Goal: Information Seeking & Learning: Learn about a topic

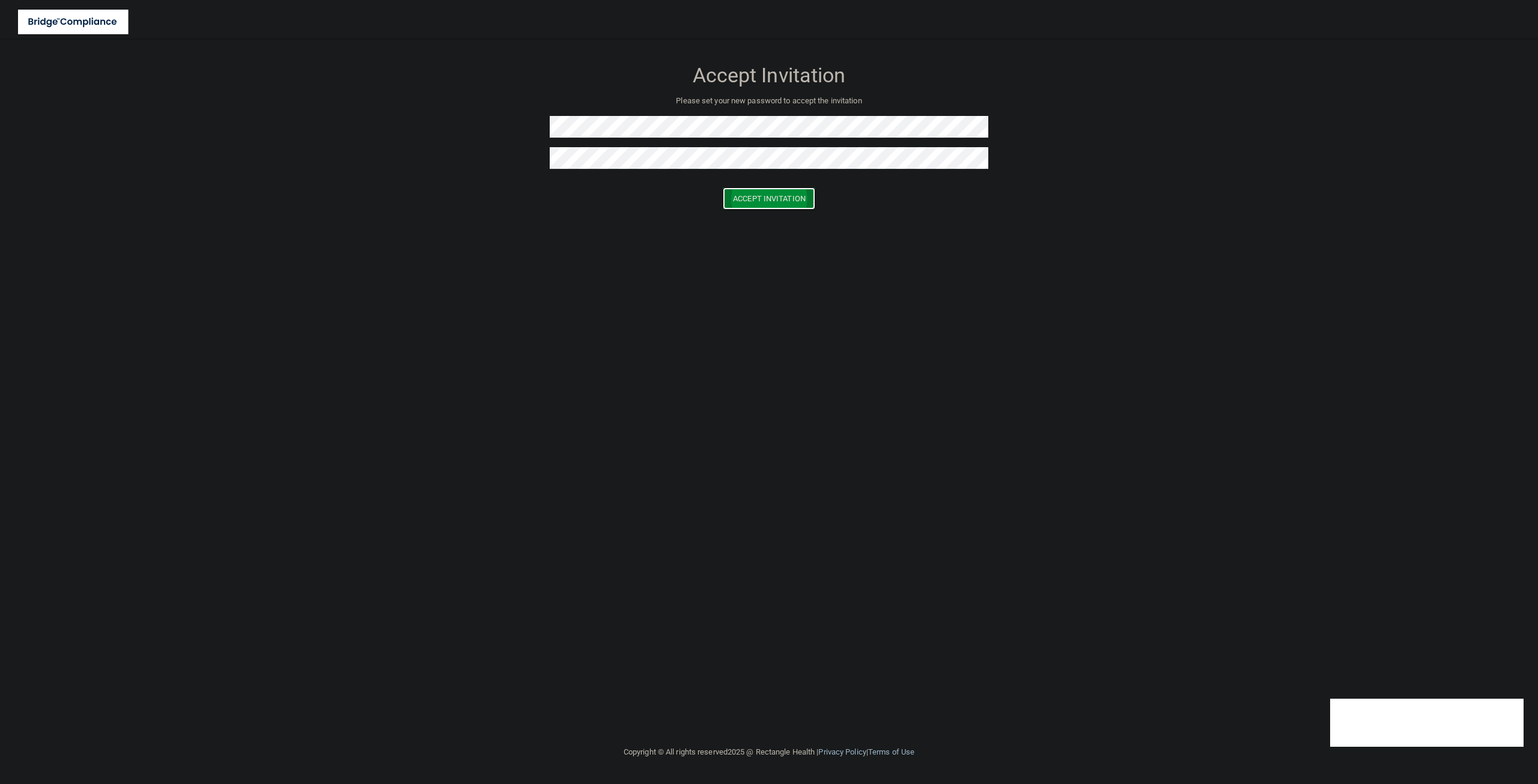
click at [746, 195] on button "Accept Invitation" at bounding box center [769, 198] width 93 height 22
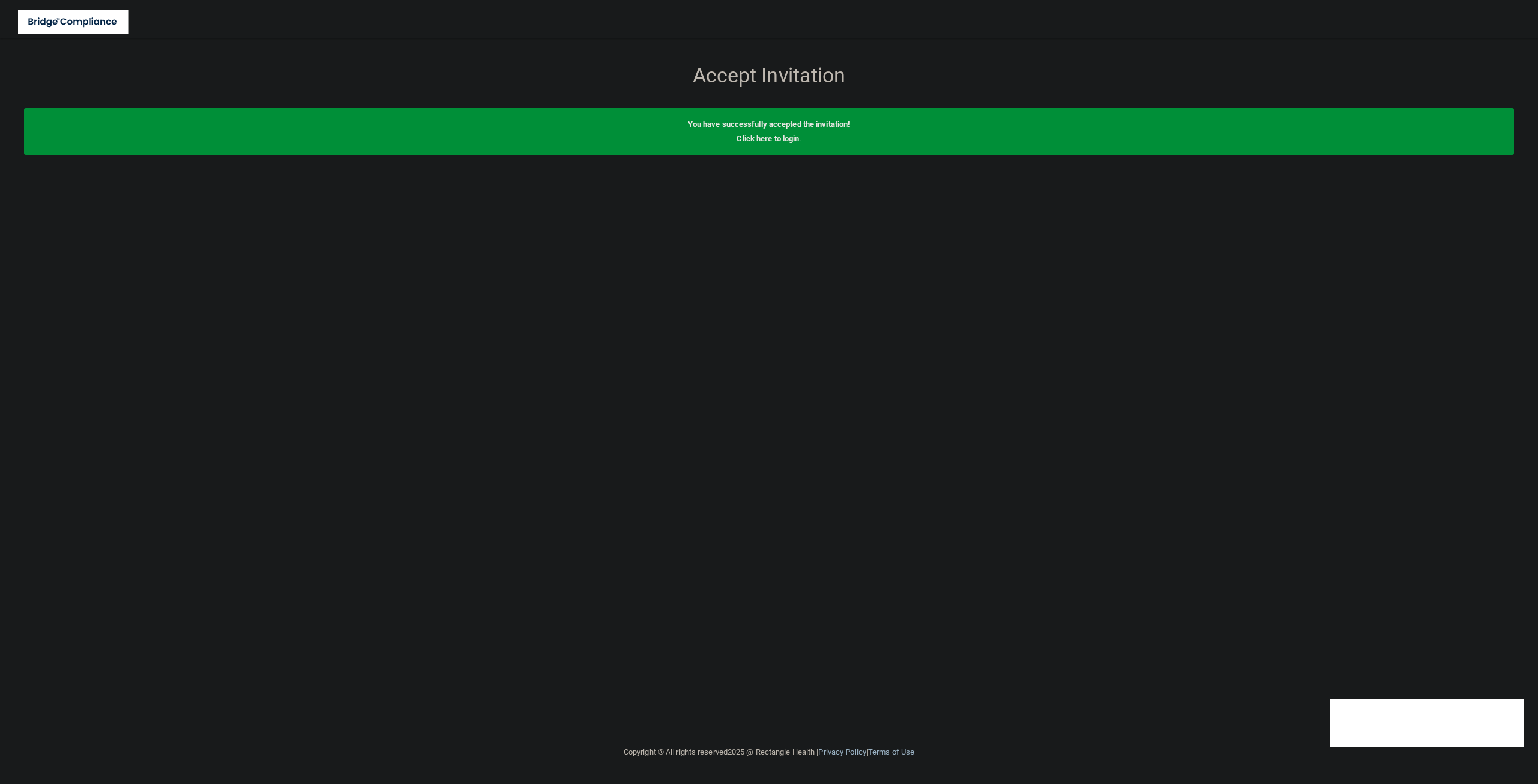
click at [762, 142] on link "Click here to login" at bounding box center [768, 138] width 62 height 9
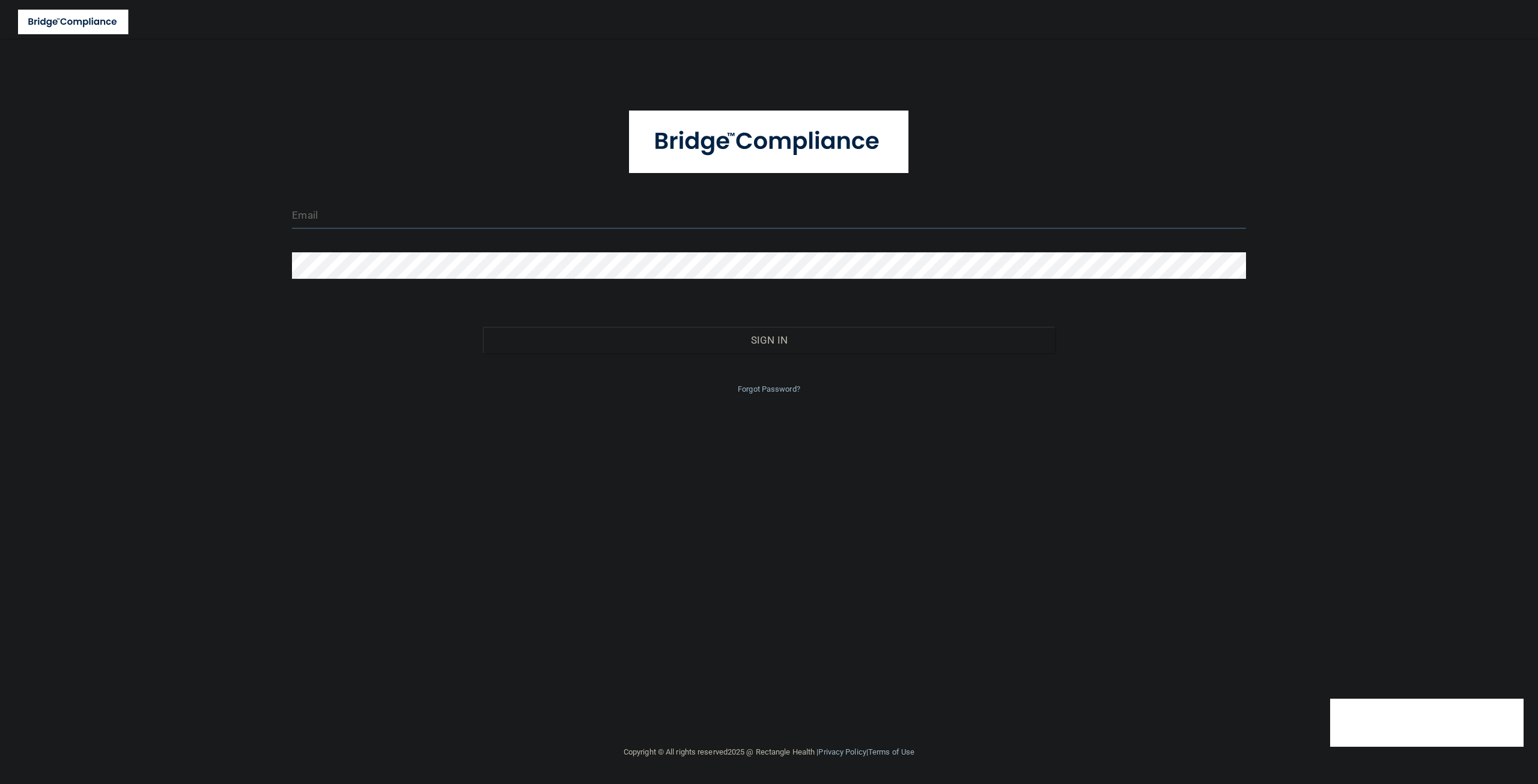
click at [368, 221] on input "email" at bounding box center [768, 215] width 954 height 27
paste input "Jomar.Collazo-Cruz@frontline.group"
type input "Jomar.Collazo-Cruz@frontline.group"
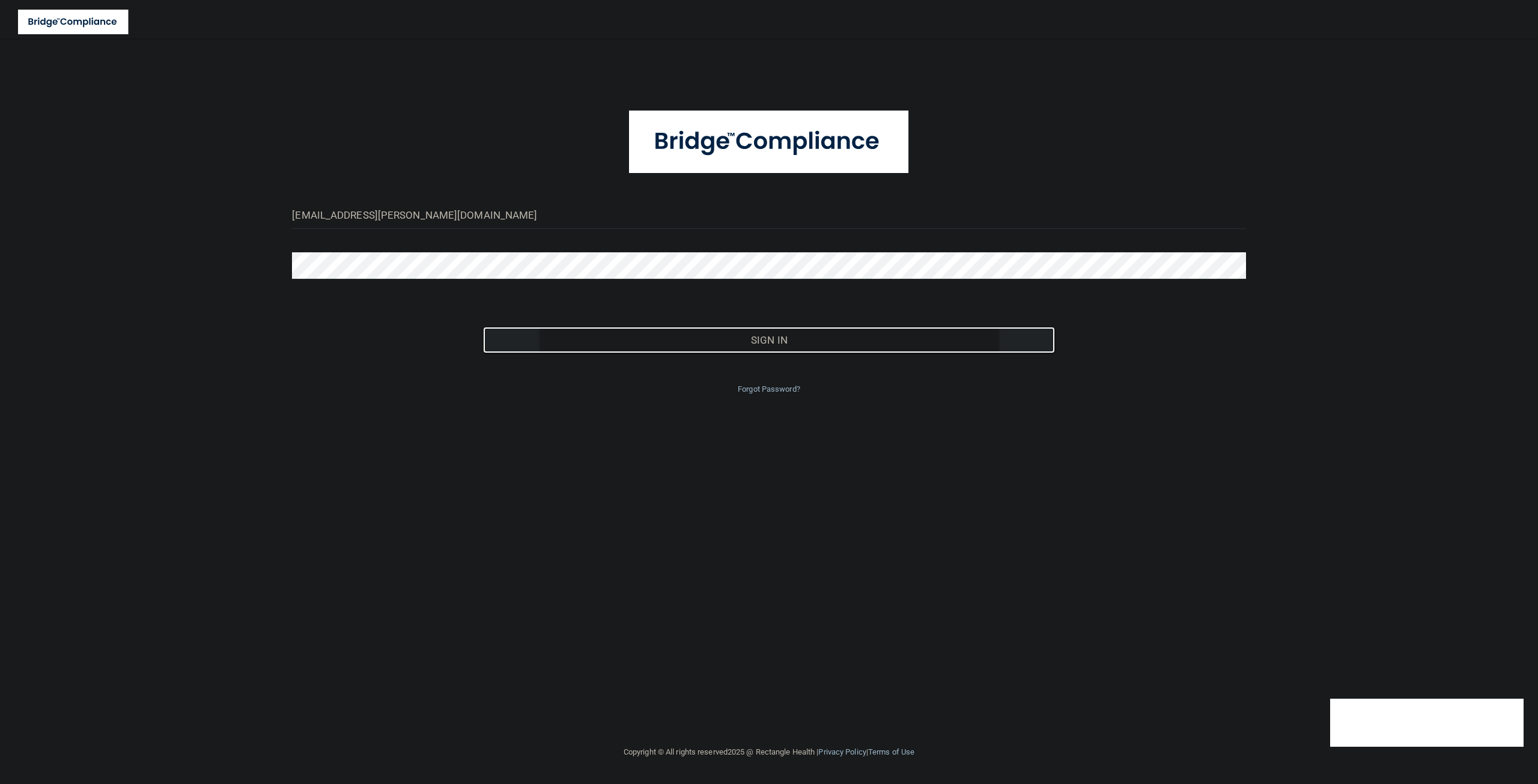
click at [754, 337] on button "Sign In" at bounding box center [769, 340] width 572 height 26
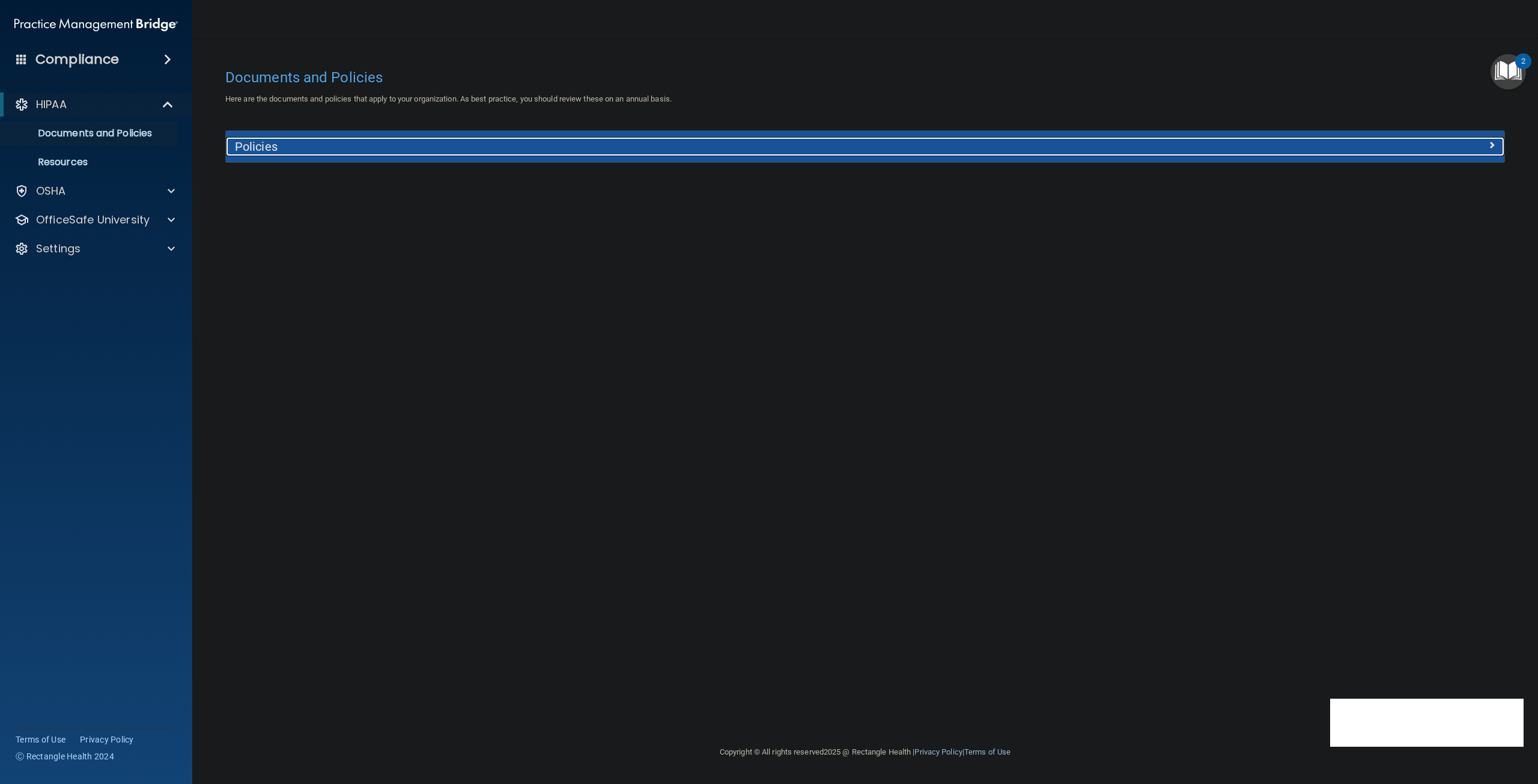
click at [369, 145] on h5 "Policies" at bounding box center [706, 146] width 941 height 13
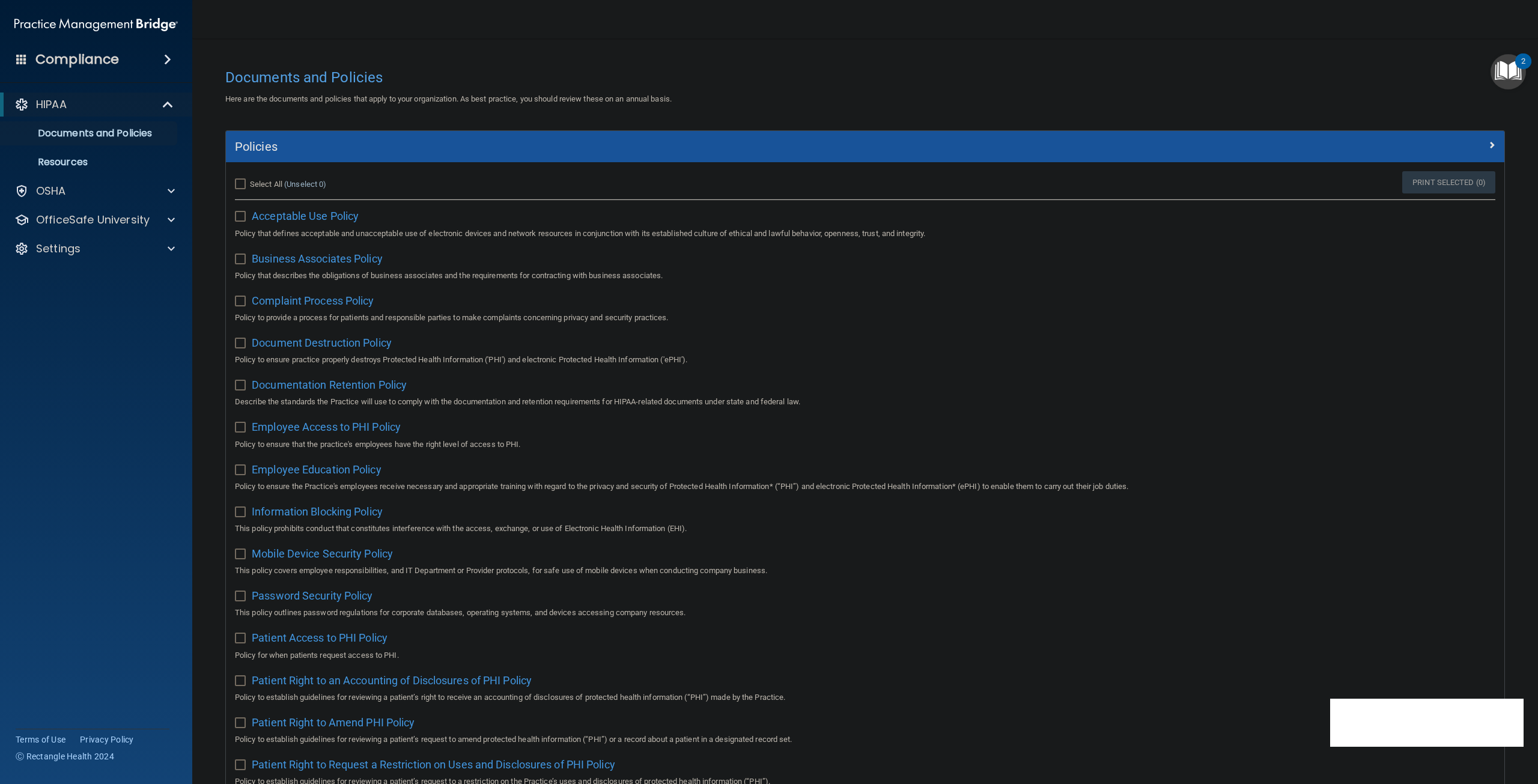
click at [243, 182] on input "Select All (Unselect 0) Unselect All" at bounding box center [242, 184] width 14 height 10
checkbox input "true"
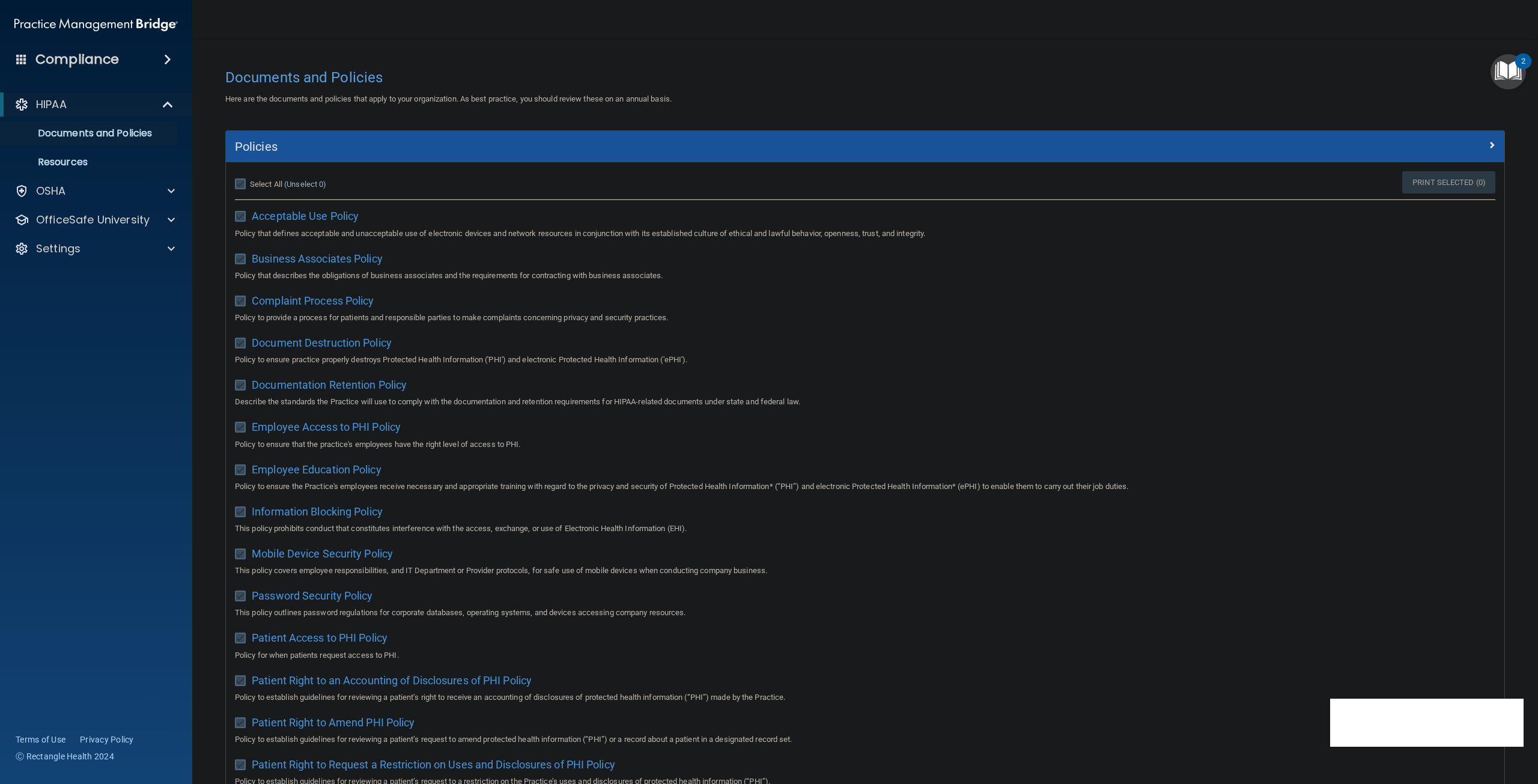
checkbox input "true"
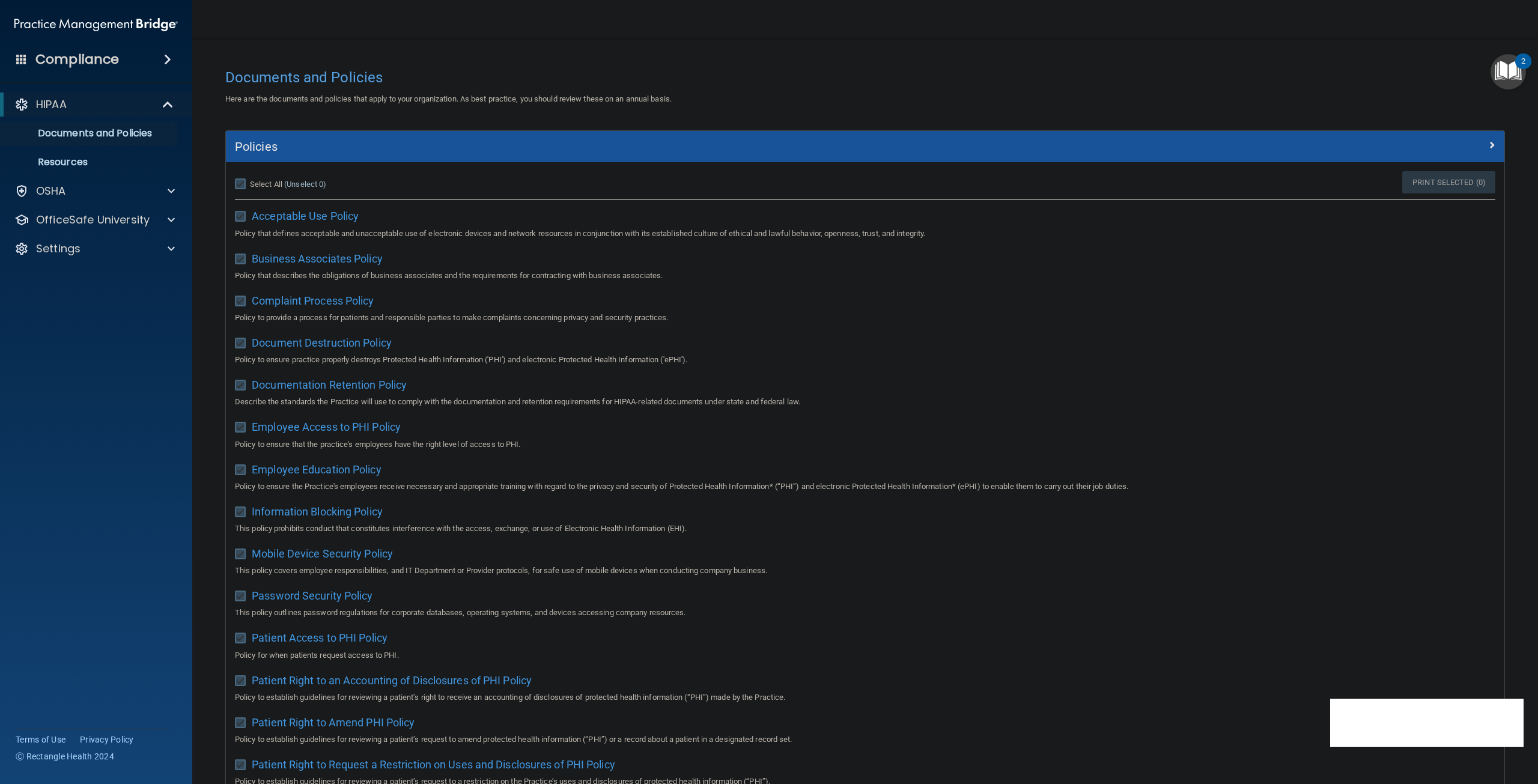
checkbox input "true"
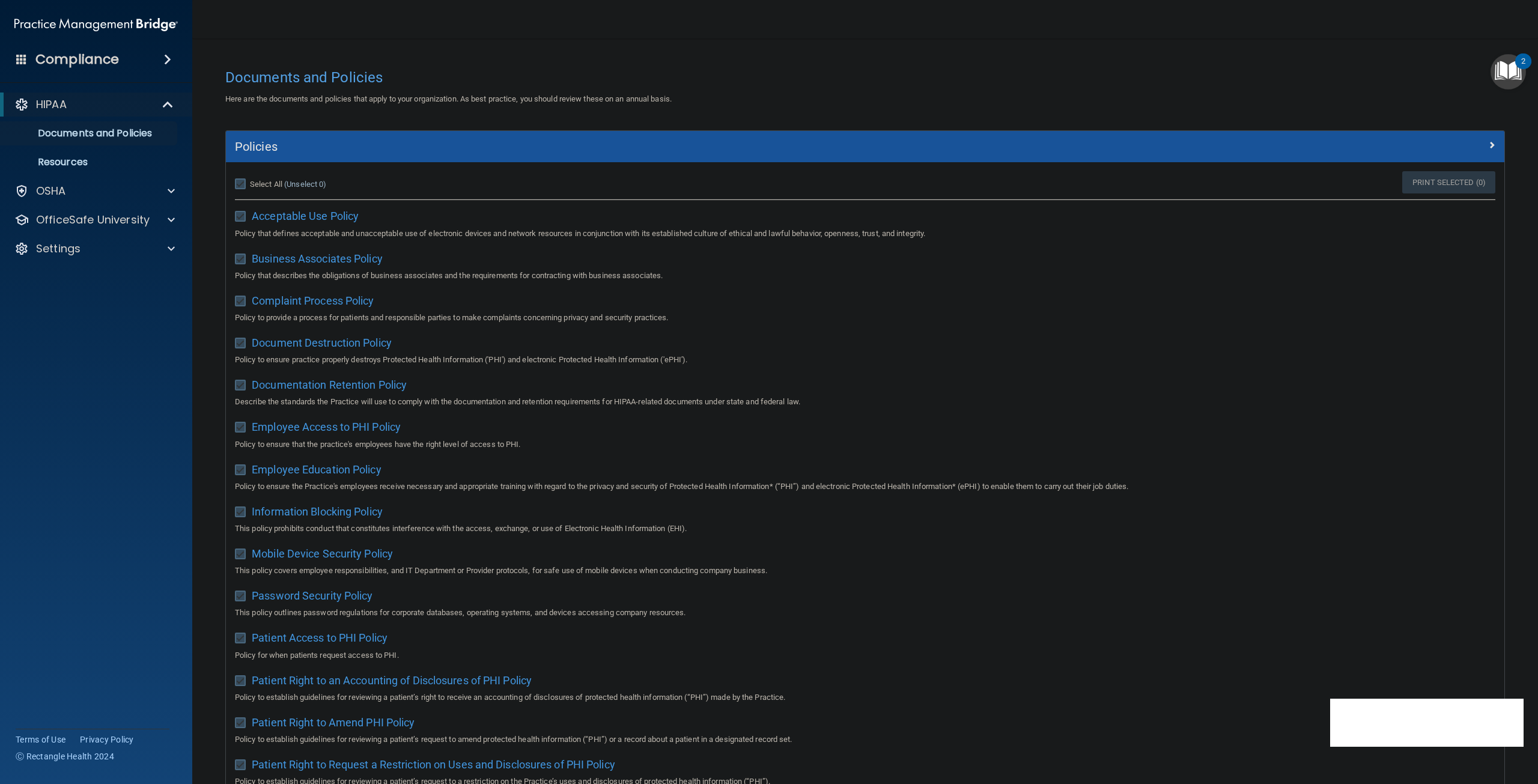
checkbox input "true"
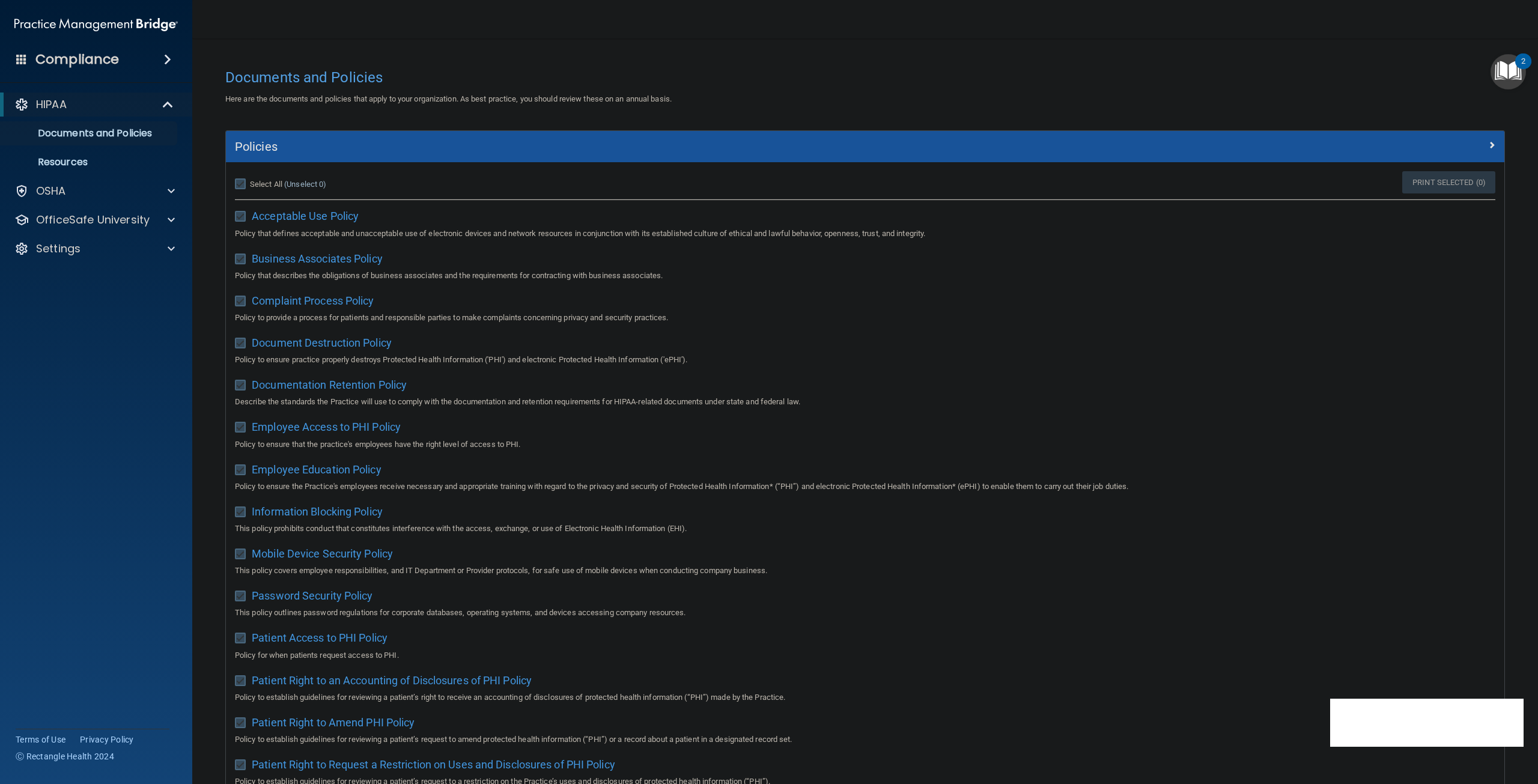
checkbox input "true"
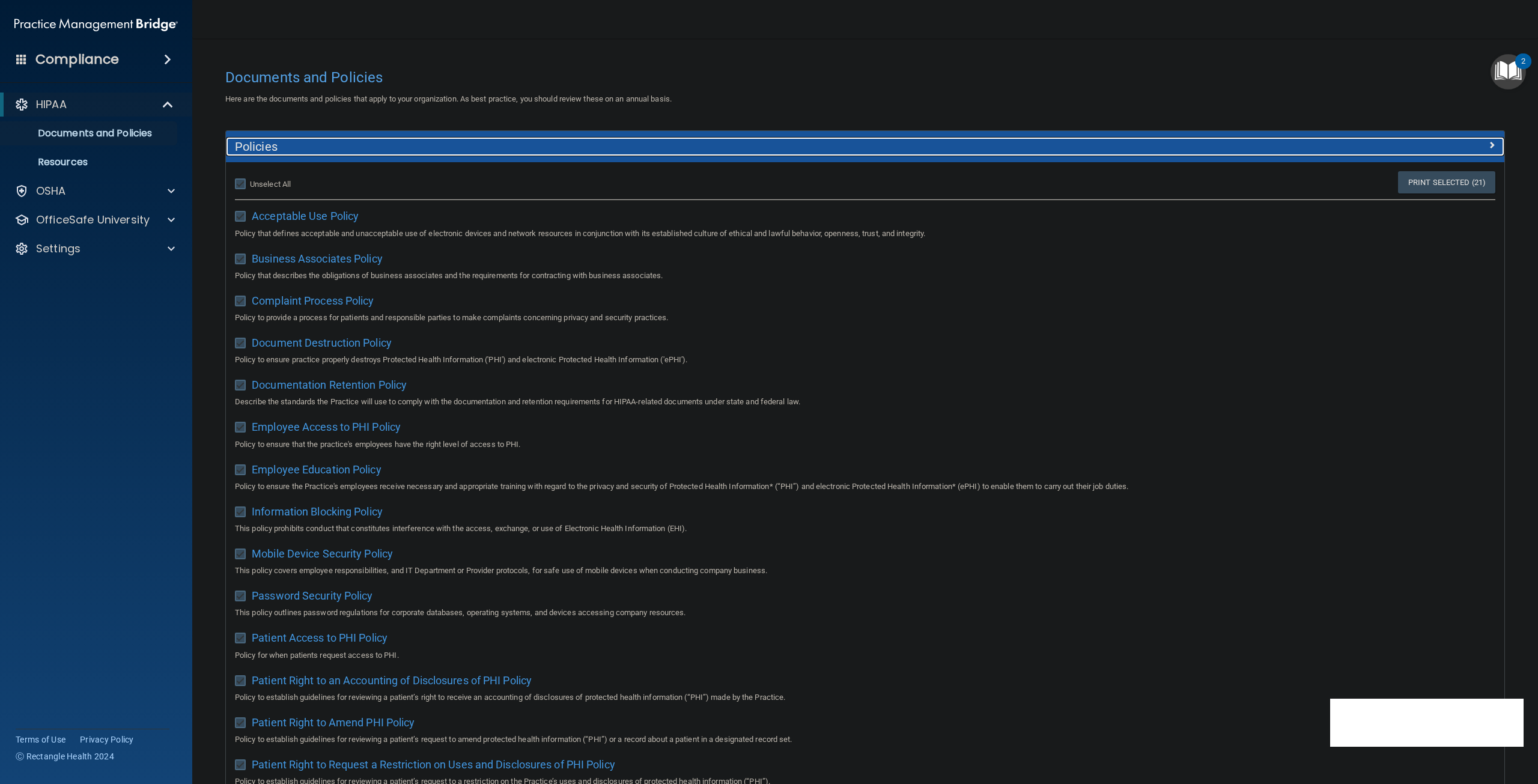
click at [351, 146] on h5 "Policies" at bounding box center [706, 146] width 941 height 13
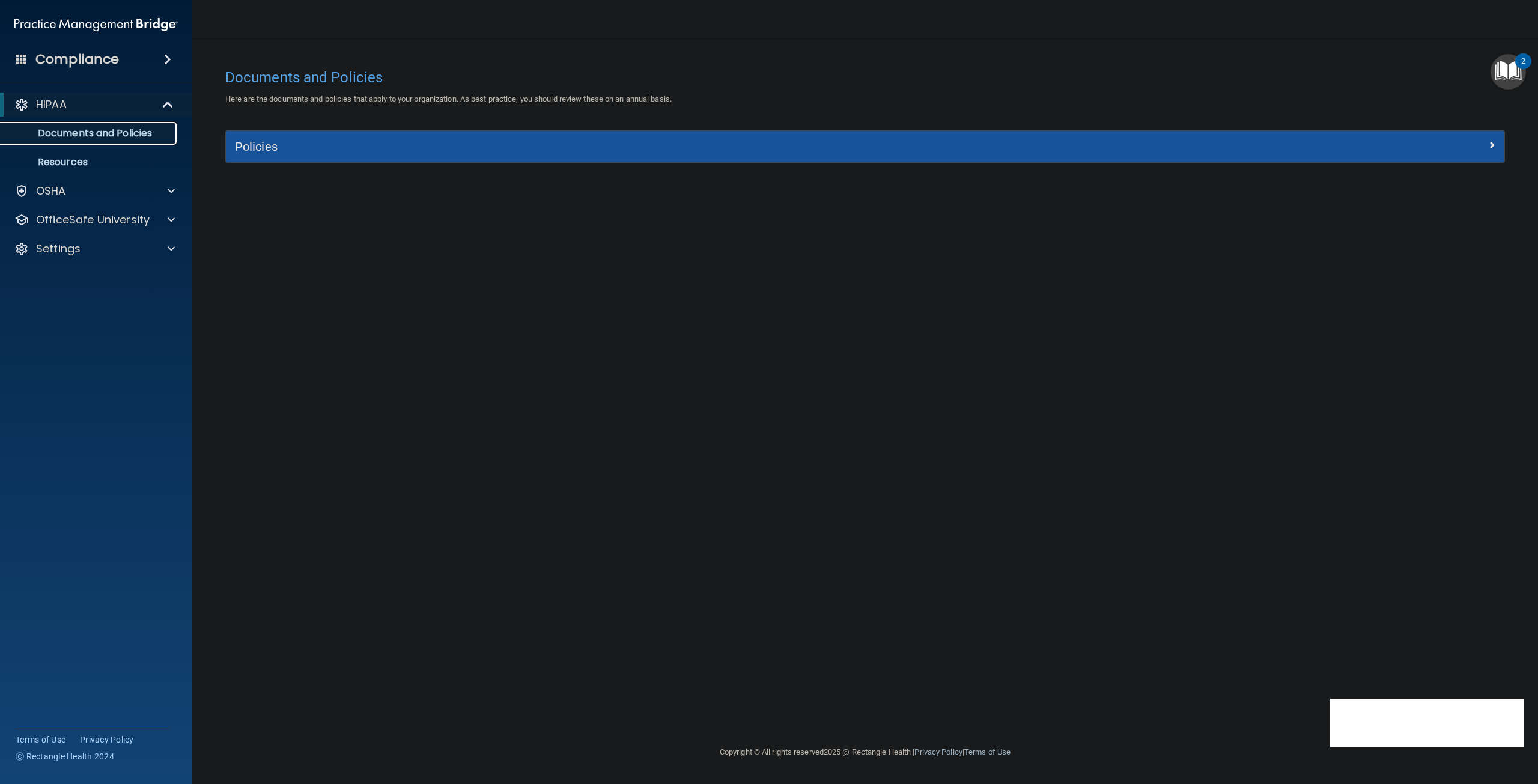
click at [113, 130] on p "Documents and Policies" at bounding box center [90, 133] width 164 height 12
click at [59, 159] on p "Resources" at bounding box center [90, 162] width 164 height 12
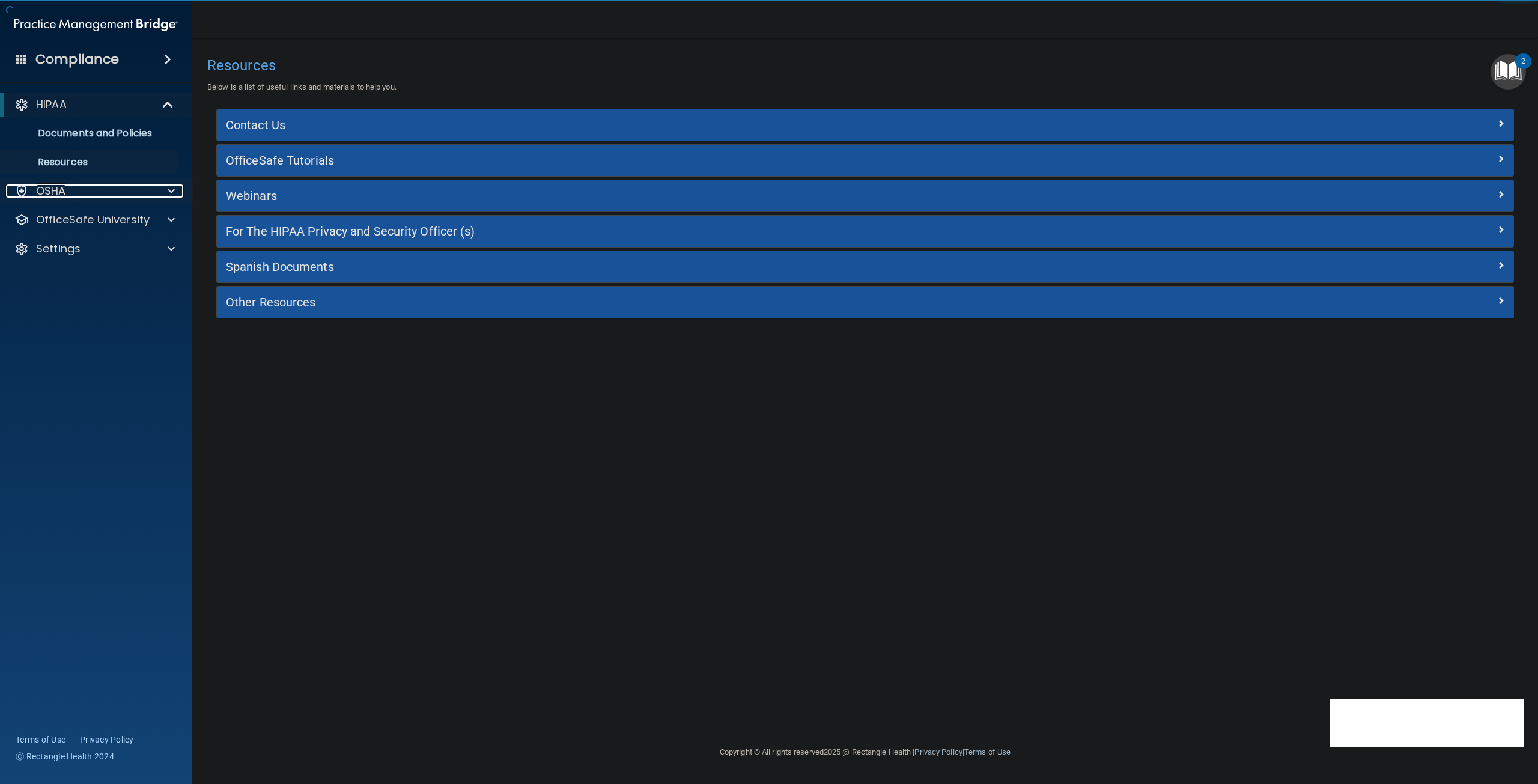
click at [49, 190] on p "OSHA" at bounding box center [51, 191] width 30 height 15
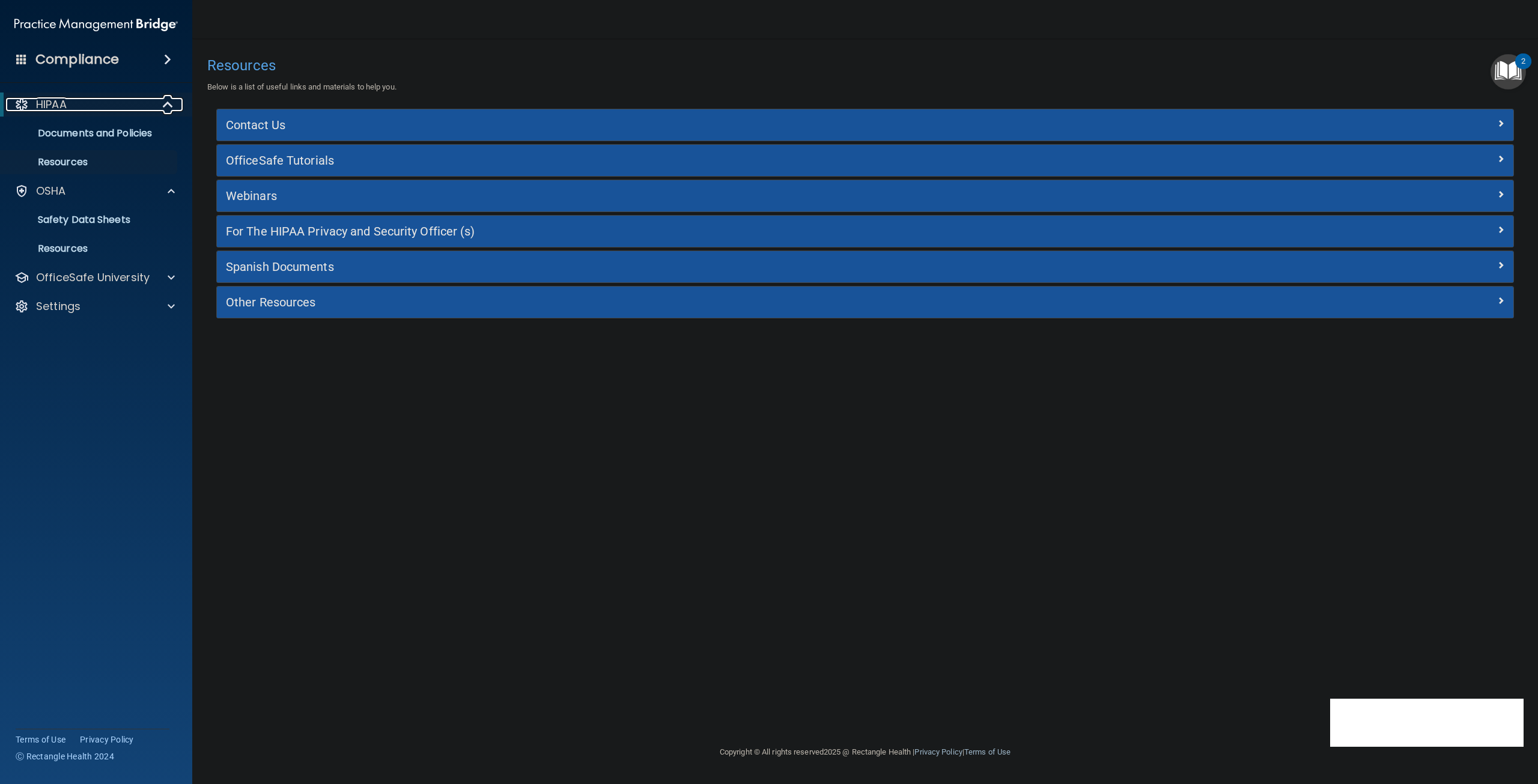
click at [64, 104] on p "HIPAA" at bounding box center [51, 104] width 31 height 15
click at [67, 128] on p "Documents and Policies" at bounding box center [90, 133] width 164 height 12
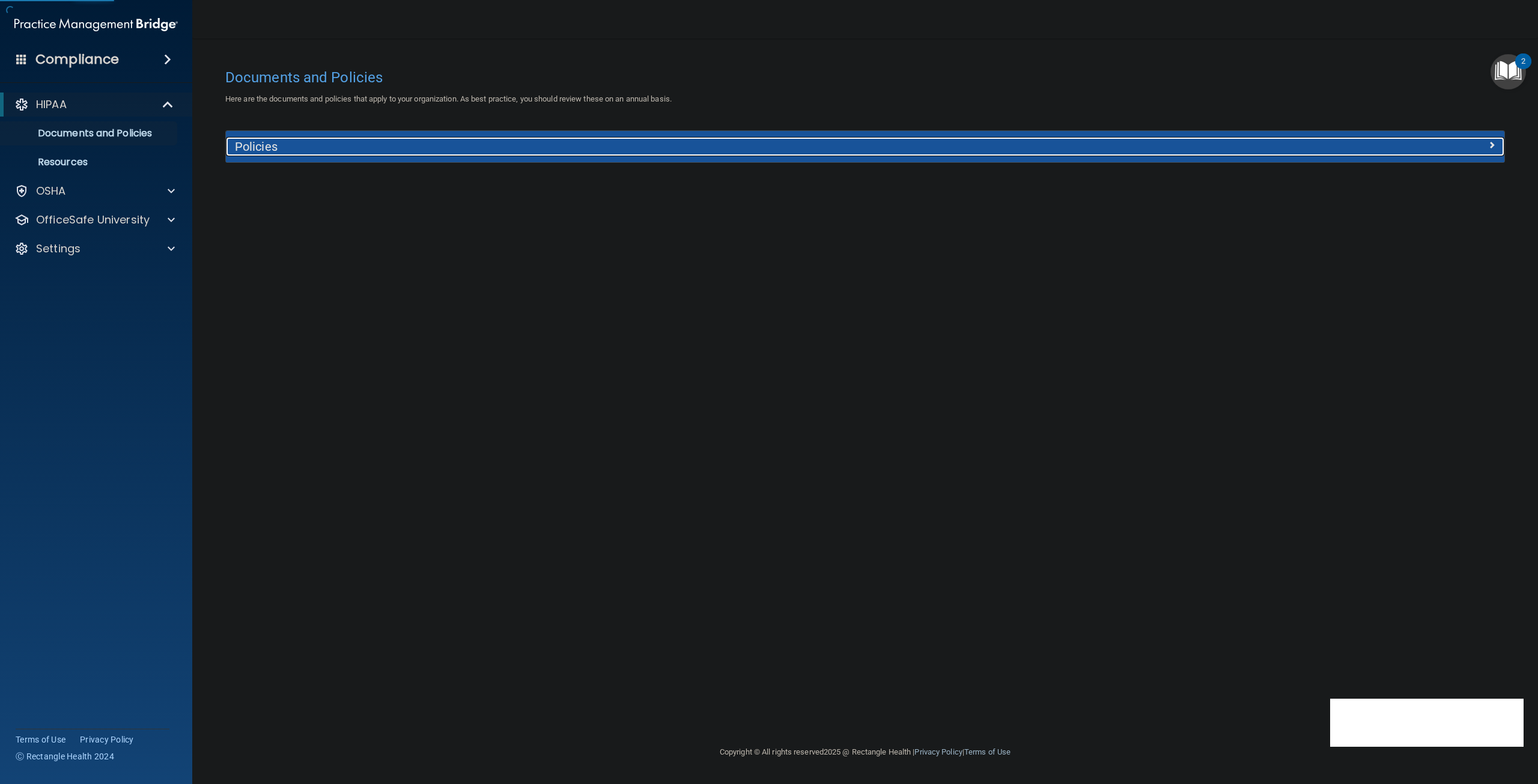
click at [251, 142] on h5 "Policies" at bounding box center [706, 146] width 941 height 13
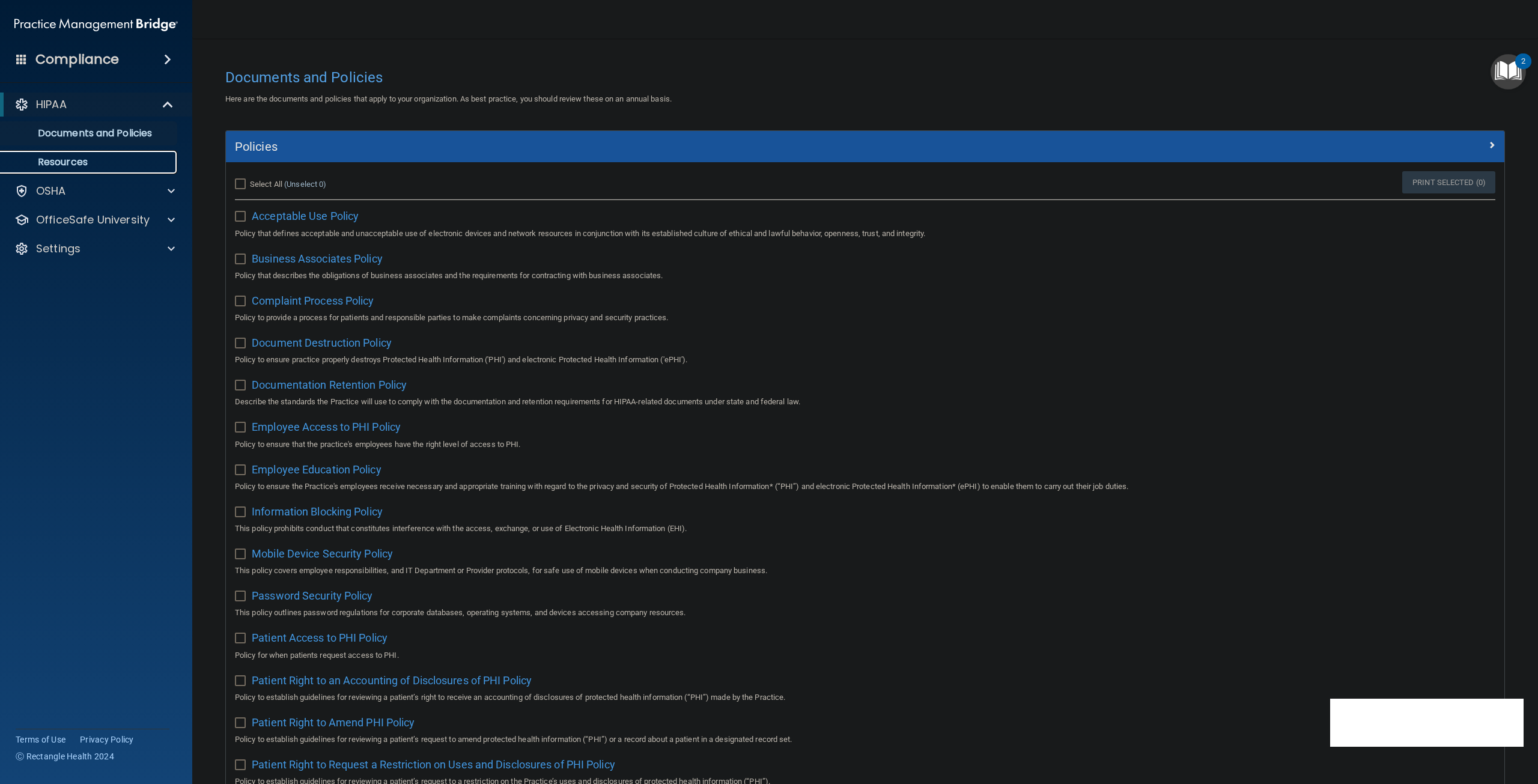
click at [81, 158] on p "Resources" at bounding box center [90, 162] width 164 height 12
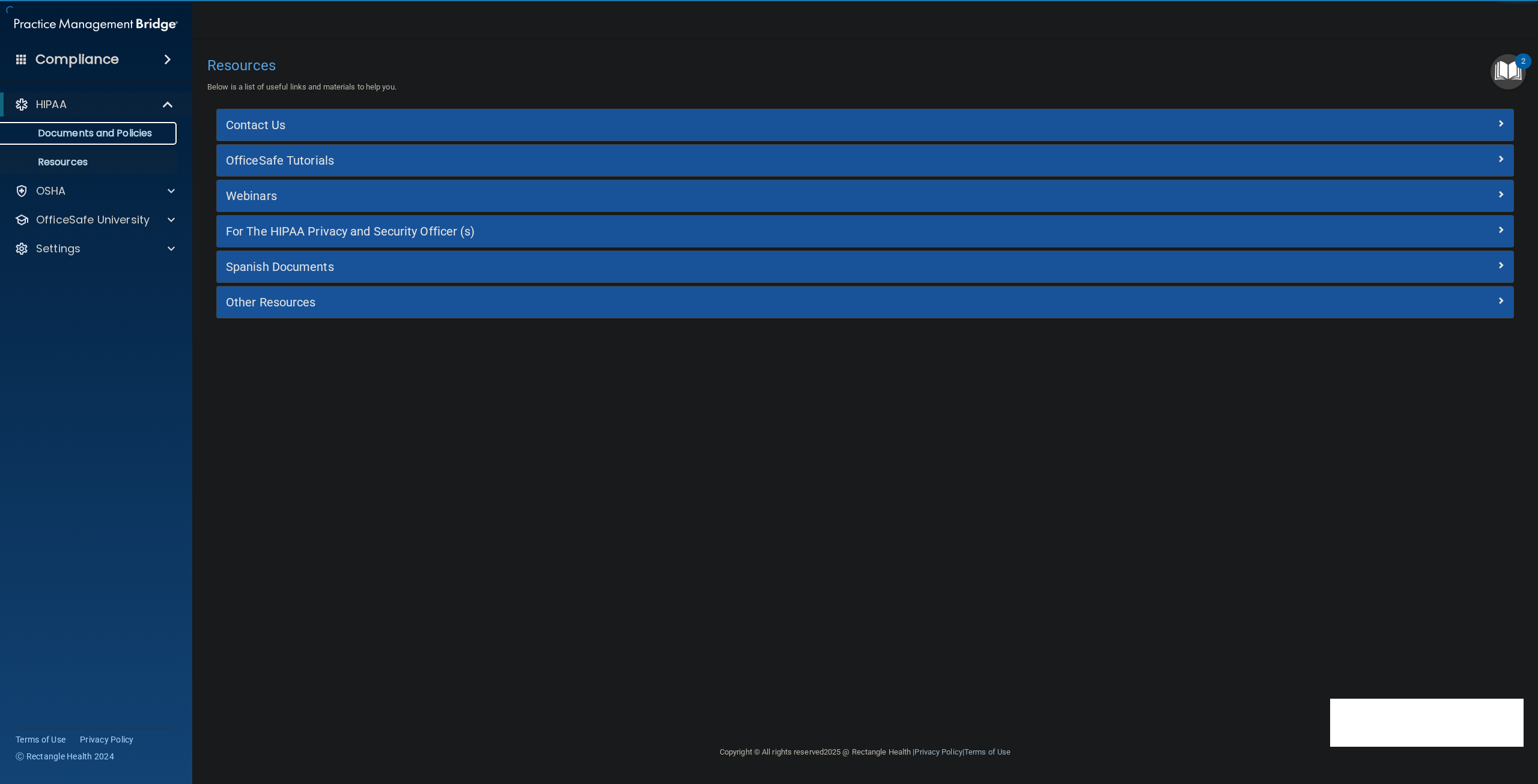
click at [77, 132] on p "Documents and Policies" at bounding box center [90, 133] width 164 height 12
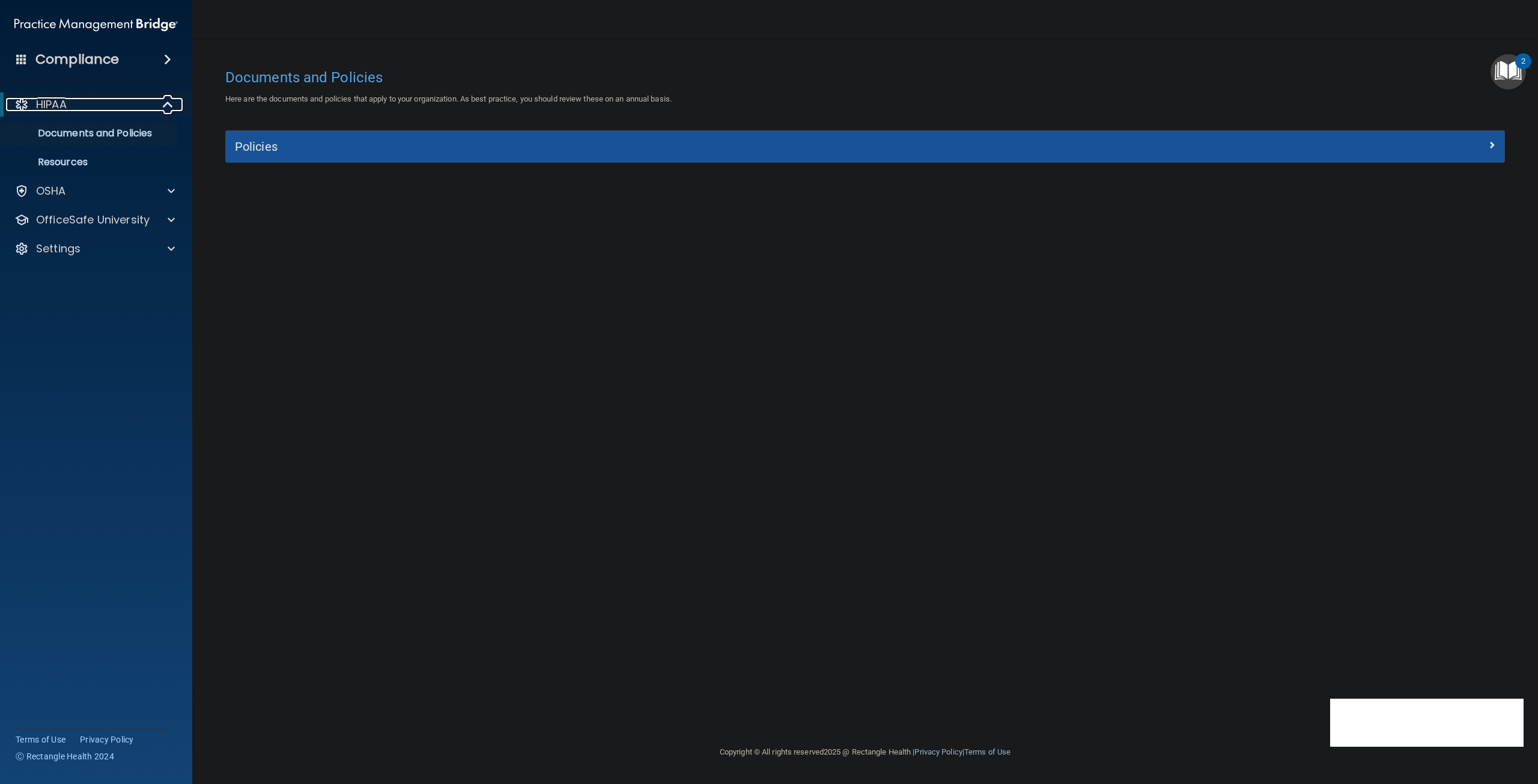
click at [74, 104] on div "HIPAA" at bounding box center [79, 104] width 149 height 15
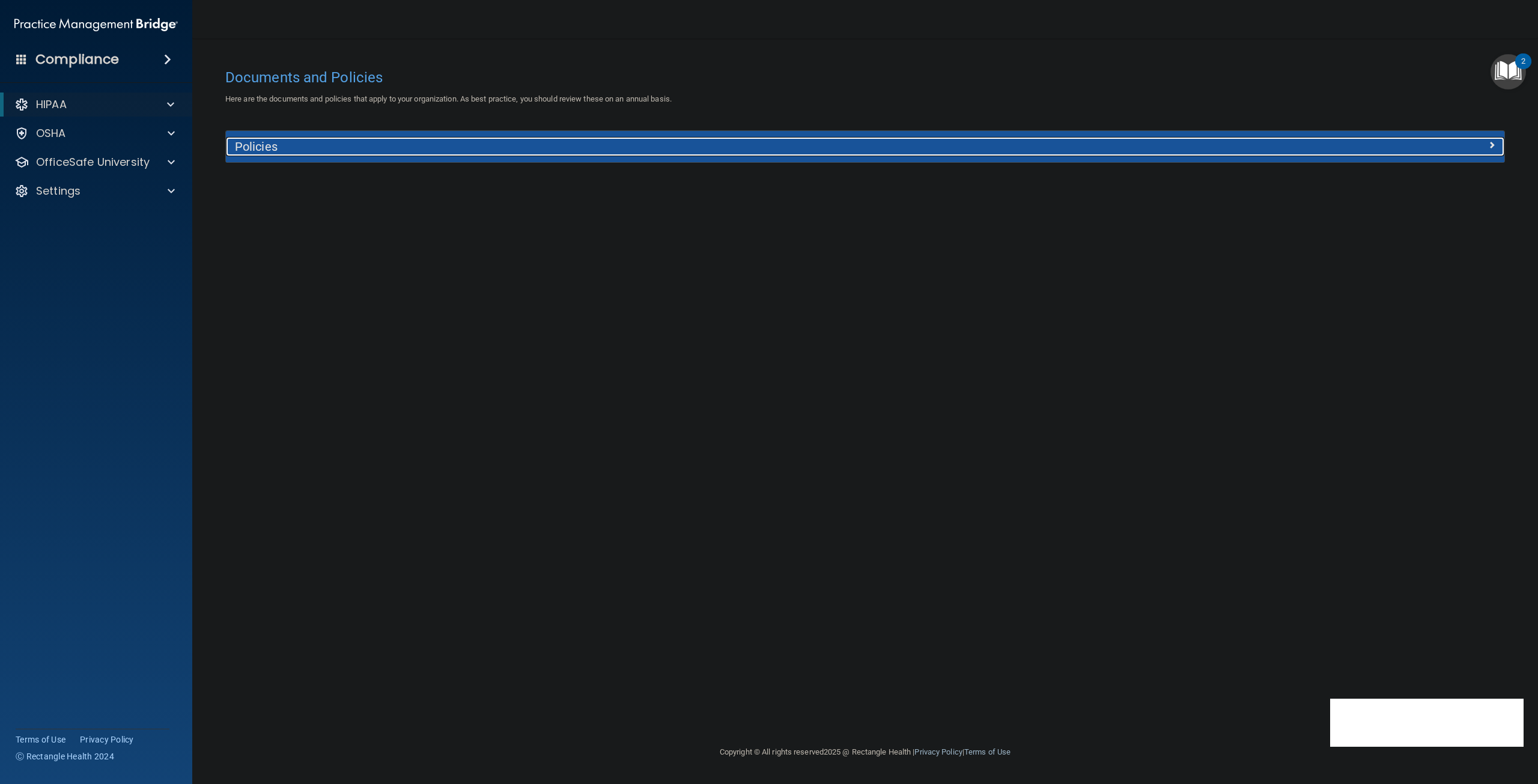
click at [355, 156] on div "Policies" at bounding box center [705, 146] width 959 height 19
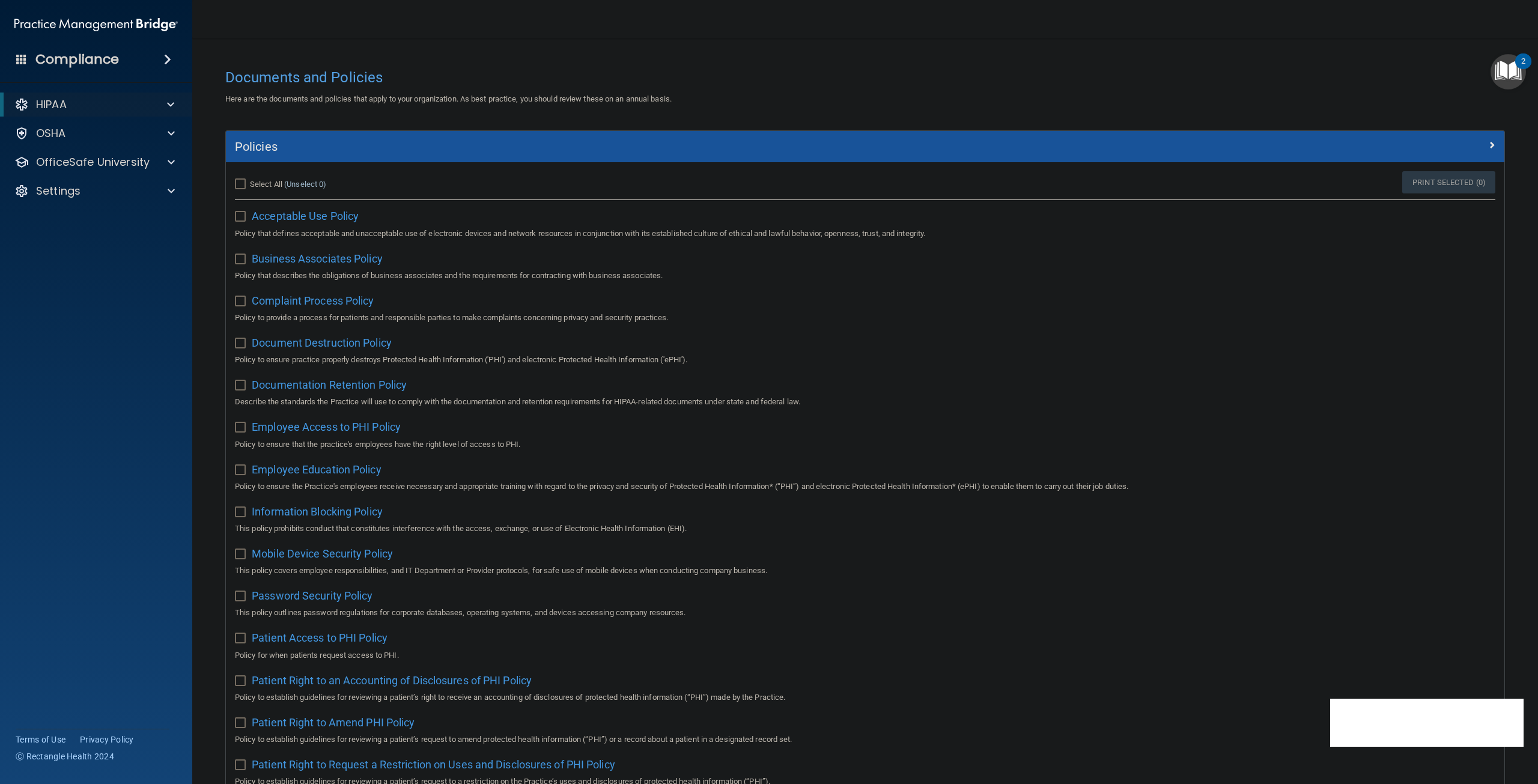
click at [240, 180] on input "Select All (Unselect 0) Unselect All" at bounding box center [242, 184] width 14 height 10
checkbox input "true"
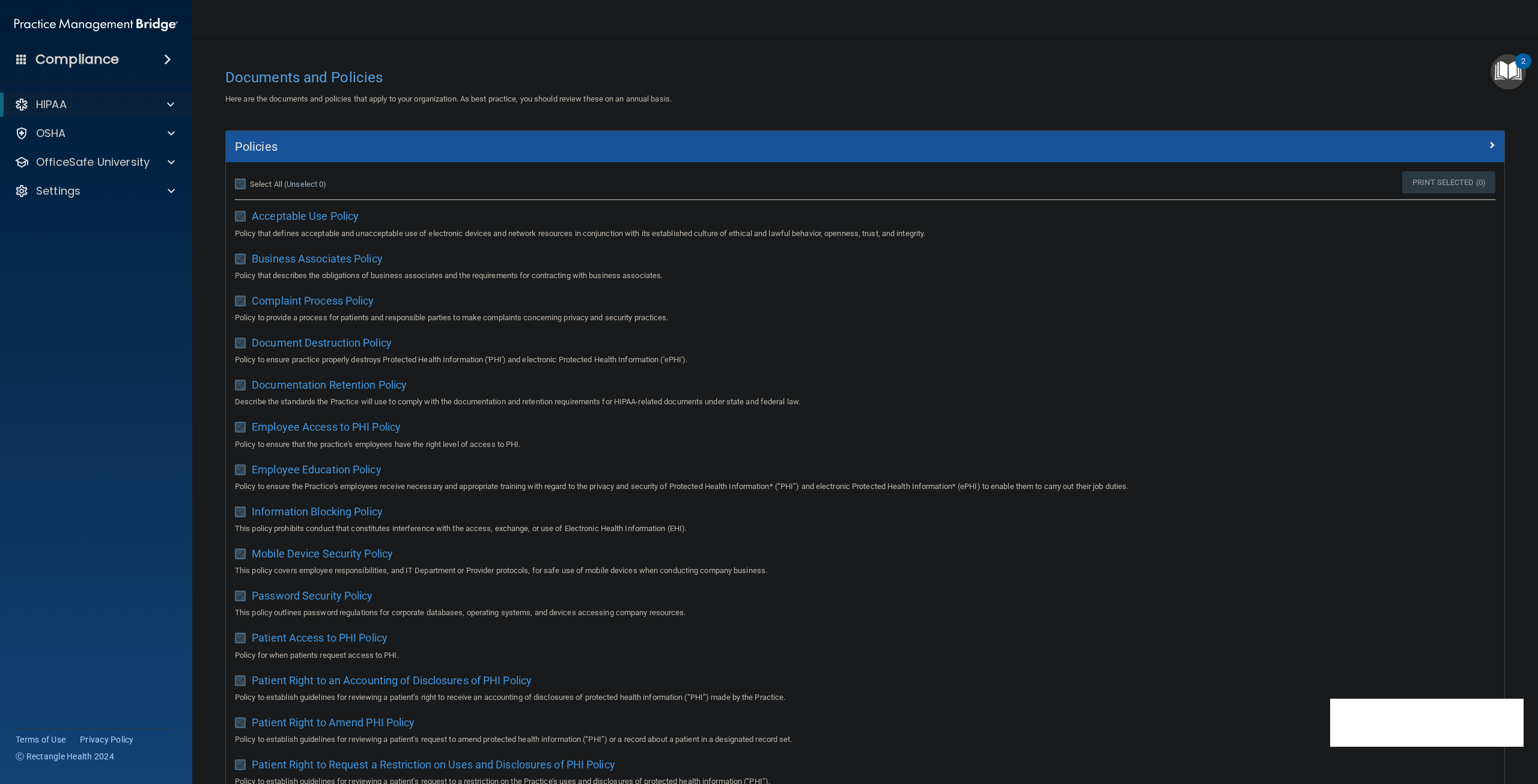
checkbox input "true"
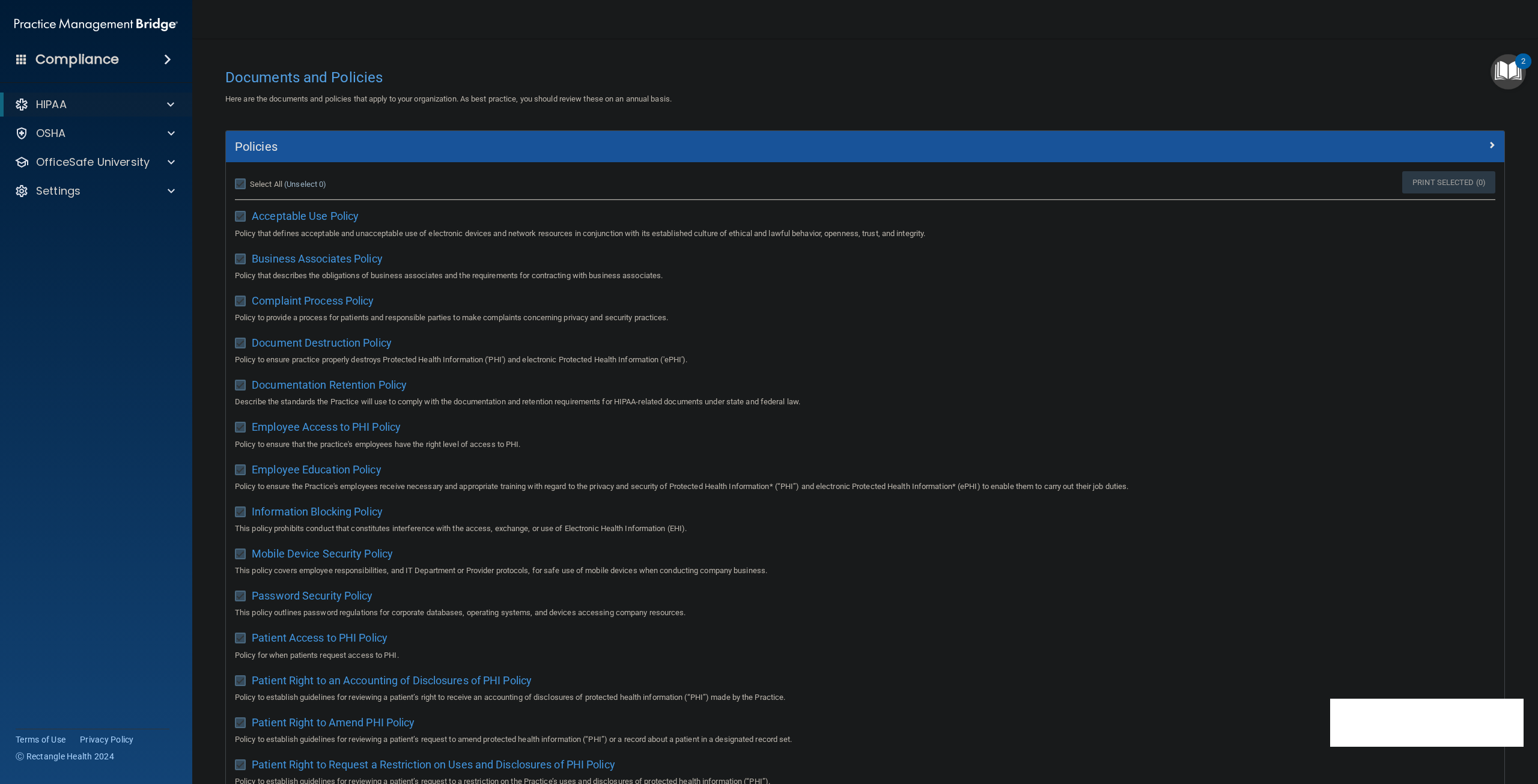
checkbox input "true"
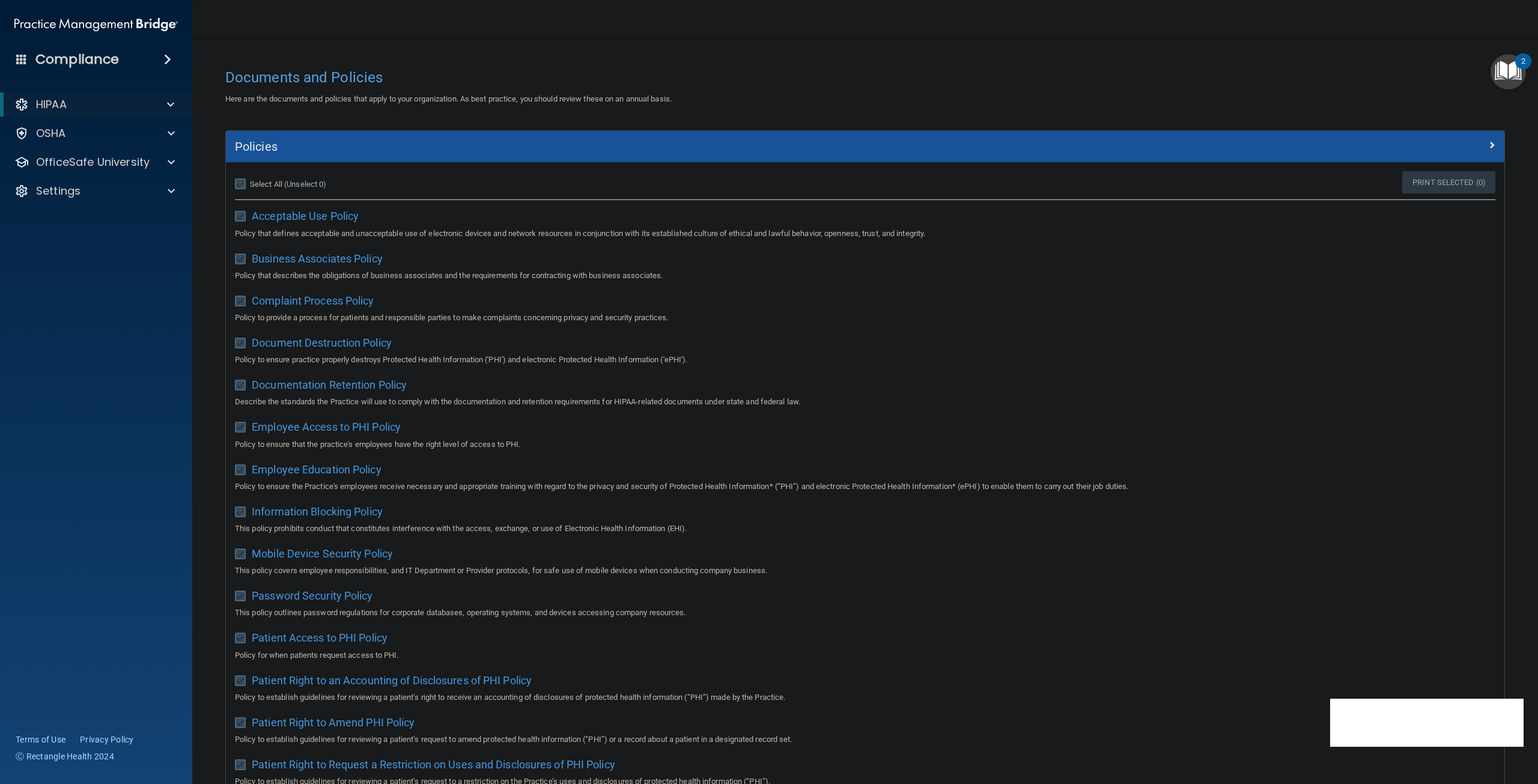
checkbox input "true"
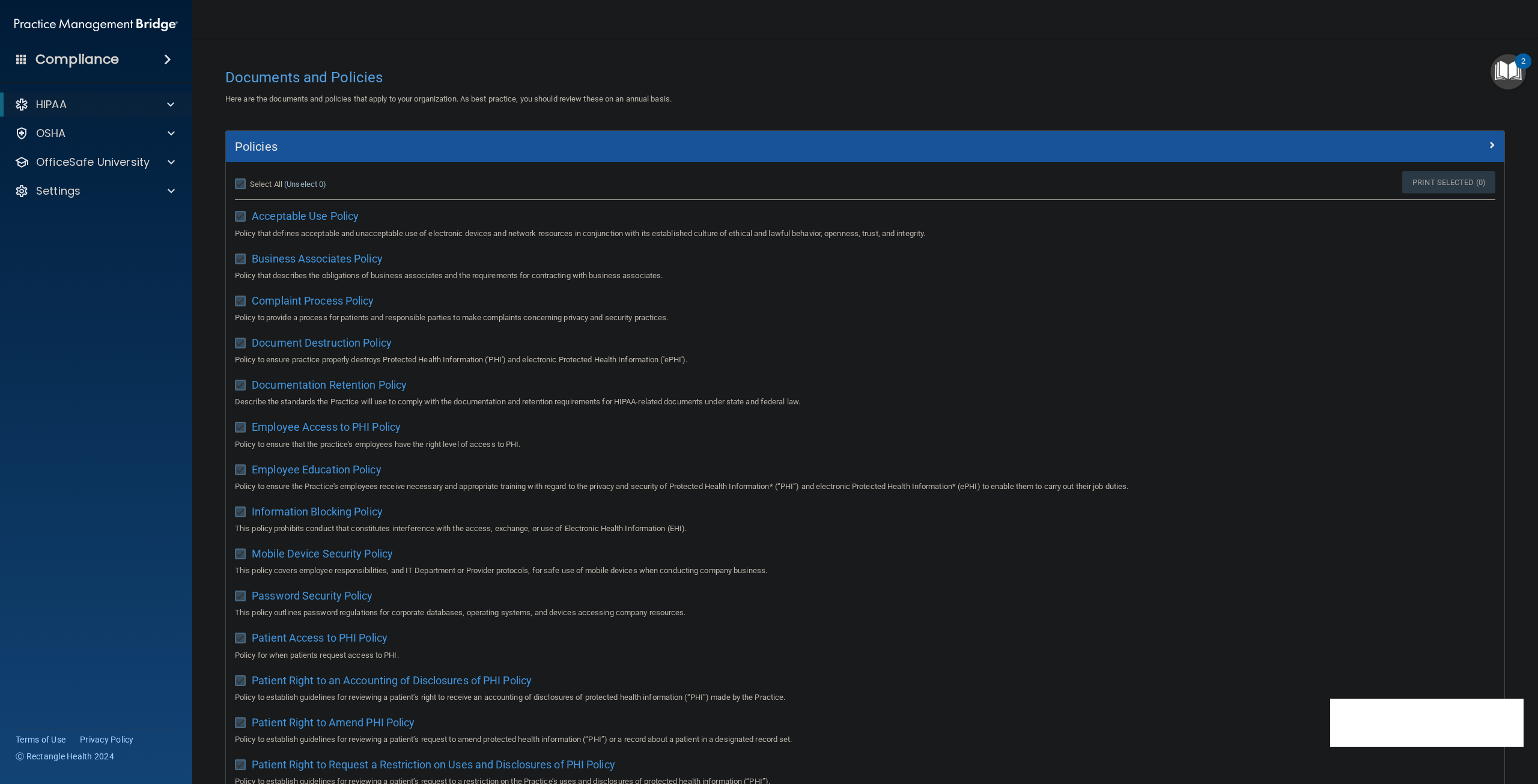
checkbox input "true"
click at [1422, 181] on link "Print Selected (21)" at bounding box center [1447, 182] width 97 height 22
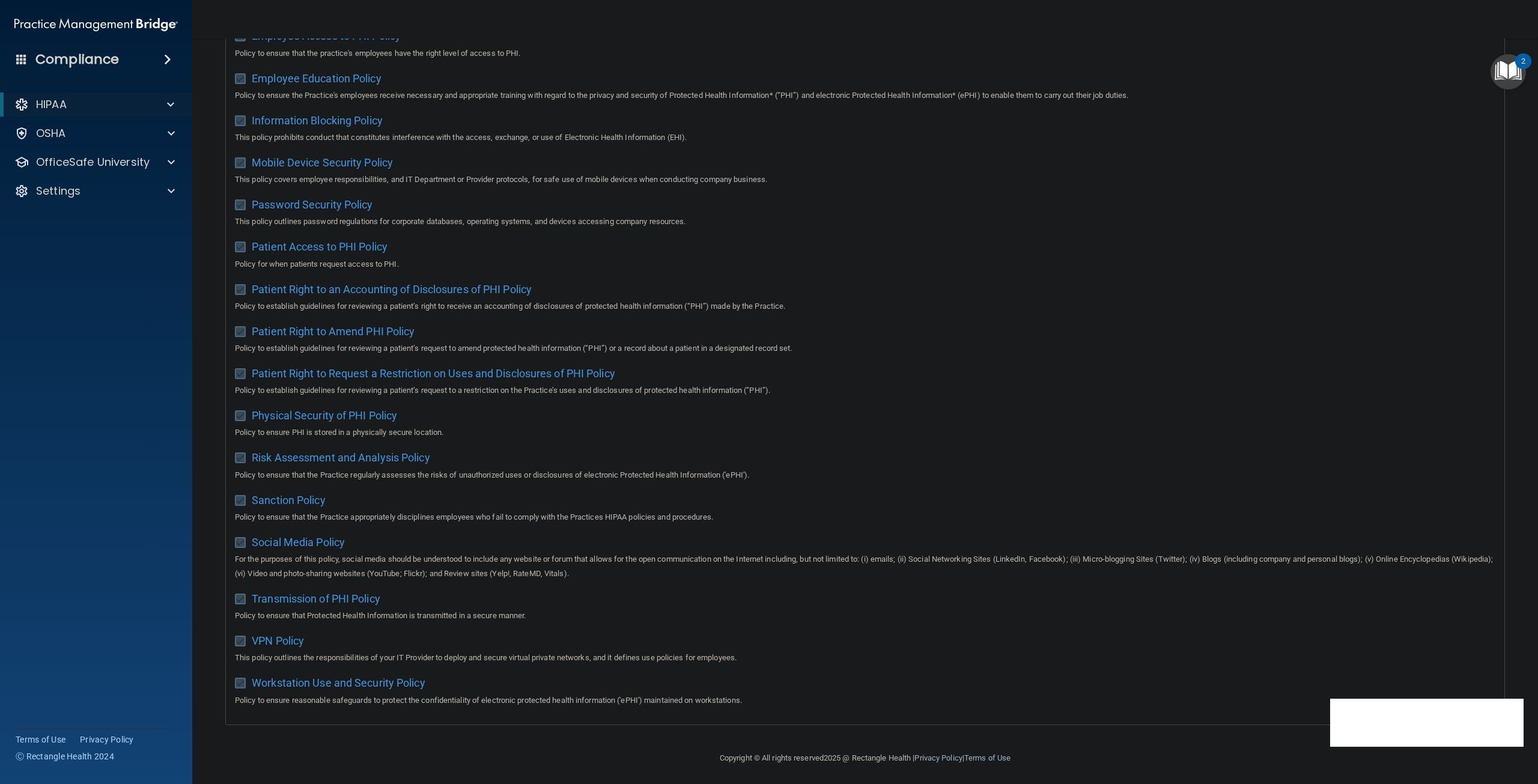
scroll to position [406, 0]
click at [369, 751] on footer "Copyright © All rights reserved 2025 @ Rectangle Health | Privacy Policy | Term…" at bounding box center [865, 753] width 1298 height 36
click at [1177, 745] on footer "Copyright © All rights reserved 2025 @ Rectangle Health | Privacy Policy | Term…" at bounding box center [865, 753] width 1298 height 36
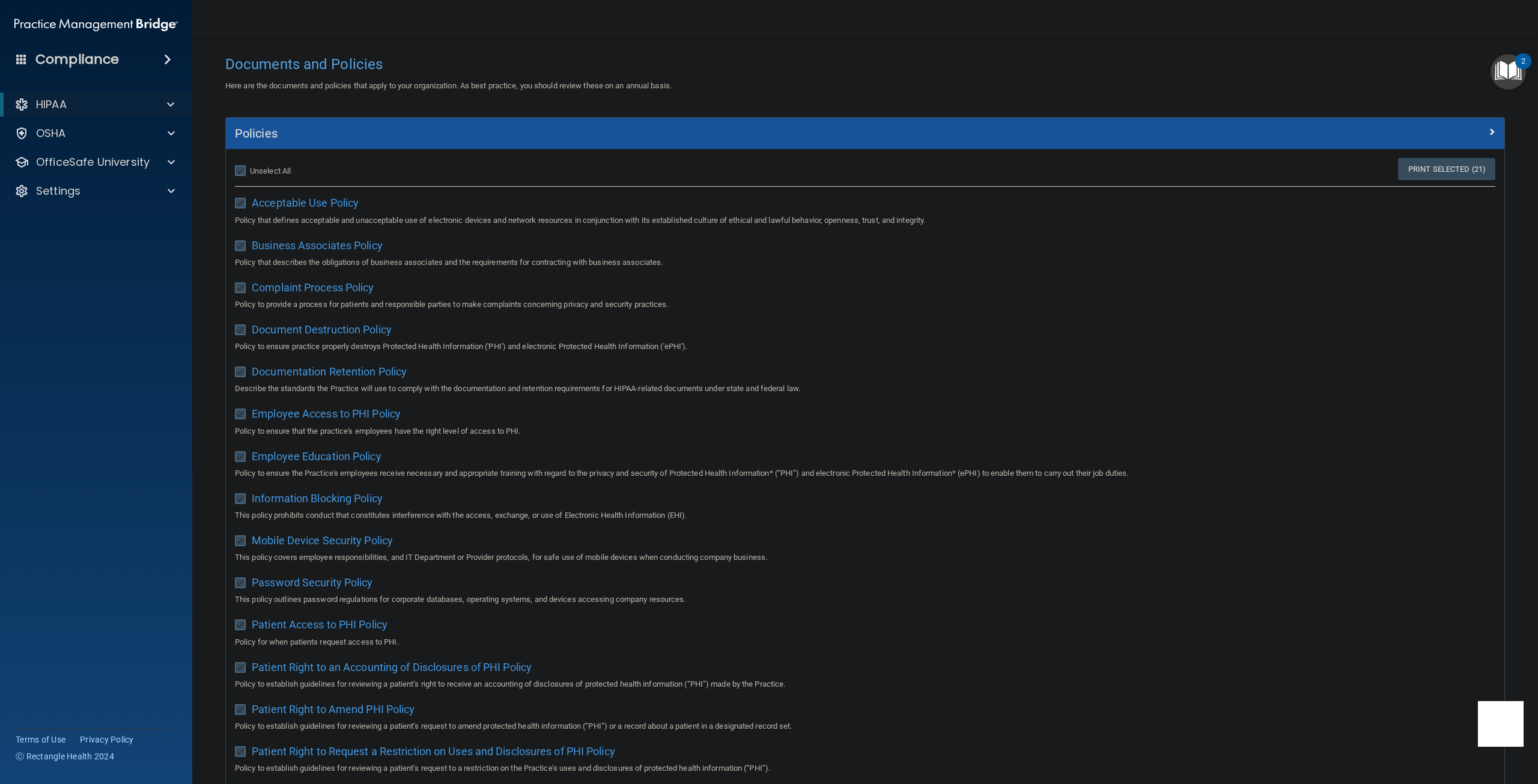
scroll to position [0, 0]
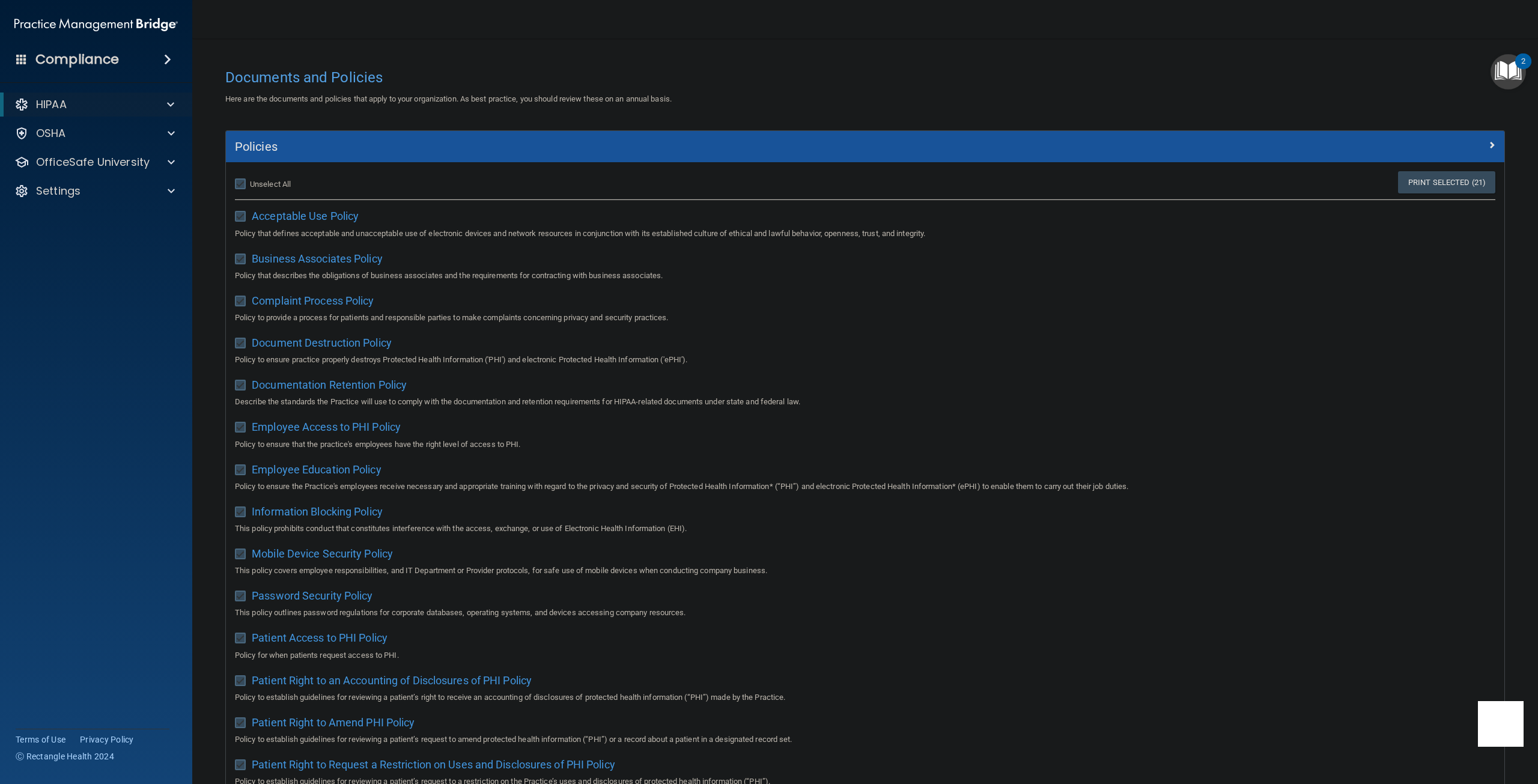
click at [240, 182] on input "Select All (Unselect 21) Unselect All" at bounding box center [242, 184] width 14 height 10
checkbox input "false"
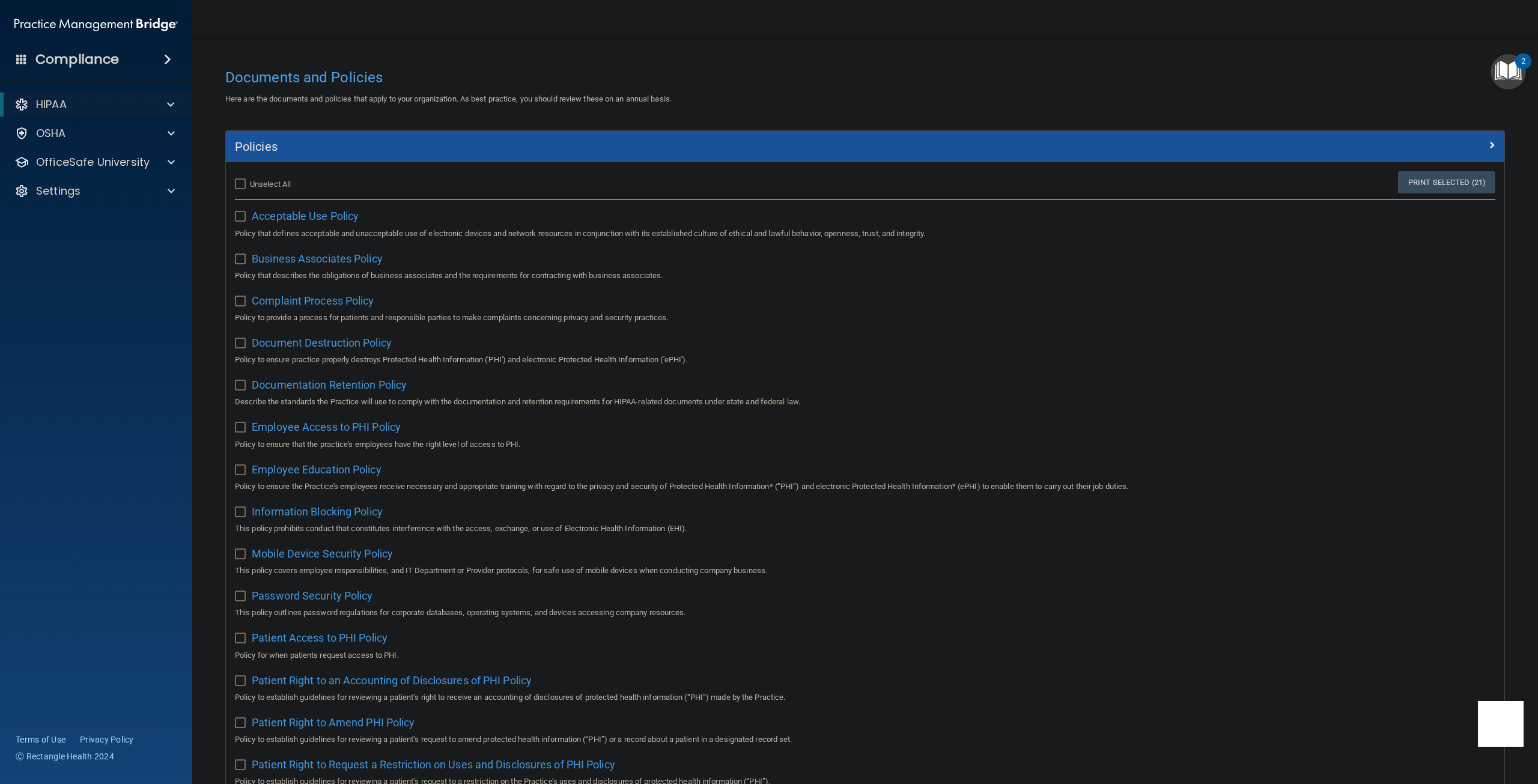
checkbox input "false"
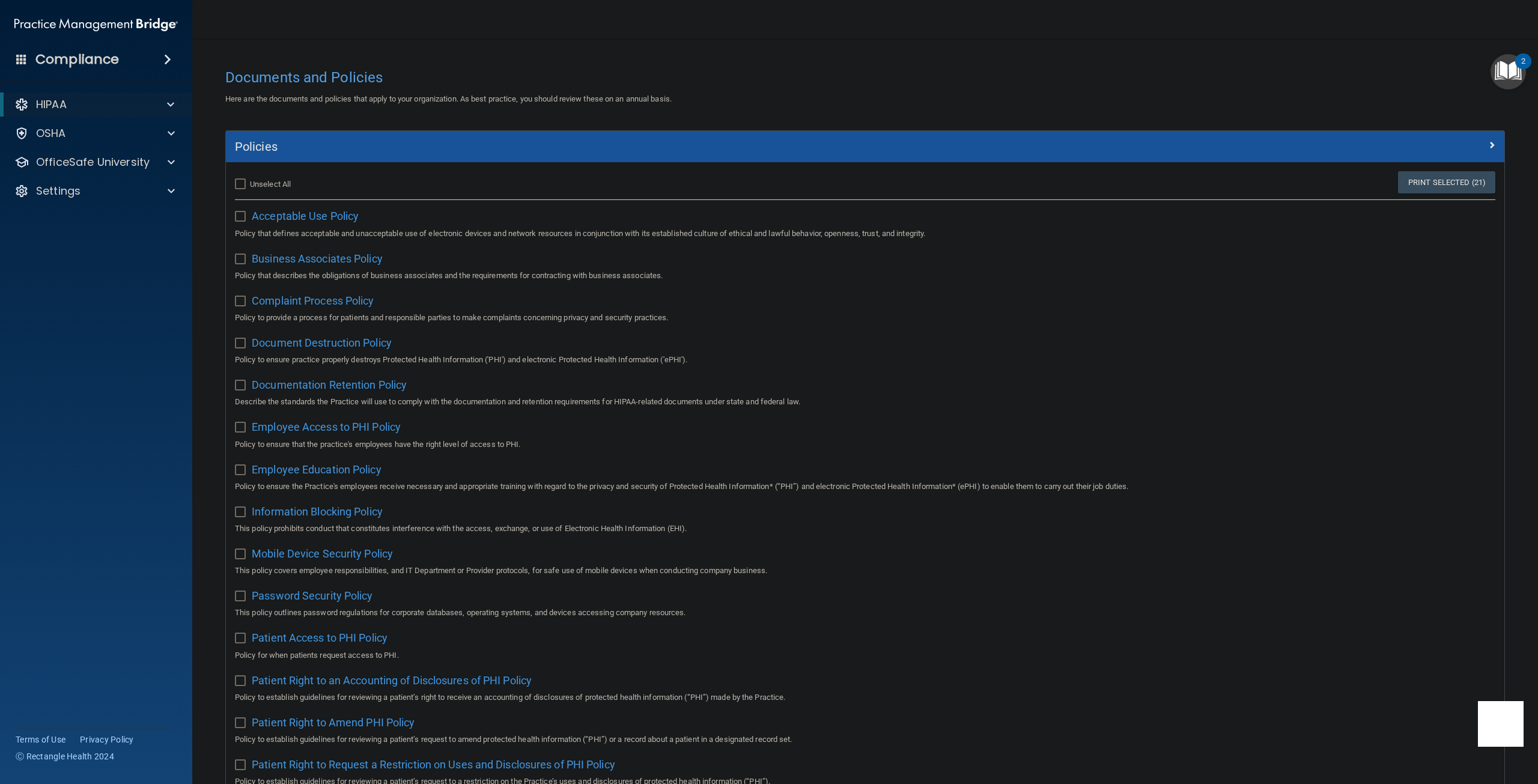
checkbox input "false"
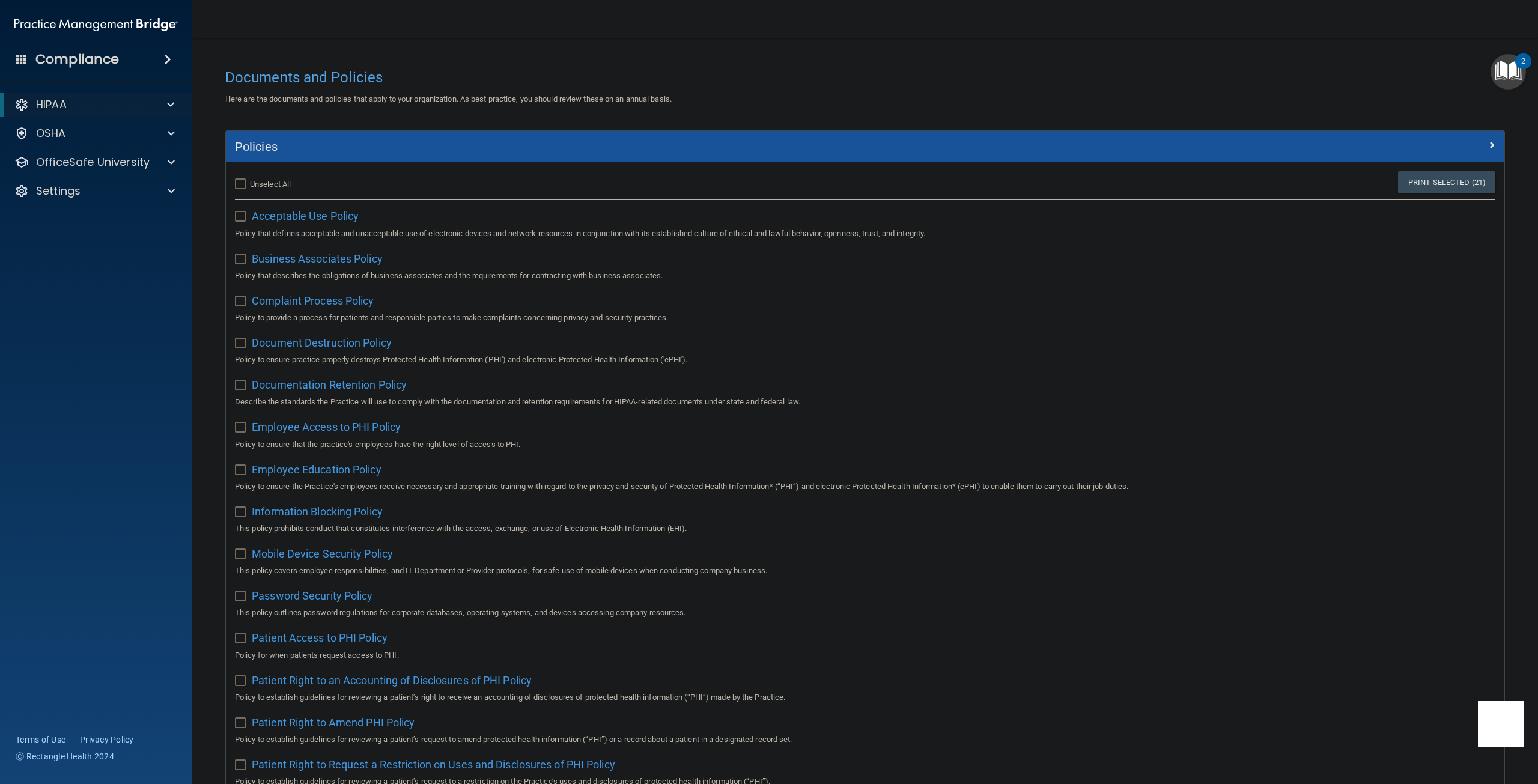
checkbox input "false"
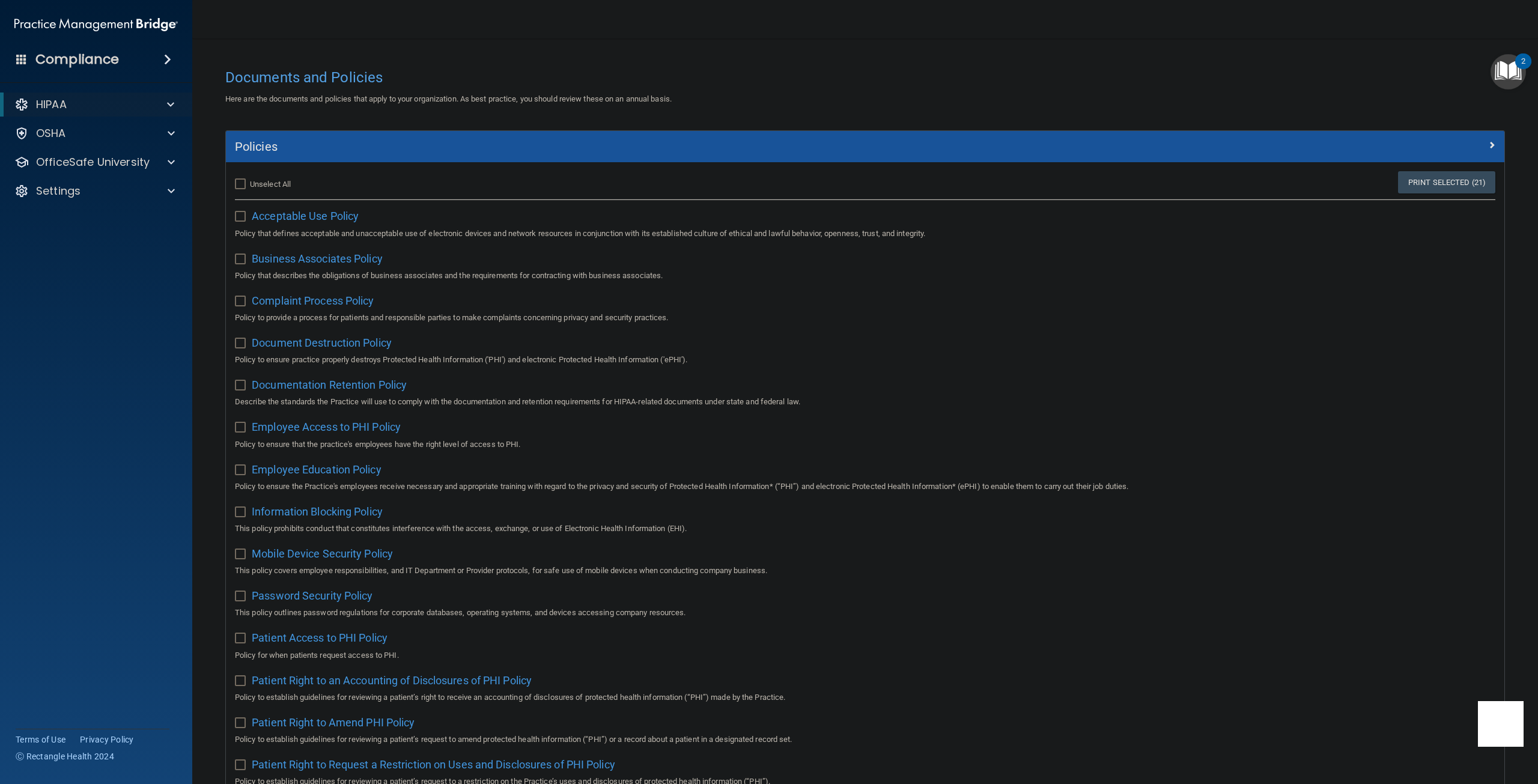
checkbox input "false"
click at [283, 219] on span "Acceptable Use Policy" at bounding box center [304, 215] width 107 height 12
click at [76, 60] on h4 "Compliance" at bounding box center [77, 59] width 84 height 17
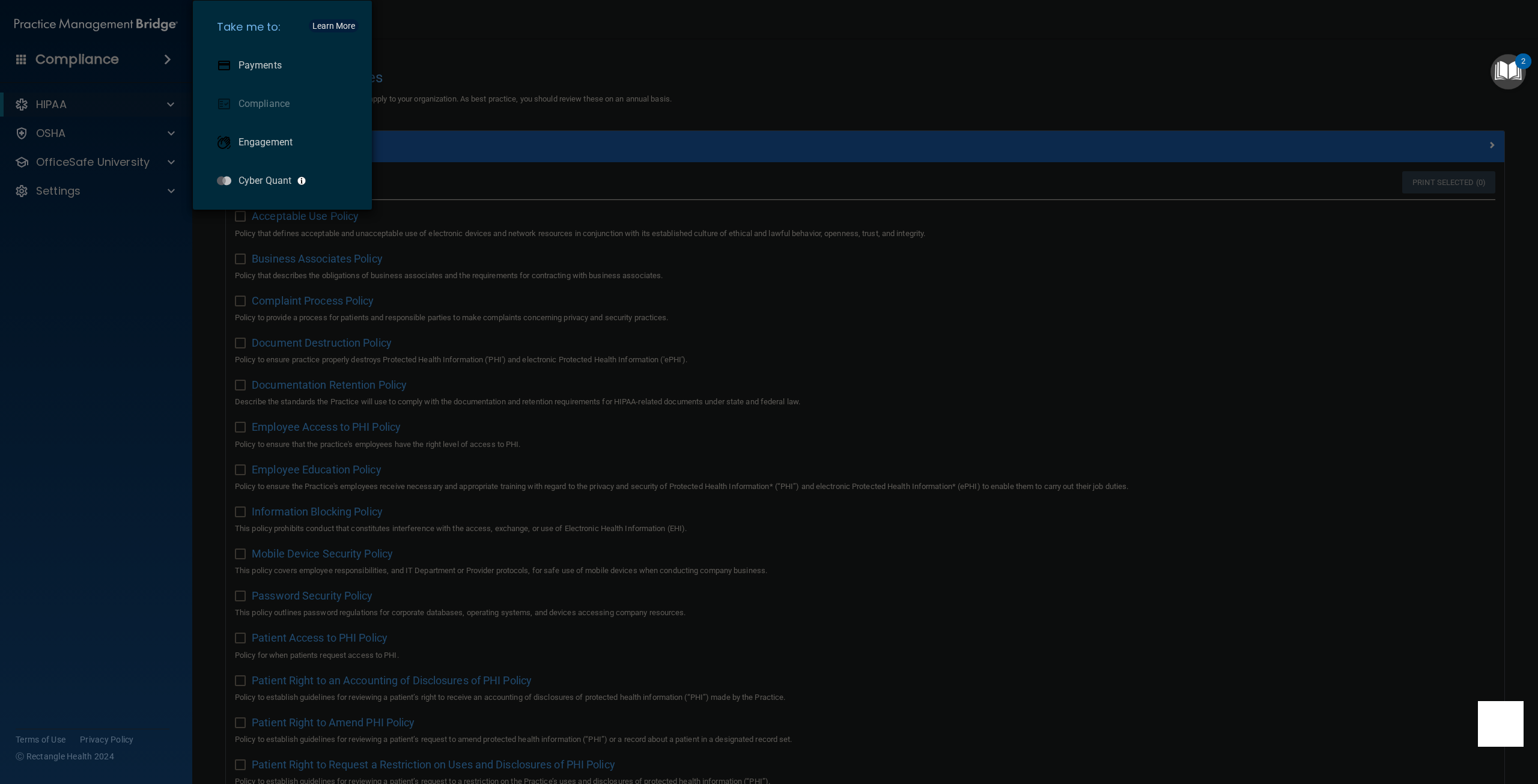
click at [76, 60] on div "Take me to: Payments Compliance Engagement Cyber Quant" at bounding box center [769, 392] width 1538 height 784
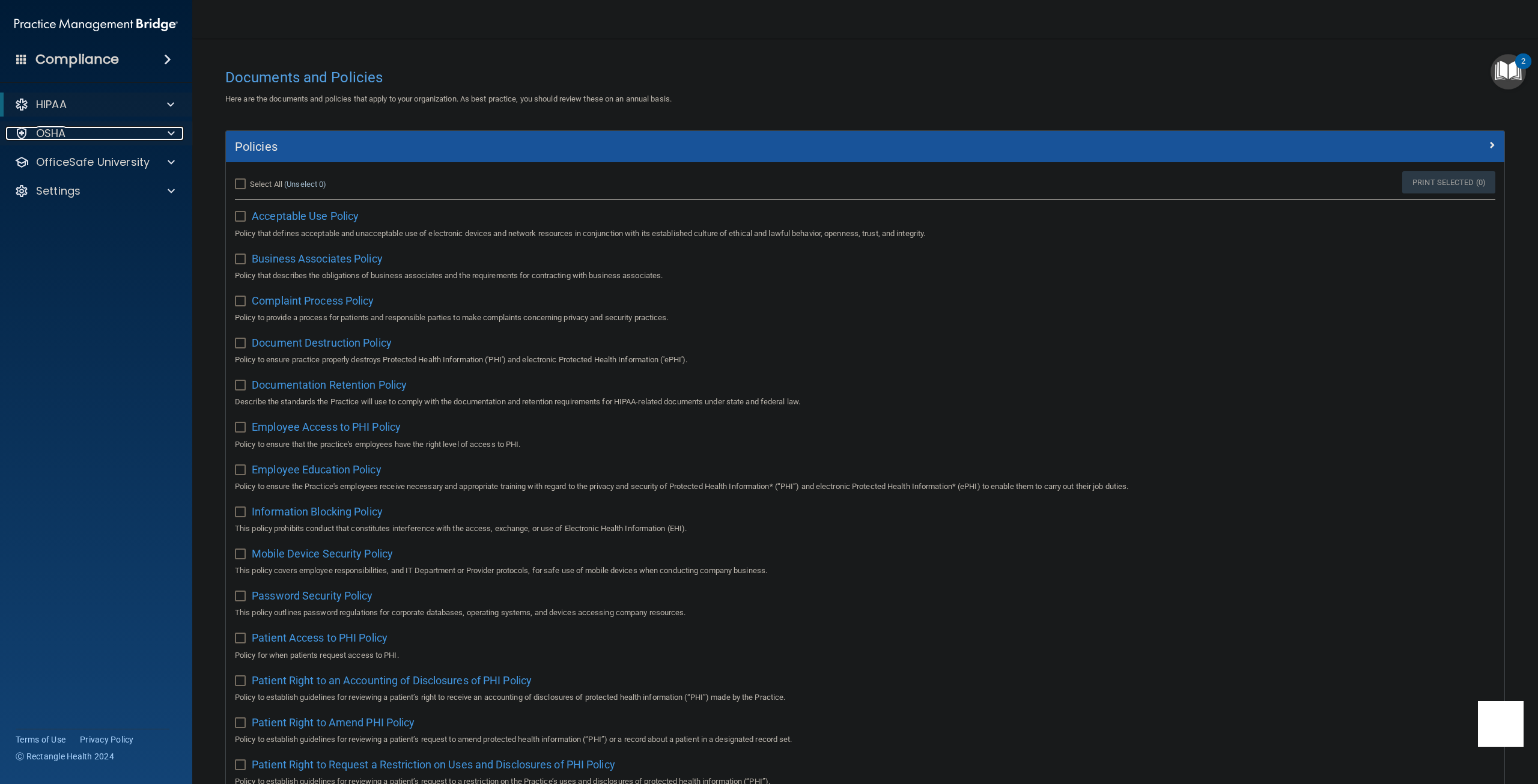
click at [53, 134] on p "OSHA" at bounding box center [51, 134] width 30 height 15
click at [53, 133] on p "OSHA" at bounding box center [51, 134] width 30 height 15
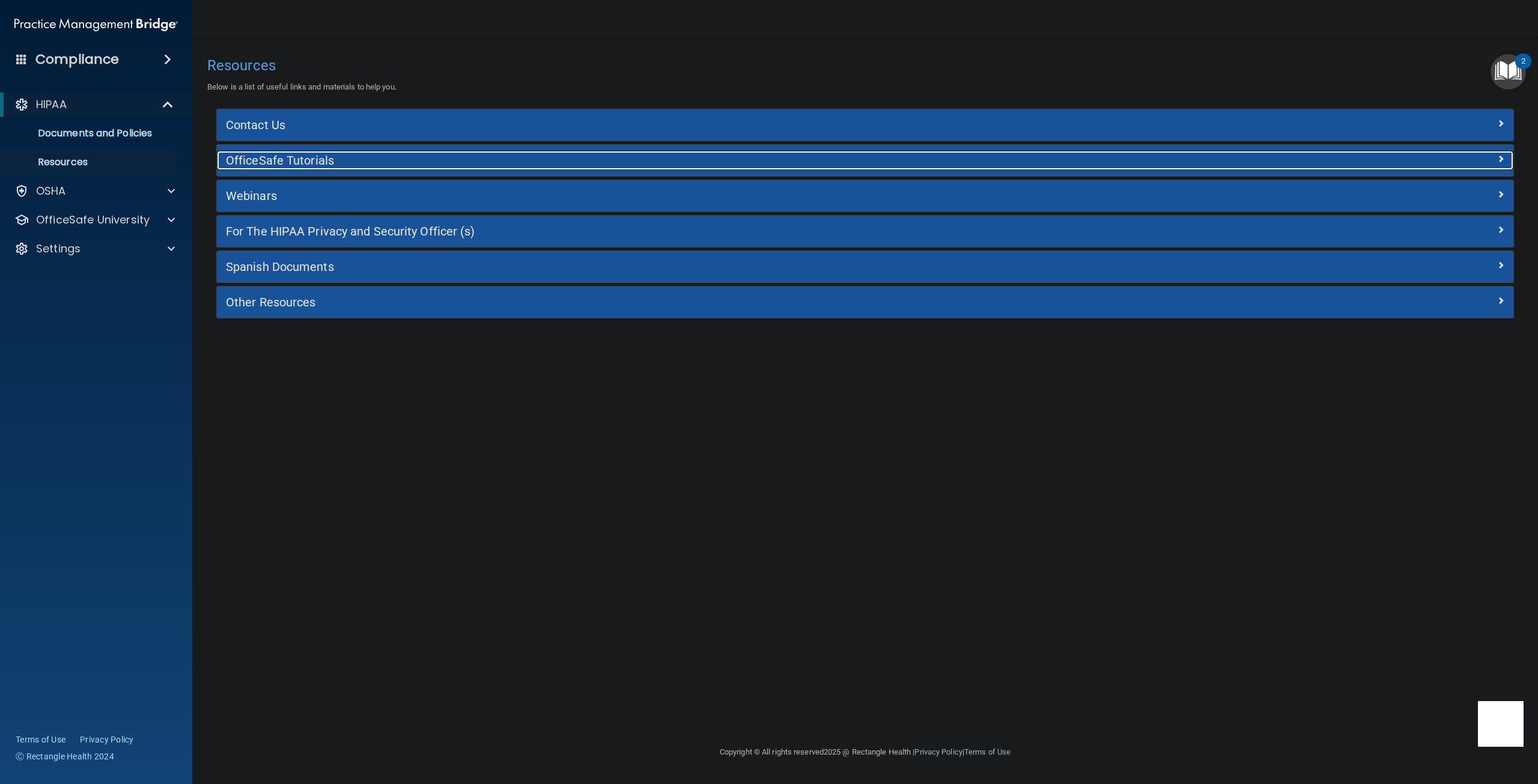
click at [271, 162] on h5 "OfficeSafe Tutorials" at bounding box center [703, 160] width 955 height 13
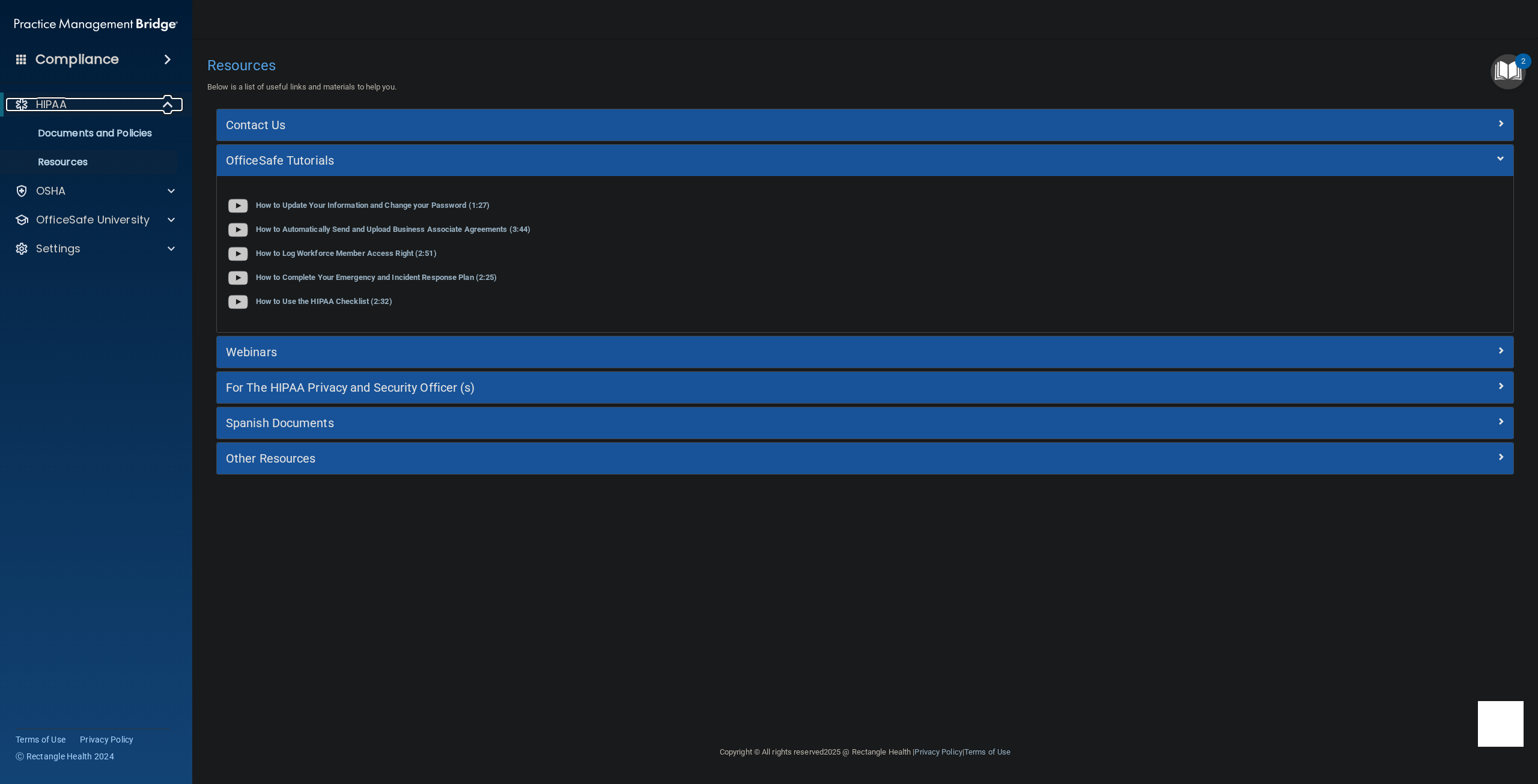
click at [124, 106] on div "HIPAA" at bounding box center [79, 104] width 149 height 15
click at [125, 106] on div "HIPAA" at bounding box center [79, 104] width 149 height 15
click at [129, 131] on p "Documents and Policies" at bounding box center [90, 133] width 164 height 12
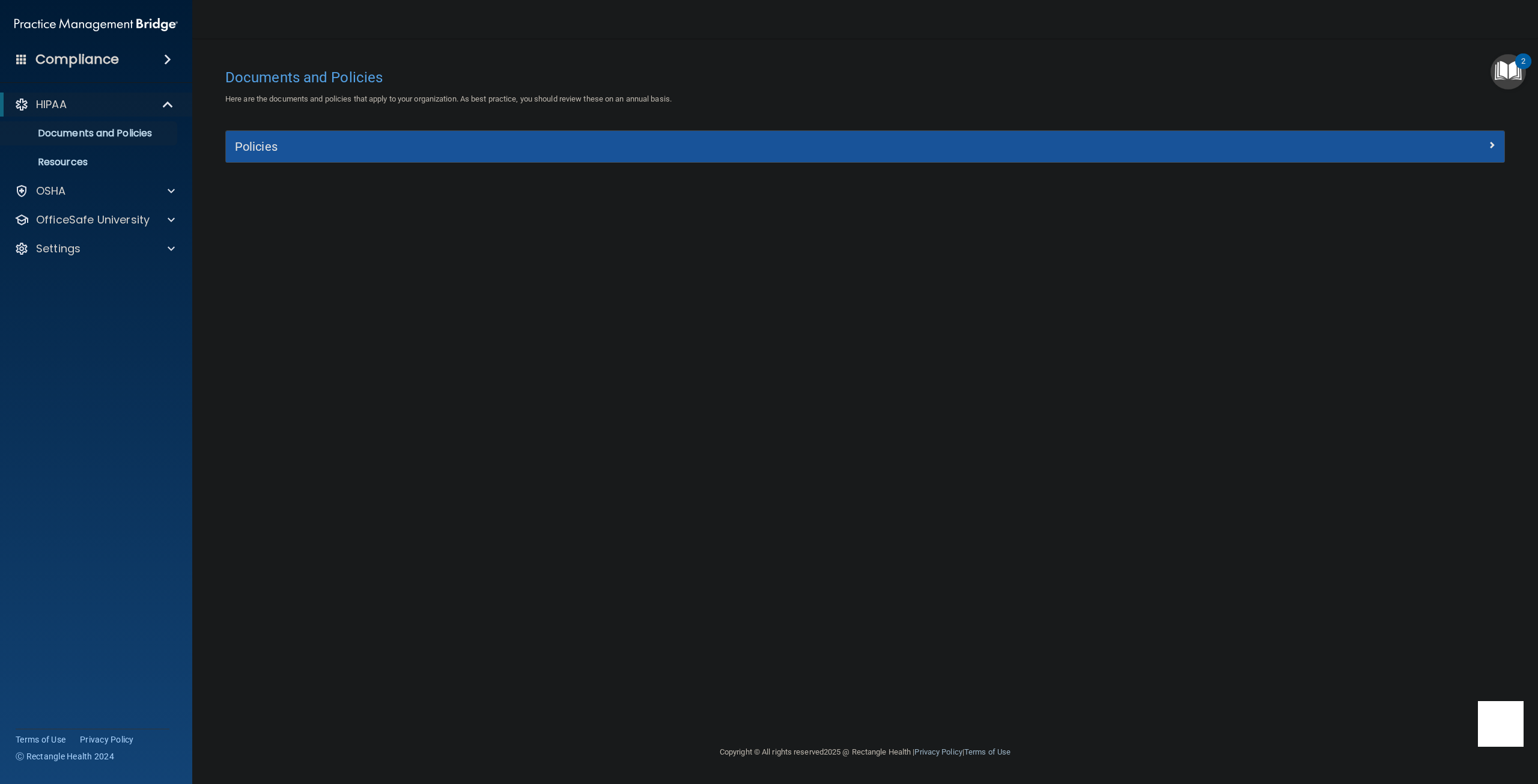
click at [488, 157] on div "Policies" at bounding box center [865, 146] width 1278 height 31
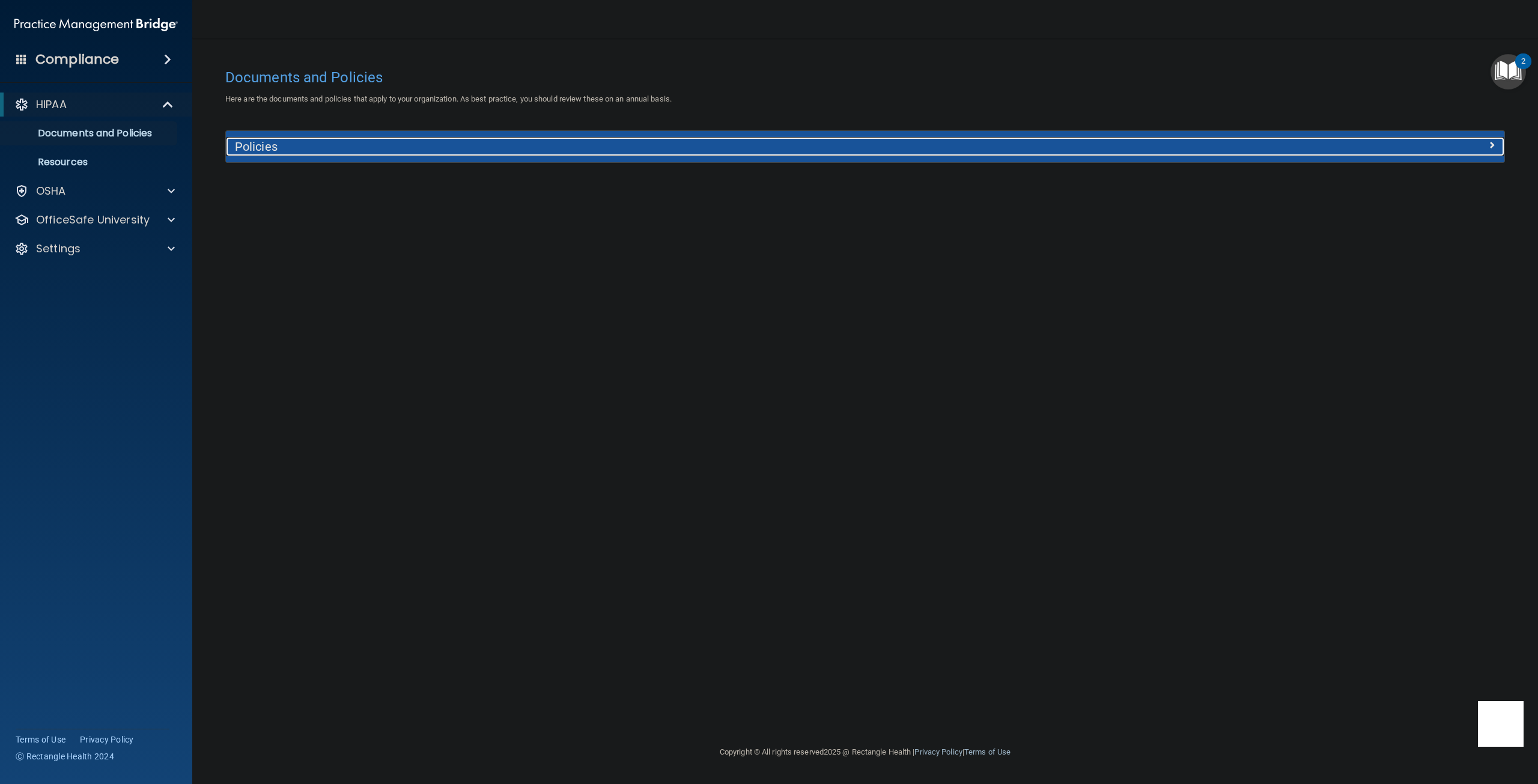
click at [1376, 145] on div at bounding box center [1345, 144] width 320 height 15
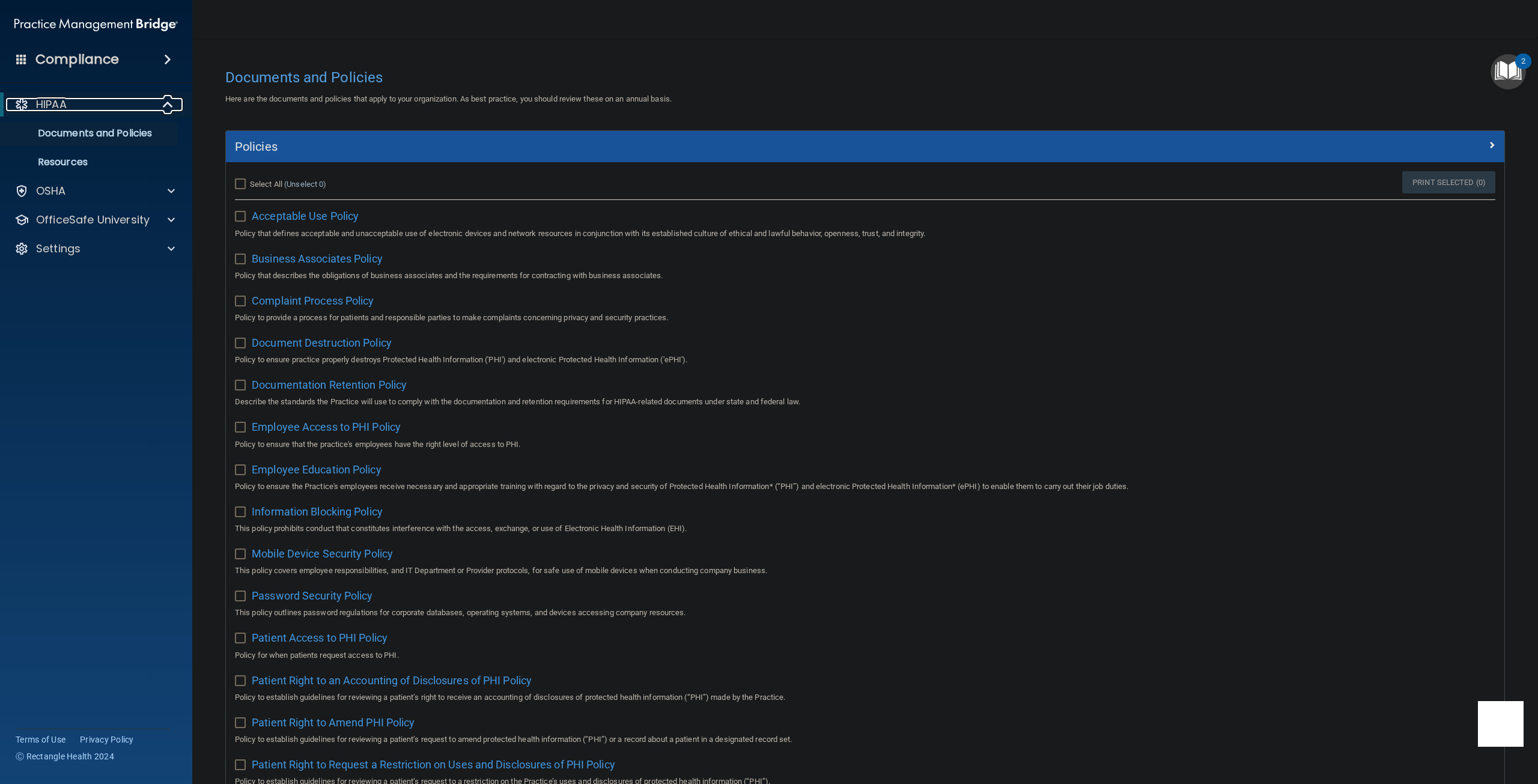
click at [93, 104] on div "HIPAA" at bounding box center [79, 104] width 149 height 15
click at [84, 158] on p "Resources" at bounding box center [90, 162] width 164 height 12
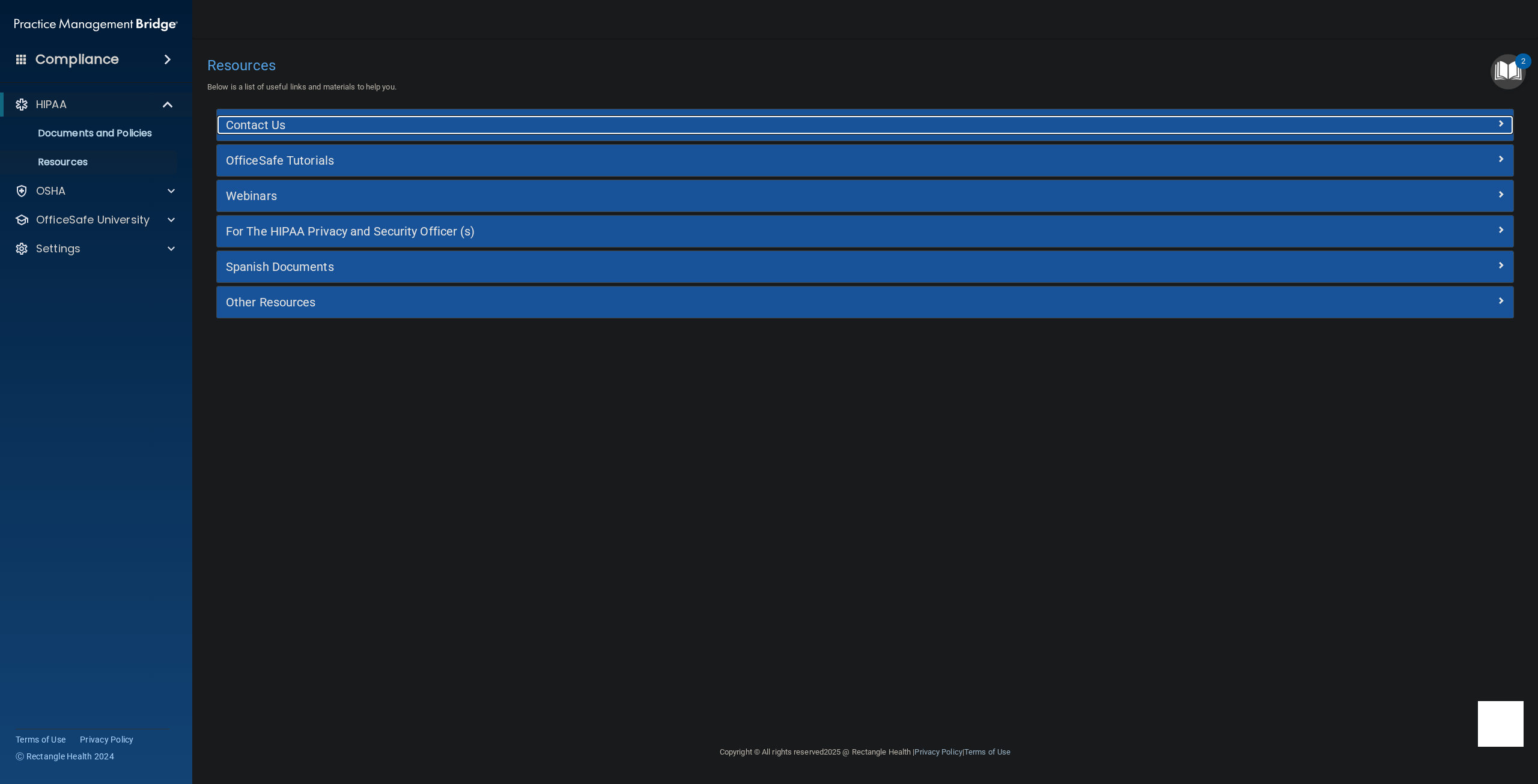
click at [313, 120] on h5 "Contact Us" at bounding box center [703, 125] width 955 height 13
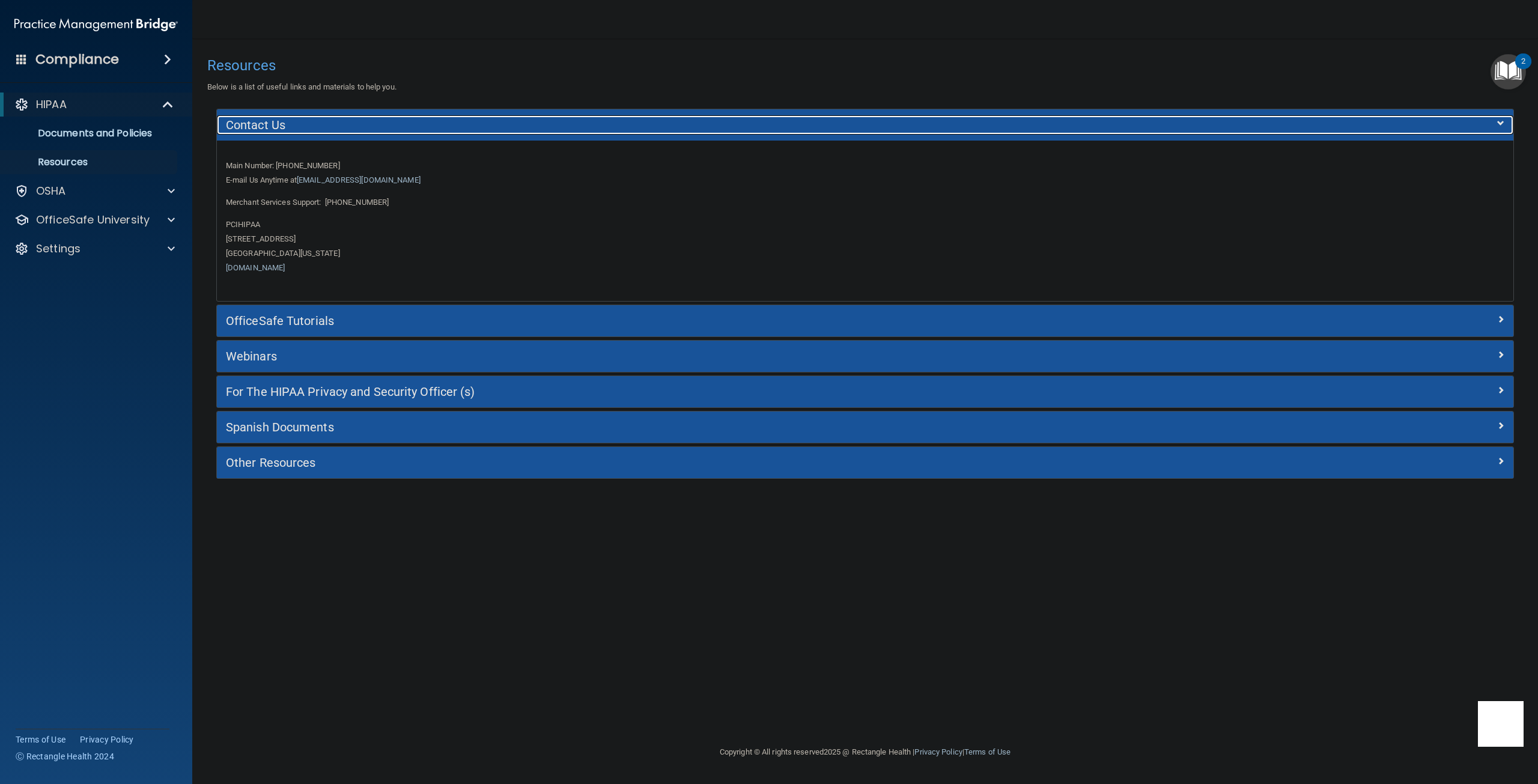
click at [313, 120] on h5 "Contact Us" at bounding box center [703, 125] width 955 height 13
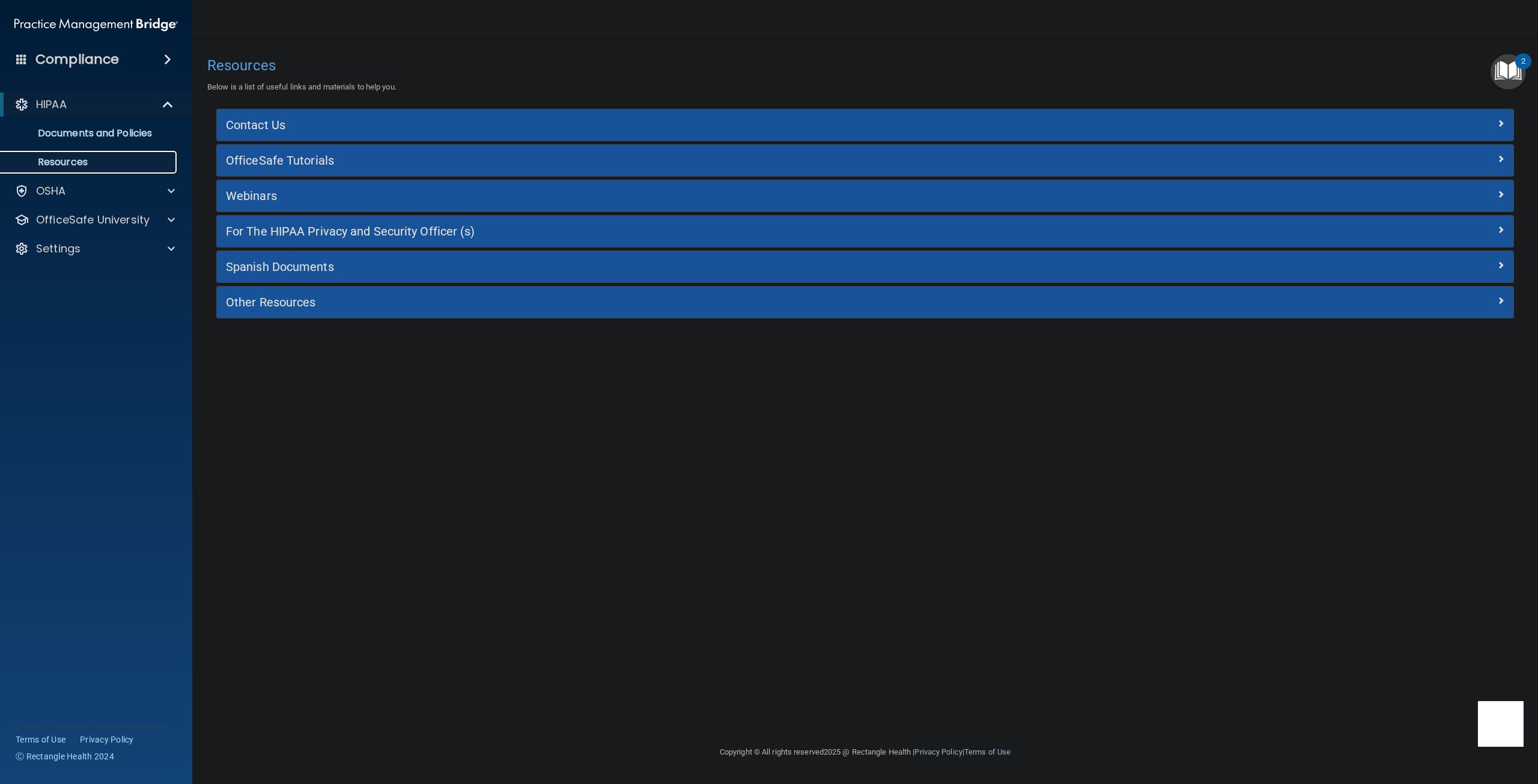
click at [71, 156] on p "Resources" at bounding box center [90, 162] width 164 height 12
click at [57, 184] on p "OSHA" at bounding box center [51, 191] width 30 height 15
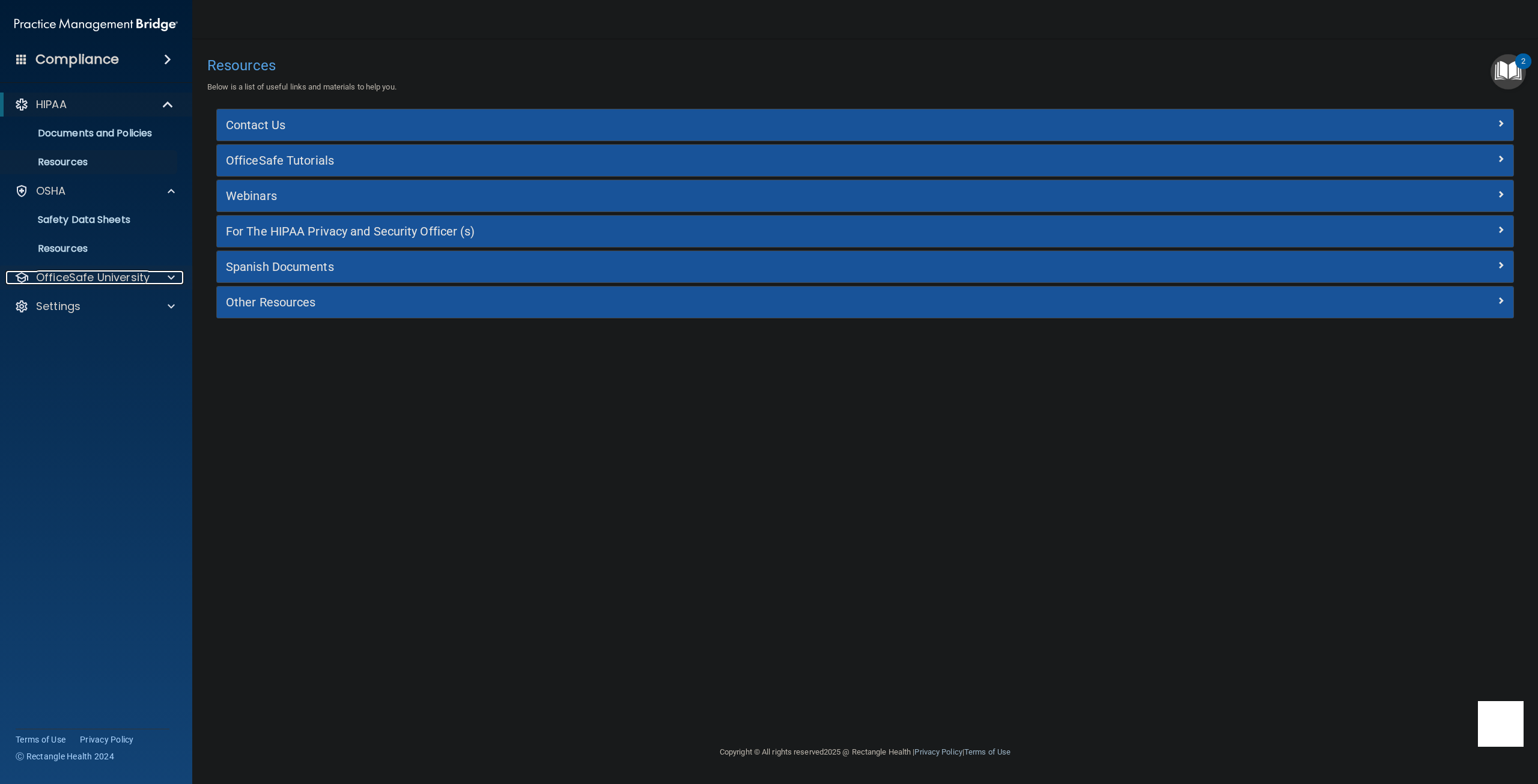
click at [71, 274] on p "OfficeSafe University" at bounding box center [93, 278] width 113 height 15
click at [86, 303] on p "HIPAA Training" at bounding box center [57, 306] width 99 height 12
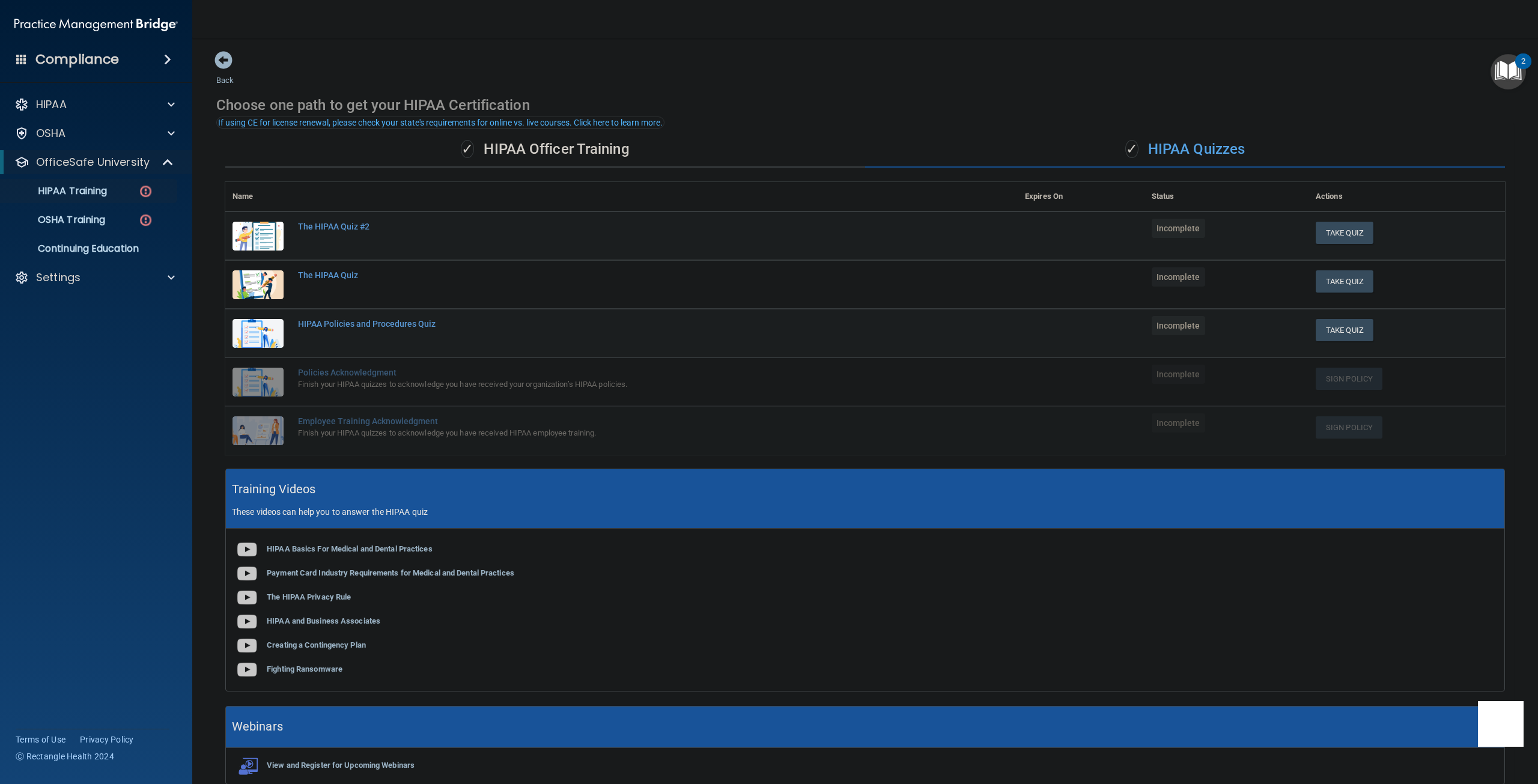
click at [1189, 148] on div "✓ HIPAA Quizzes" at bounding box center [1185, 149] width 640 height 36
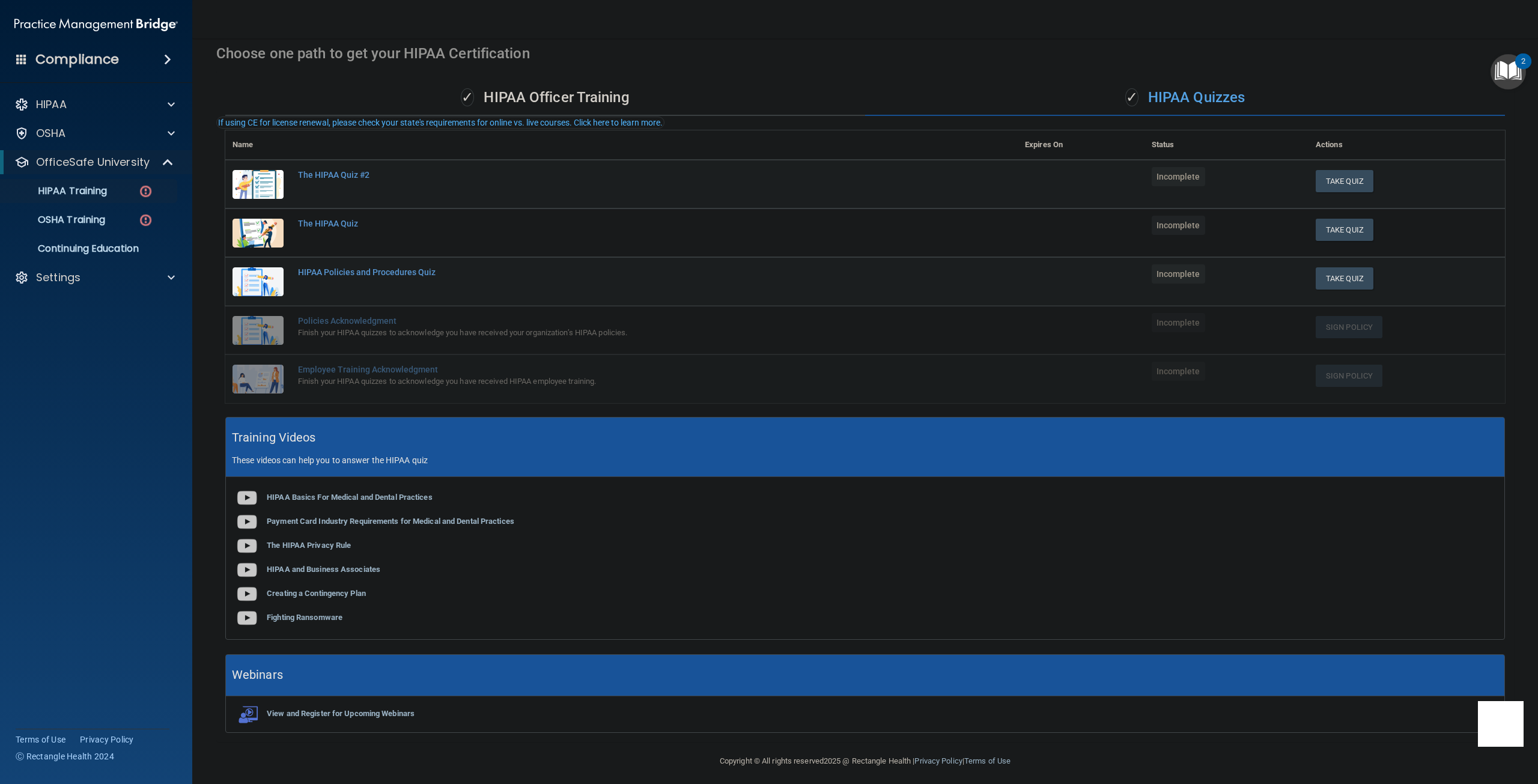
scroll to position [57, 0]
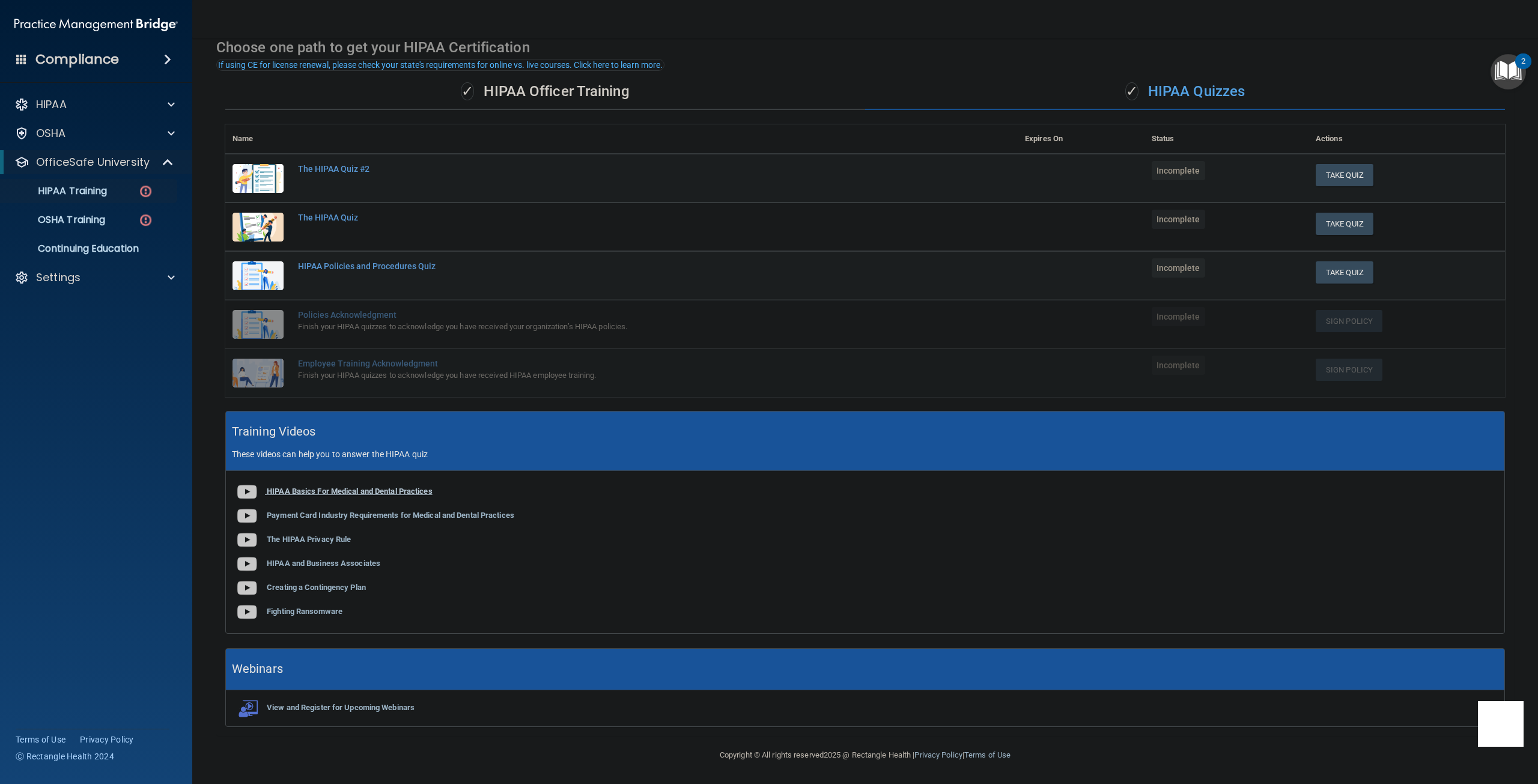
click at [324, 489] on b "HIPAA Basics For Medical and Dental Practices" at bounding box center [350, 491] width 166 height 9
click at [251, 514] on img at bounding box center [247, 516] width 24 height 24
click at [287, 536] on b "The HIPAA Privacy Rule" at bounding box center [309, 539] width 84 height 9
click at [243, 563] on img at bounding box center [247, 564] width 24 height 24
click at [281, 589] on b "Creating a Contingency Plan" at bounding box center [316, 587] width 99 height 9
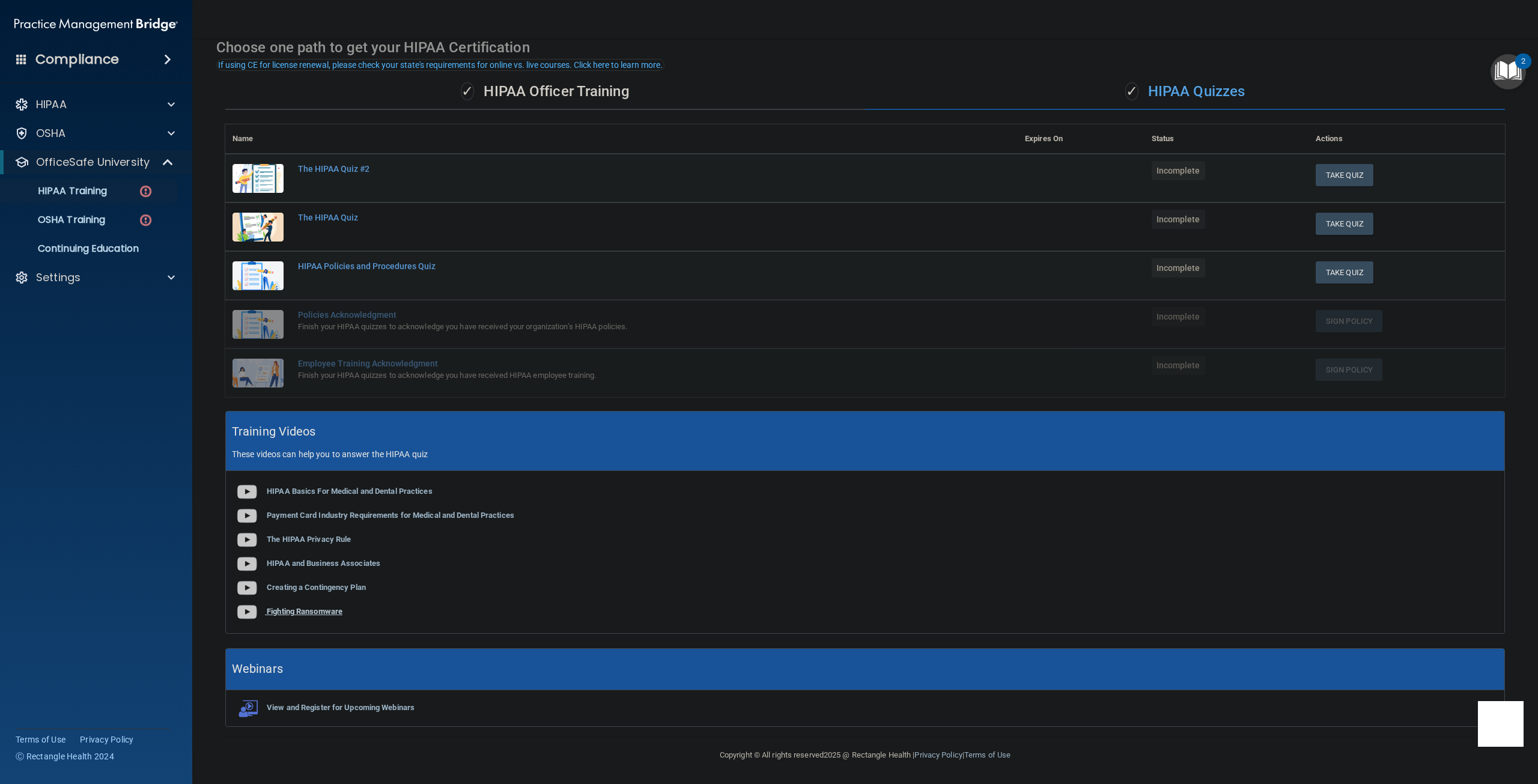
click at [320, 615] on b "Fighting Ransomware" at bounding box center [304, 611] width 76 height 9
click at [1343, 173] on button "Take Quiz" at bounding box center [1345, 175] width 57 height 22
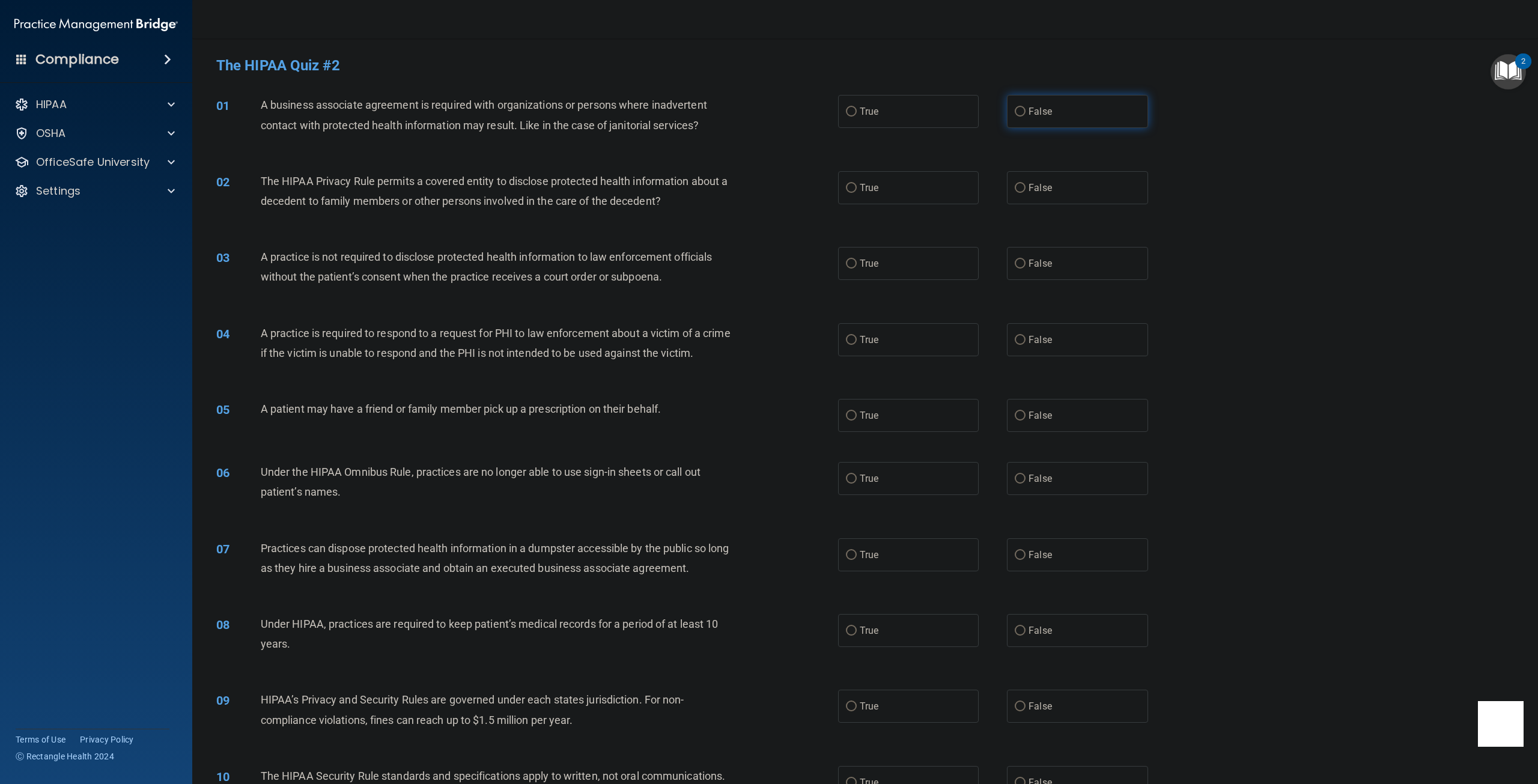
click at [1023, 113] on label "False" at bounding box center [1077, 111] width 140 height 33
click at [1023, 113] on input "False" at bounding box center [1020, 112] width 11 height 9
radio input "true"
click at [846, 188] on input "True" at bounding box center [851, 188] width 11 height 9
radio input "true"
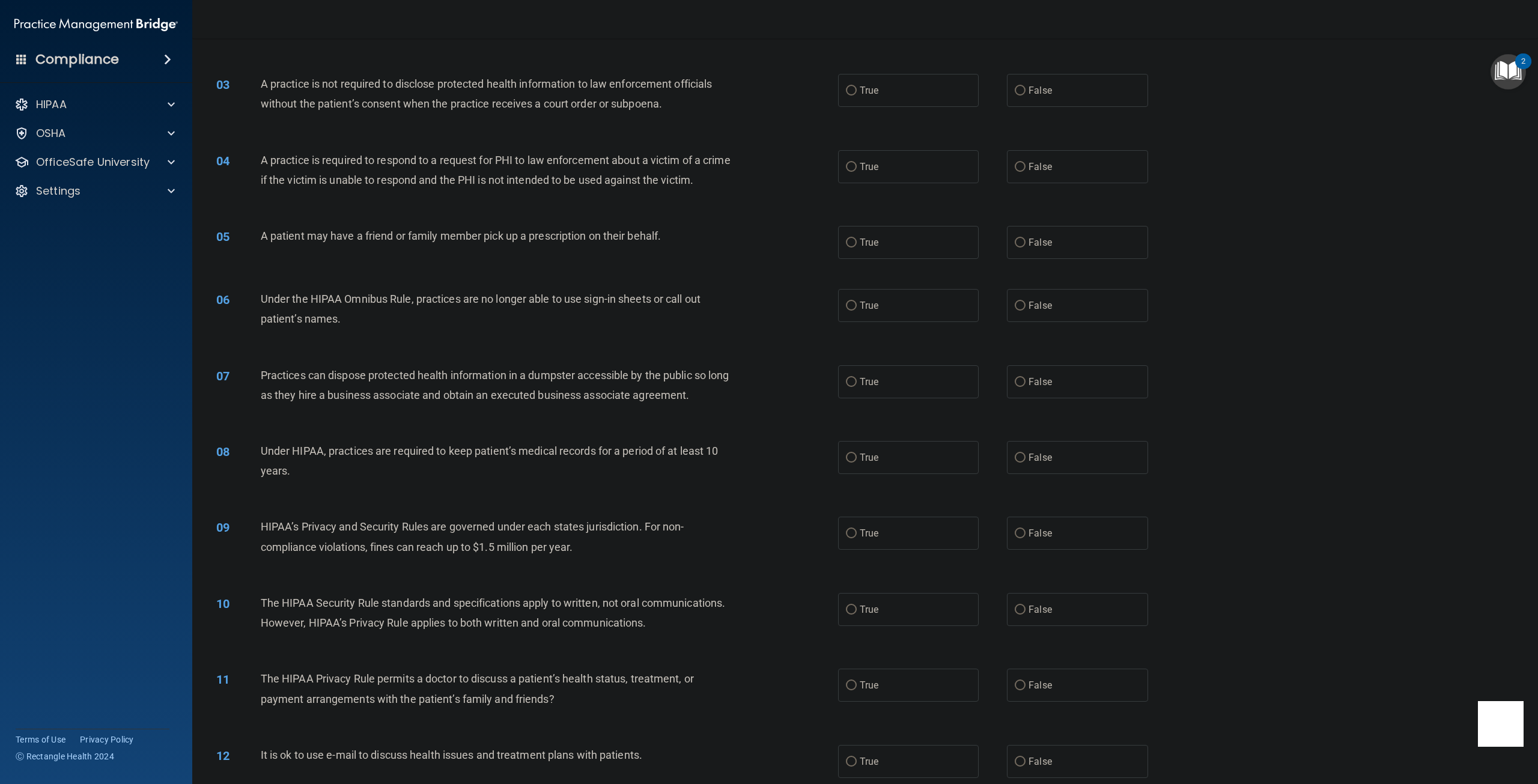
scroll to position [180, 0]
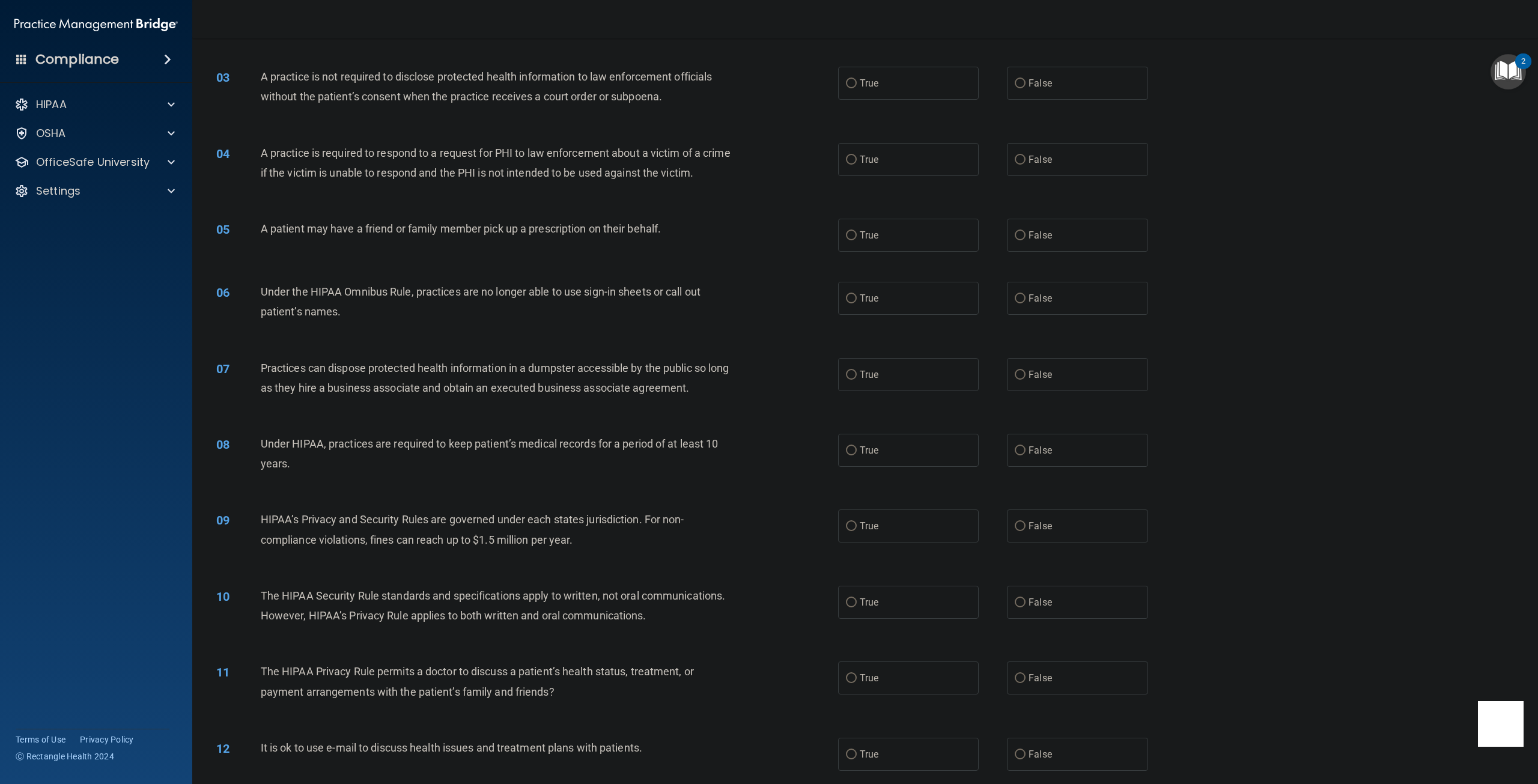
click at [720, 266] on div "05 A patient may have a friend or family member pick up a prescription on their…" at bounding box center [865, 235] width 1316 height 63
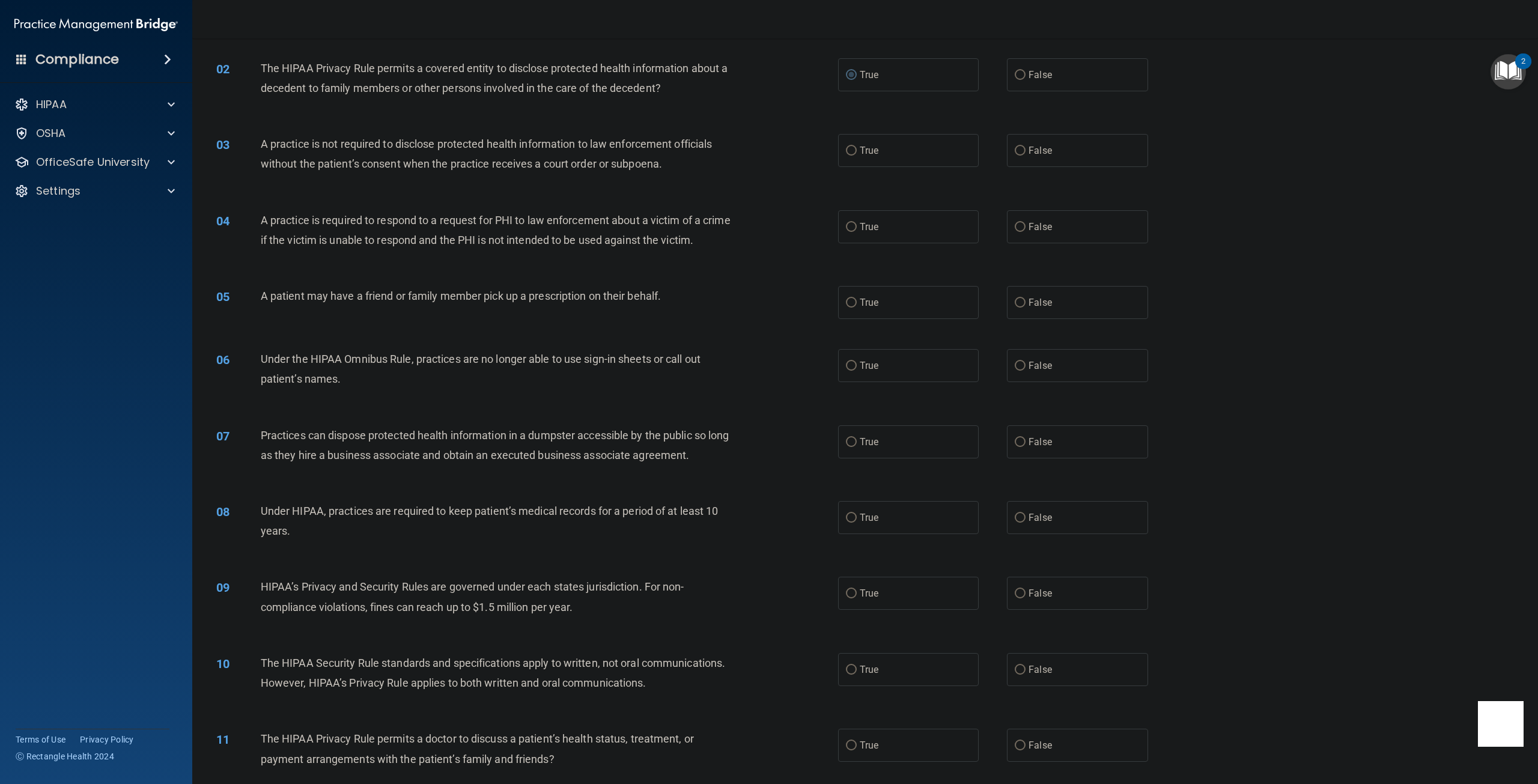
scroll to position [120, 0]
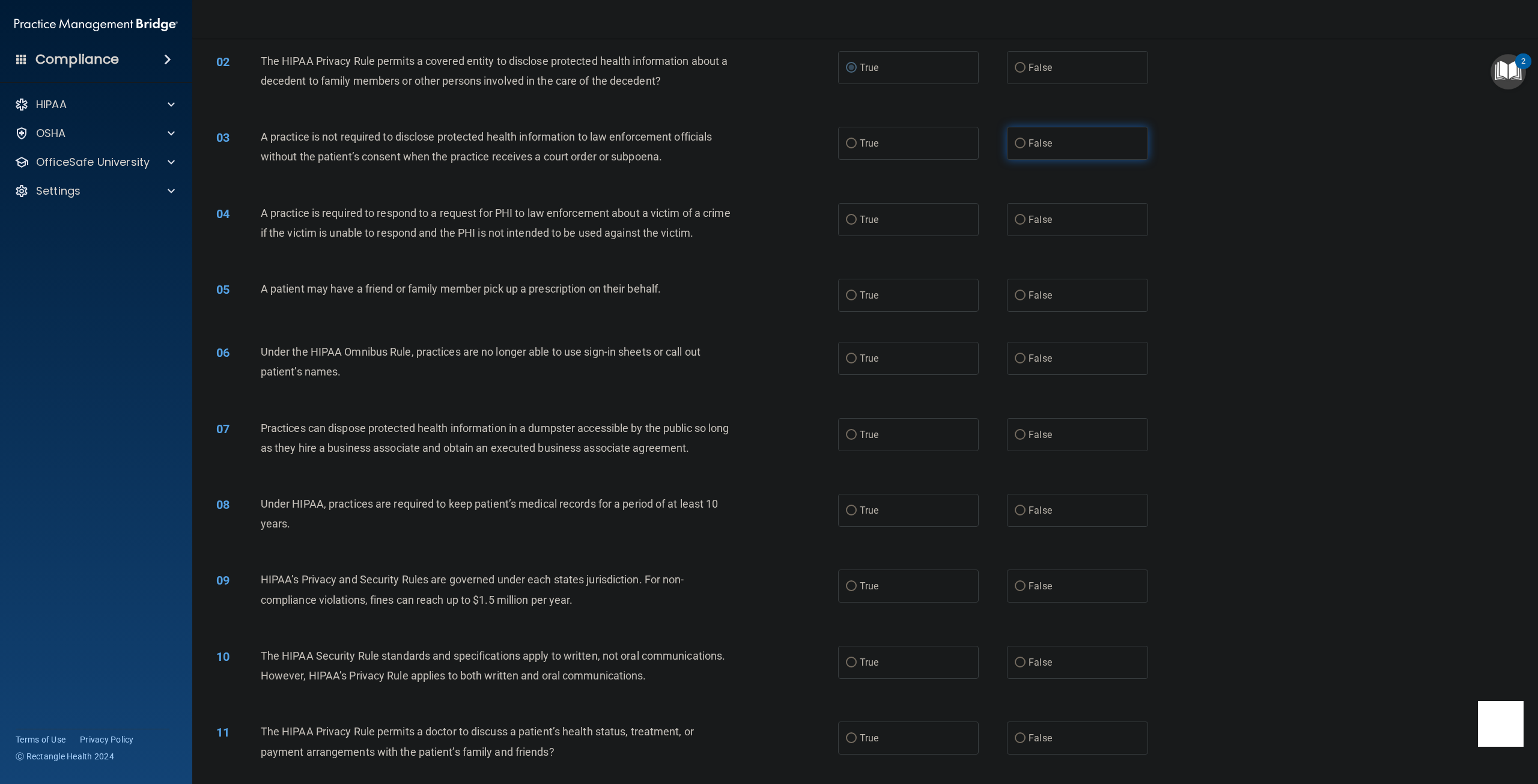
click at [1067, 153] on label "False" at bounding box center [1077, 143] width 140 height 33
click at [1026, 148] on input "False" at bounding box center [1020, 144] width 11 height 9
radio input "true"
click at [877, 229] on label "True" at bounding box center [908, 219] width 140 height 33
click at [856, 225] on input "True" at bounding box center [851, 220] width 11 height 9
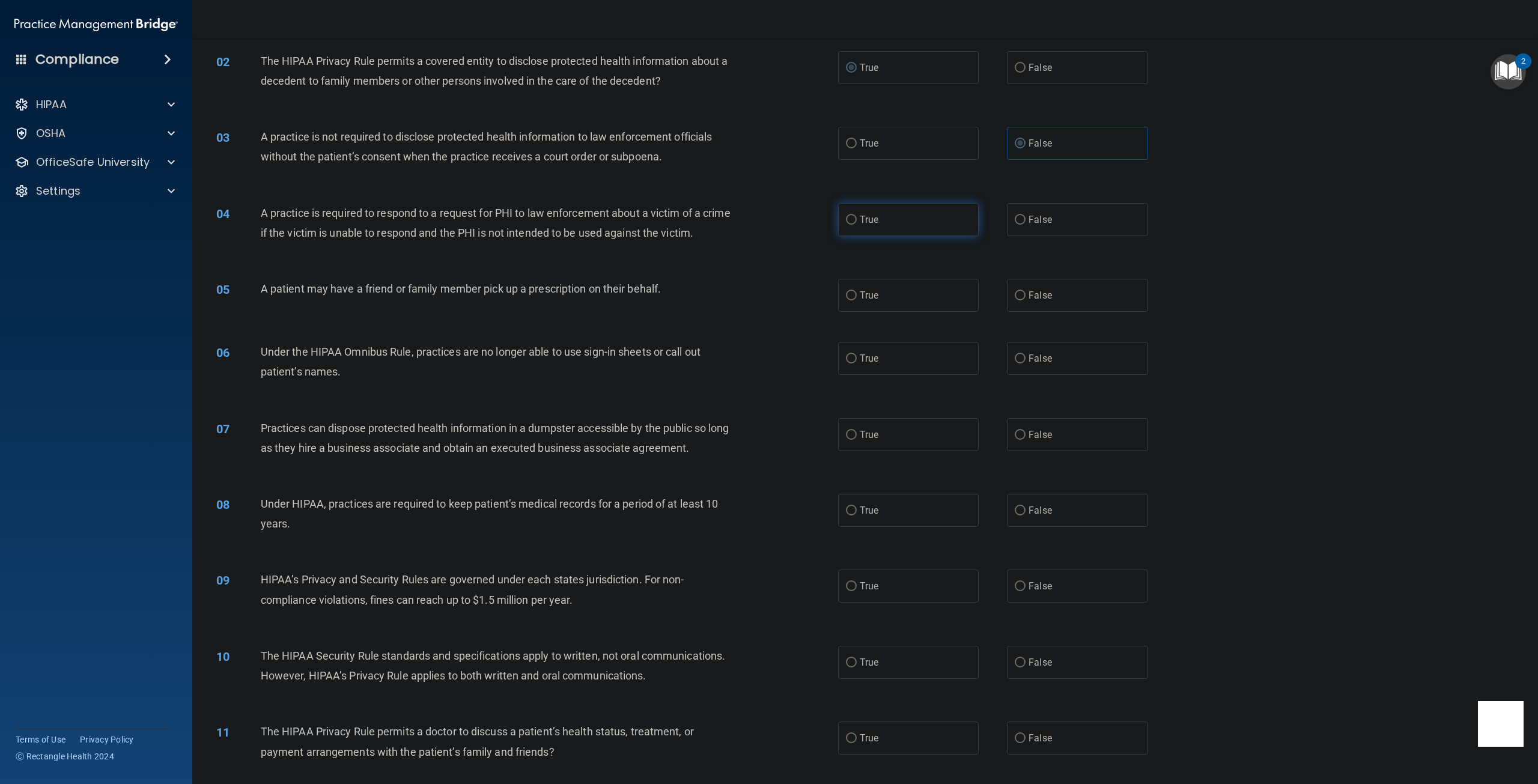
radio input "true"
click at [853, 312] on label "True" at bounding box center [908, 295] width 140 height 33
click at [853, 301] on input "True" at bounding box center [851, 295] width 11 height 9
radio input "true"
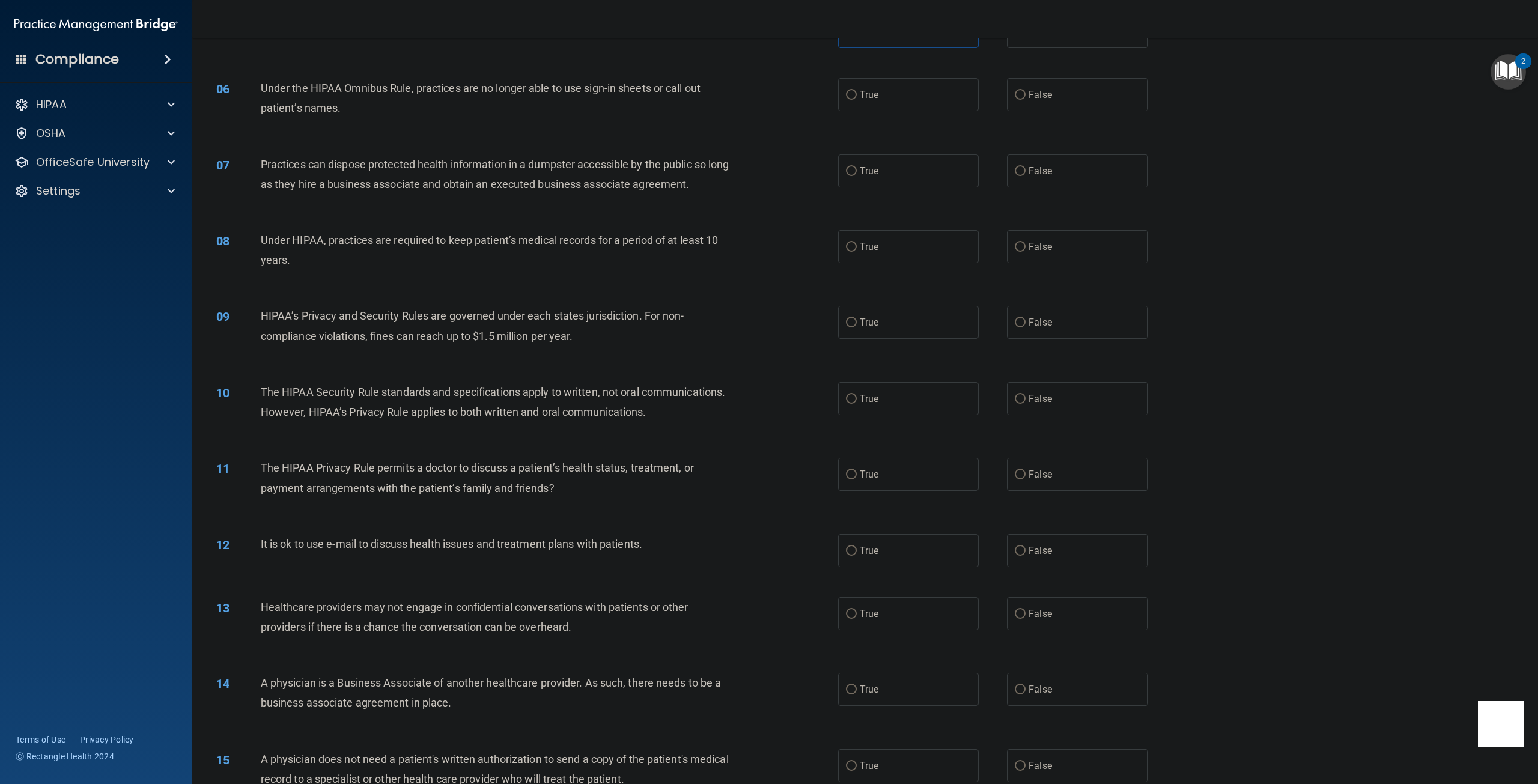
scroll to position [420, 0]
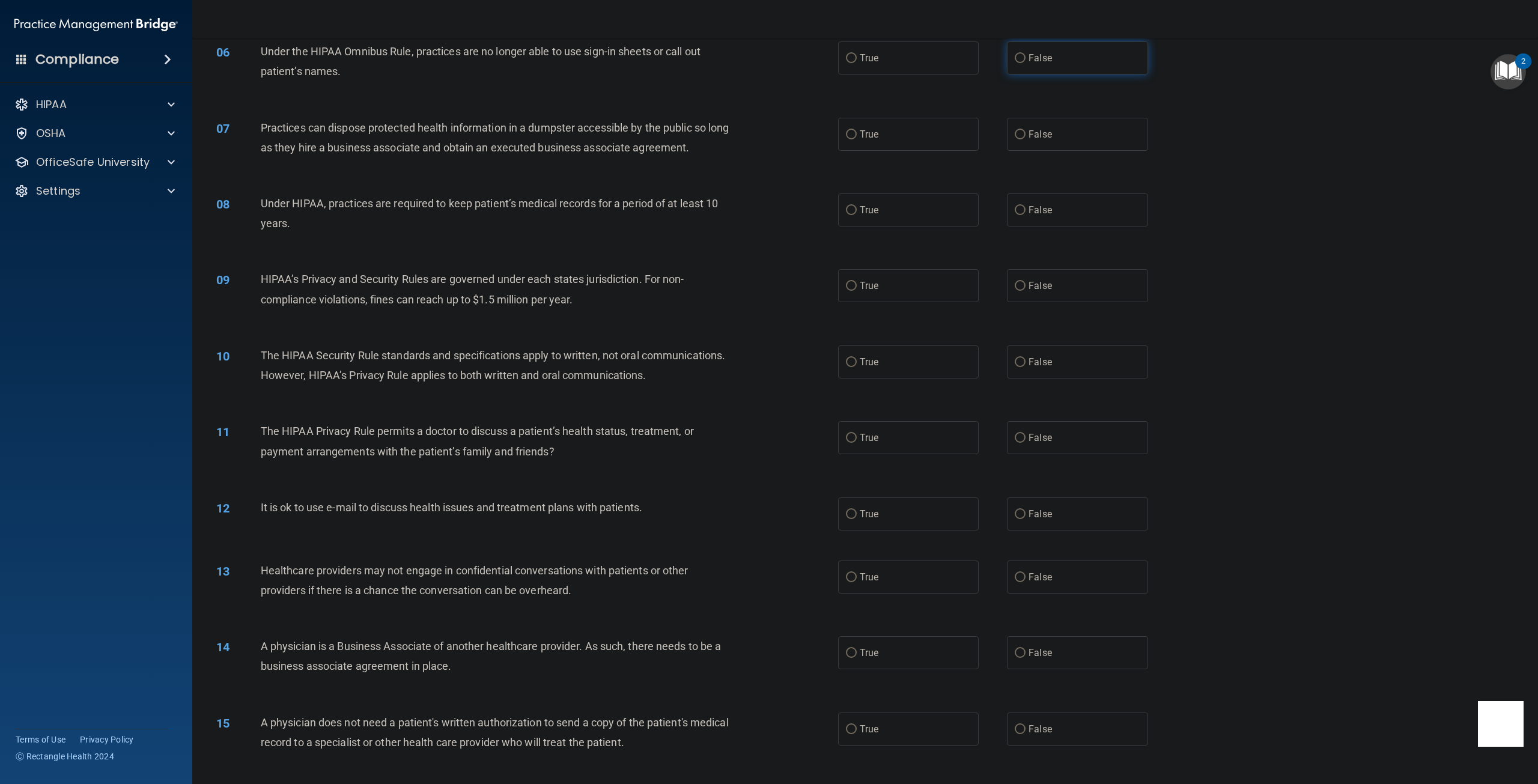
click at [1038, 64] on span "False" at bounding box center [1040, 58] width 24 height 12
click at [1026, 63] on input "False" at bounding box center [1020, 59] width 11 height 9
radio input "true"
click at [1060, 151] on label "False" at bounding box center [1077, 134] width 140 height 33
click at [1026, 140] on input "False" at bounding box center [1020, 134] width 11 height 9
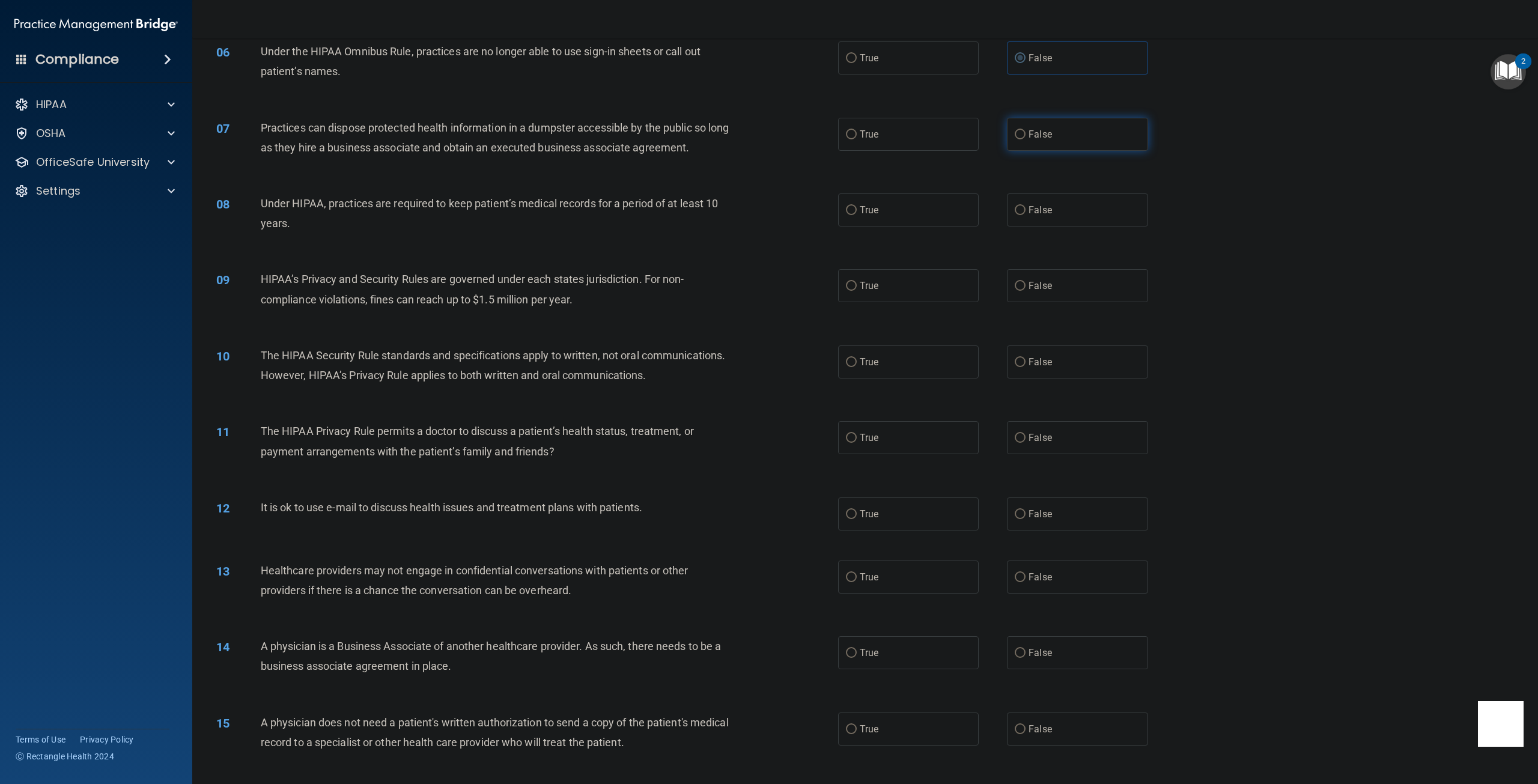
radio input "true"
click at [881, 226] on label "True" at bounding box center [908, 209] width 140 height 33
click at [856, 215] on input "True" at bounding box center [851, 210] width 11 height 9
radio input "true"
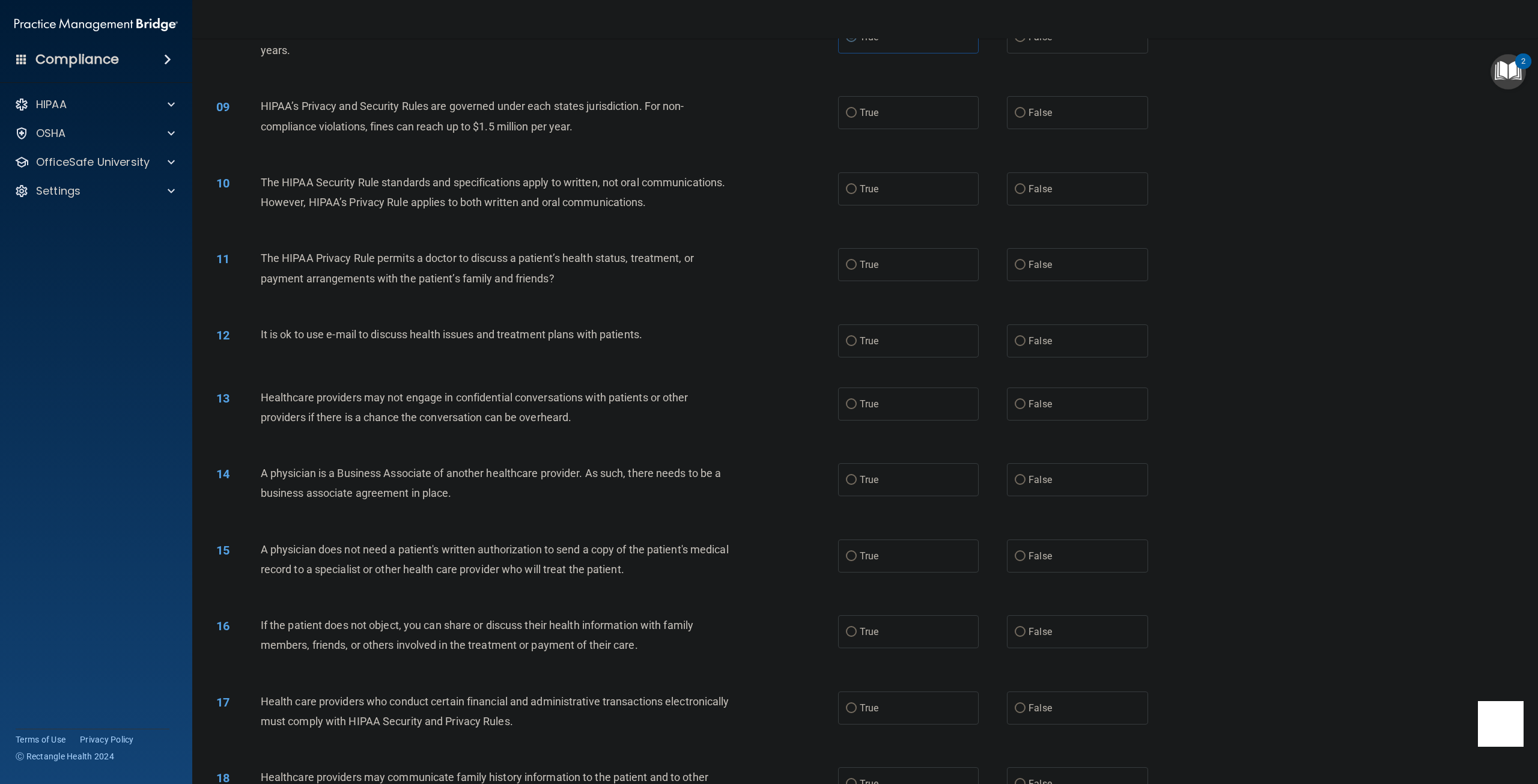
scroll to position [600, 0]
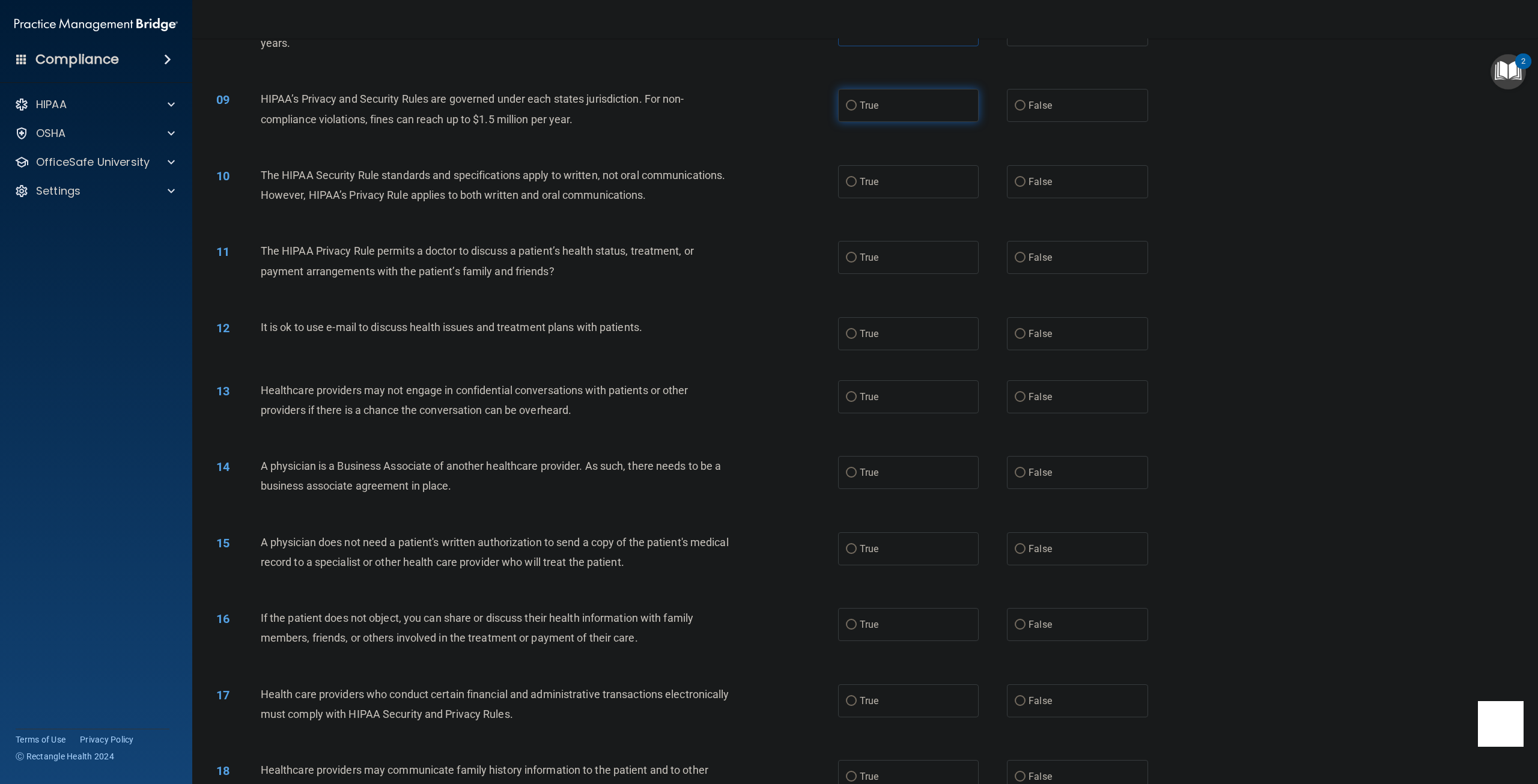
click at [879, 122] on label "True" at bounding box center [908, 105] width 140 height 33
click at [856, 110] on input "True" at bounding box center [851, 106] width 11 height 9
radio input "true"
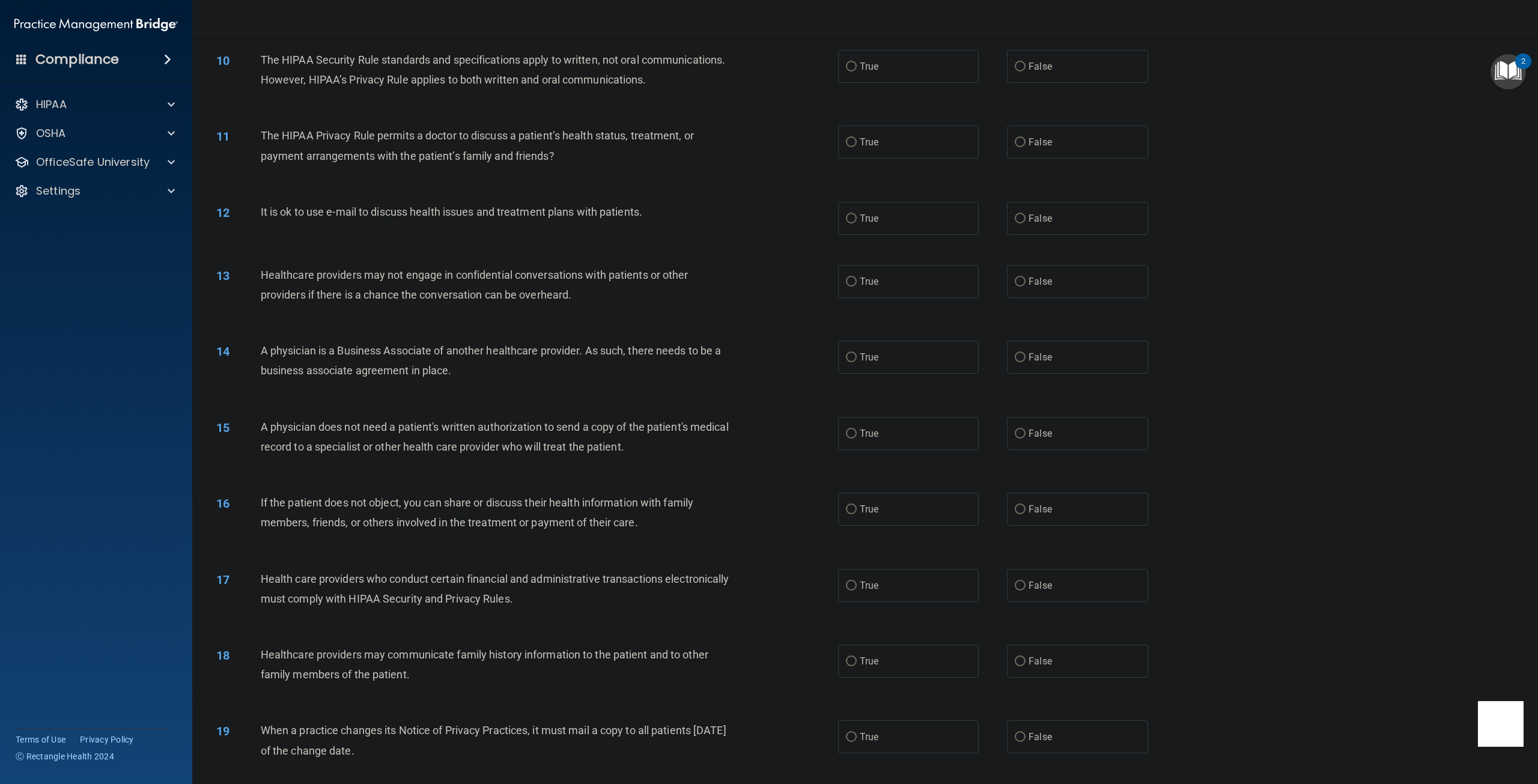
scroll to position [721, 0]
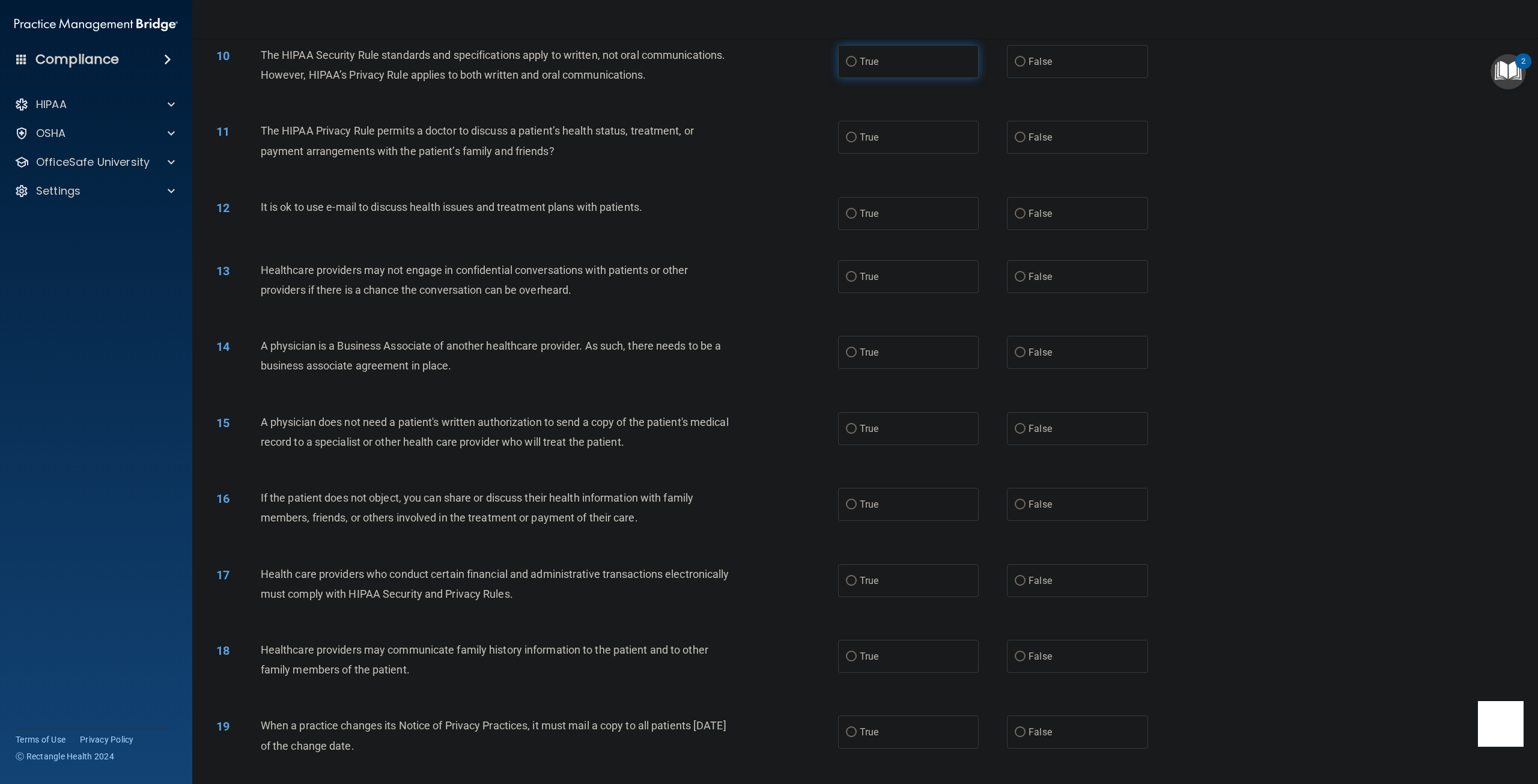
click at [859, 78] on label "True" at bounding box center [908, 61] width 140 height 33
click at [856, 67] on input "True" at bounding box center [851, 62] width 11 height 9
radio input "true"
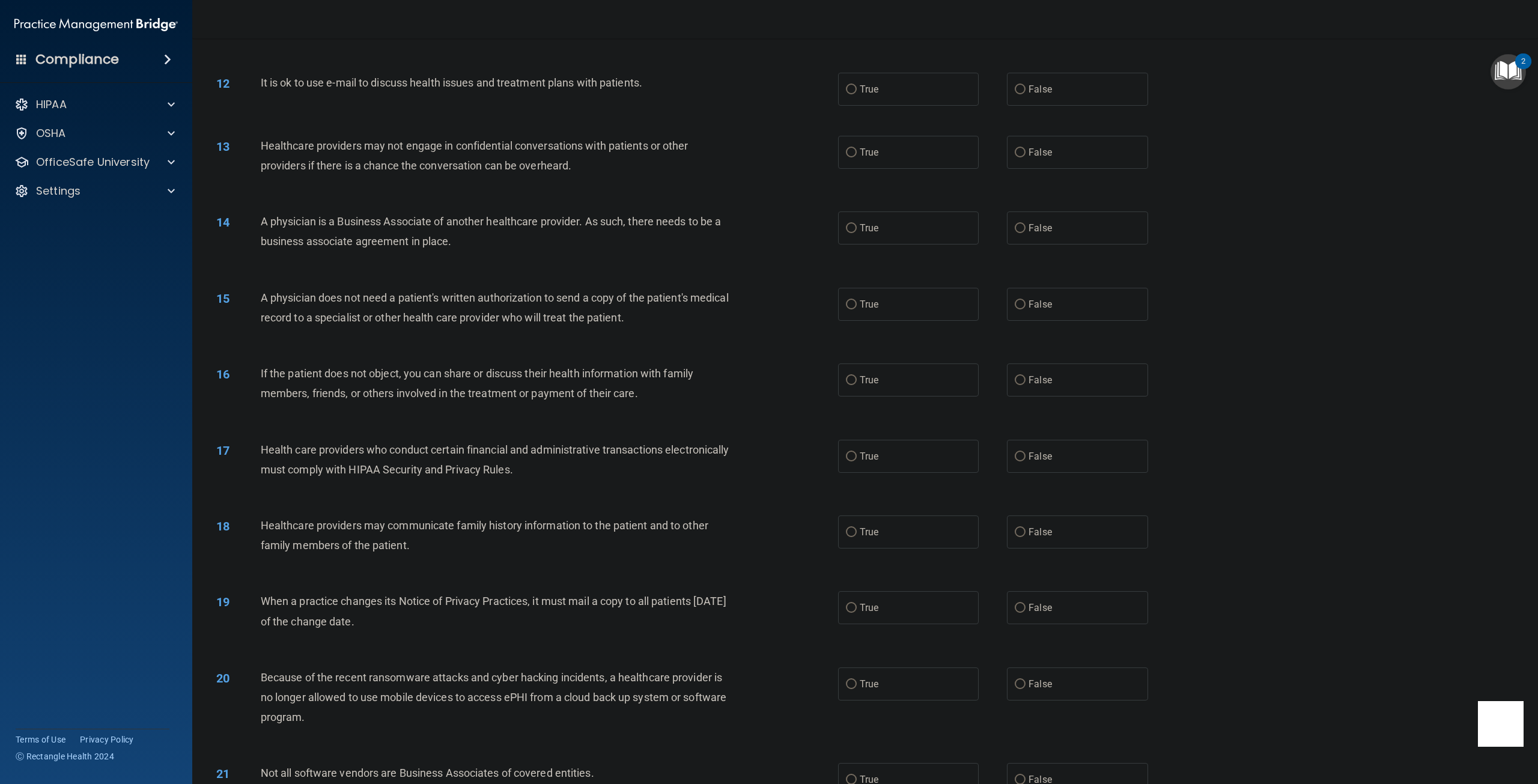
scroll to position [841, 0]
drag, startPoint x: 1018, startPoint y: 68, endPoint x: 1011, endPoint y: 66, distance: 7.3
click at [1018, 34] on label "False" at bounding box center [1077, 17] width 140 height 33
click at [1018, 22] on input "False" at bounding box center [1020, 18] width 11 height 9
radio input "true"
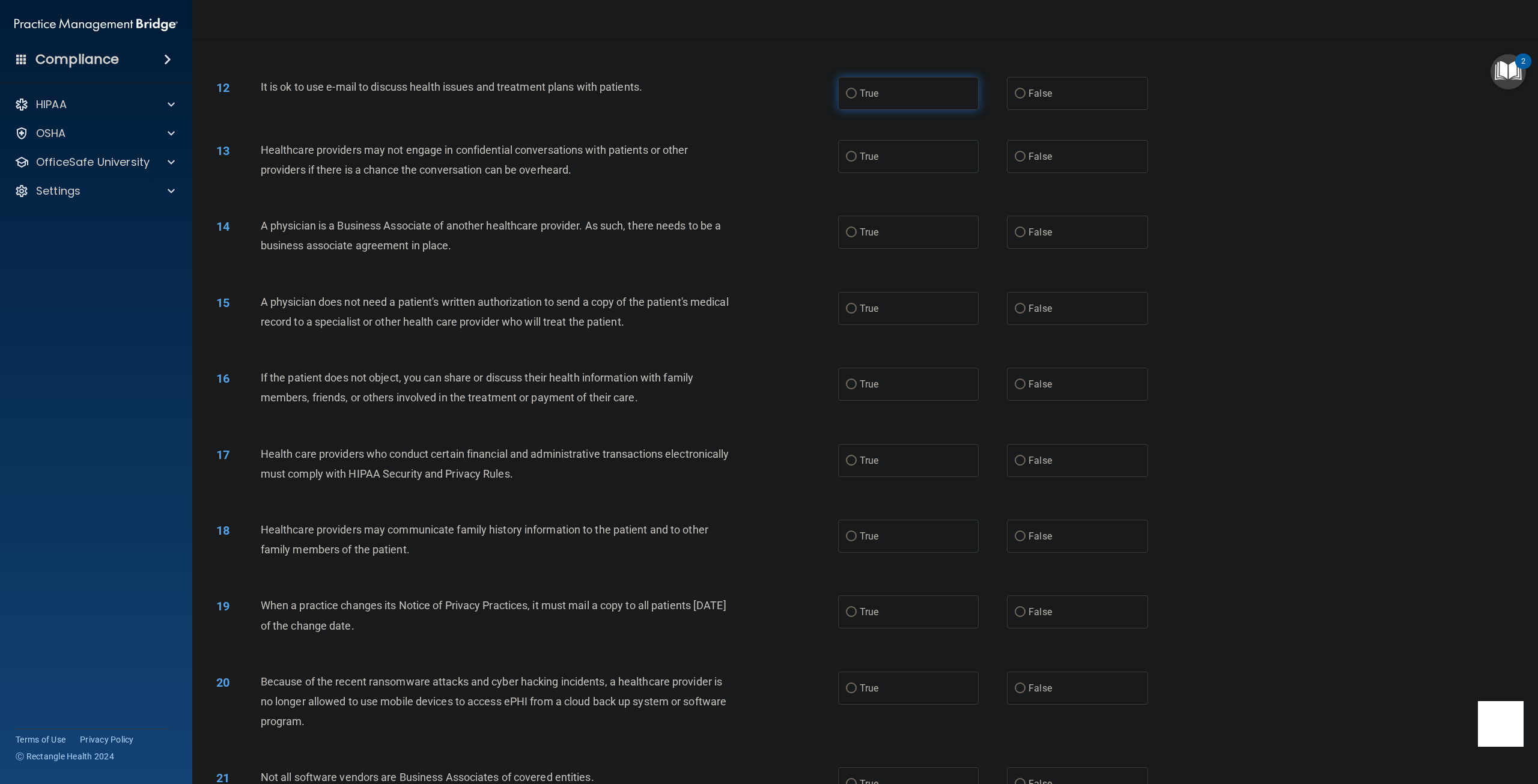
click at [853, 110] on label "True" at bounding box center [908, 93] width 140 height 33
click at [853, 98] on input "True" at bounding box center [851, 94] width 11 height 9
radio input "true"
click at [1017, 98] on input "False" at bounding box center [1020, 94] width 11 height 9
radio input "true"
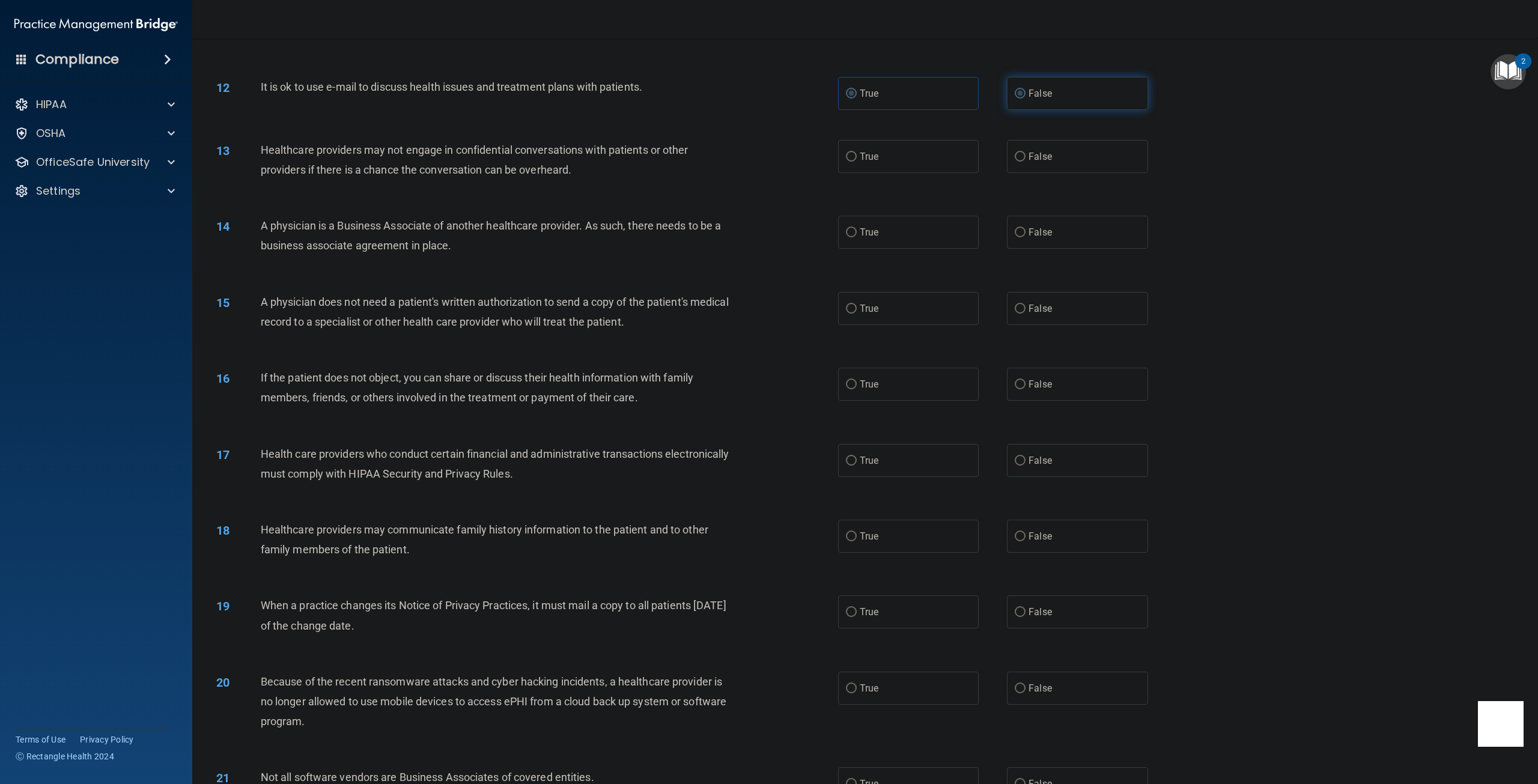
radio input "false"
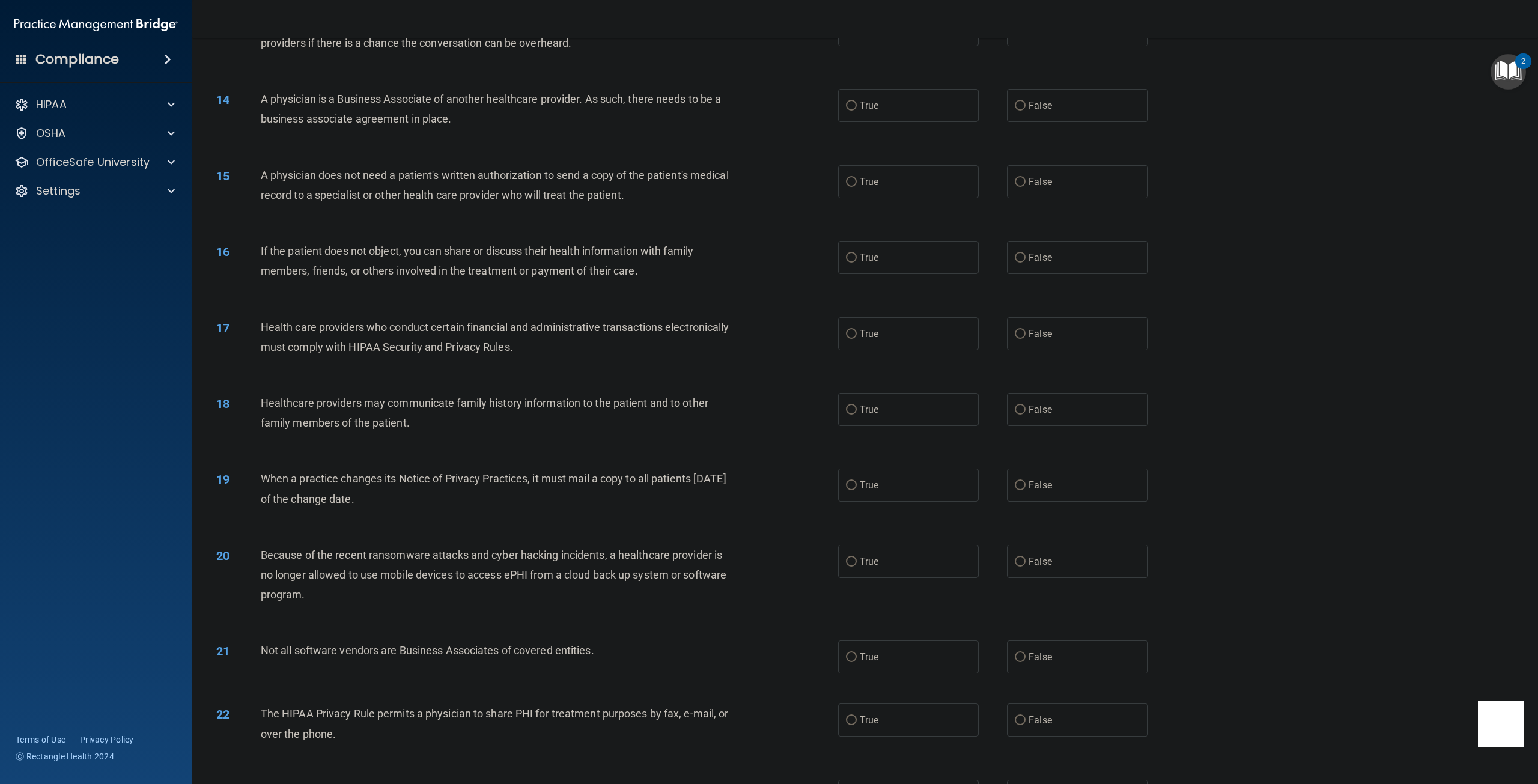
scroll to position [974, 0]
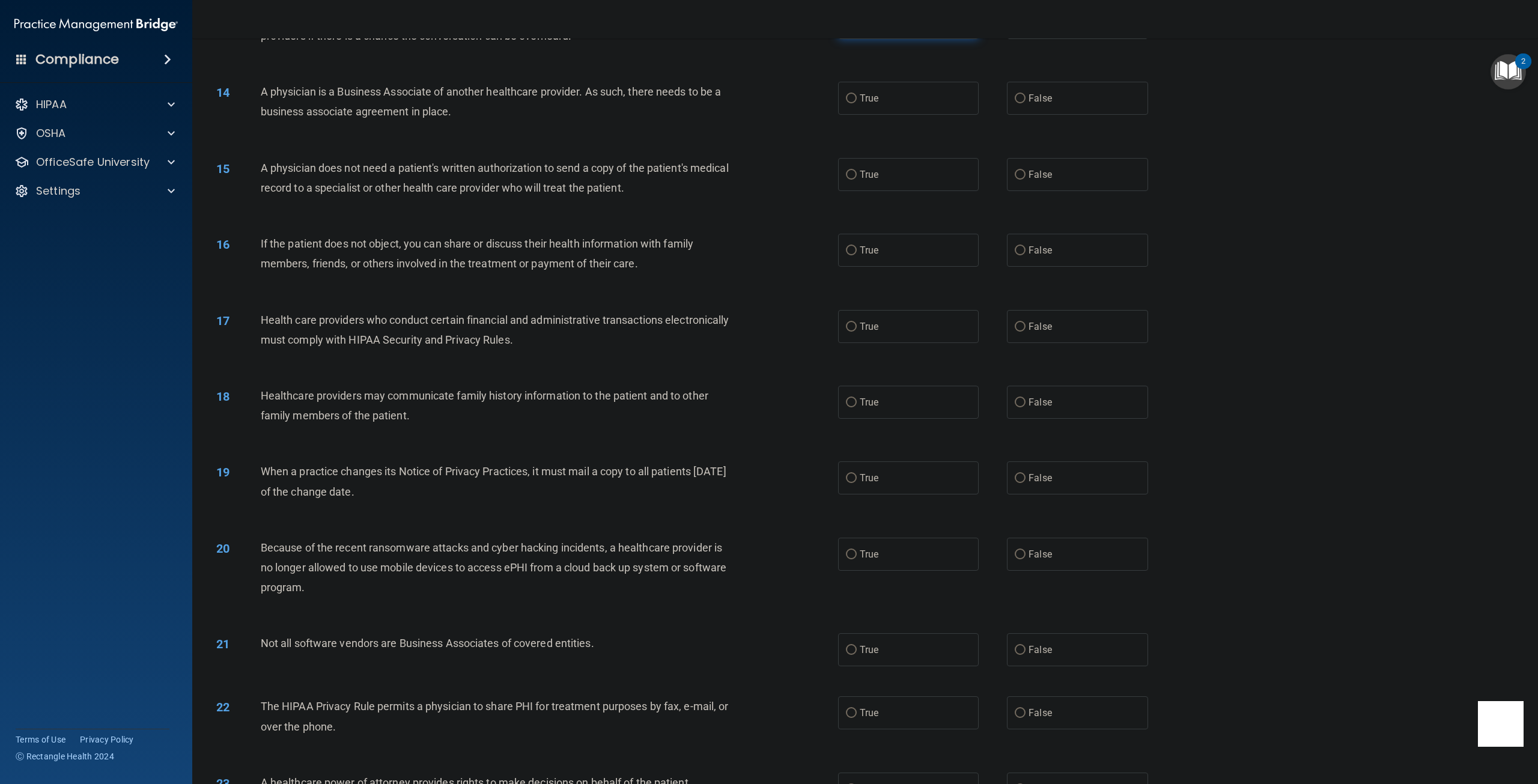
click at [858, 39] on label "True" at bounding box center [908, 22] width 140 height 33
click at [856, 28] on input "True" at bounding box center [851, 23] width 11 height 9
radio input "true"
click at [1043, 104] on span "False" at bounding box center [1040, 98] width 24 height 12
drag, startPoint x: 1037, startPoint y: 220, endPoint x: 1027, endPoint y: 223, distance: 10.4
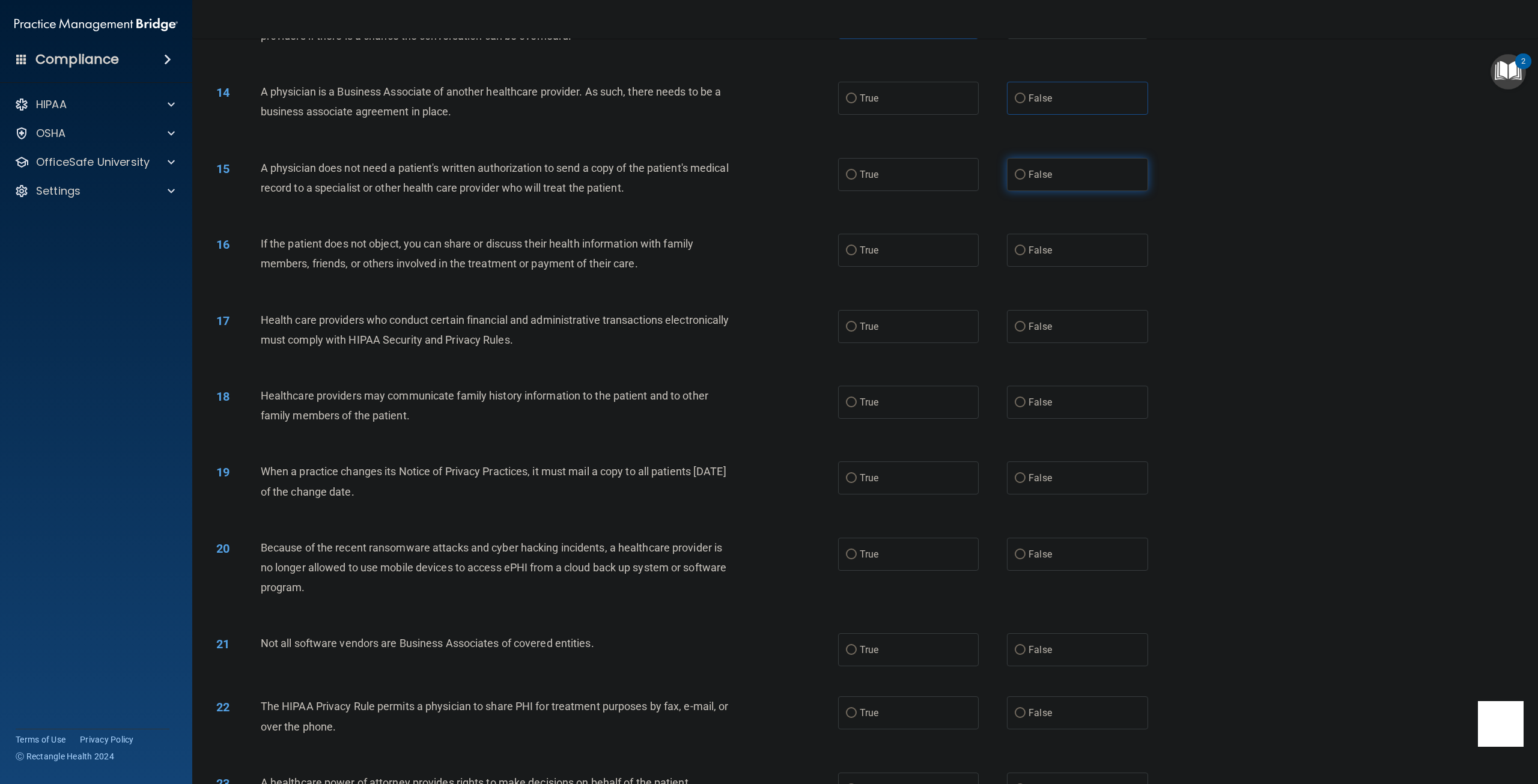
click at [1033, 191] on label "False" at bounding box center [1077, 174] width 140 height 33
click at [1018, 179] on input "False" at bounding box center [1020, 175] width 11 height 9
radio input "true"
click at [842, 143] on div "14 A physician is a Business Associate of another healthcare provider. As such,…" at bounding box center [865, 104] width 1316 height 76
click at [1016, 104] on input "False" at bounding box center [1020, 98] width 11 height 9
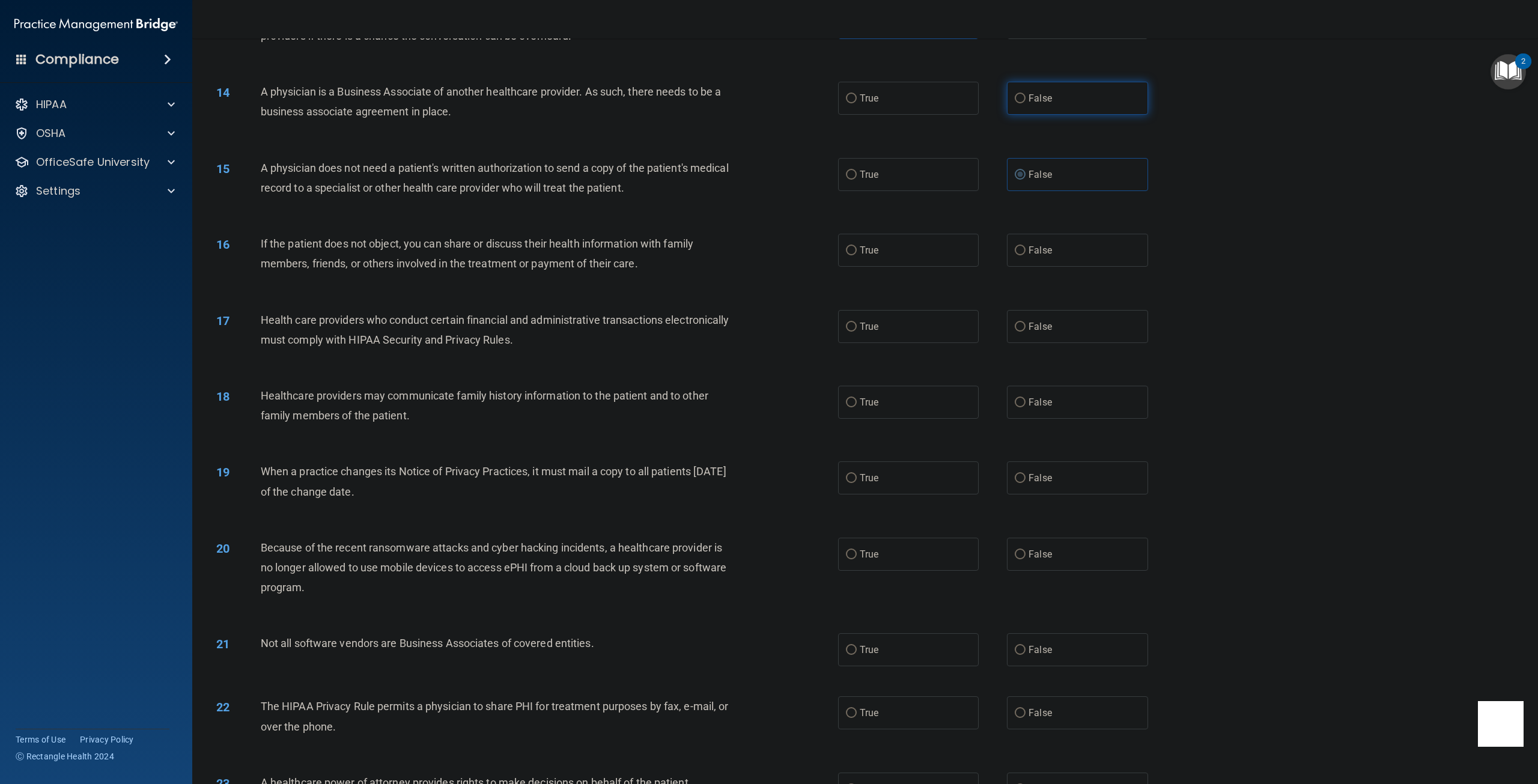
radio input "true"
click at [791, 204] on div "15 A physician does not need a patient's written authorization to send a copy o…" at bounding box center [527, 181] width 658 height 46
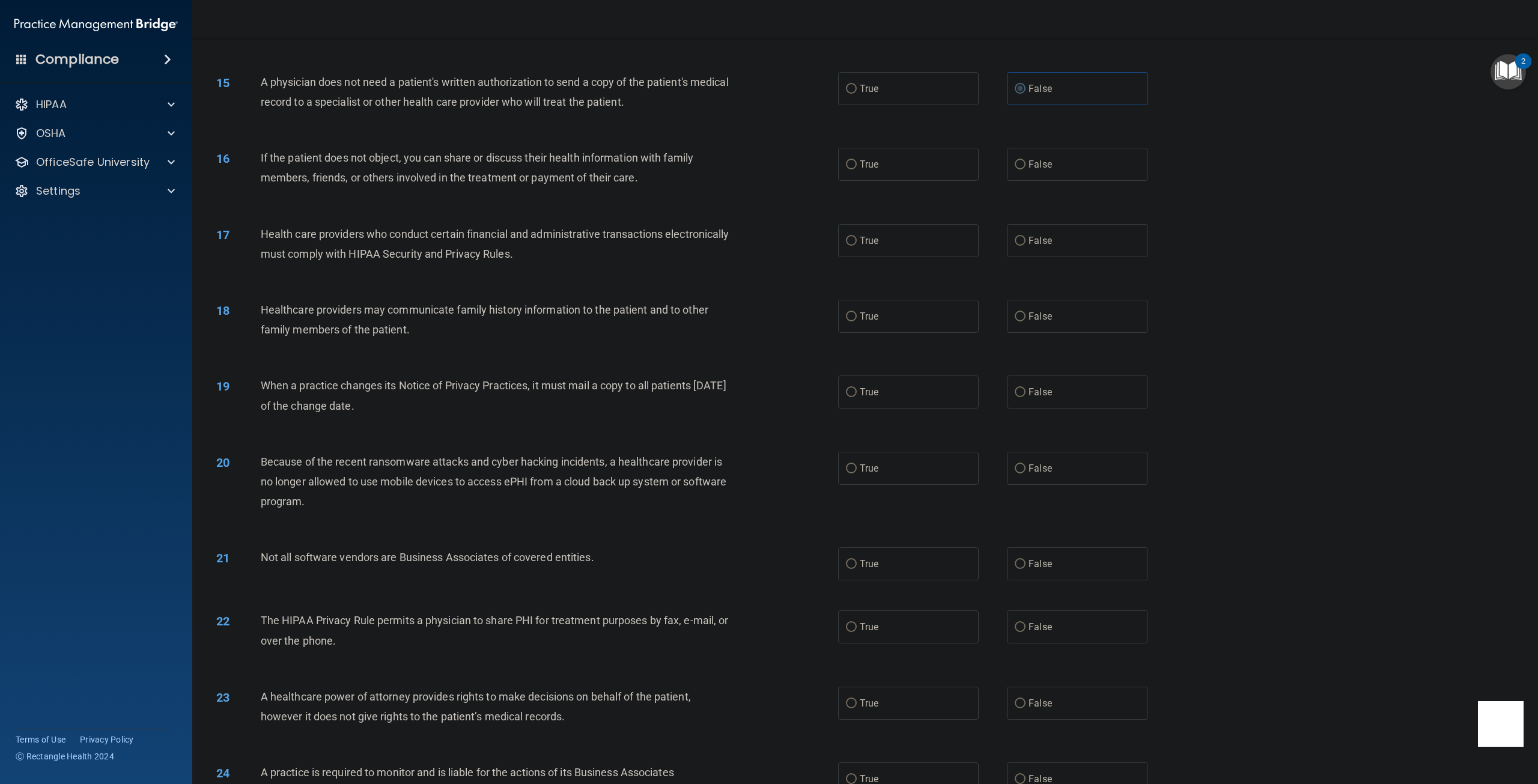
scroll to position [1095, 0]
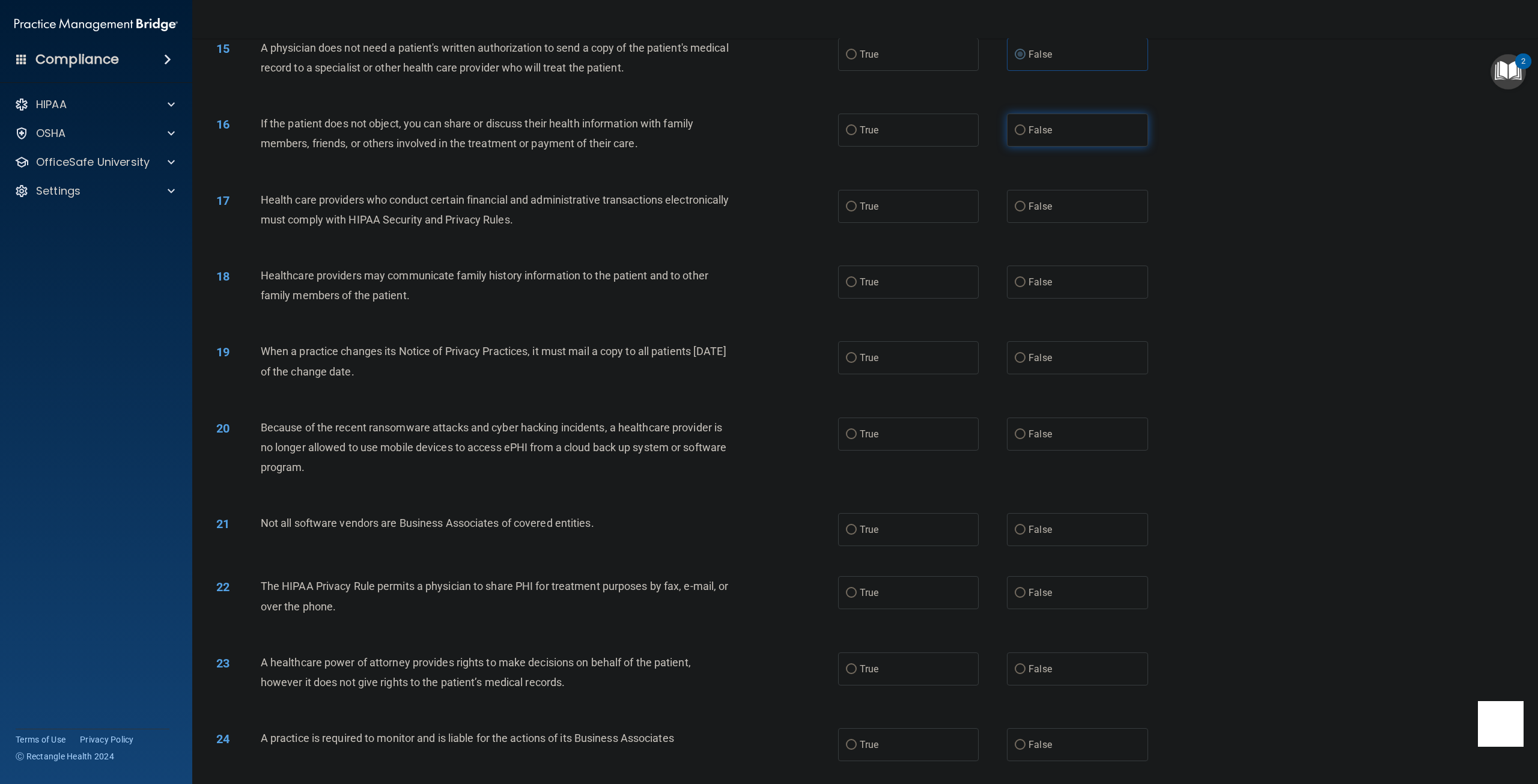
click at [1029, 136] on span "False" at bounding box center [1040, 130] width 24 height 12
click at [1025, 135] on input "False" at bounding box center [1020, 131] width 11 height 9
radio input "true"
click at [862, 212] on span "True" at bounding box center [869, 206] width 18 height 12
click at [856, 212] on input "True" at bounding box center [851, 206] width 11 height 9
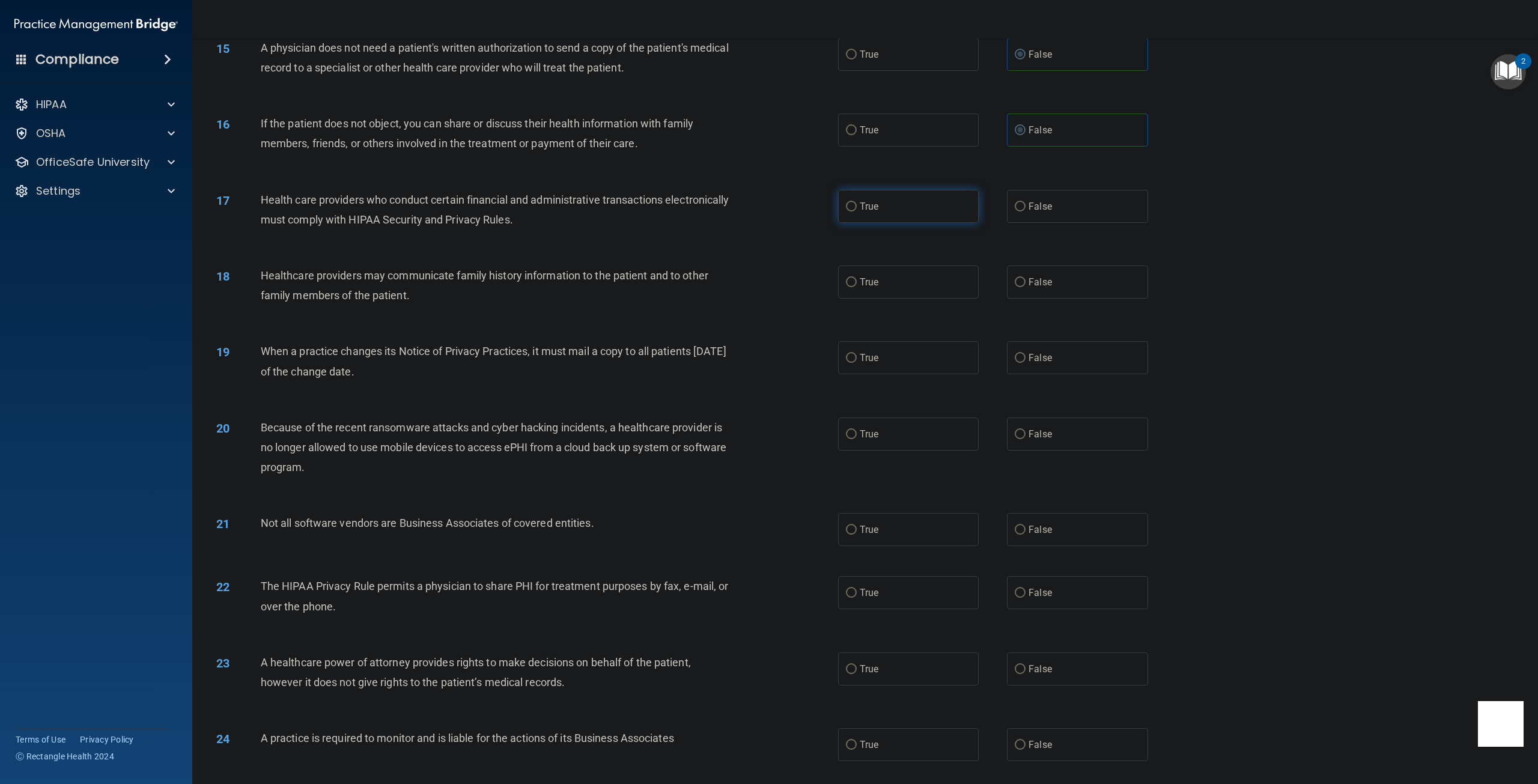
radio input "true"
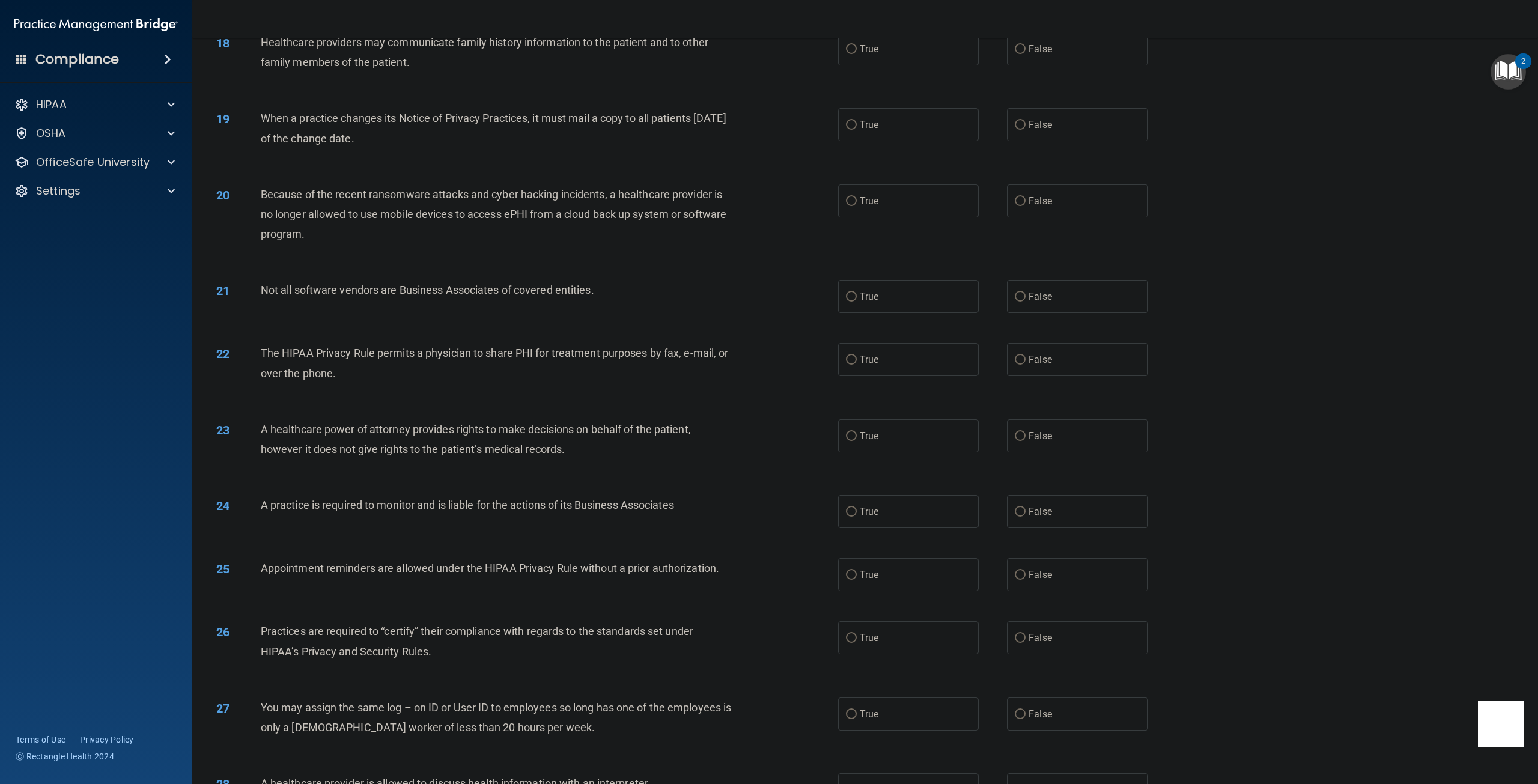
scroll to position [1335, 0]
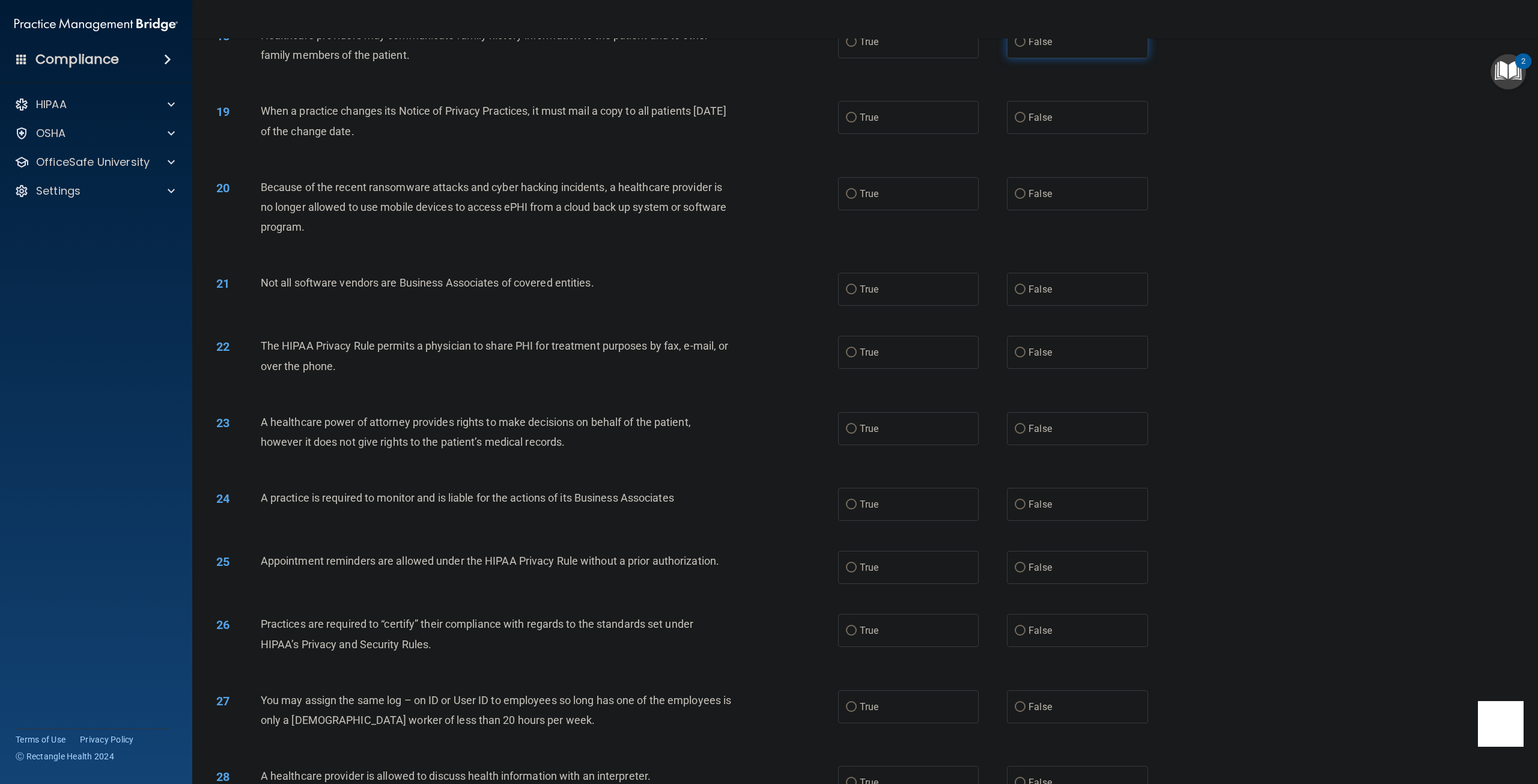
click at [1060, 58] on label "False" at bounding box center [1077, 41] width 140 height 33
click at [1026, 47] on input "False" at bounding box center [1020, 42] width 11 height 9
radio input "true"
click at [886, 134] on label "True" at bounding box center [908, 117] width 140 height 33
click at [856, 123] on input "True" at bounding box center [851, 118] width 11 height 9
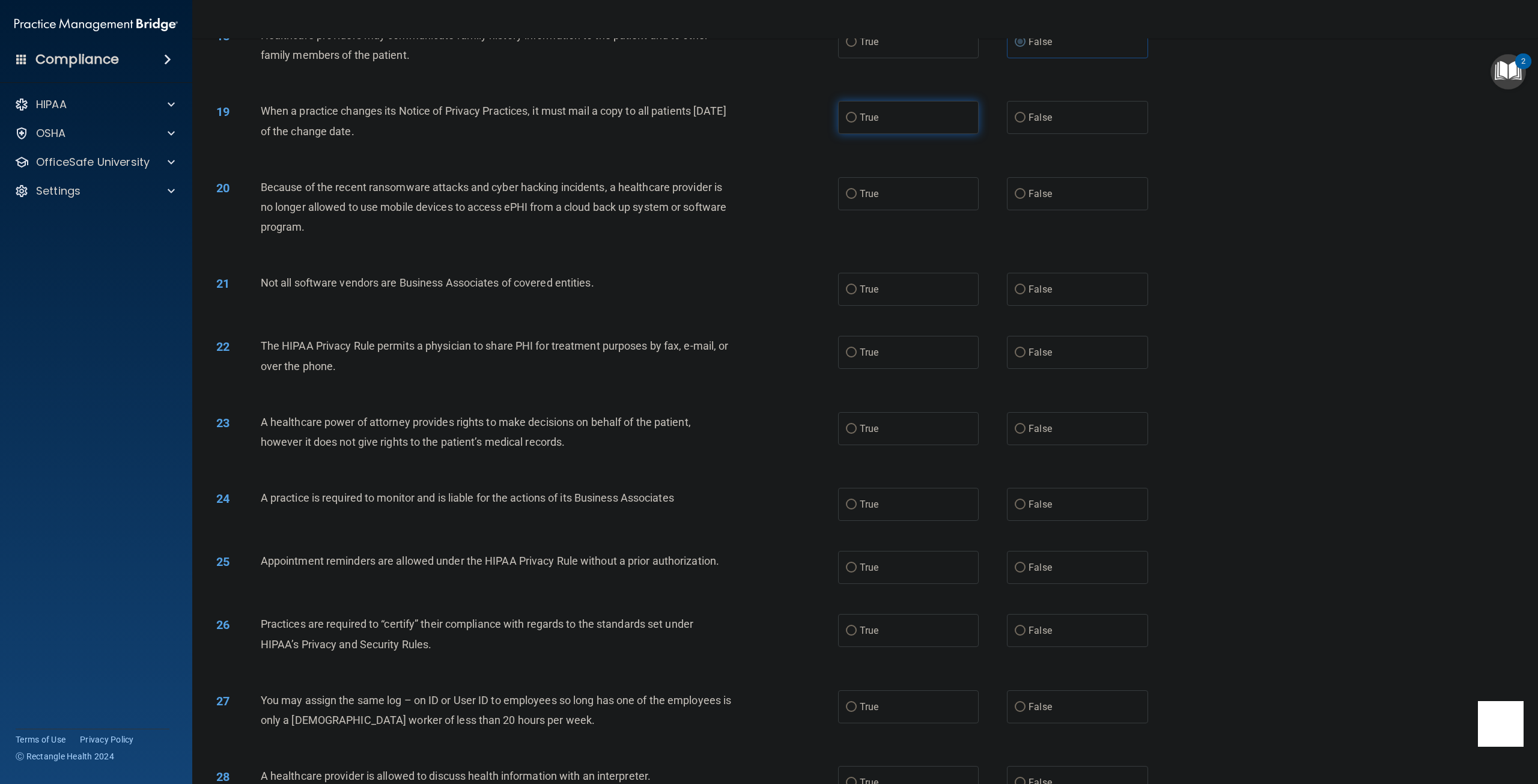
radio input "true"
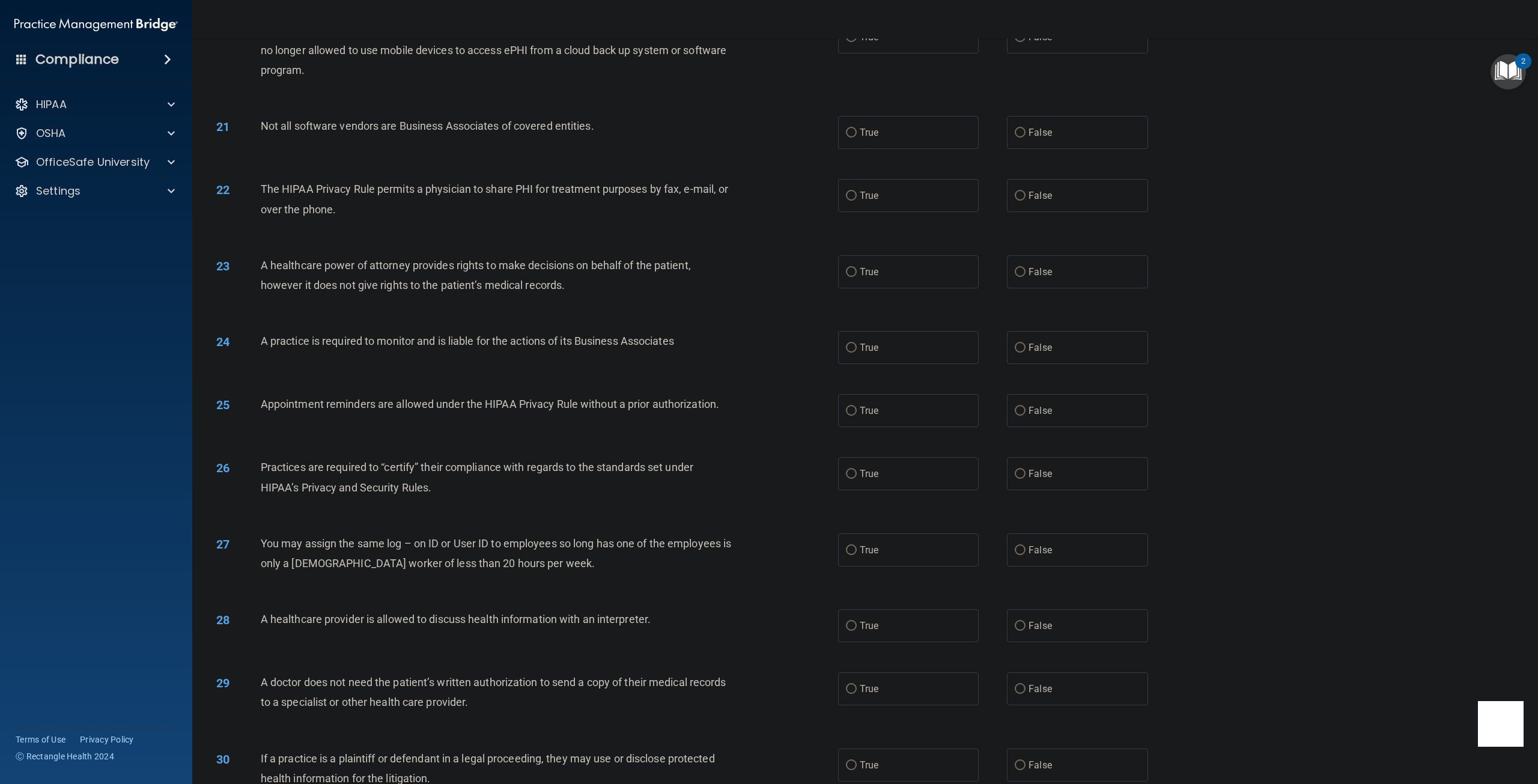
scroll to position [1455, 0]
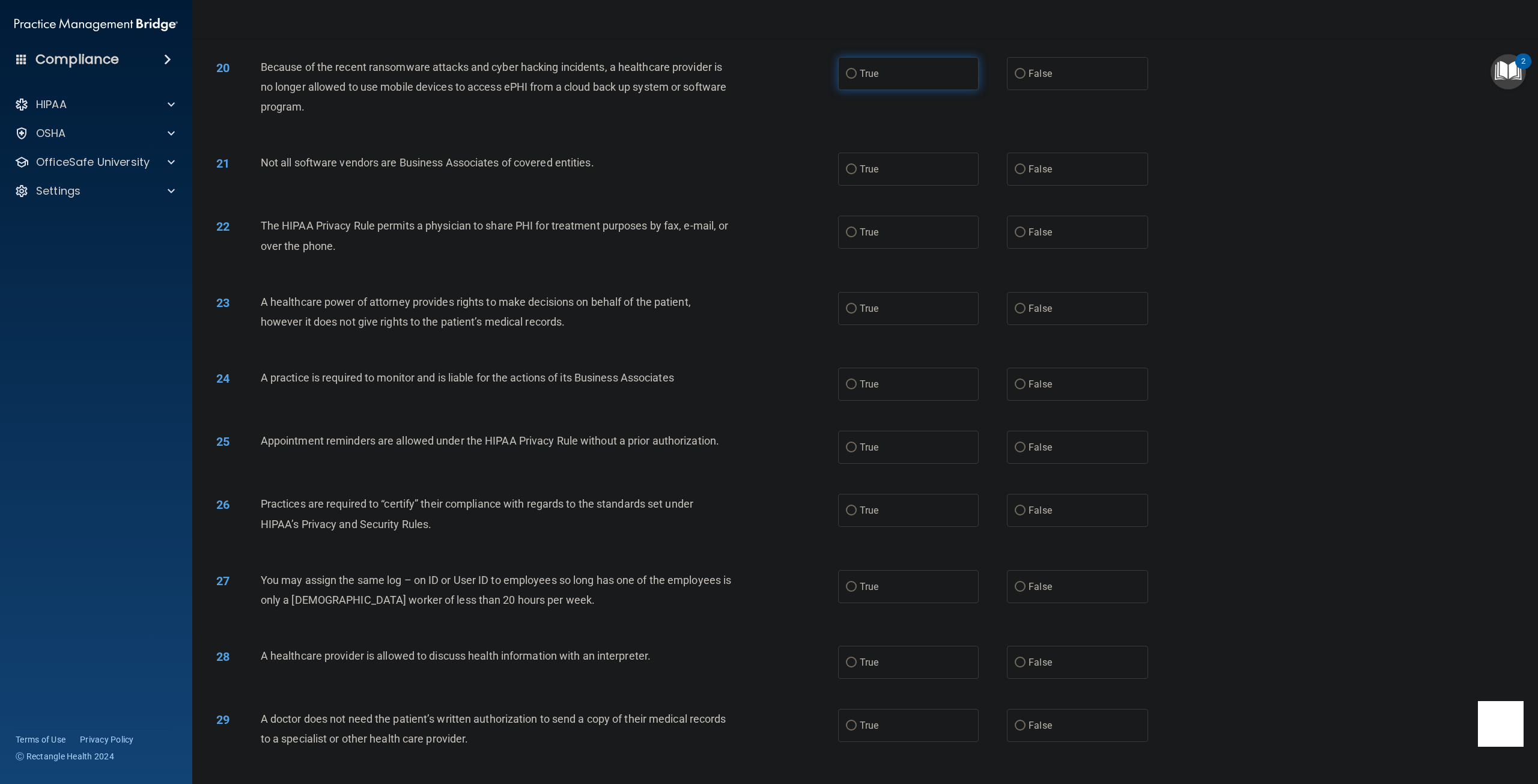
click at [873, 79] on span "True" at bounding box center [869, 73] width 18 height 12
click at [856, 79] on input "True" at bounding box center [851, 74] width 11 height 9
radio input "true"
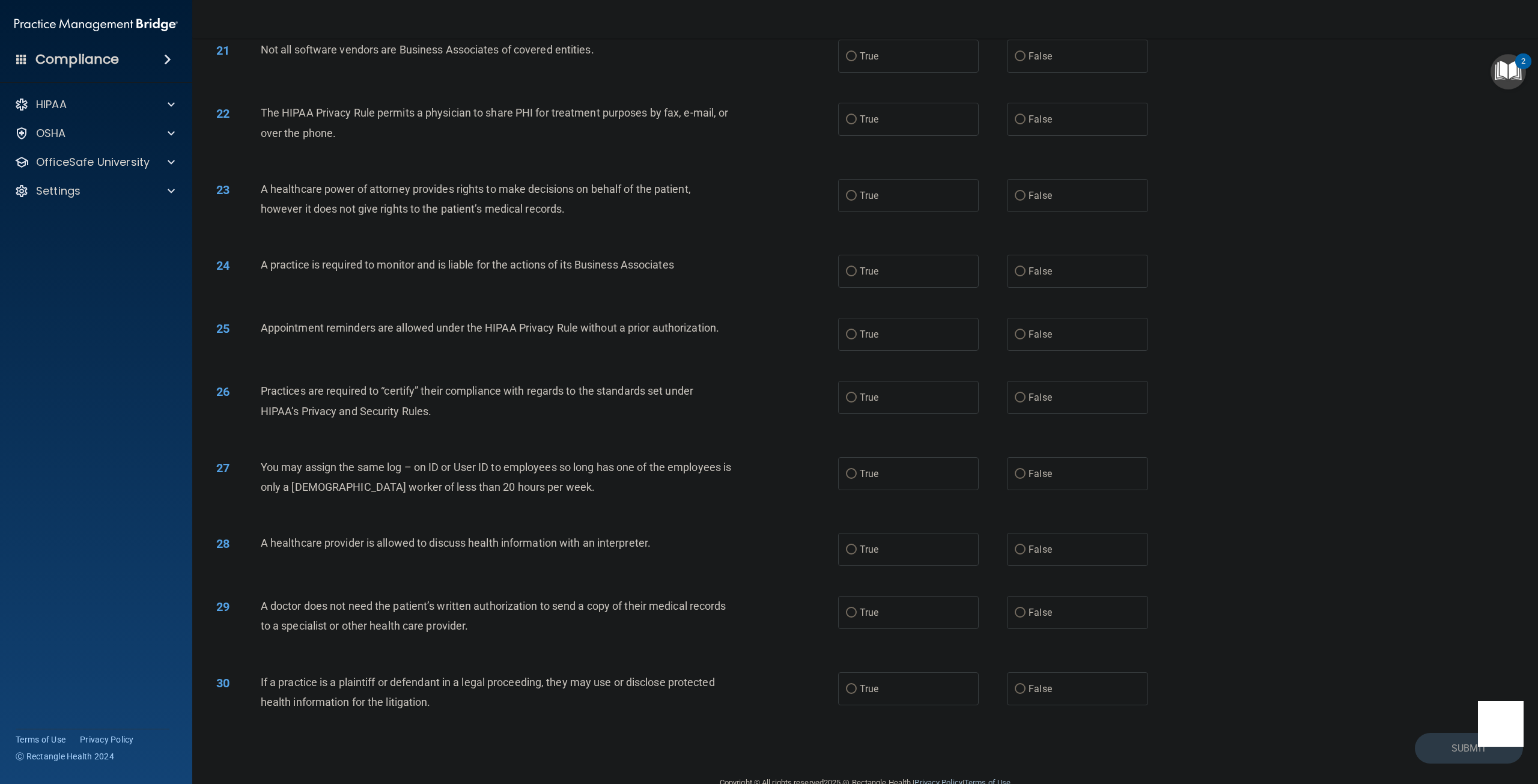
scroll to position [1575, 0]
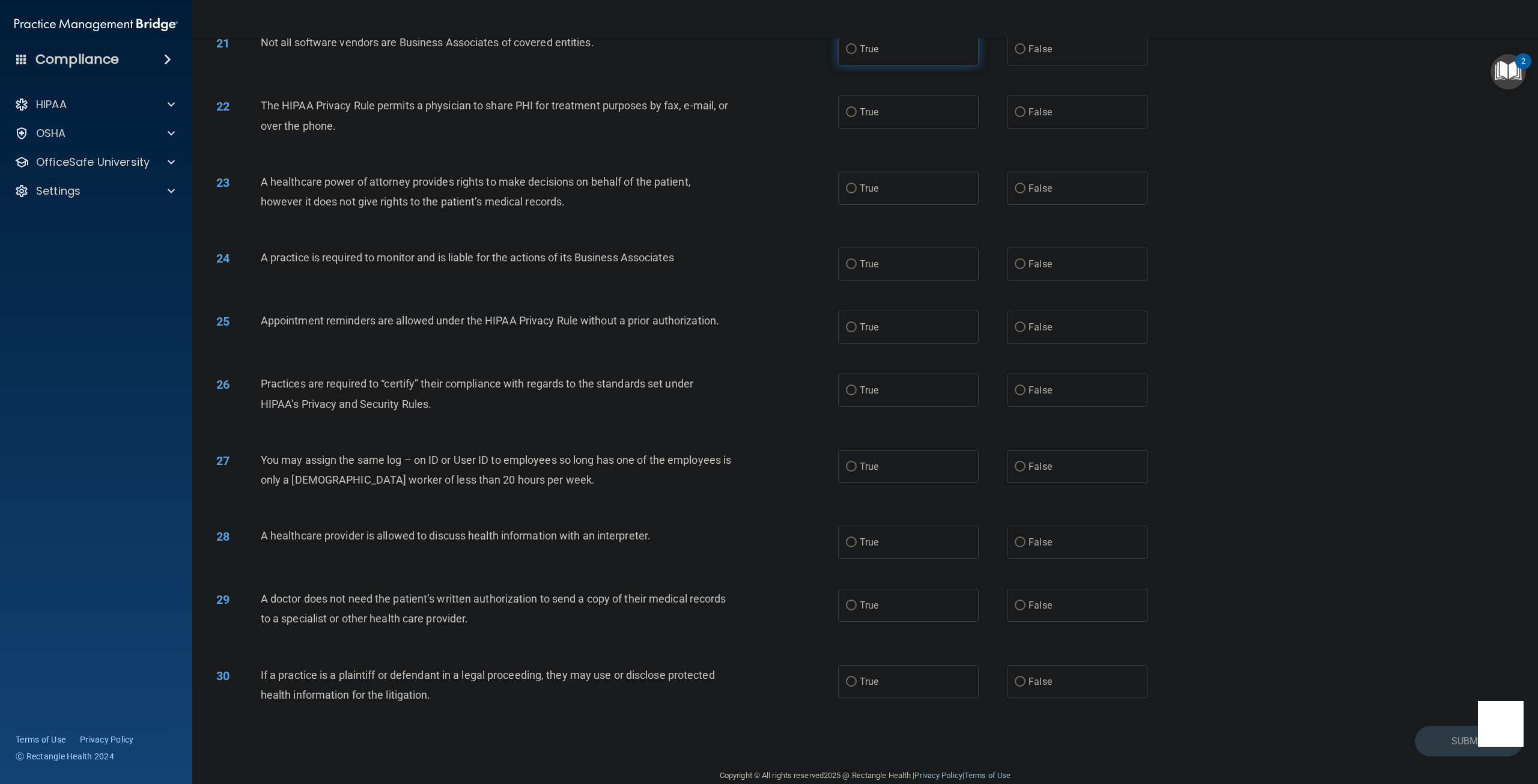
click at [862, 65] on label "True" at bounding box center [908, 48] width 140 height 33
click at [847, 54] on input "True" at bounding box center [851, 49] width 11 height 9
radio input "true"
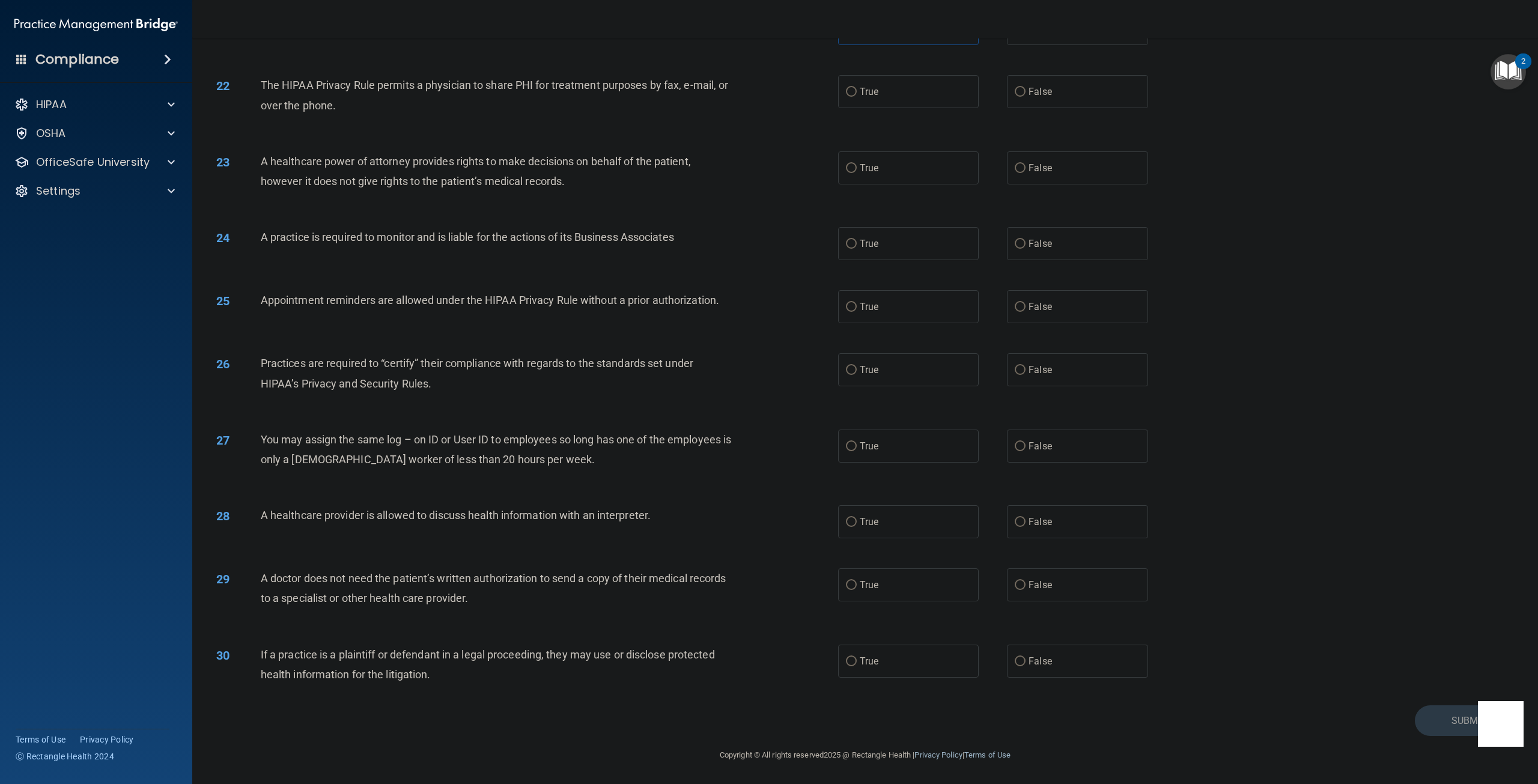
scroll to position [1635, 0]
click at [751, 107] on div "22 The HIPAA Privacy Rule permits a physician to share PHI for treatment purpos…" at bounding box center [527, 98] width 658 height 46
click at [1019, 97] on input "False" at bounding box center [1020, 92] width 11 height 9
radio input "true"
click at [880, 166] on label "True" at bounding box center [908, 168] width 140 height 33
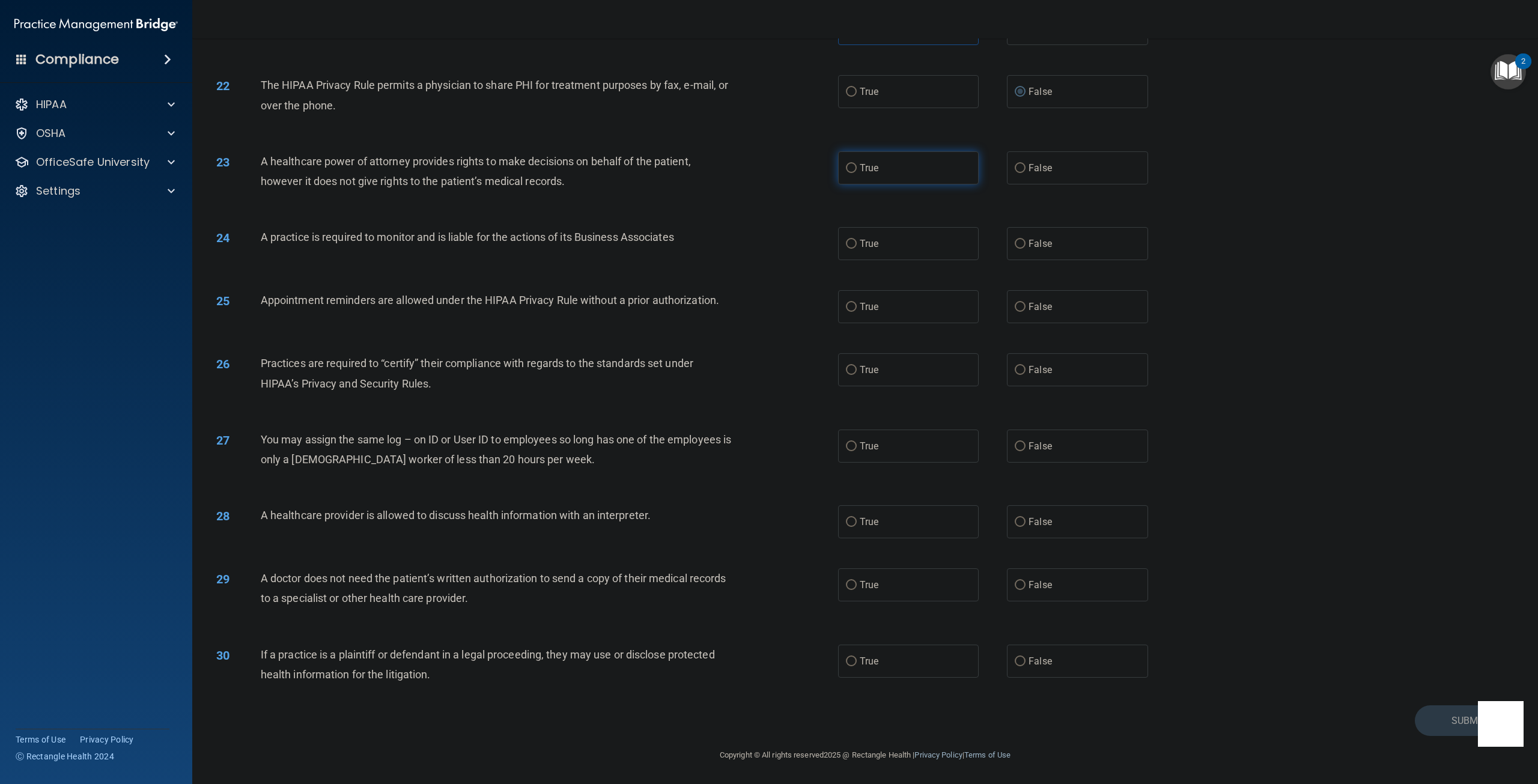
click at [856, 166] on input "True" at bounding box center [851, 168] width 11 height 9
radio input "true"
click at [778, 200] on div "23 A healthcare power of attorney provides rights to make decisions on behalf o…" at bounding box center [865, 174] width 1316 height 76
click at [846, 249] on label "True" at bounding box center [908, 243] width 140 height 33
click at [846, 248] on input "True" at bounding box center [851, 244] width 11 height 9
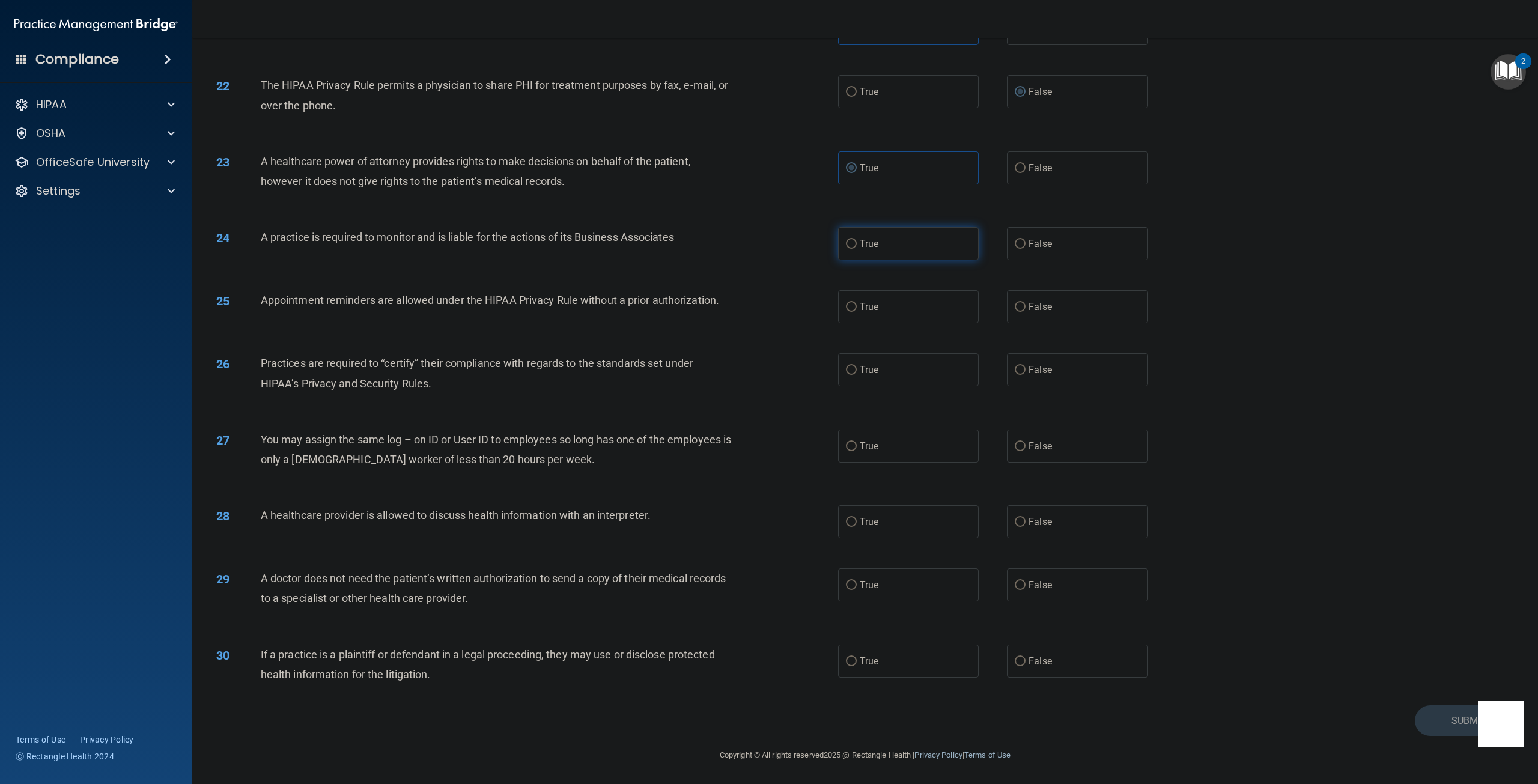
radio input "true"
click at [780, 284] on div "25 Appointment reminders are allowed under the HIPAA Privacy Rule without a pri…" at bounding box center [865, 306] width 1316 height 63
click at [848, 309] on input "True" at bounding box center [851, 307] width 11 height 9
radio input "true"
click at [853, 370] on label "True" at bounding box center [908, 370] width 140 height 33
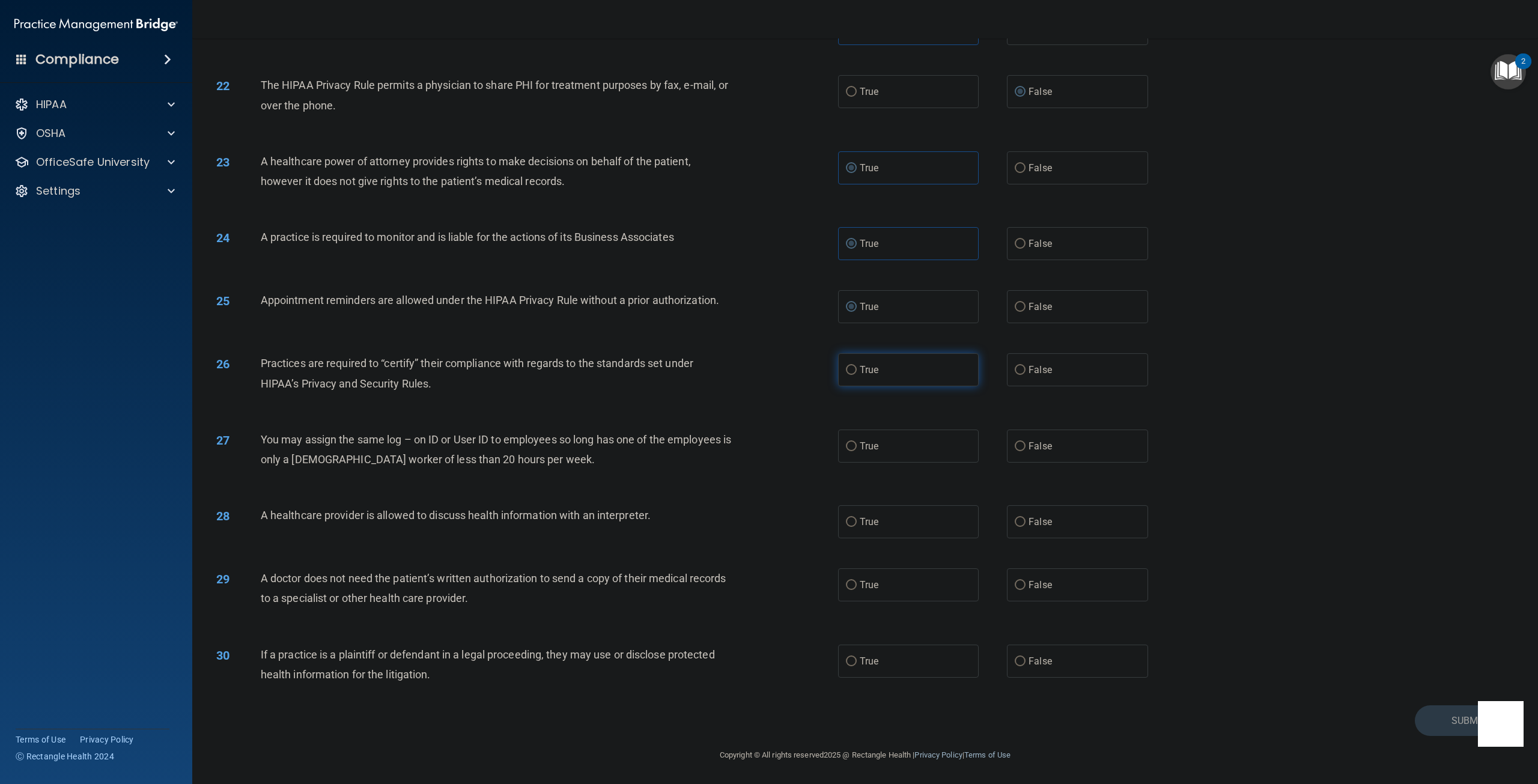
click at [853, 370] on input "True" at bounding box center [851, 370] width 11 height 9
radio input "true"
click at [1018, 448] on input "False" at bounding box center [1020, 447] width 11 height 9
radio input "true"
click at [1016, 527] on input "False" at bounding box center [1020, 522] width 11 height 9
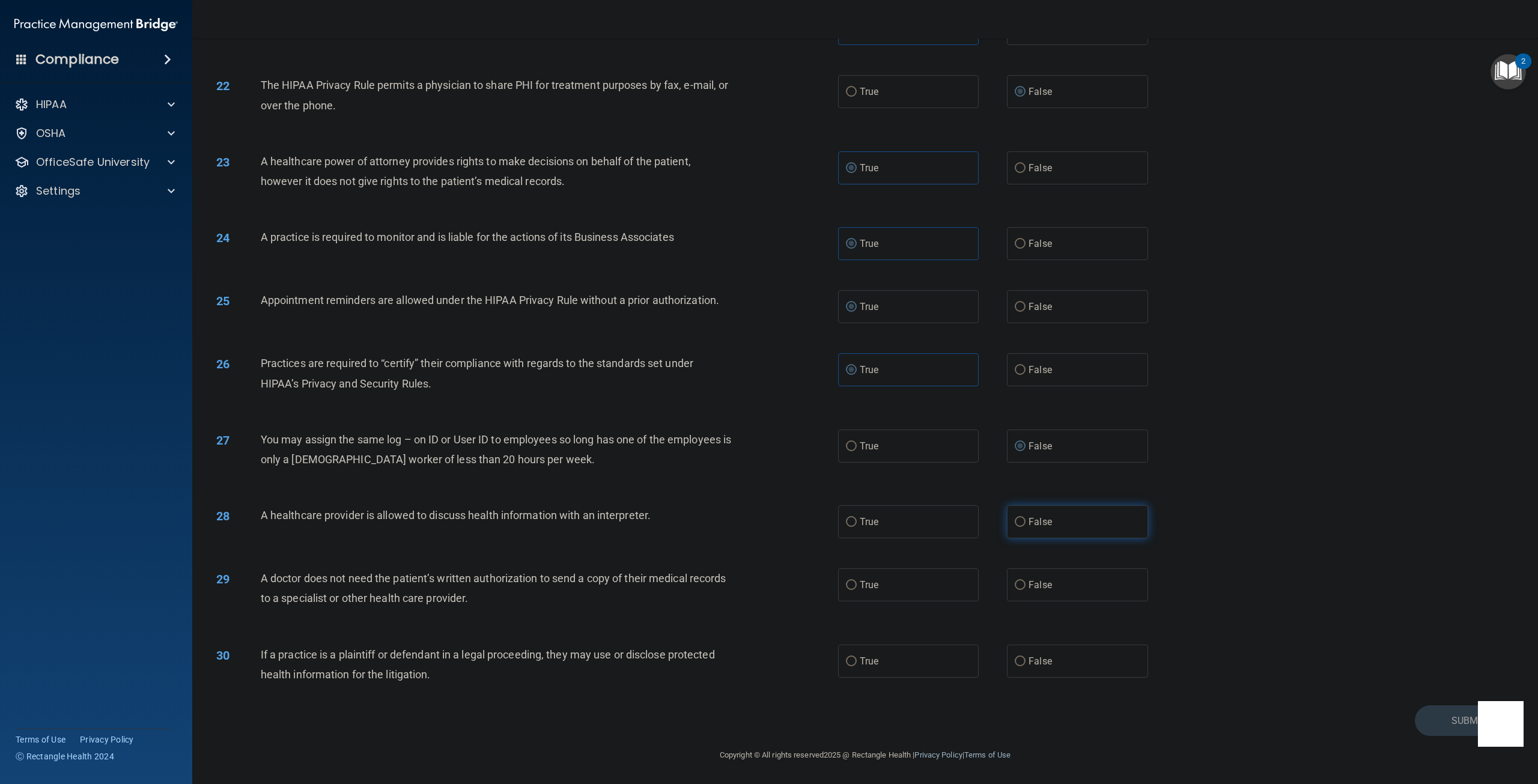
radio input "true"
click at [1015, 583] on input "False" at bounding box center [1020, 585] width 11 height 9
radio input "true"
click at [846, 661] on input "True" at bounding box center [851, 661] width 11 height 9
radio input "true"
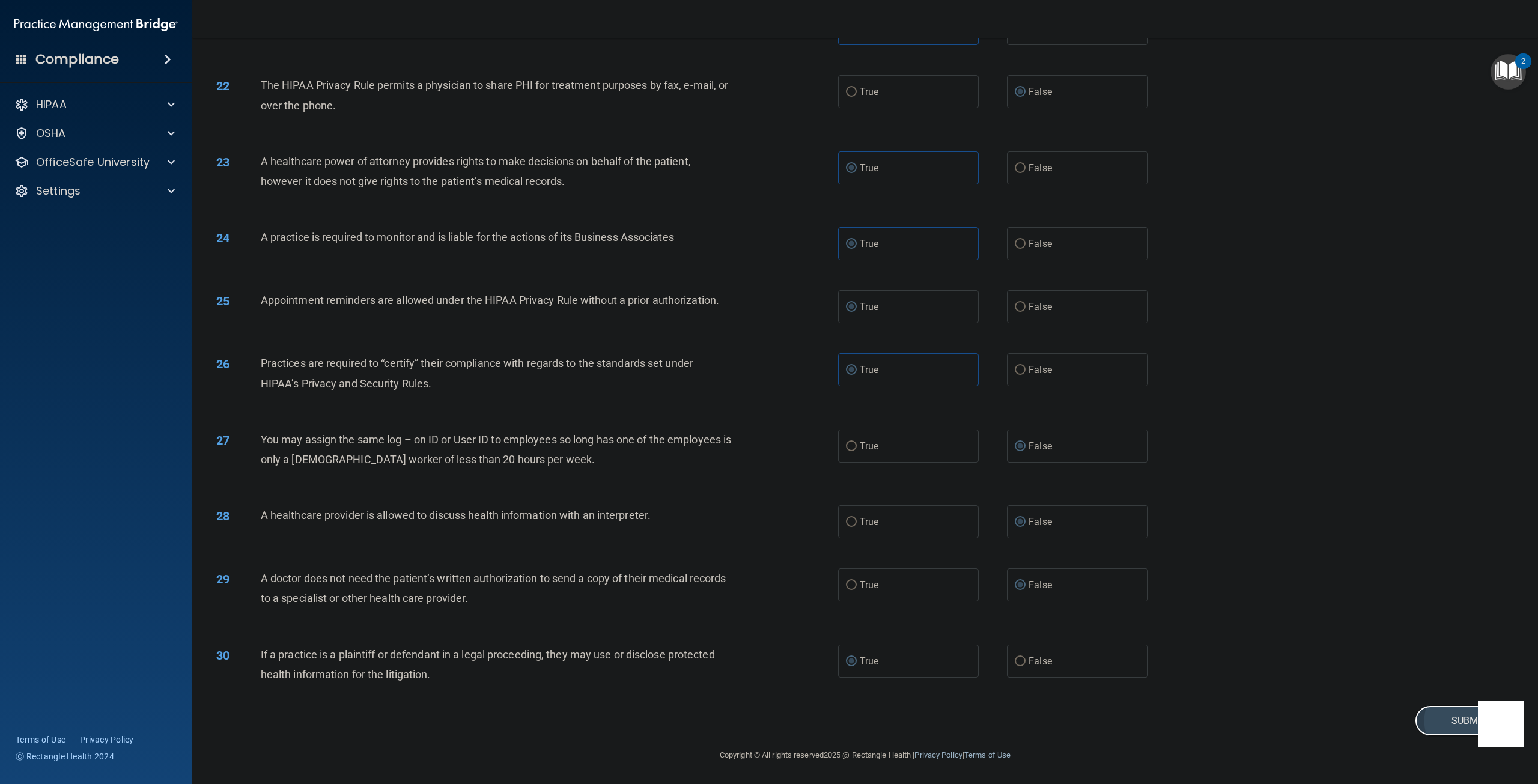
click at [1415, 717] on button "Submit" at bounding box center [1469, 720] width 108 height 31
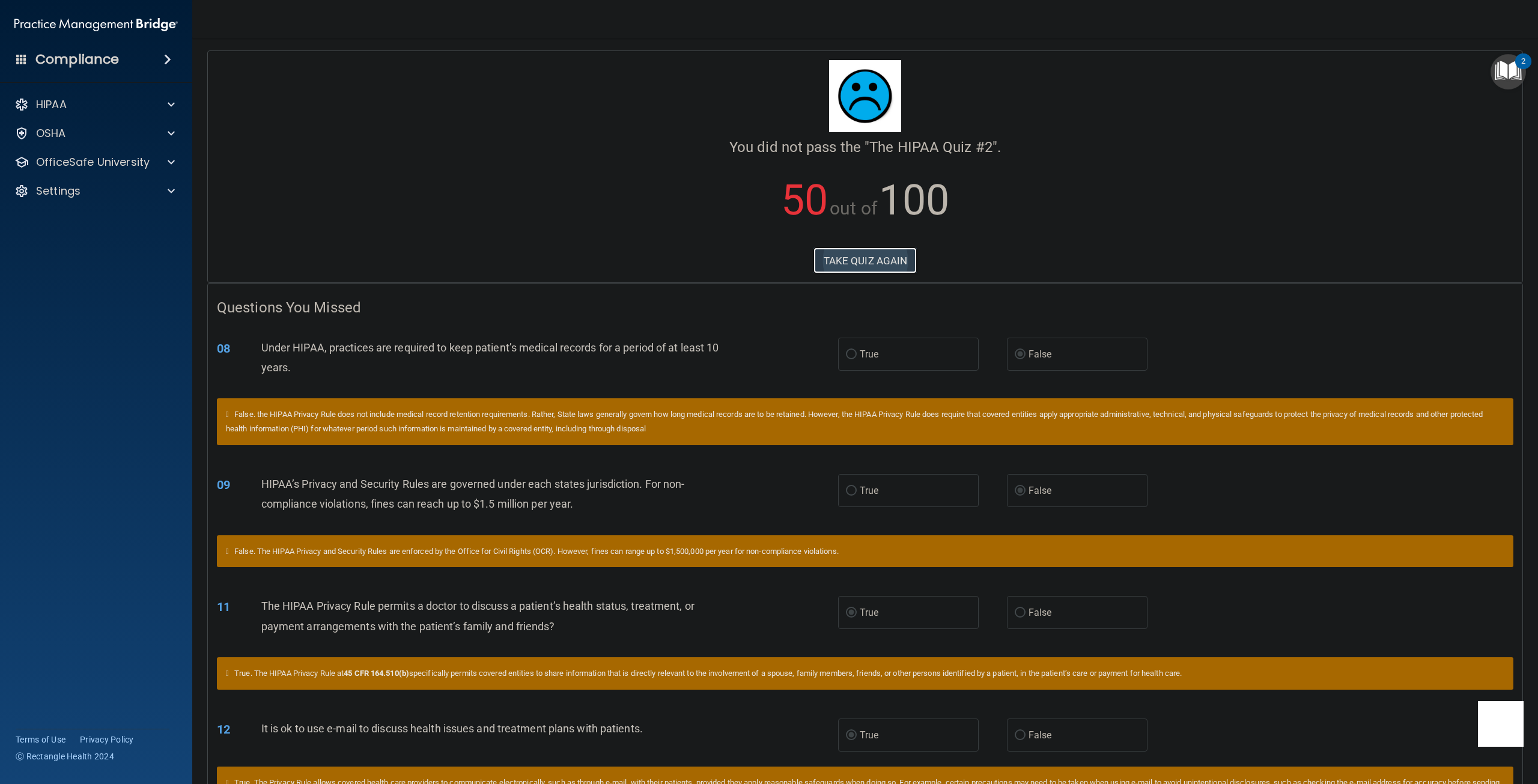
click at [831, 262] on button "TAKE QUIZ AGAIN" at bounding box center [865, 261] width 104 height 26
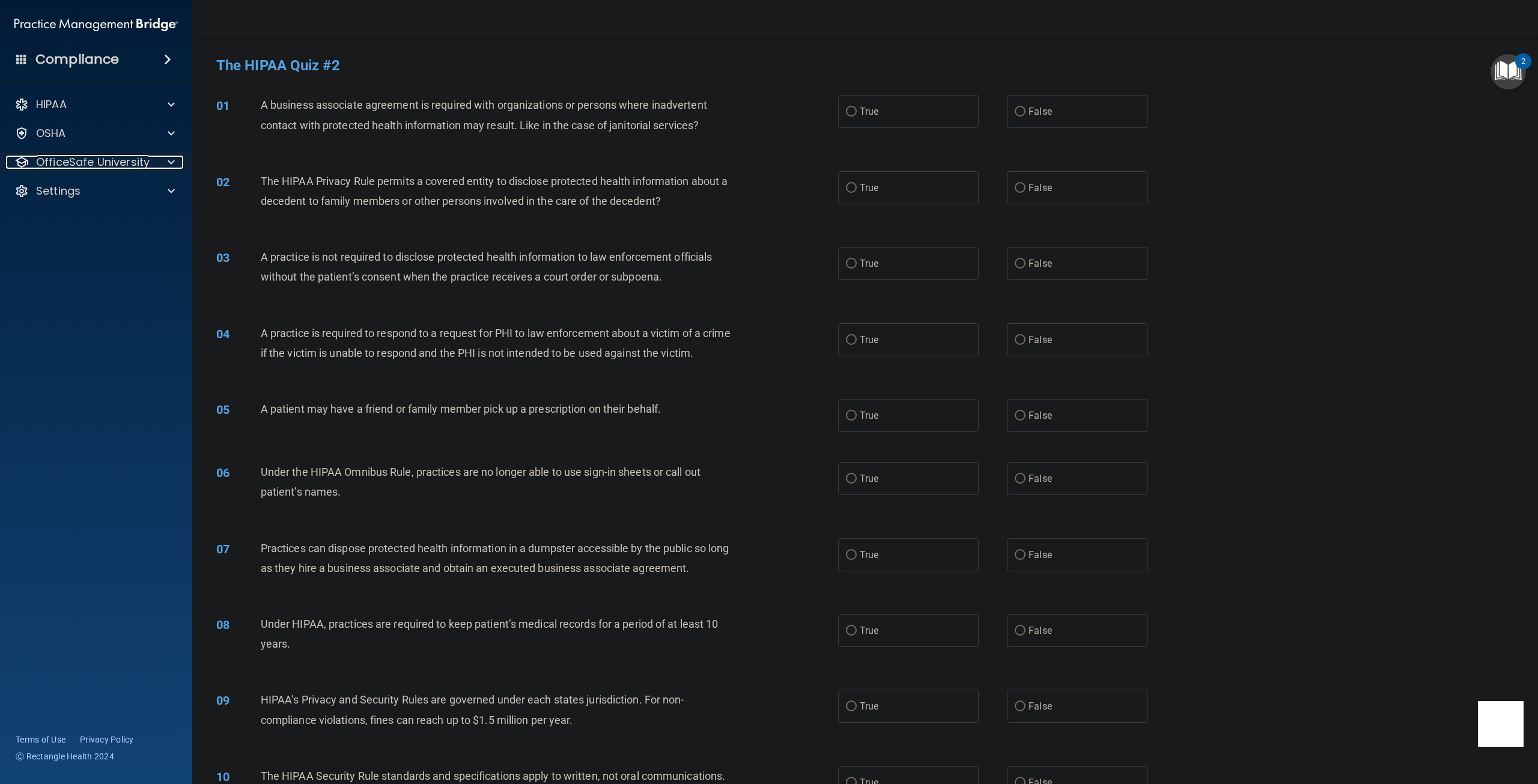
click at [169, 159] on span at bounding box center [171, 162] width 7 height 15
drag, startPoint x: 343, startPoint y: 115, endPoint x: 423, endPoint y: 118, distance: 80.1
click at [423, 118] on div "A business associate agreement is required with organizations or persons where …" at bounding box center [501, 115] width 480 height 40
click at [468, 143] on div "01 A business associate agreement is required with organizations or persons whe…" at bounding box center [865, 118] width 1316 height 76
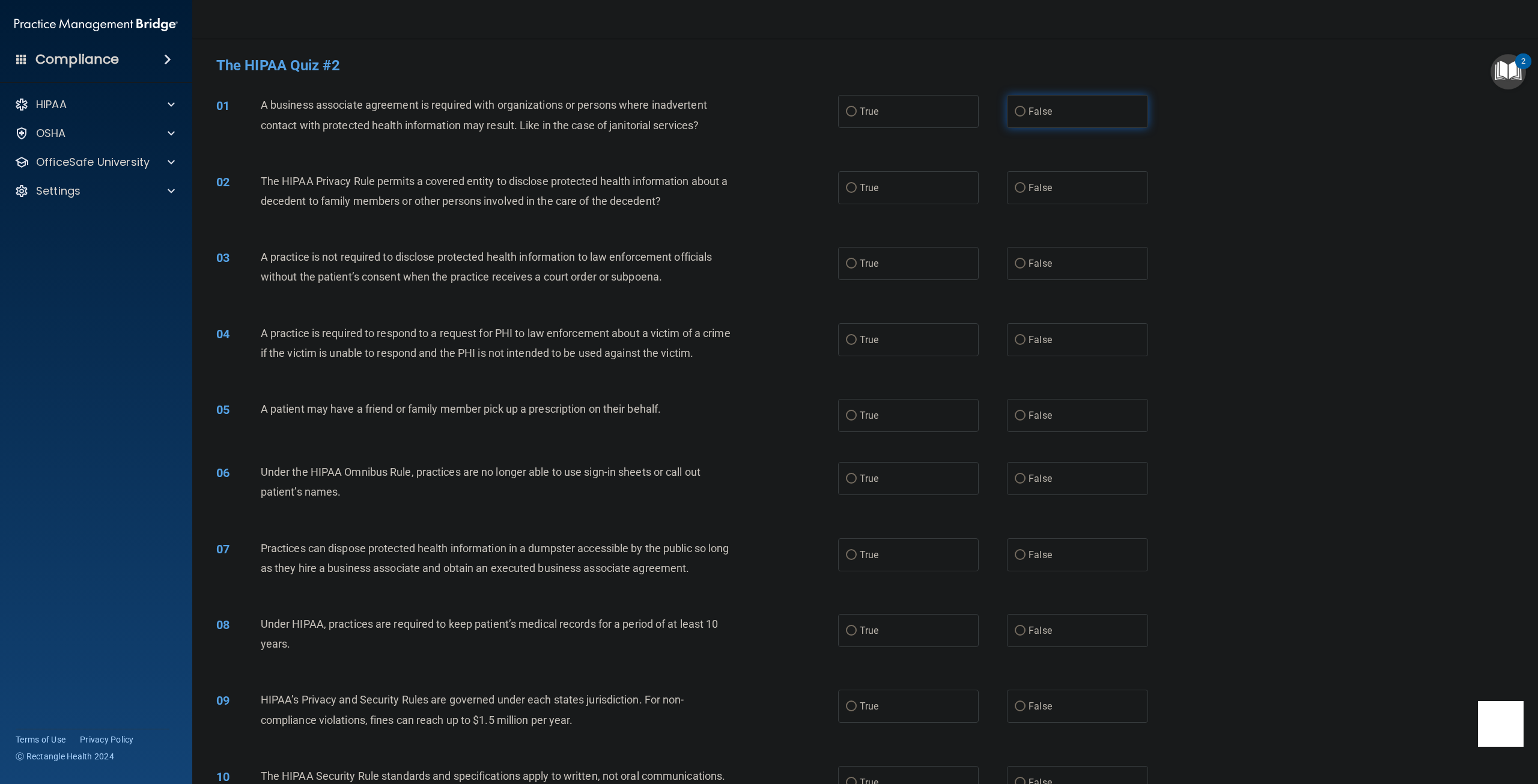
click at [1029, 112] on span "False" at bounding box center [1040, 112] width 24 height 12
click at [1026, 112] on input "False" at bounding box center [1020, 112] width 11 height 9
radio input "true"
click at [1015, 190] on input "False" at bounding box center [1020, 188] width 11 height 9
radio input "true"
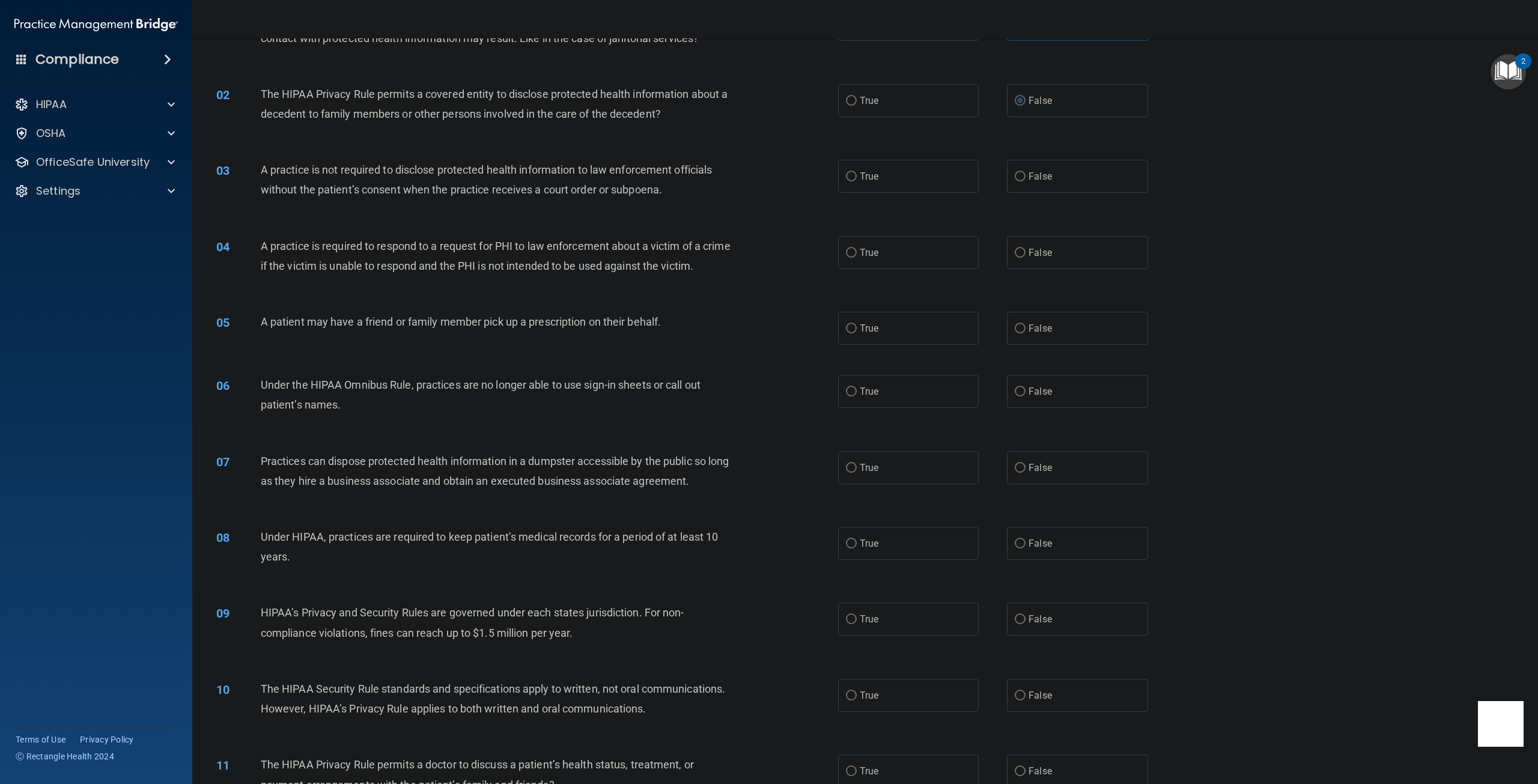
scroll to position [120, 0]
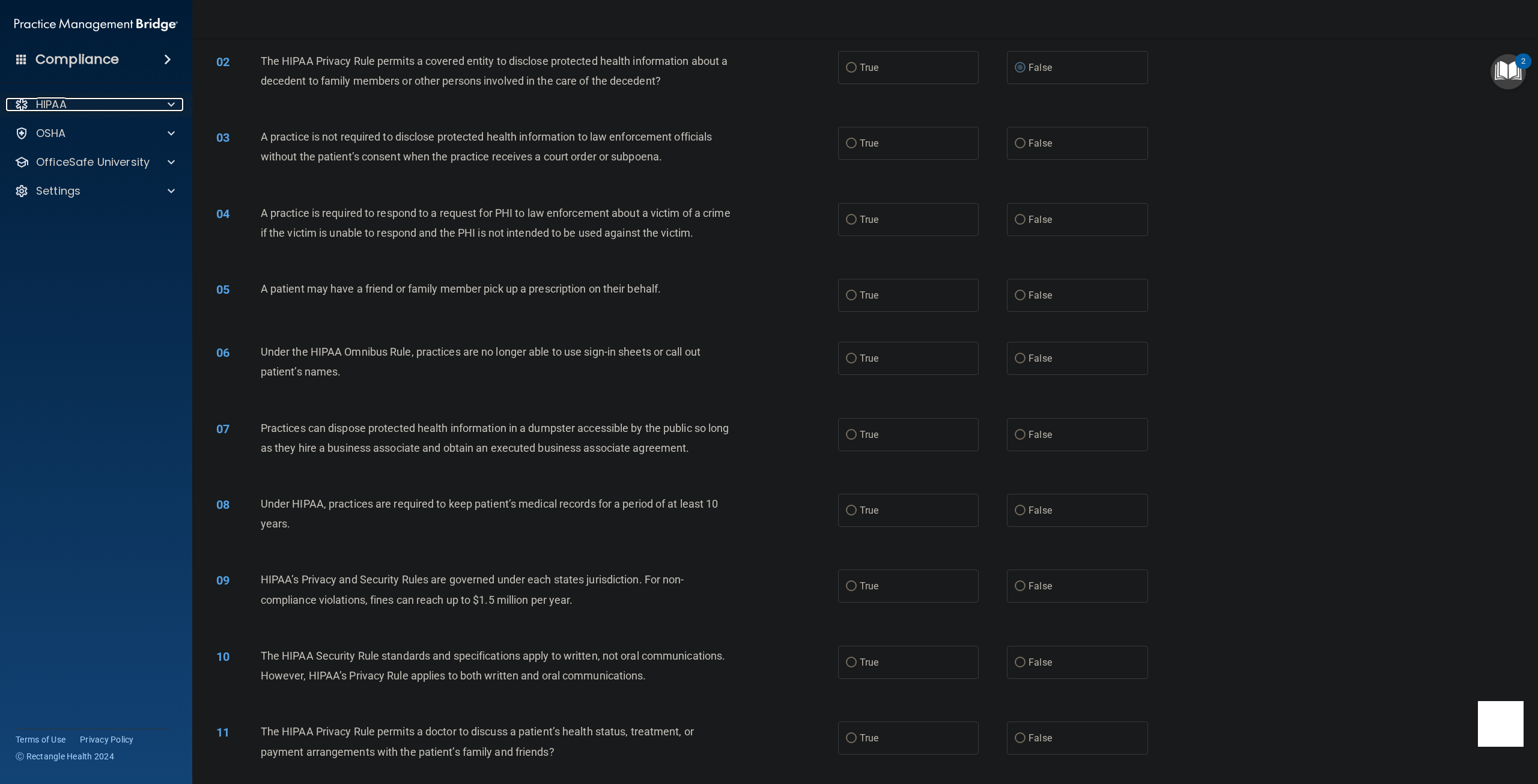
click at [87, 107] on div "HIPAA" at bounding box center [79, 104] width 149 height 15
click at [87, 209] on div "OfficeSafe University" at bounding box center [96, 220] width 193 height 24
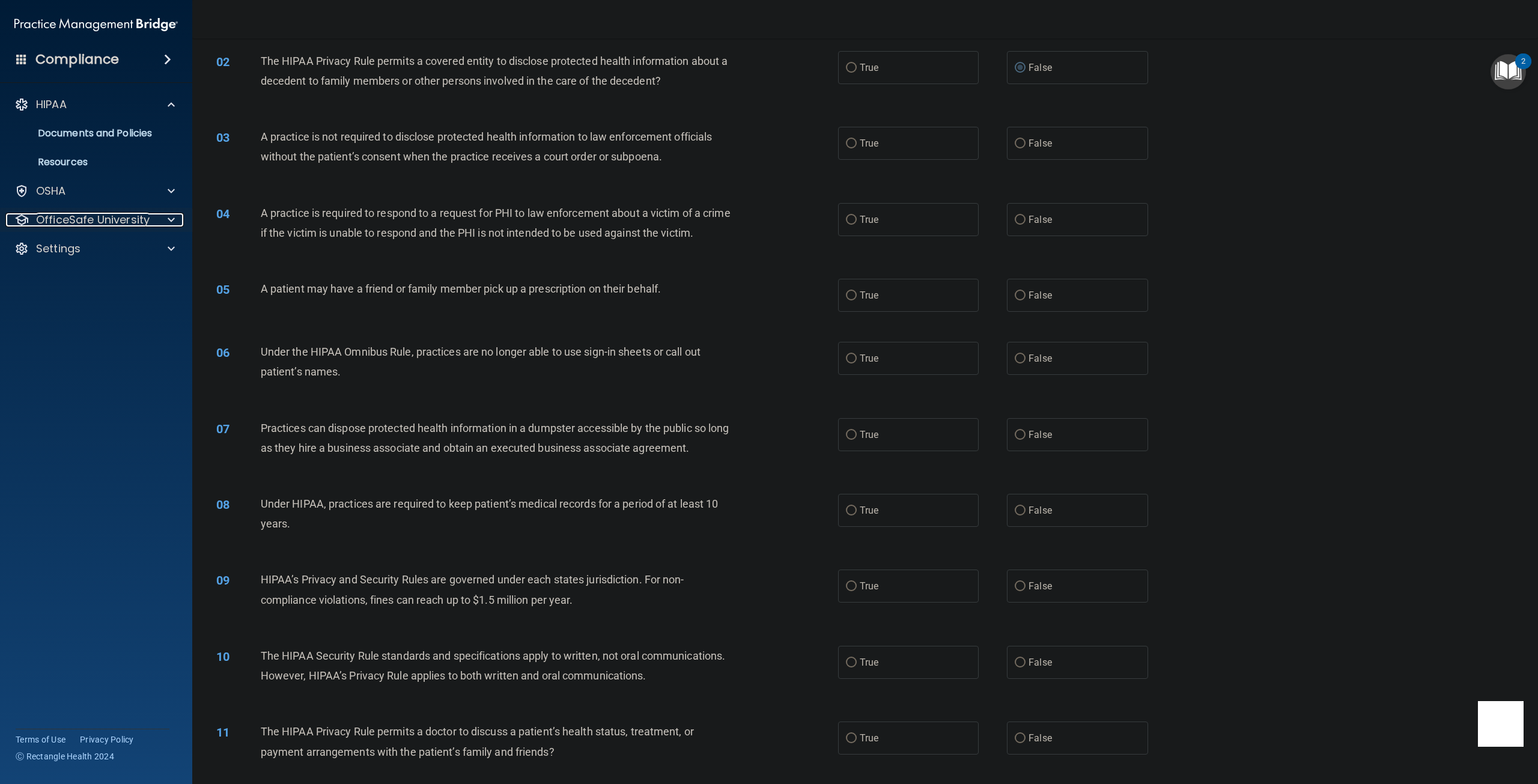
click at [173, 218] on span at bounding box center [171, 220] width 7 height 15
click at [93, 245] on p "HIPAA Training" at bounding box center [57, 248] width 99 height 12
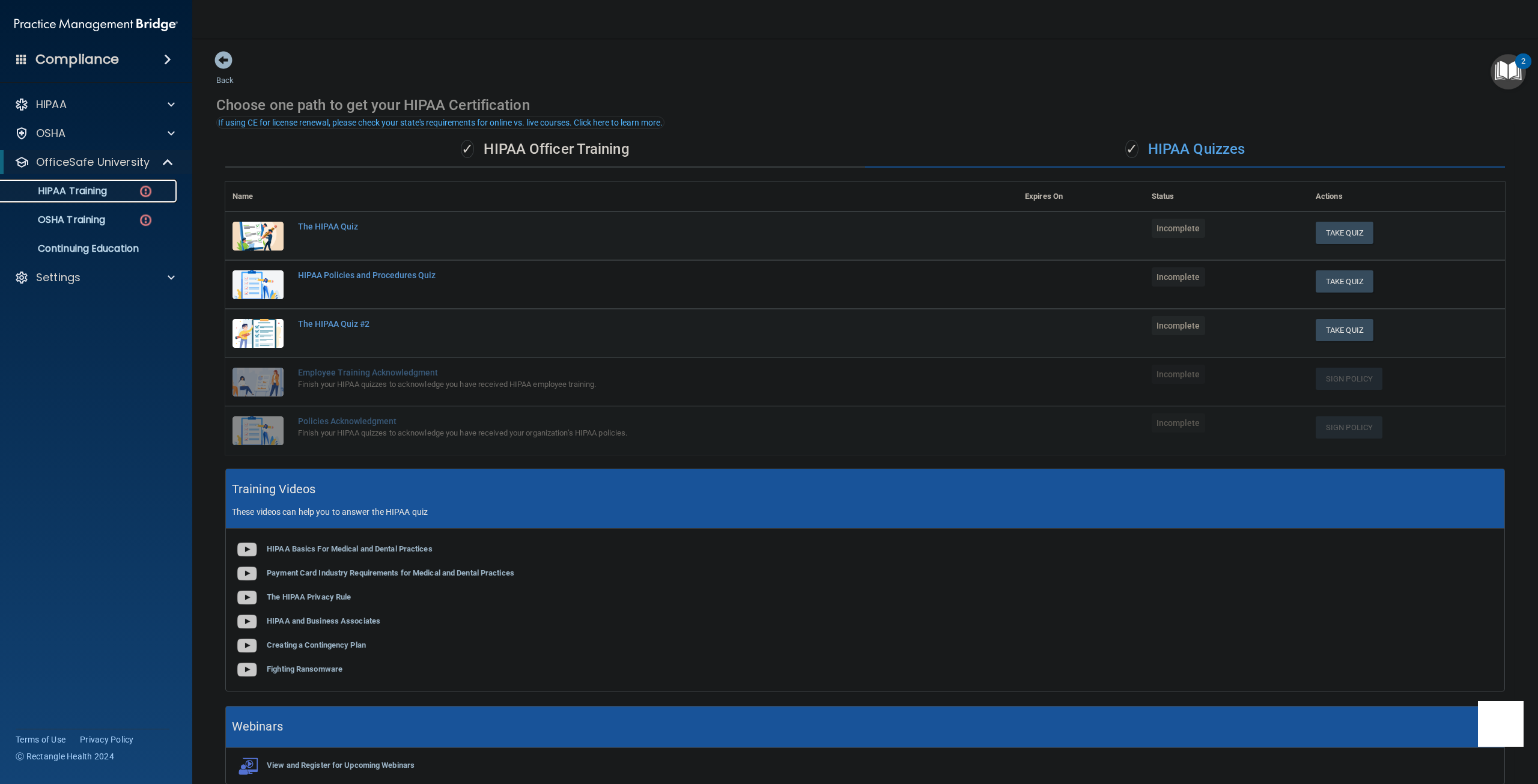
click at [91, 187] on p "HIPAA Training" at bounding box center [57, 191] width 99 height 12
click at [327, 229] on div "The HIPAA Quiz" at bounding box center [627, 226] width 659 height 10
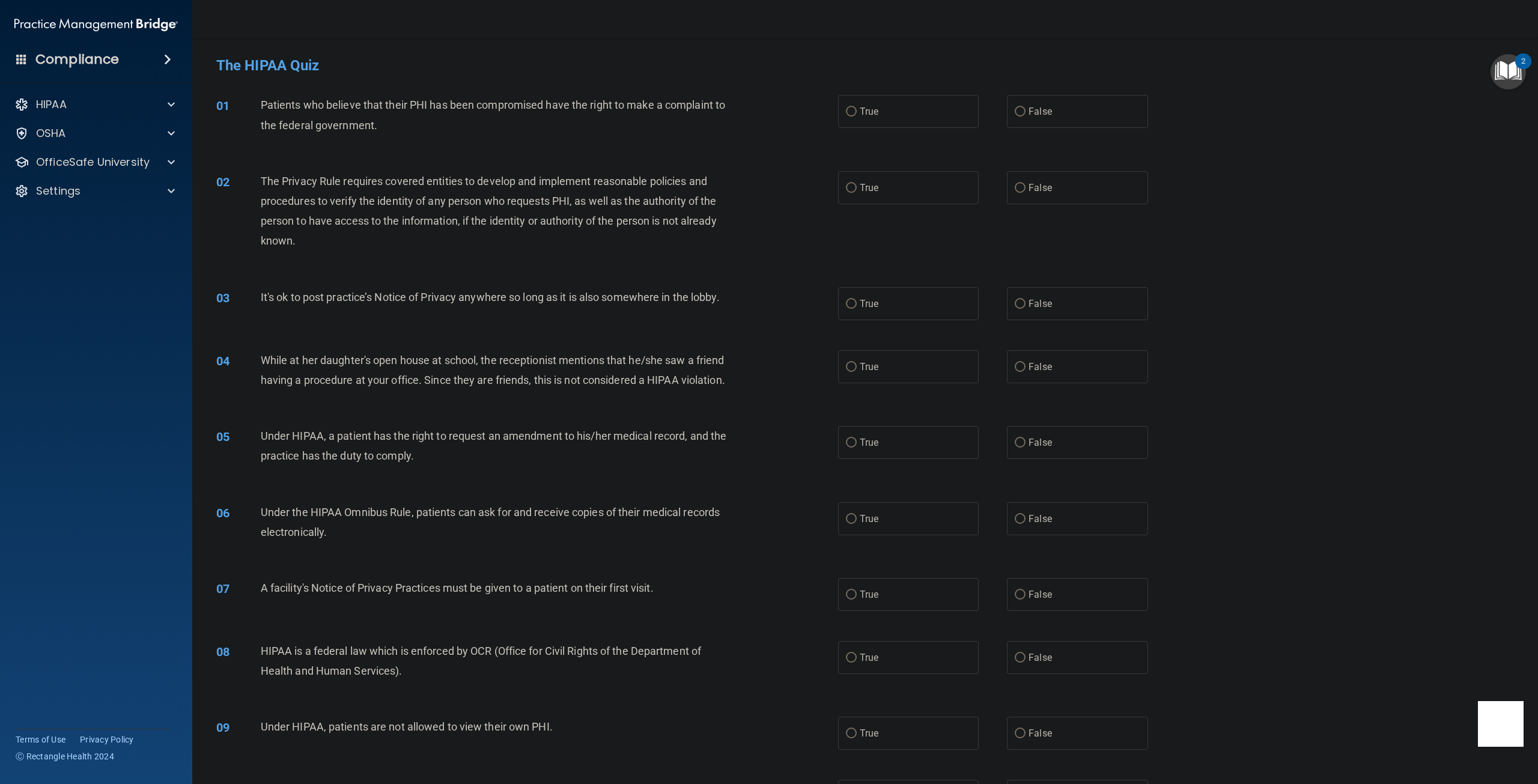
click at [367, 32] on nav "Toggle navigation Jomar Collazo-Cruz jomar.collazo-cruz@frontline.group Manage …" at bounding box center [865, 19] width 1346 height 38
click at [369, 42] on main "- The HIPAA Quiz This quiz doesn’t expire until . Are you sure you want to take…" at bounding box center [865, 411] width 1346 height 745
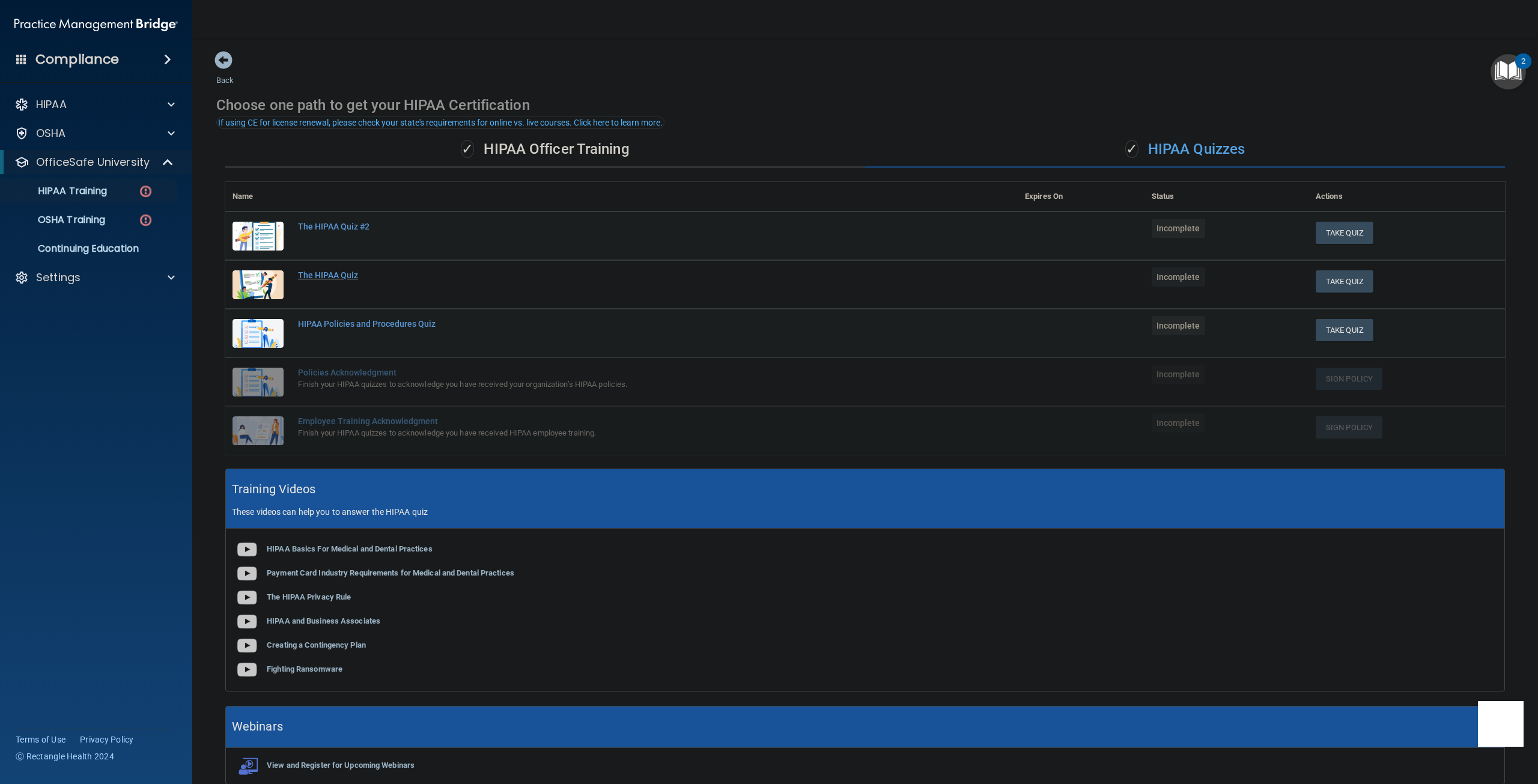
click at [344, 274] on div "The HIPAA Quiz" at bounding box center [627, 275] width 659 height 10
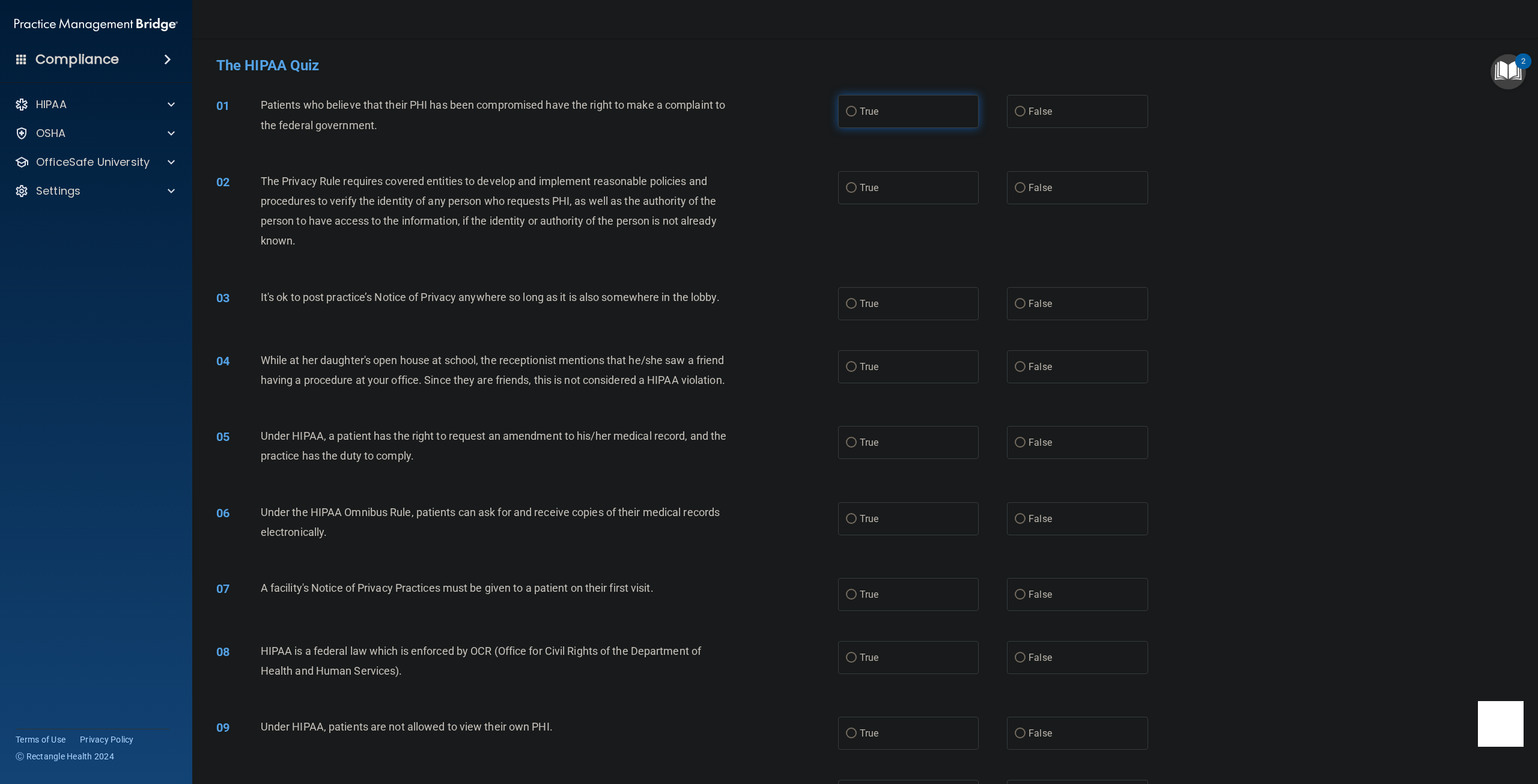
click at [846, 115] on input "True" at bounding box center [851, 112] width 11 height 9
radio input "true"
click at [873, 187] on span "True" at bounding box center [869, 188] width 18 height 12
click at [856, 187] on input "True" at bounding box center [851, 188] width 11 height 9
radio input "true"
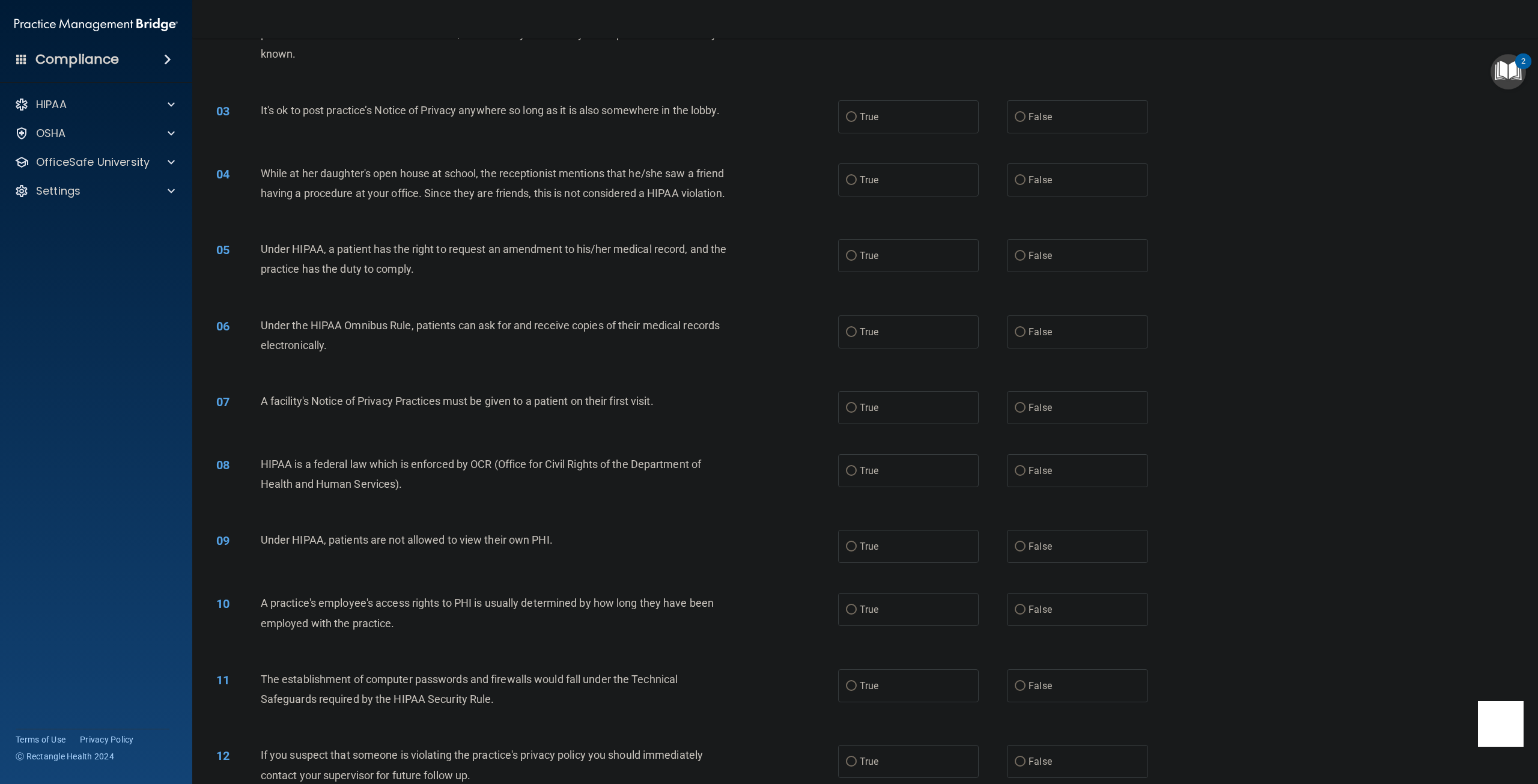
scroll to position [180, 0]
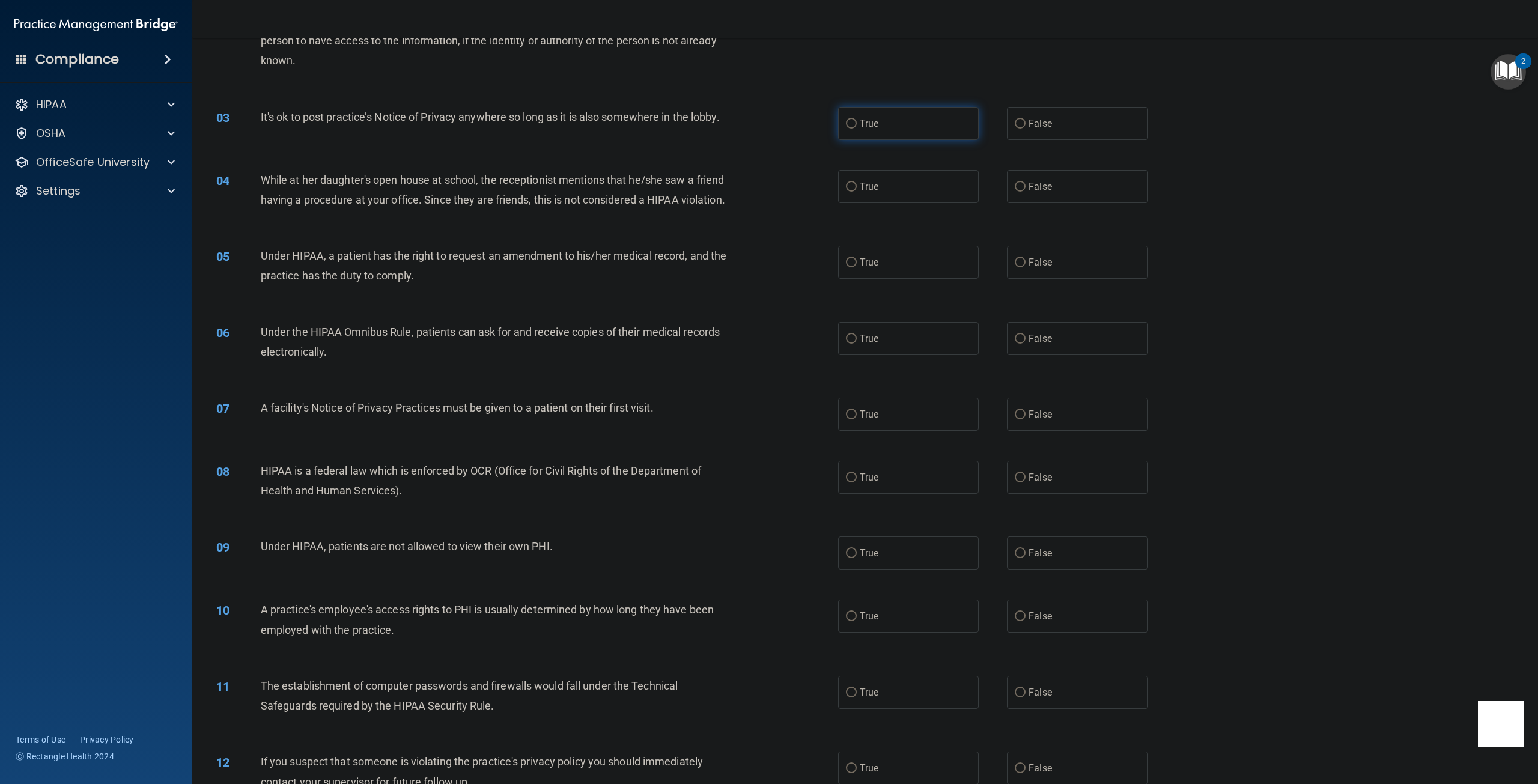
click at [847, 129] on label "True" at bounding box center [908, 123] width 140 height 33
click at [847, 129] on input "True" at bounding box center [851, 124] width 11 height 9
radio input "true"
click at [854, 193] on label "True" at bounding box center [908, 186] width 140 height 33
click at [854, 192] on input "True" at bounding box center [851, 187] width 11 height 9
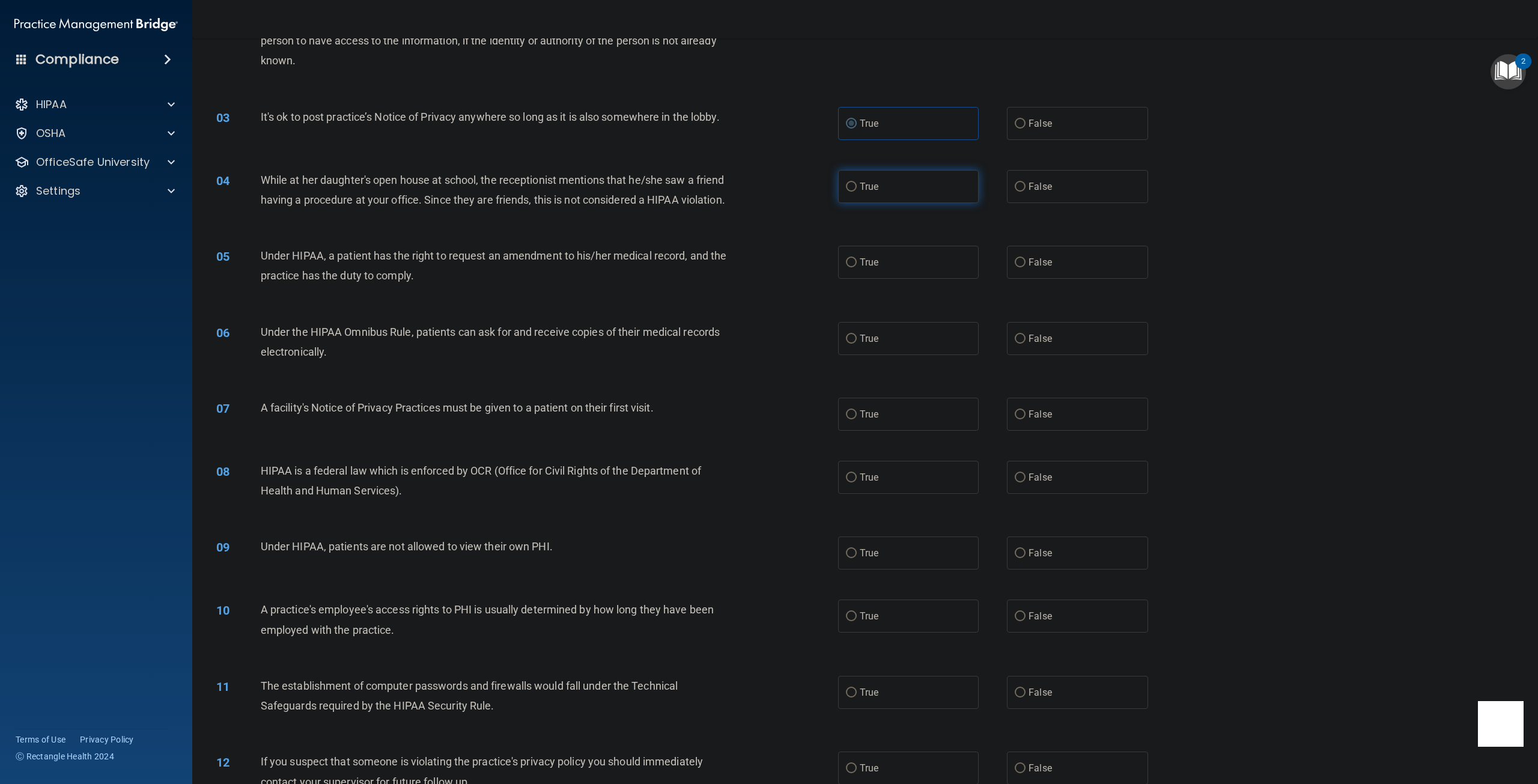
radio input "true"
click at [853, 278] on label "True" at bounding box center [908, 262] width 140 height 33
click at [853, 267] on input "True" at bounding box center [851, 262] width 11 height 9
radio input "true"
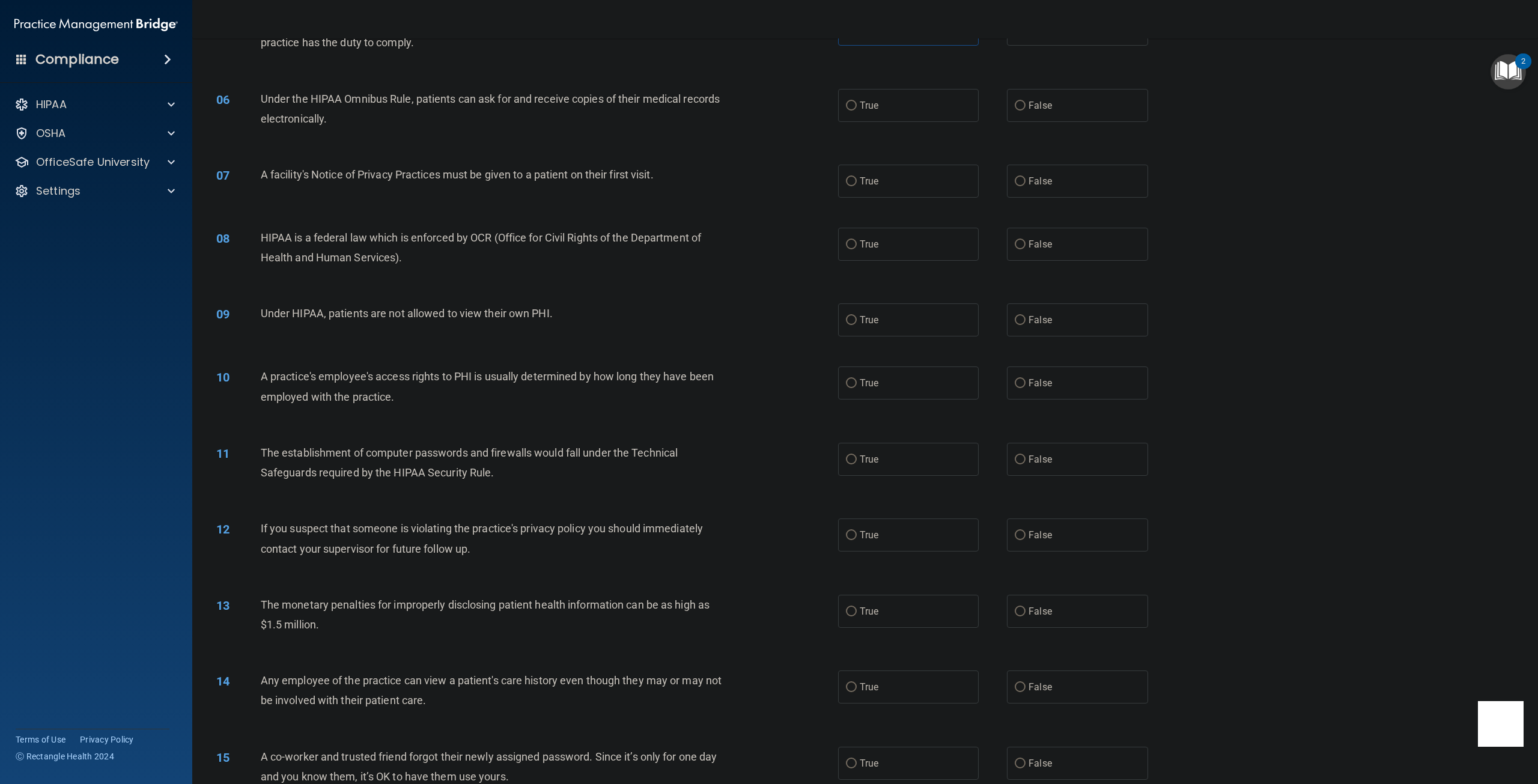
scroll to position [420, 0]
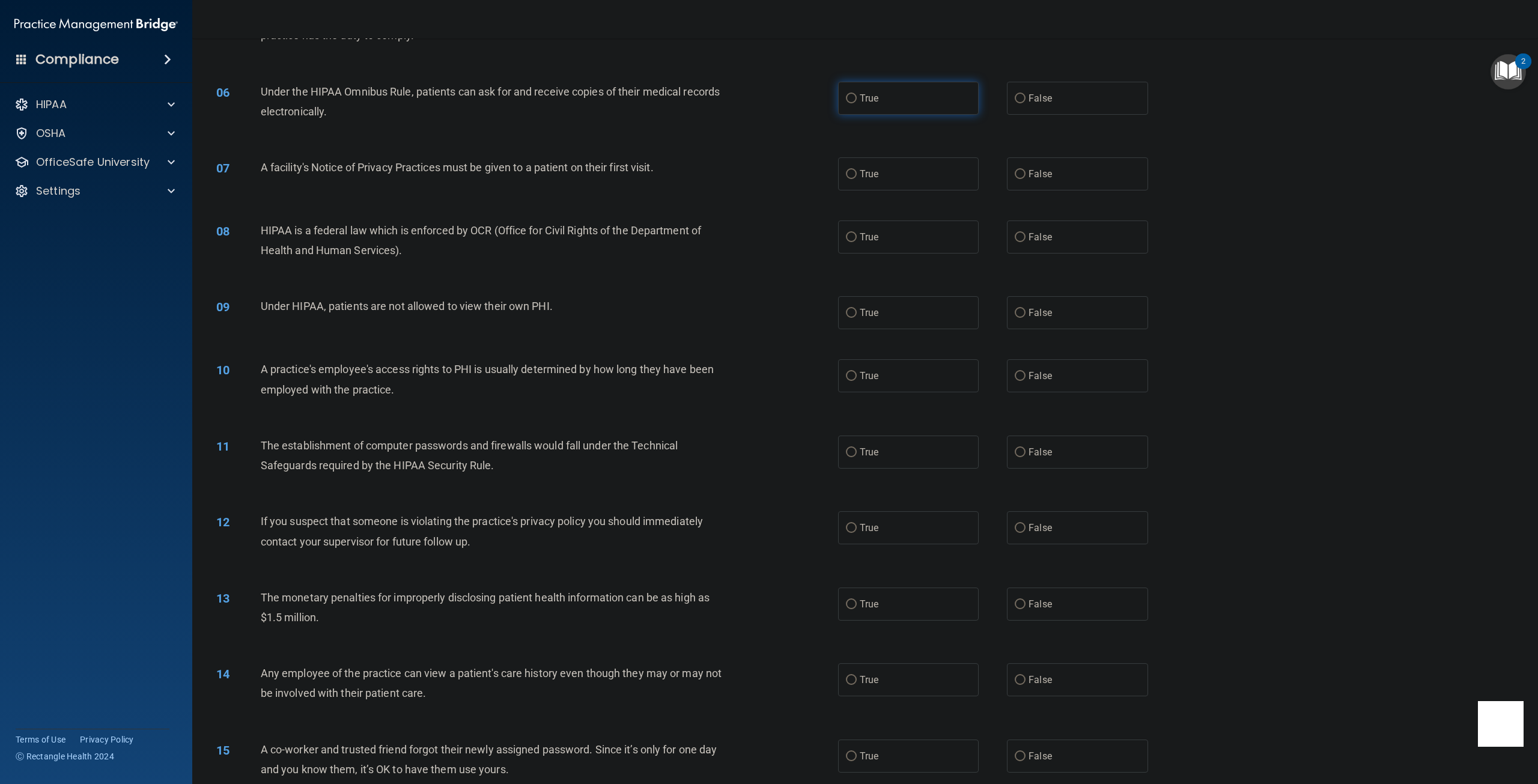
click at [853, 115] on label "True" at bounding box center [908, 98] width 140 height 33
click at [853, 104] on input "True" at bounding box center [851, 98] width 11 height 9
radio input "true"
click at [859, 184] on label "True" at bounding box center [908, 173] width 140 height 33
click at [842, 190] on label "True" at bounding box center [908, 173] width 140 height 33
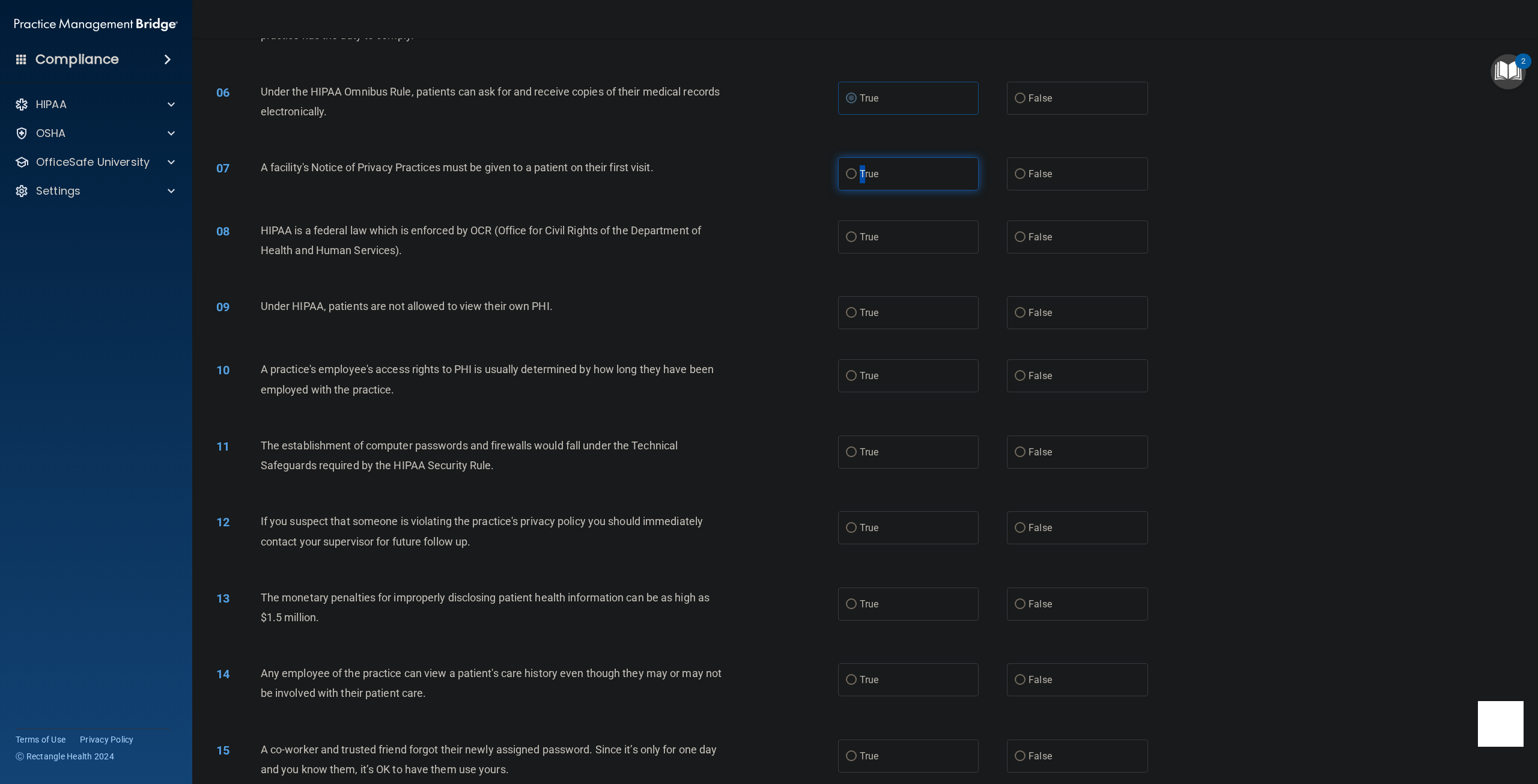
click at [846, 179] on input "True" at bounding box center [851, 174] width 11 height 9
radio input "true"
click at [1017, 242] on input "False" at bounding box center [1020, 237] width 11 height 9
radio input "true"
click at [734, 281] on div "08 HIPAA is a federal law which is enforced by OCR (Office for Civil Rights of …" at bounding box center [865, 243] width 1316 height 76
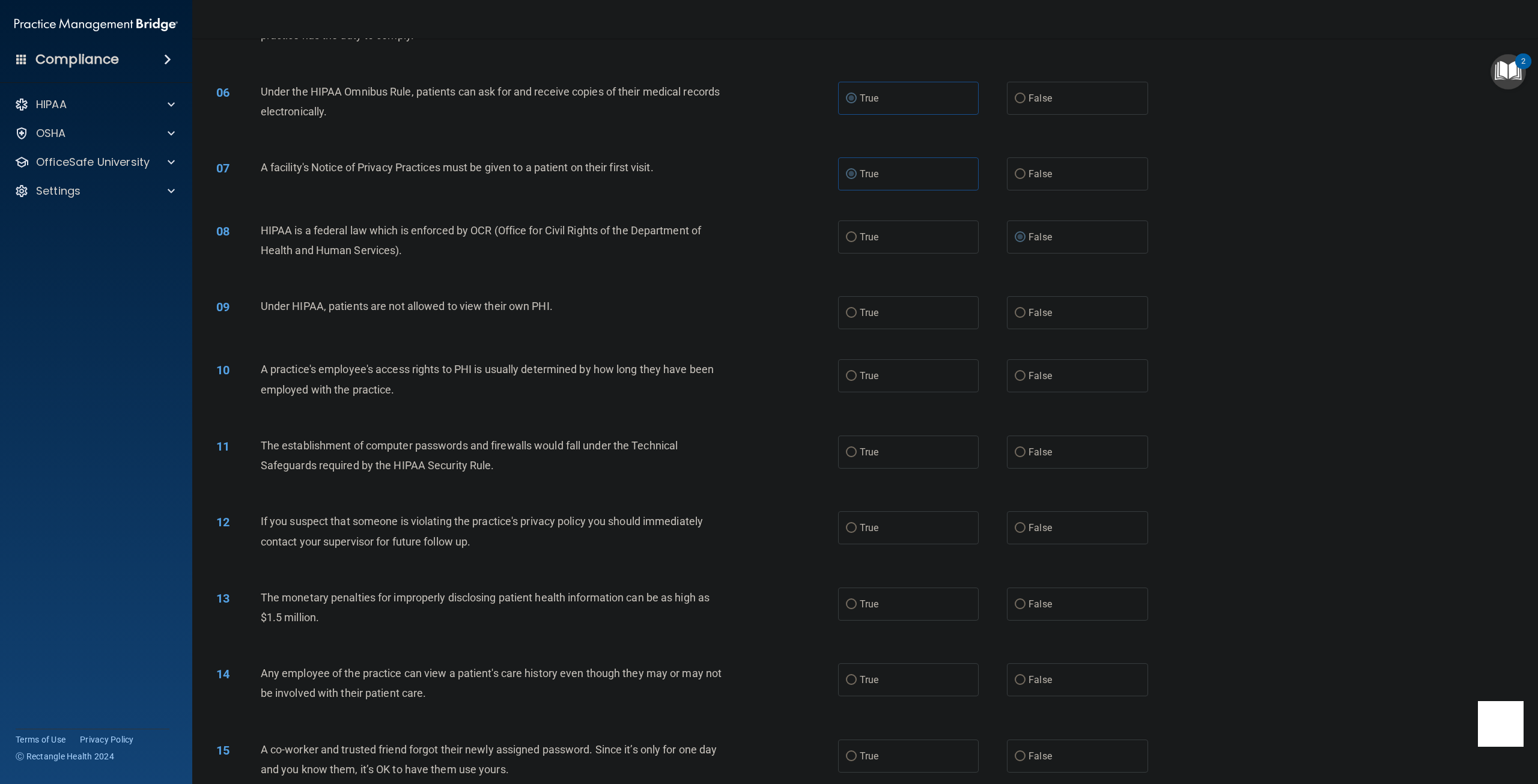
click at [1220, 281] on div "08 HIPAA is a federal law which is enforced by OCR (Office for Civil Rights of …" at bounding box center [865, 243] width 1316 height 76
click at [143, 429] on accordion "HIPAA Documents and Policies Report an Incident Business Associates Emergency P…" at bounding box center [96, 358] width 193 height 541
click at [1021, 329] on label "False" at bounding box center [1077, 312] width 140 height 33
click at [1021, 317] on input "False" at bounding box center [1020, 313] width 11 height 9
radio input "true"
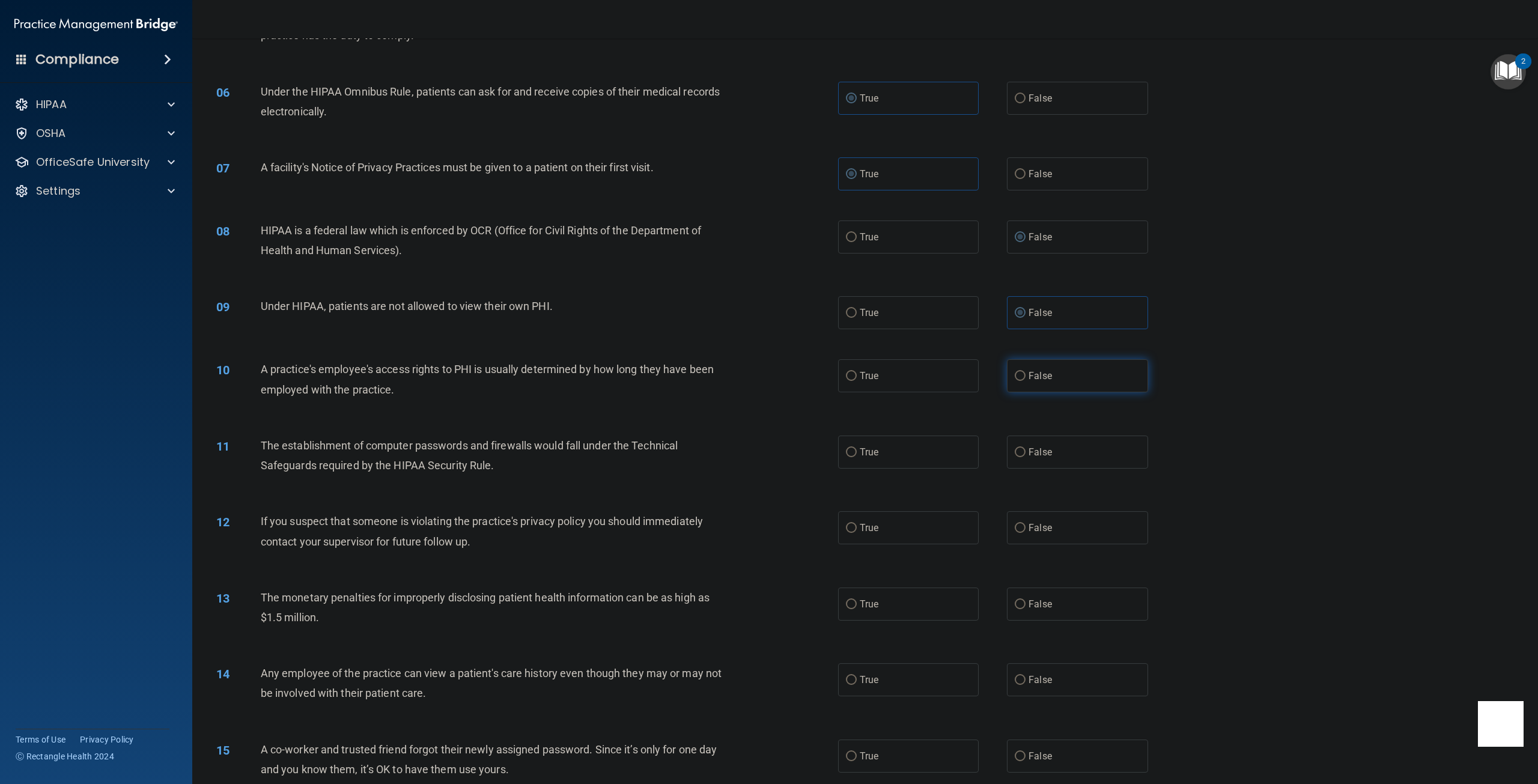
click at [1011, 392] on label "False" at bounding box center [1077, 375] width 140 height 33
click at [1015, 381] on input "False" at bounding box center [1020, 376] width 11 height 9
radio input "true"
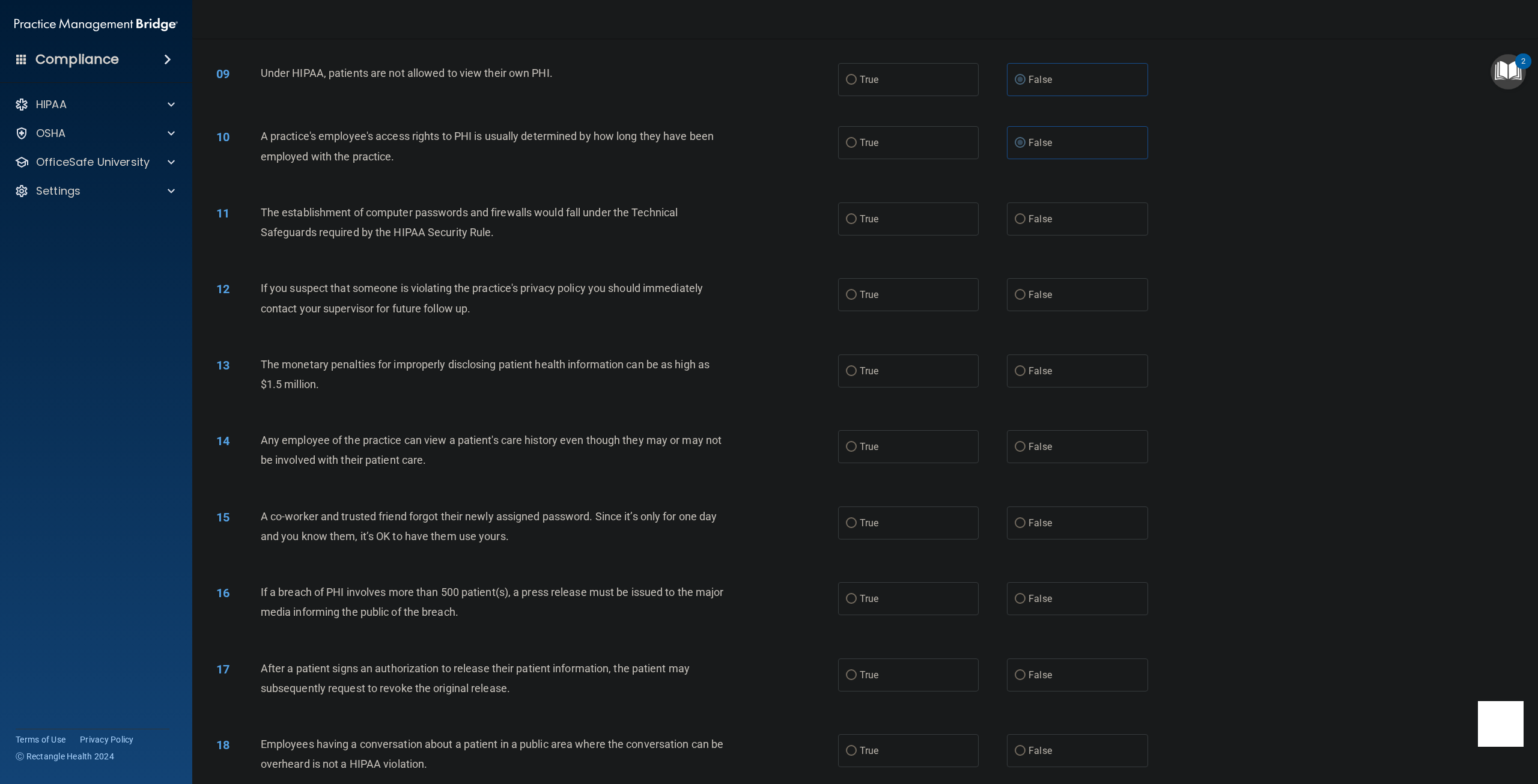
scroll to position [661, 0]
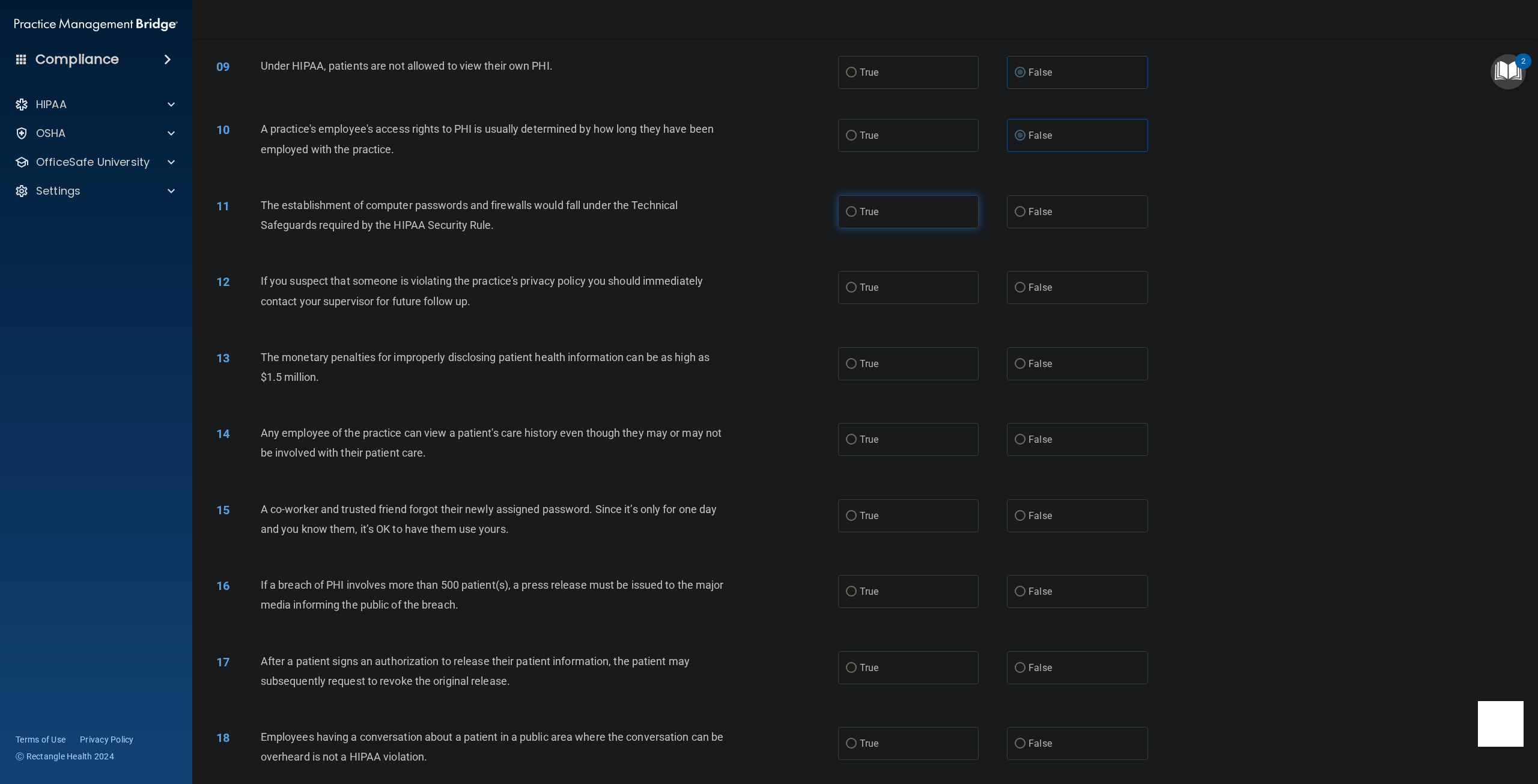
click at [847, 217] on input "True" at bounding box center [851, 212] width 11 height 9
radio input "true"
click at [848, 292] on input "True" at bounding box center [851, 288] width 11 height 9
radio input "true"
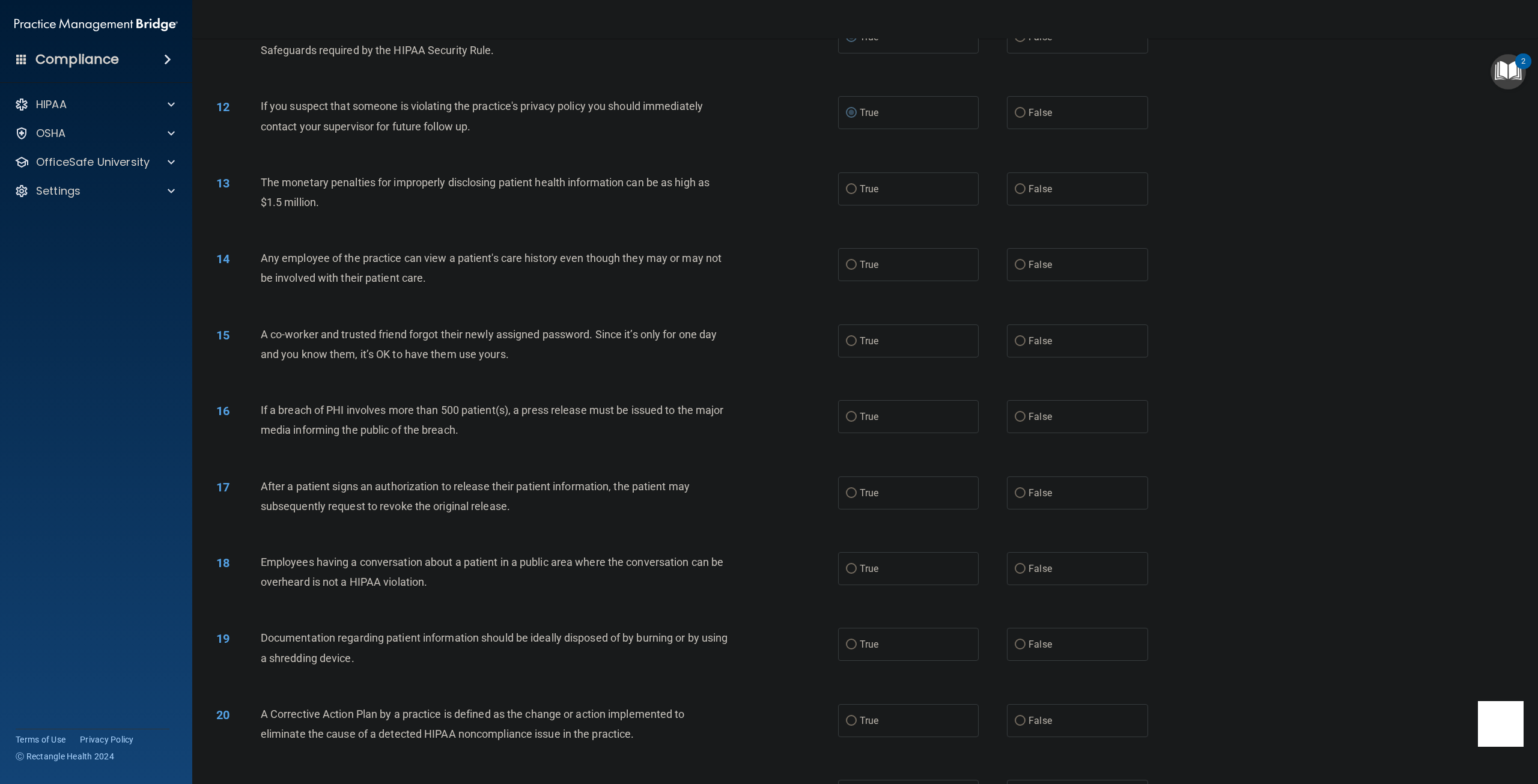
scroll to position [841, 0]
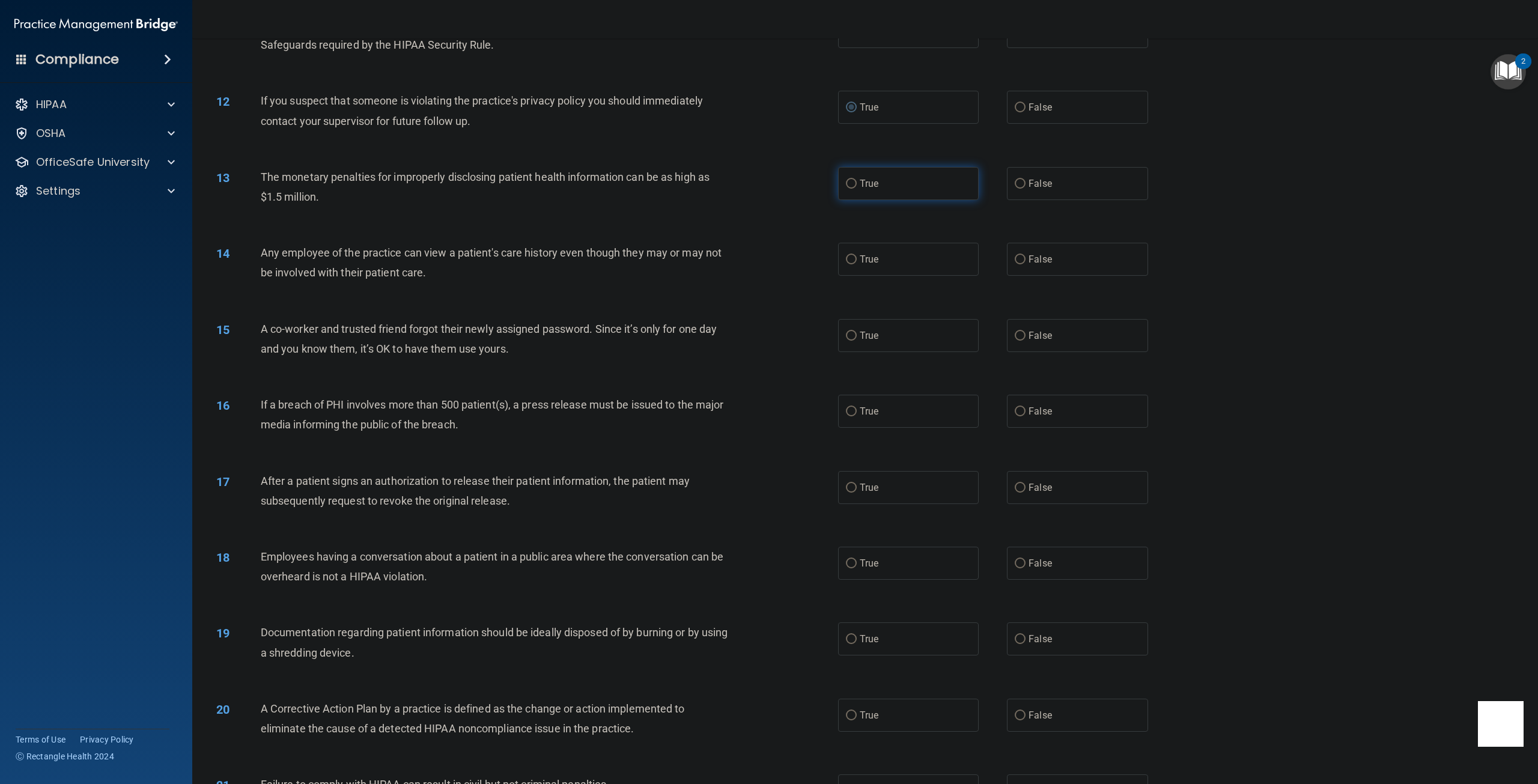
click at [846, 189] on input "True" at bounding box center [851, 184] width 11 height 9
radio input "true"
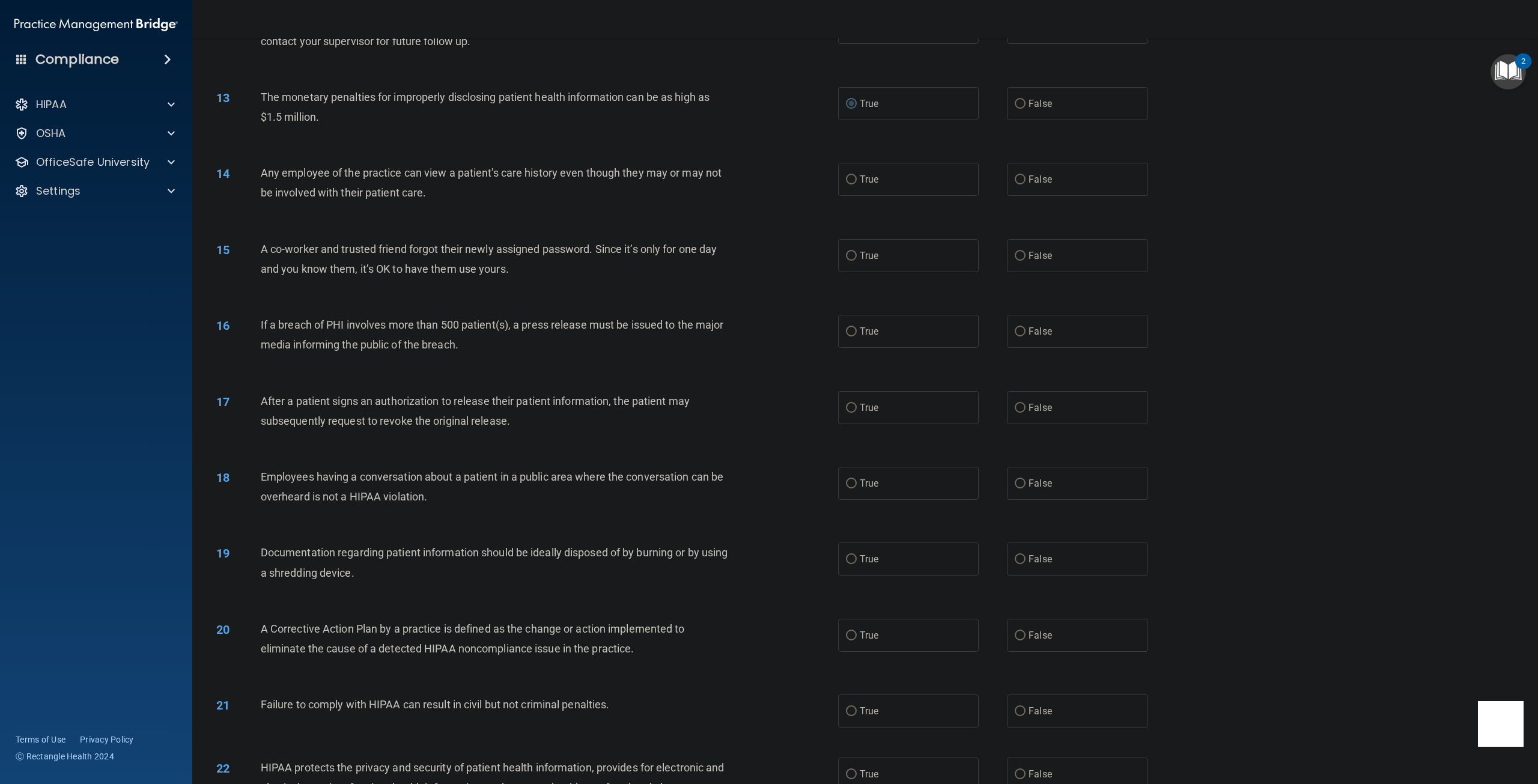
scroll to position [961, 0]
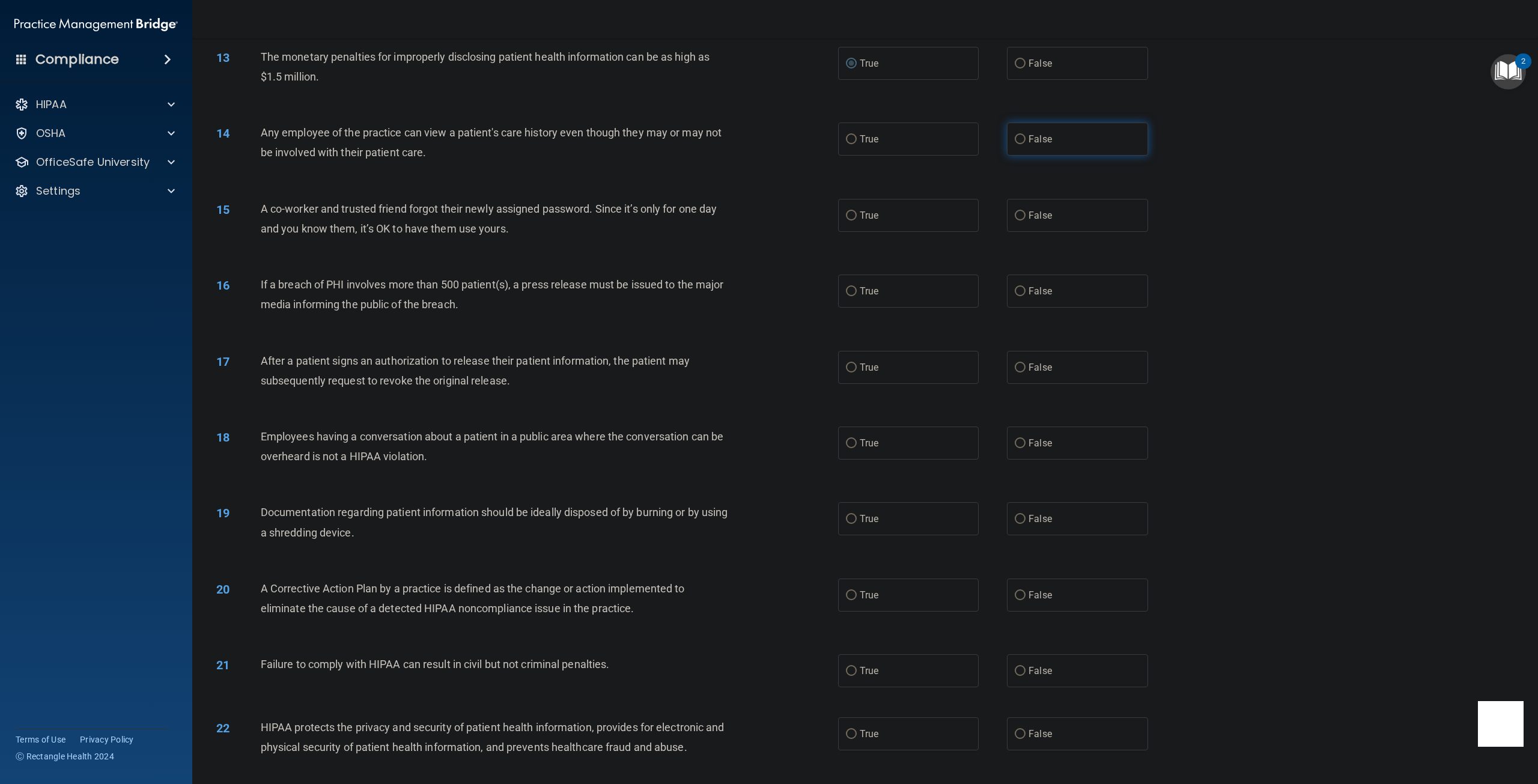
click at [1015, 144] on input "False" at bounding box center [1020, 140] width 11 height 9
radio input "true"
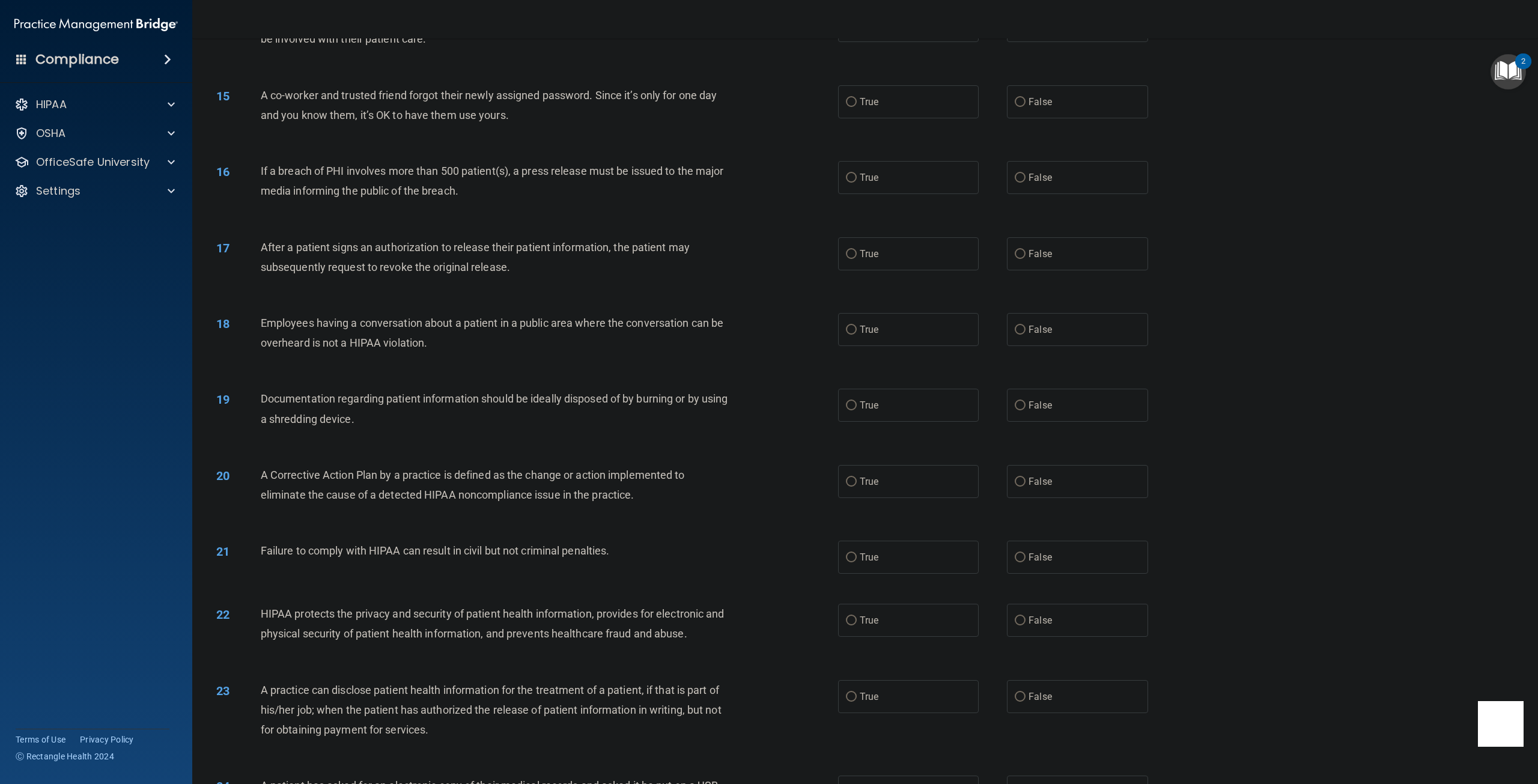
scroll to position [1081, 0]
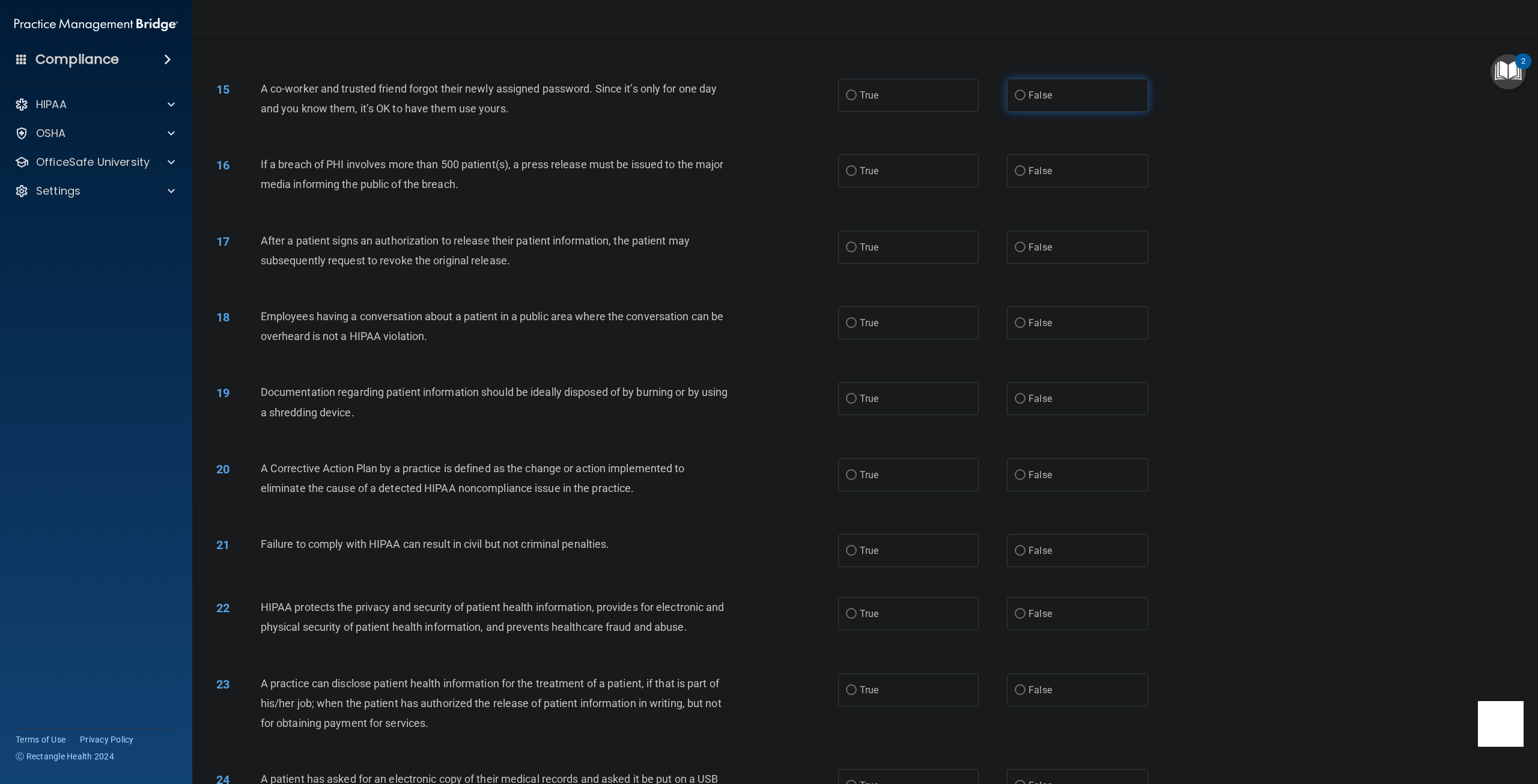
click at [1015, 100] on input "False" at bounding box center [1020, 96] width 11 height 9
radio input "true"
click at [1034, 176] on span "False" at bounding box center [1040, 171] width 24 height 12
click at [1026, 176] on input "False" at bounding box center [1020, 171] width 11 height 9
radio input "true"
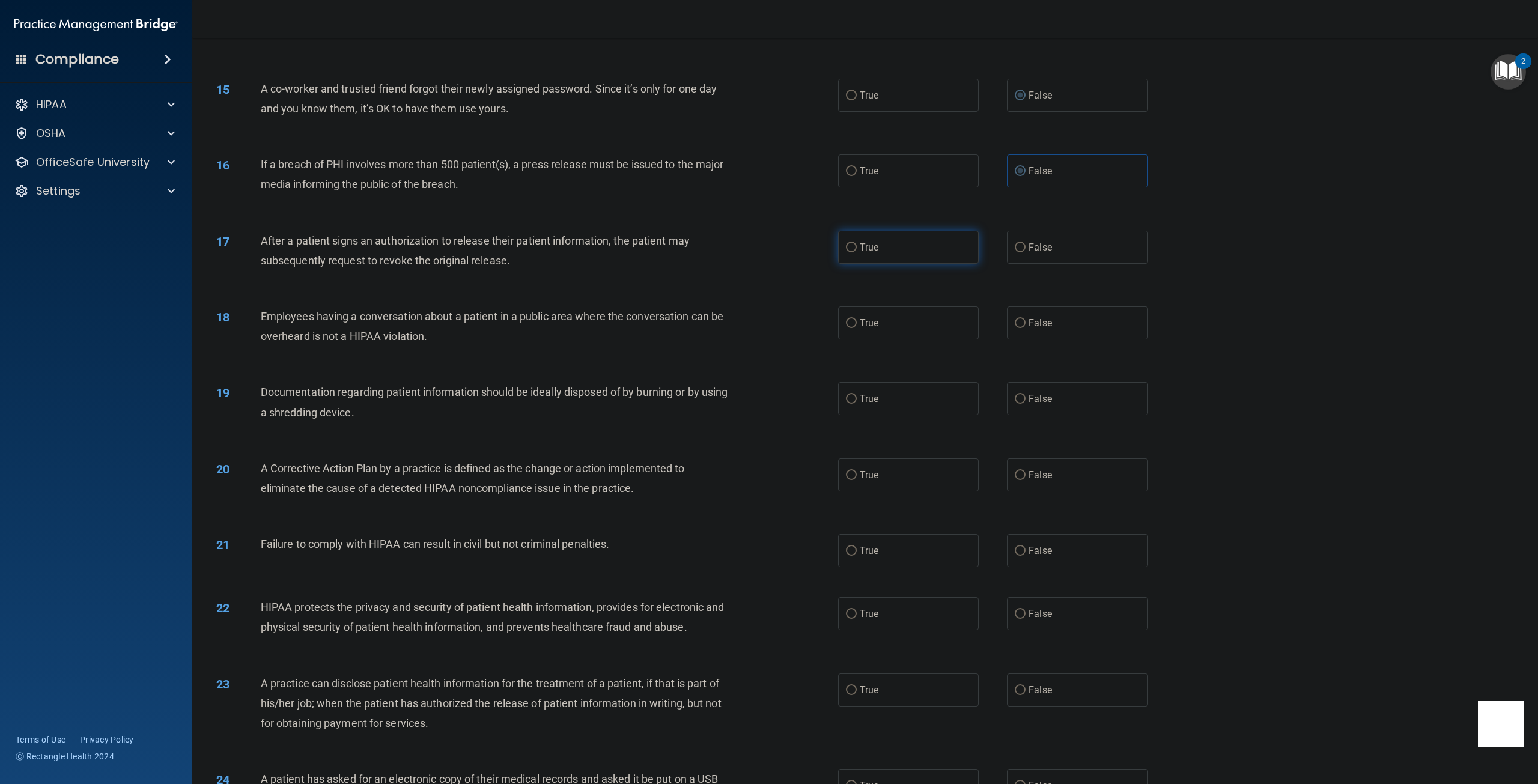
click at [850, 252] on input "True" at bounding box center [851, 248] width 11 height 9
radio input "true"
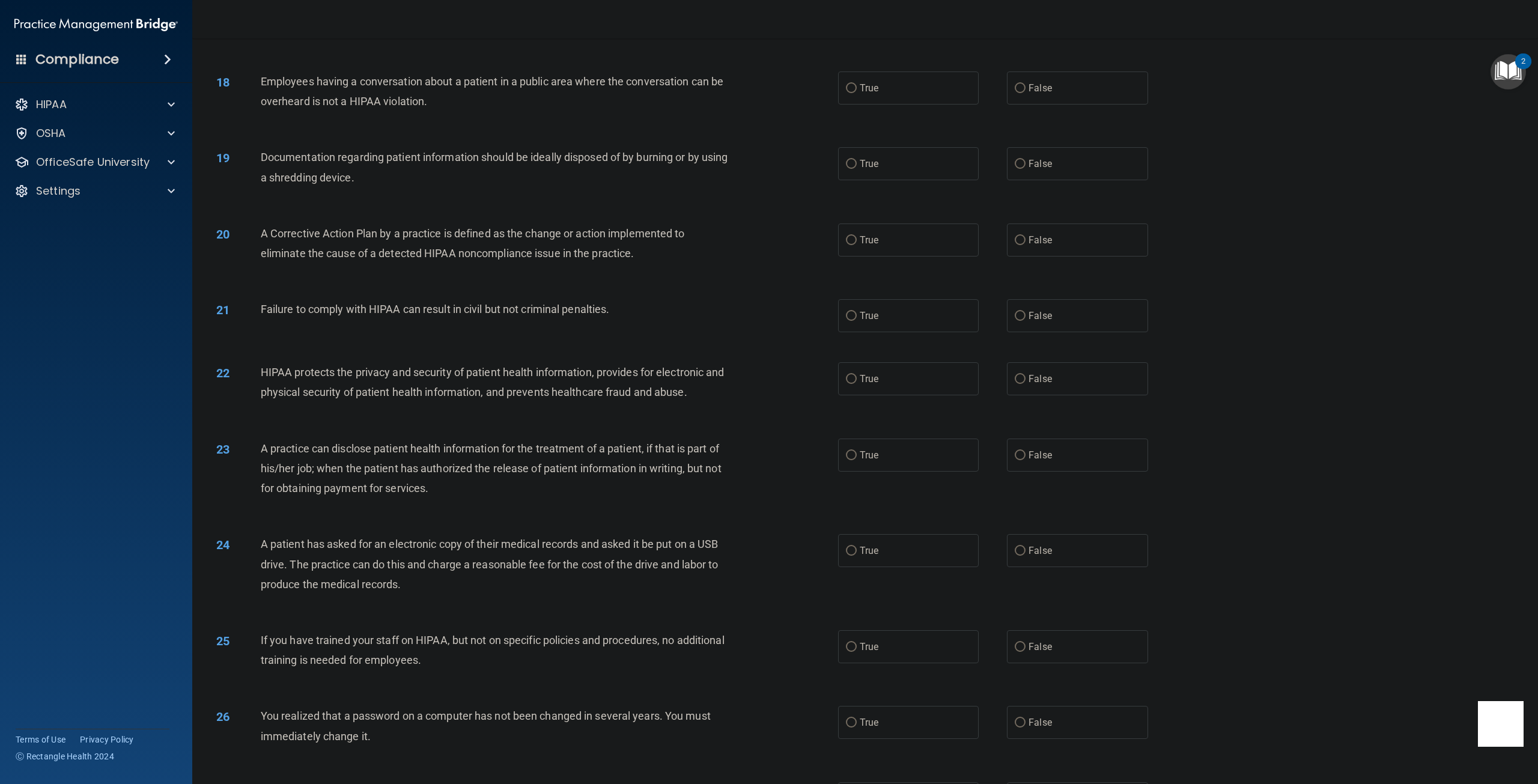
scroll to position [1321, 0]
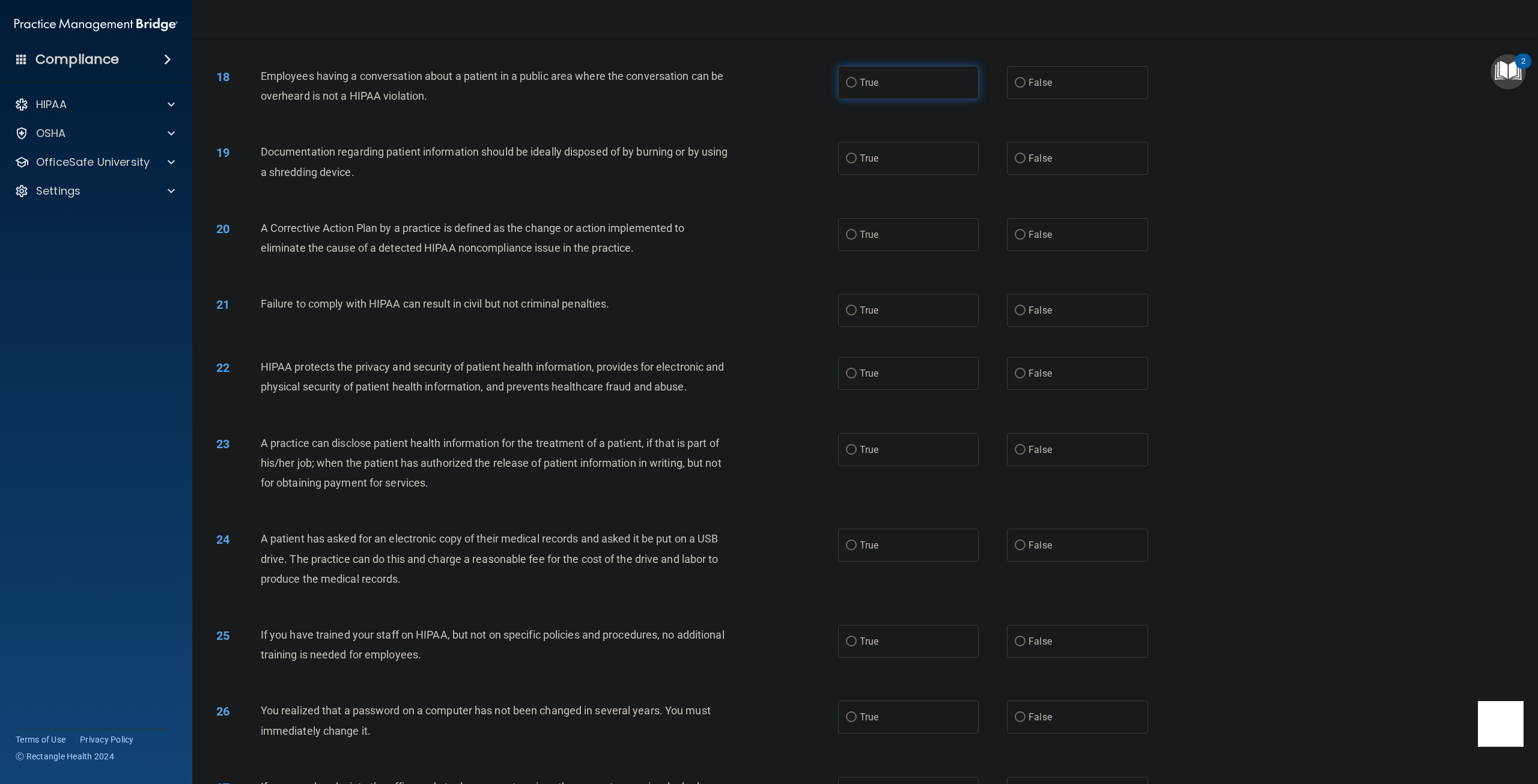
click at [851, 99] on label "True" at bounding box center [908, 82] width 140 height 33
click at [851, 87] on input "True" at bounding box center [851, 83] width 11 height 9
radio input "true"
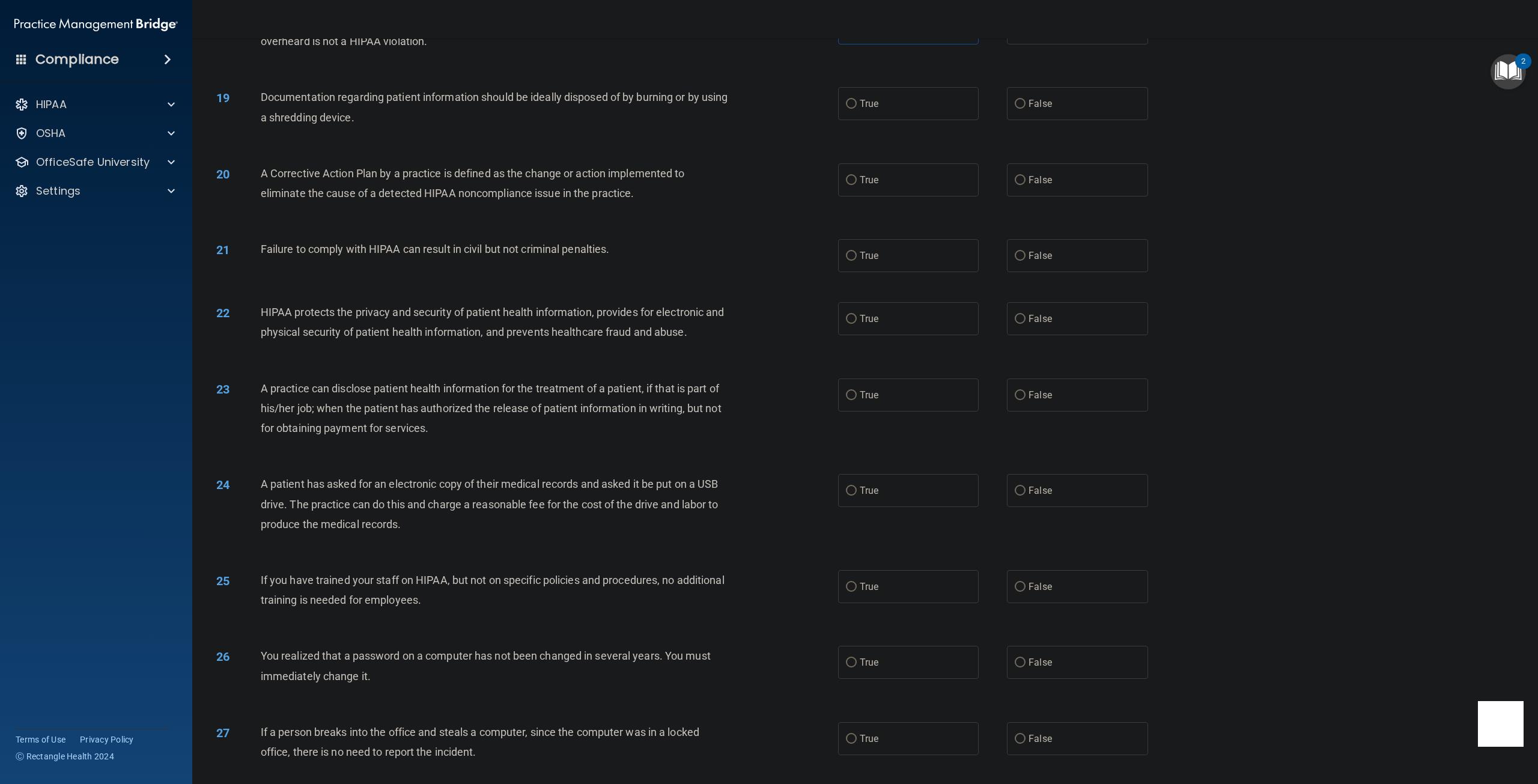
scroll to position [1381, 0]
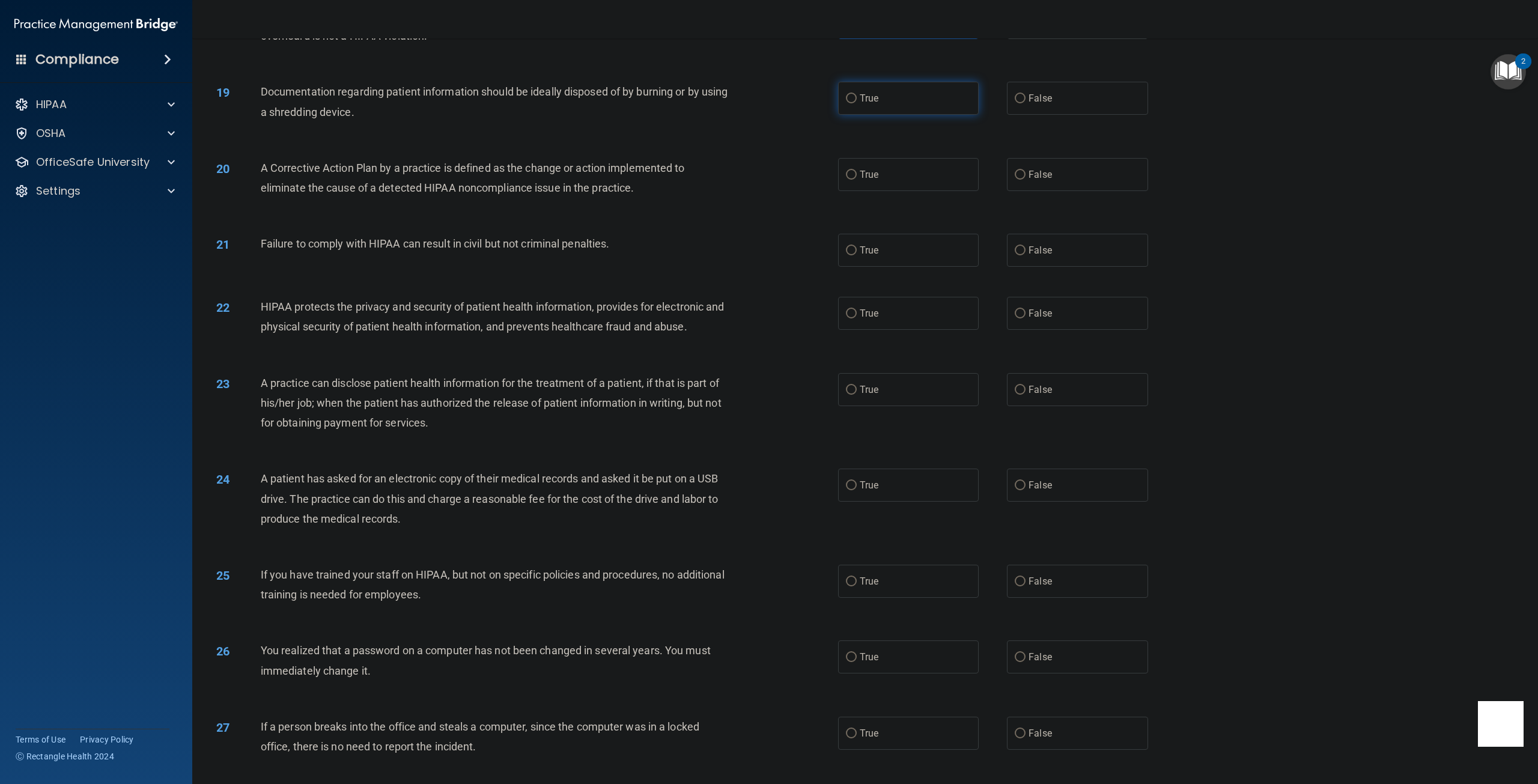
click at [848, 115] on label "True" at bounding box center [908, 98] width 140 height 33
click at [848, 104] on input "True" at bounding box center [851, 98] width 11 height 9
radio input "true"
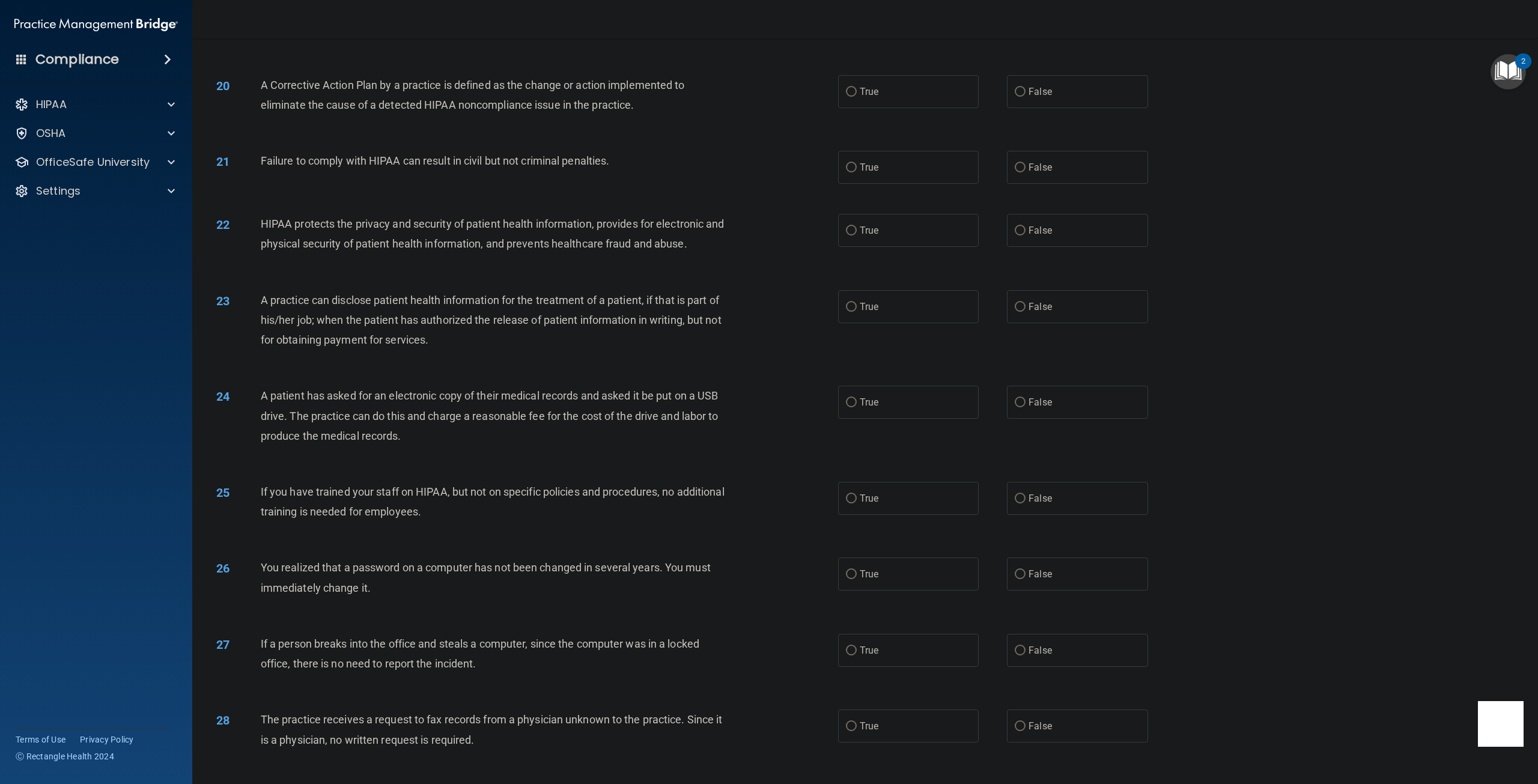
scroll to position [1501, 0]
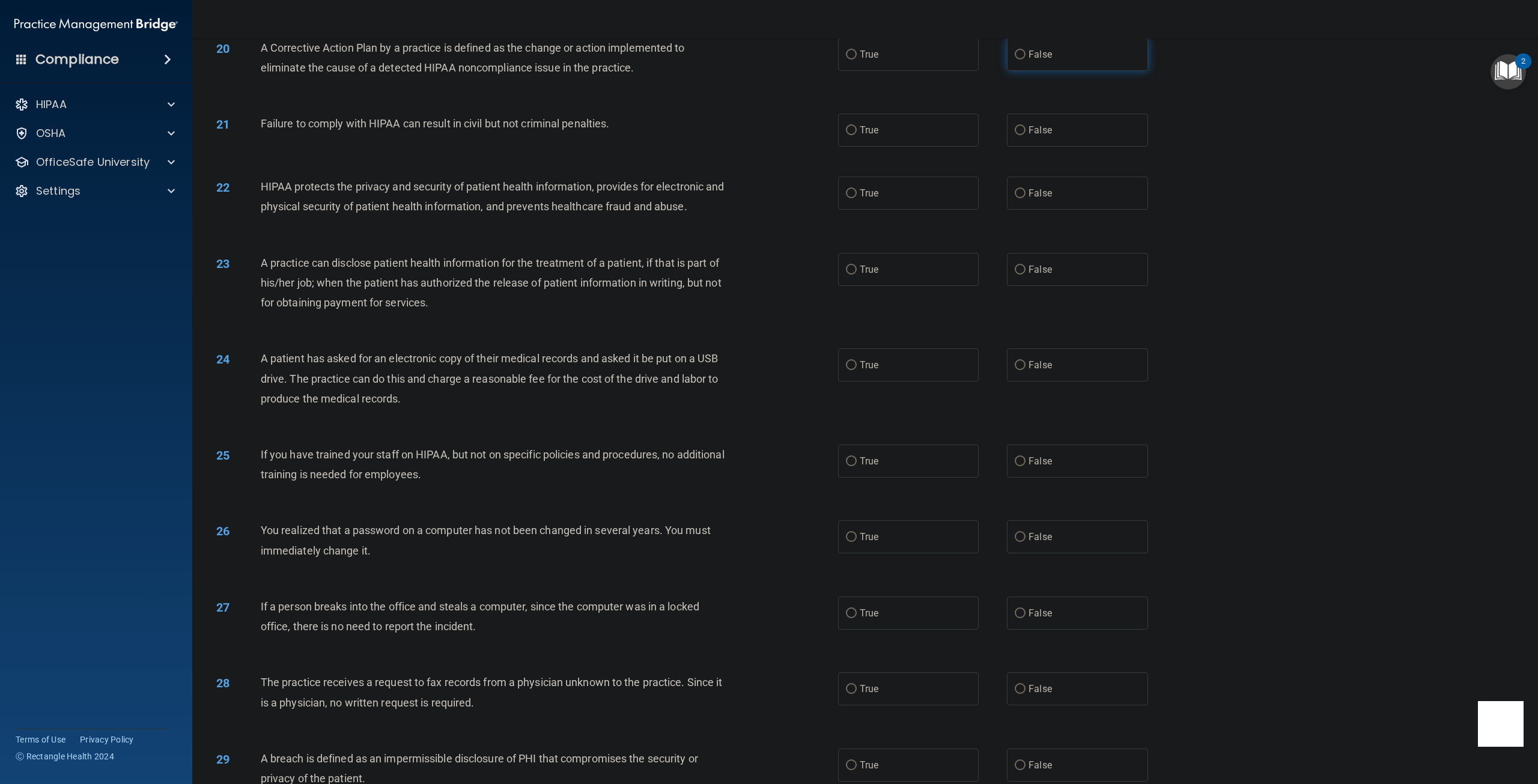
click at [1029, 60] on span "False" at bounding box center [1040, 54] width 24 height 12
click at [1024, 60] on input "False" at bounding box center [1020, 55] width 11 height 9
radio input "true"
click at [846, 135] on input "True" at bounding box center [851, 131] width 11 height 9
radio input "true"
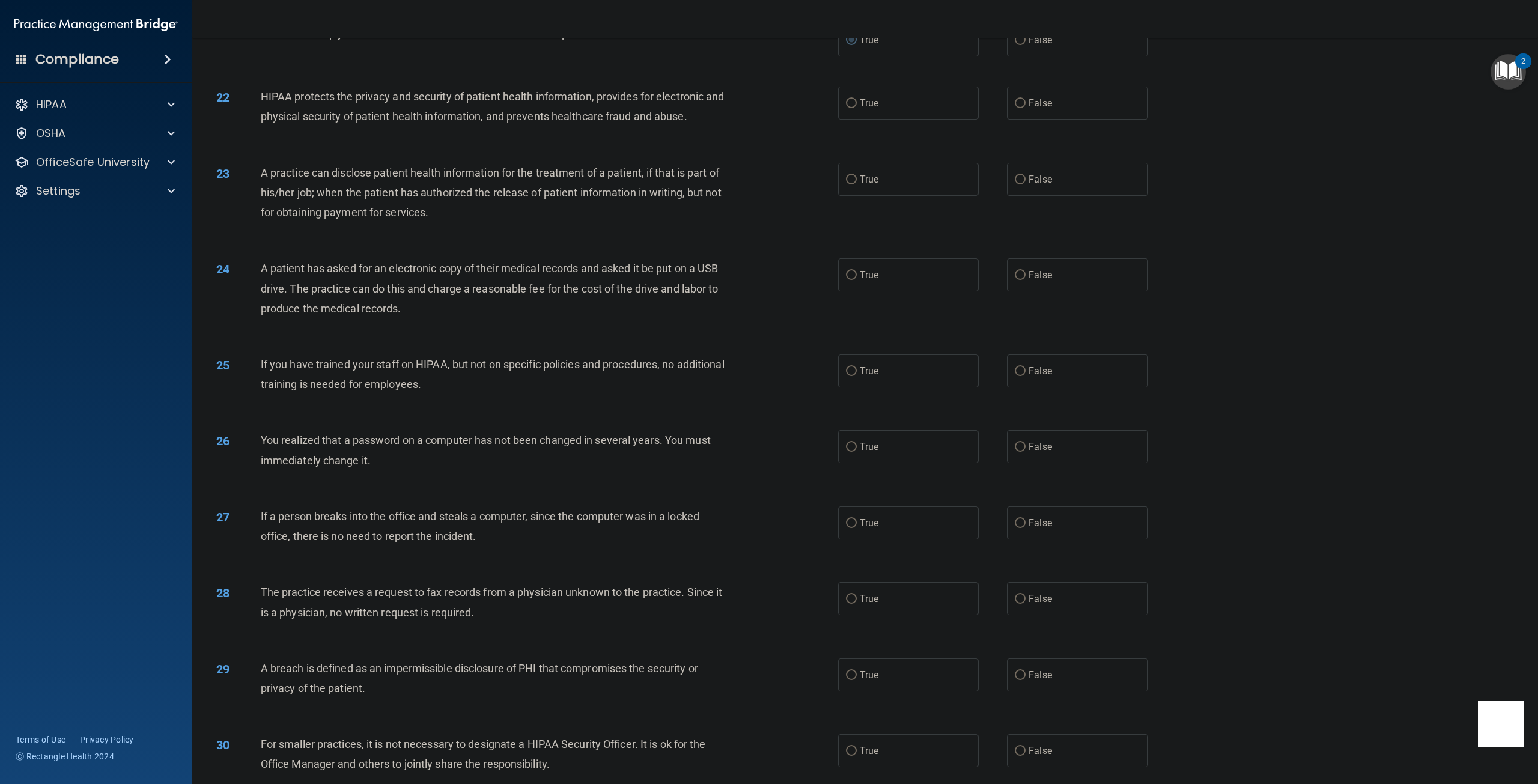
scroll to position [1622, 0]
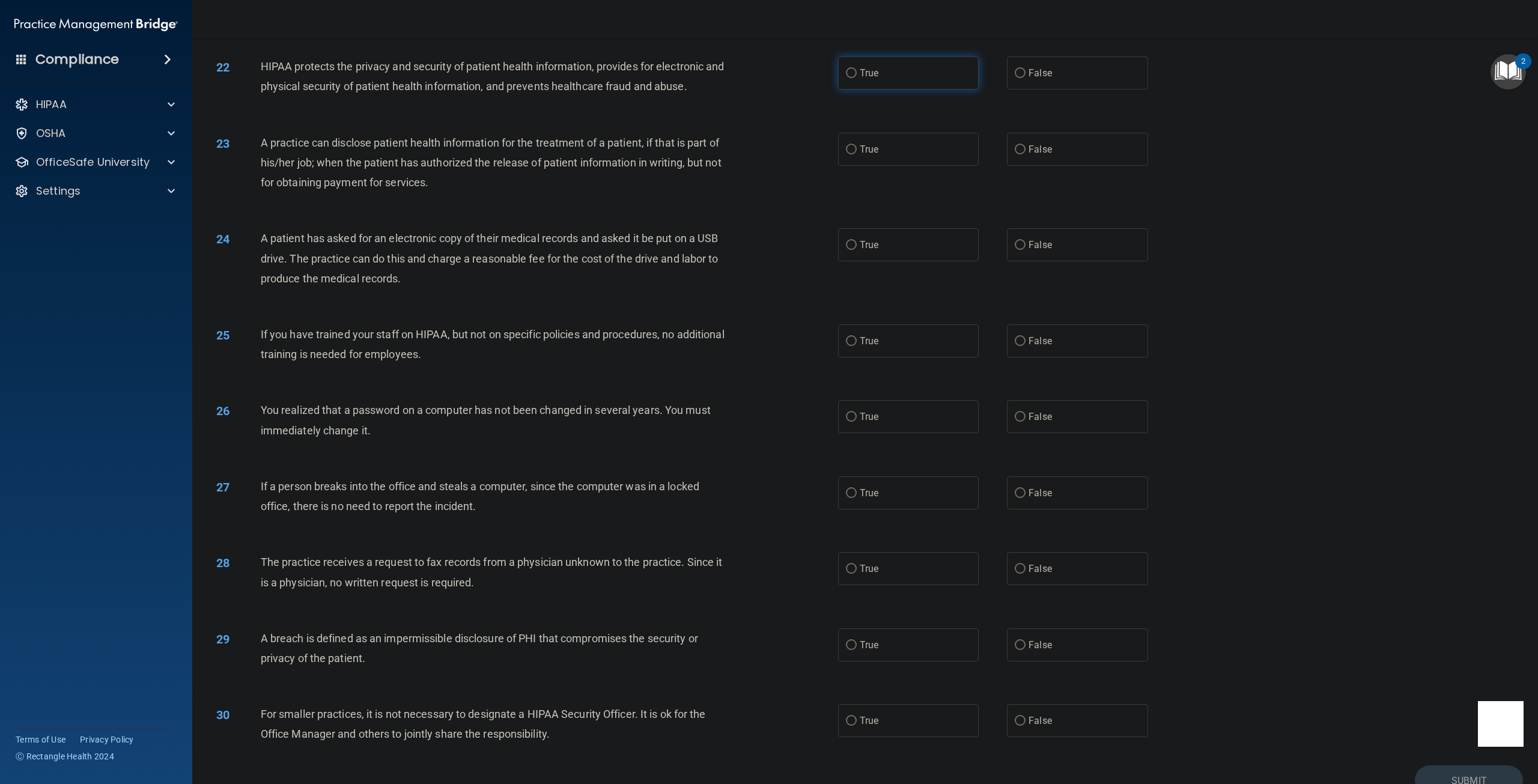
click at [846, 78] on input "True" at bounding box center [851, 73] width 11 height 9
radio input "true"
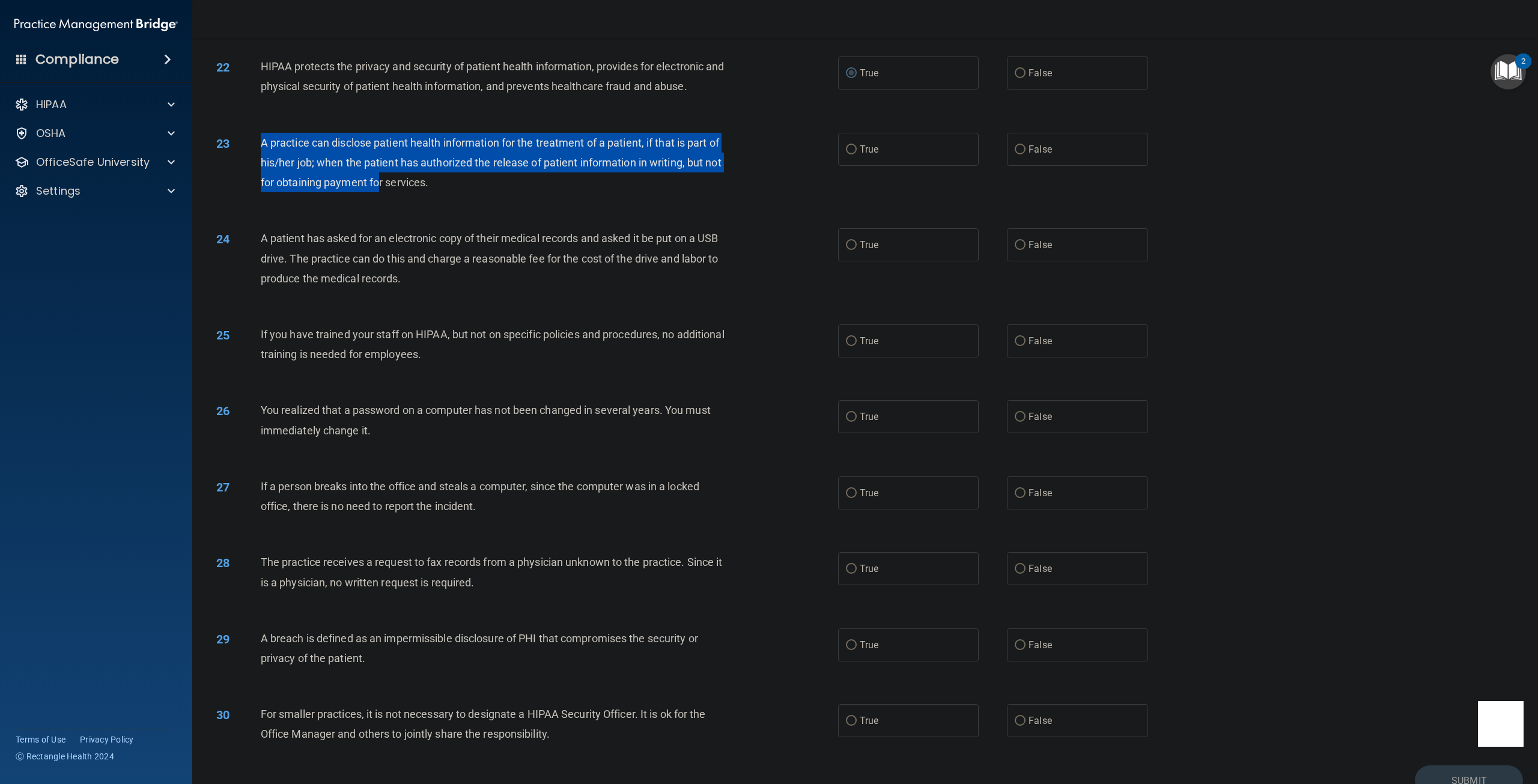
drag, startPoint x: 265, startPoint y: 162, endPoint x: 381, endPoint y: 203, distance: 123.0
click at [381, 189] on span "A practice can disclose patient health information for the treatment of a patie…" at bounding box center [491, 162] width 461 height 52
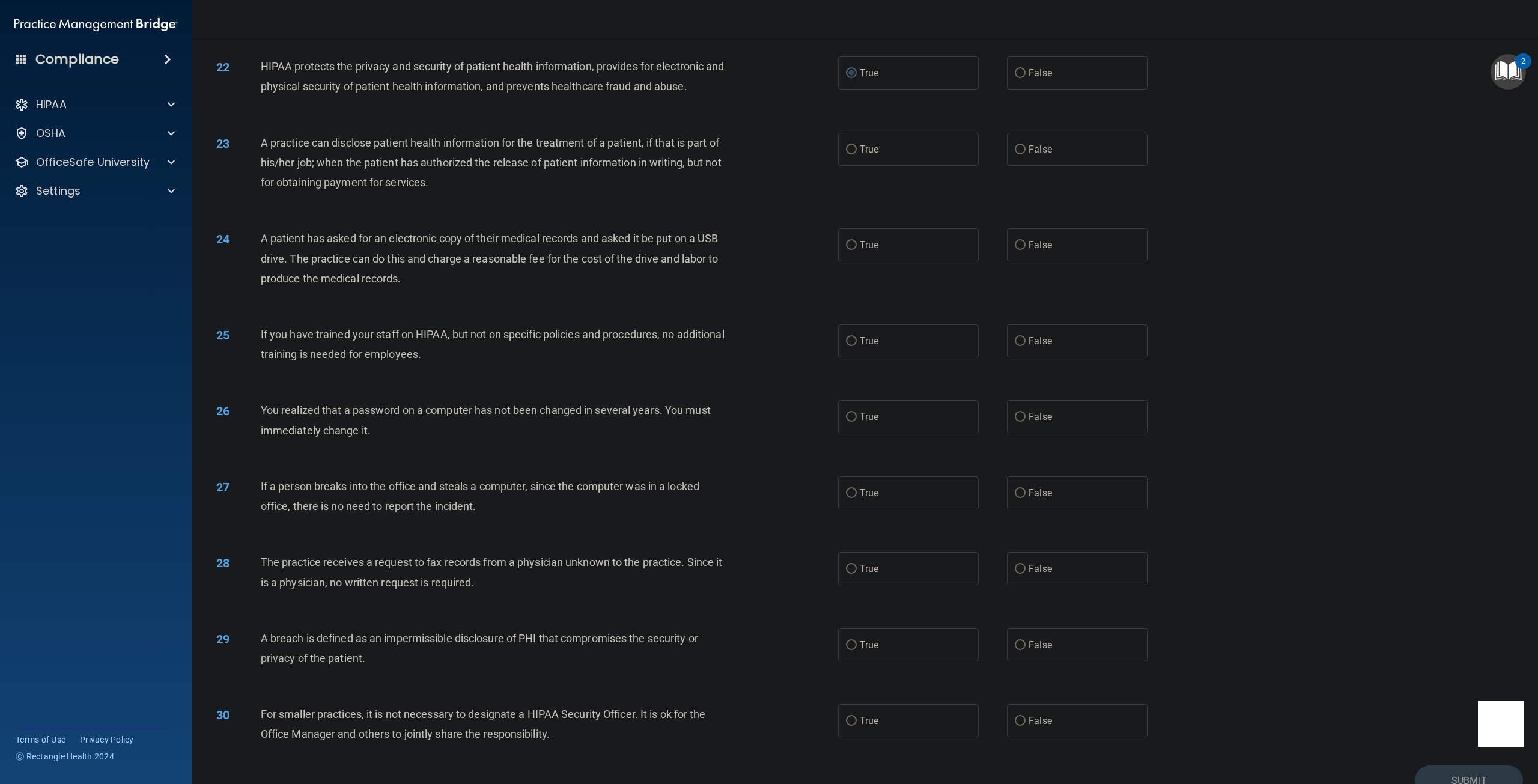
drag, startPoint x: 367, startPoint y: 197, endPoint x: 329, endPoint y: 223, distance: 46.0
click at [329, 214] on div "23 A practice can disclose patient health information for the treatment of a pa…" at bounding box center [865, 165] width 1316 height 96
click at [846, 154] on input "True" at bounding box center [851, 150] width 11 height 9
radio input "true"
click at [1009, 262] on label "False" at bounding box center [1077, 245] width 140 height 33
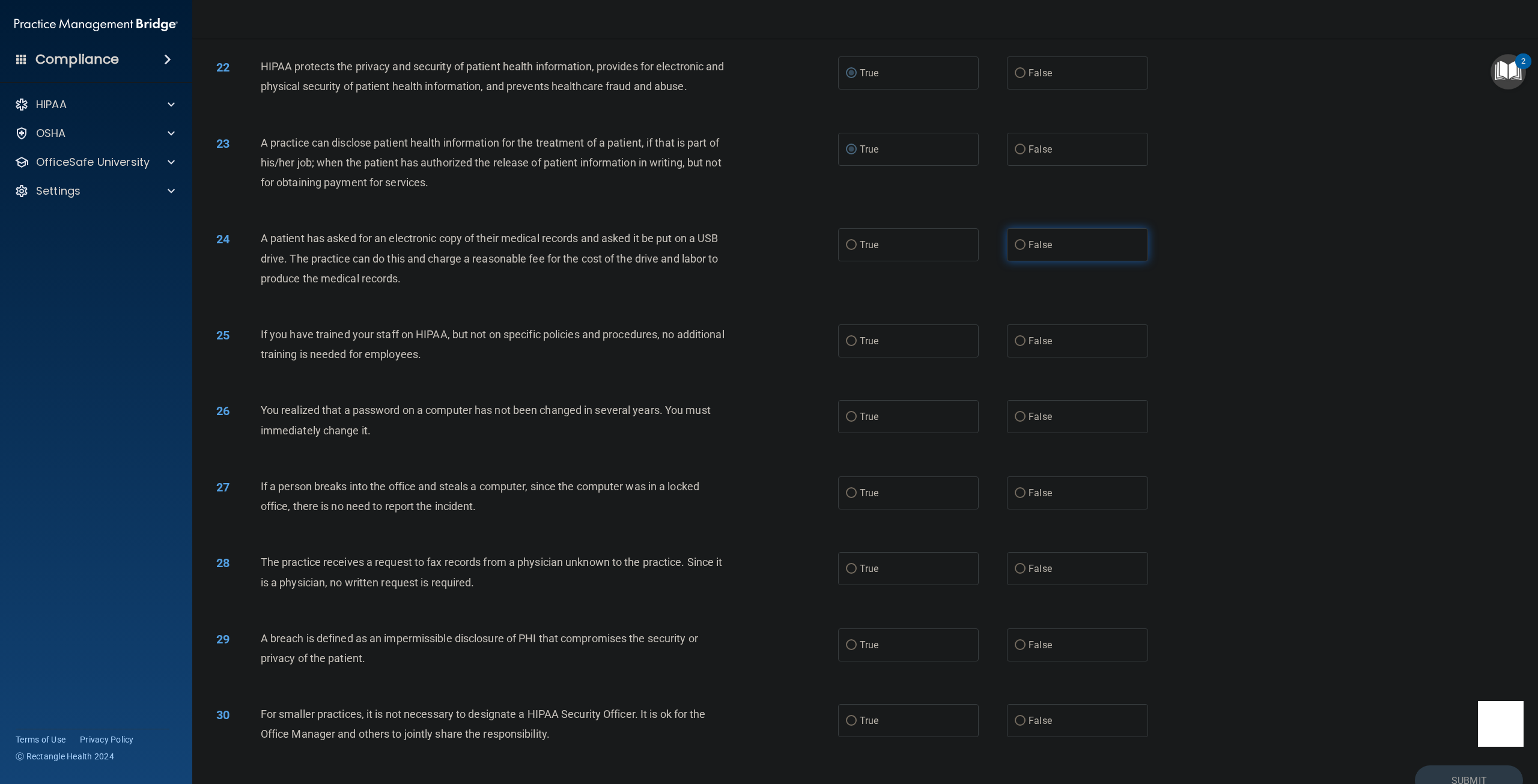
click at [1015, 250] on input "False" at bounding box center [1020, 245] width 11 height 9
radio input "true"
click at [1007, 356] on label "False" at bounding box center [1077, 340] width 140 height 33
click at [1015, 346] on input "False" at bounding box center [1020, 341] width 11 height 9
radio input "true"
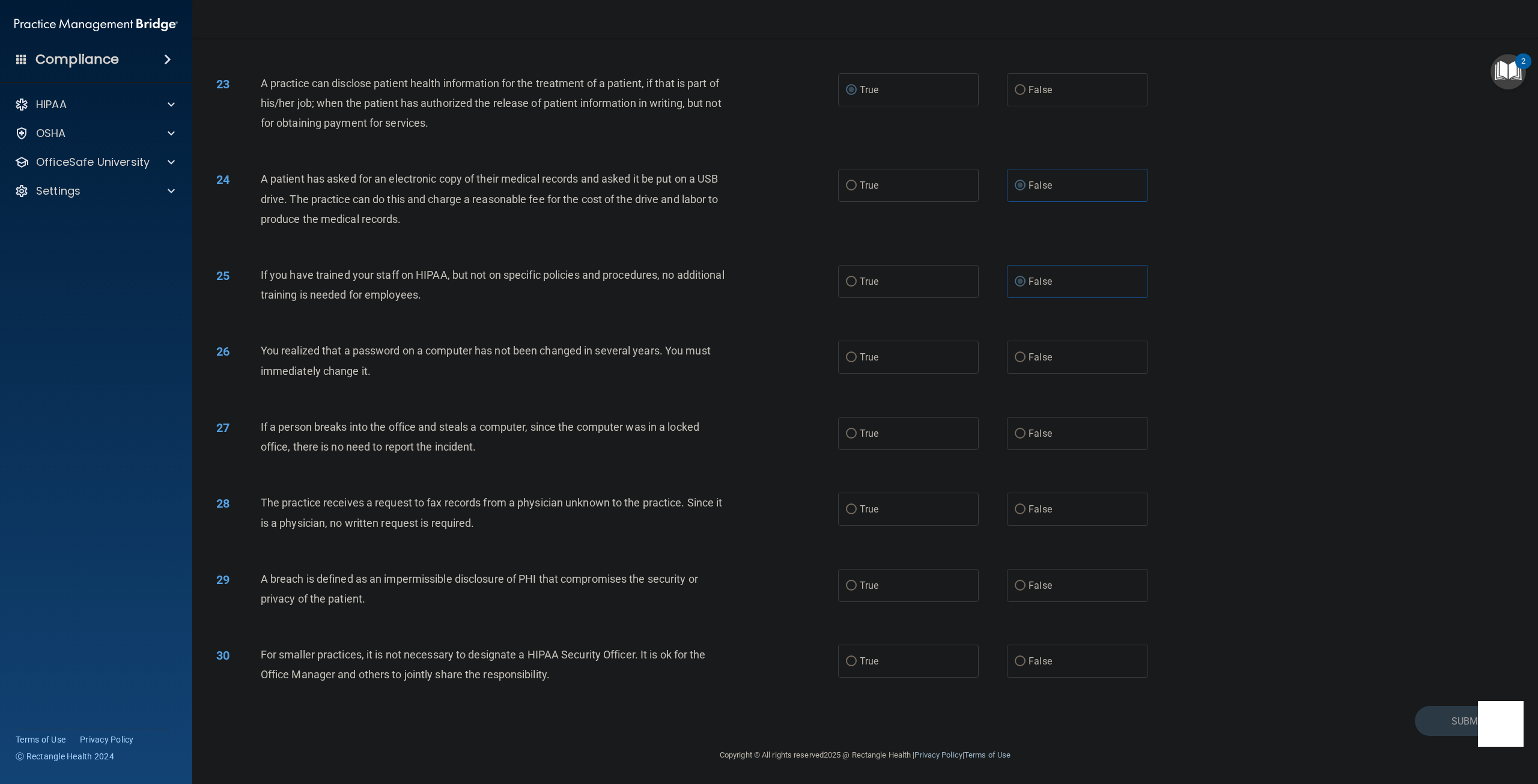
scroll to position [1701, 0]
click at [848, 360] on input "True" at bounding box center [851, 358] width 11 height 9
radio input "true"
click at [1017, 438] on input "False" at bounding box center [1020, 434] width 11 height 9
radio input "true"
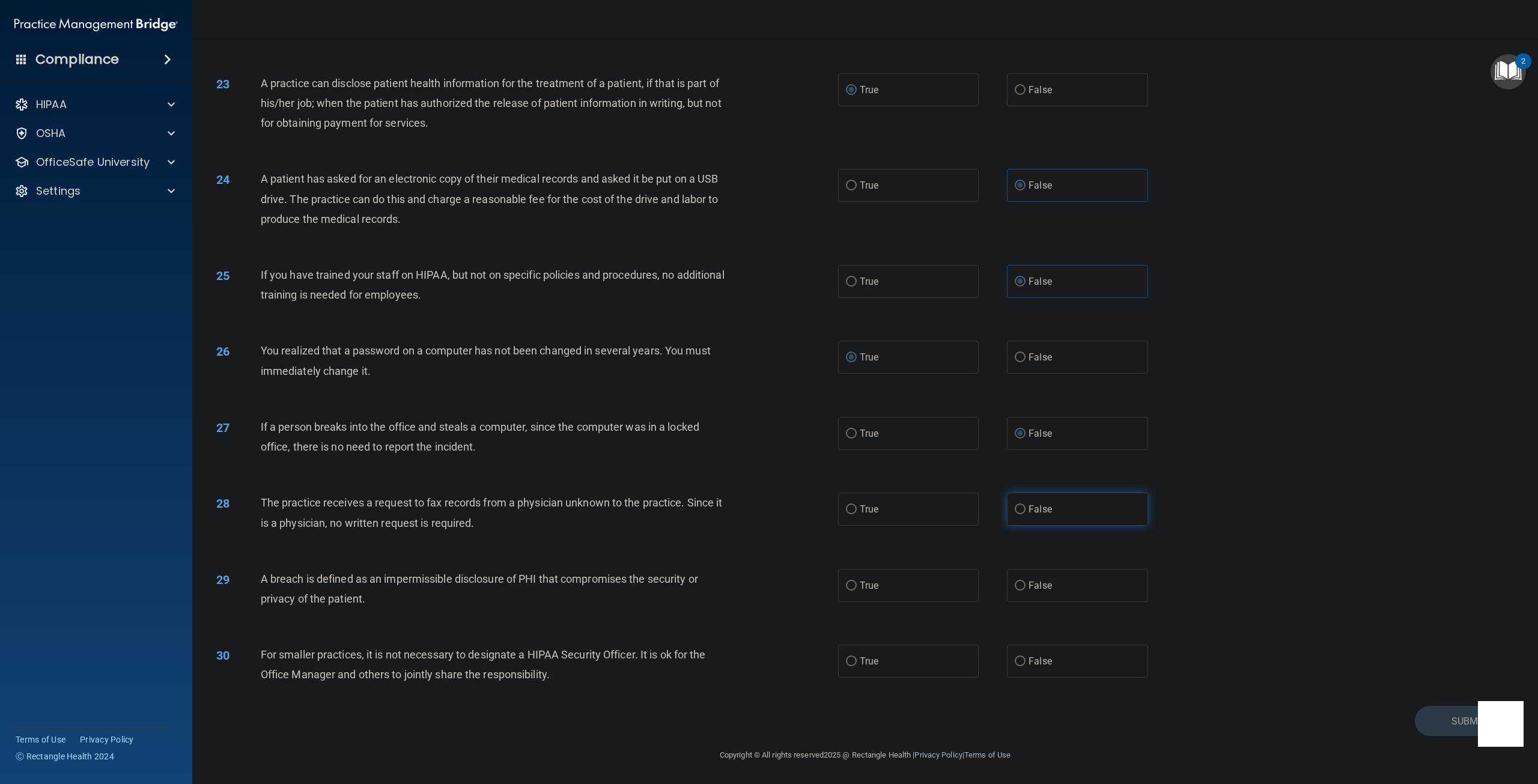
click at [1015, 510] on input "False" at bounding box center [1020, 509] width 11 height 9
radio input "true"
click at [921, 583] on label "True" at bounding box center [908, 585] width 140 height 33
click at [856, 583] on input "True" at bounding box center [851, 586] width 11 height 9
radio input "true"
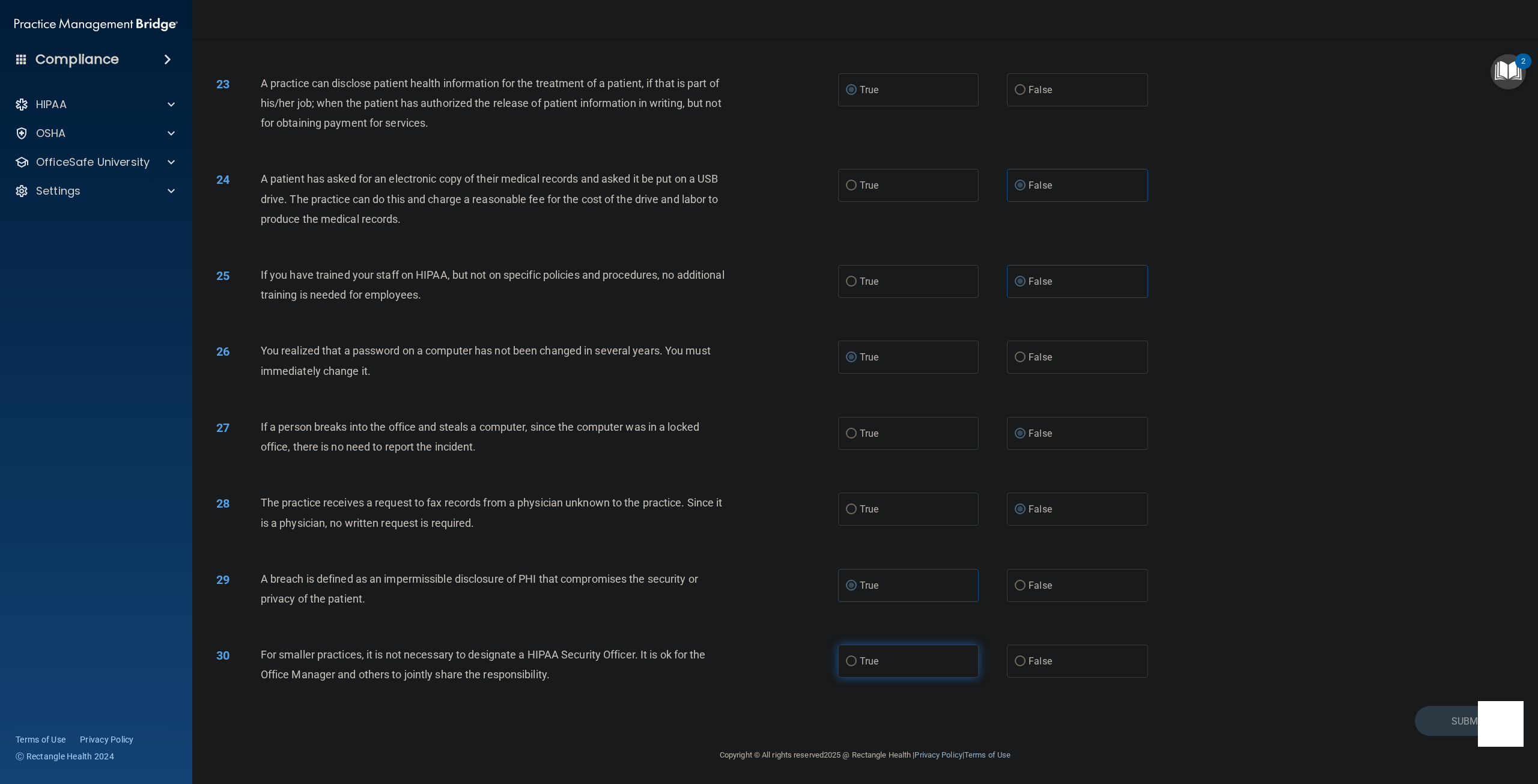
click at [875, 662] on label "True" at bounding box center [908, 661] width 140 height 33
click at [856, 662] on input "True" at bounding box center [851, 661] width 11 height 9
radio input "true"
click at [1412, 708] on div "Submit" at bounding box center [865, 721] width 1316 height 31
click at [1415, 713] on button "Submit" at bounding box center [1469, 721] width 108 height 31
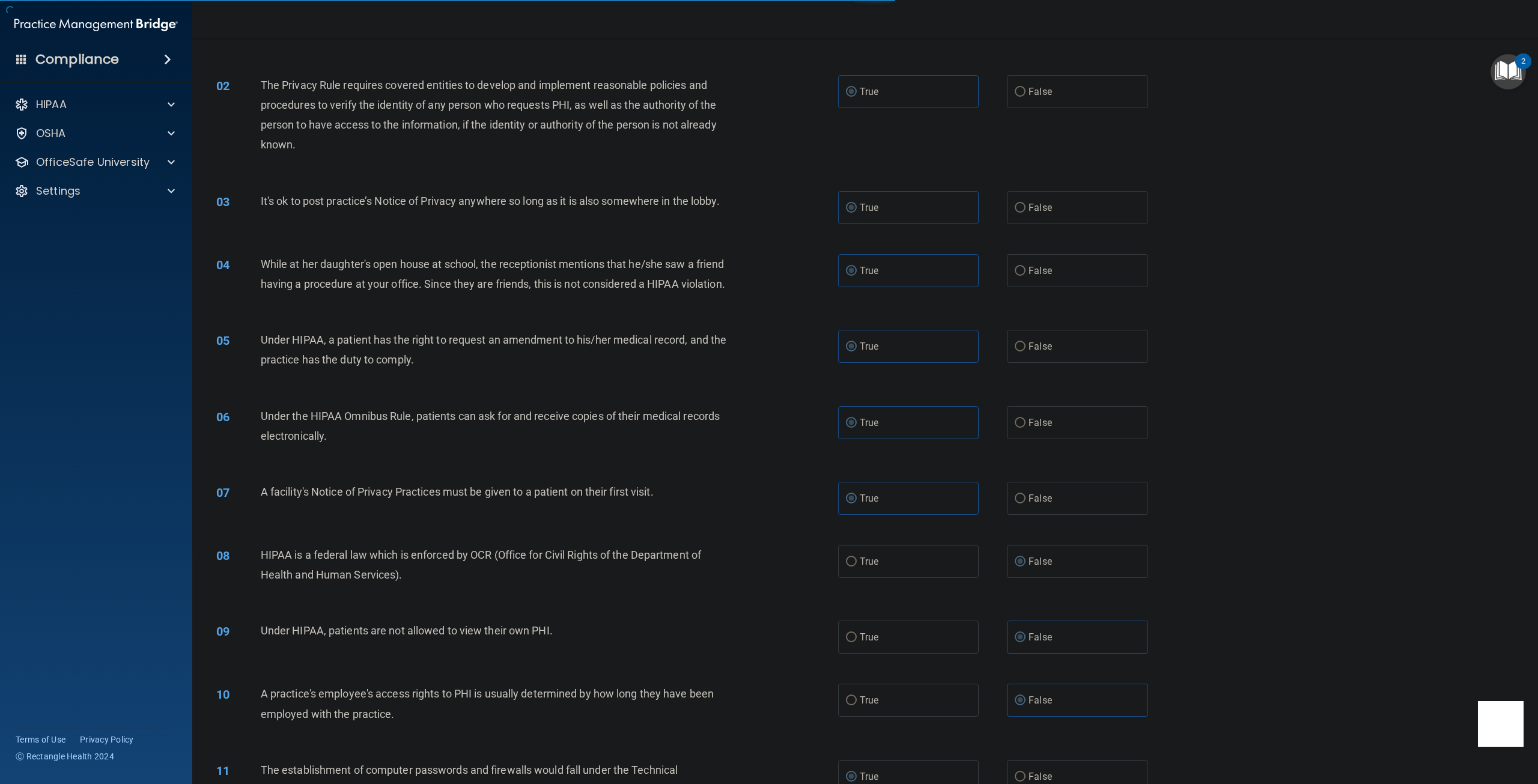
scroll to position [79, 0]
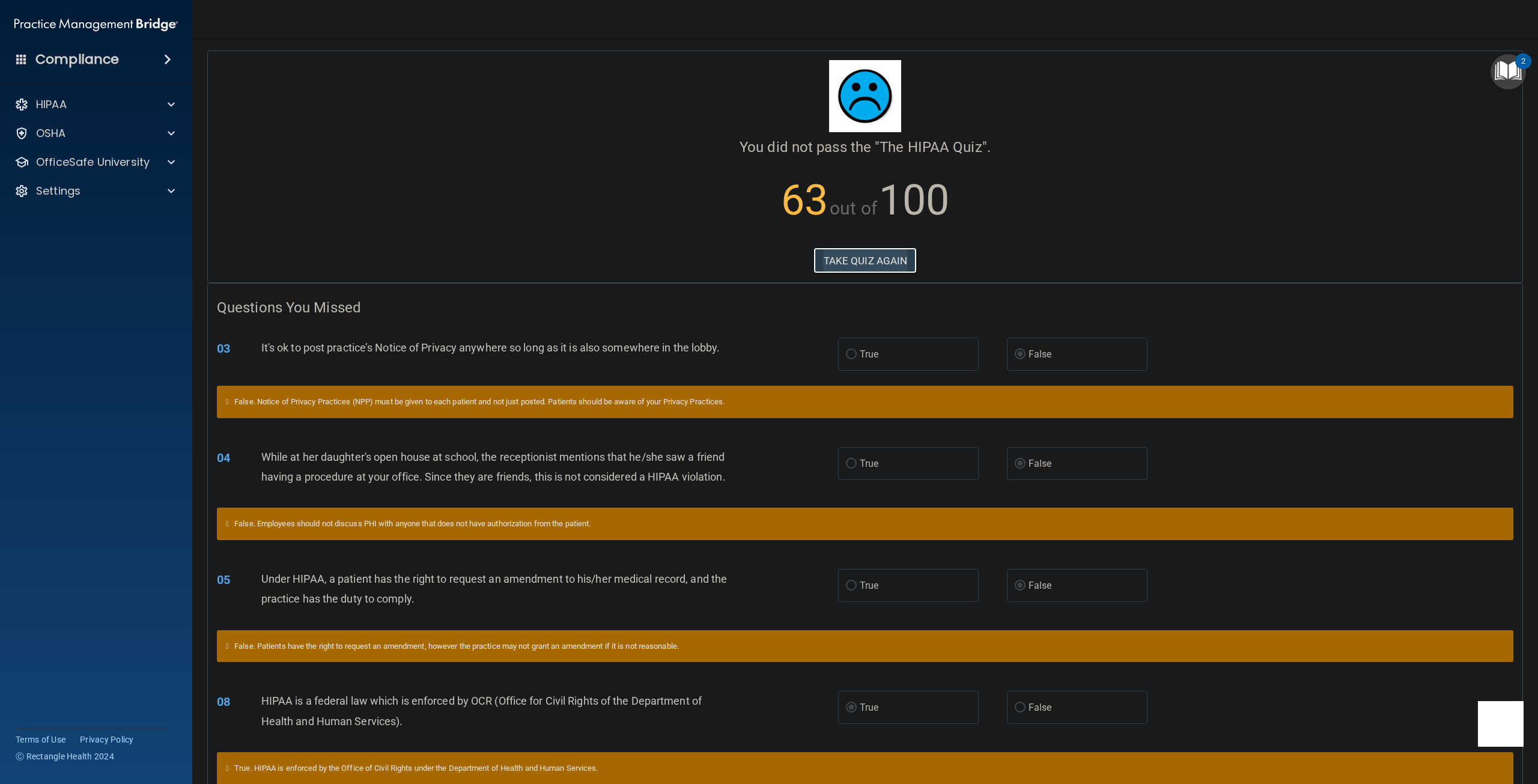
click at [859, 264] on button "TAKE QUIZ AGAIN" at bounding box center [865, 261] width 104 height 26
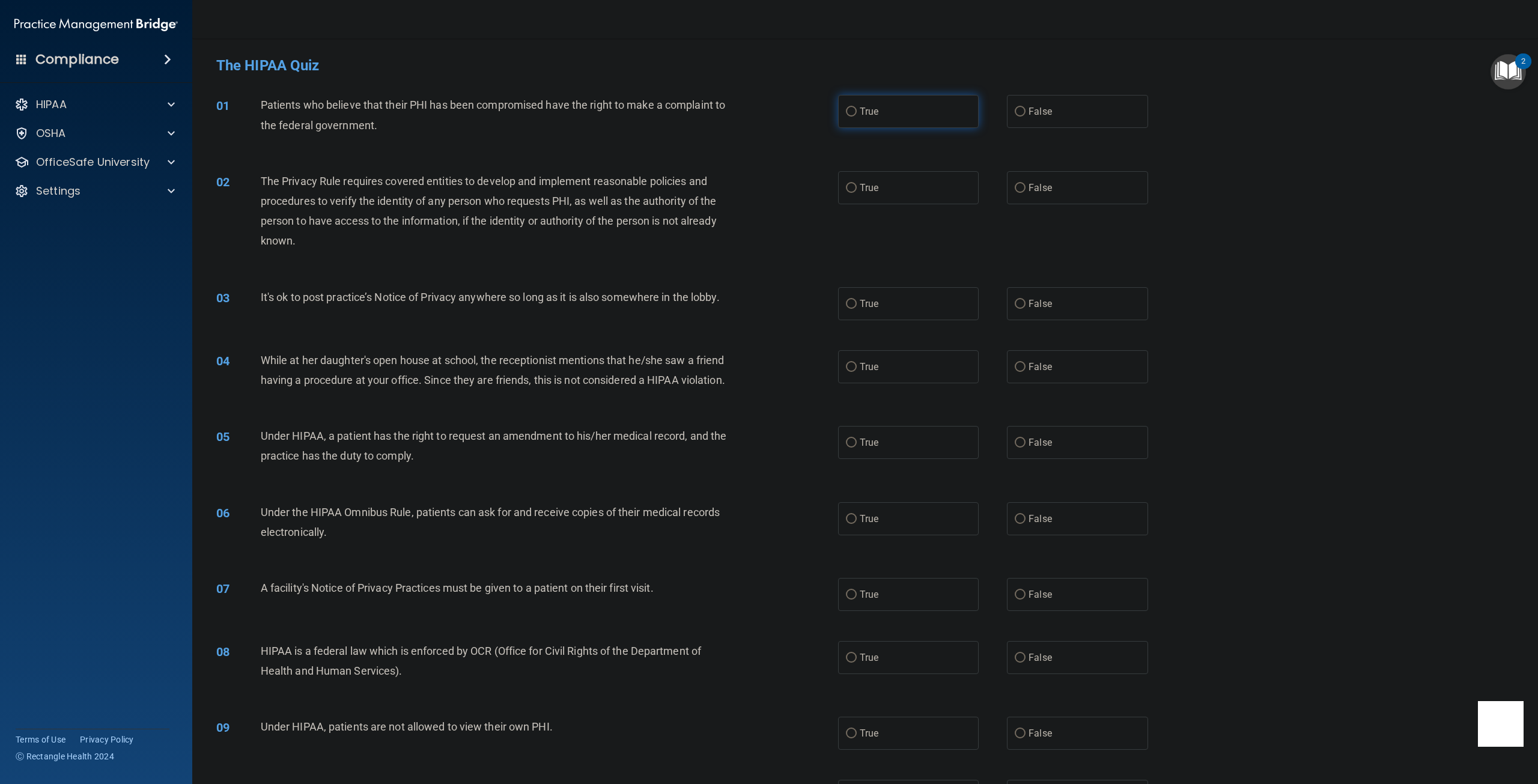
click at [865, 114] on span "True" at bounding box center [869, 112] width 18 height 12
click at [856, 114] on input "True" at bounding box center [851, 112] width 11 height 9
radio input "true"
click at [847, 193] on label "True" at bounding box center [908, 187] width 140 height 33
click at [847, 193] on input "True" at bounding box center [851, 188] width 11 height 9
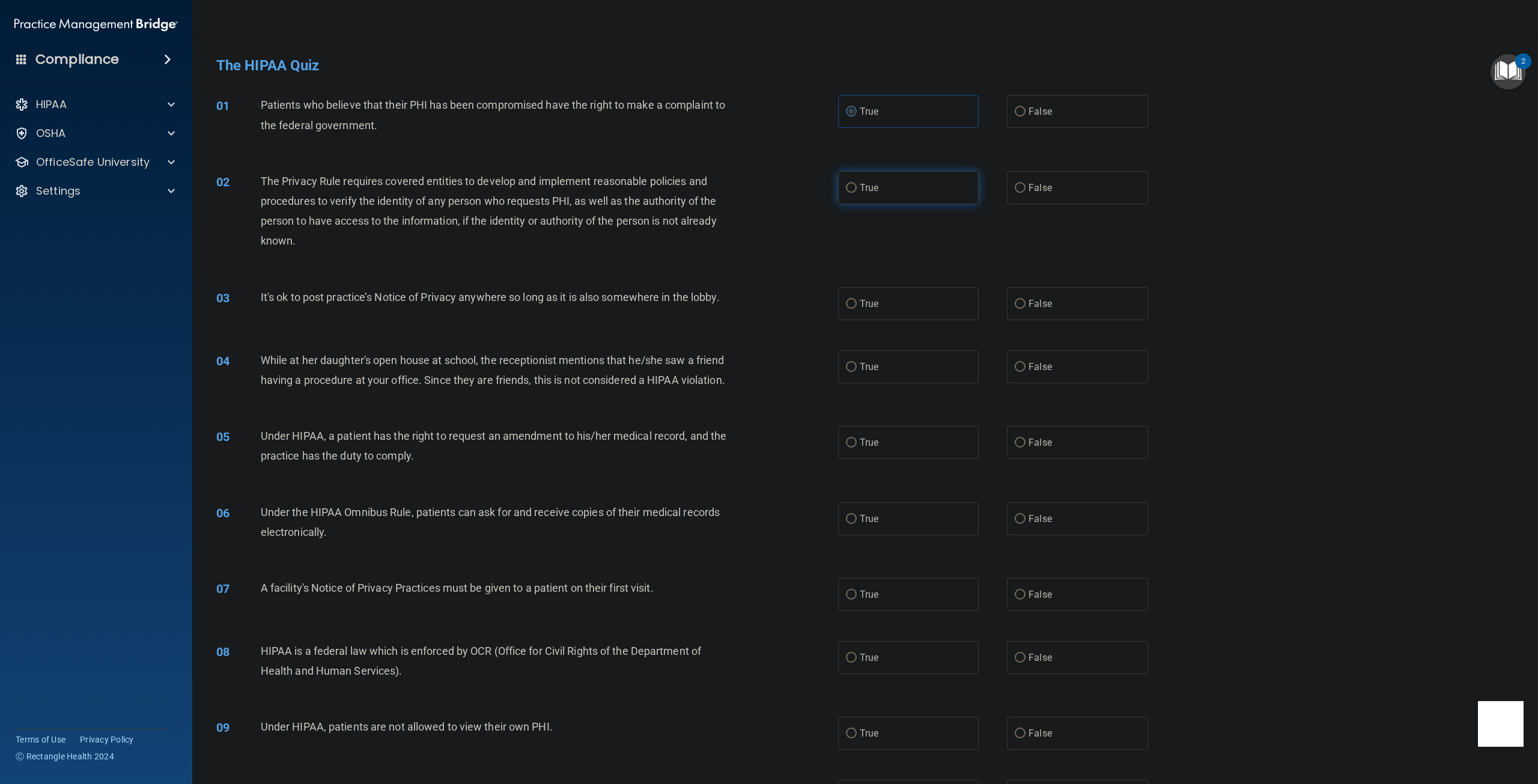
radio input "true"
click at [1016, 303] on input "False" at bounding box center [1020, 304] width 11 height 9
radio input "true"
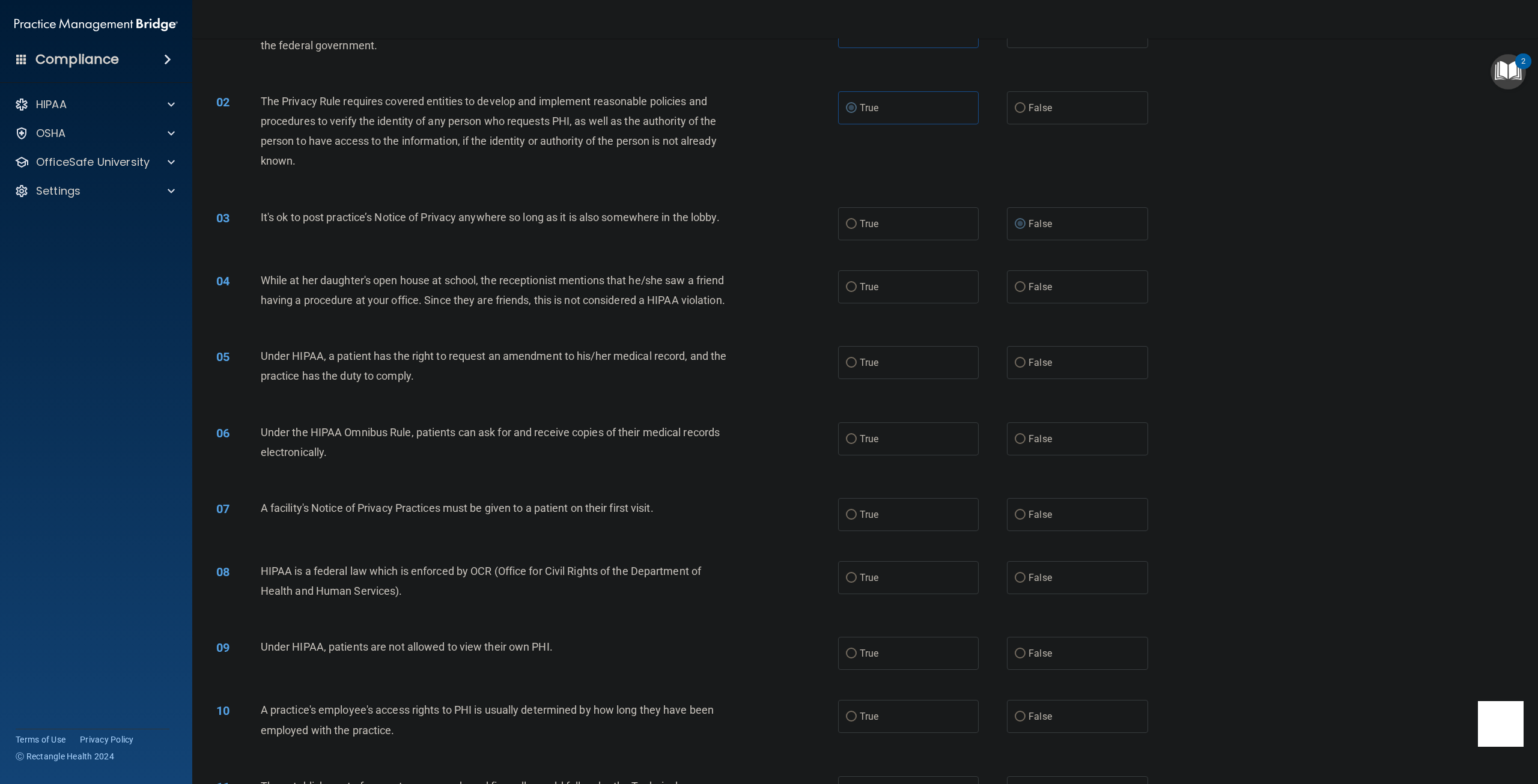
scroll to position [120, 0]
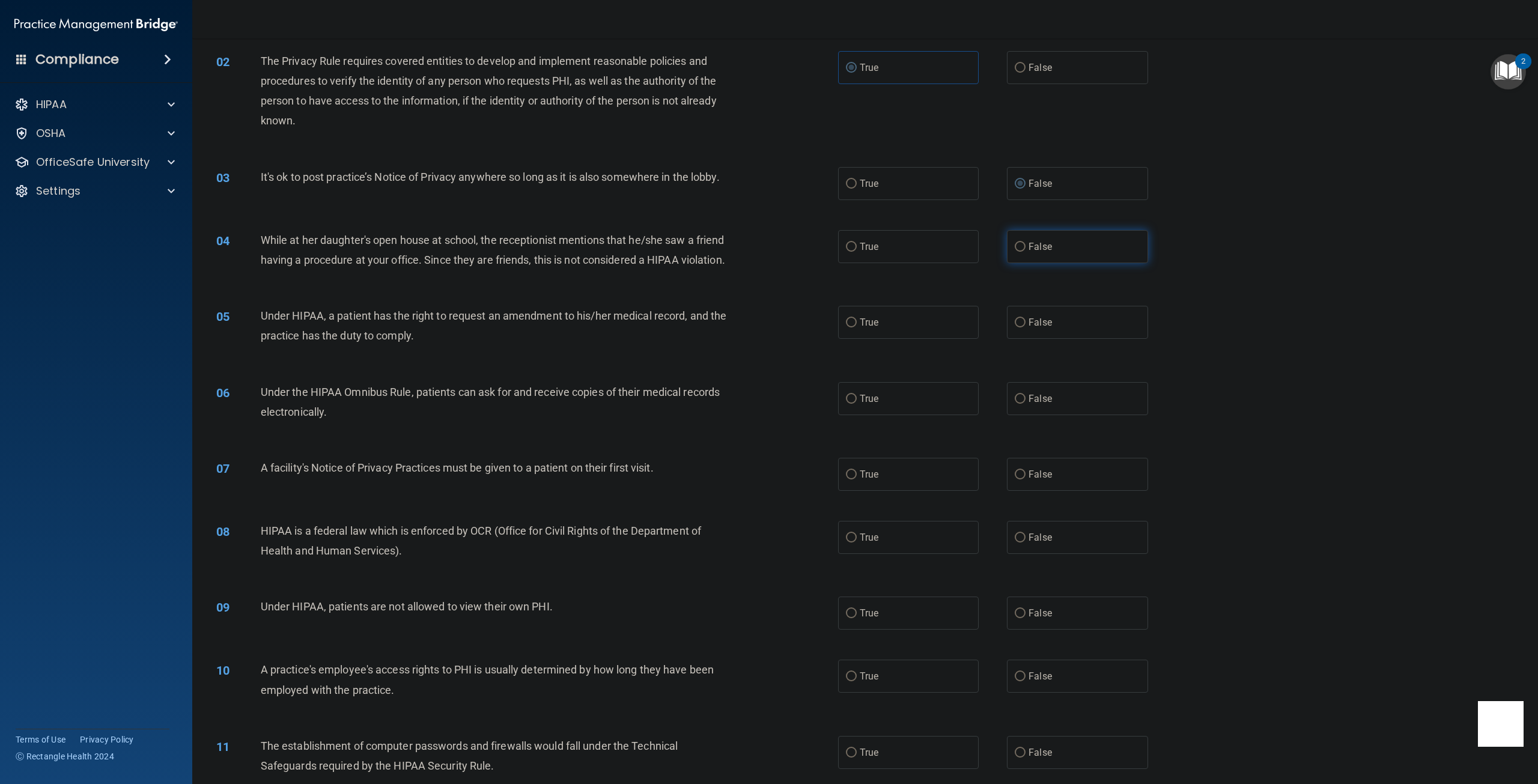
click at [1017, 253] on label "False" at bounding box center [1077, 246] width 140 height 33
click at [1017, 251] on input "False" at bounding box center [1020, 247] width 11 height 9
radio input "true"
click at [846, 248] on input "True" at bounding box center [851, 247] width 11 height 9
radio input "true"
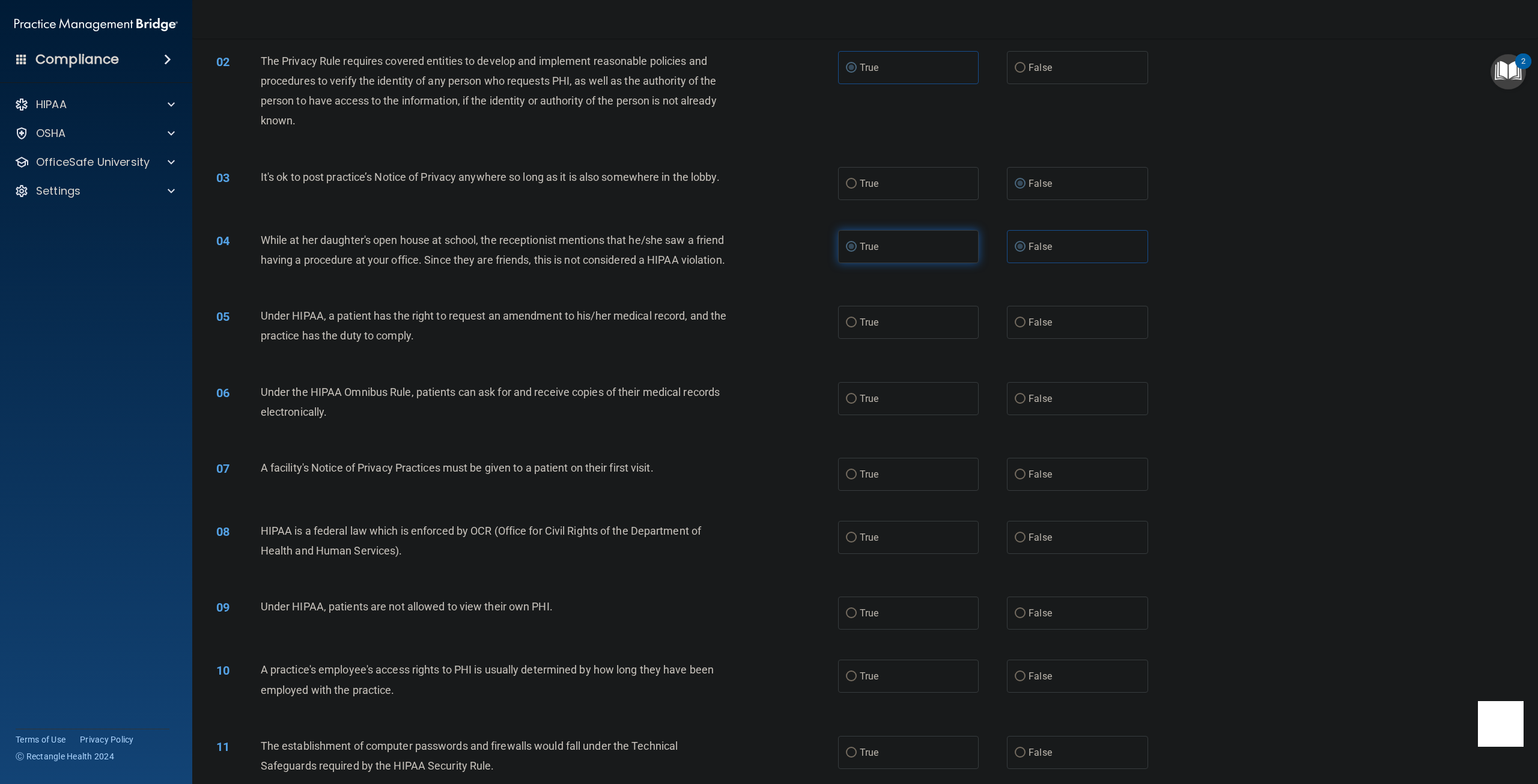
radio input "false"
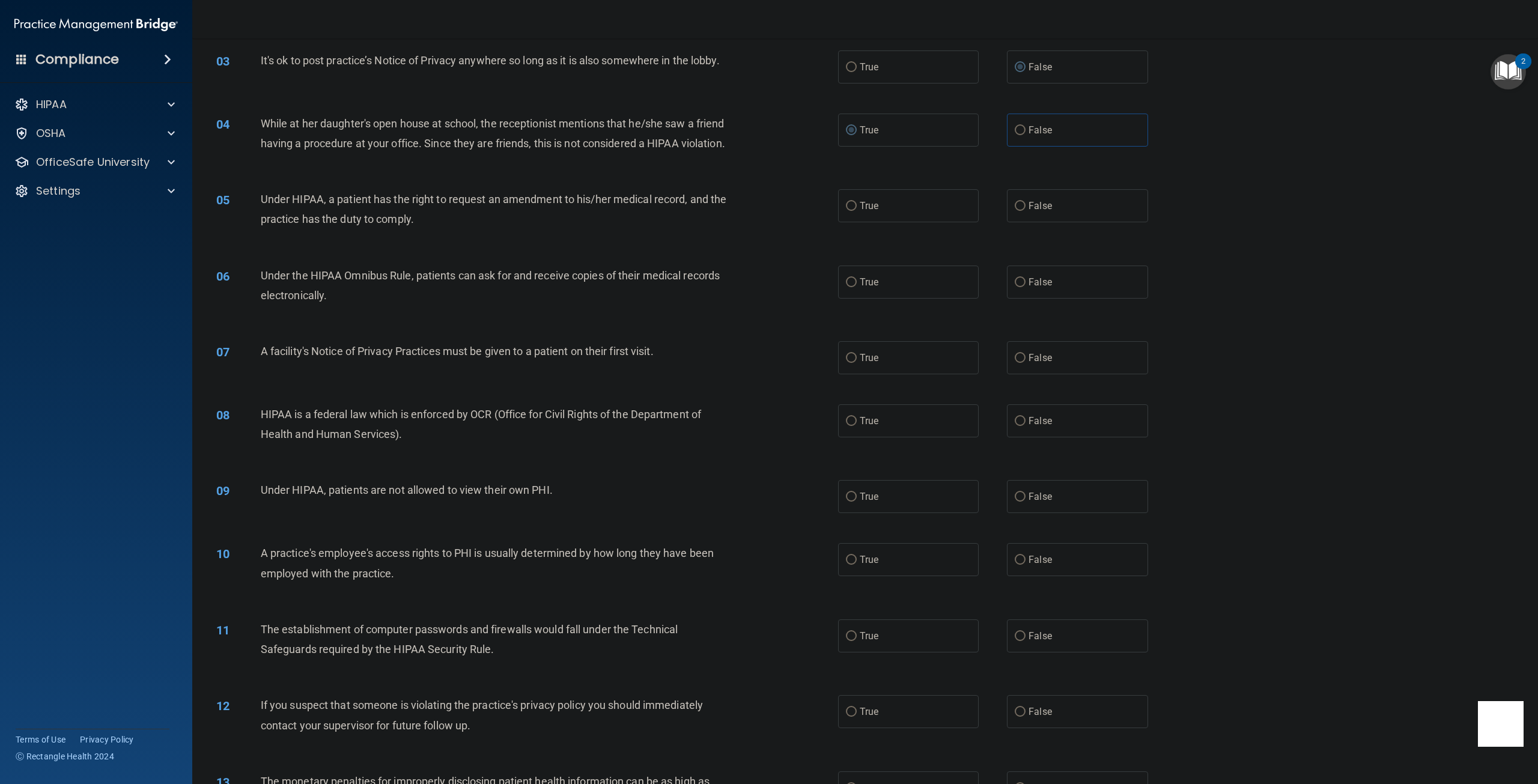
scroll to position [240, 0]
click at [1015, 207] on input "False" at bounding box center [1020, 203] width 11 height 9
radio input "true"
click at [847, 295] on label "True" at bounding box center [908, 278] width 140 height 33
click at [847, 284] on input "True" at bounding box center [851, 278] width 11 height 9
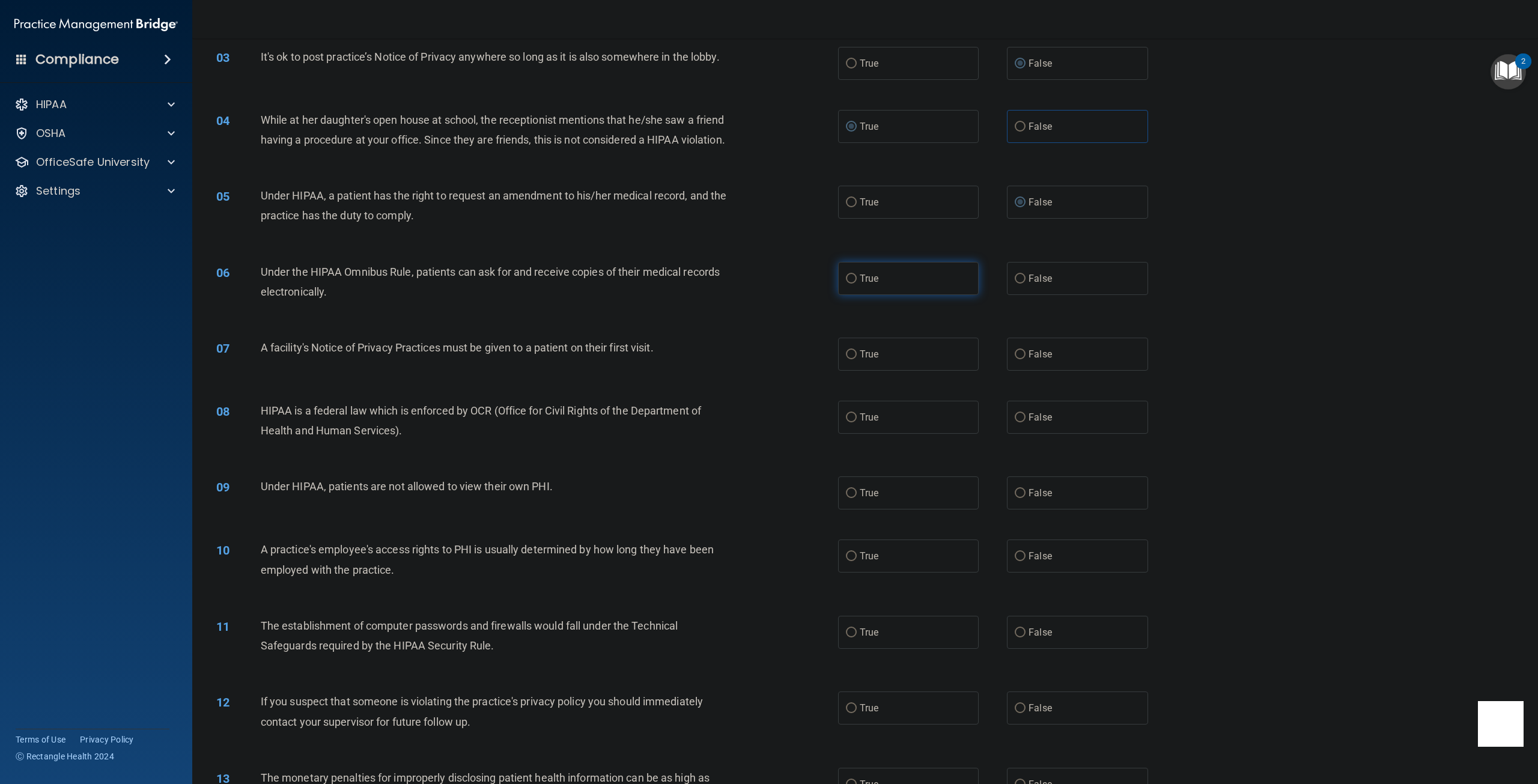
radio input "true"
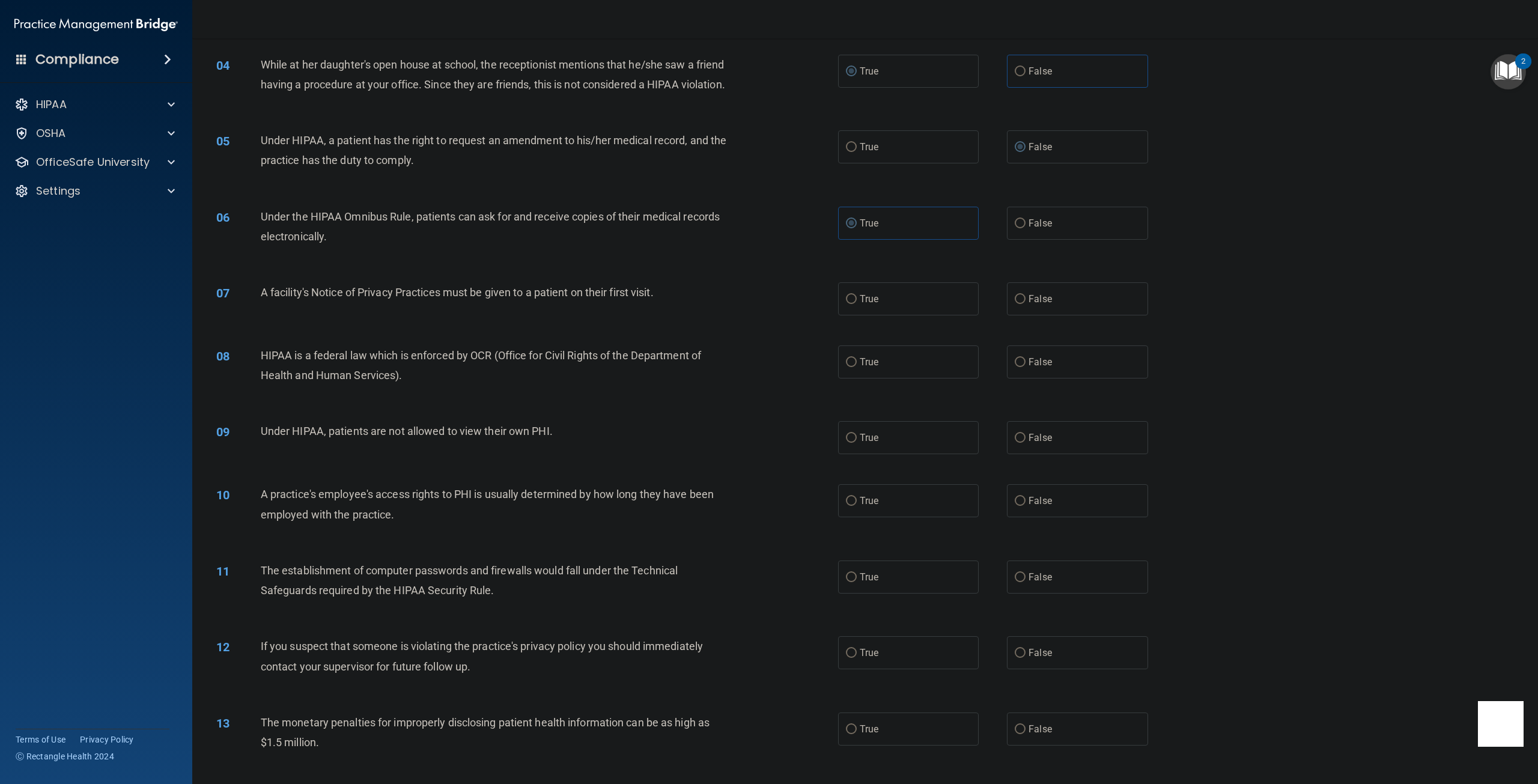
scroll to position [301, 0]
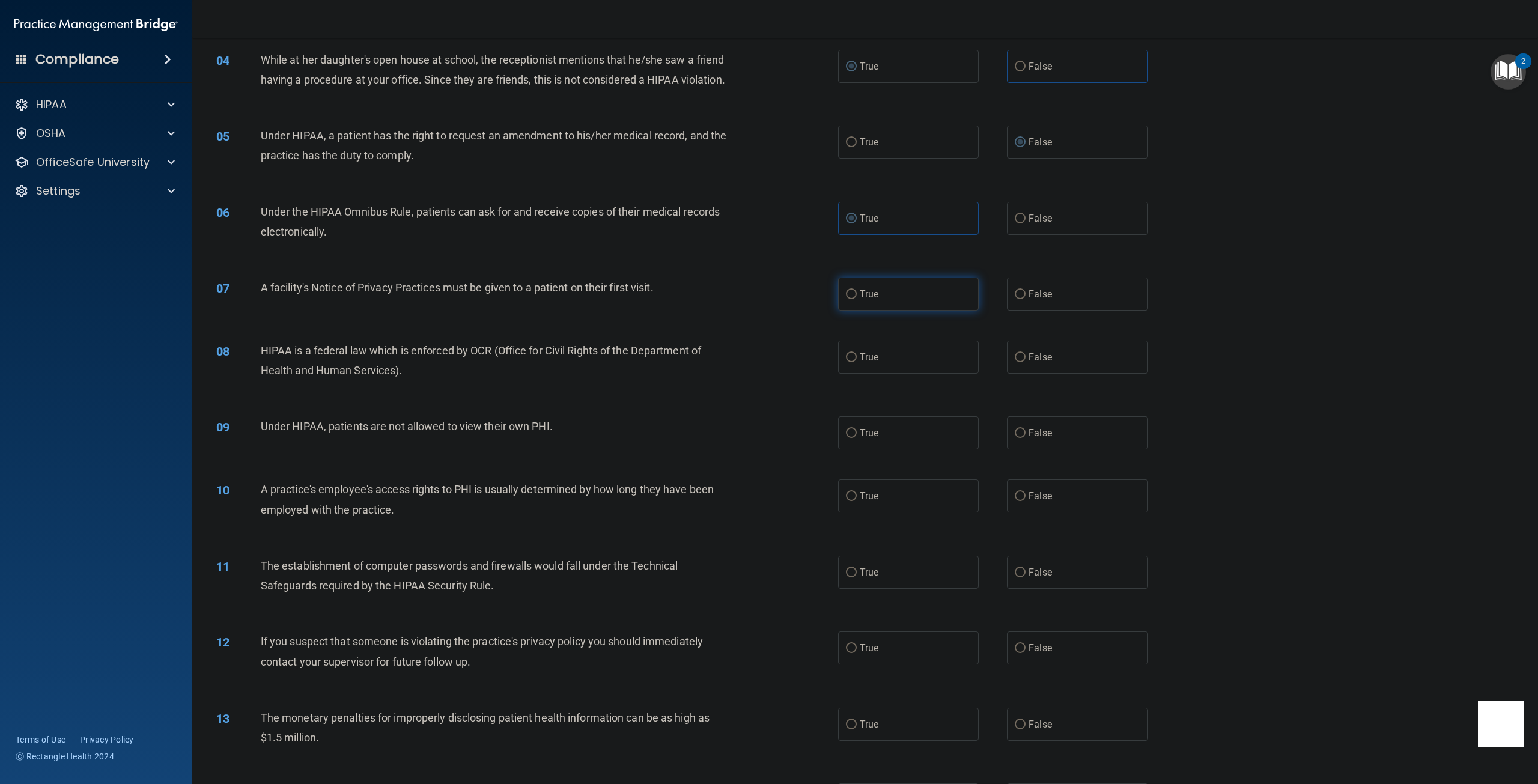
click at [847, 299] on input "True" at bounding box center [851, 295] width 11 height 9
radio input "true"
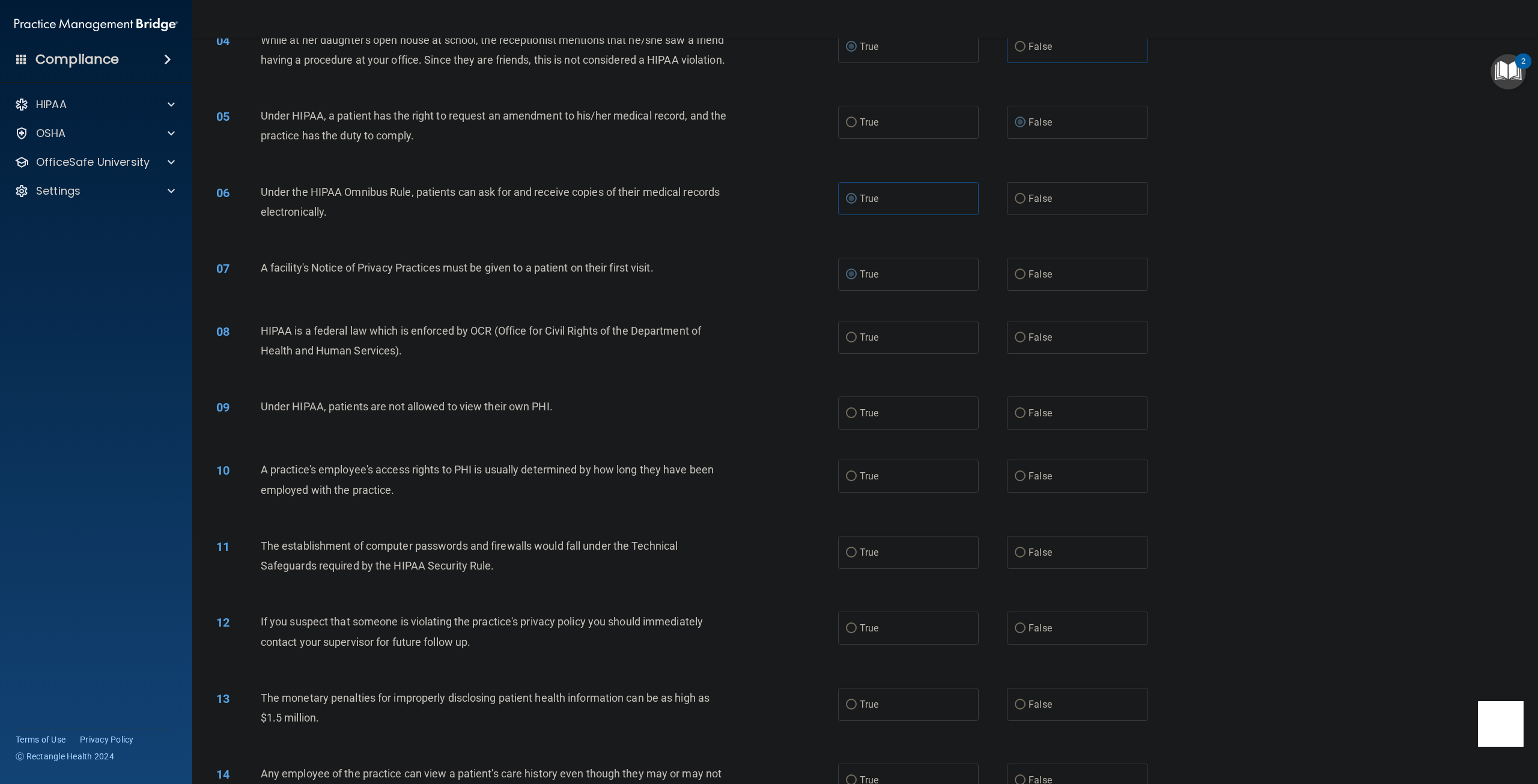
scroll to position [360, 0]
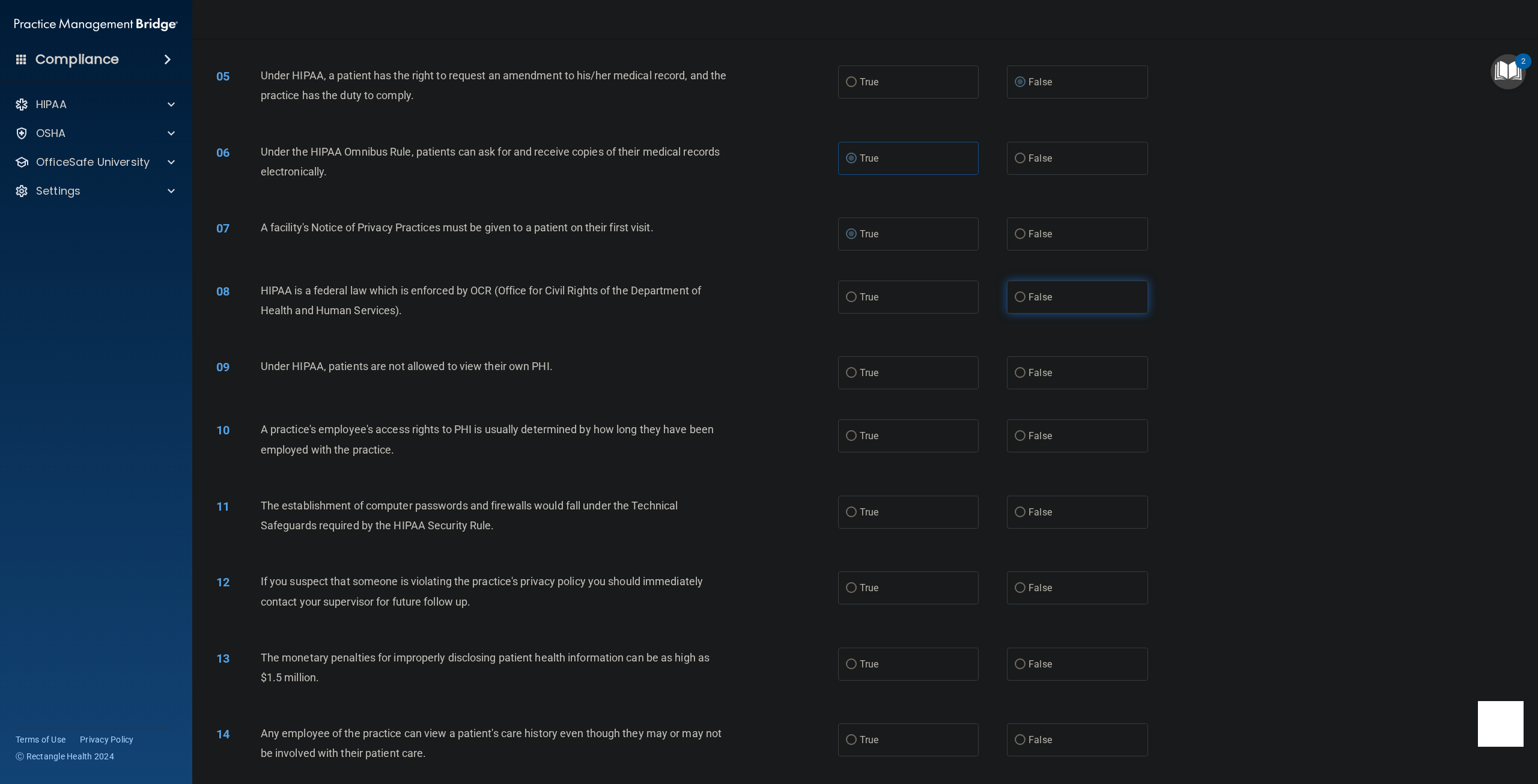
click at [1019, 302] on input "False" at bounding box center [1020, 298] width 11 height 9
radio input "true"
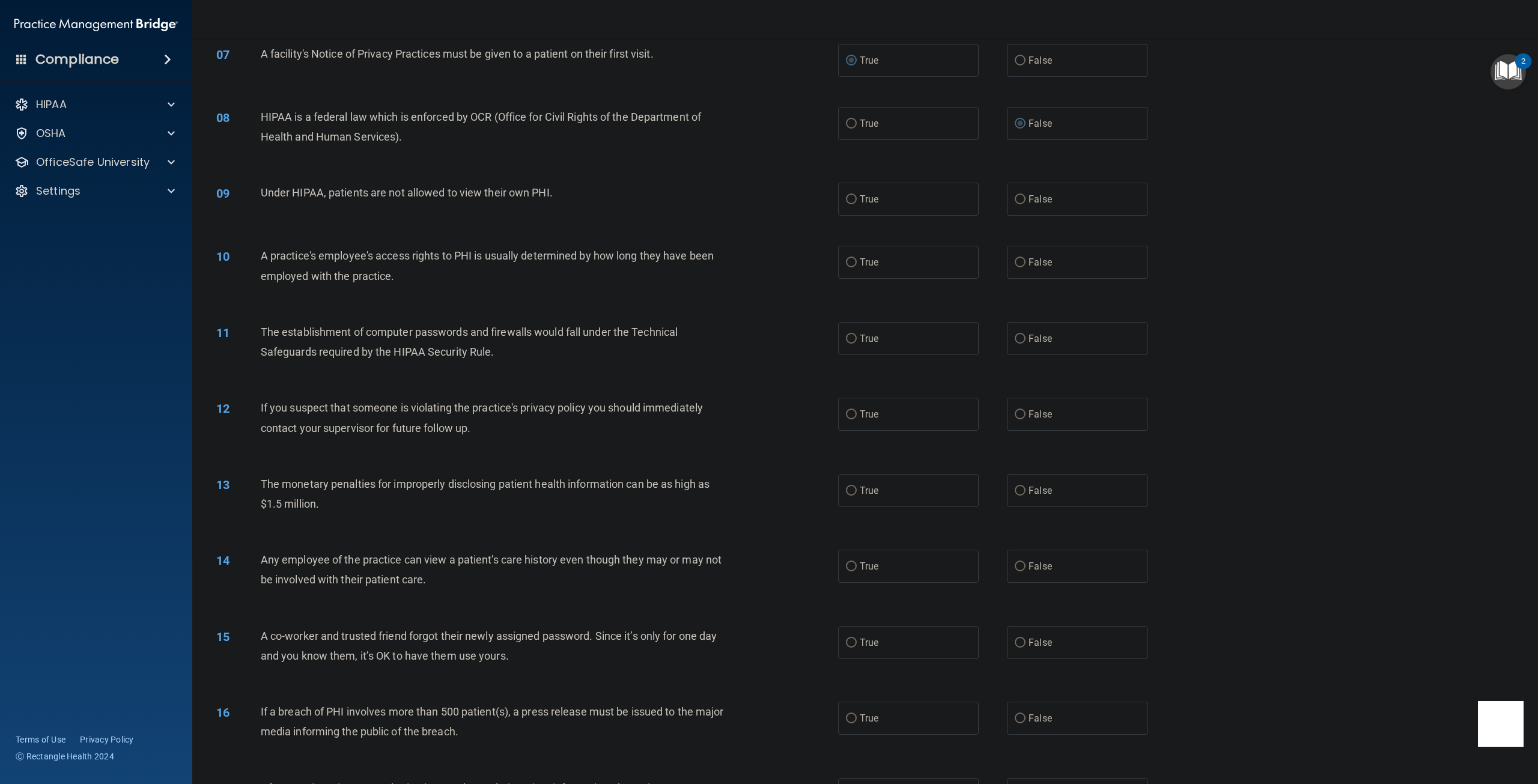
scroll to position [541, 0]
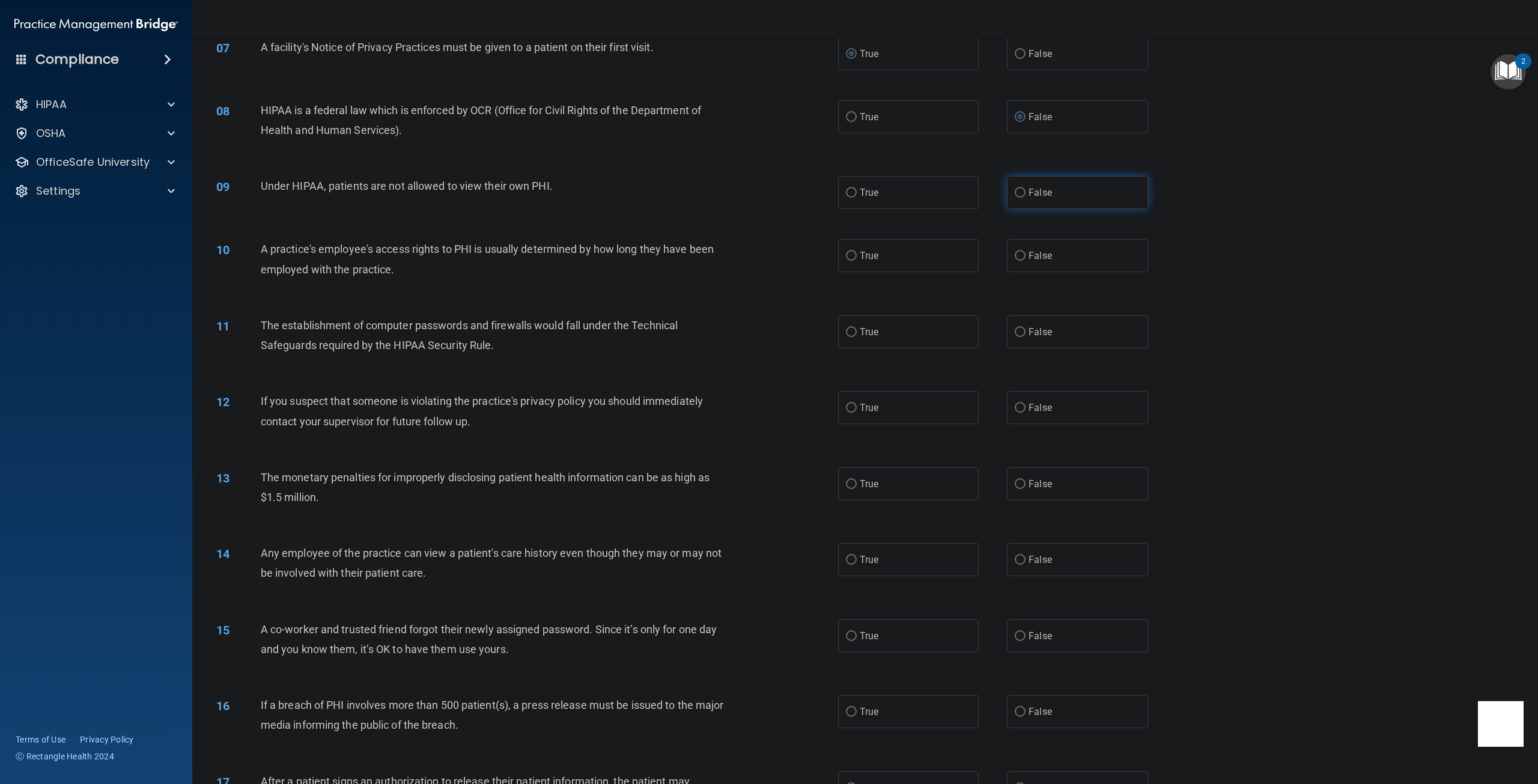
click at [1011, 209] on label "False" at bounding box center [1077, 192] width 140 height 33
click at [1015, 198] on input "False" at bounding box center [1020, 193] width 11 height 9
radio input "true"
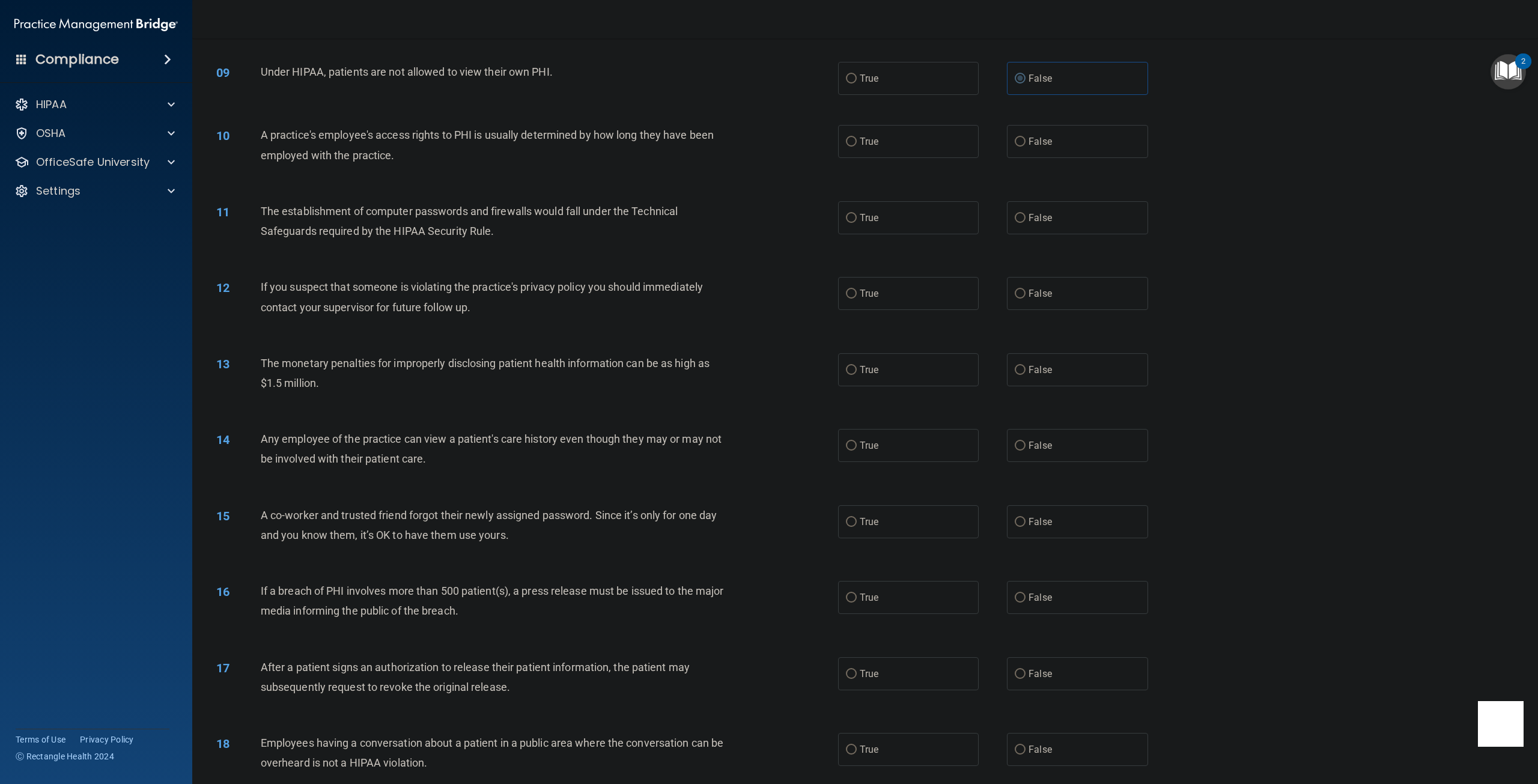
scroll to position [661, 0]
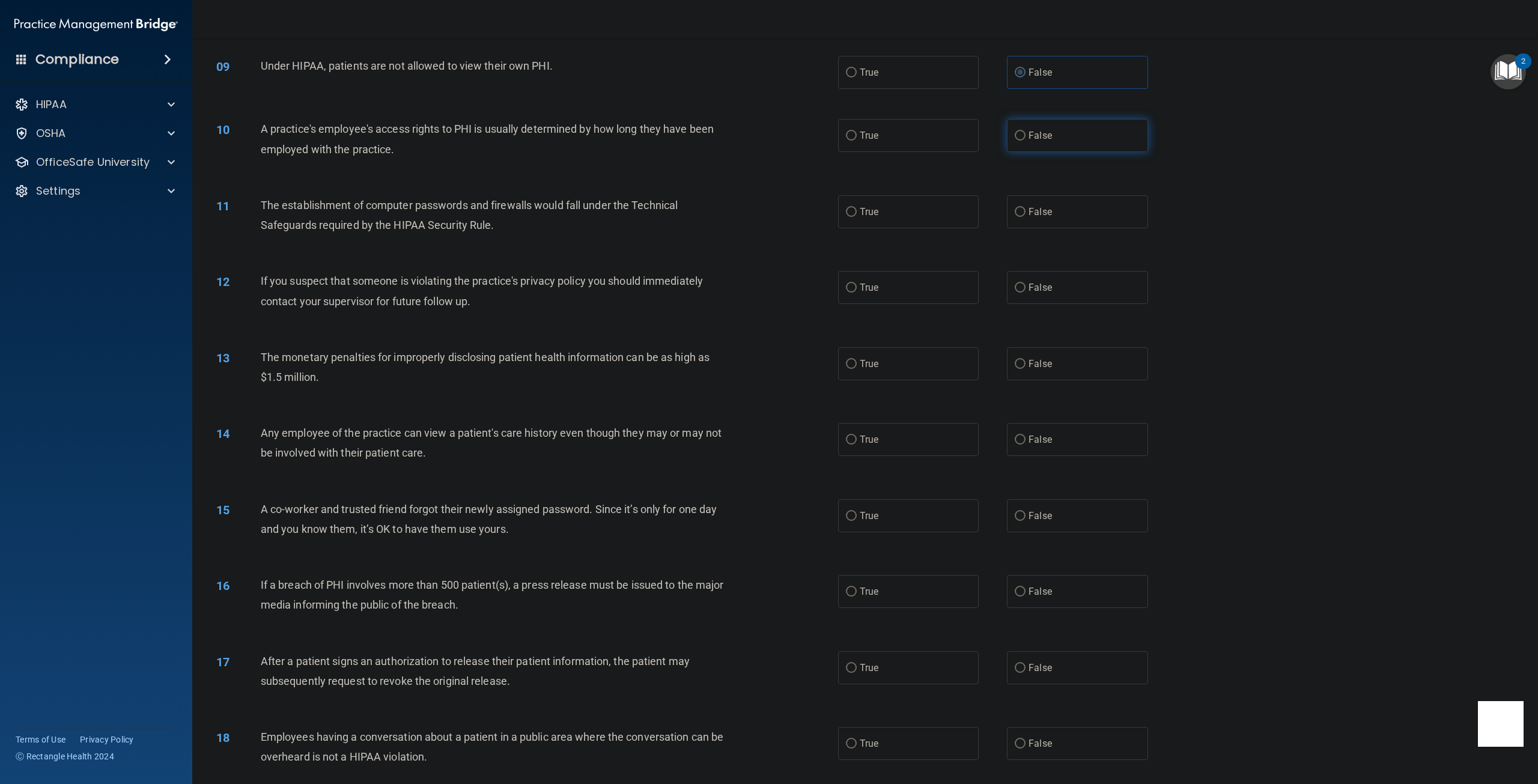
click at [1021, 152] on label "False" at bounding box center [1077, 135] width 140 height 33
click at [1021, 140] on input "False" at bounding box center [1020, 136] width 11 height 9
radio input "true"
click at [846, 217] on input "True" at bounding box center [851, 212] width 11 height 9
radio input "true"
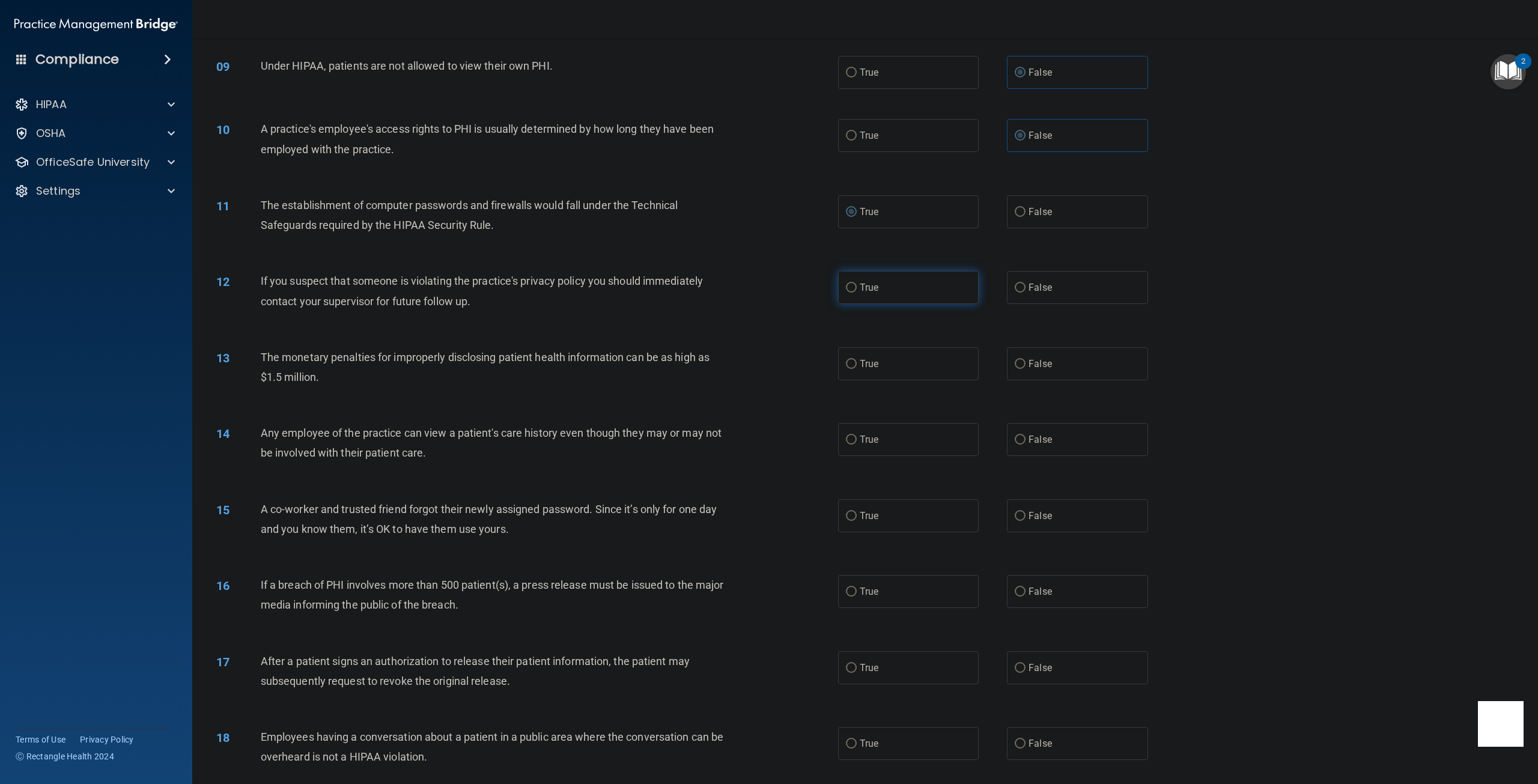
click at [860, 293] on span "True" at bounding box center [869, 287] width 18 height 12
click at [856, 292] on input "True" at bounding box center [851, 288] width 11 height 9
radio input "true"
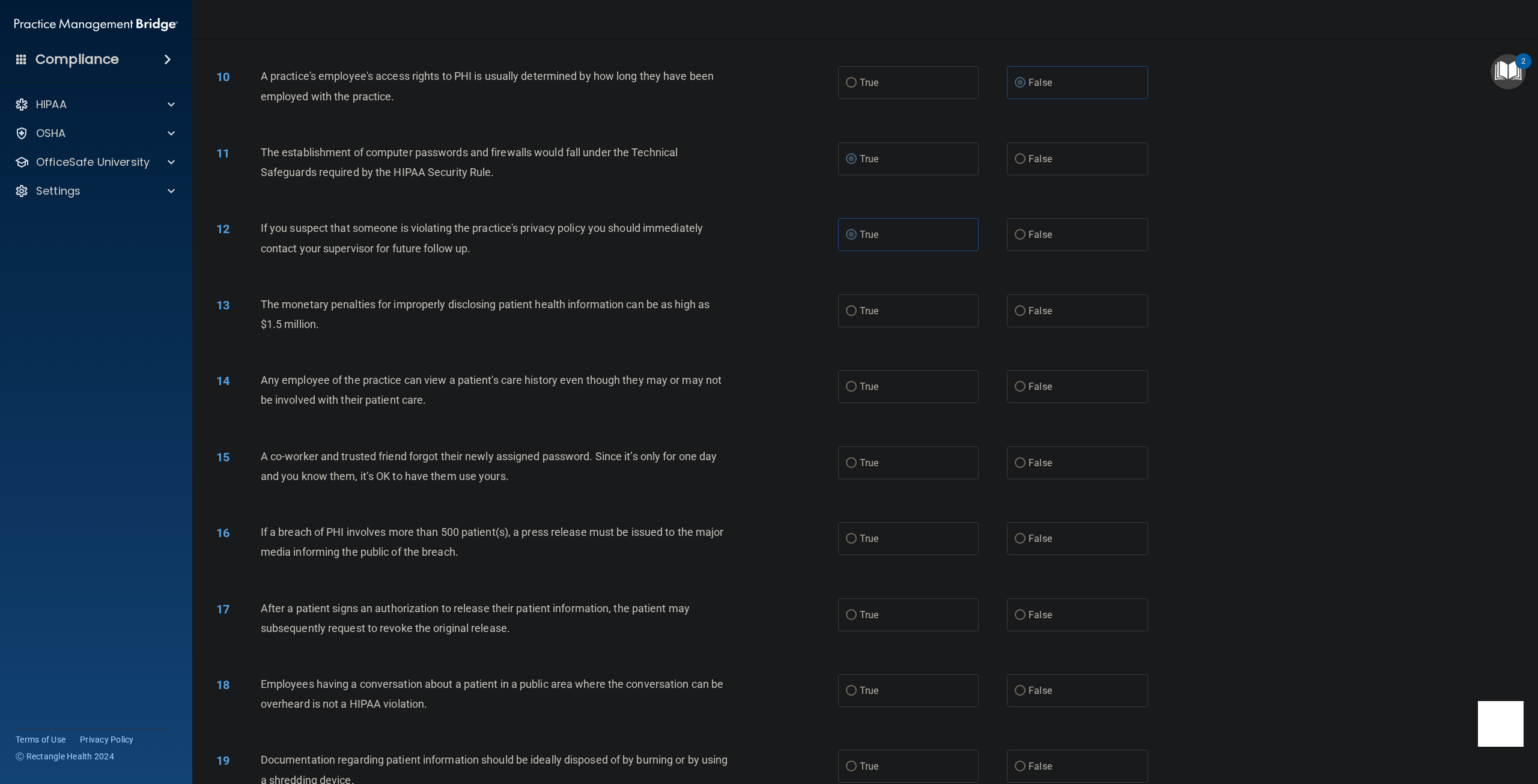
scroll to position [721, 0]
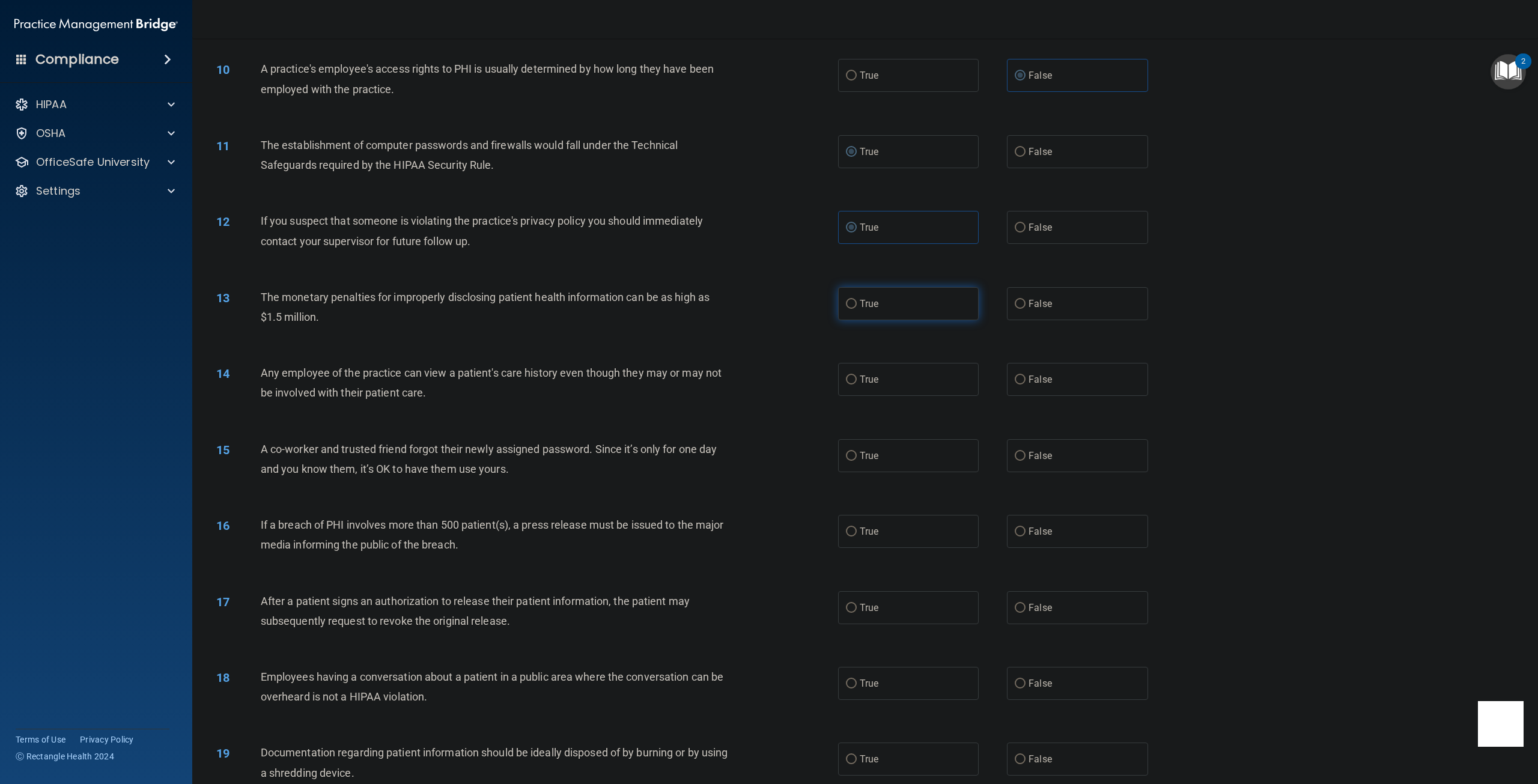
click at [847, 309] on input "True" at bounding box center [851, 304] width 11 height 9
radio input "true"
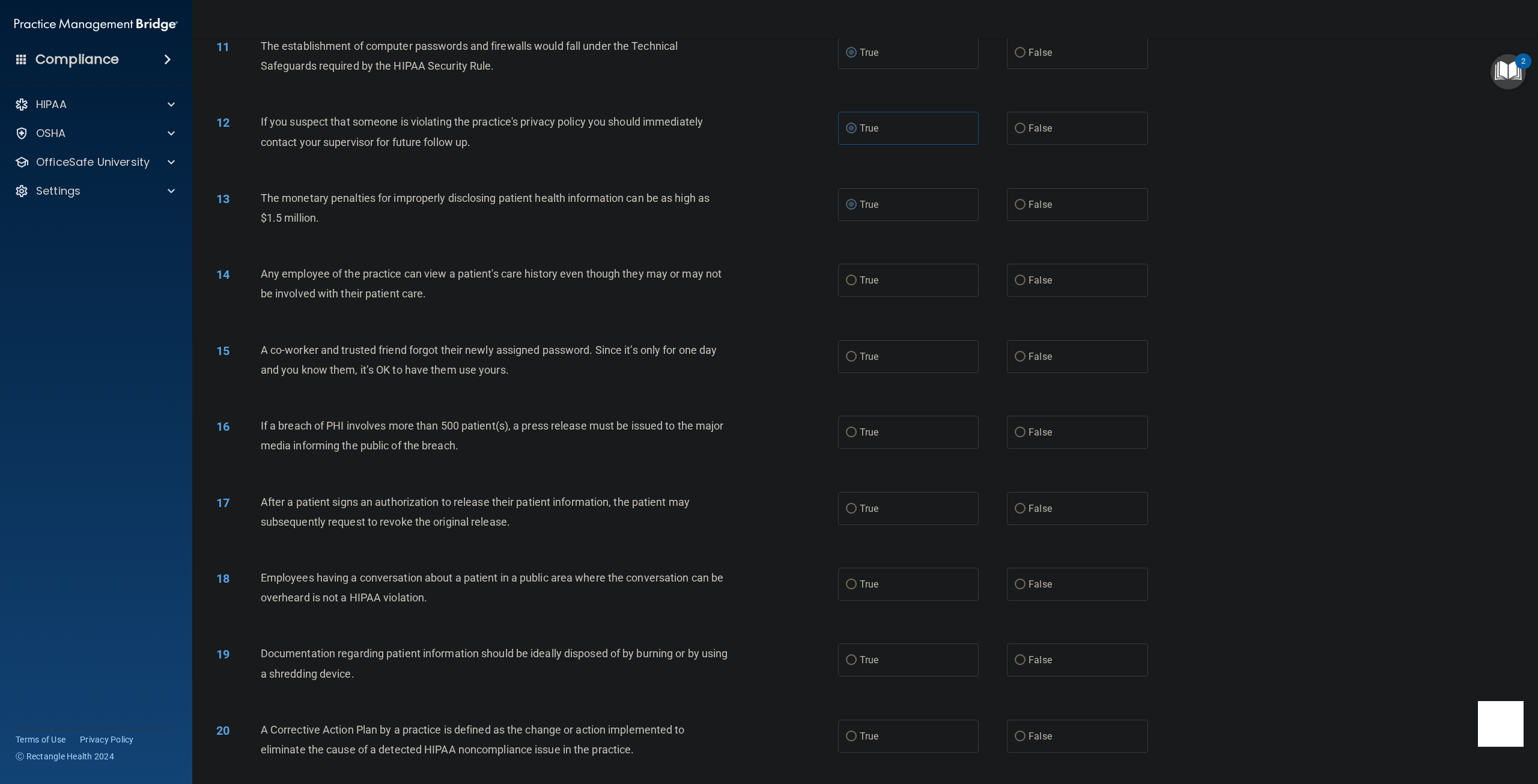
scroll to position [841, 0]
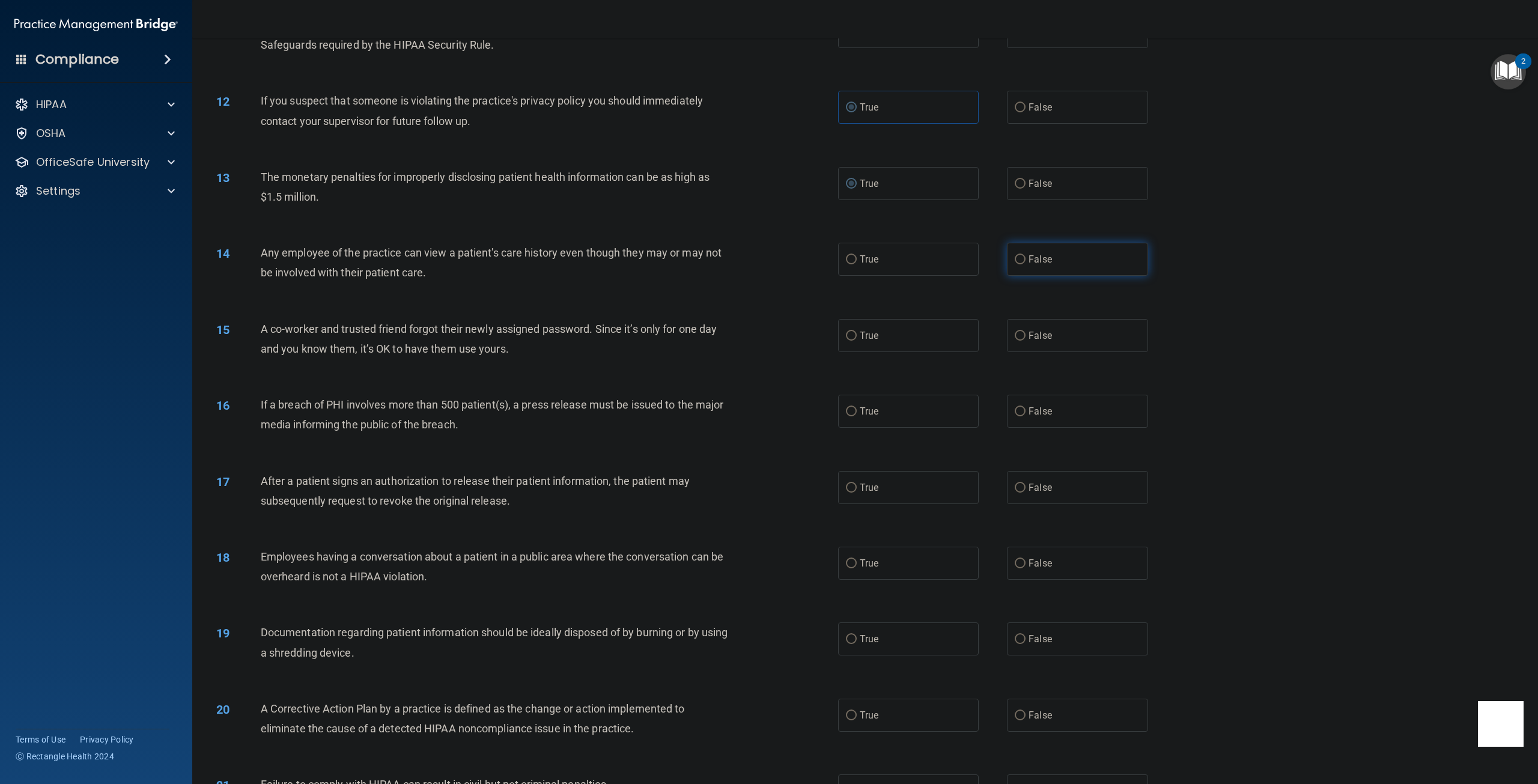
click at [1021, 276] on label "False" at bounding box center [1077, 259] width 140 height 33
click at [1021, 265] on input "False" at bounding box center [1020, 259] width 11 height 9
radio input "true"
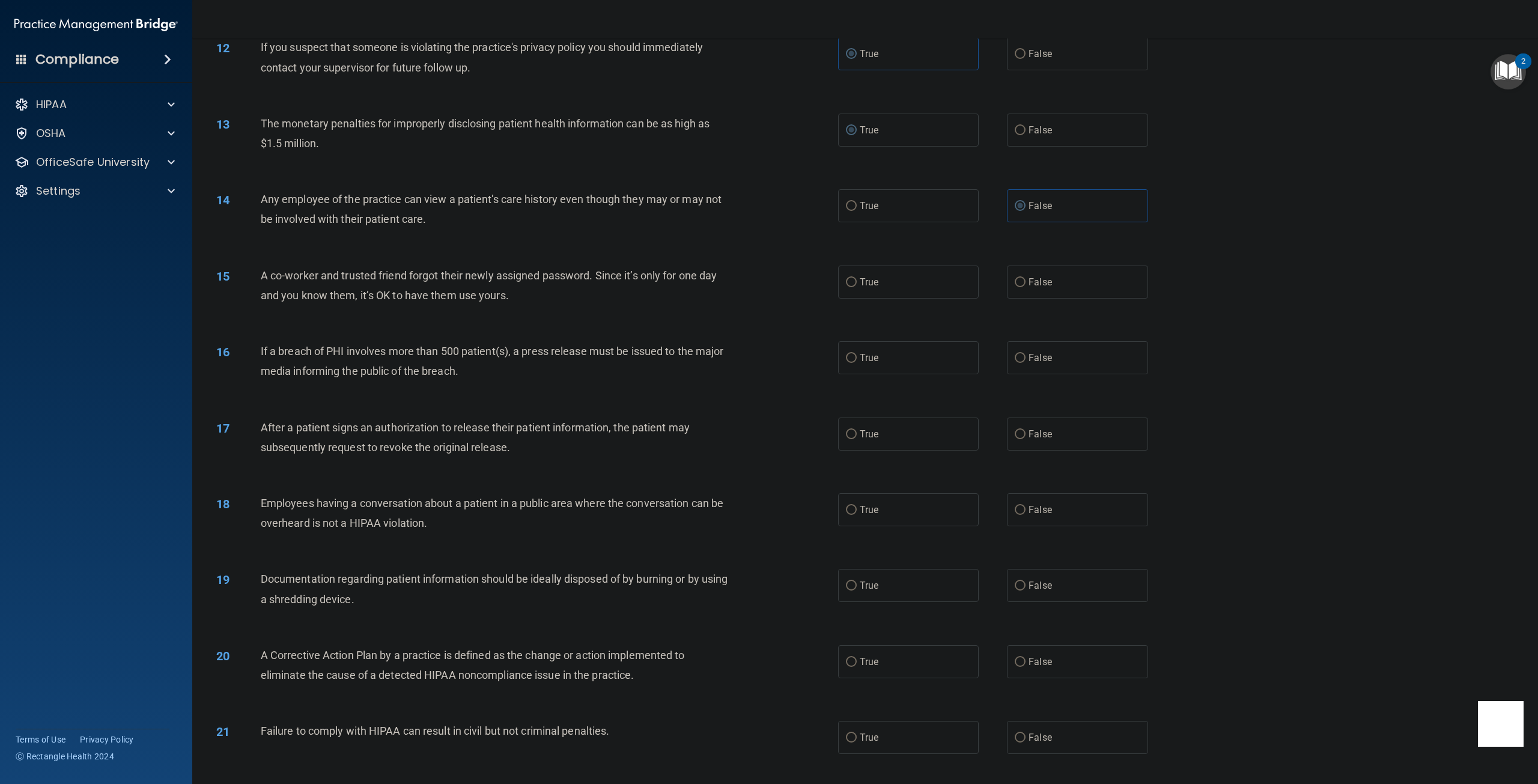
scroll to position [901, 0]
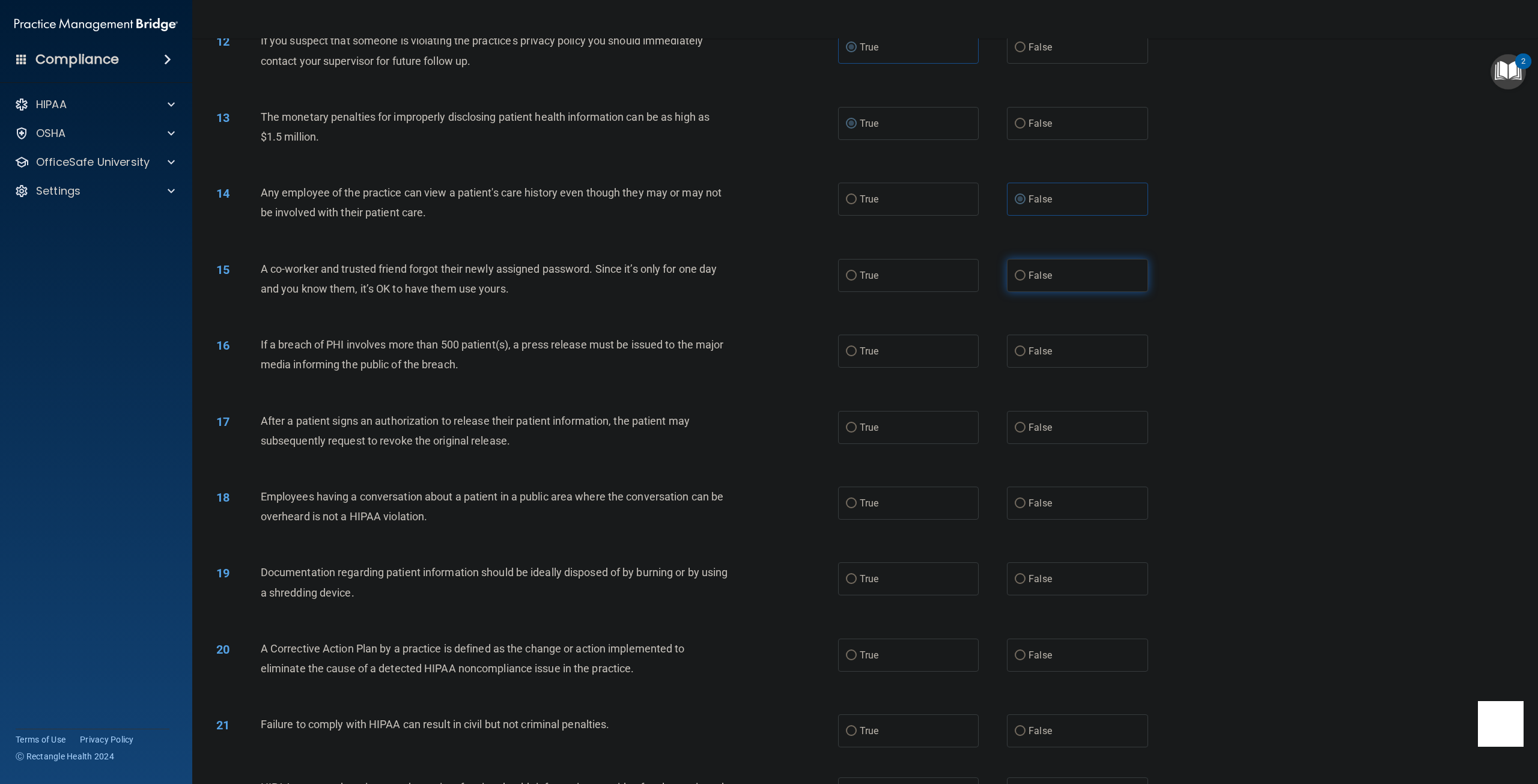
click at [1015, 292] on label "False" at bounding box center [1077, 275] width 140 height 33
click at [1015, 281] on input "False" at bounding box center [1020, 276] width 11 height 9
radio input "true"
click at [860, 356] on span "True" at bounding box center [869, 351] width 18 height 12
click at [856, 356] on input "True" at bounding box center [851, 351] width 11 height 9
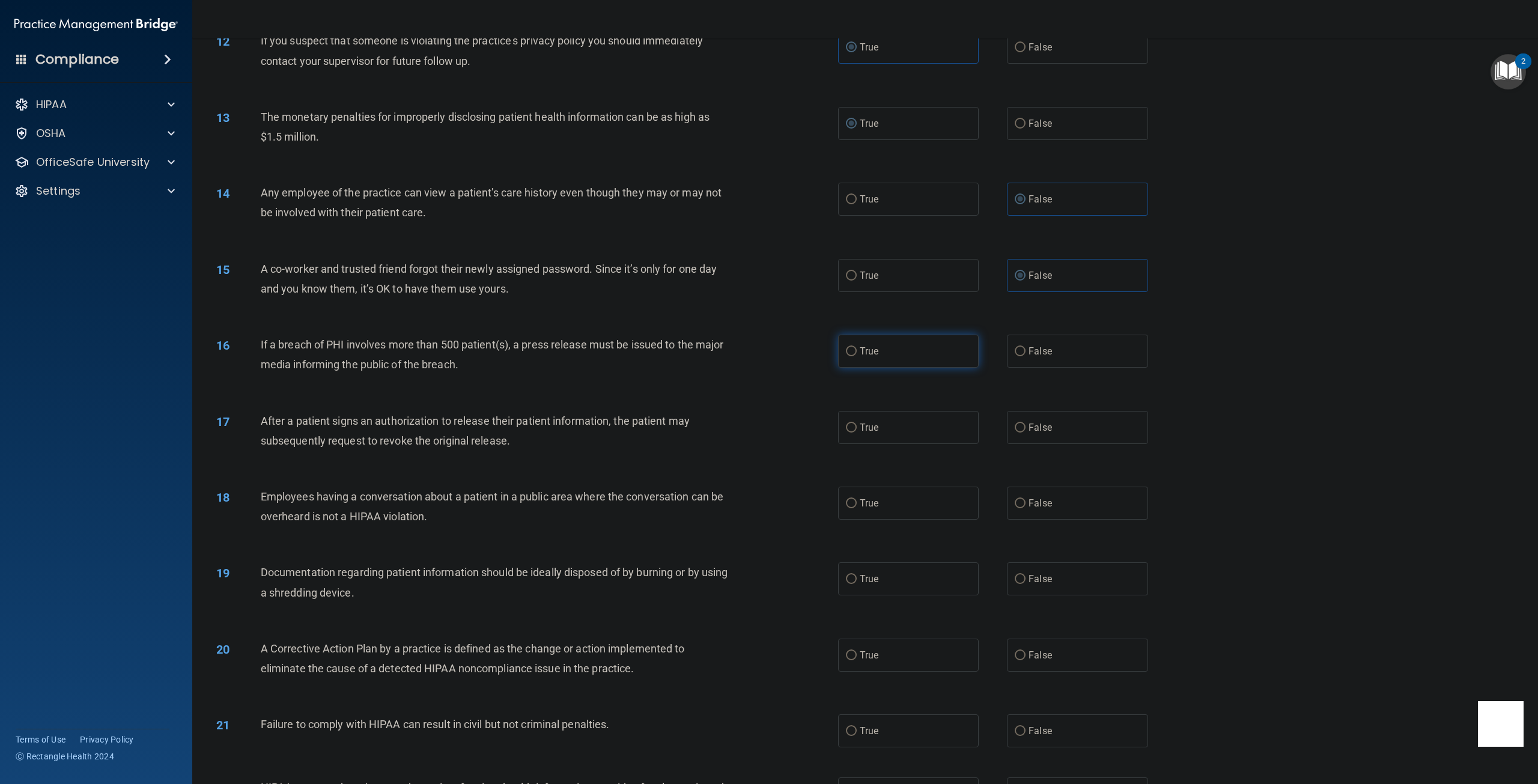
radio input "true"
click at [1015, 432] on input "False" at bounding box center [1020, 428] width 11 height 9
radio input "true"
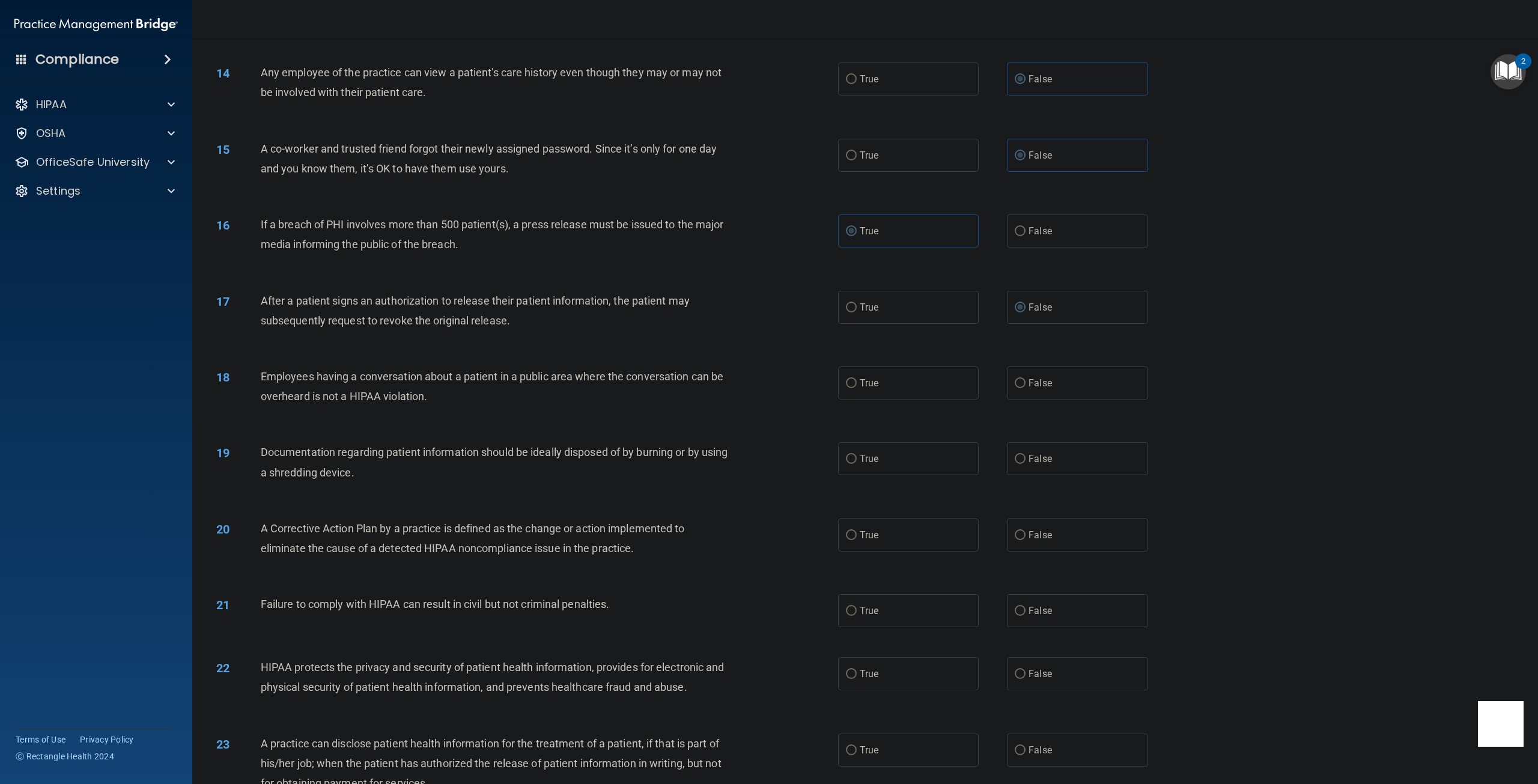
scroll to position [1081, 0]
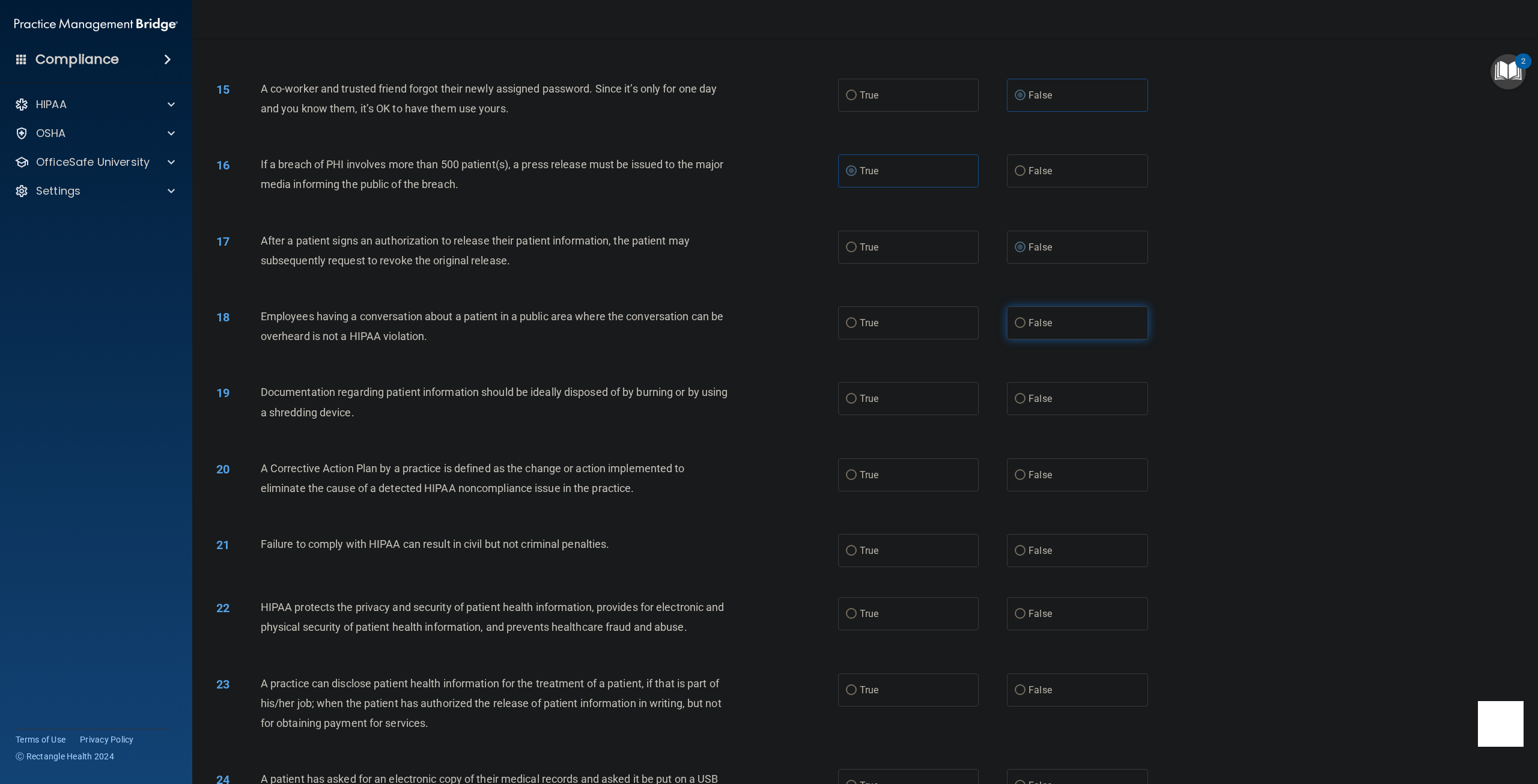
click at [1008, 339] on label "False" at bounding box center [1077, 323] width 140 height 33
click at [1015, 328] on input "False" at bounding box center [1020, 323] width 11 height 9
radio input "true"
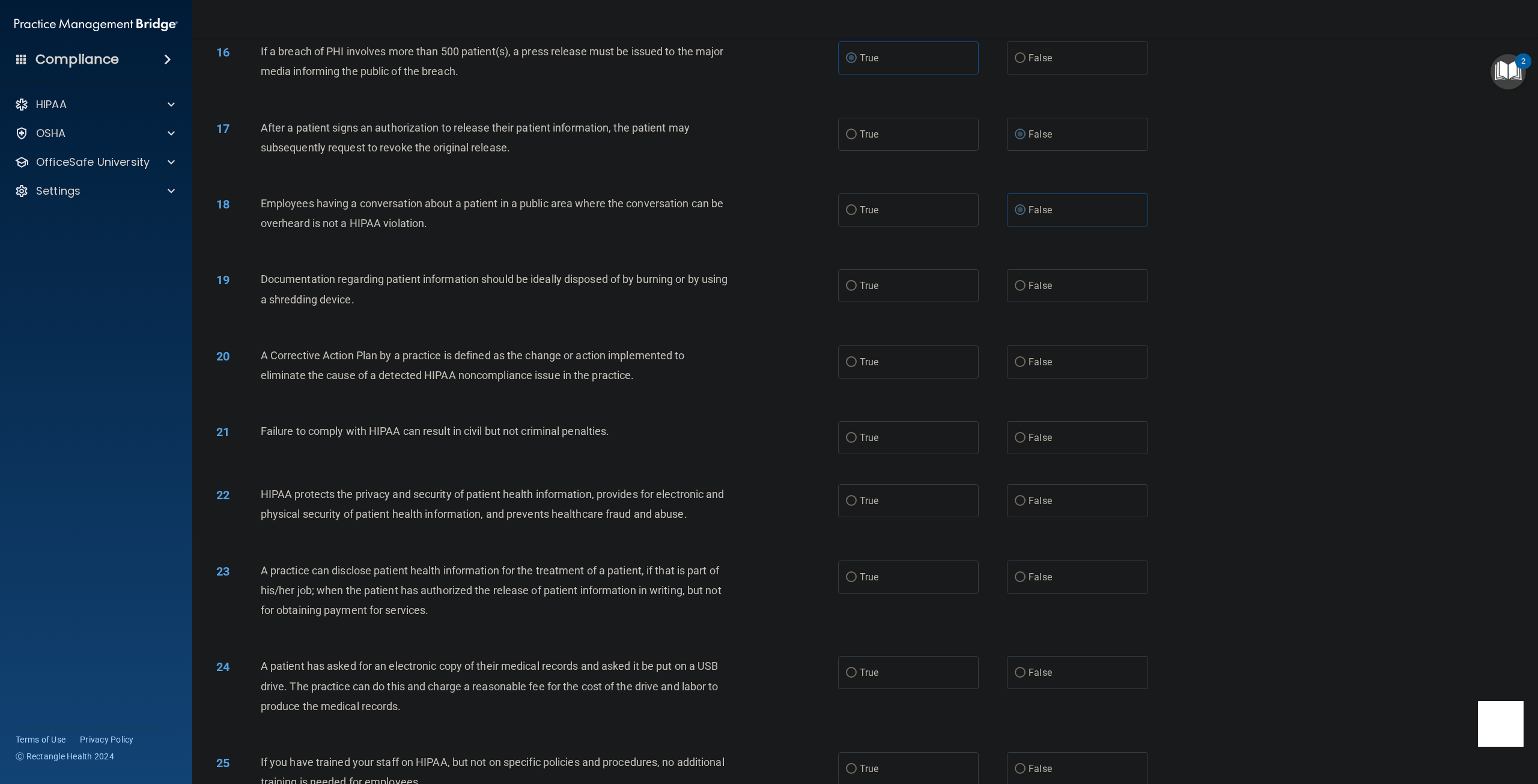
scroll to position [1201, 0]
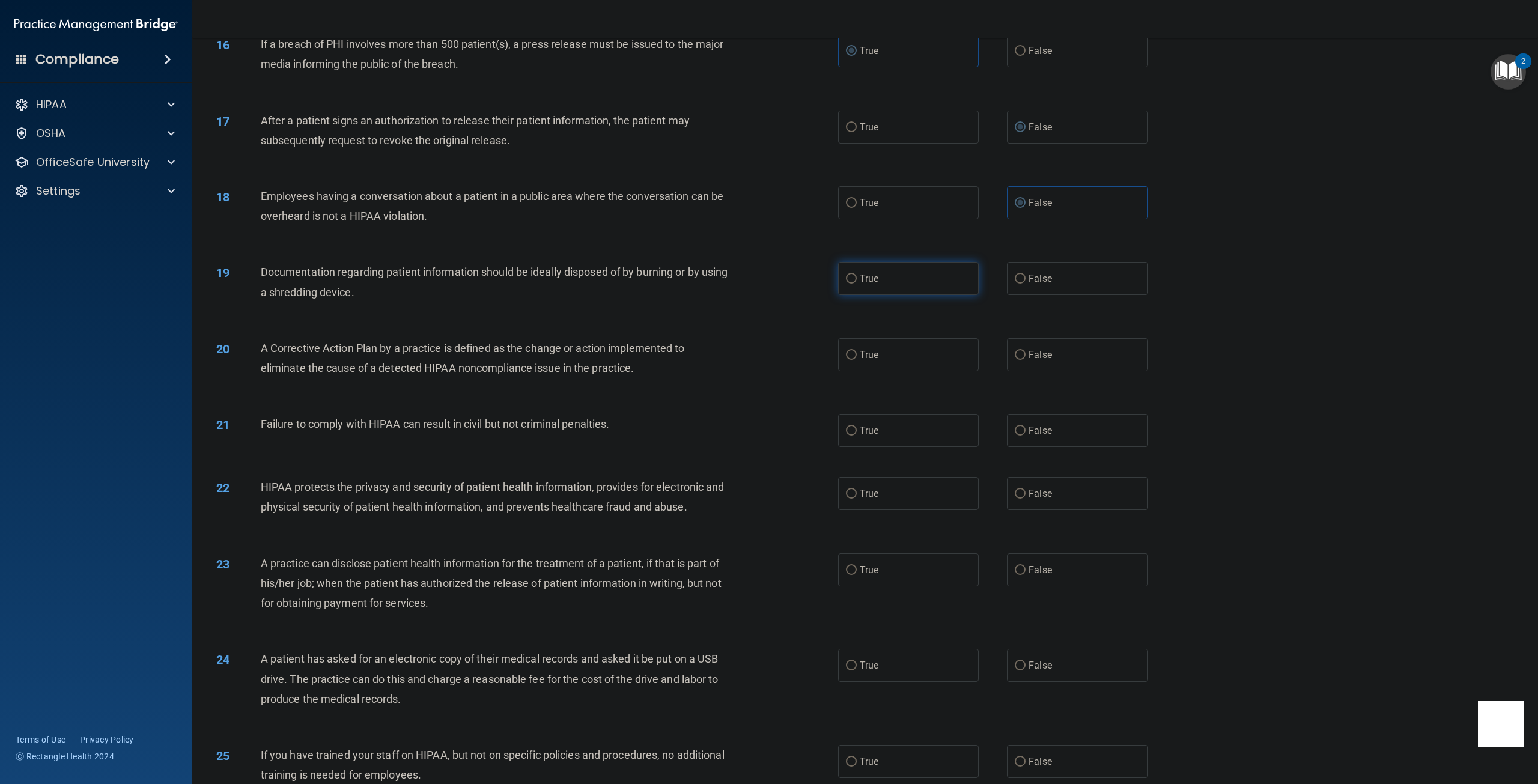
click at [856, 295] on label "True" at bounding box center [908, 278] width 140 height 33
click at [856, 284] on input "True" at bounding box center [851, 278] width 11 height 9
radio input "true"
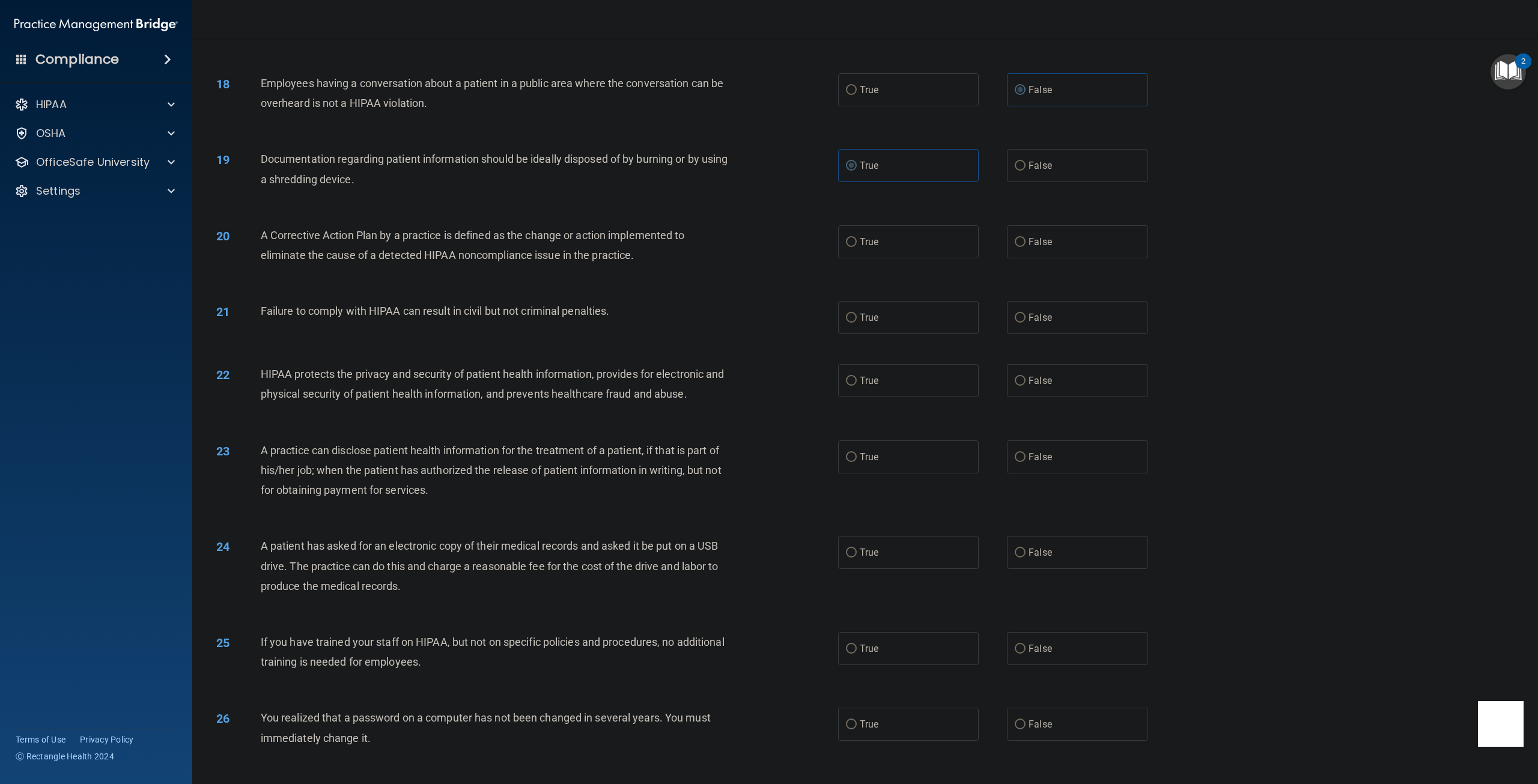
scroll to position [1321, 0]
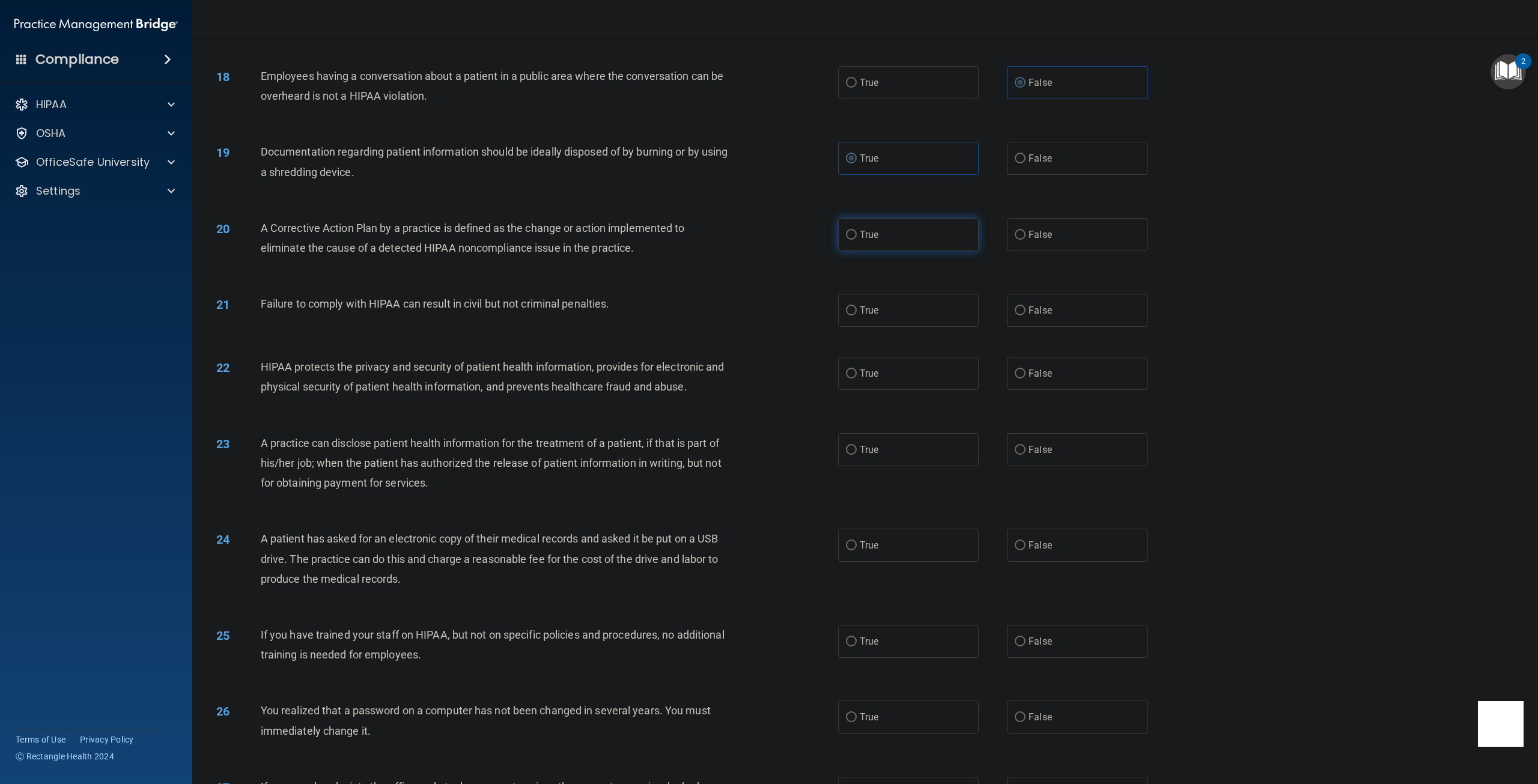
click at [855, 251] on label "True" at bounding box center [908, 234] width 140 height 33
click at [855, 240] on input "True" at bounding box center [851, 235] width 11 height 9
radio input "true"
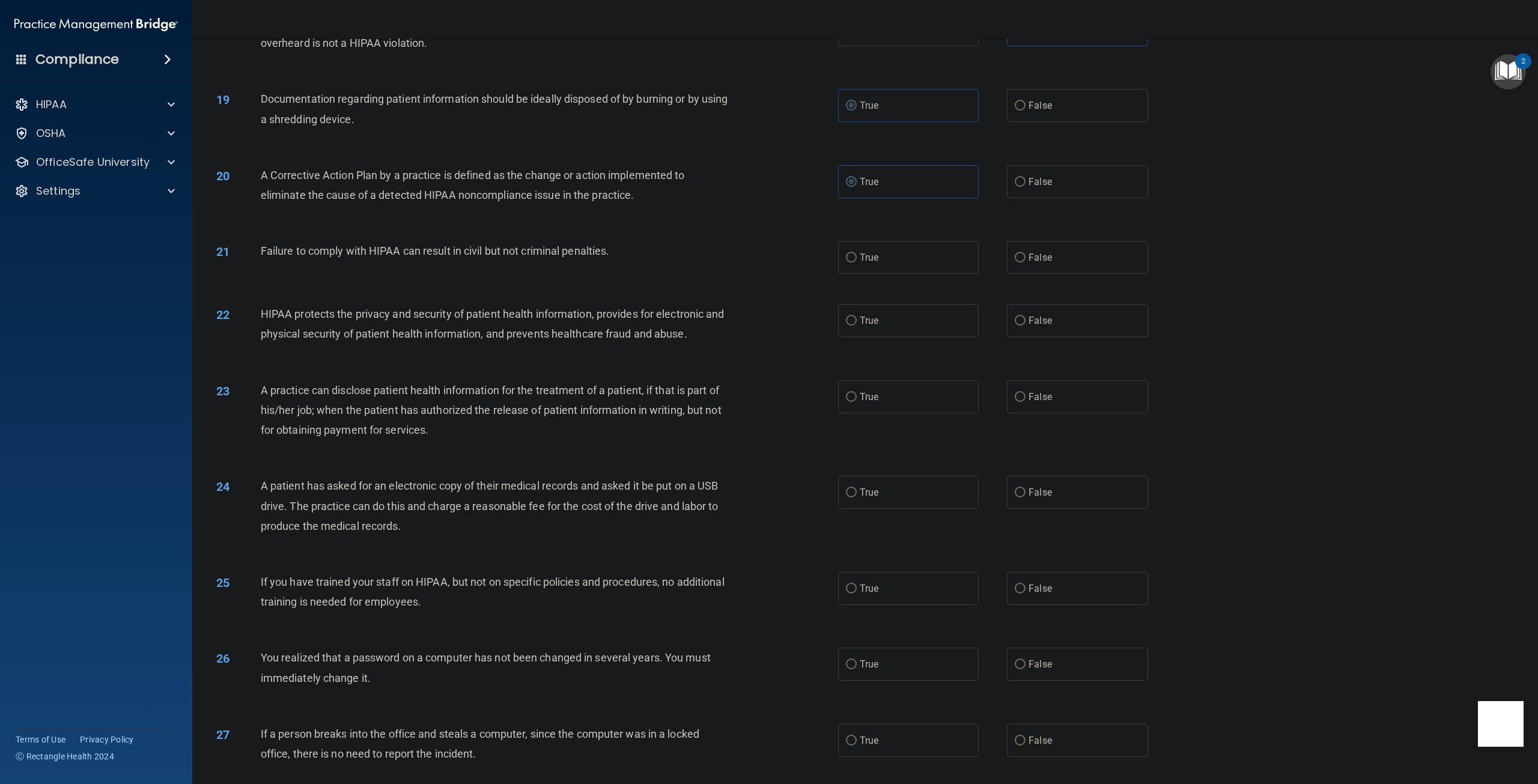
scroll to position [1381, 0]
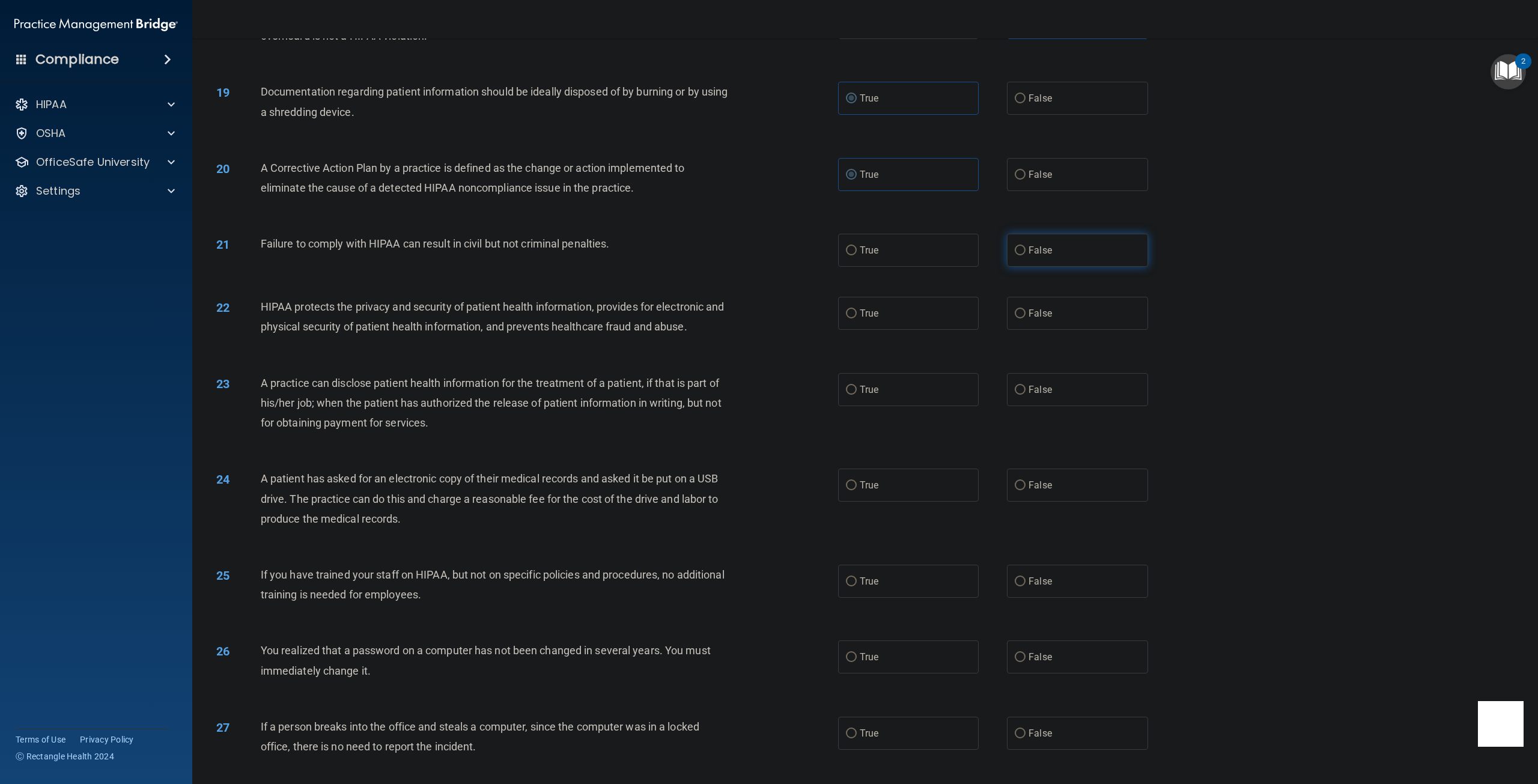
click at [1012, 267] on label "False" at bounding box center [1077, 250] width 140 height 33
click at [1015, 255] on input "False" at bounding box center [1020, 251] width 11 height 9
radio input "true"
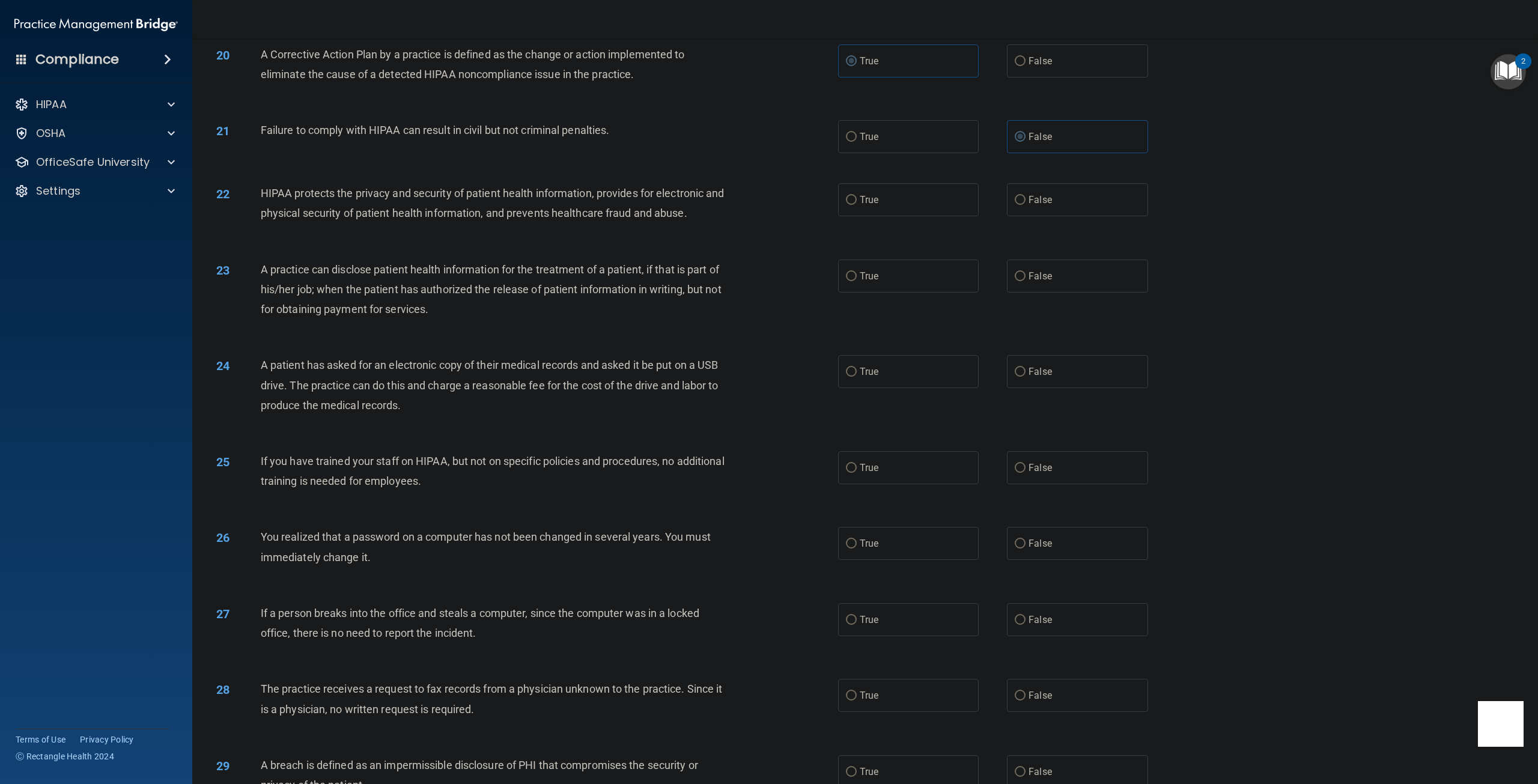
scroll to position [1501, 0]
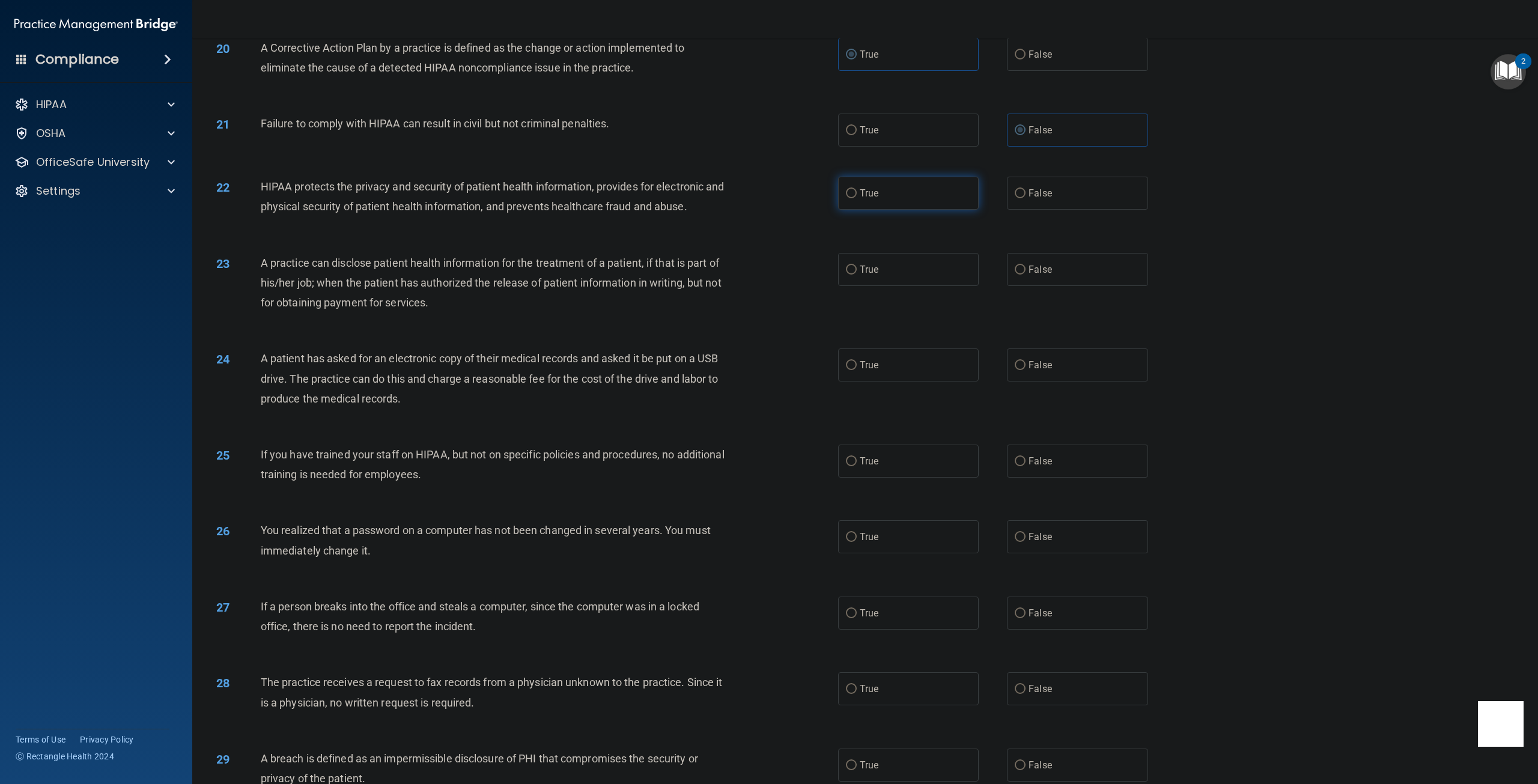
click at [851, 209] on label "True" at bounding box center [908, 193] width 140 height 33
click at [851, 198] on input "True" at bounding box center [851, 193] width 11 height 9
radio input "true"
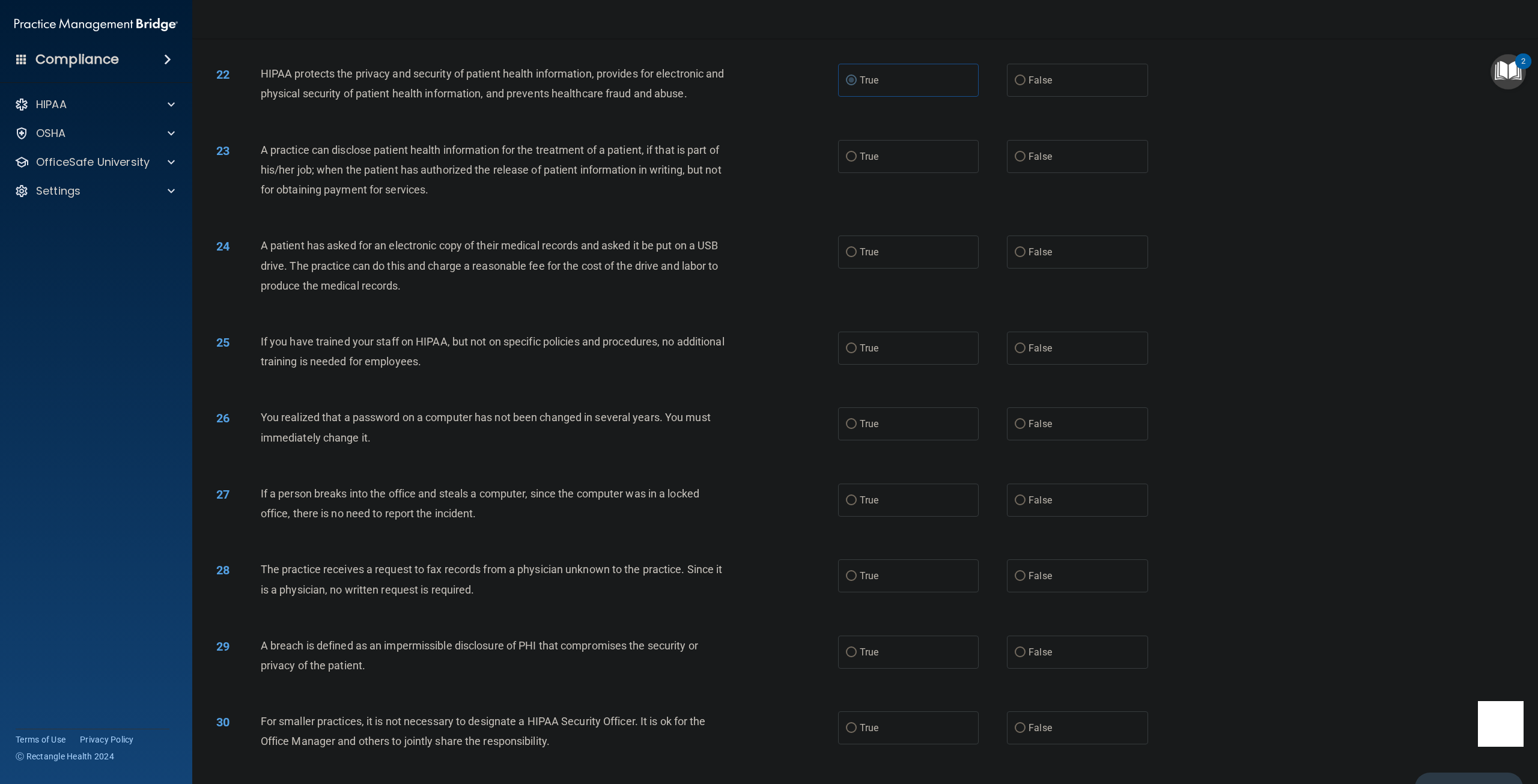
scroll to position [1622, 0]
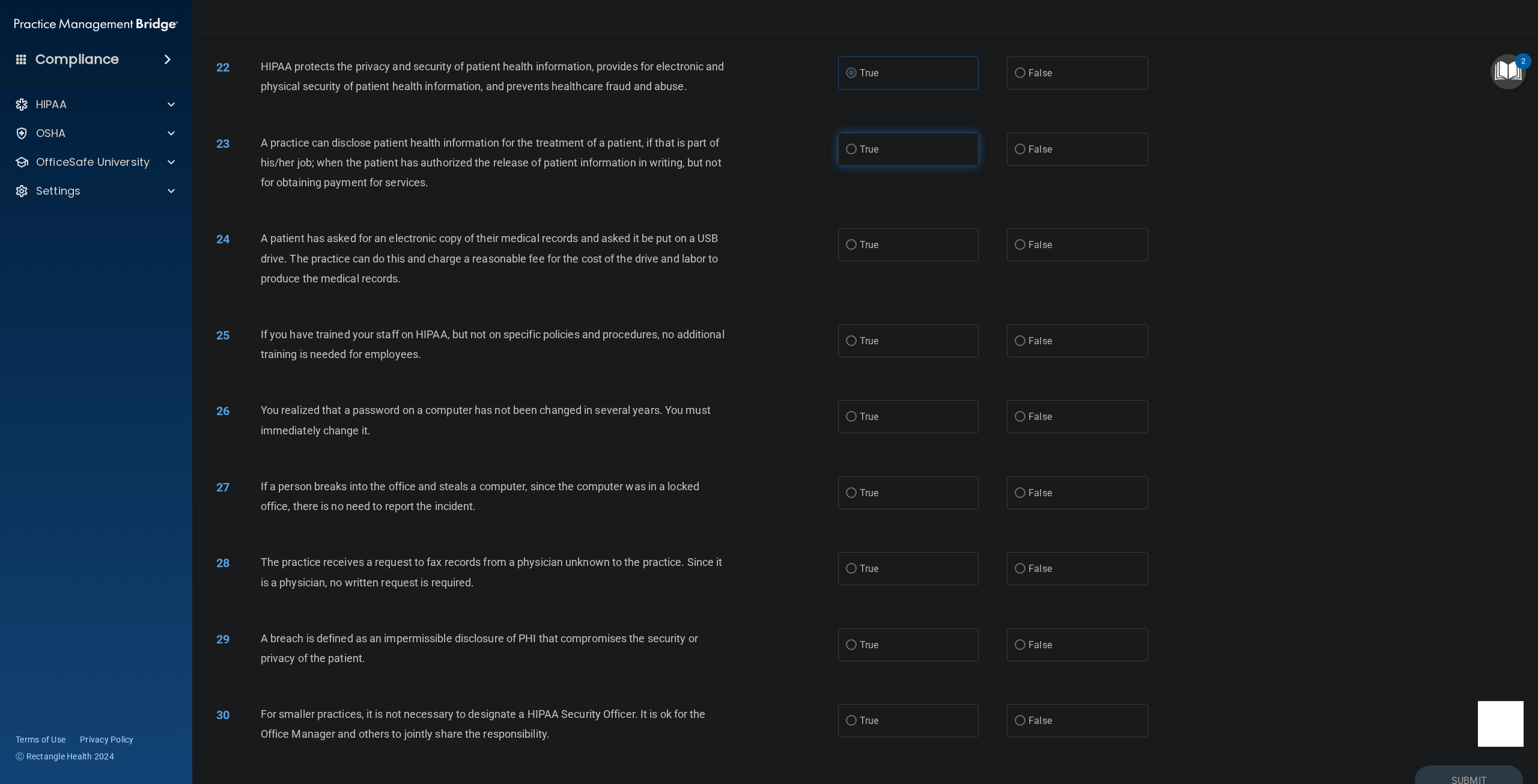
click at [899, 166] on label "True" at bounding box center [908, 149] width 140 height 33
click at [856, 154] on input "True" at bounding box center [851, 150] width 11 height 9
radio input "true"
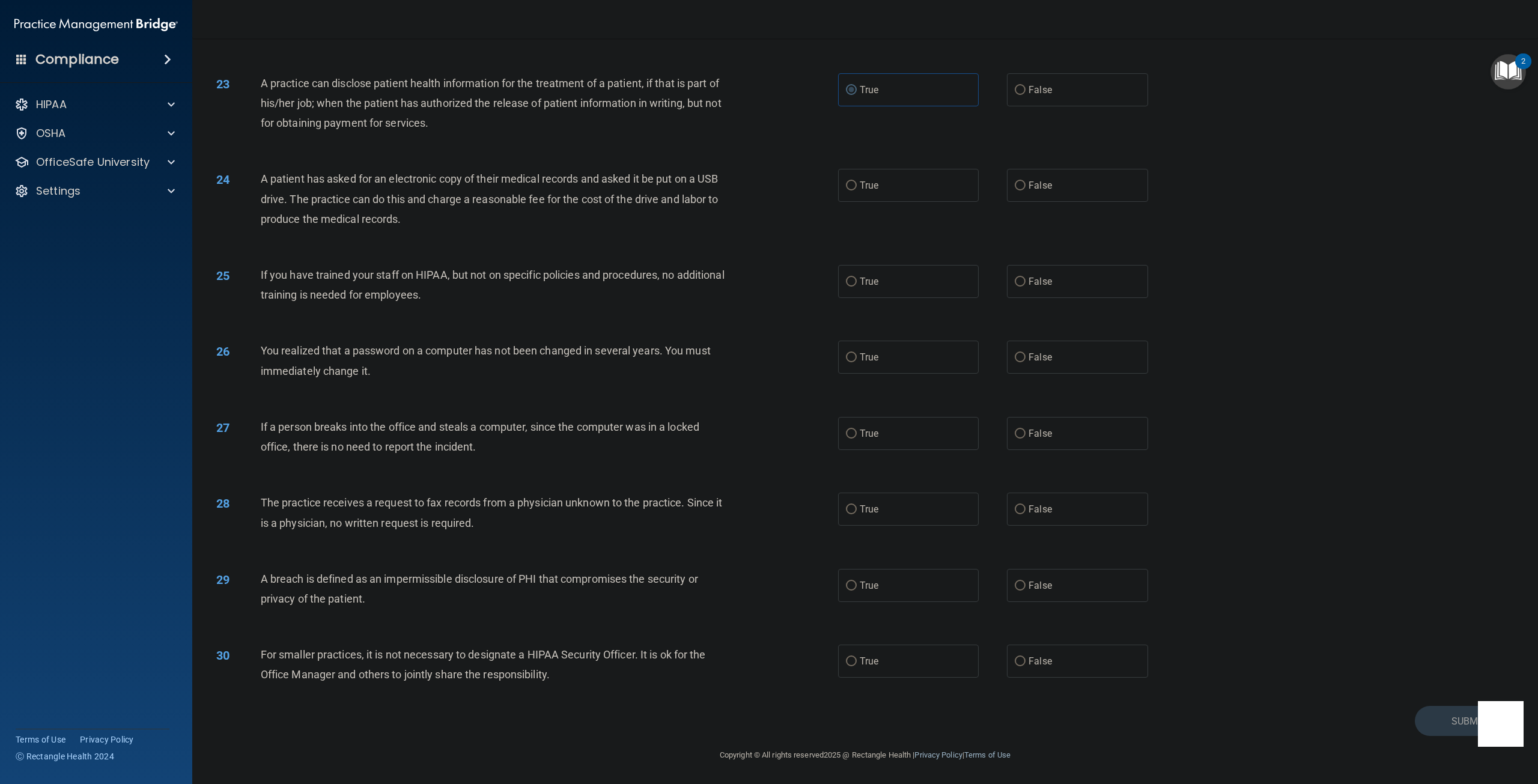
scroll to position [1701, 0]
click at [1031, 186] on span "False" at bounding box center [1040, 185] width 24 height 12
click at [1017, 293] on label "False" at bounding box center [1077, 281] width 140 height 33
click at [1017, 287] on input "False" at bounding box center [1020, 282] width 11 height 9
radio input "true"
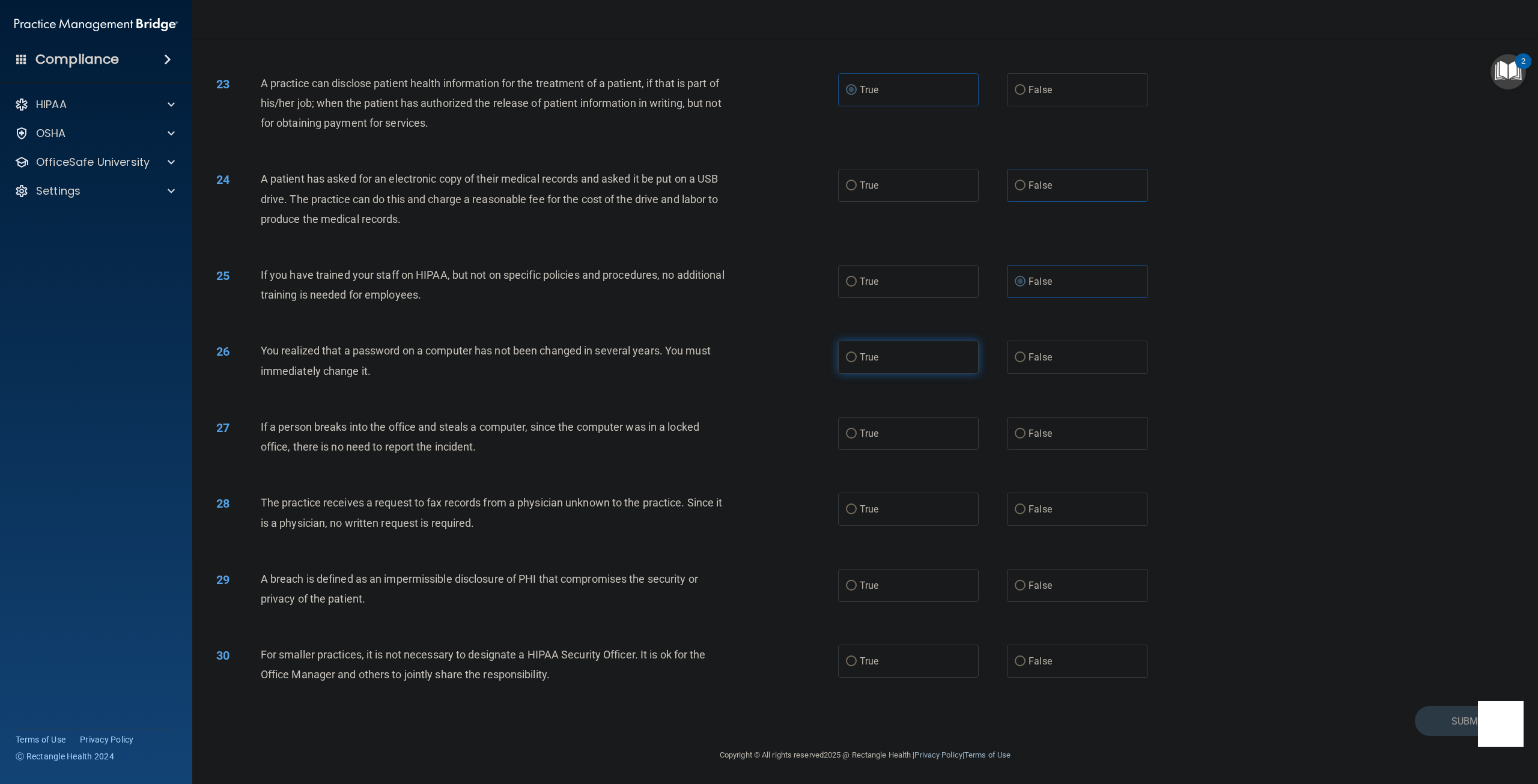
click at [844, 364] on label "True" at bounding box center [908, 356] width 140 height 33
click at [846, 362] on input "True" at bounding box center [851, 358] width 11 height 9
radio input "true"
click at [1025, 441] on label "False" at bounding box center [1077, 433] width 140 height 33
click at [1025, 439] on input "False" at bounding box center [1020, 434] width 11 height 9
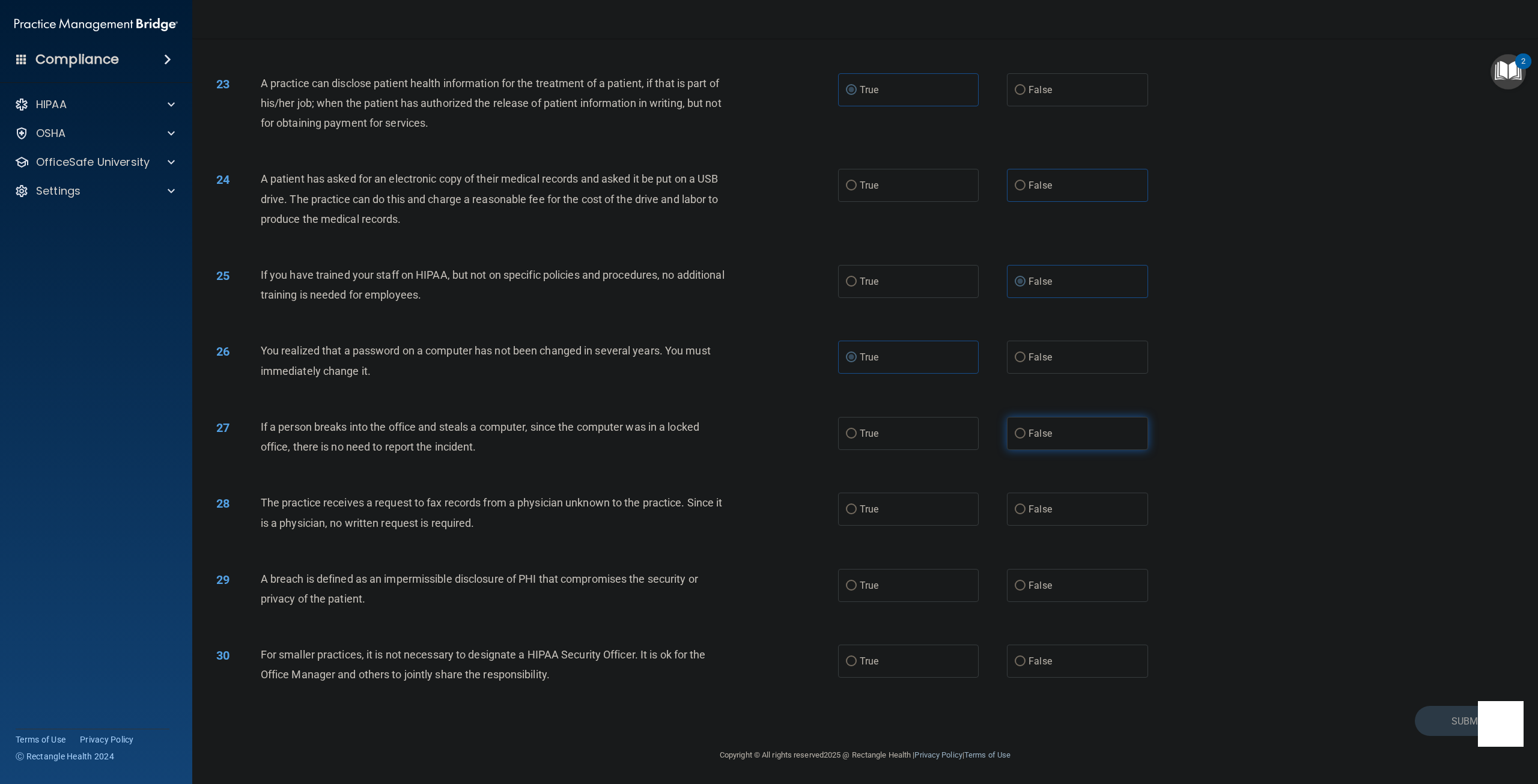
radio input "true"
click at [1021, 663] on label "False" at bounding box center [1077, 661] width 140 height 33
click at [1021, 663] on input "False" at bounding box center [1020, 661] width 11 height 9
radio input "true"
click at [846, 587] on input "True" at bounding box center [851, 586] width 11 height 9
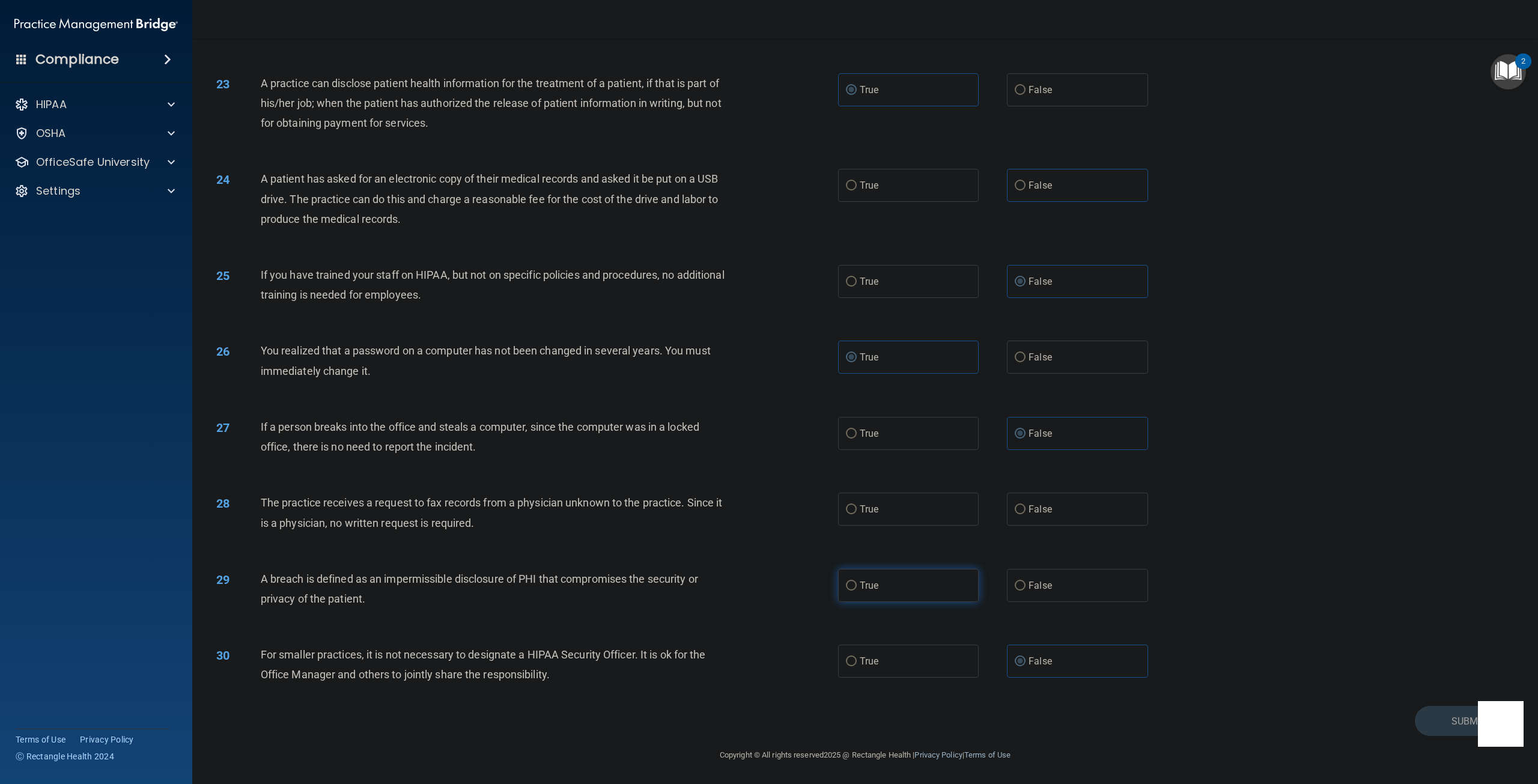
radio input "true"
click at [1015, 517] on label "False" at bounding box center [1077, 508] width 140 height 33
click at [1015, 514] on input "False" at bounding box center [1020, 509] width 11 height 9
radio input "true"
click at [1015, 187] on input "False" at bounding box center [1020, 186] width 11 height 9
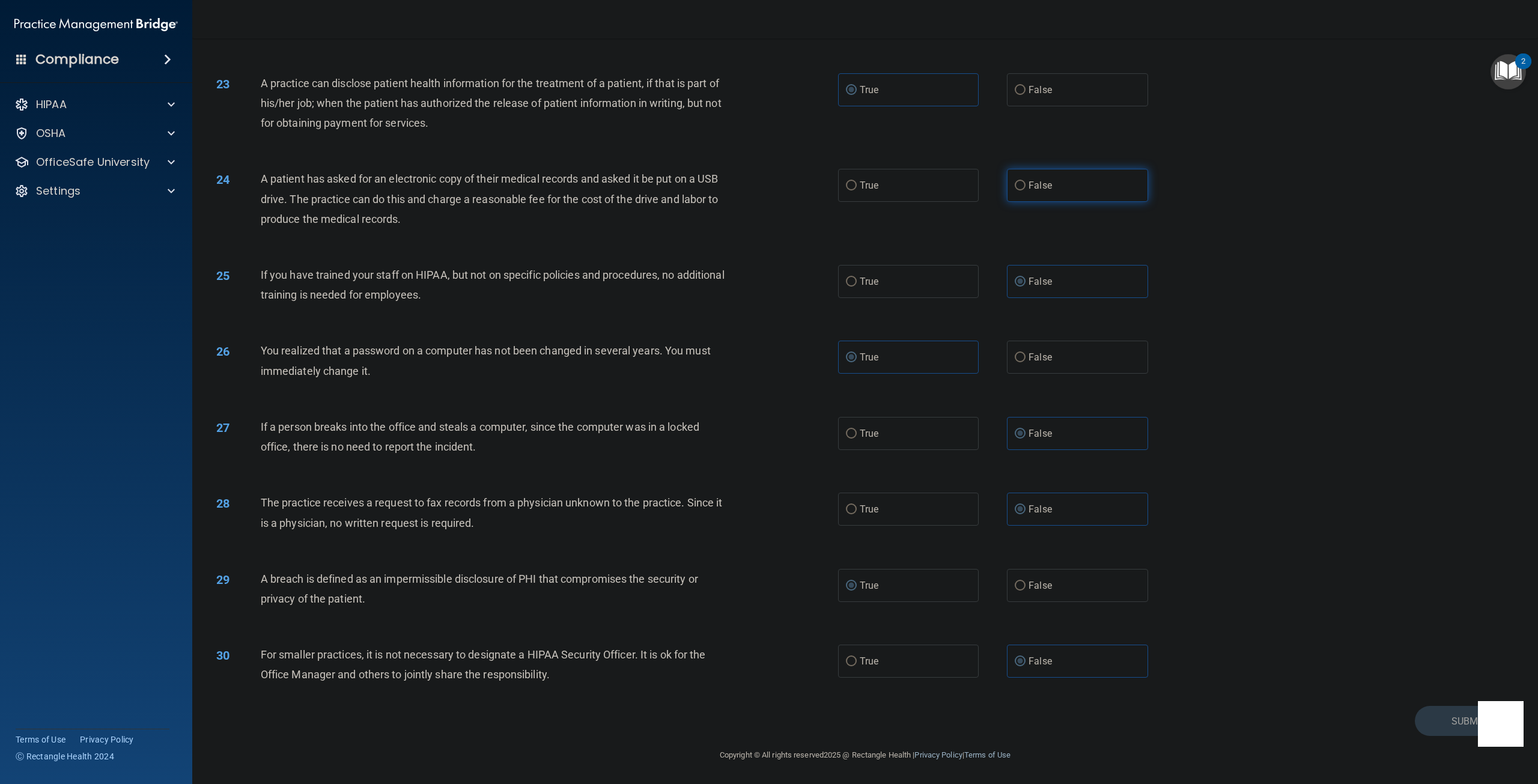
radio input "true"
click at [1415, 719] on button "Submit" at bounding box center [1469, 721] width 108 height 31
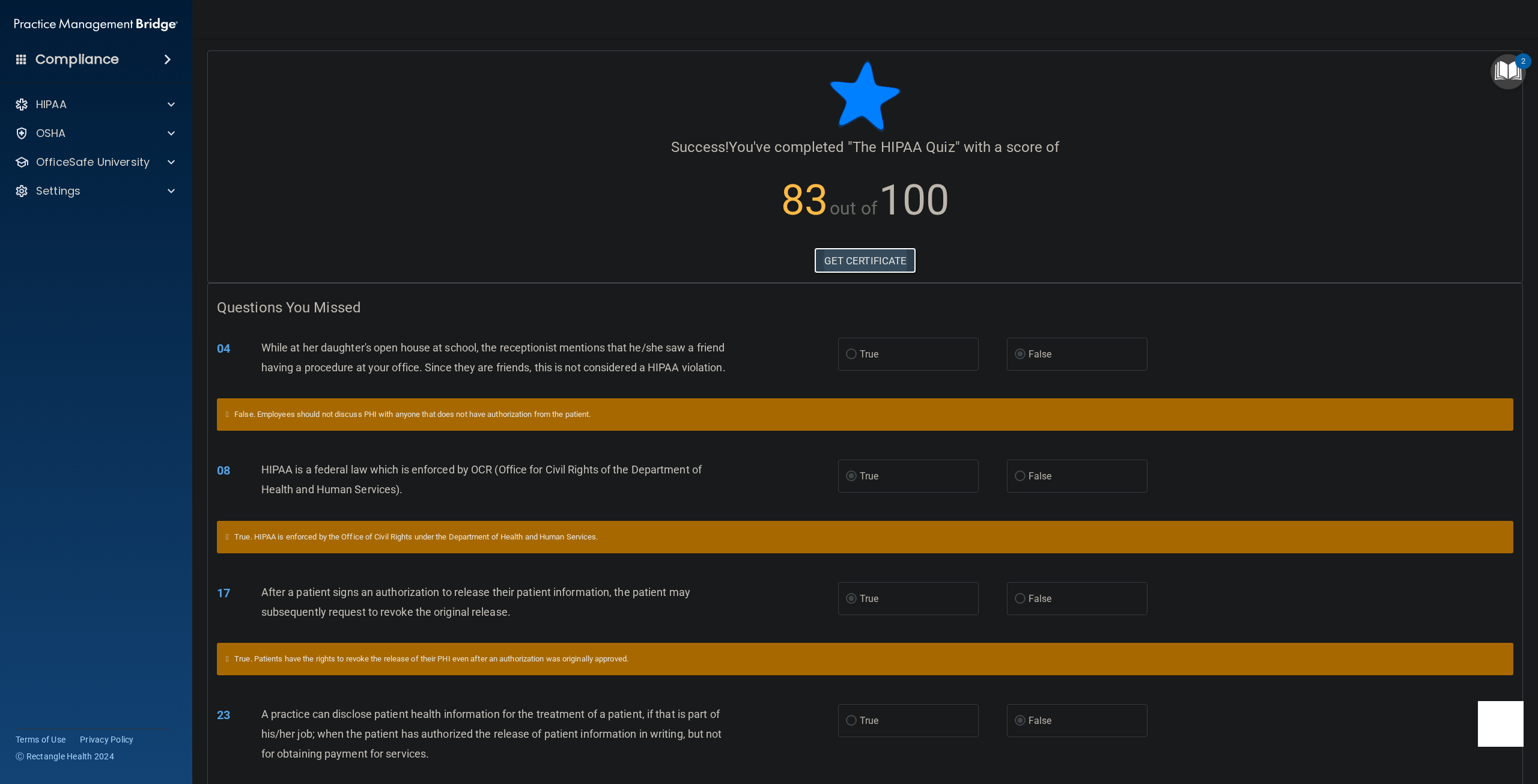
click at [829, 264] on link "GET CERTIFICATE" at bounding box center [865, 261] width 103 height 26
click at [76, 132] on div "OSHA" at bounding box center [79, 134] width 149 height 15
click at [74, 158] on p "OfficeSafe University" at bounding box center [93, 162] width 113 height 15
click at [84, 189] on p "HIPAA Training" at bounding box center [57, 191] width 99 height 12
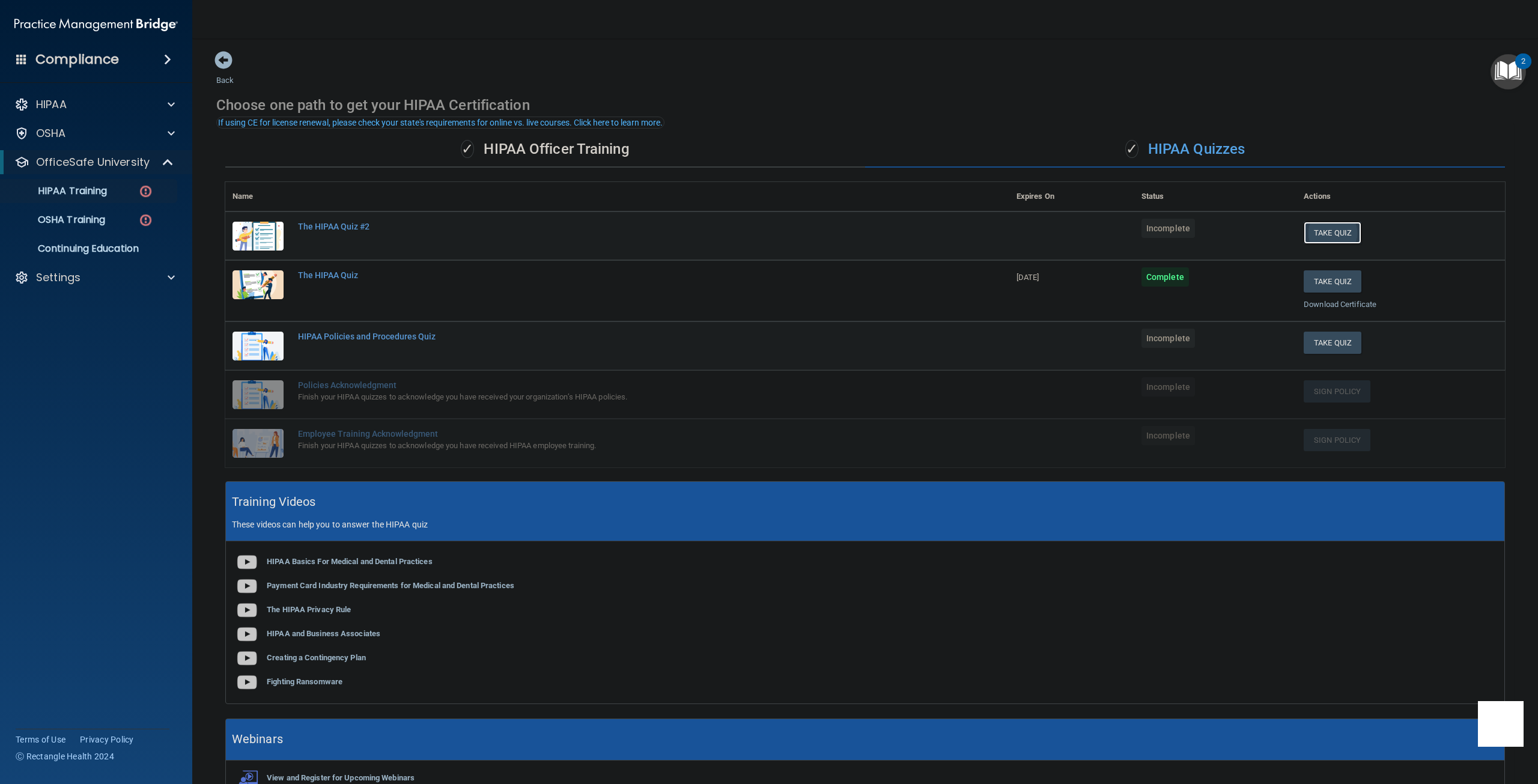
click at [1330, 234] on button "Take Quiz" at bounding box center [1332, 233] width 57 height 22
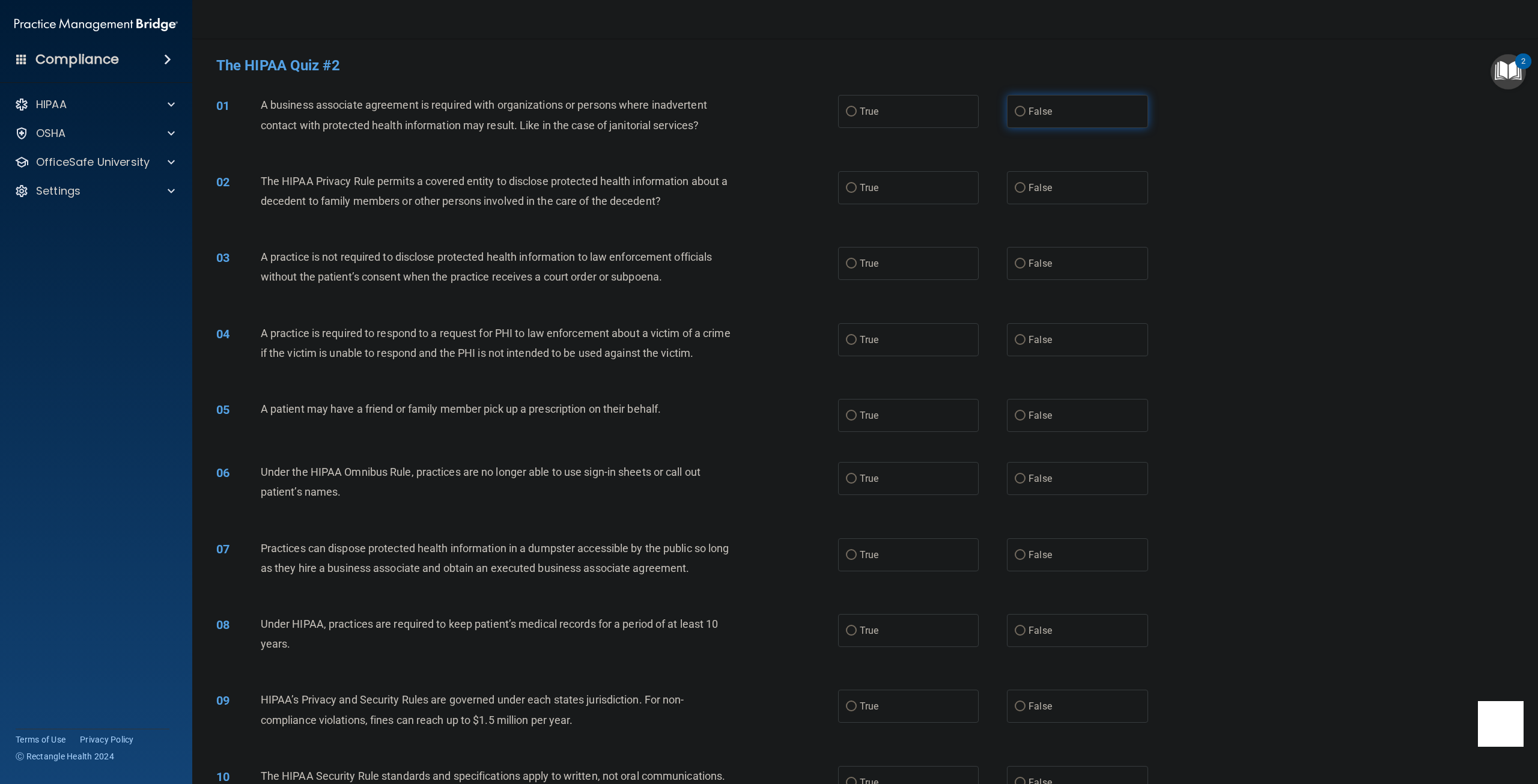
click at [1017, 118] on label "False" at bounding box center [1077, 111] width 140 height 33
click at [1017, 117] on input "False" at bounding box center [1020, 112] width 11 height 9
radio input "true"
click at [846, 189] on input "True" at bounding box center [851, 188] width 11 height 9
radio input "true"
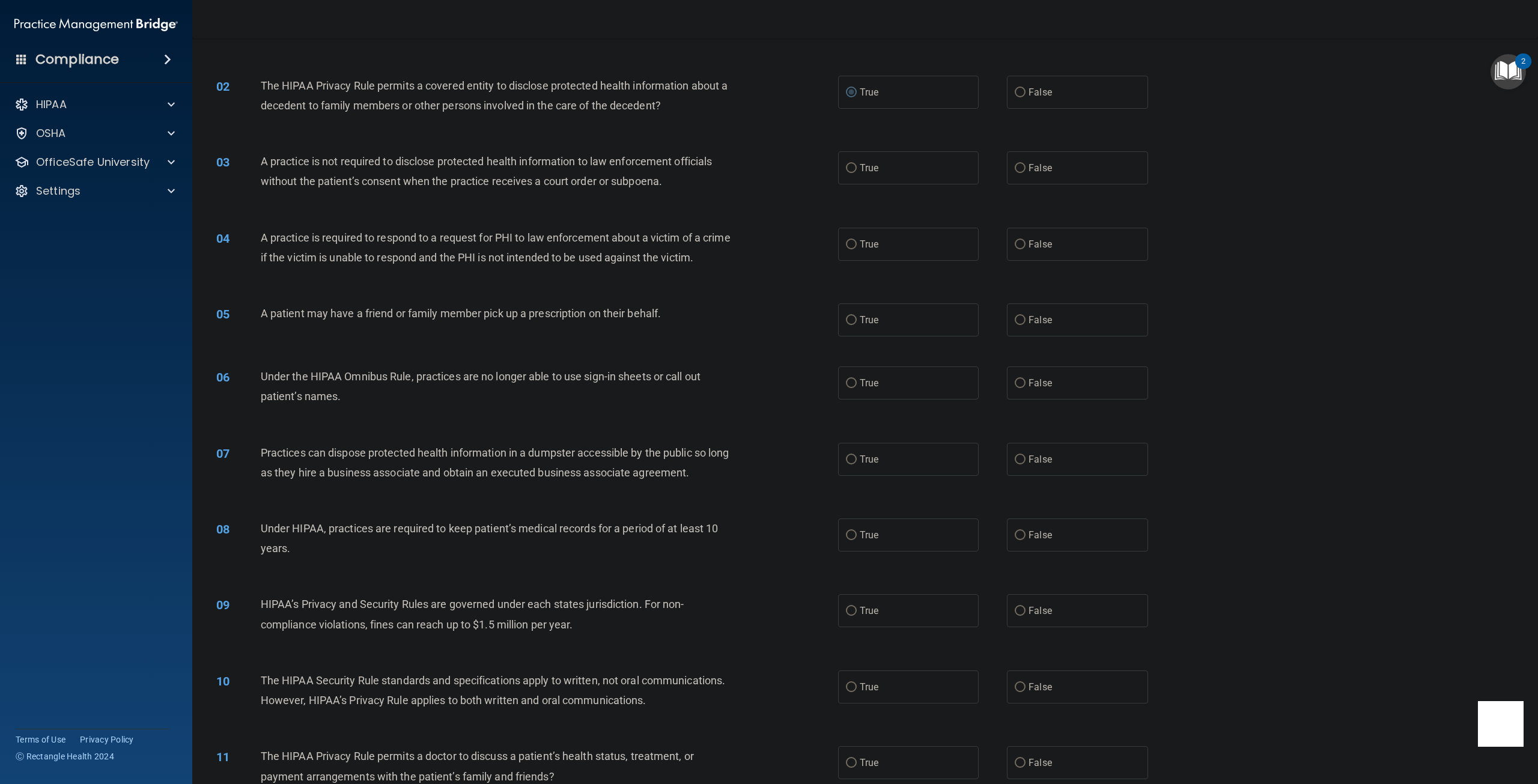
scroll to position [120, 0]
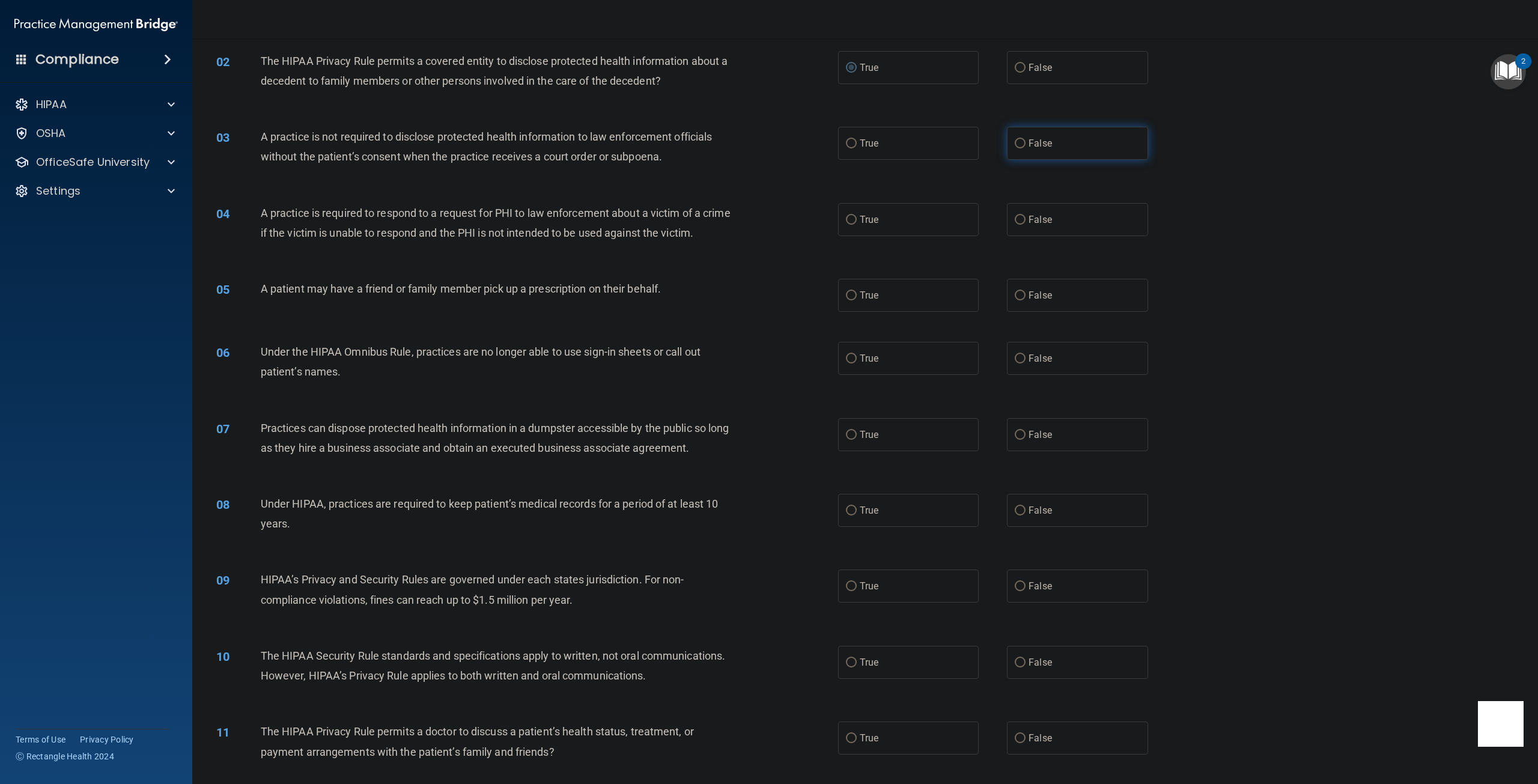
click at [1021, 141] on label "False" at bounding box center [1077, 143] width 140 height 33
click at [1021, 141] on input "False" at bounding box center [1020, 144] width 11 height 9
radio input "true"
click at [848, 223] on input "True" at bounding box center [851, 220] width 11 height 9
radio input "true"
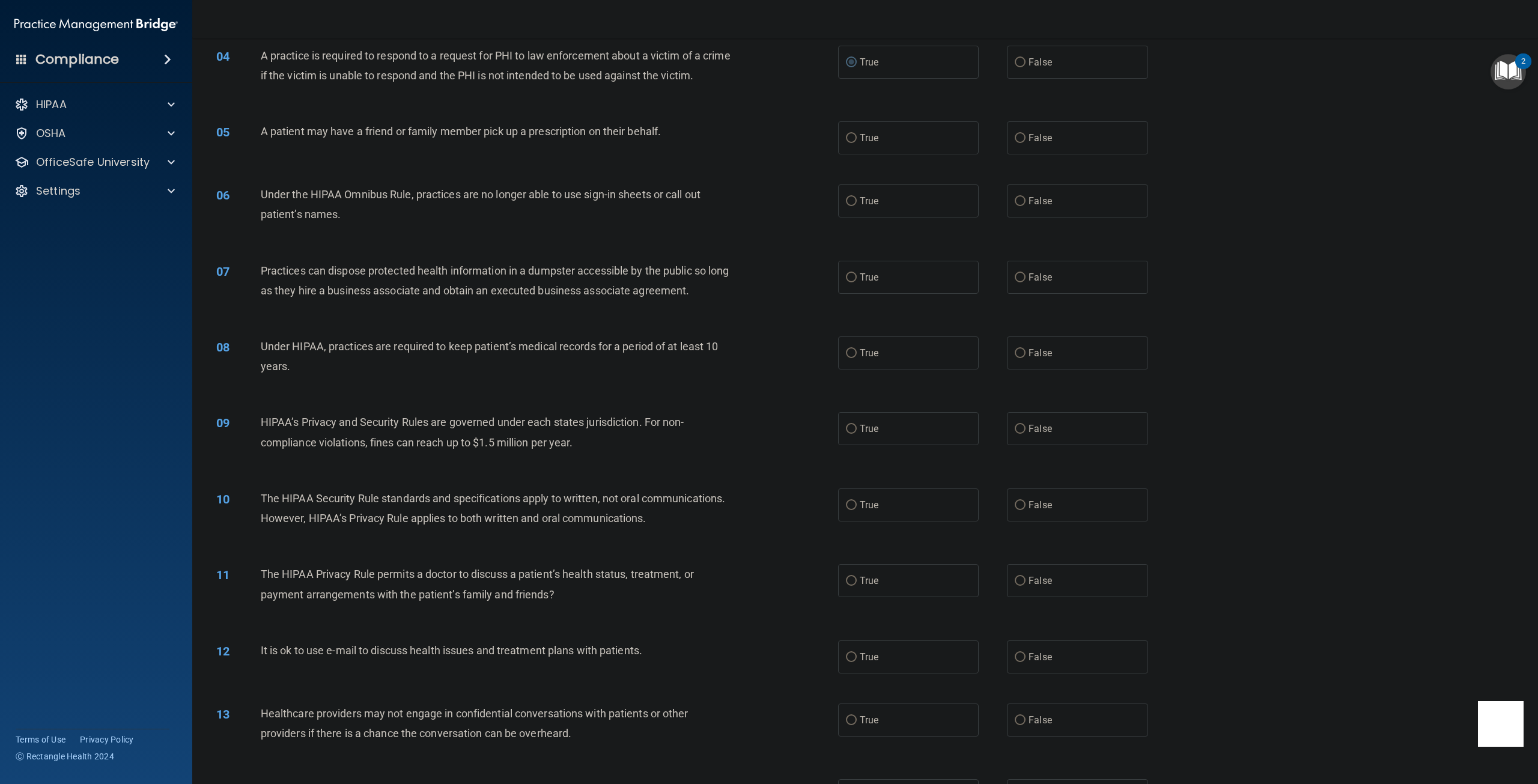
scroll to position [301, 0]
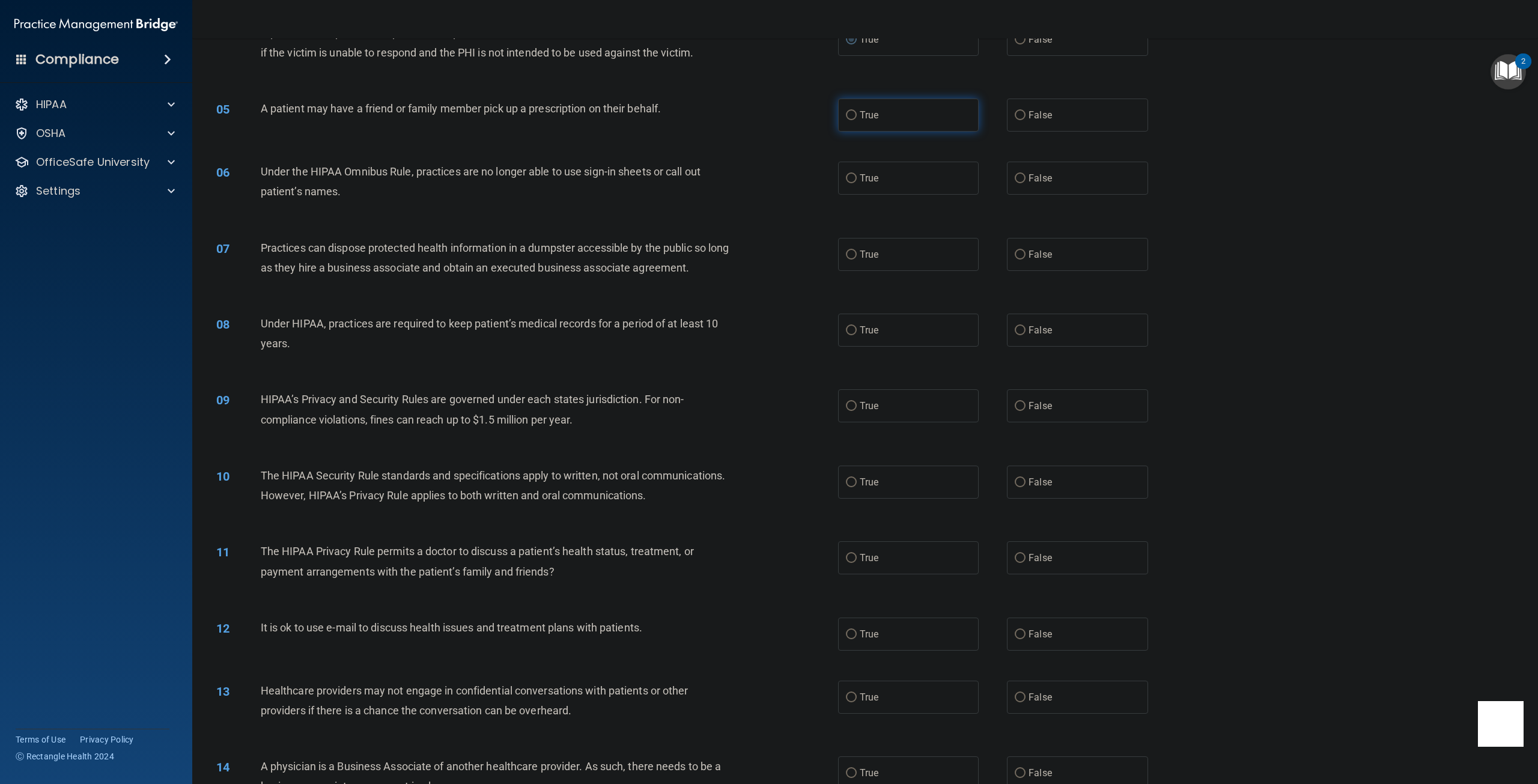
drag, startPoint x: 847, startPoint y: 143, endPoint x: 845, endPoint y: 149, distance: 6.3
click at [847, 132] on label "True" at bounding box center [908, 115] width 140 height 33
click at [847, 120] on input "True" at bounding box center [851, 115] width 11 height 9
radio input "true"
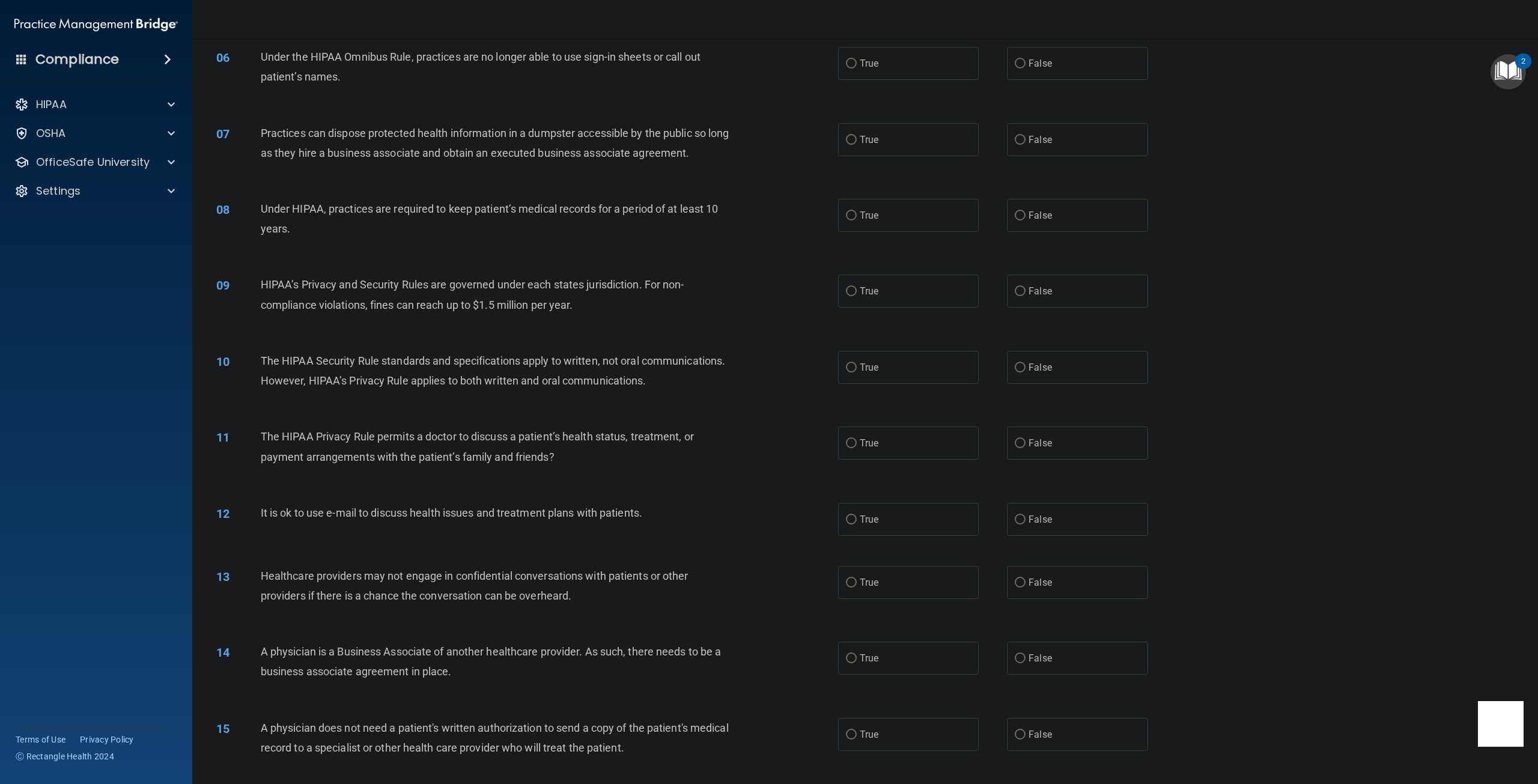
scroll to position [420, 0]
click at [1015, 63] on input "False" at bounding box center [1020, 59] width 11 height 9
radio input "true"
click at [1015, 140] on input "False" at bounding box center [1020, 134] width 11 height 9
radio input "true"
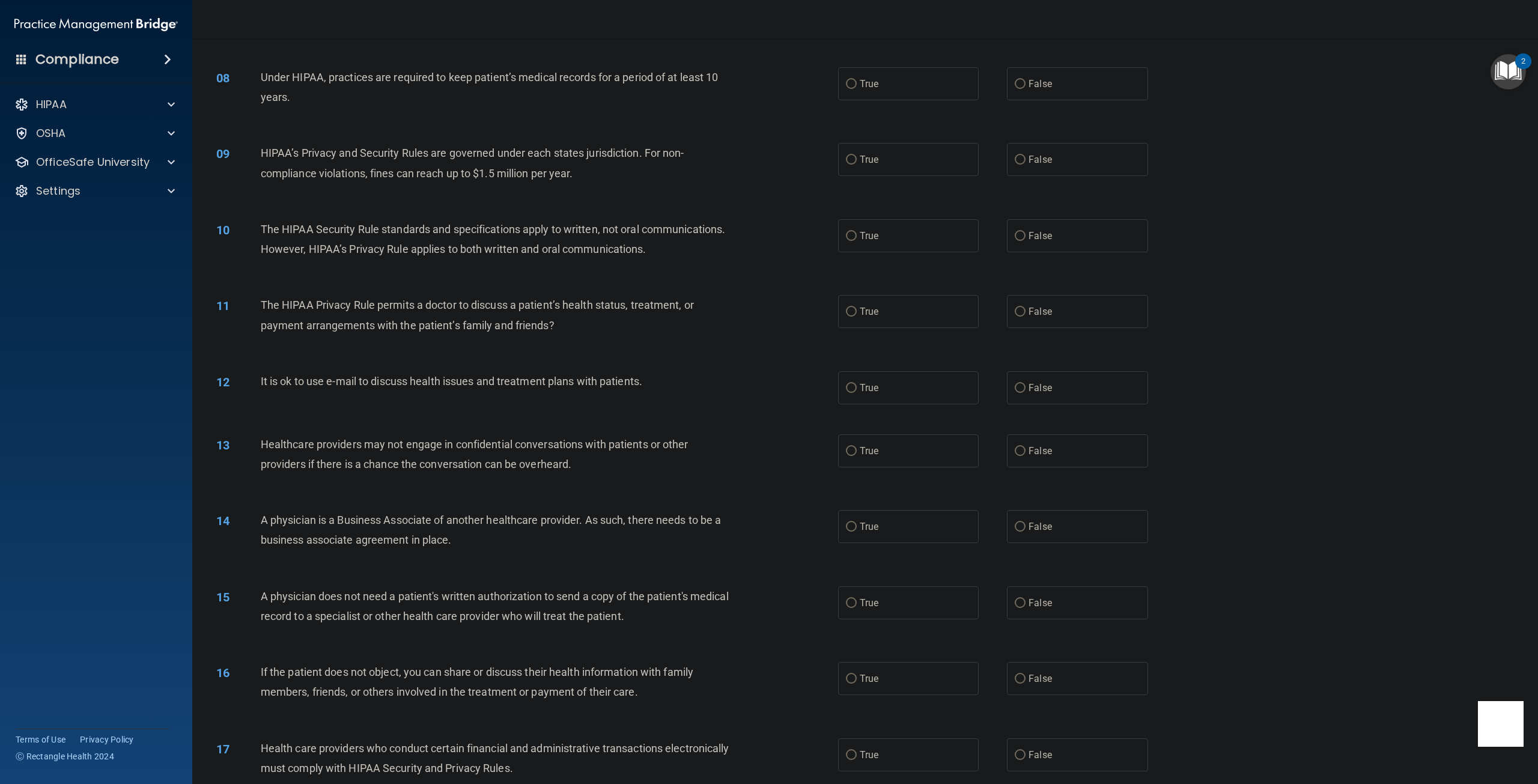
scroll to position [541, 0]
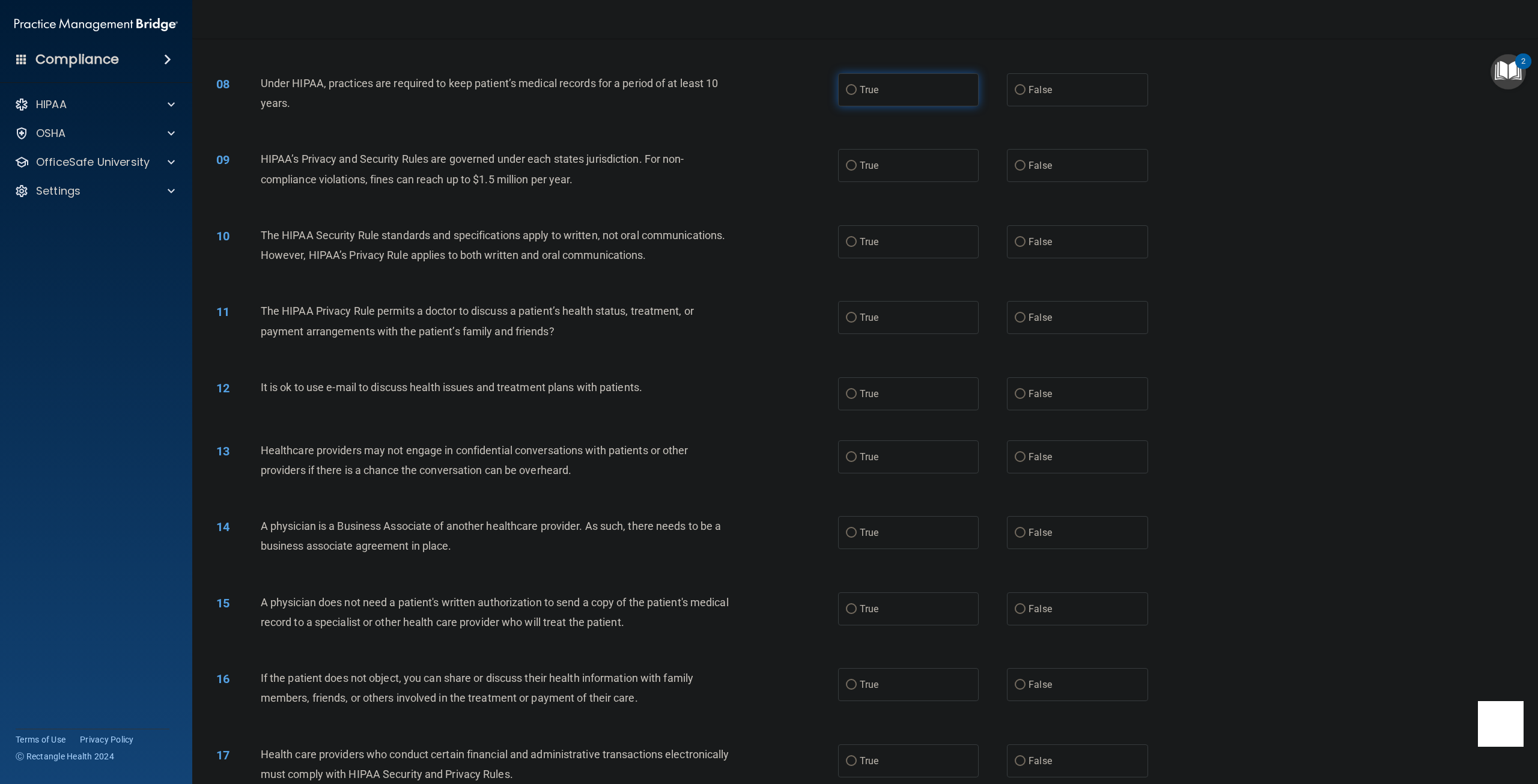
click at [848, 107] on label "True" at bounding box center [908, 90] width 140 height 33
click at [848, 95] on input "True" at bounding box center [851, 90] width 11 height 9
radio input "true"
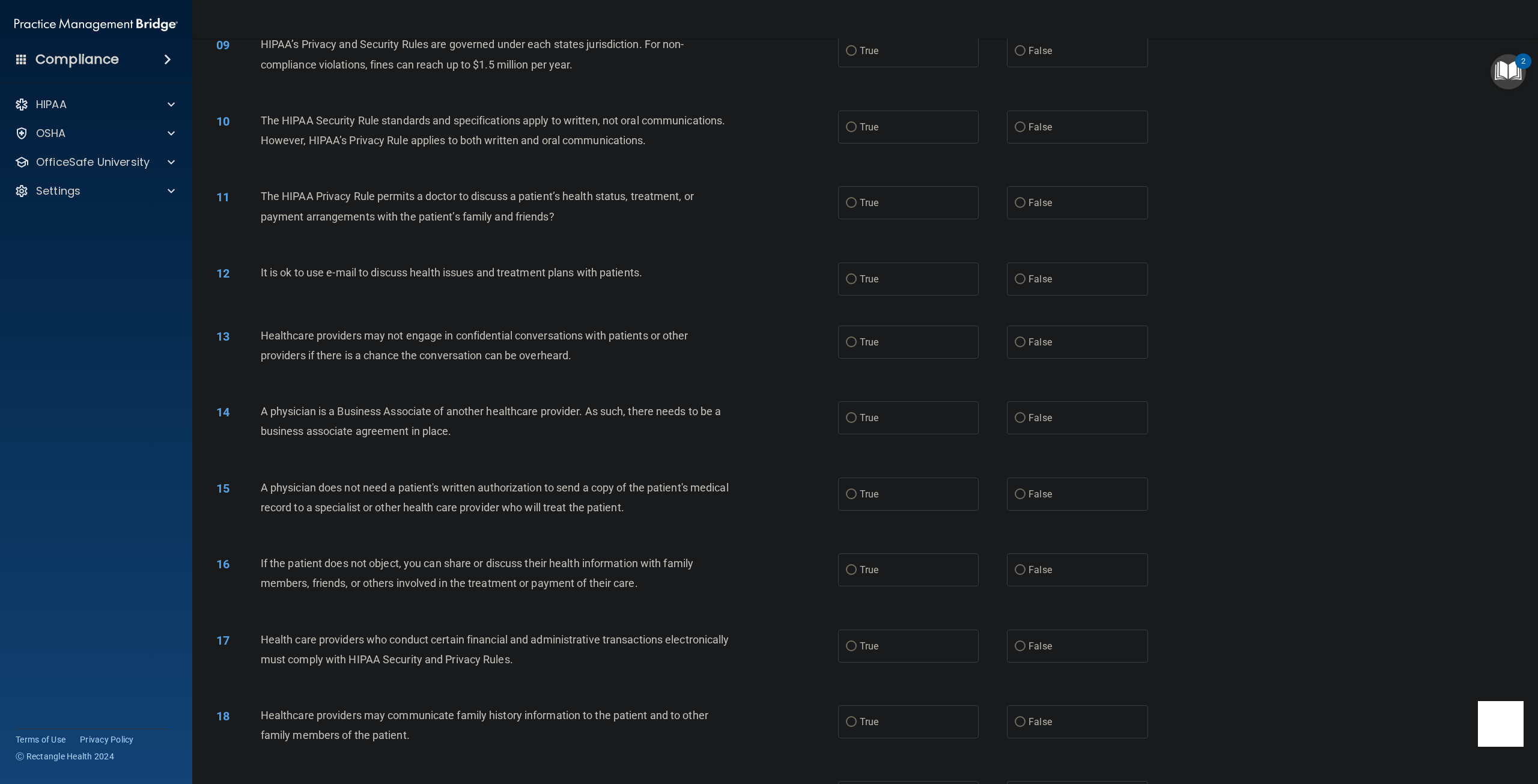
scroll to position [661, 0]
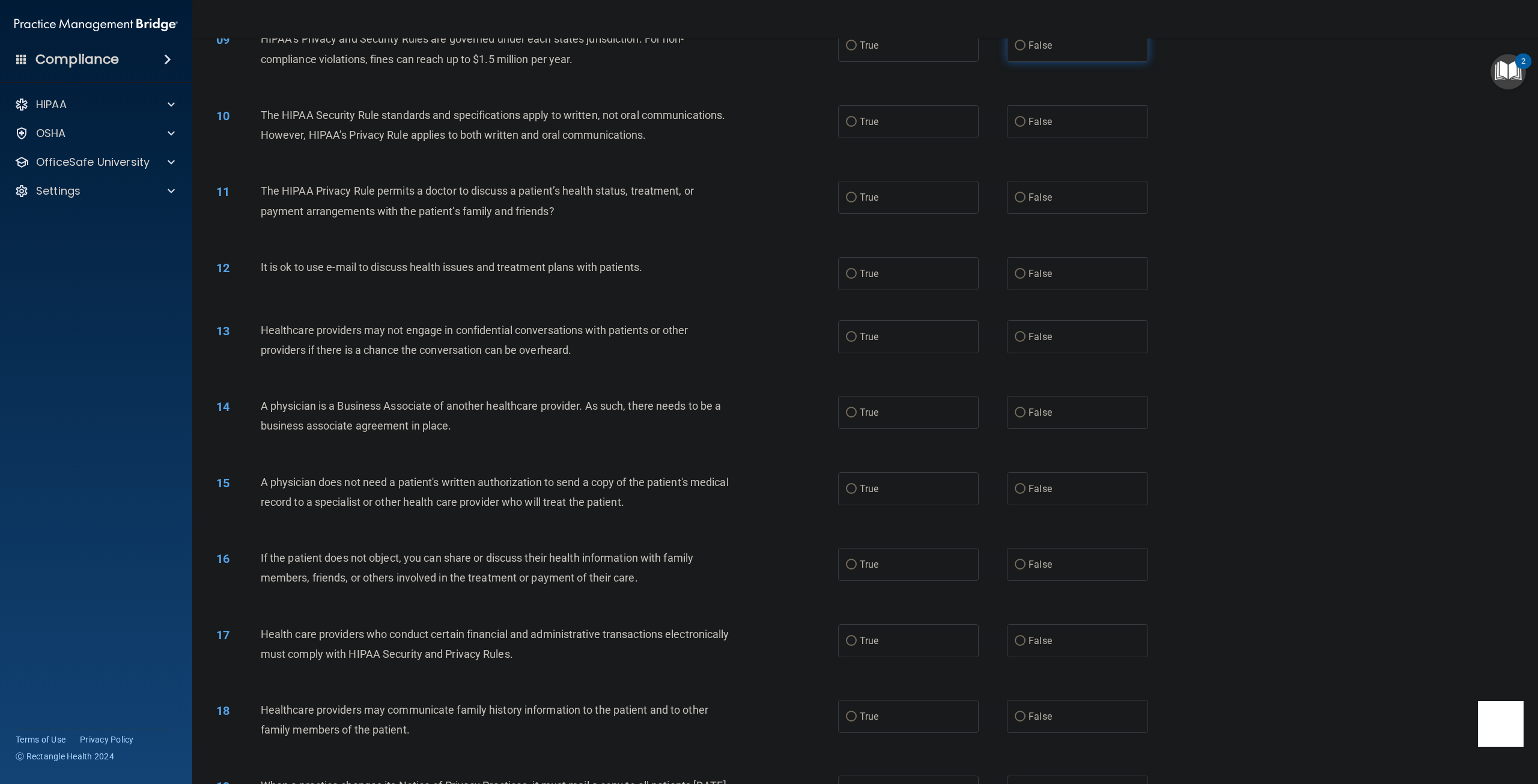
click at [1028, 62] on label "False" at bounding box center [1077, 45] width 140 height 33
click at [1026, 51] on input "False" at bounding box center [1020, 46] width 11 height 9
radio input "true"
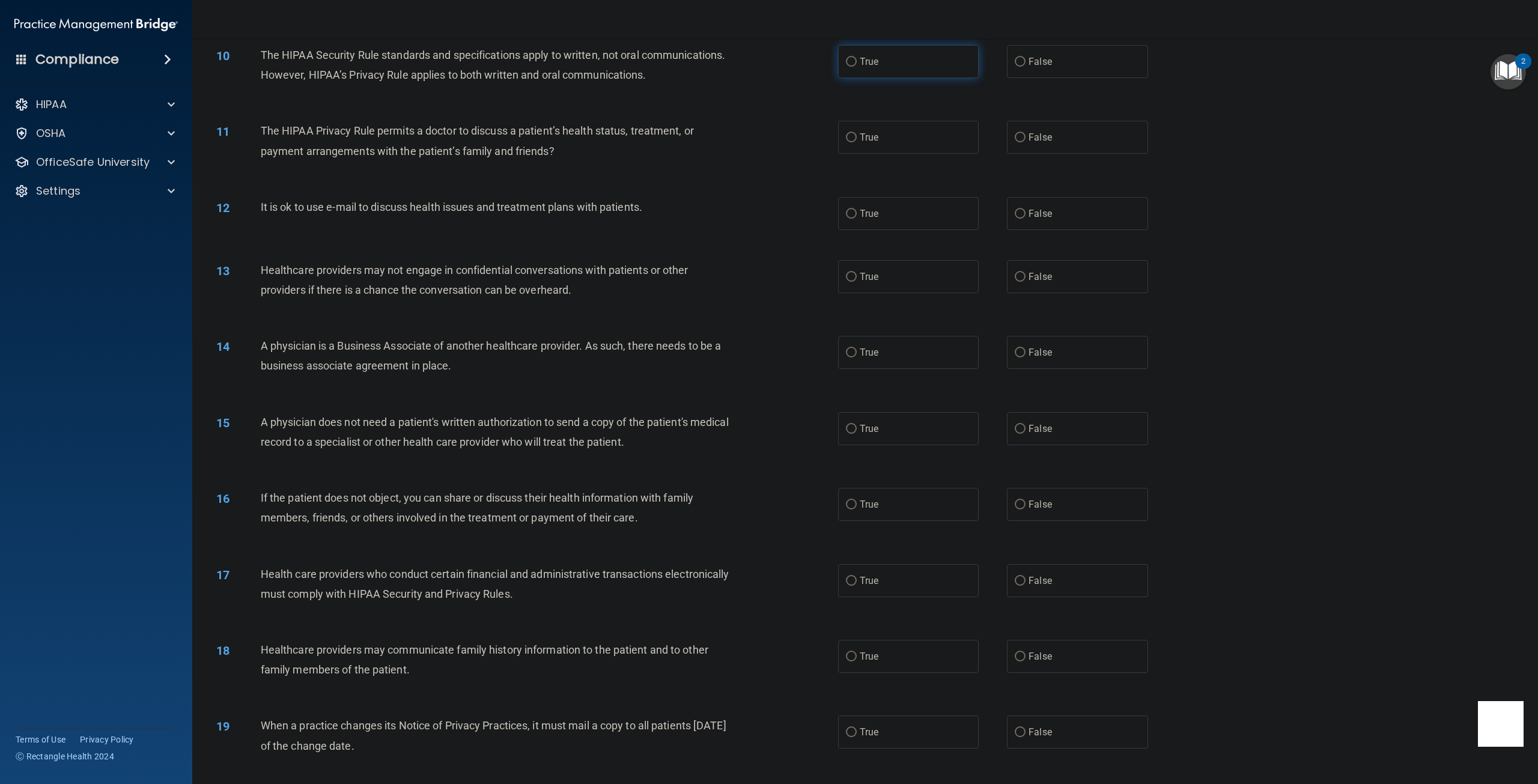
click at [850, 78] on label "True" at bounding box center [908, 61] width 140 height 33
click at [850, 67] on input "True" at bounding box center [851, 62] width 11 height 9
radio input "true"
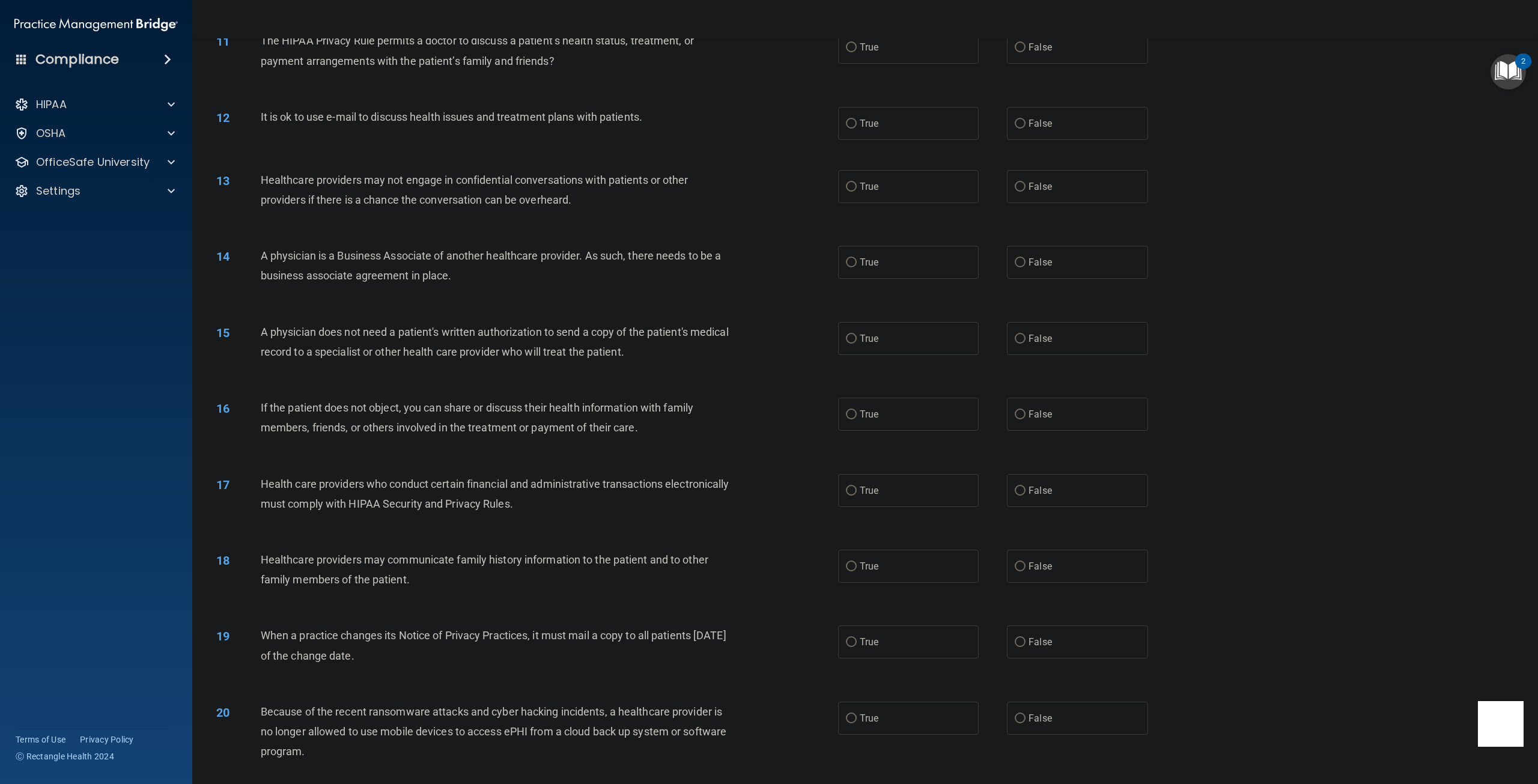
scroll to position [841, 0]
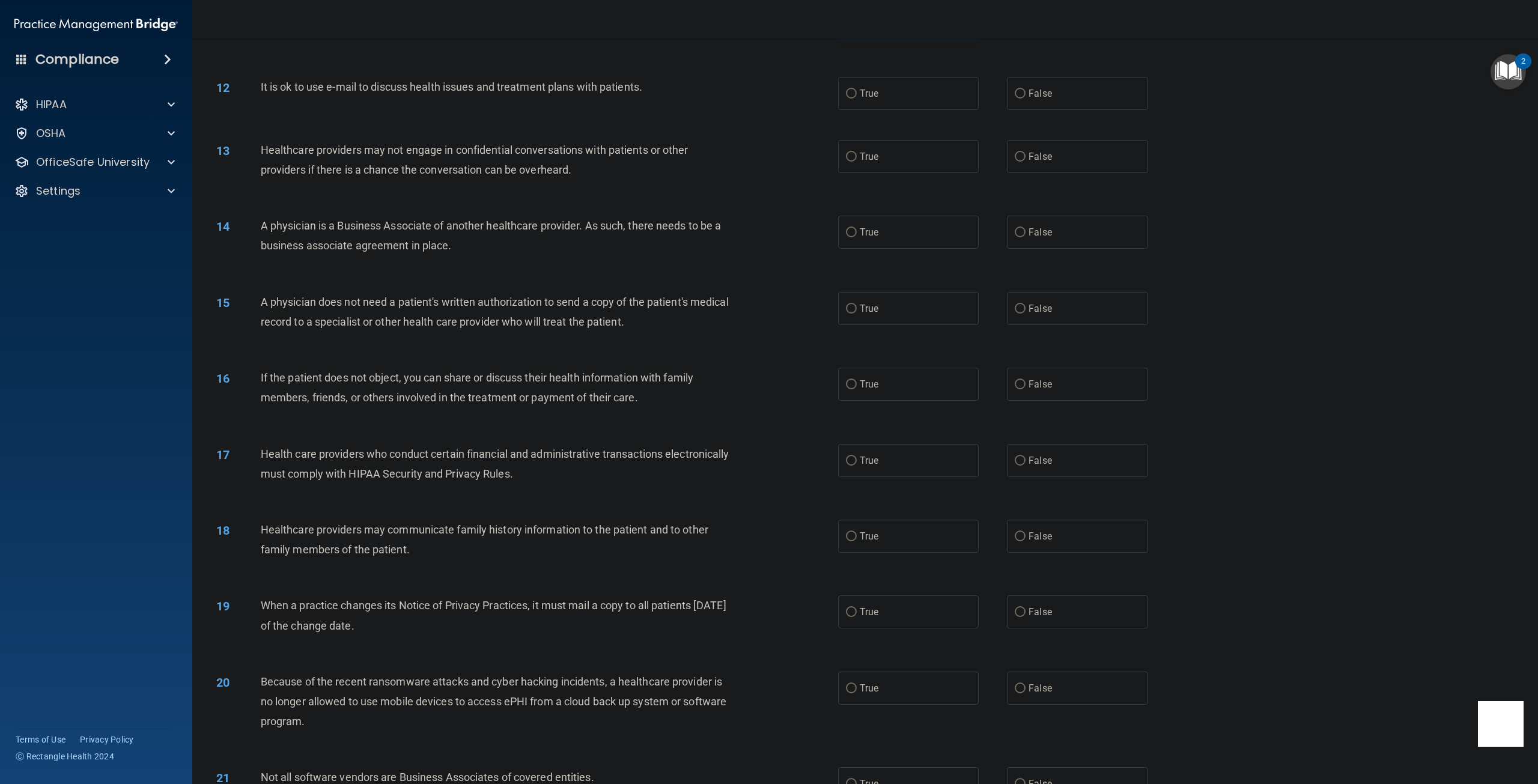
click at [851, 22] on input "True" at bounding box center [851, 18] width 11 height 9
radio input "true"
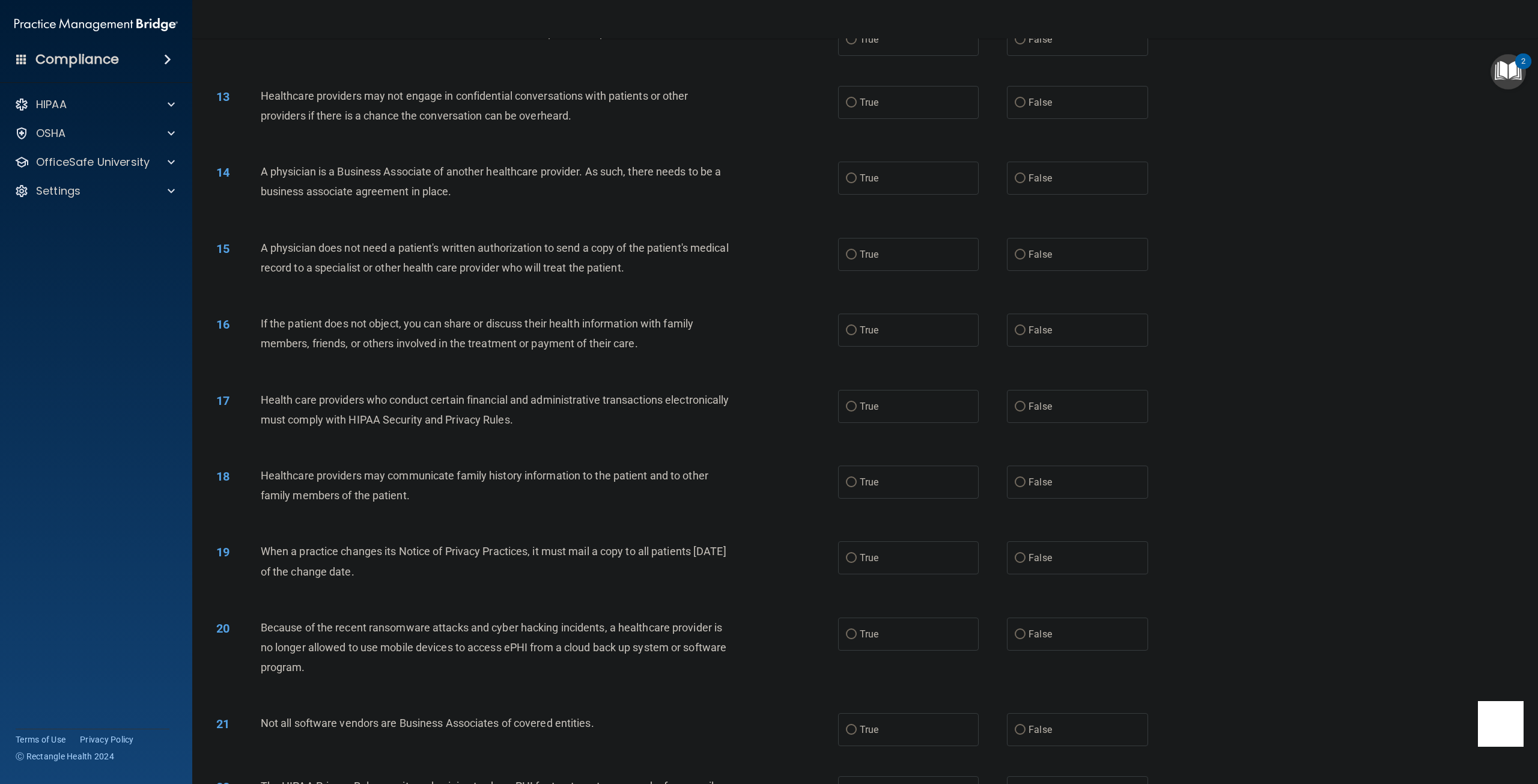
scroll to position [901, 0]
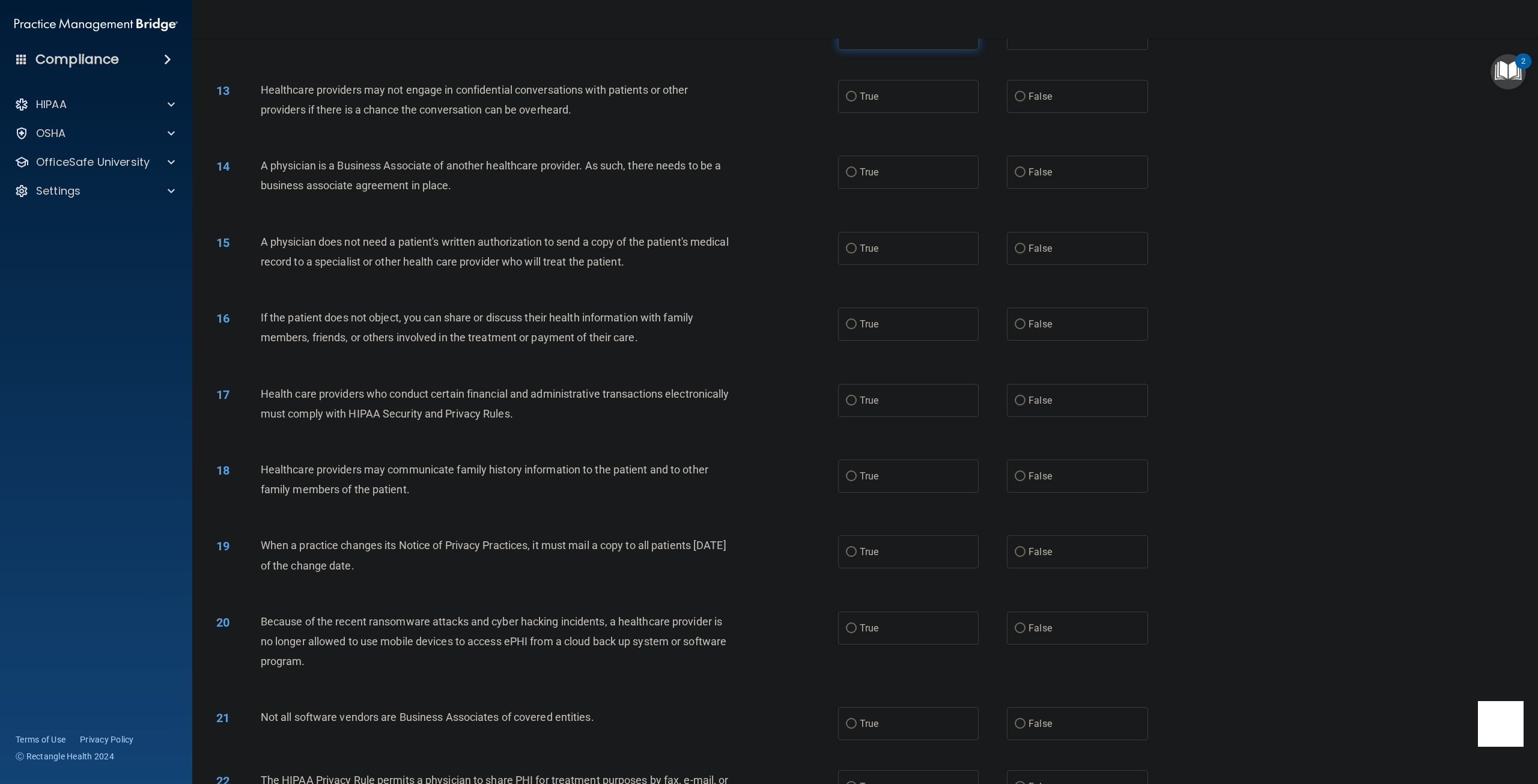
click at [853, 50] on label "True" at bounding box center [908, 33] width 140 height 33
click at [853, 38] on input "True" at bounding box center [851, 34] width 11 height 9
radio input "true"
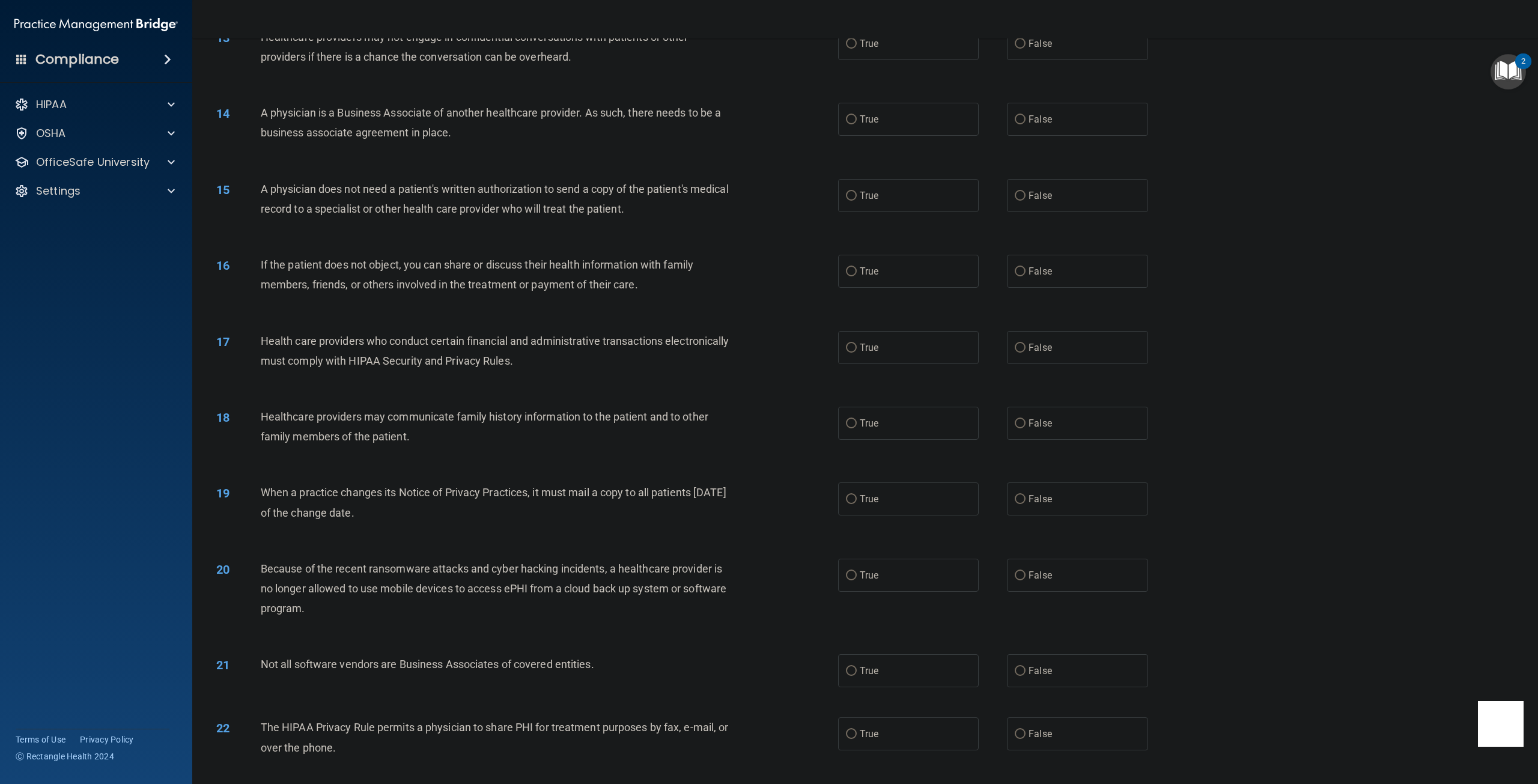
scroll to position [961, 0]
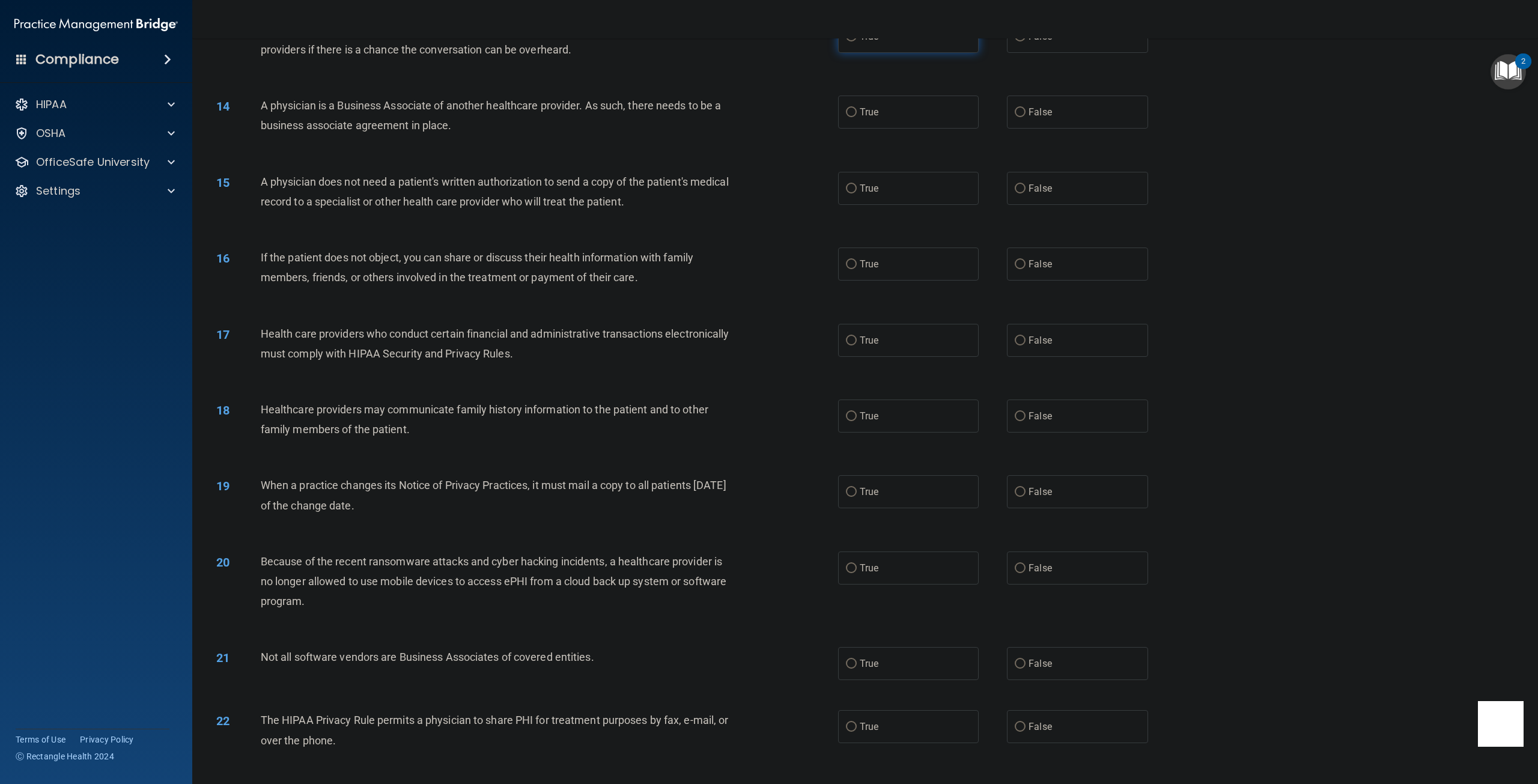
click at [846, 53] on label "True" at bounding box center [908, 36] width 140 height 33
click at [846, 41] on input "True" at bounding box center [851, 37] width 11 height 9
radio input "true"
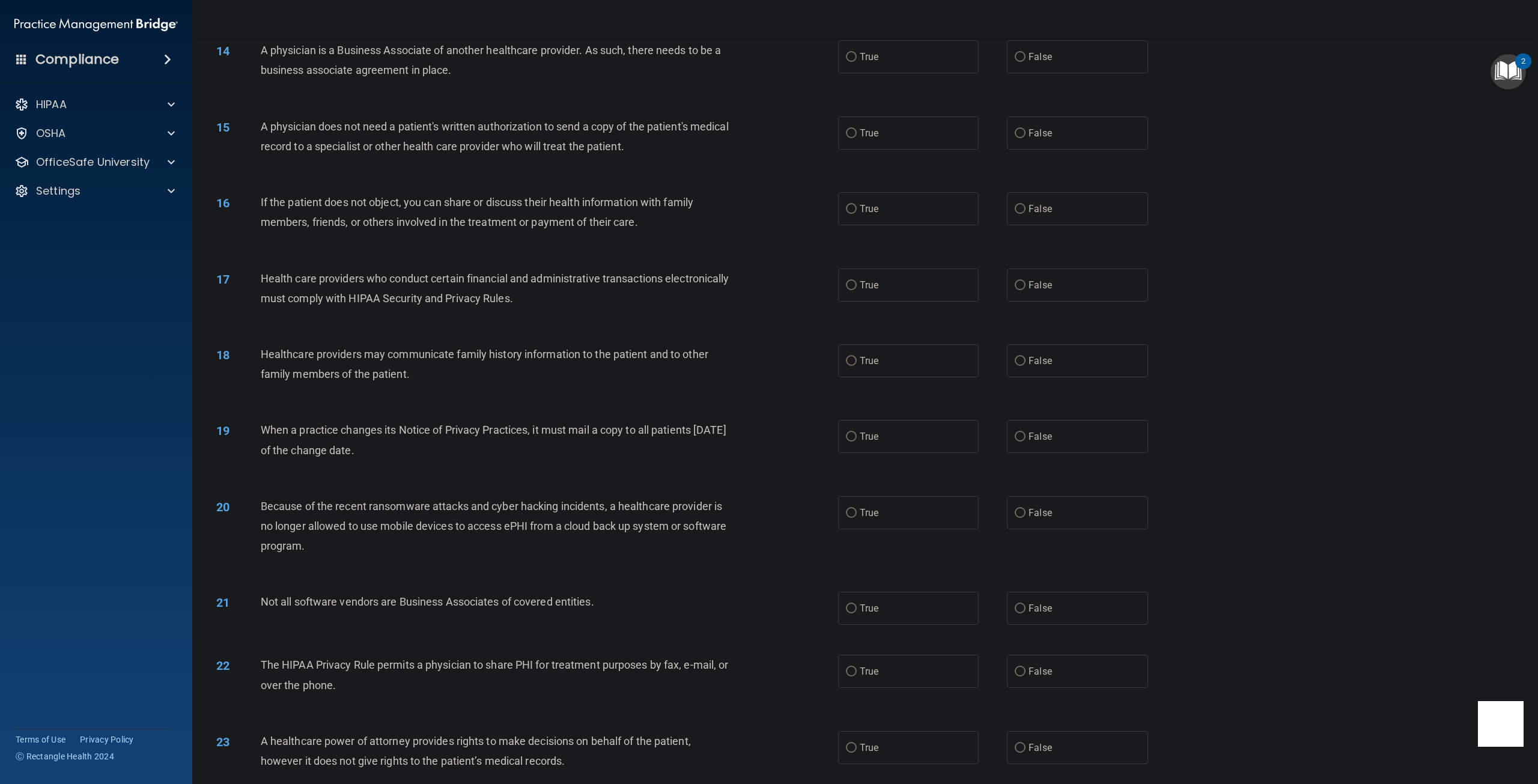
scroll to position [1021, 0]
click at [1020, 68] on label "False" at bounding box center [1077, 51] width 140 height 33
click at [1020, 57] on input "False" at bounding box center [1020, 52] width 11 height 9
radio input "true"
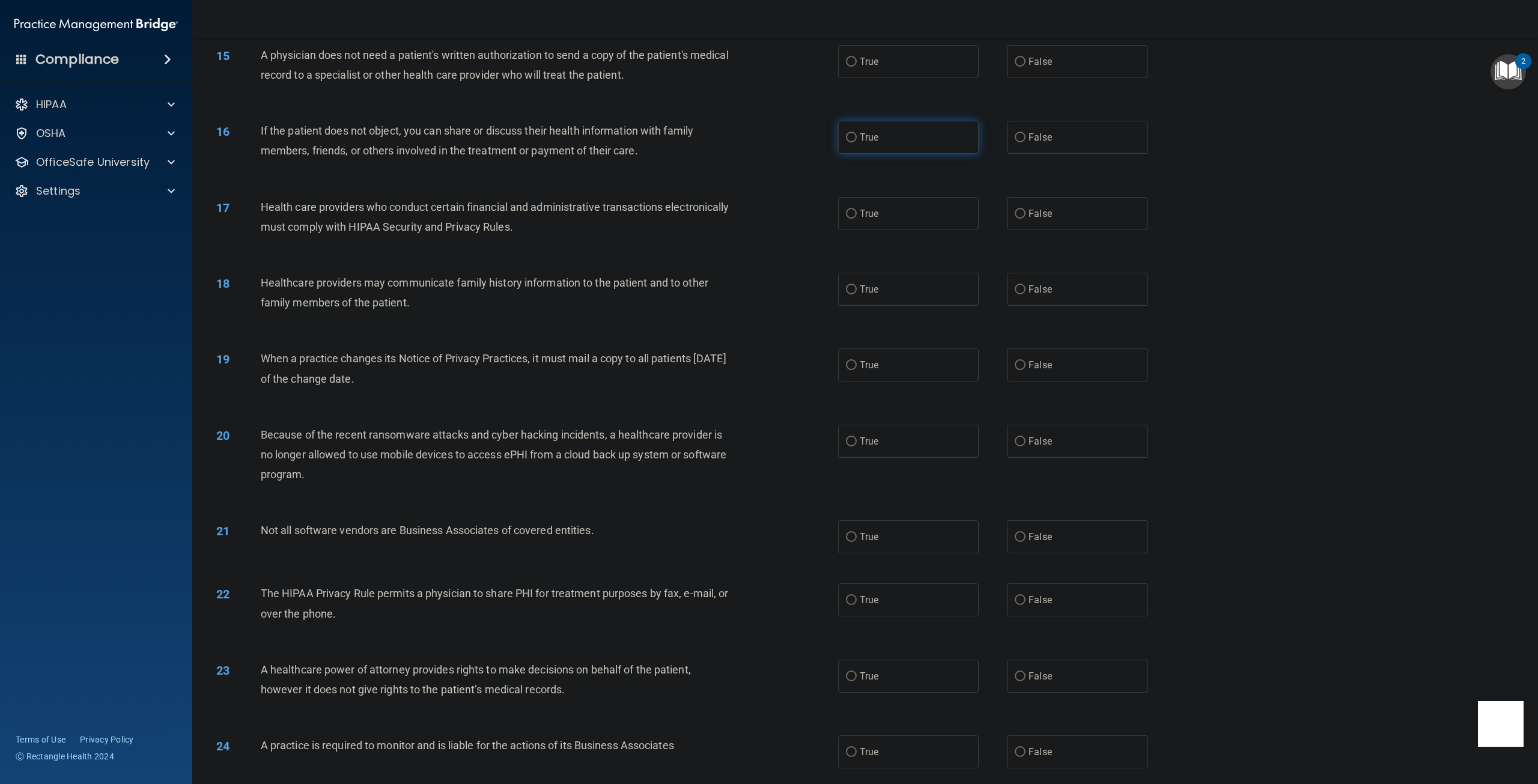
scroll to position [1081, 0]
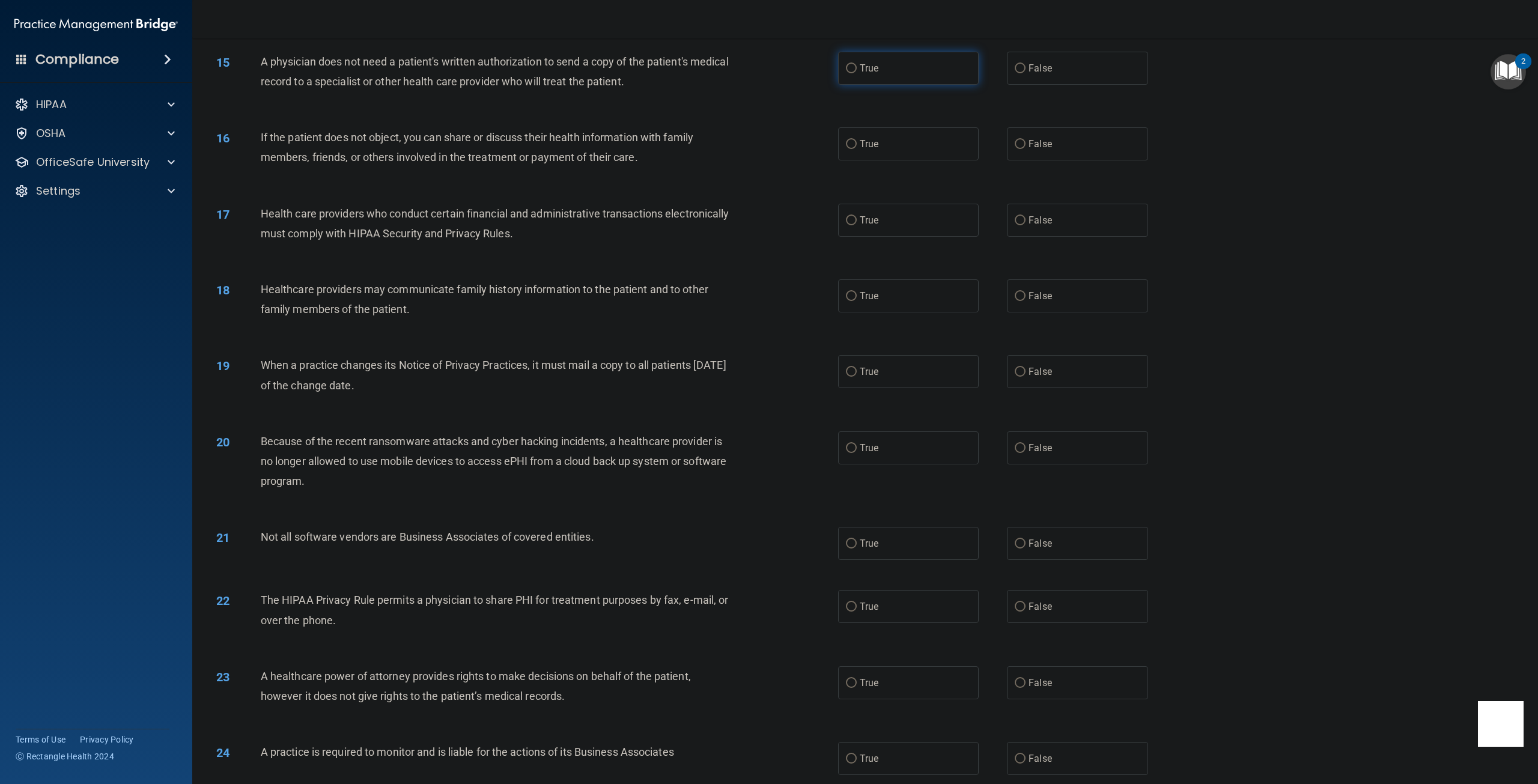
click at [851, 73] on input "True" at bounding box center [851, 68] width 11 height 9
radio input "true"
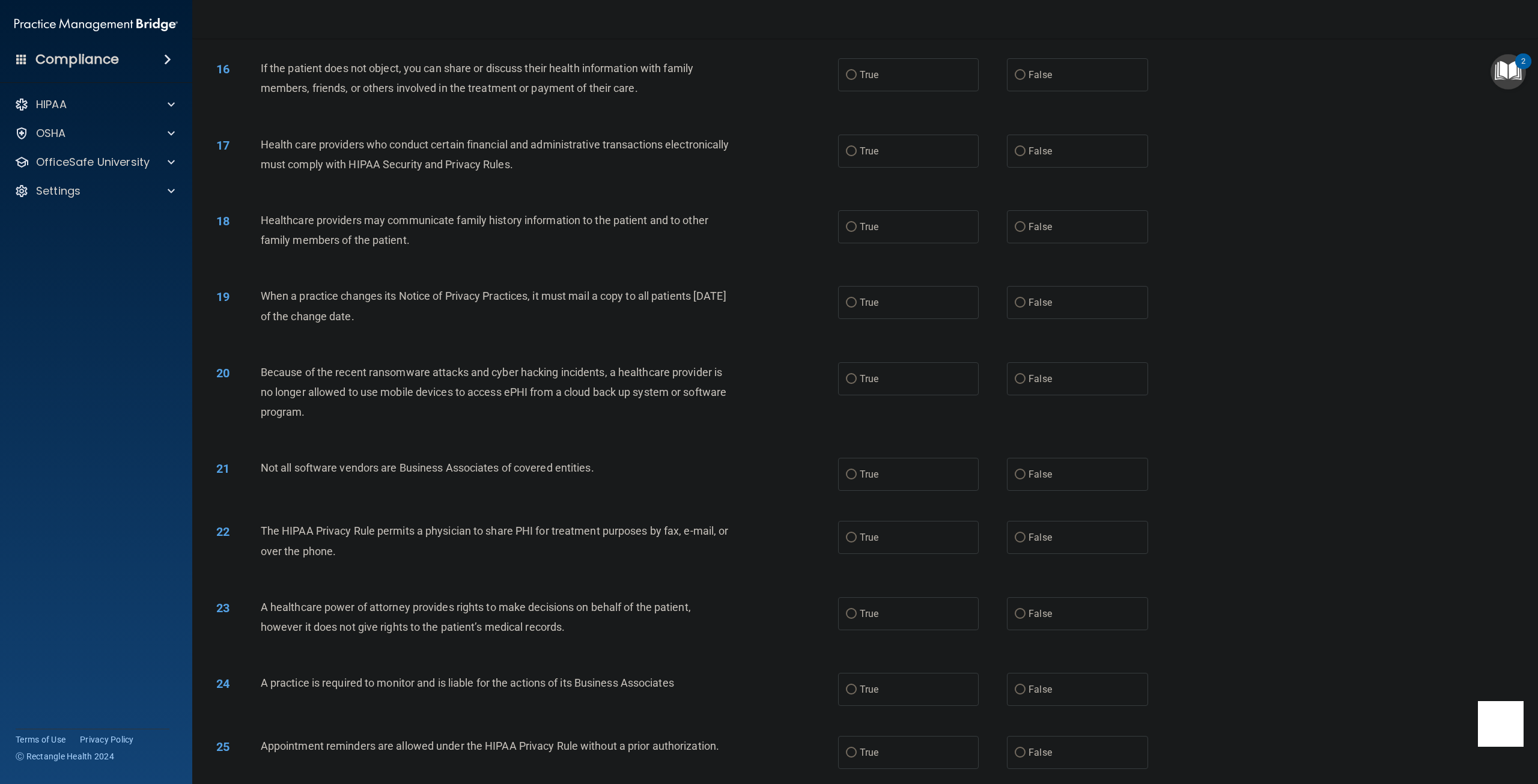
scroll to position [1141, 0]
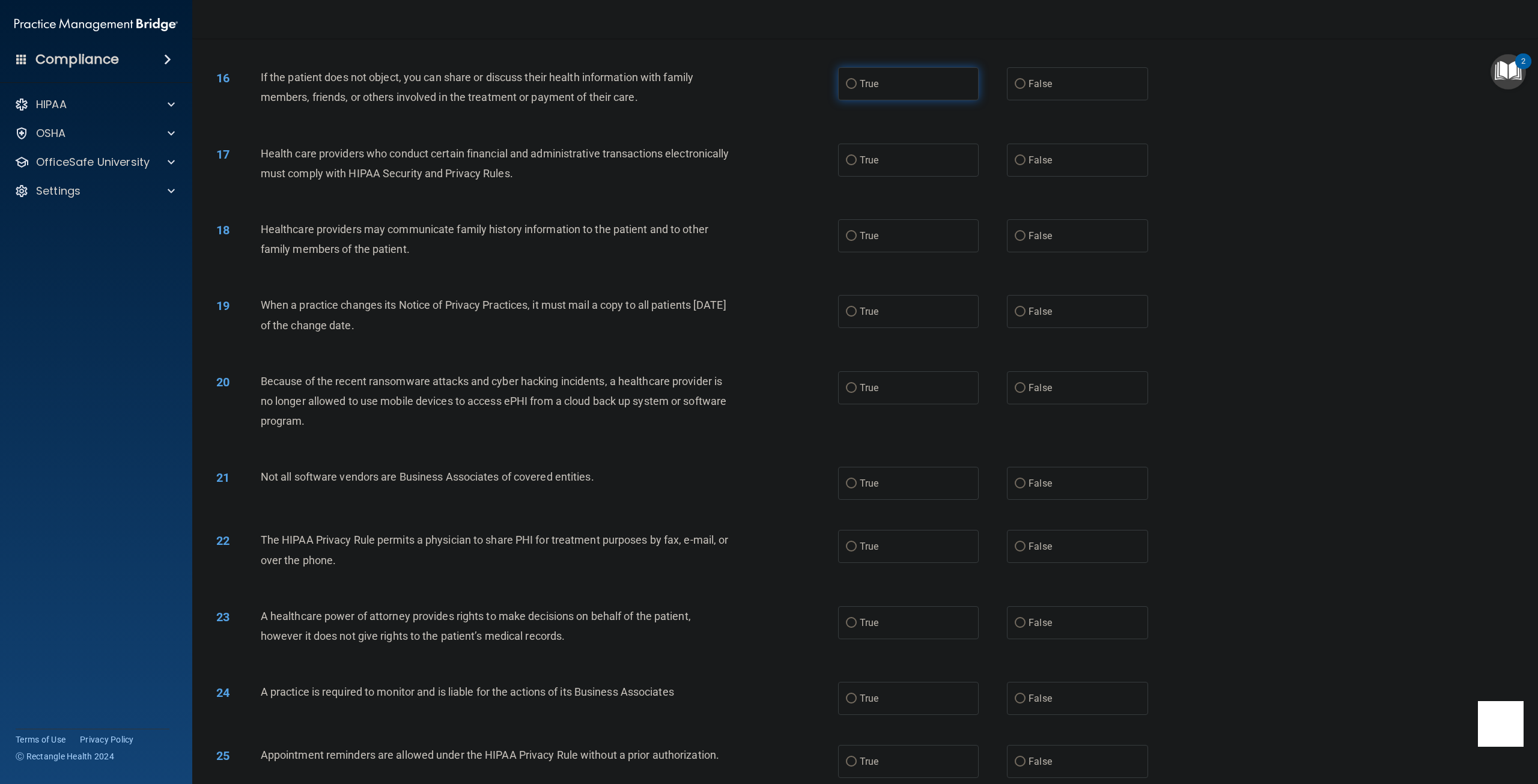
click at [845, 100] on label "True" at bounding box center [908, 84] width 140 height 33
click at [846, 89] on input "True" at bounding box center [851, 84] width 11 height 9
radio input "true"
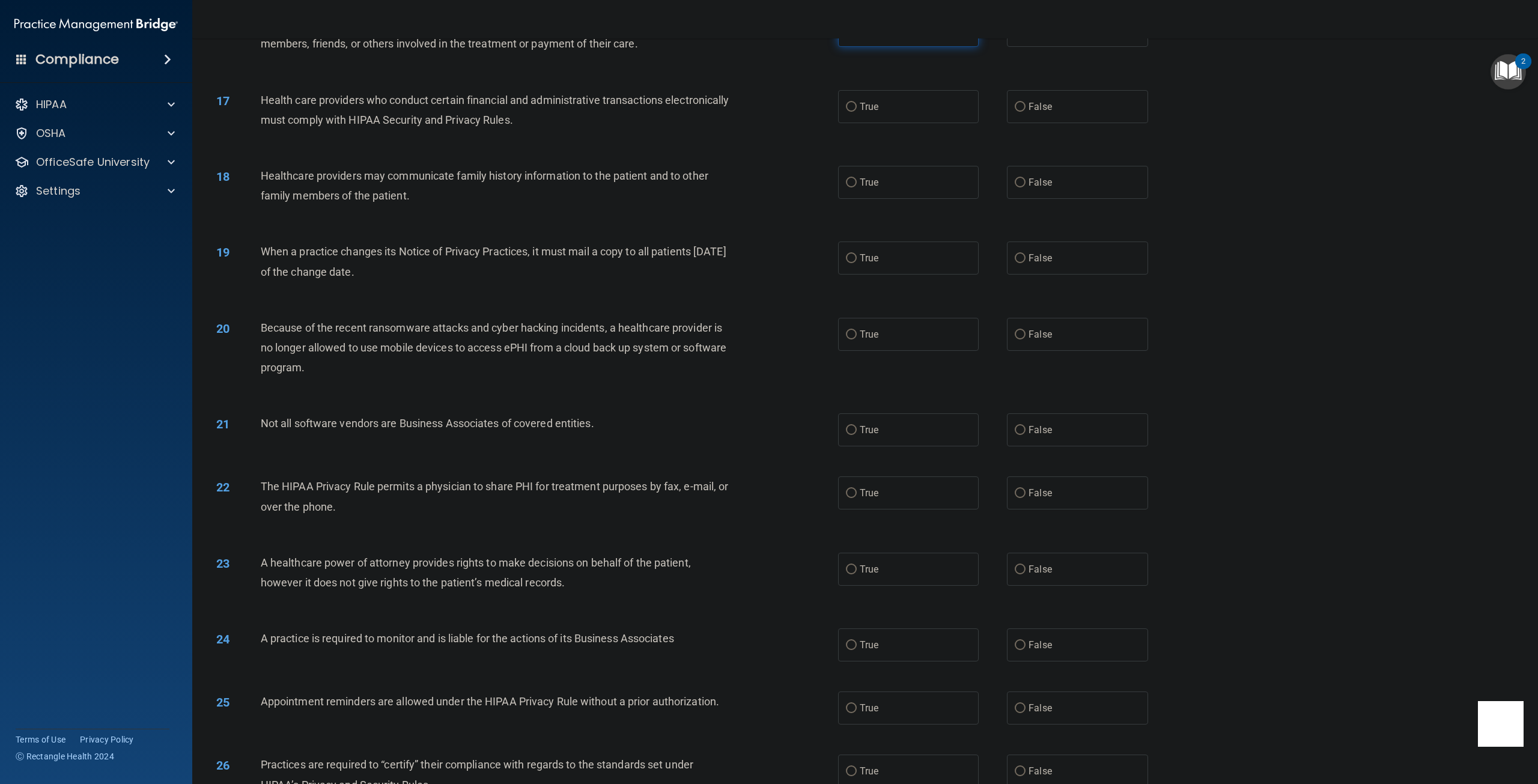
scroll to position [1201, 0]
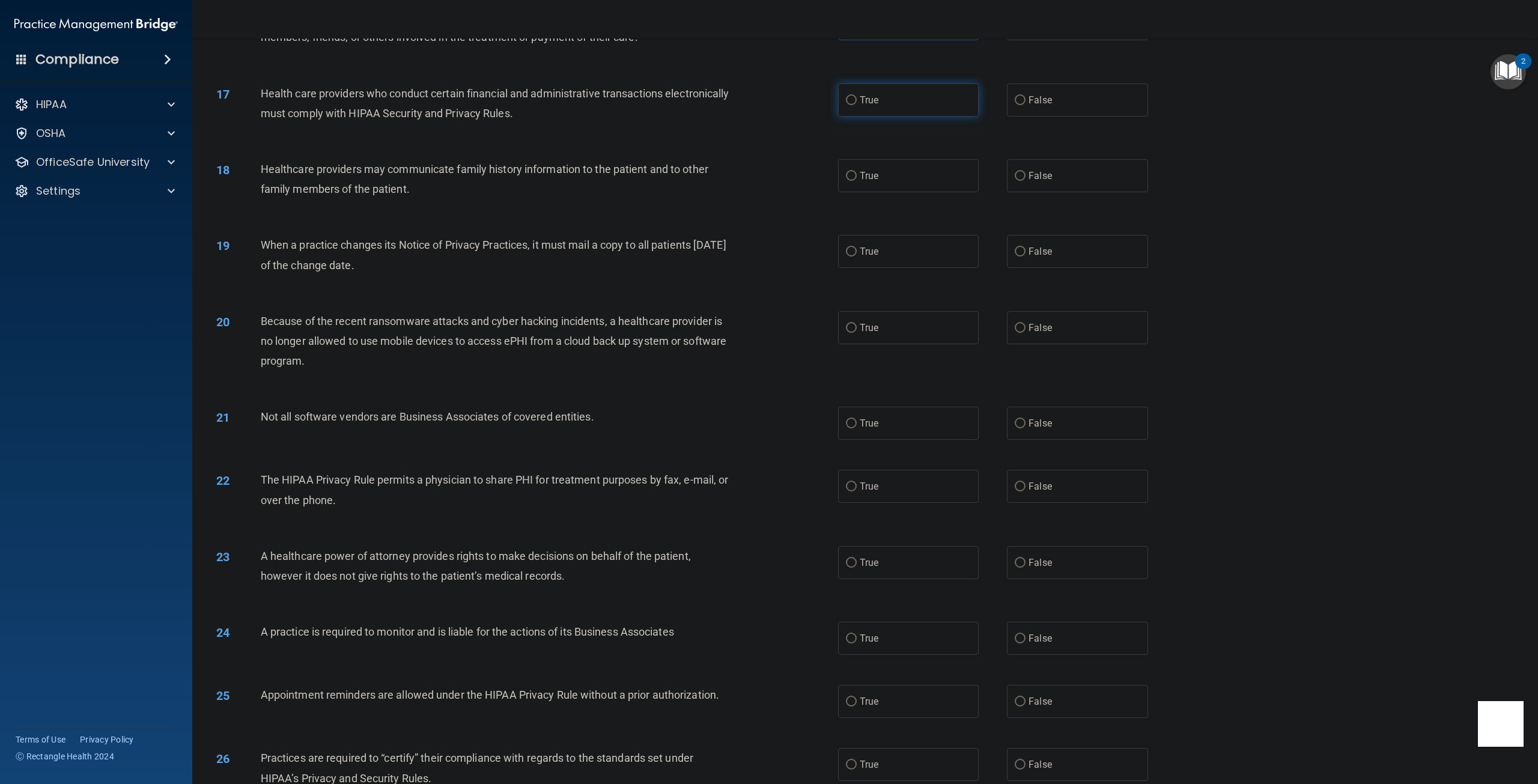
click at [856, 117] on label "True" at bounding box center [908, 100] width 140 height 33
click at [856, 105] on input "True" at bounding box center [851, 101] width 11 height 9
radio input "true"
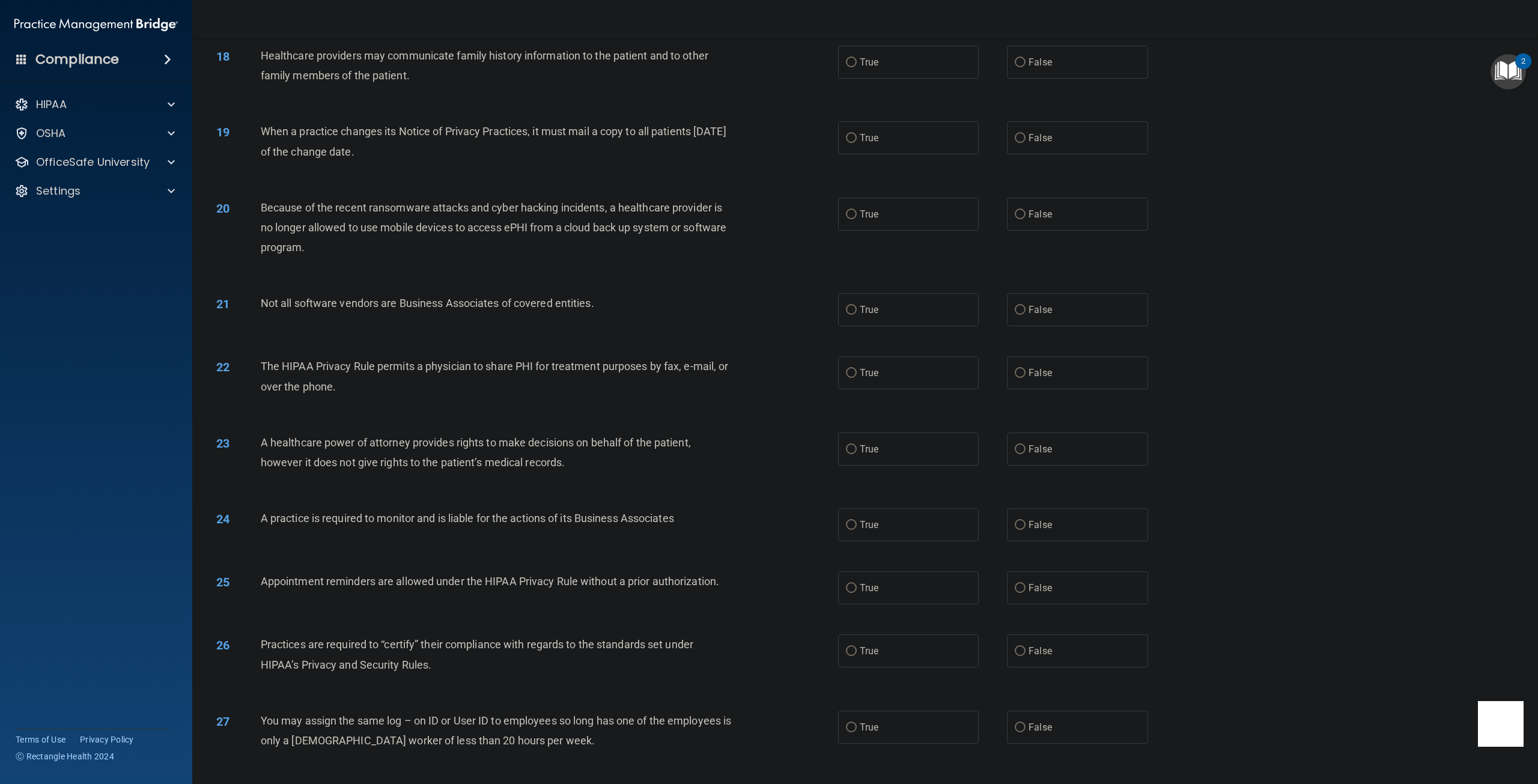
scroll to position [1321, 0]
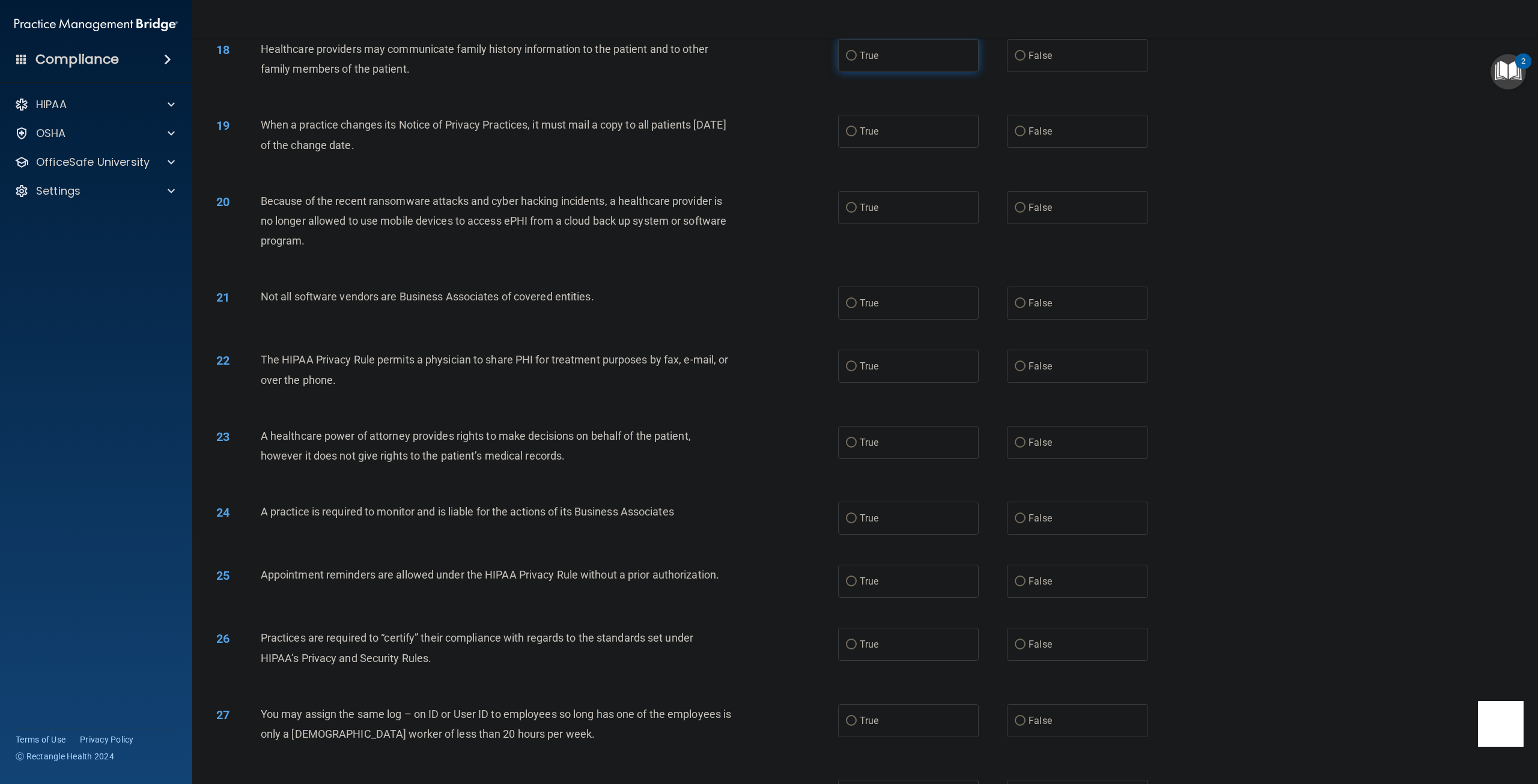
click at [848, 61] on input "True" at bounding box center [851, 56] width 11 height 9
radio input "true"
click at [1020, 72] on label "False" at bounding box center [1077, 55] width 140 height 33
click at [1020, 61] on input "False" at bounding box center [1020, 56] width 11 height 9
radio input "true"
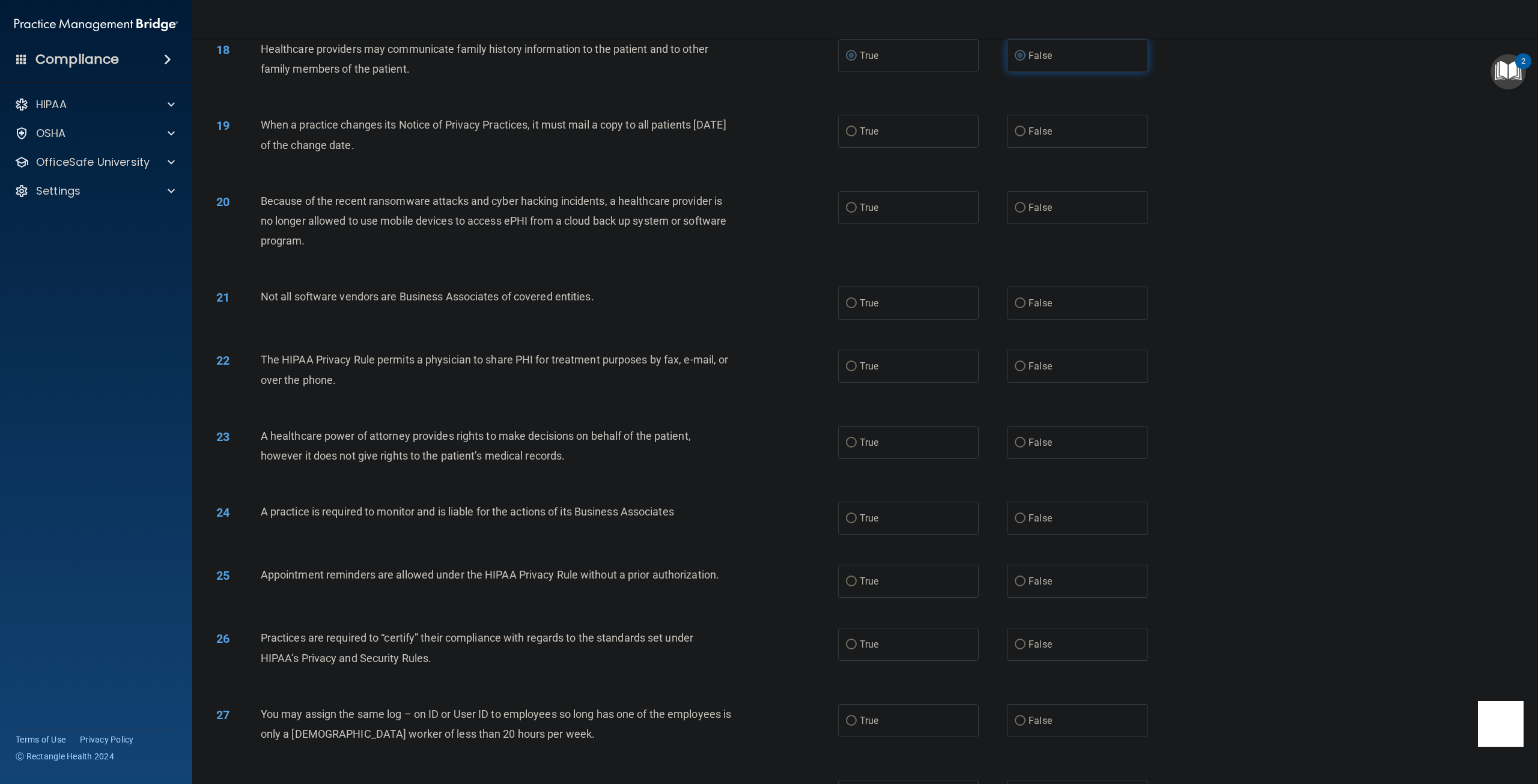
radio input "false"
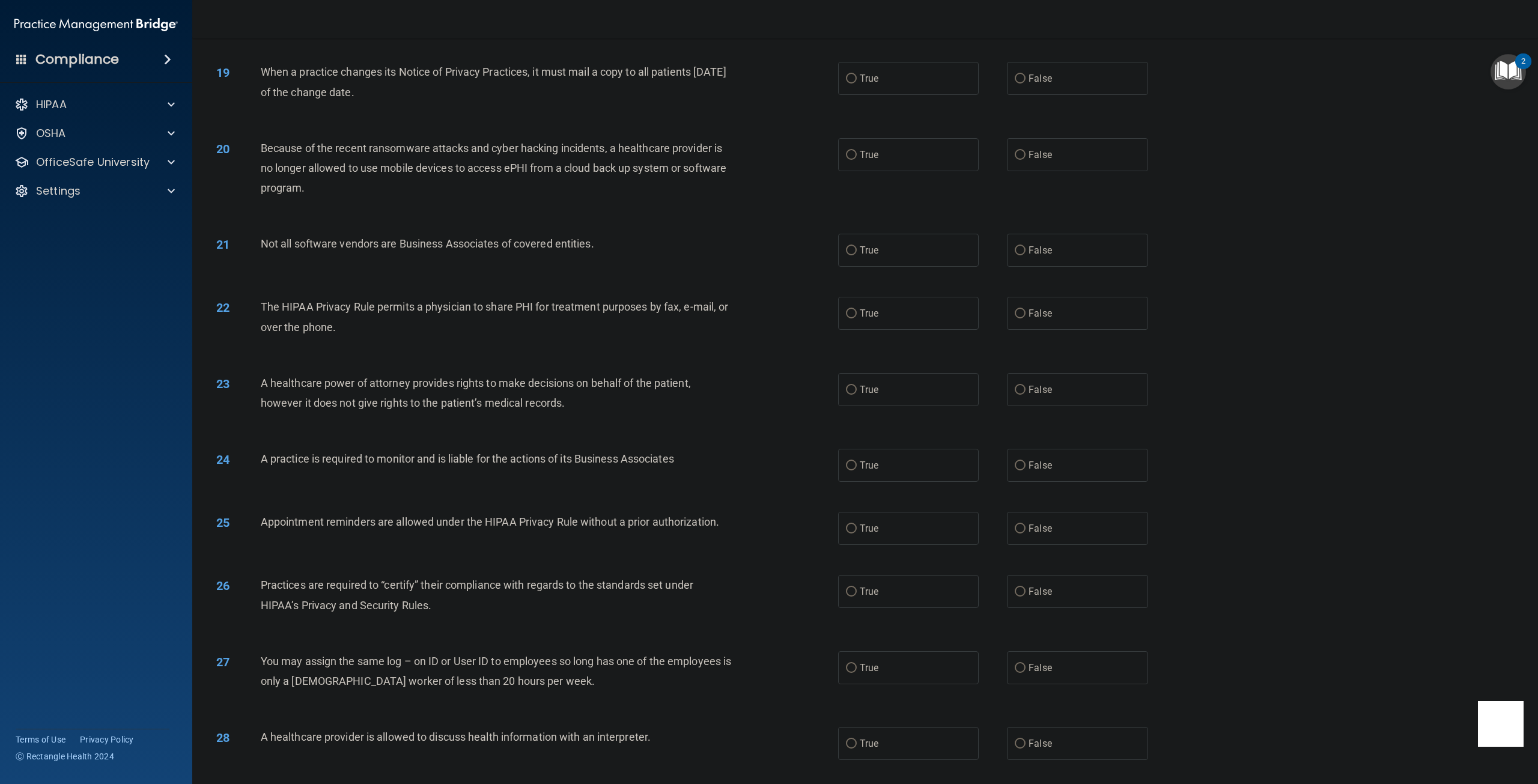
scroll to position [1381, 0]
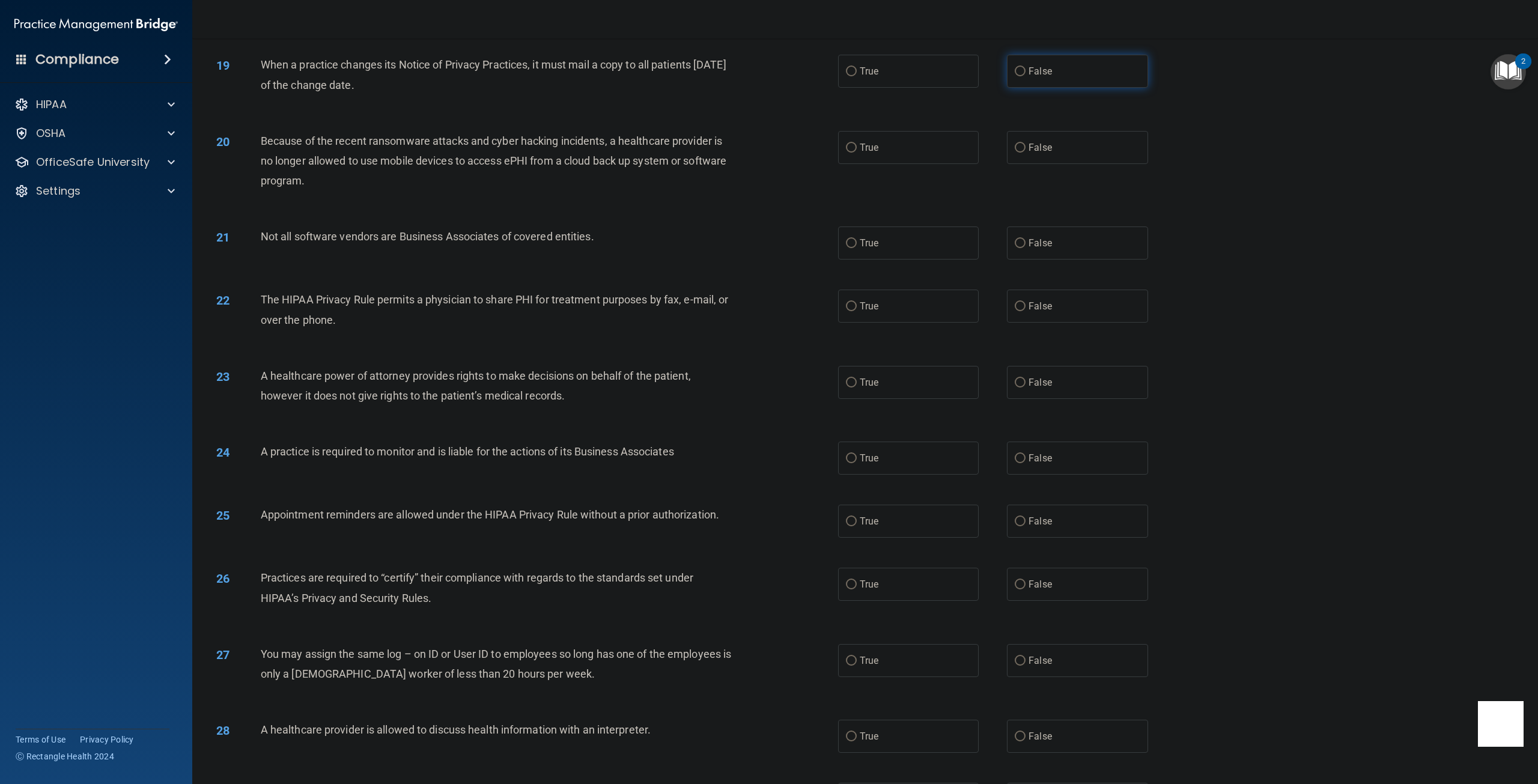
click at [1017, 76] on input "False" at bounding box center [1020, 72] width 11 height 9
radio input "true"
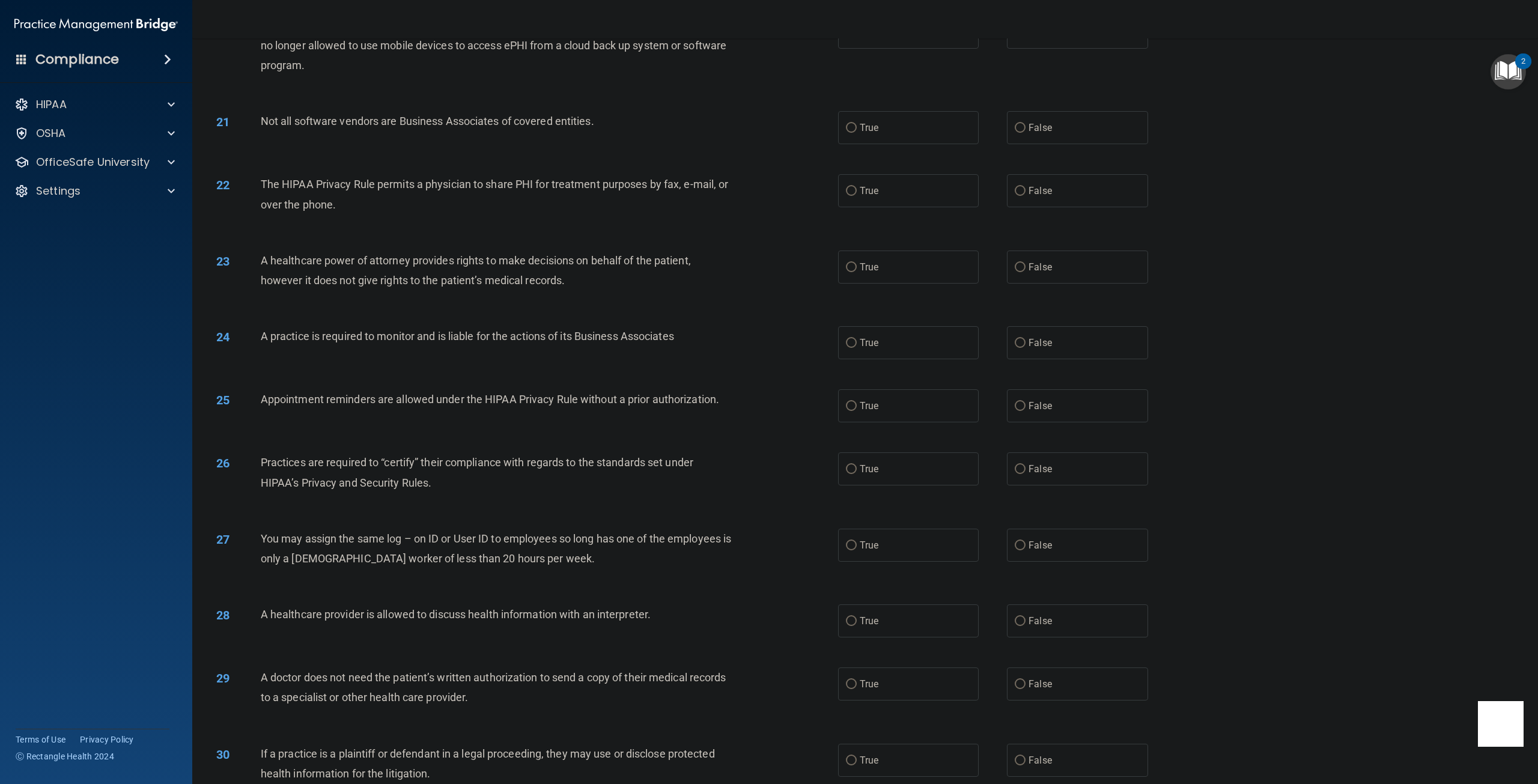
scroll to position [1501, 0]
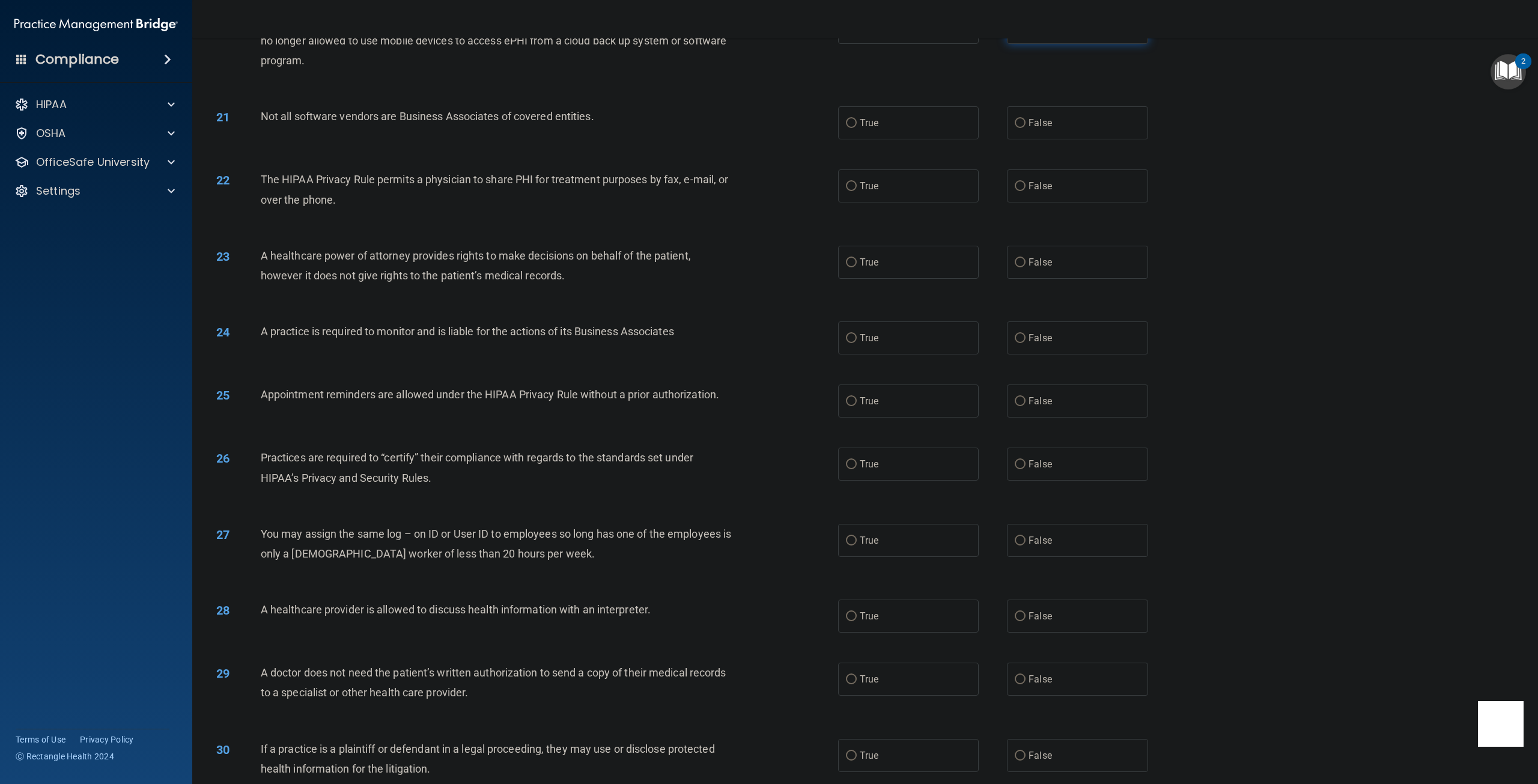
click at [1007, 44] on label "False" at bounding box center [1077, 27] width 140 height 33
click at [1015, 32] on input "False" at bounding box center [1020, 28] width 11 height 9
radio input "true"
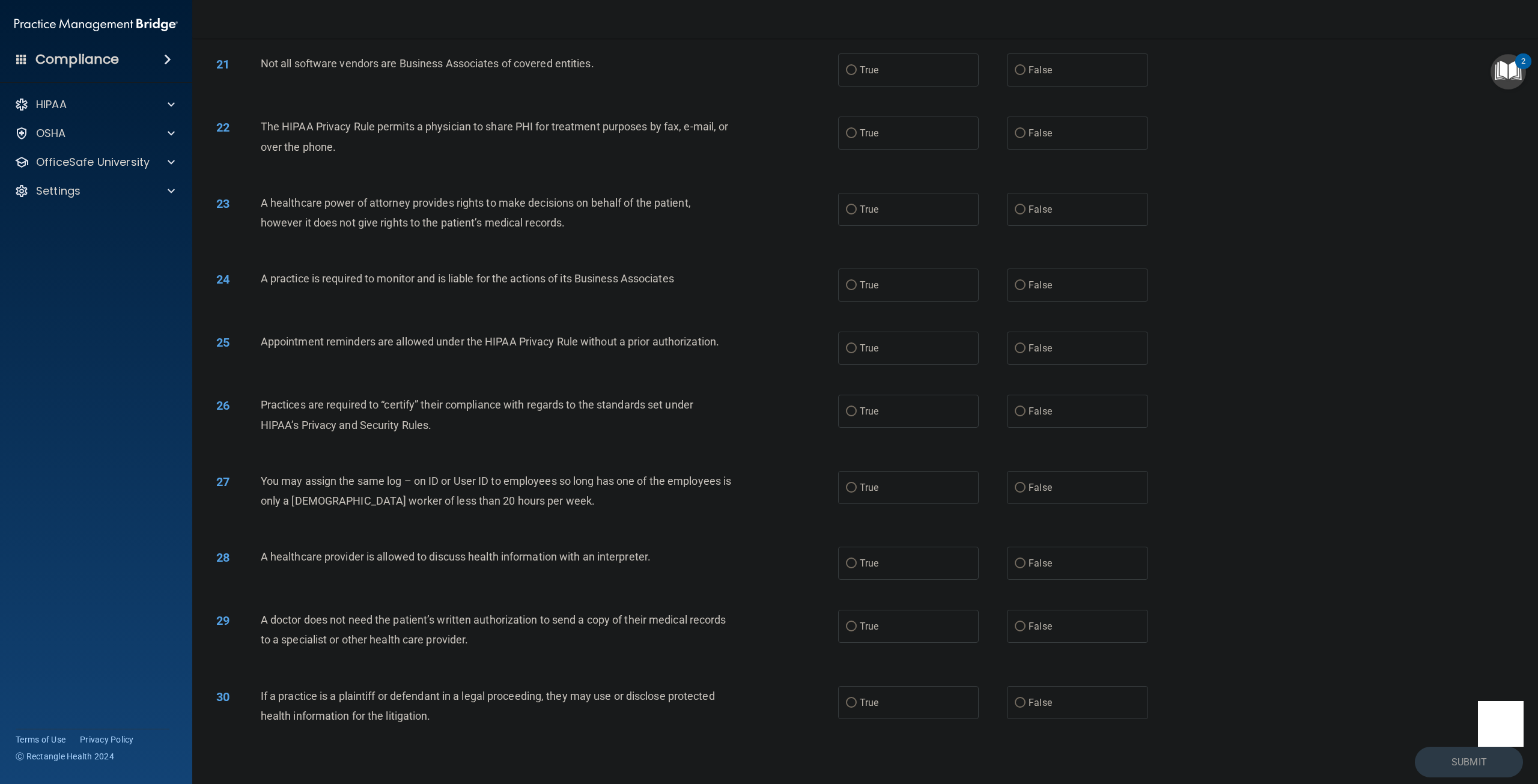
scroll to position [1561, 0]
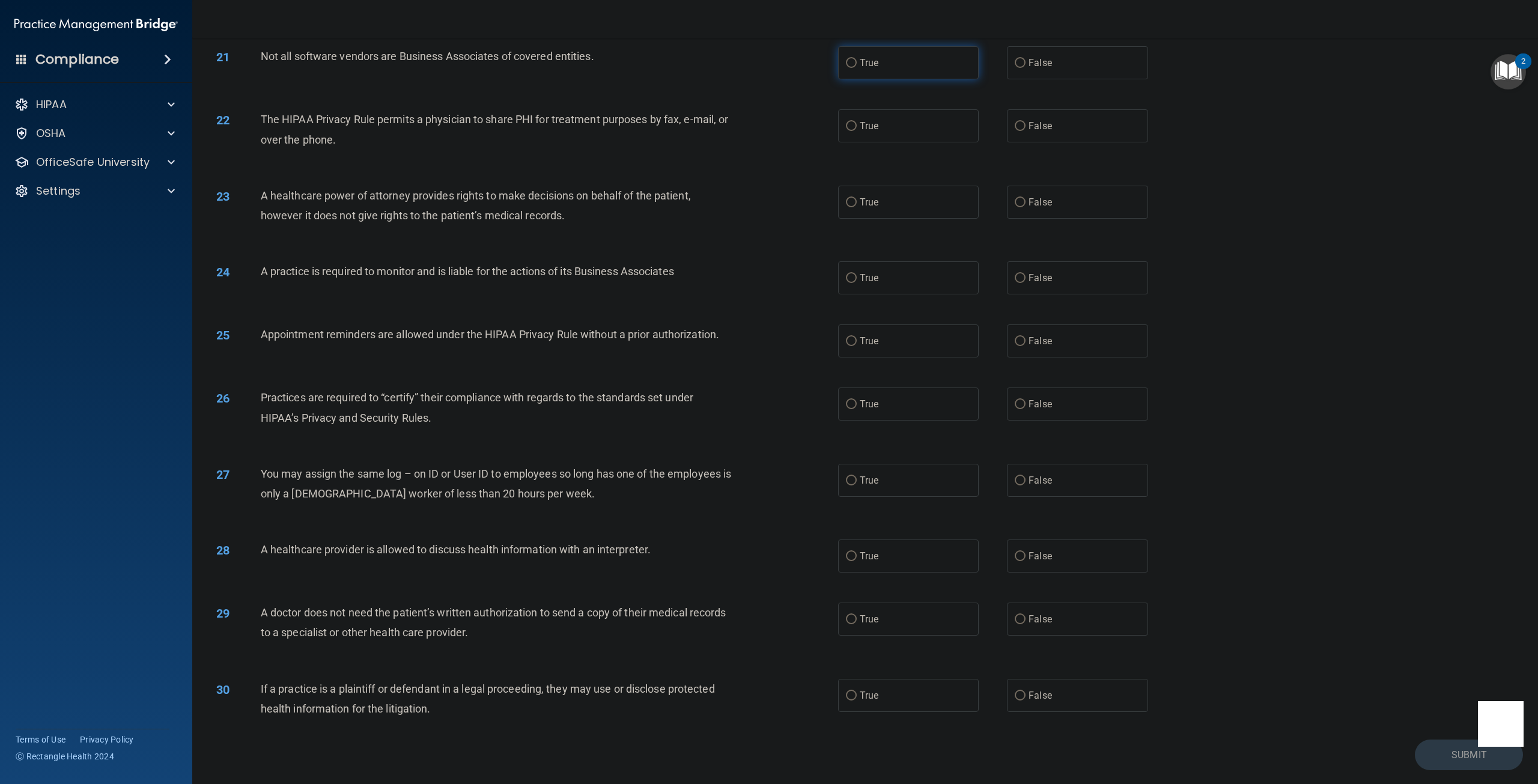
click at [856, 79] on label "True" at bounding box center [908, 62] width 140 height 33
click at [856, 68] on input "True" at bounding box center [851, 63] width 11 height 9
radio input "true"
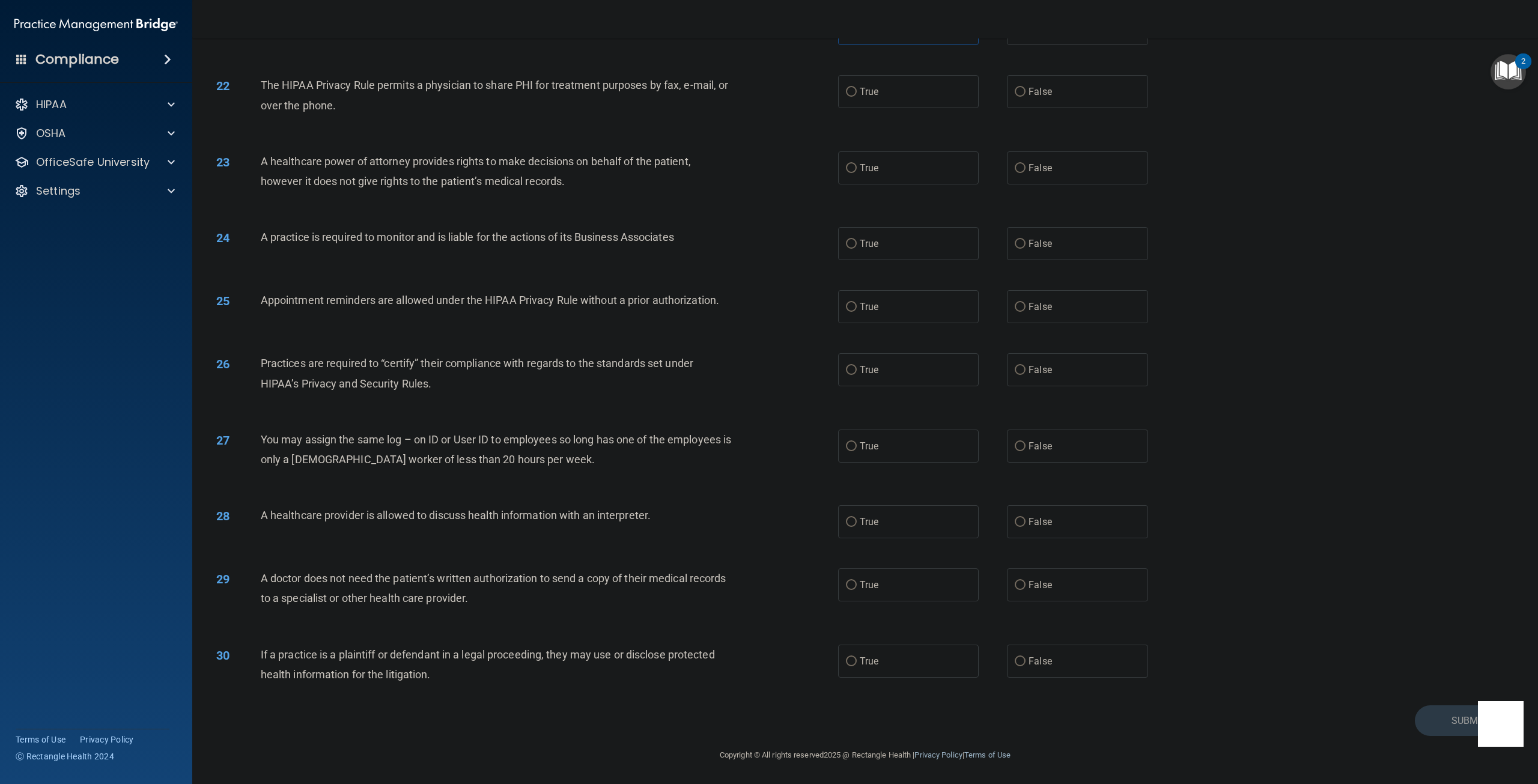
scroll to position [1622, 0]
click at [851, 108] on label "True" at bounding box center [908, 91] width 140 height 33
click at [851, 97] on input "True" at bounding box center [851, 92] width 11 height 9
radio input "true"
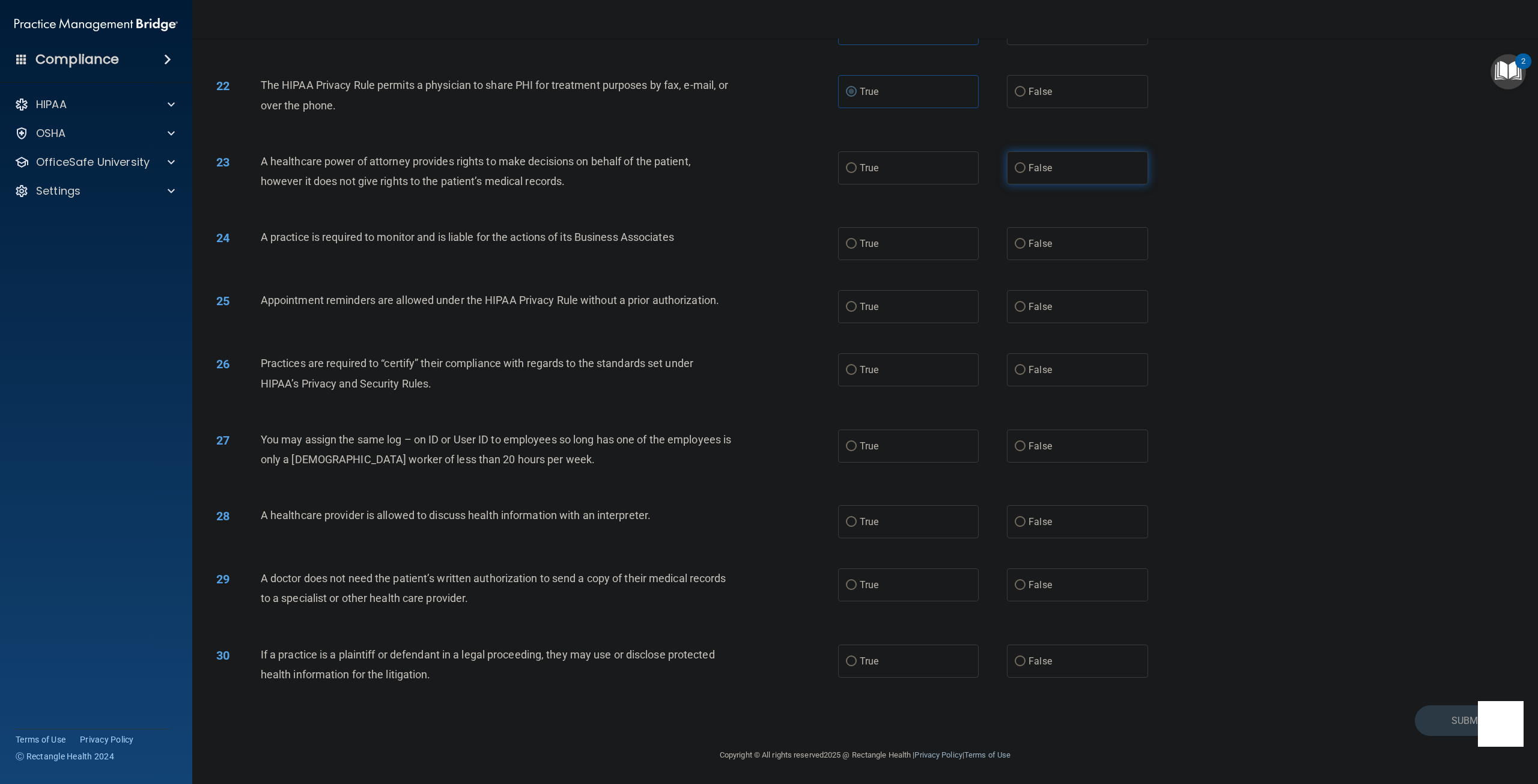
click at [1015, 173] on input "False" at bounding box center [1020, 168] width 11 height 9
radio input "true"
click at [1012, 257] on label "False" at bounding box center [1077, 243] width 140 height 33
click at [1015, 248] on input "False" at bounding box center [1020, 244] width 11 height 9
radio input "true"
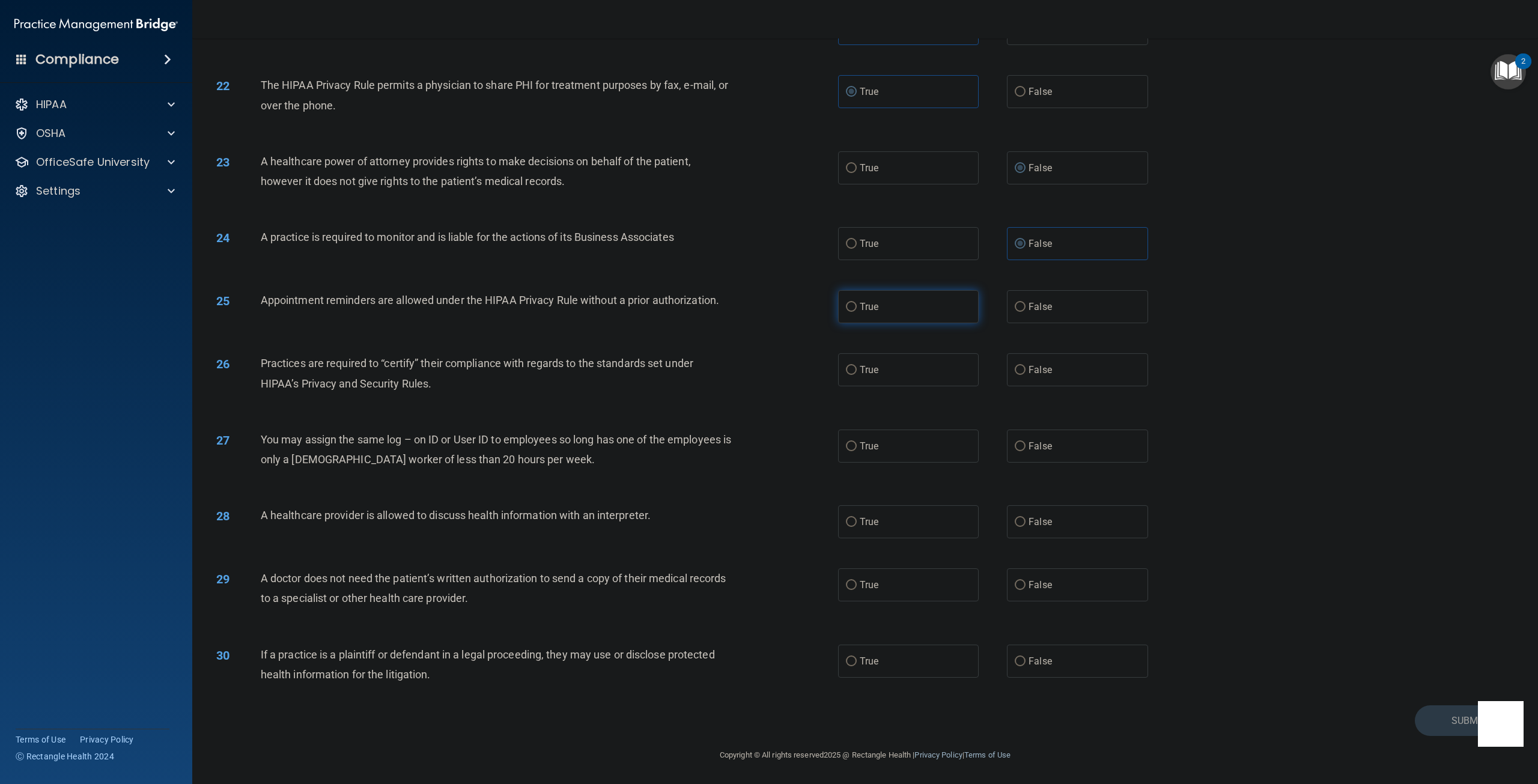
click at [856, 320] on label "True" at bounding box center [908, 306] width 140 height 33
click at [856, 312] on input "True" at bounding box center [851, 307] width 11 height 9
radio input "true"
click at [860, 380] on label "True" at bounding box center [908, 370] width 140 height 33
click at [856, 375] on input "True" at bounding box center [851, 370] width 11 height 9
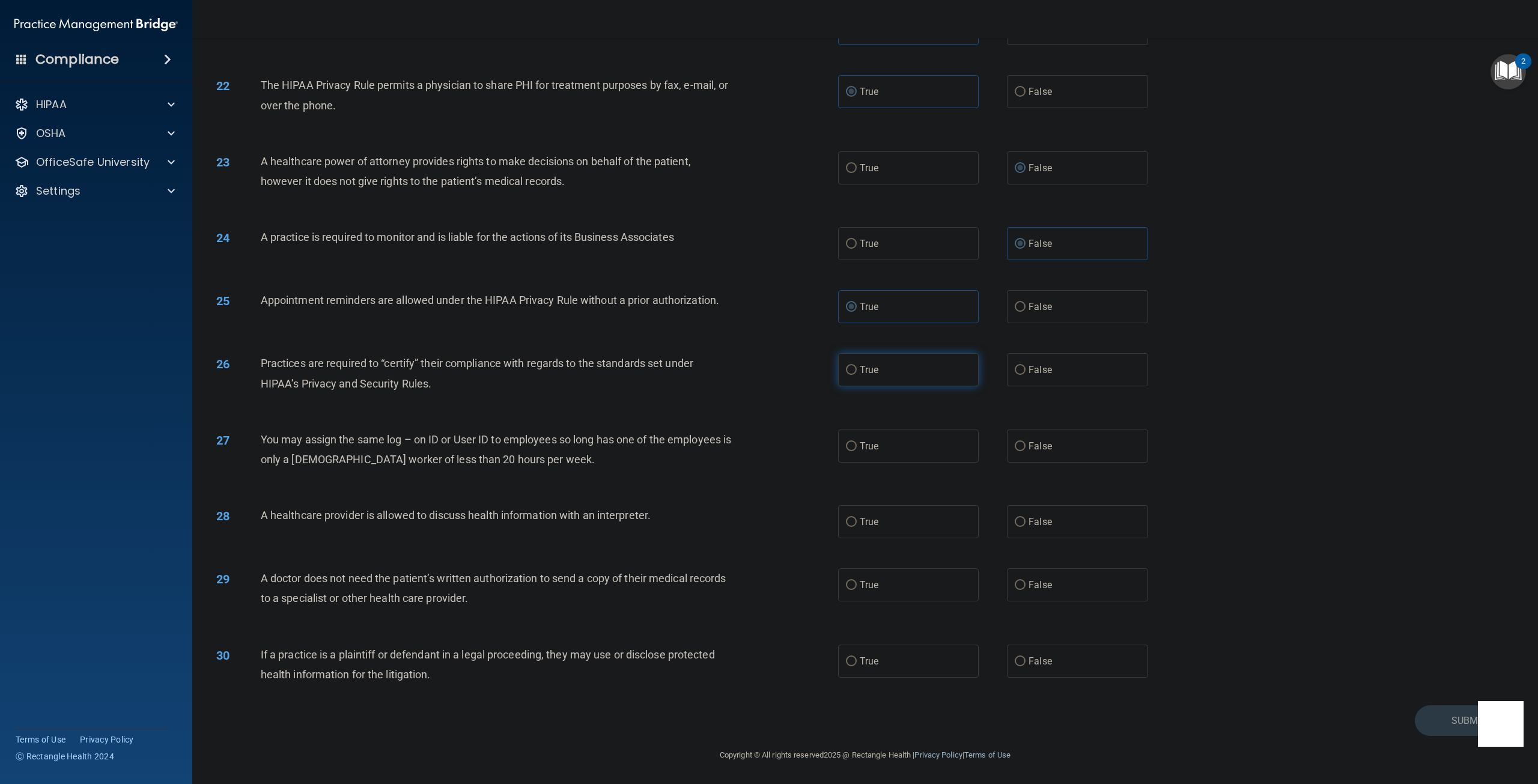
radio input "true"
click at [1023, 369] on label "False" at bounding box center [1077, 370] width 140 height 33
click at [1023, 369] on input "False" at bounding box center [1020, 370] width 11 height 9
radio input "true"
radio input "false"
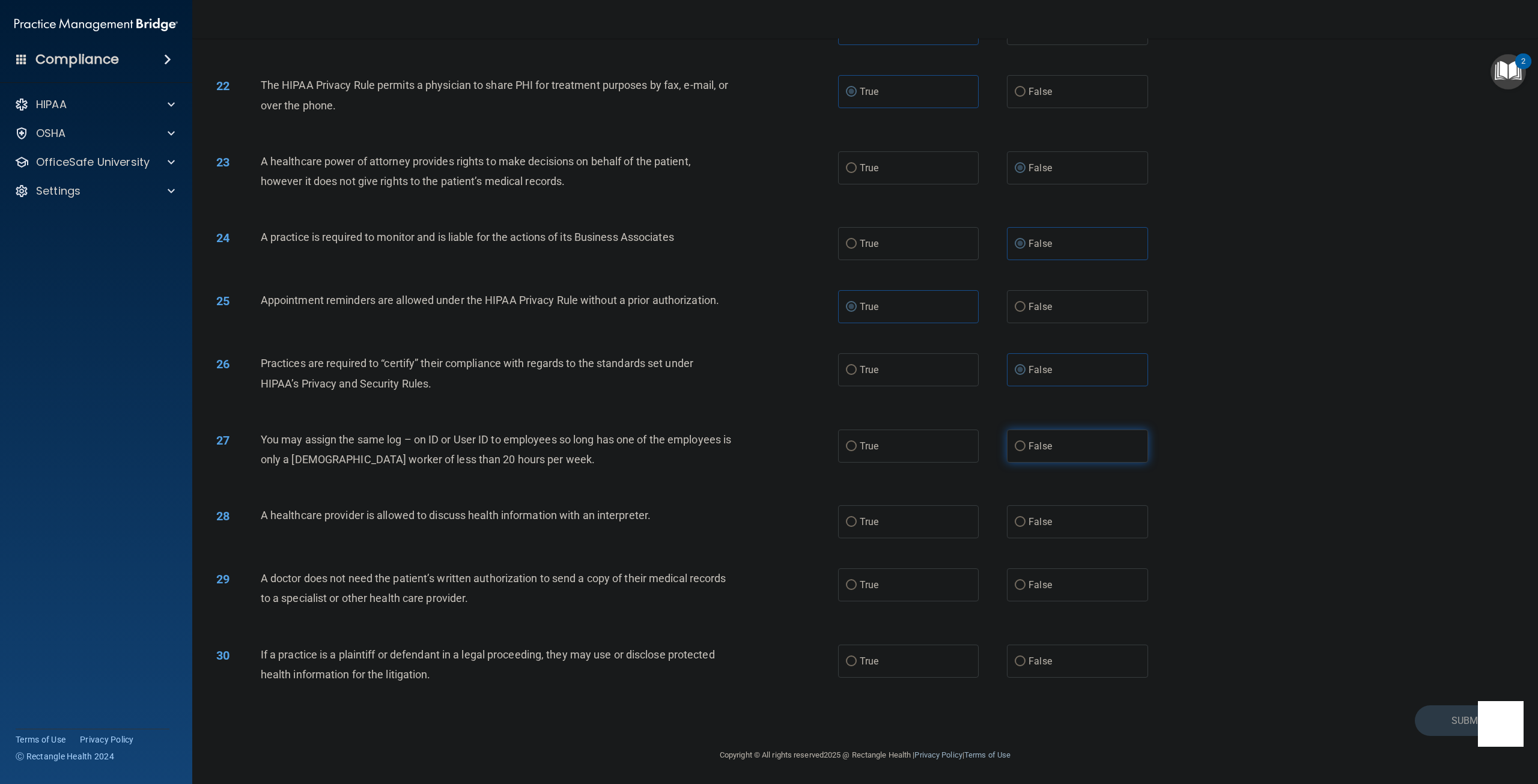
click at [1016, 443] on input "False" at bounding box center [1020, 447] width 11 height 9
radio input "true"
click at [1020, 528] on label "False" at bounding box center [1077, 521] width 140 height 33
click at [1020, 527] on input "False" at bounding box center [1020, 522] width 11 height 9
radio input "true"
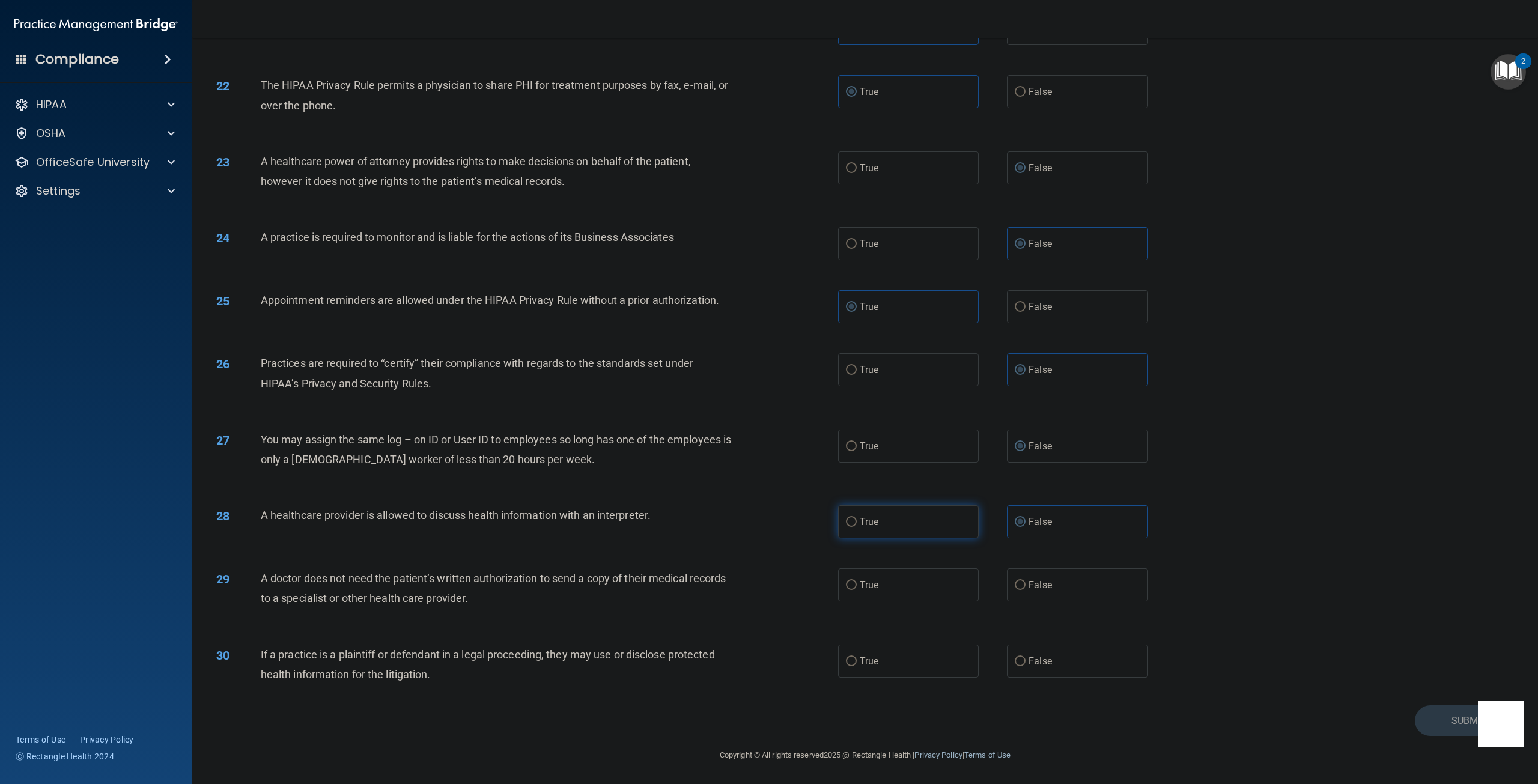
click at [839, 531] on label "True" at bounding box center [908, 521] width 140 height 33
click at [846, 527] on input "True" at bounding box center [851, 522] width 11 height 9
radio input "true"
radio input "false"
click at [848, 588] on input "True" at bounding box center [851, 585] width 11 height 9
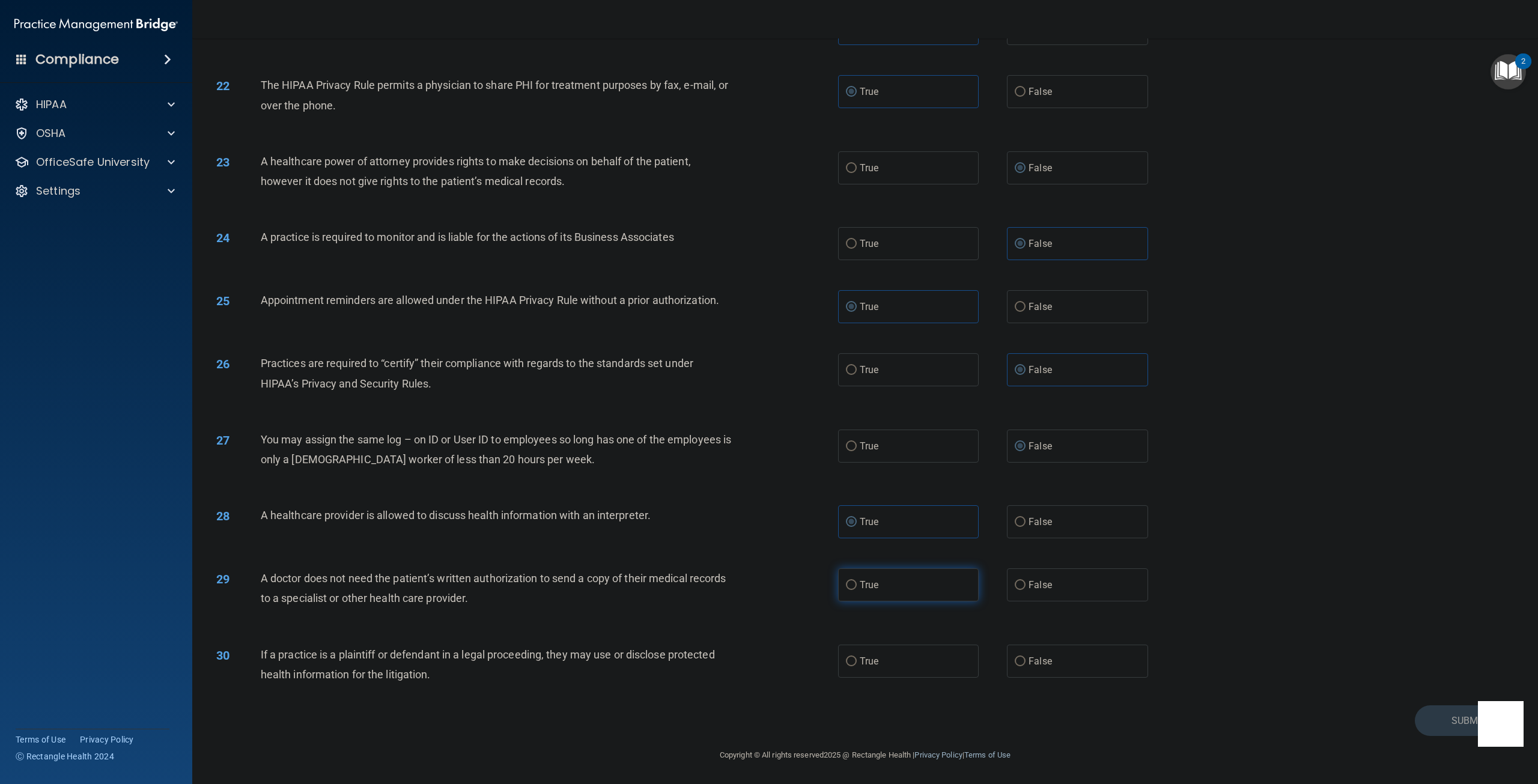
radio input "true"
click at [1012, 666] on label "False" at bounding box center [1077, 661] width 140 height 33
click at [1015, 666] on input "False" at bounding box center [1020, 661] width 11 height 9
radio input "true"
click at [1420, 719] on button "Submit" at bounding box center [1469, 720] width 108 height 31
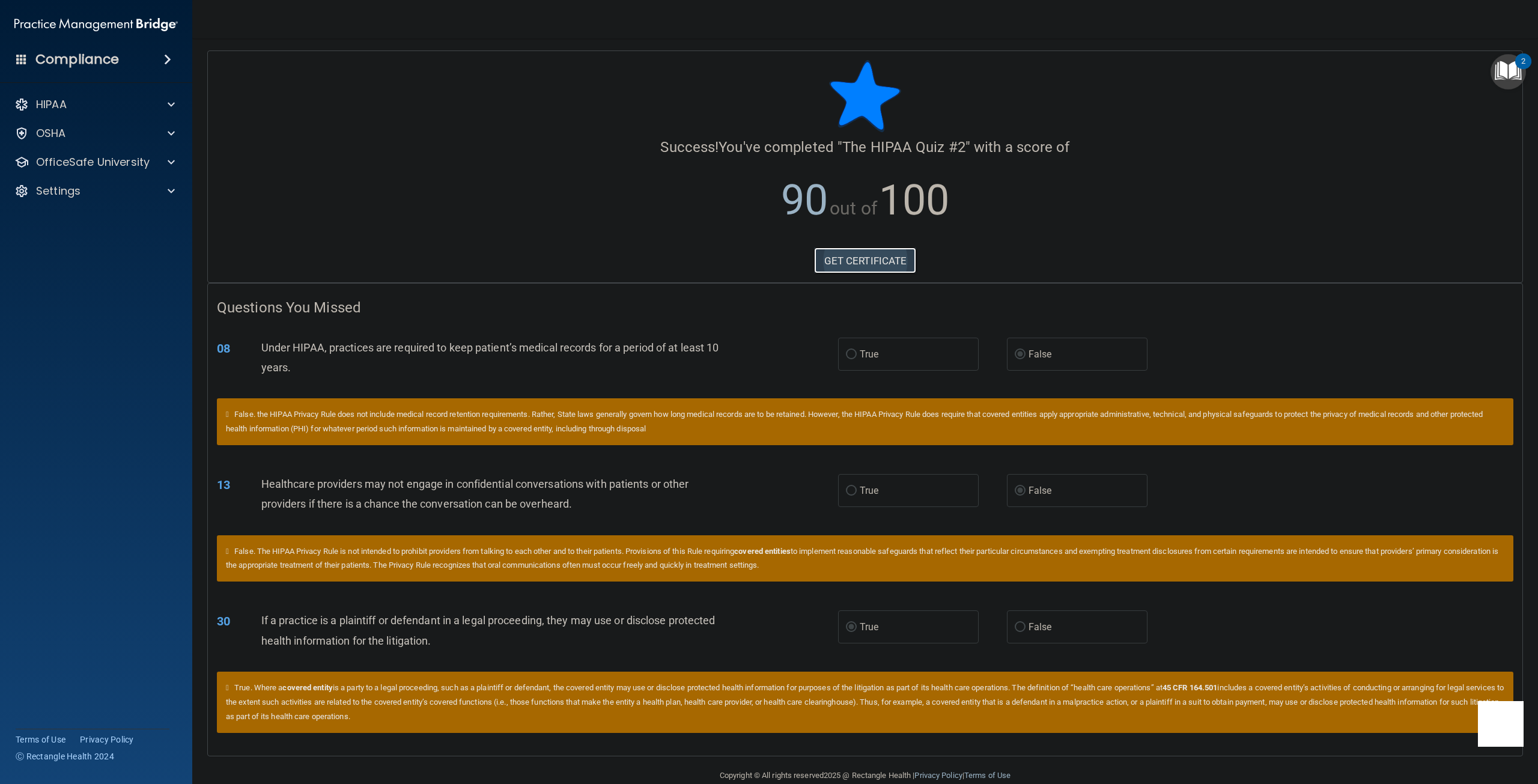
click at [854, 262] on link "GET CERTIFICATE" at bounding box center [865, 261] width 103 height 26
click at [71, 159] on p "OfficeSafe University" at bounding box center [93, 162] width 113 height 15
click at [90, 189] on p "HIPAA Training" at bounding box center [57, 191] width 99 height 12
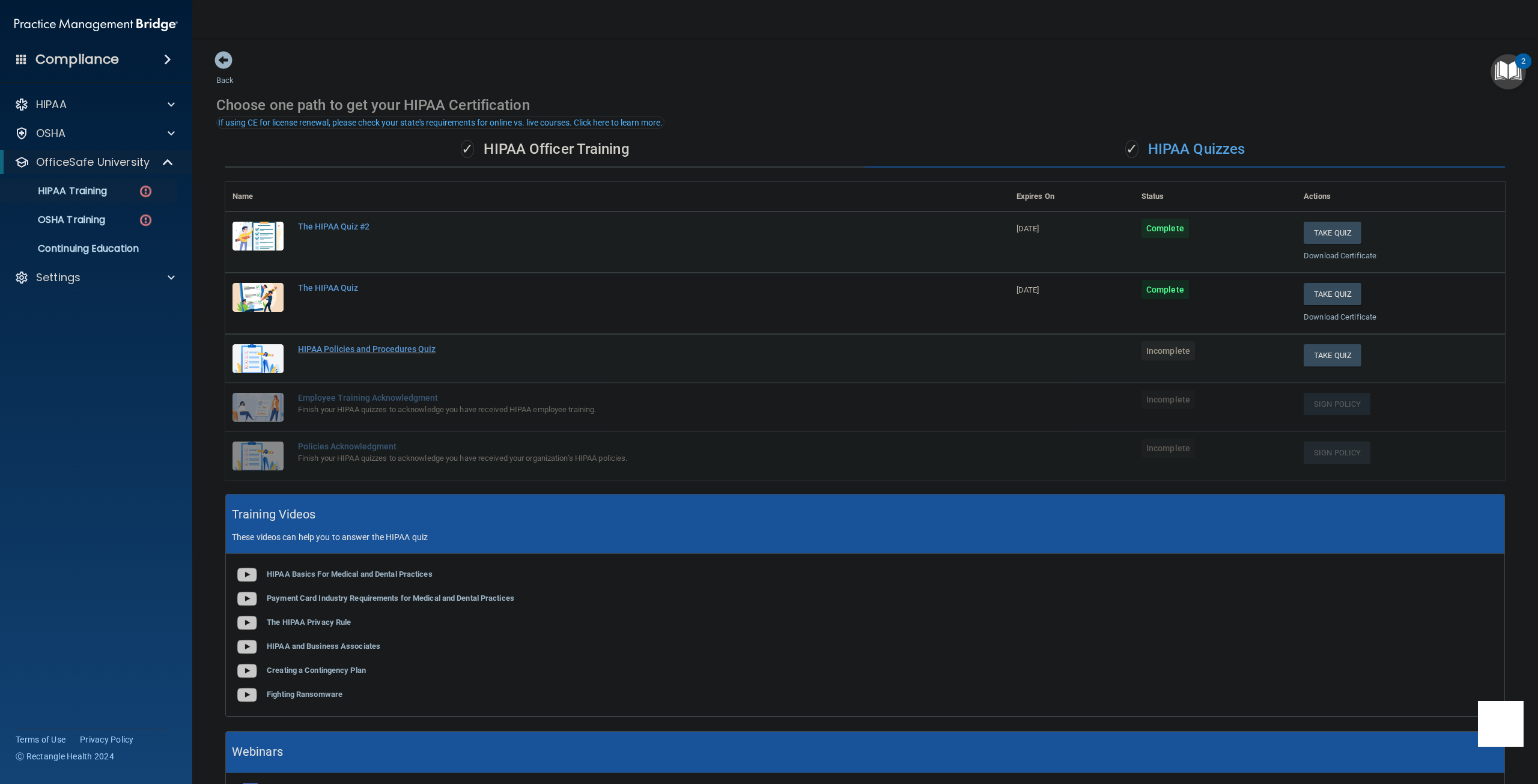
click at [412, 350] on div "HIPAA Policies and Procedures Quiz" at bounding box center [623, 348] width 651 height 10
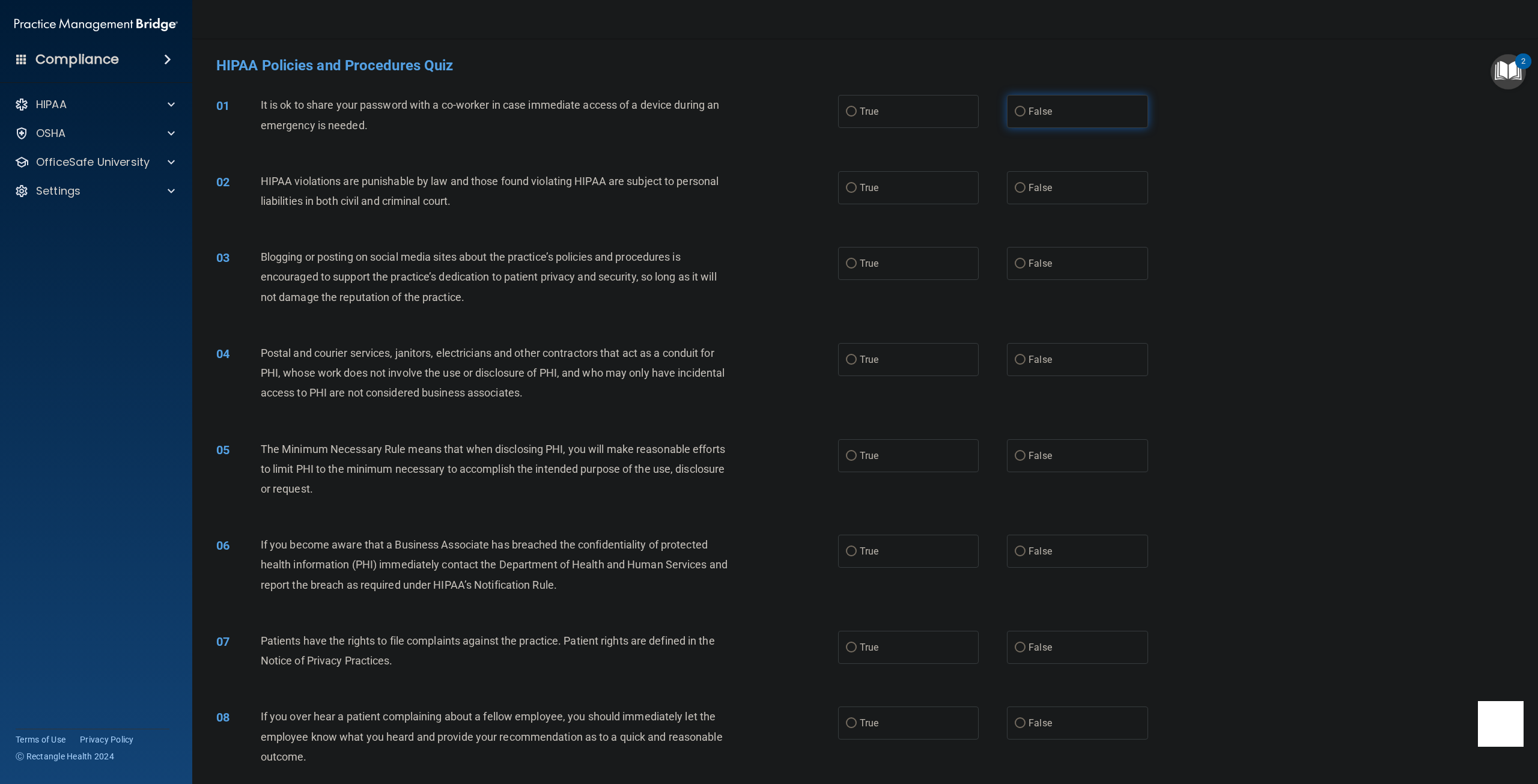
click at [1021, 116] on label "False" at bounding box center [1077, 111] width 140 height 33
click at [1021, 116] on input "False" at bounding box center [1020, 112] width 11 height 9
radio input "true"
click at [842, 195] on label "True" at bounding box center [908, 187] width 140 height 33
click at [846, 193] on input "True" at bounding box center [851, 188] width 11 height 9
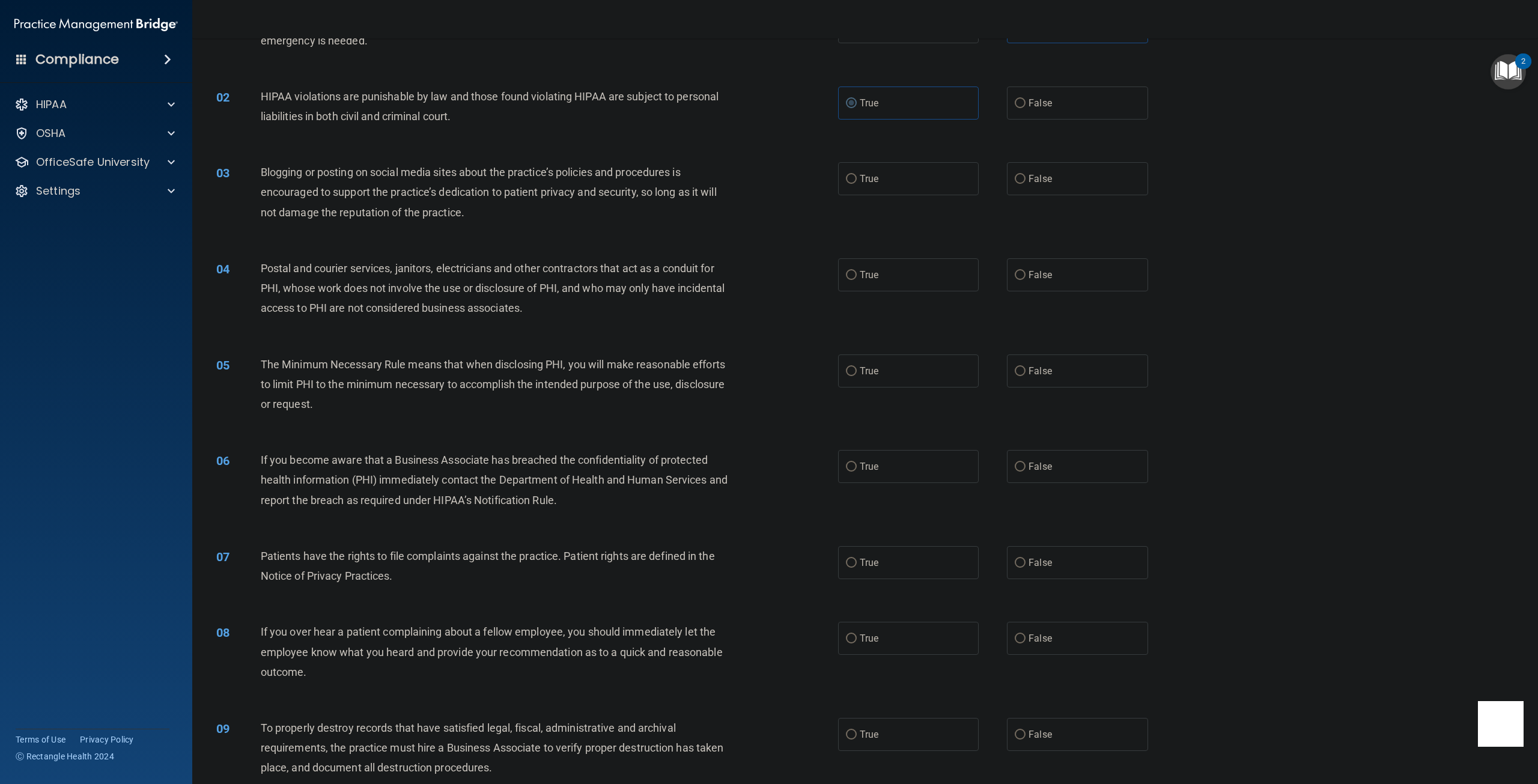
scroll to position [120, 0]
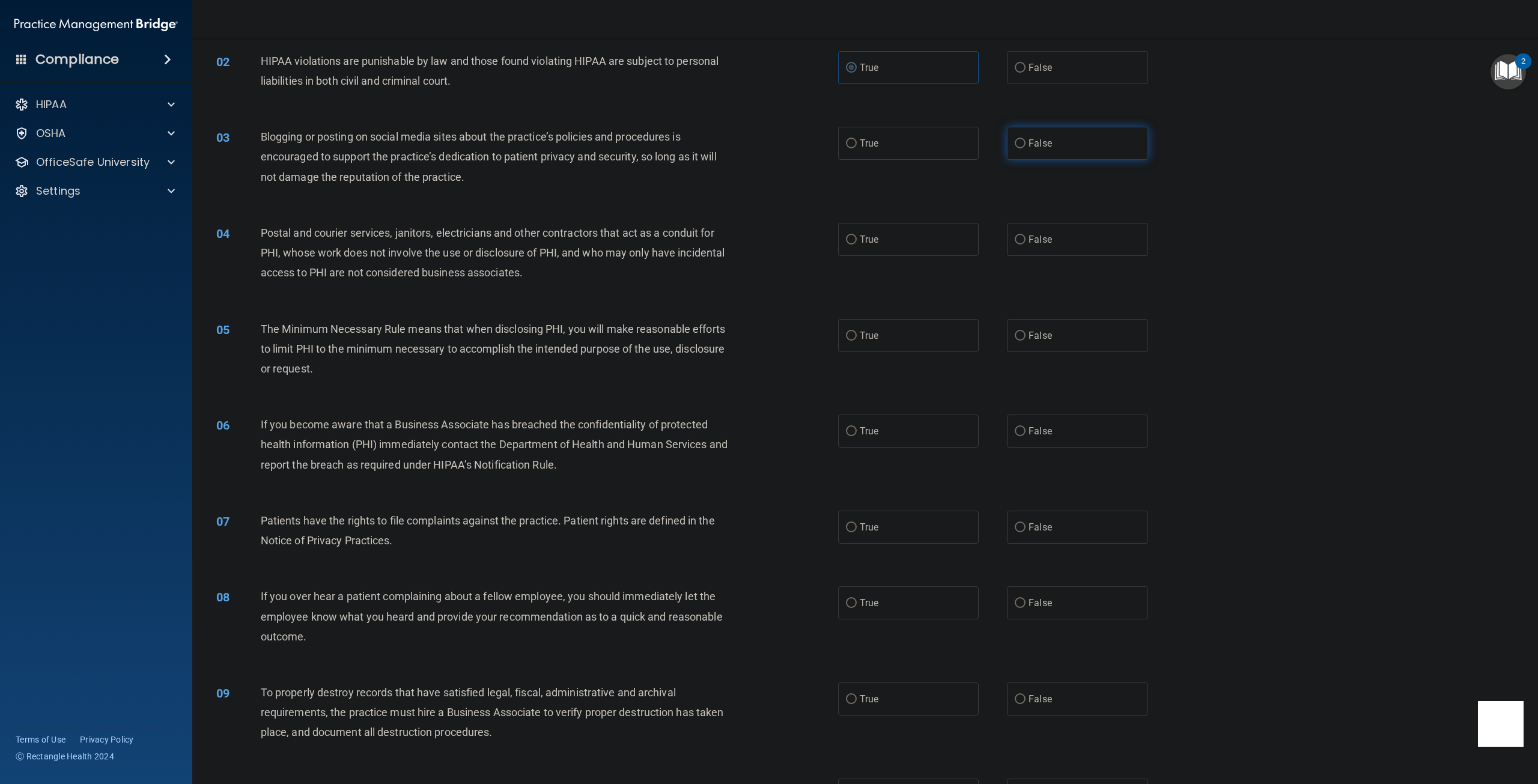
click at [1015, 148] on input "False" at bounding box center [1020, 144] width 11 height 9
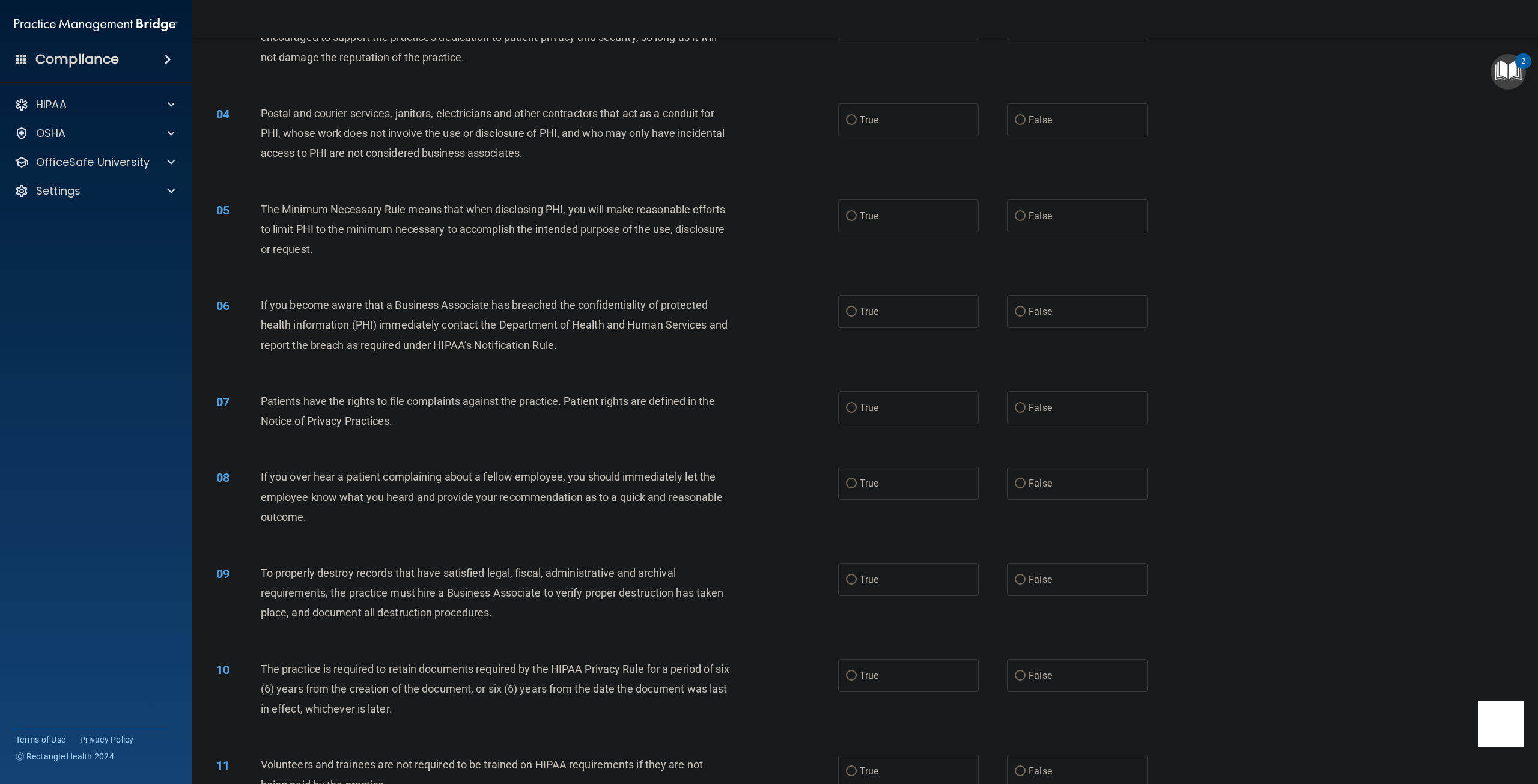
scroll to position [240, 0]
click at [1015, 123] on input "False" at bounding box center [1020, 120] width 11 height 9
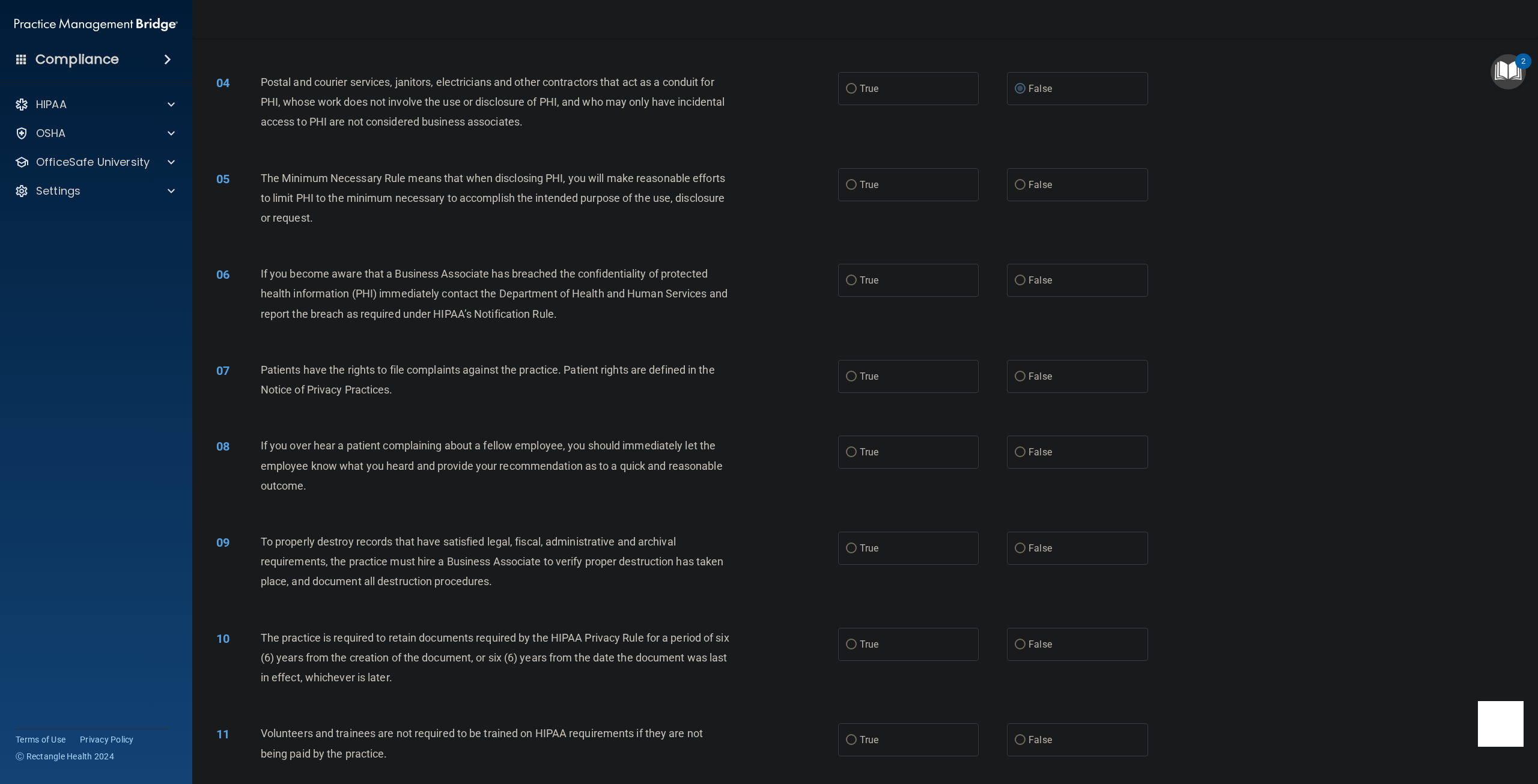
scroll to position [360, 0]
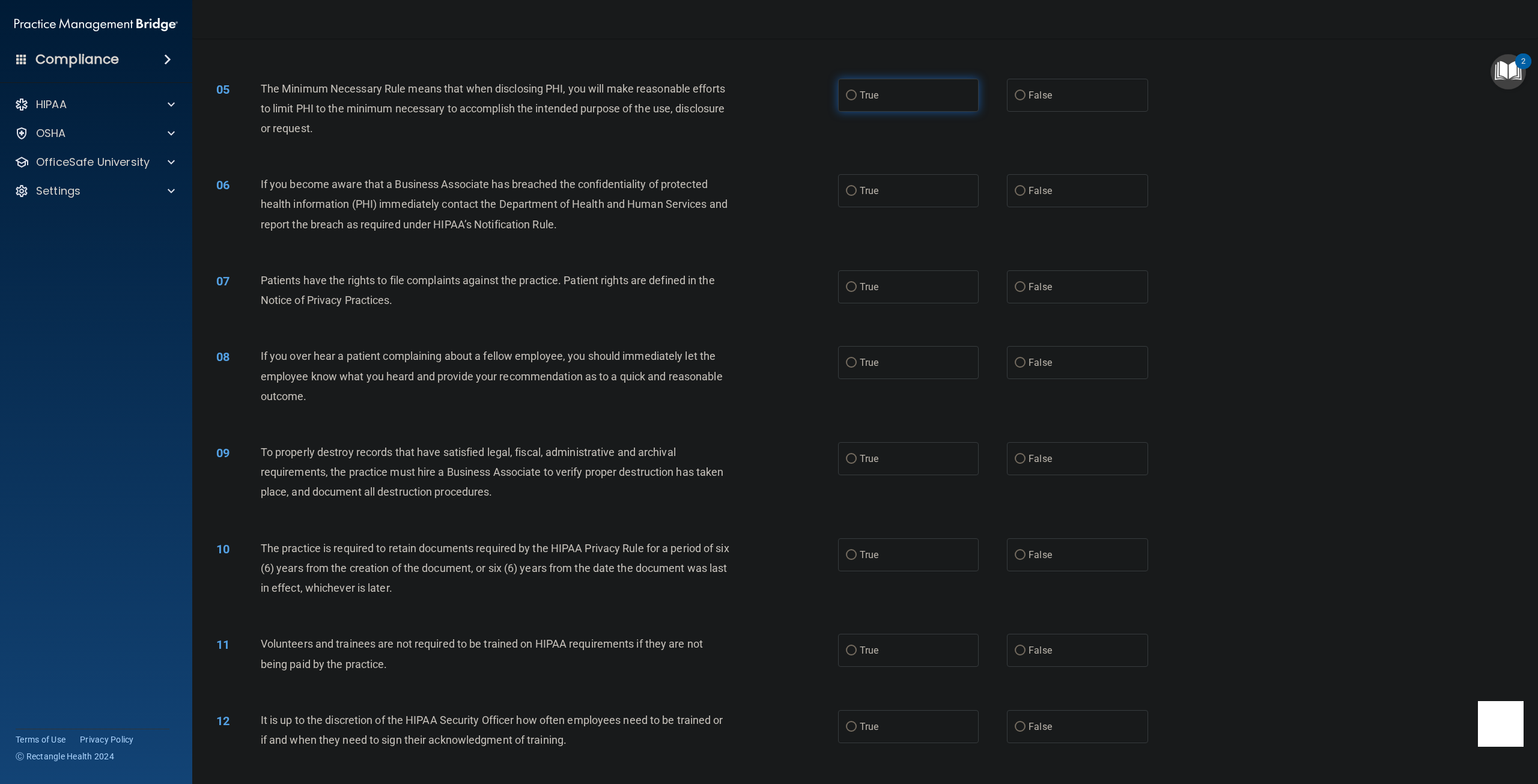
click at [916, 107] on label "True" at bounding box center [908, 95] width 140 height 33
click at [856, 100] on input "True" at bounding box center [851, 96] width 11 height 9
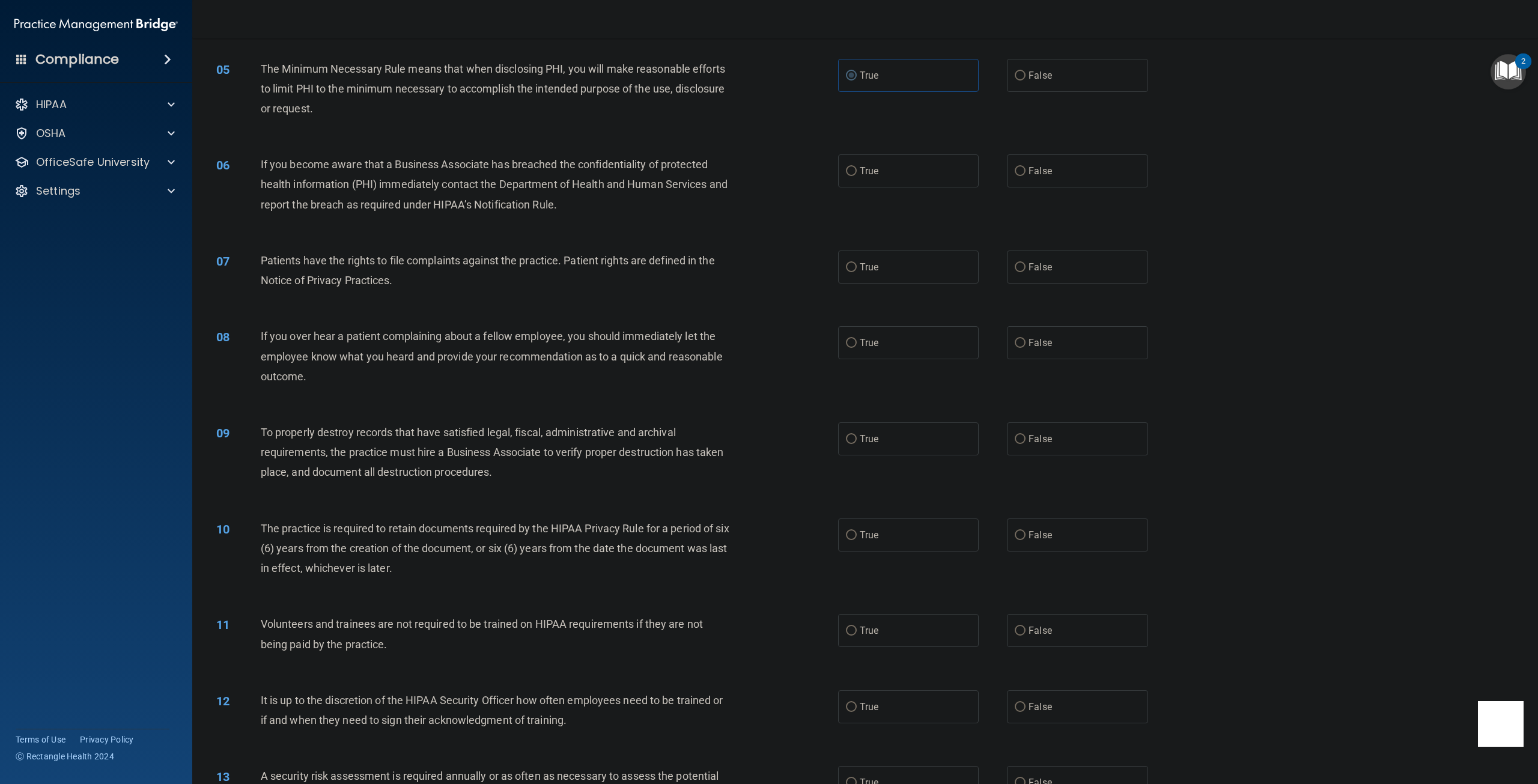
scroll to position [481, 0]
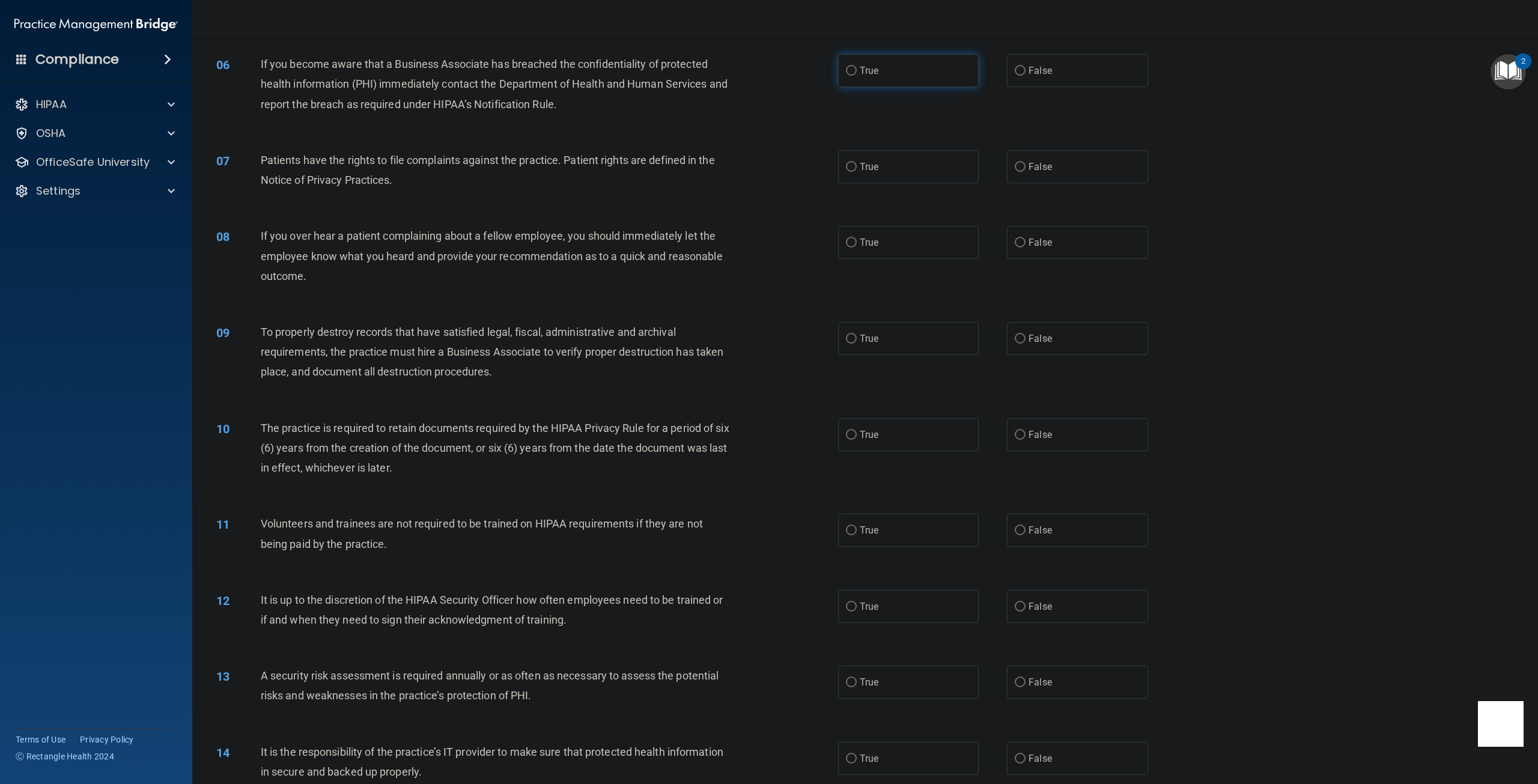
click at [840, 81] on label "True" at bounding box center [908, 71] width 140 height 33
click at [846, 76] on input "True" at bounding box center [851, 71] width 11 height 9
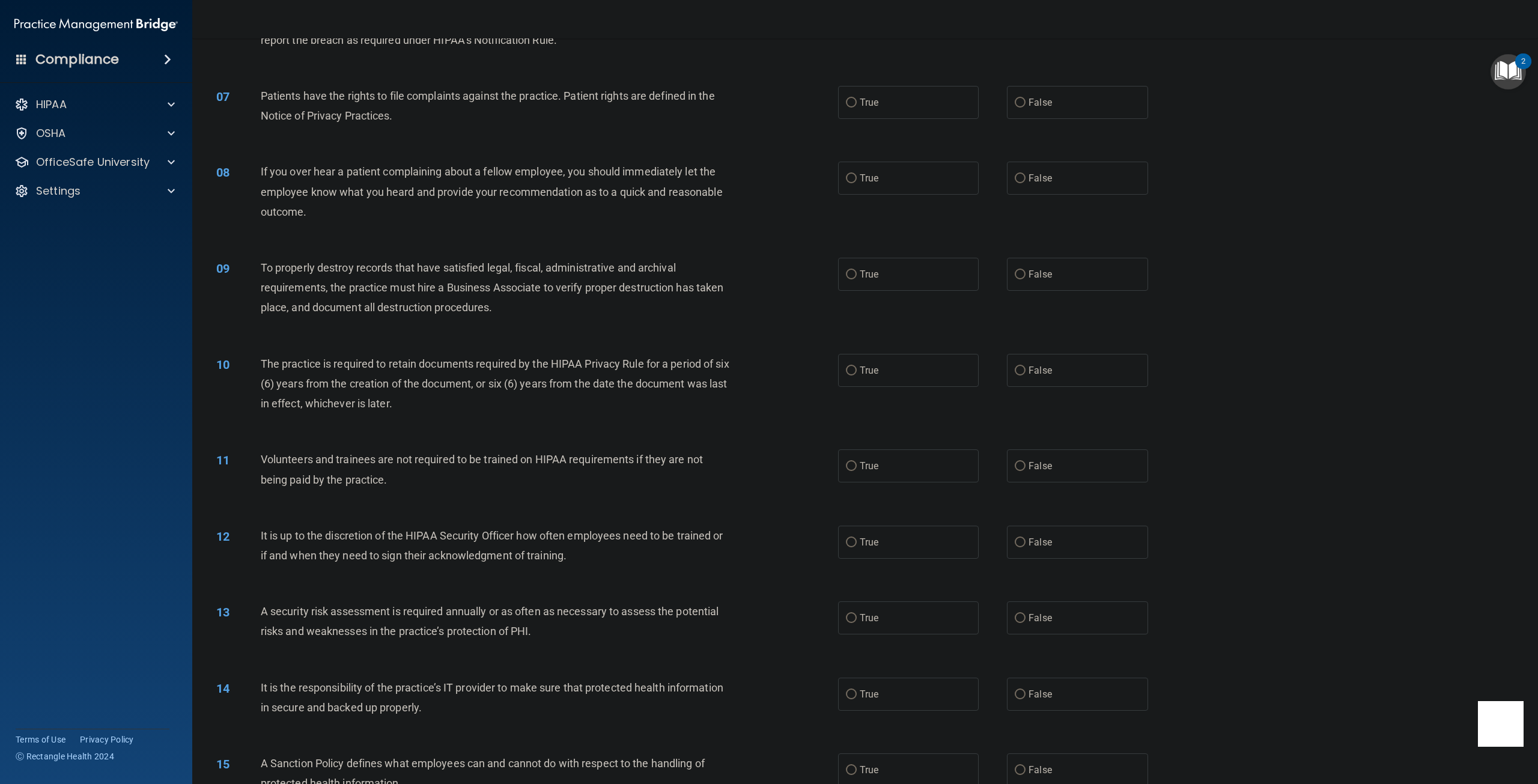
scroll to position [541, 0]
click at [859, 112] on label "True" at bounding box center [908, 107] width 140 height 33
click at [856, 112] on input "True" at bounding box center [851, 107] width 11 height 9
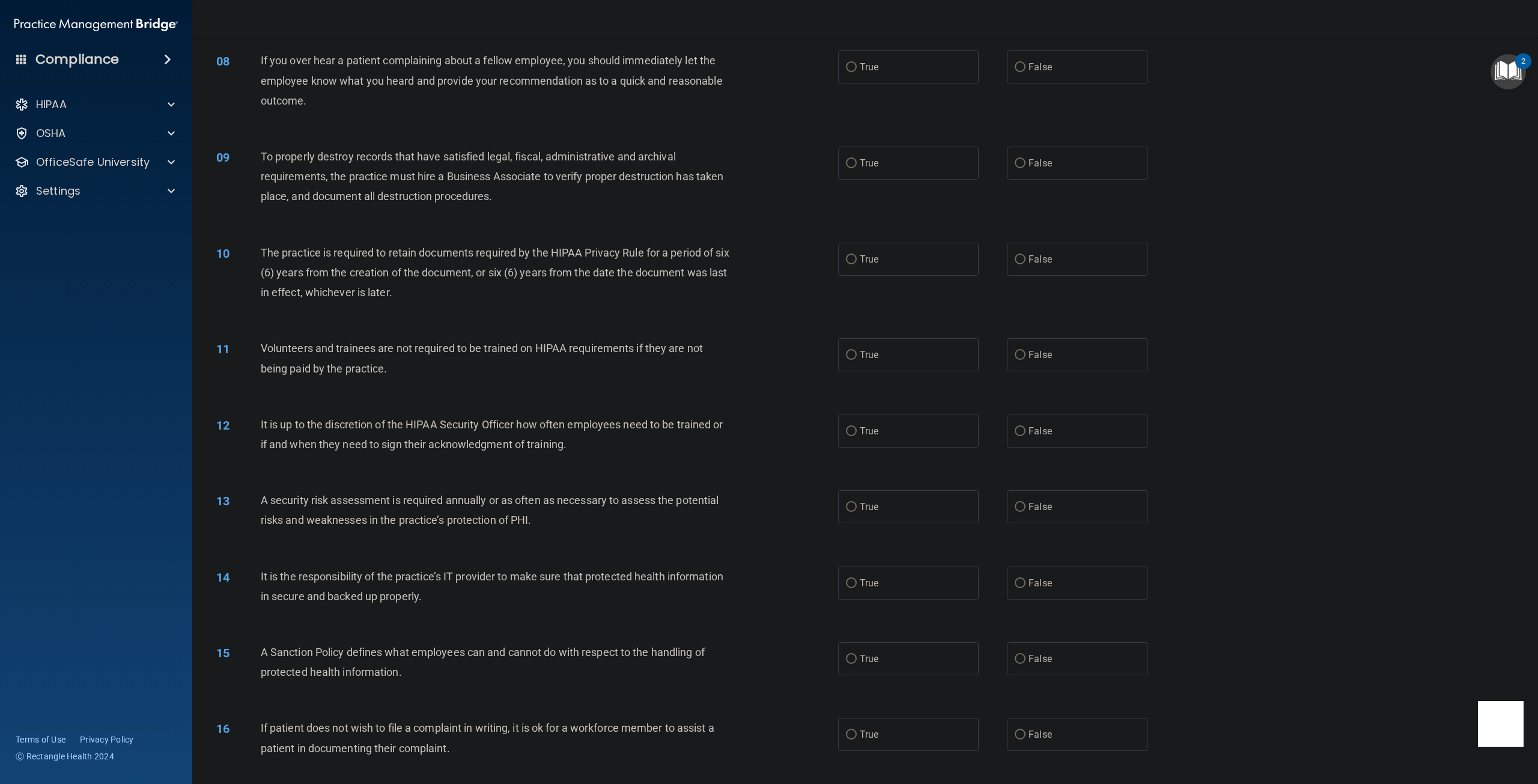
scroll to position [661, 0]
click at [1009, 71] on label "False" at bounding box center [1077, 62] width 140 height 33
click at [1015, 68] on input "False" at bounding box center [1020, 62] width 11 height 9
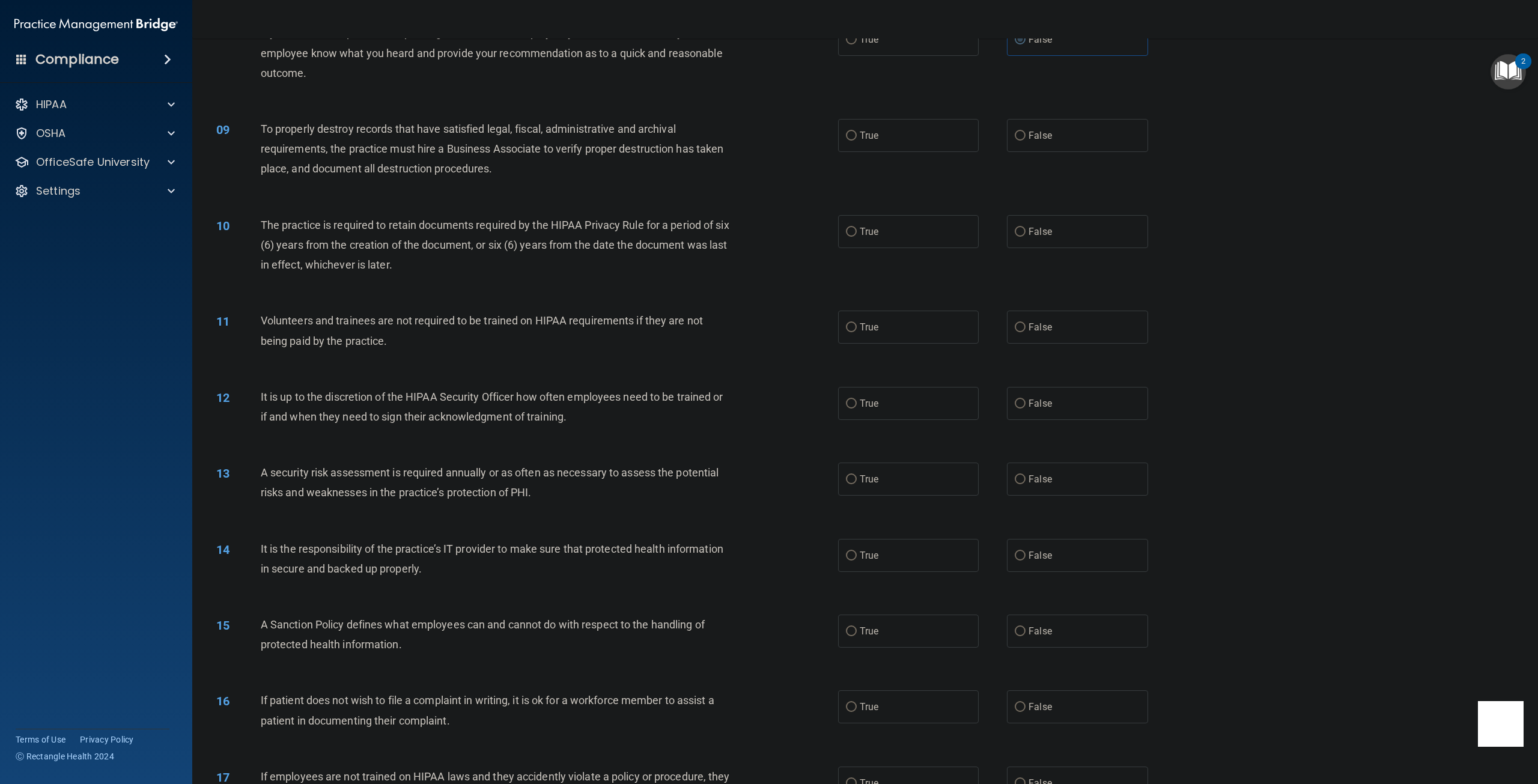
scroll to position [721, 0]
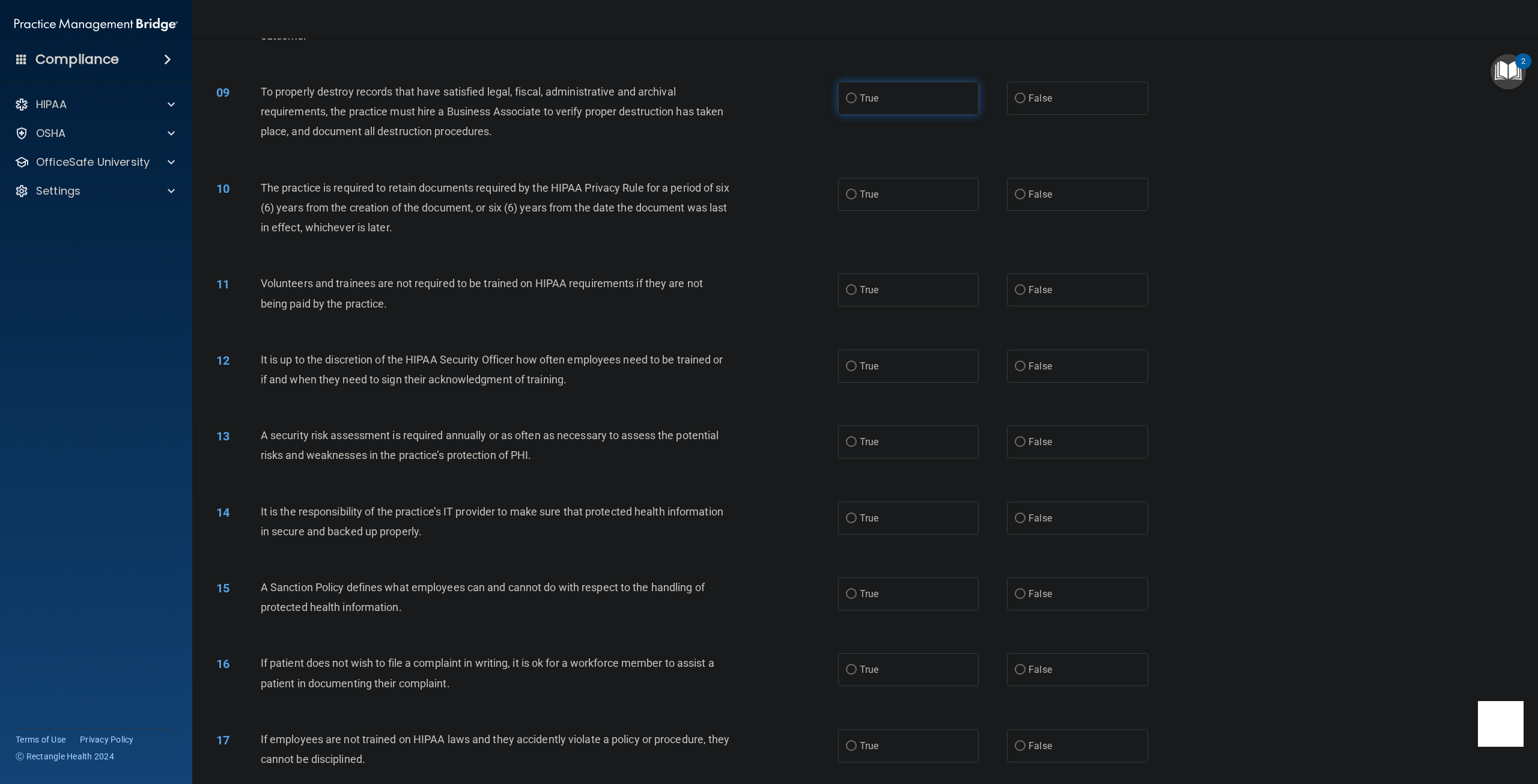
click at [883, 109] on label "True" at bounding box center [908, 98] width 140 height 33
click at [856, 104] on input "True" at bounding box center [851, 98] width 11 height 9
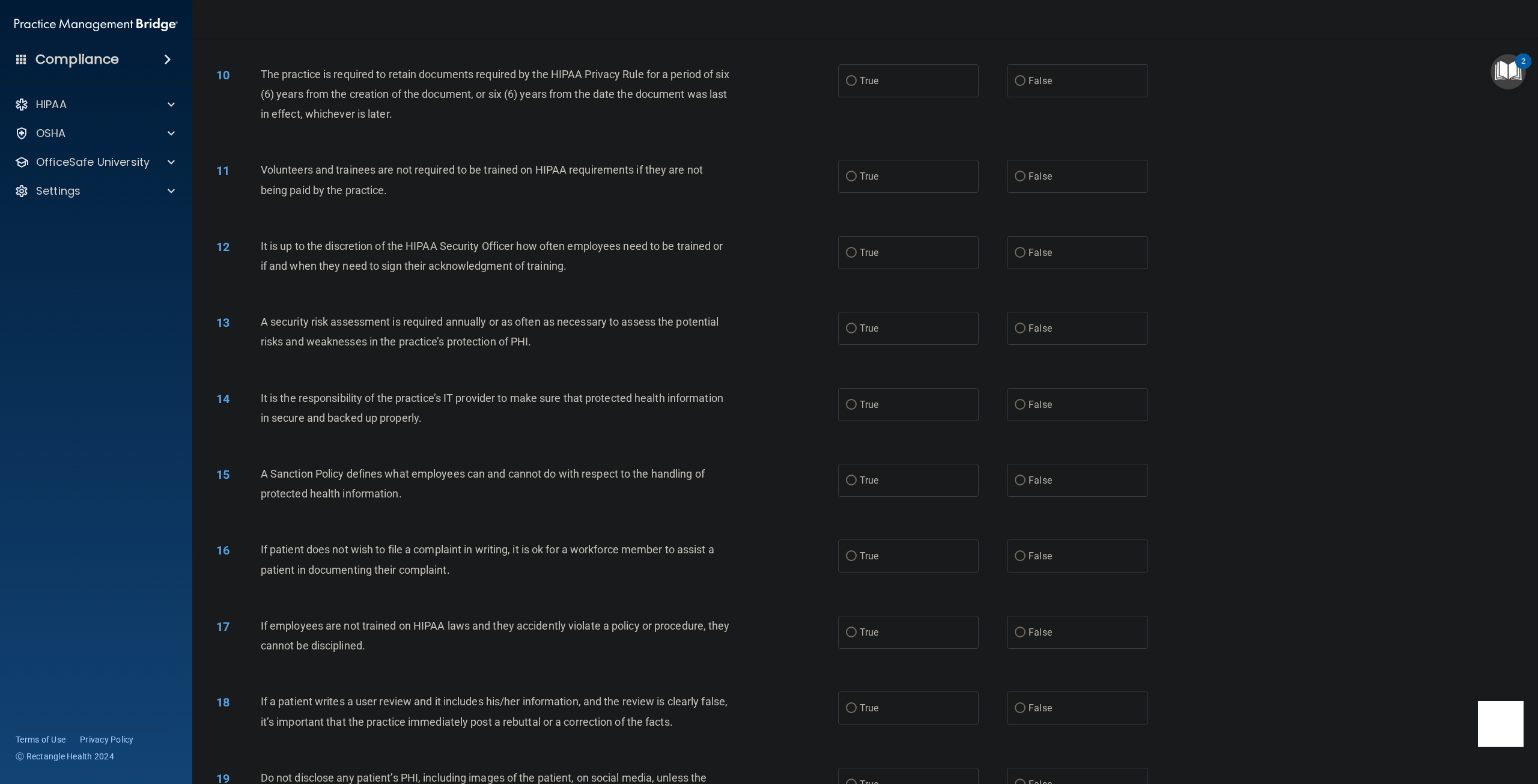
scroll to position [841, 0]
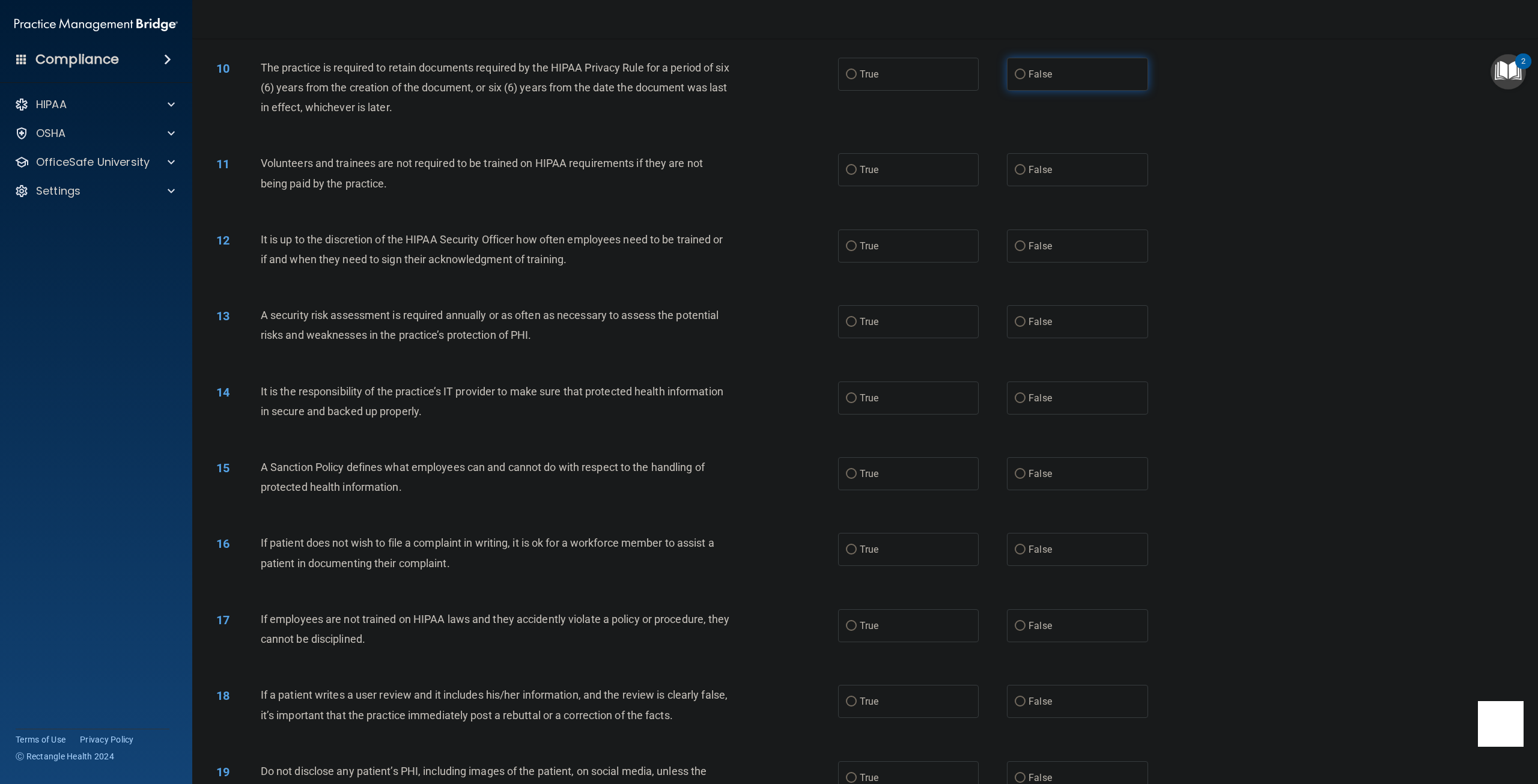
click at [1008, 82] on label "False" at bounding box center [1077, 73] width 140 height 33
click at [1015, 79] on input "False" at bounding box center [1020, 75] width 11 height 9
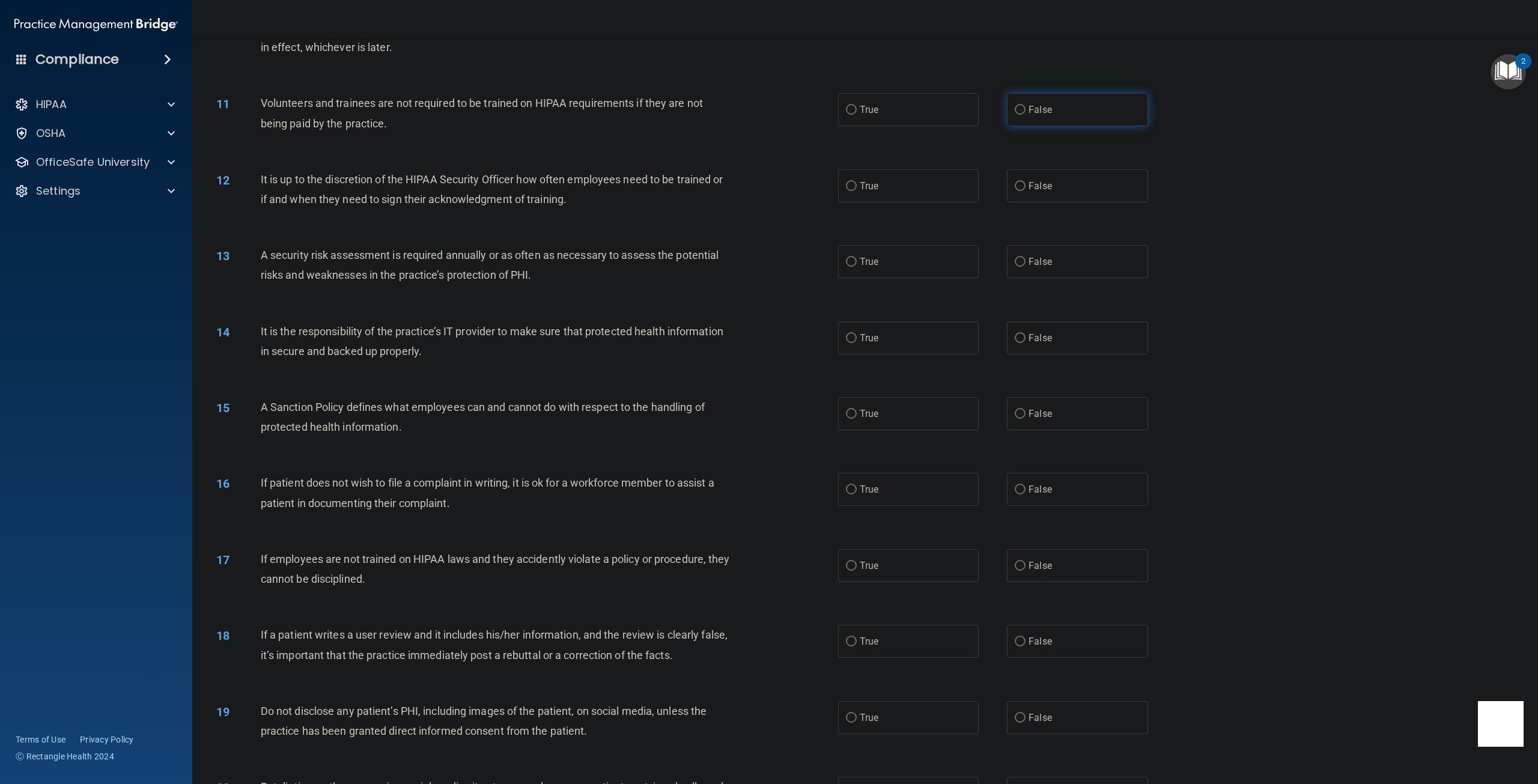
click at [1015, 112] on input "False" at bounding box center [1020, 110] width 11 height 9
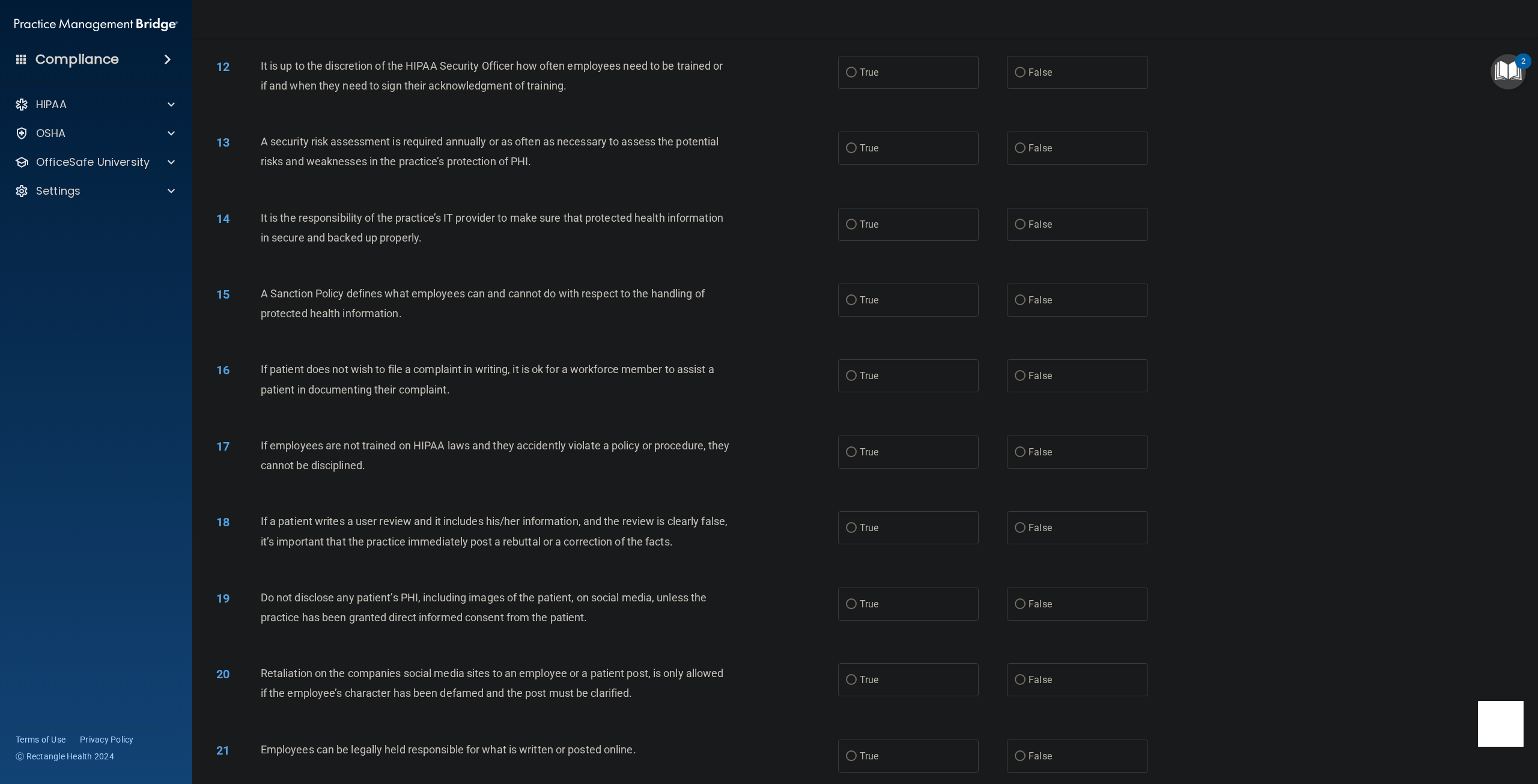
scroll to position [1021, 0]
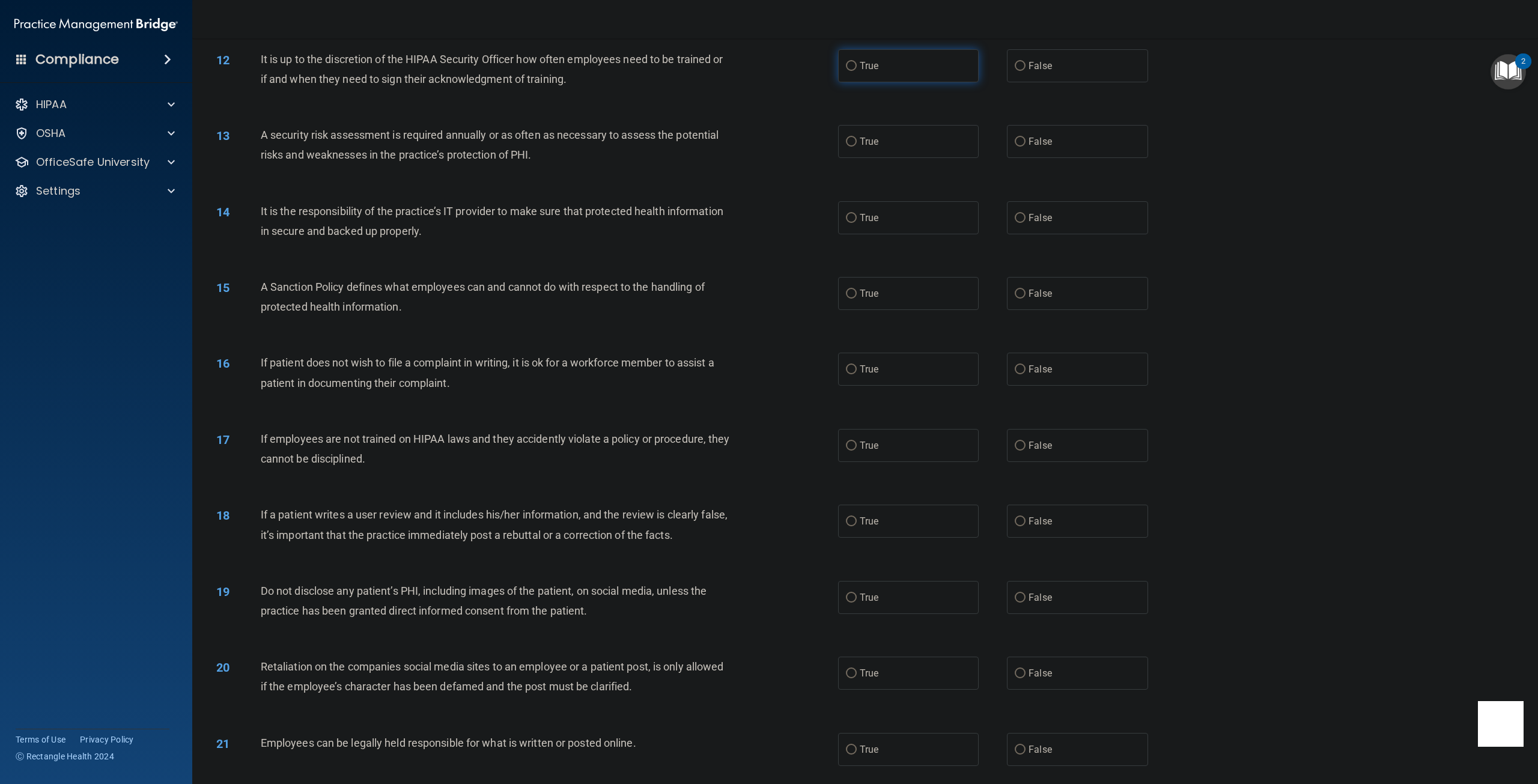
click at [847, 75] on label "True" at bounding box center [908, 65] width 140 height 33
click at [847, 71] on input "True" at bounding box center [851, 66] width 11 height 9
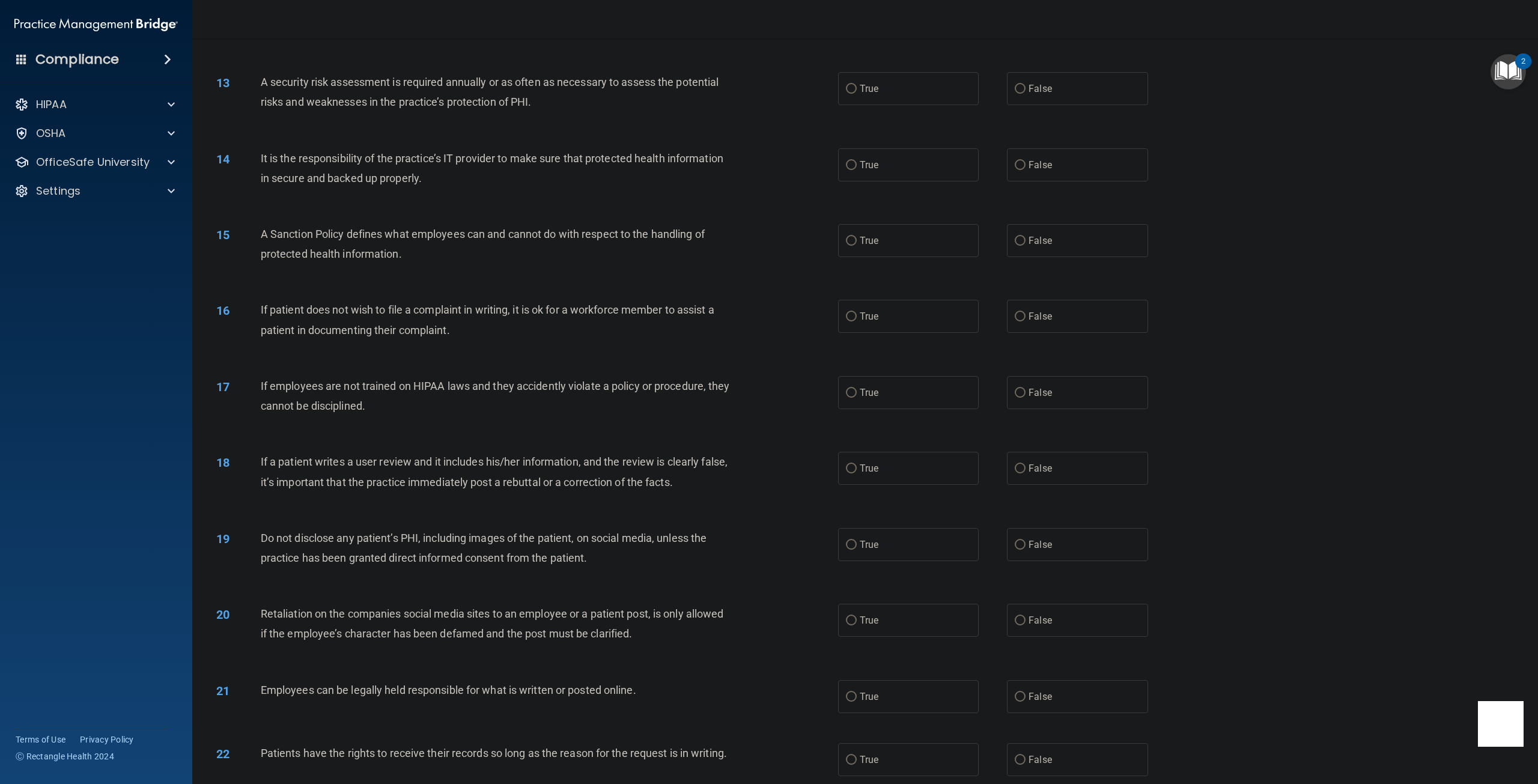
scroll to position [1081, 0]
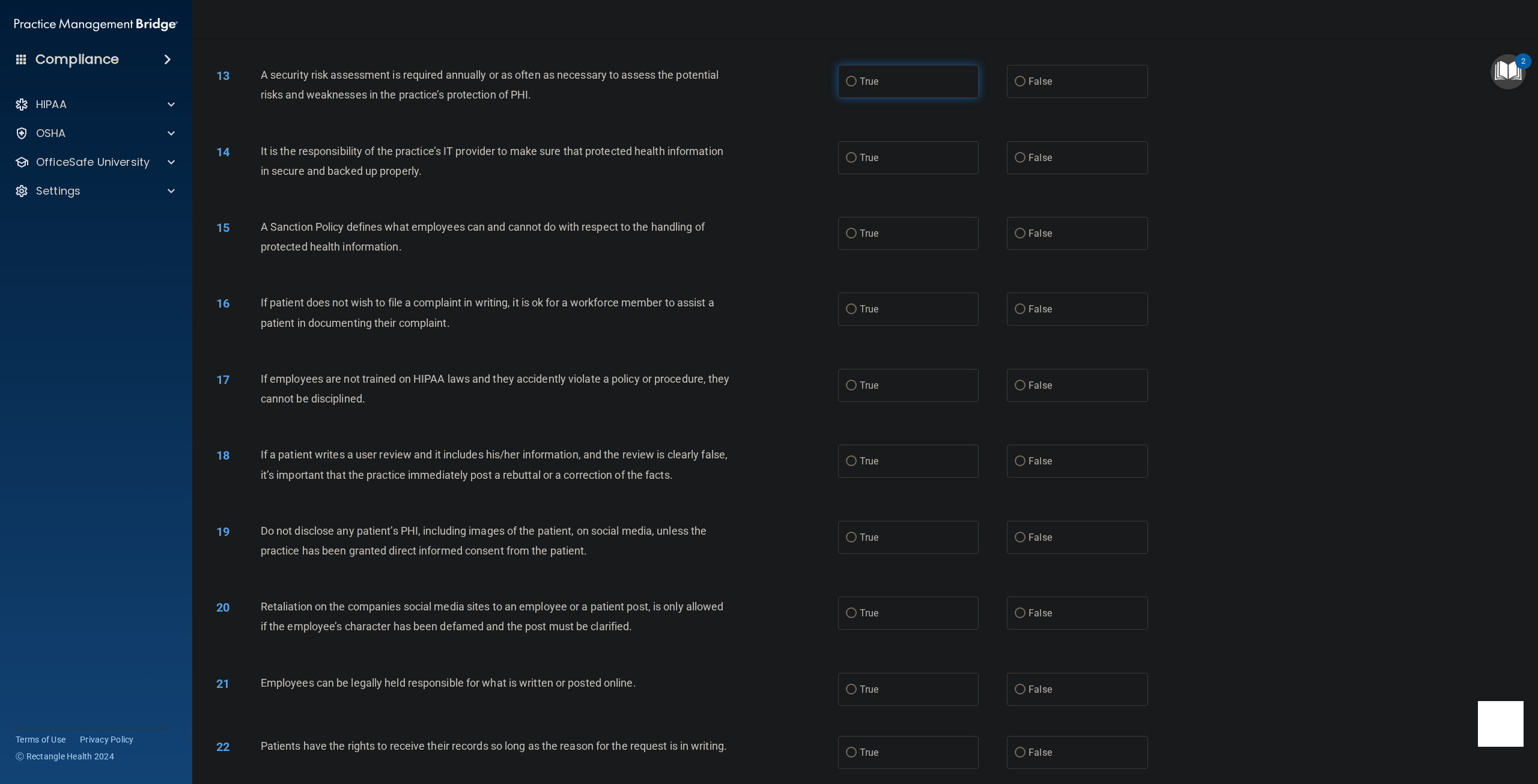
click at [838, 90] on label "True" at bounding box center [908, 81] width 140 height 33
click at [846, 87] on input "True" at bounding box center [851, 82] width 11 height 9
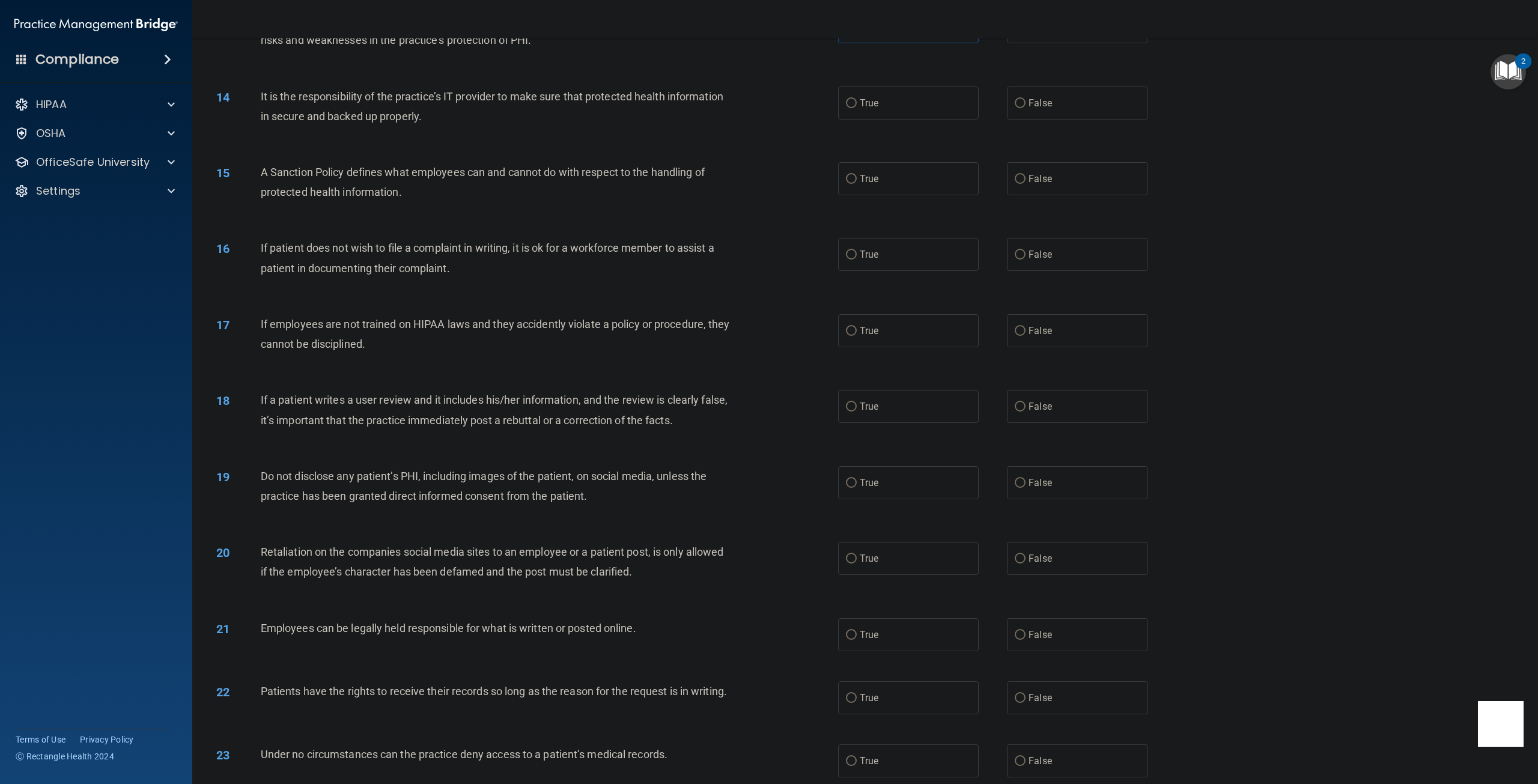
scroll to position [1141, 0]
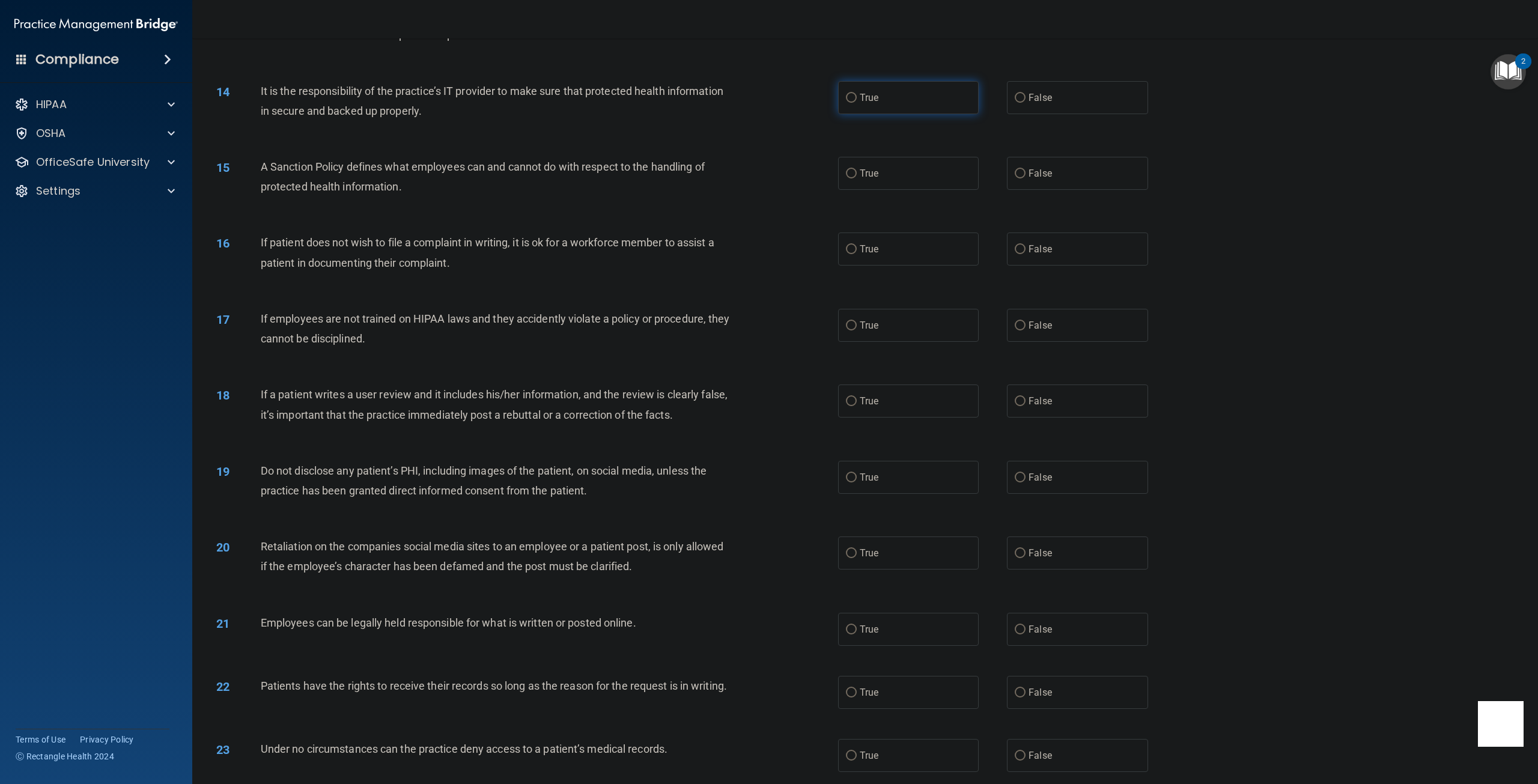
click at [876, 100] on label "True" at bounding box center [908, 97] width 140 height 33
click at [856, 100] on input "True" at bounding box center [851, 98] width 11 height 9
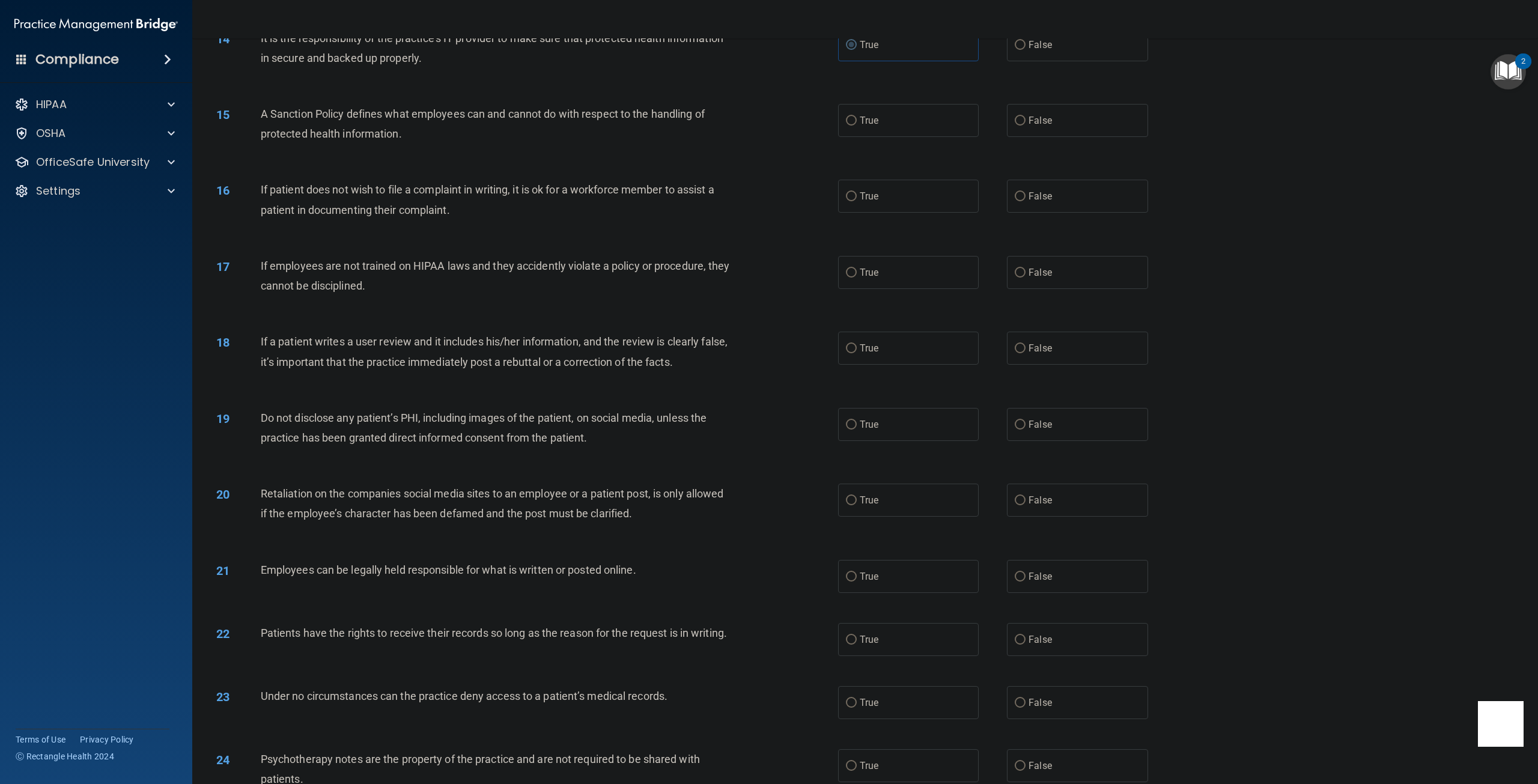
scroll to position [1201, 0]
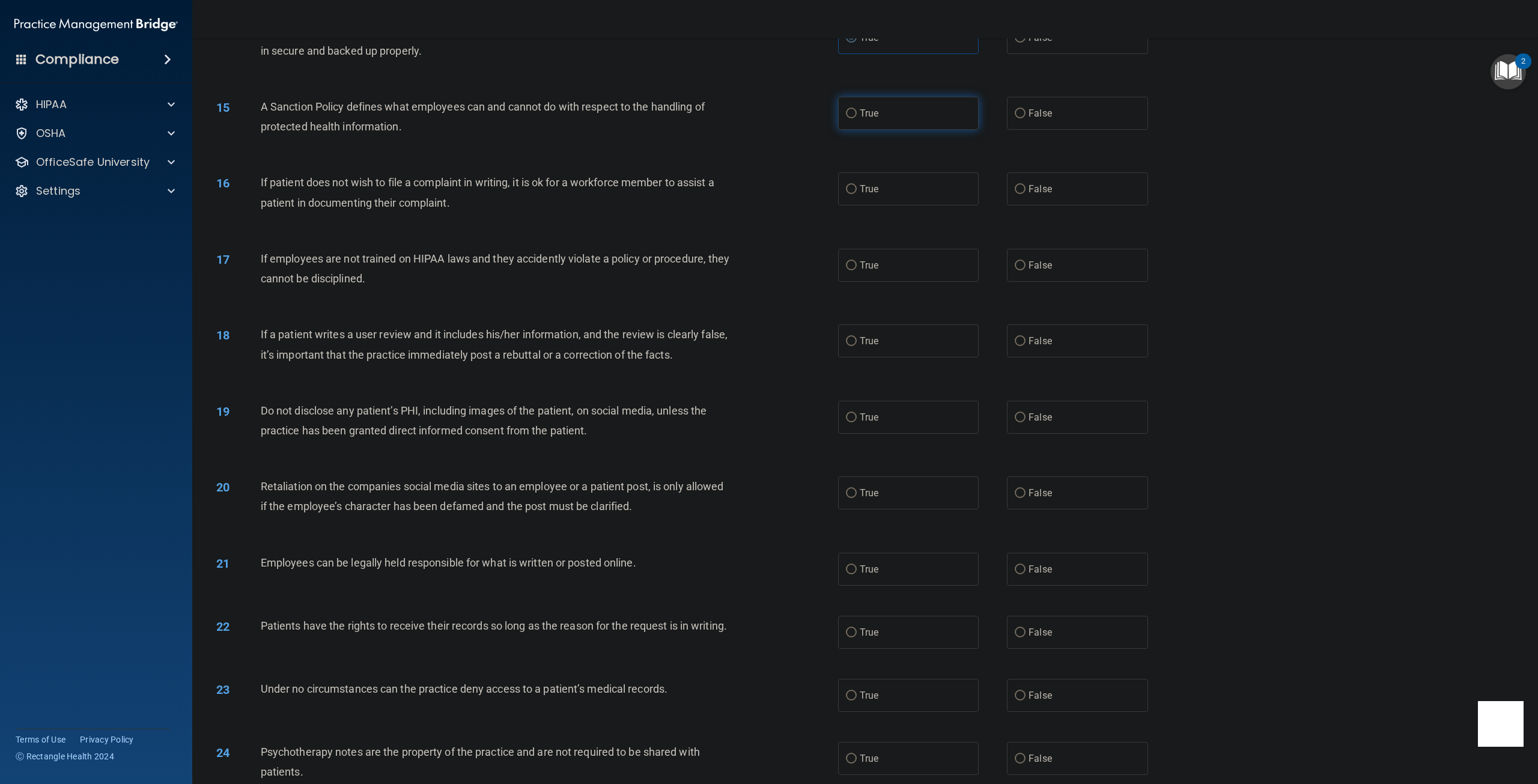
click at [876, 120] on label "True" at bounding box center [908, 113] width 140 height 33
click at [856, 118] on input "True" at bounding box center [851, 114] width 11 height 9
click at [1013, 121] on label "False" at bounding box center [1077, 113] width 140 height 33
click at [1015, 118] on input "False" at bounding box center [1020, 114] width 11 height 9
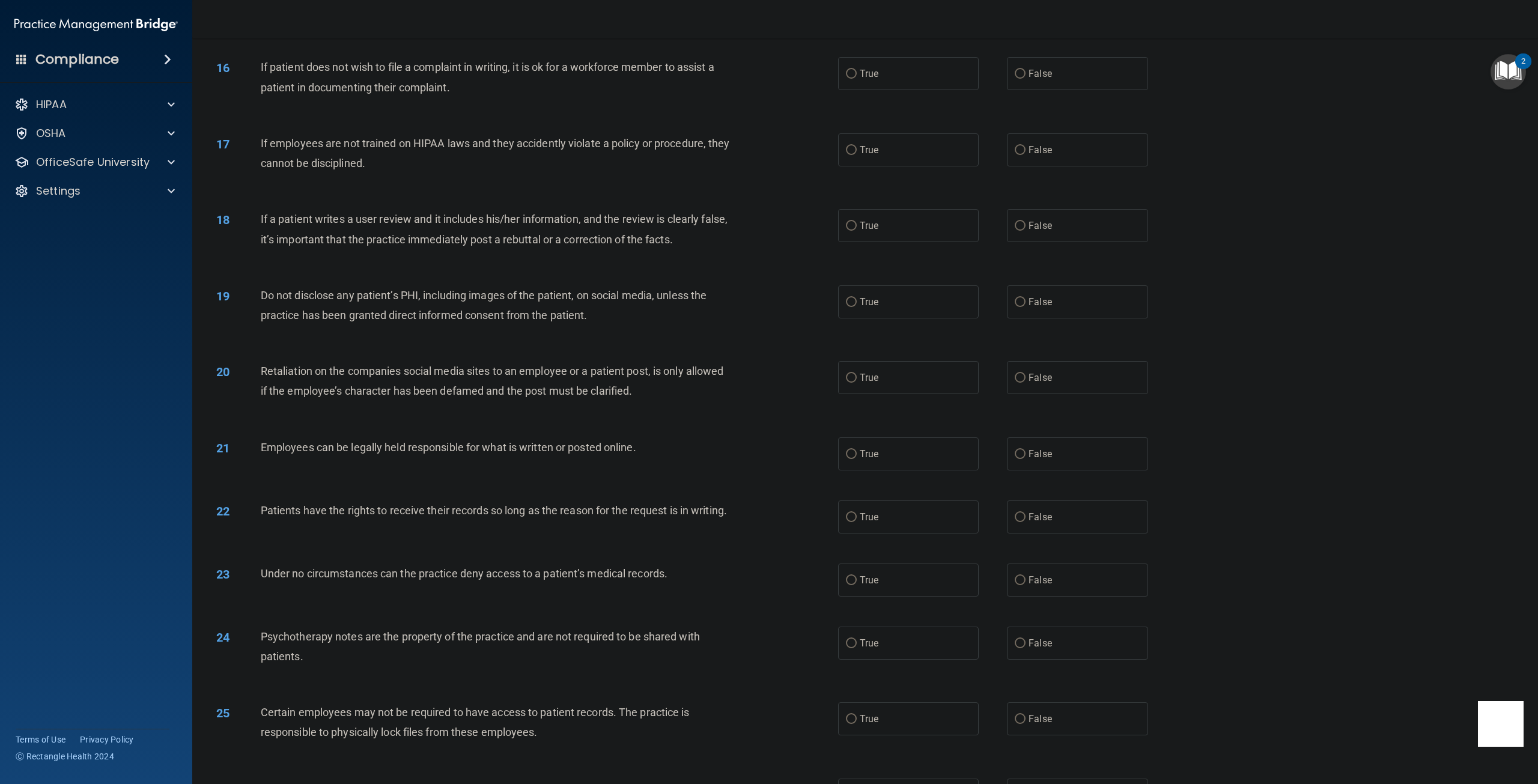
scroll to position [1321, 0]
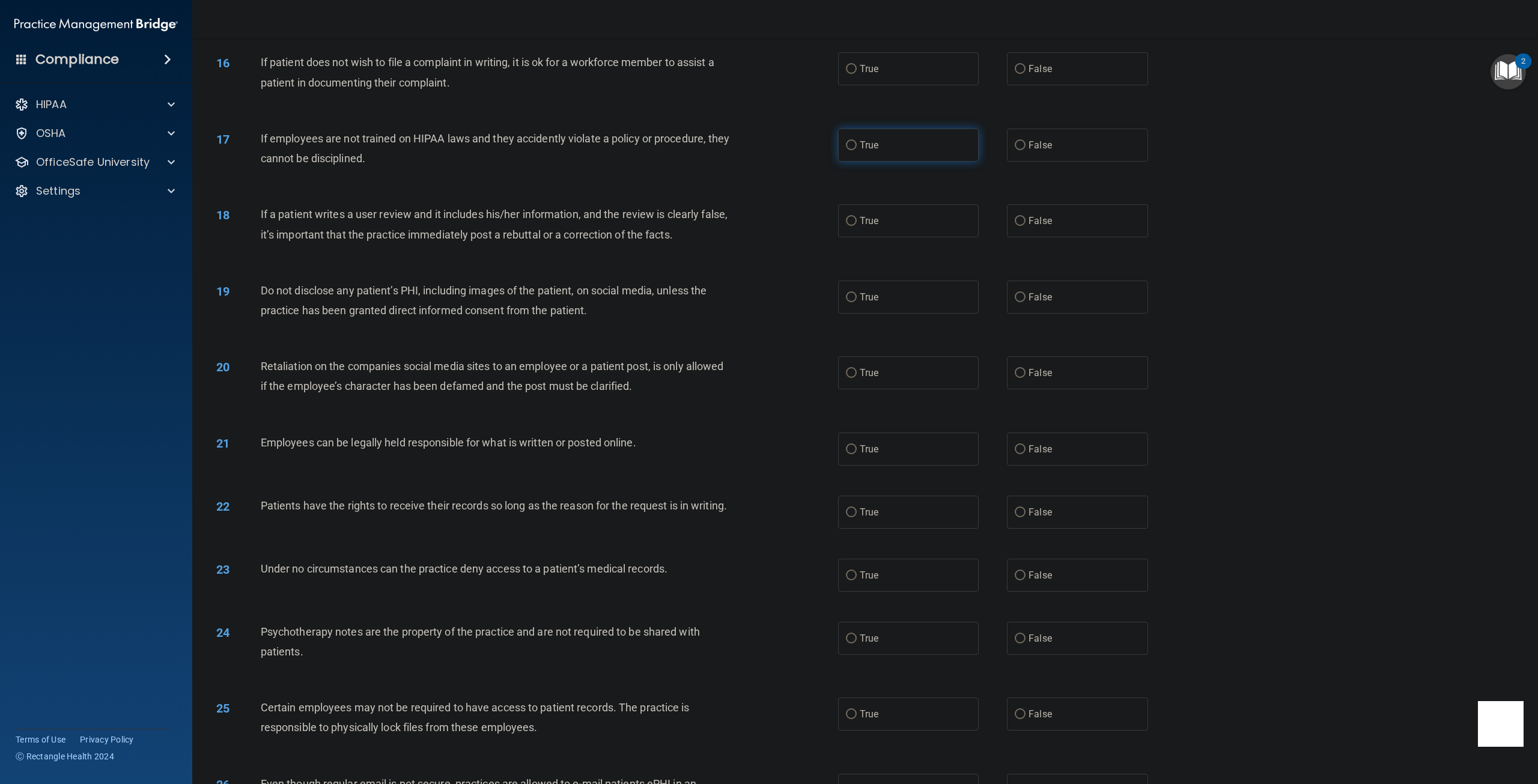
click at [845, 152] on label "True" at bounding box center [908, 145] width 140 height 33
click at [846, 150] on input "True" at bounding box center [851, 145] width 11 height 9
click at [774, 181] on div "17 If employees are not trained on HIPAA laws and they accidently violate a pol…" at bounding box center [865, 151] width 1316 height 76
click at [1007, 146] on label "False" at bounding box center [1077, 145] width 140 height 33
click at [1015, 146] on input "False" at bounding box center [1020, 145] width 11 height 9
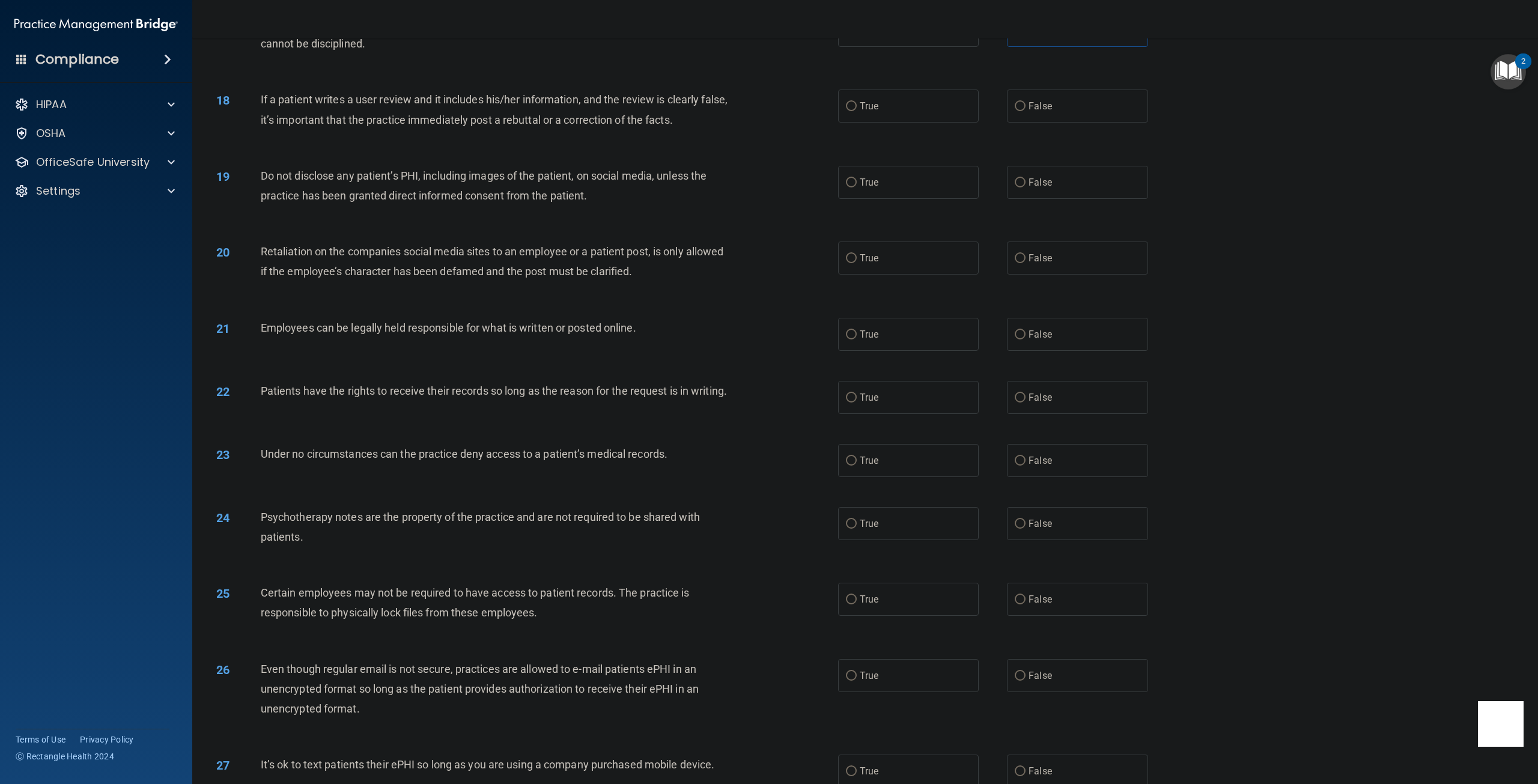
scroll to position [1441, 0]
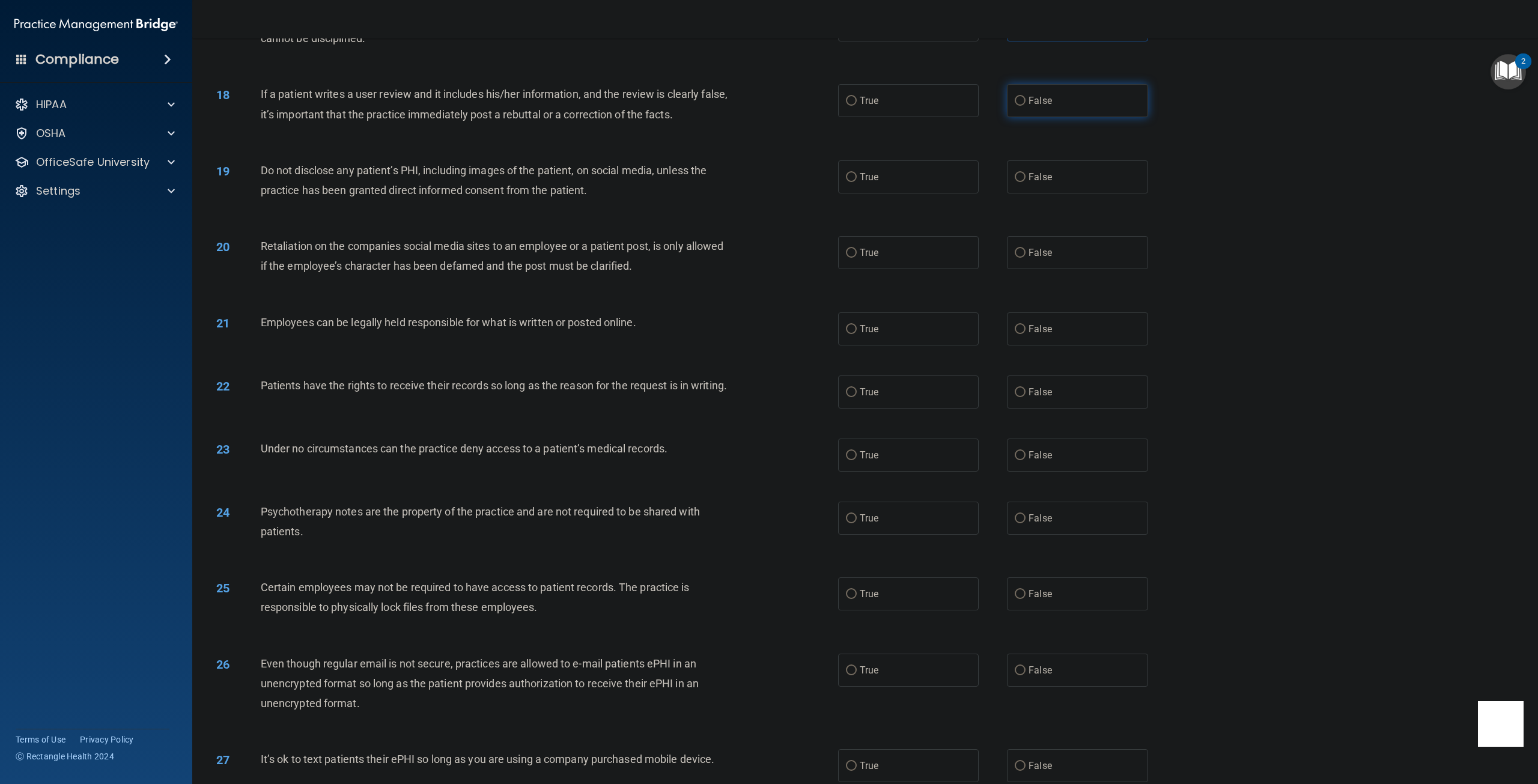
click at [1011, 117] on label "False" at bounding box center [1077, 100] width 140 height 33
click at [1015, 106] on input "False" at bounding box center [1020, 101] width 11 height 9
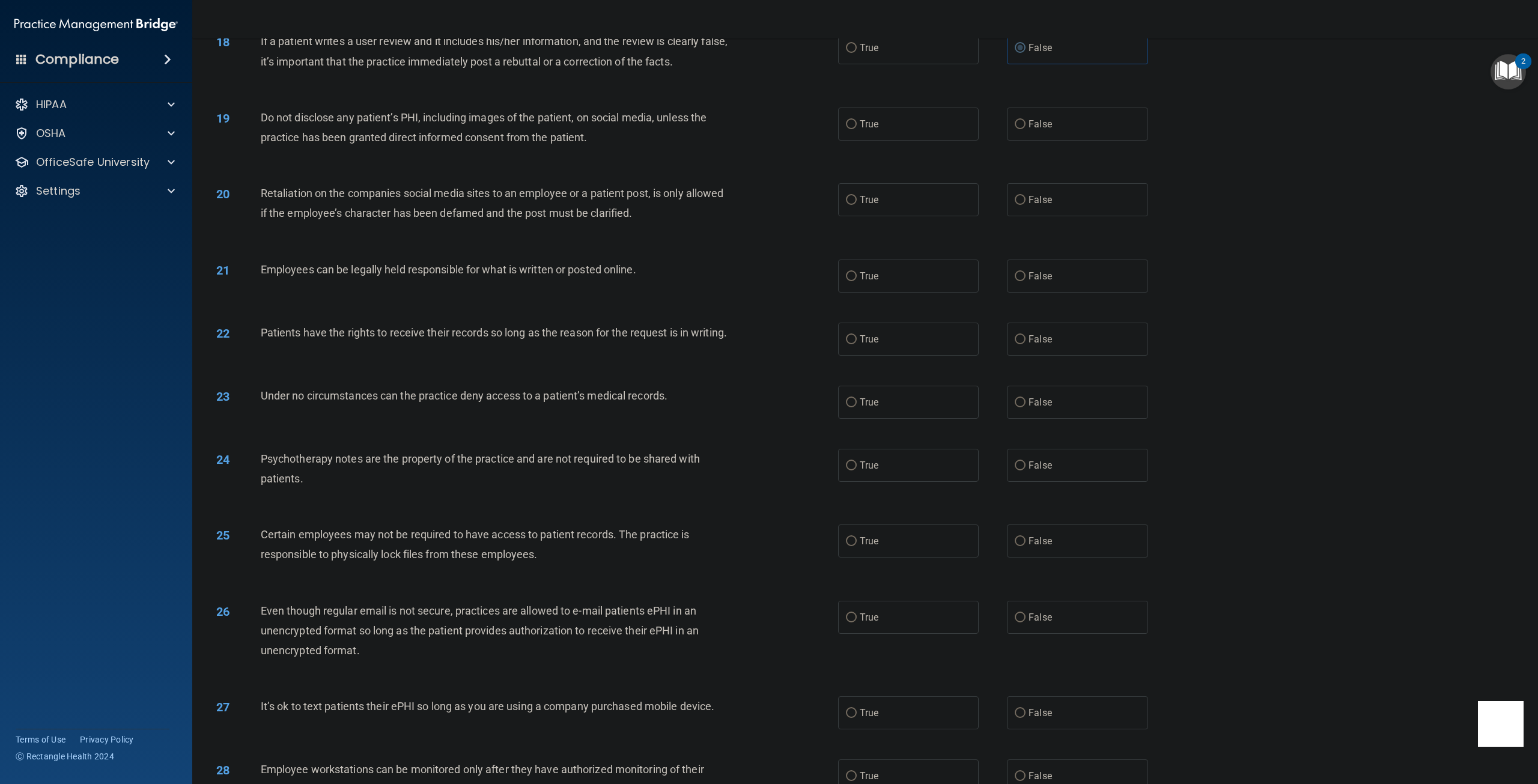
scroll to position [1501, 0]
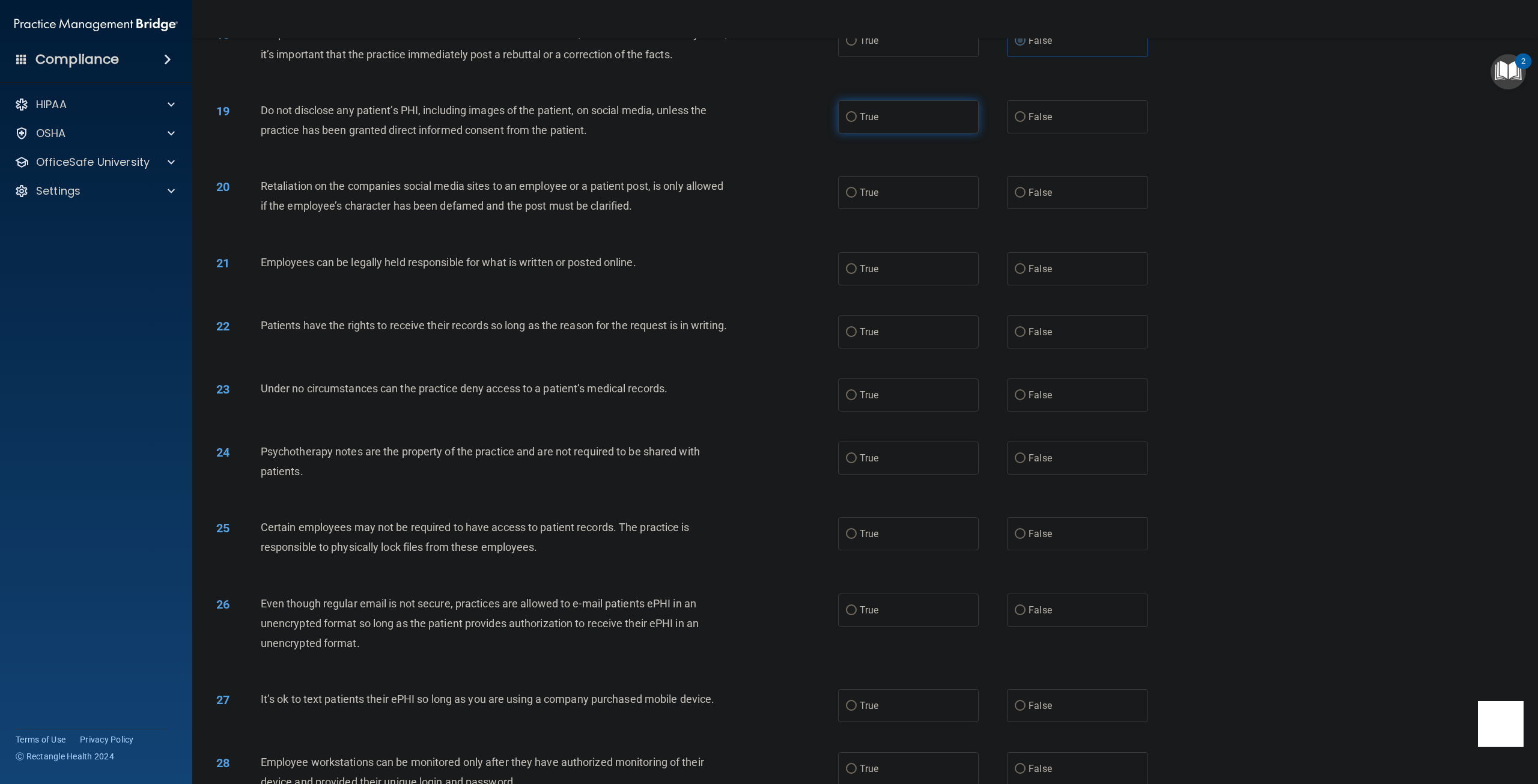
click at [843, 124] on label "True" at bounding box center [908, 116] width 140 height 33
click at [846, 122] on input "True" at bounding box center [851, 118] width 11 height 9
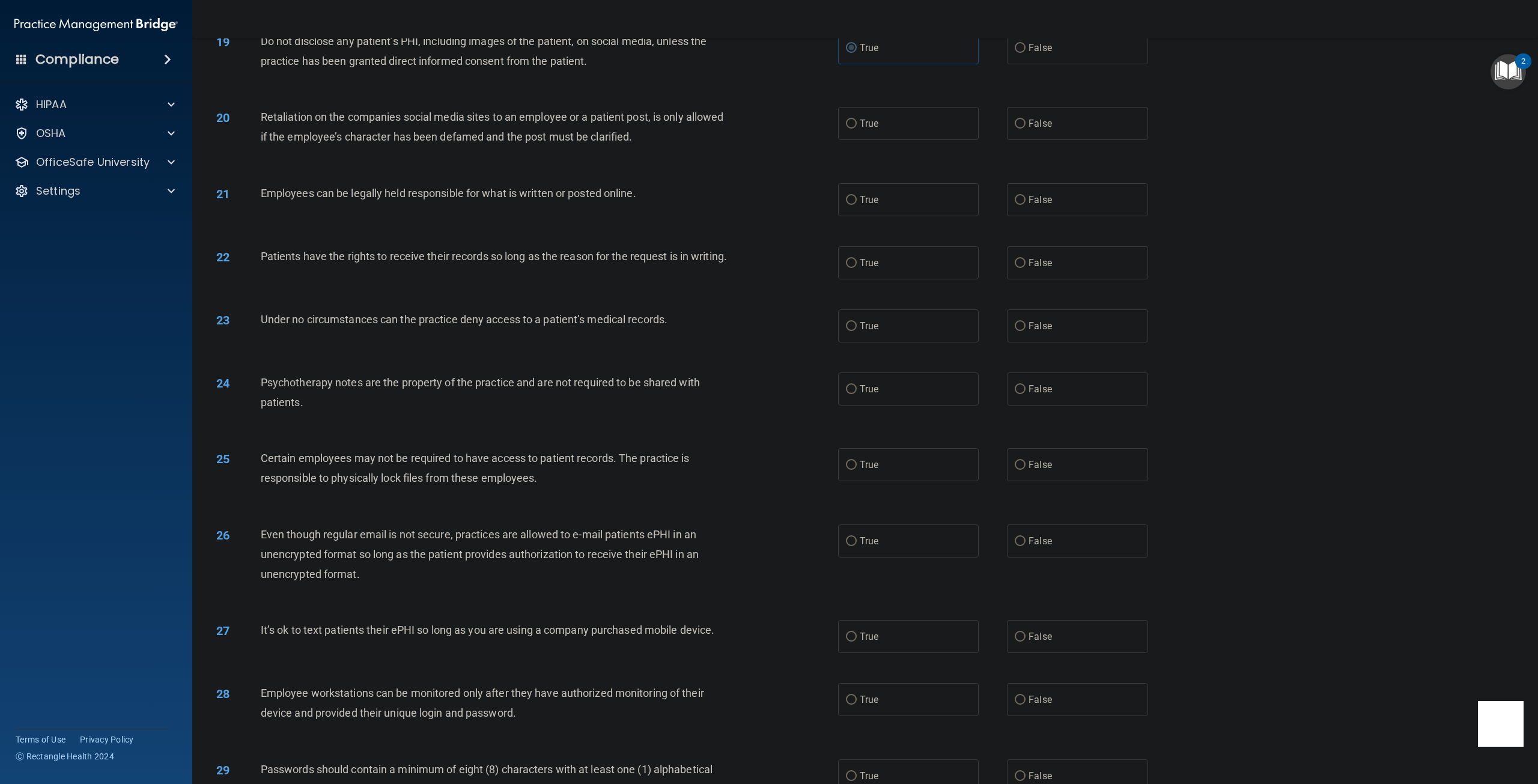
scroll to position [1622, 0]
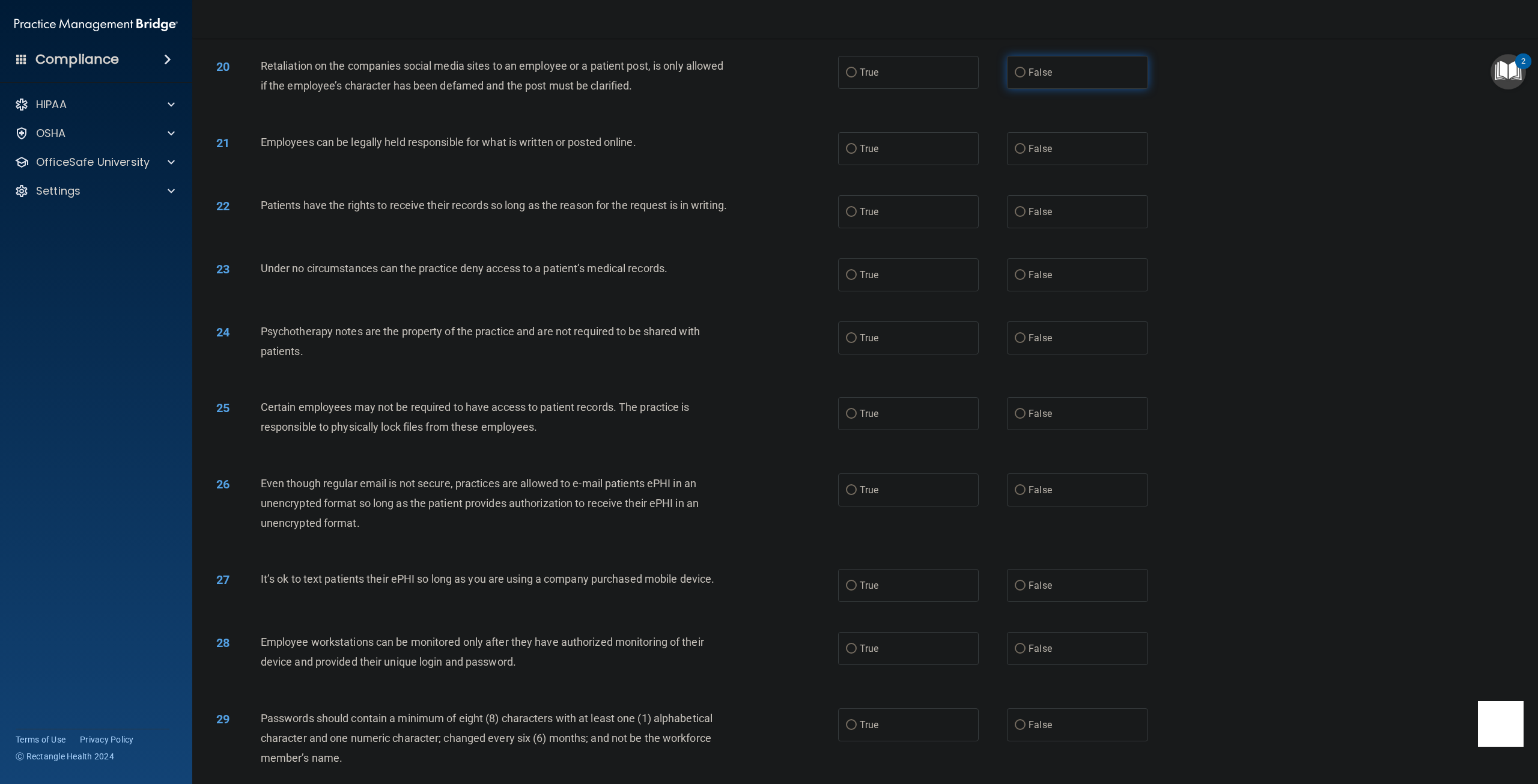
click at [1007, 79] on label "False" at bounding box center [1077, 72] width 140 height 33
click at [1015, 77] on input "False" at bounding box center [1020, 73] width 11 height 9
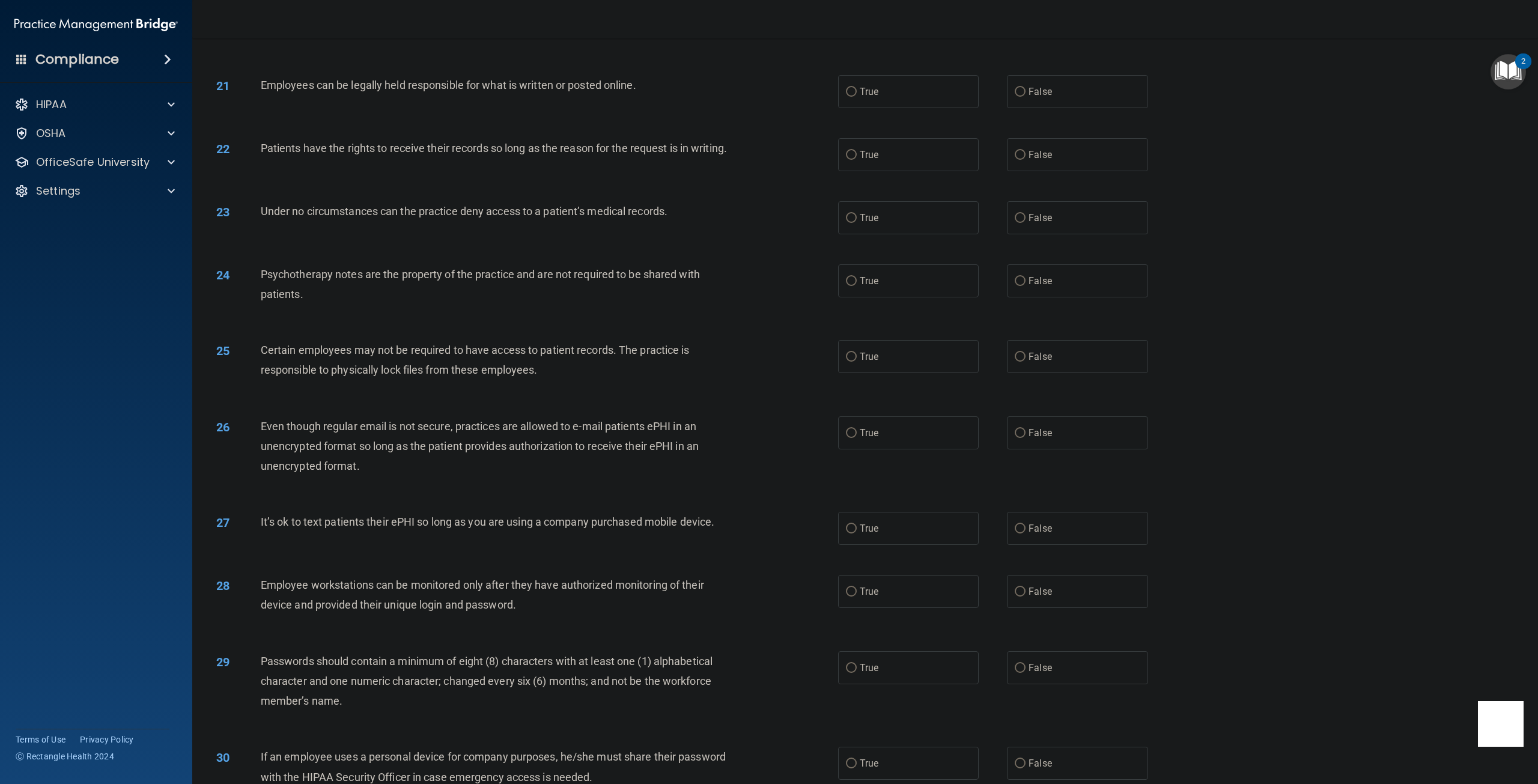
scroll to position [1681, 0]
click at [856, 98] on label "True" at bounding box center [908, 88] width 140 height 33
click at [856, 93] on input "True" at bounding box center [851, 89] width 11 height 9
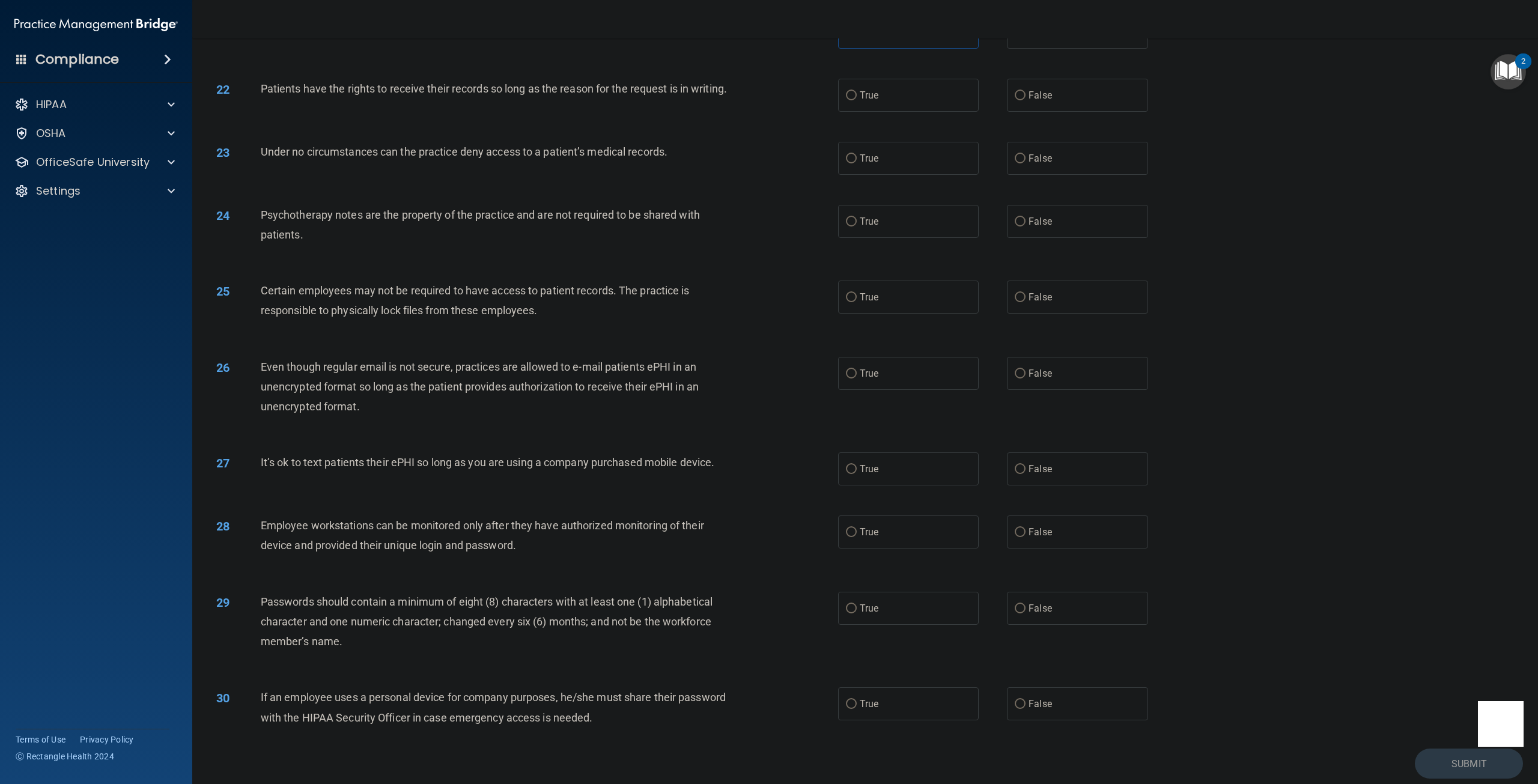
scroll to position [1741, 0]
click at [1015, 87] on input "False" at bounding box center [1020, 92] width 11 height 9
click at [1015, 168] on input "False" at bounding box center [1020, 163] width 11 height 9
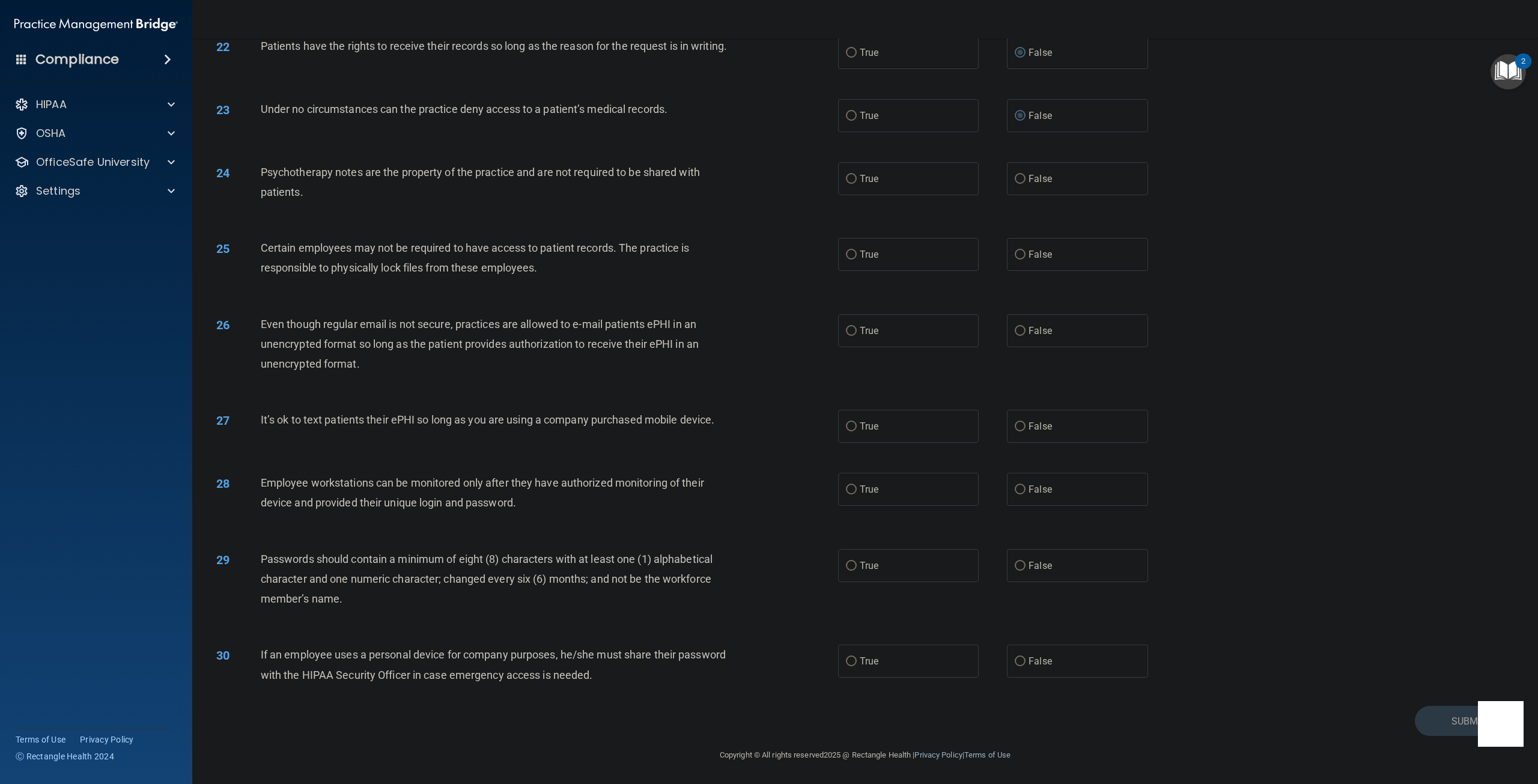
scroll to position [1794, 0]
click at [886, 189] on label "True" at bounding box center [908, 179] width 140 height 33
click at [856, 184] on input "True" at bounding box center [851, 179] width 11 height 9
click at [862, 260] on label "True" at bounding box center [908, 254] width 140 height 33
click at [856, 259] on input "True" at bounding box center [851, 255] width 11 height 9
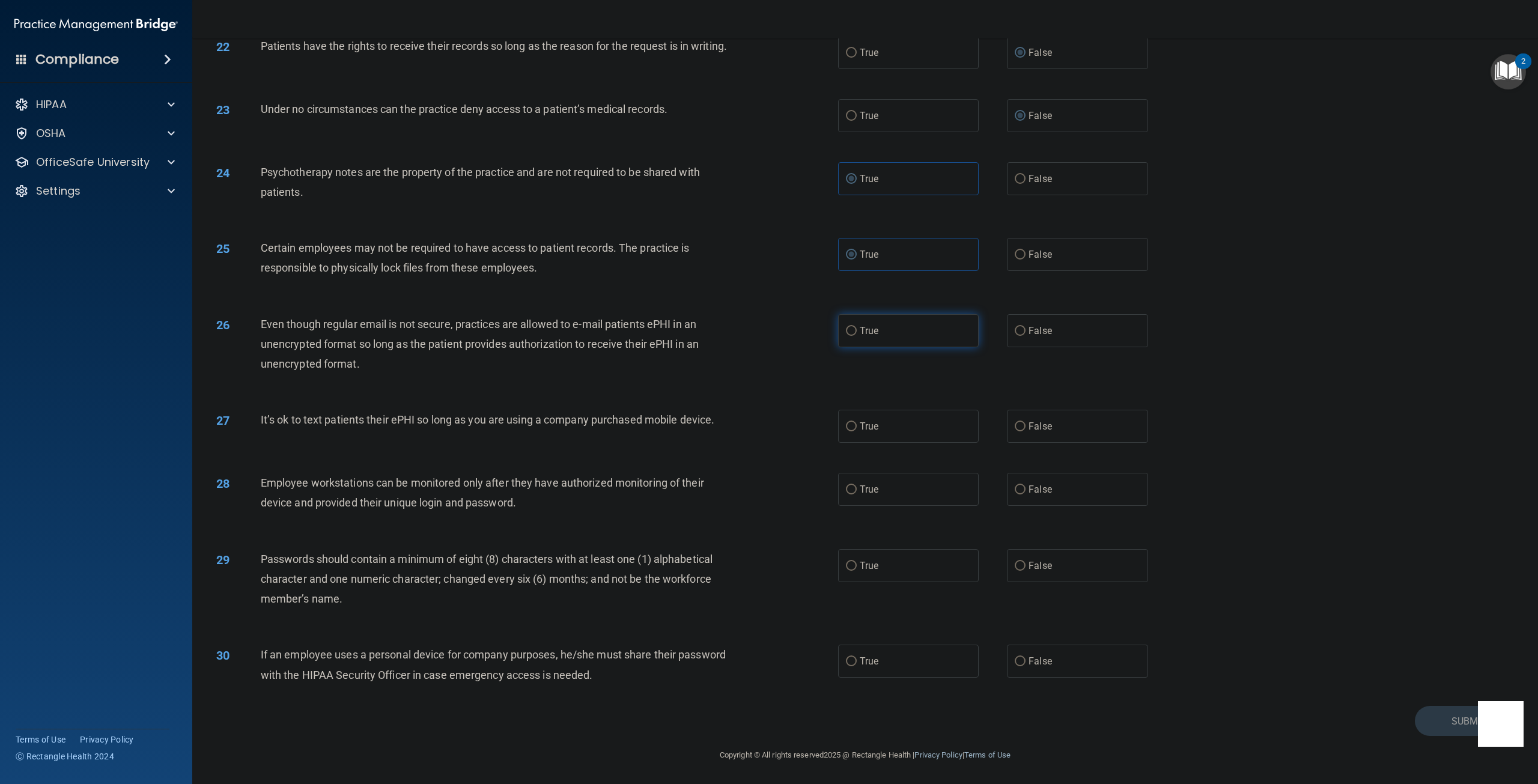
click at [867, 337] on label "True" at bounding box center [908, 330] width 140 height 33
click at [856, 336] on input "True" at bounding box center [851, 331] width 11 height 9
click at [1015, 329] on input "False" at bounding box center [1020, 331] width 11 height 9
click at [1030, 431] on span "False" at bounding box center [1040, 426] width 24 height 12
click at [1026, 431] on input "False" at bounding box center [1020, 427] width 11 height 9
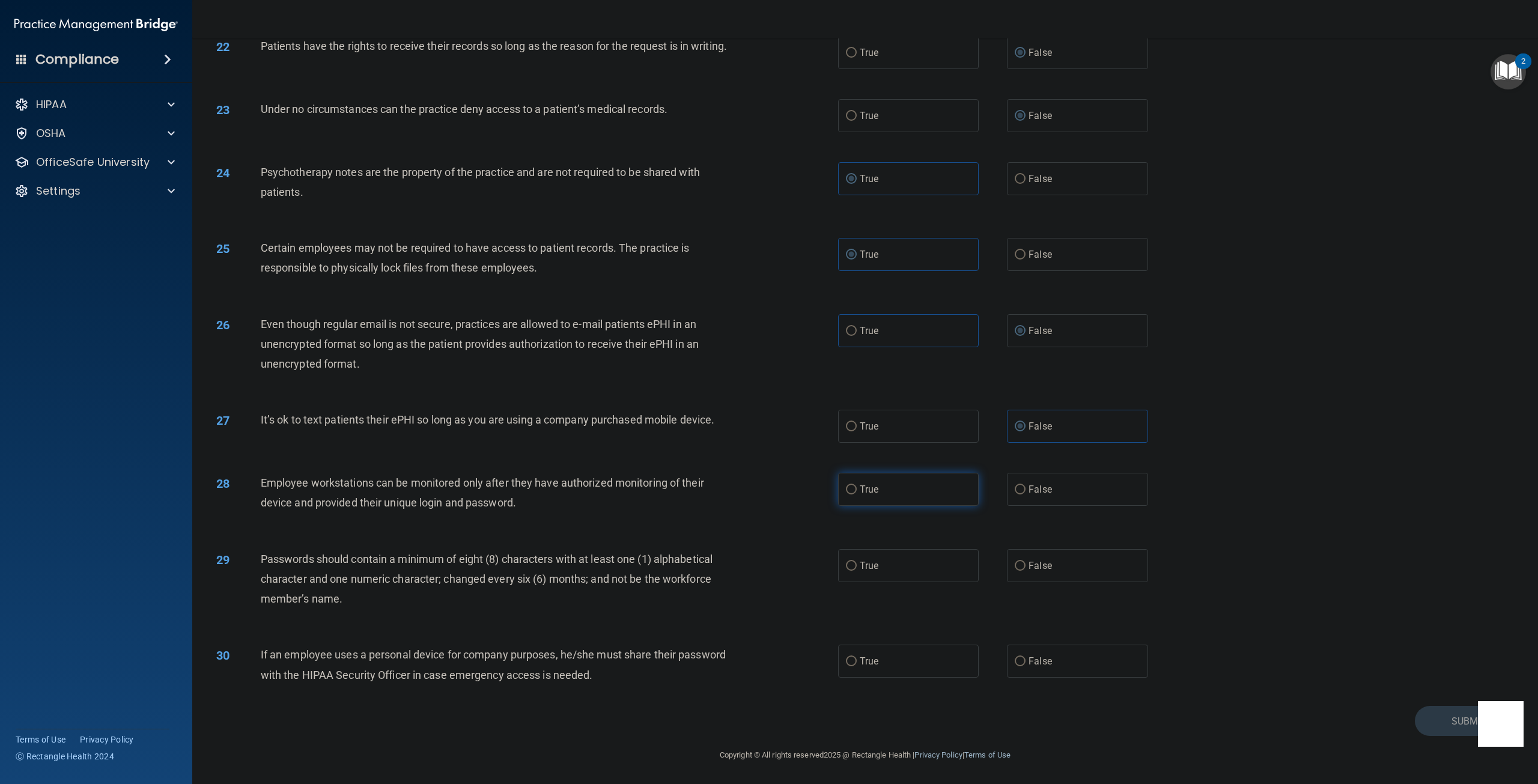
click at [843, 497] on label "True" at bounding box center [908, 489] width 140 height 33
click at [846, 495] on input "True" at bounding box center [851, 489] width 11 height 9
click at [850, 558] on label "True" at bounding box center [908, 565] width 140 height 33
click at [850, 561] on input "True" at bounding box center [851, 566] width 11 height 9
click at [870, 665] on span "True" at bounding box center [869, 661] width 18 height 12
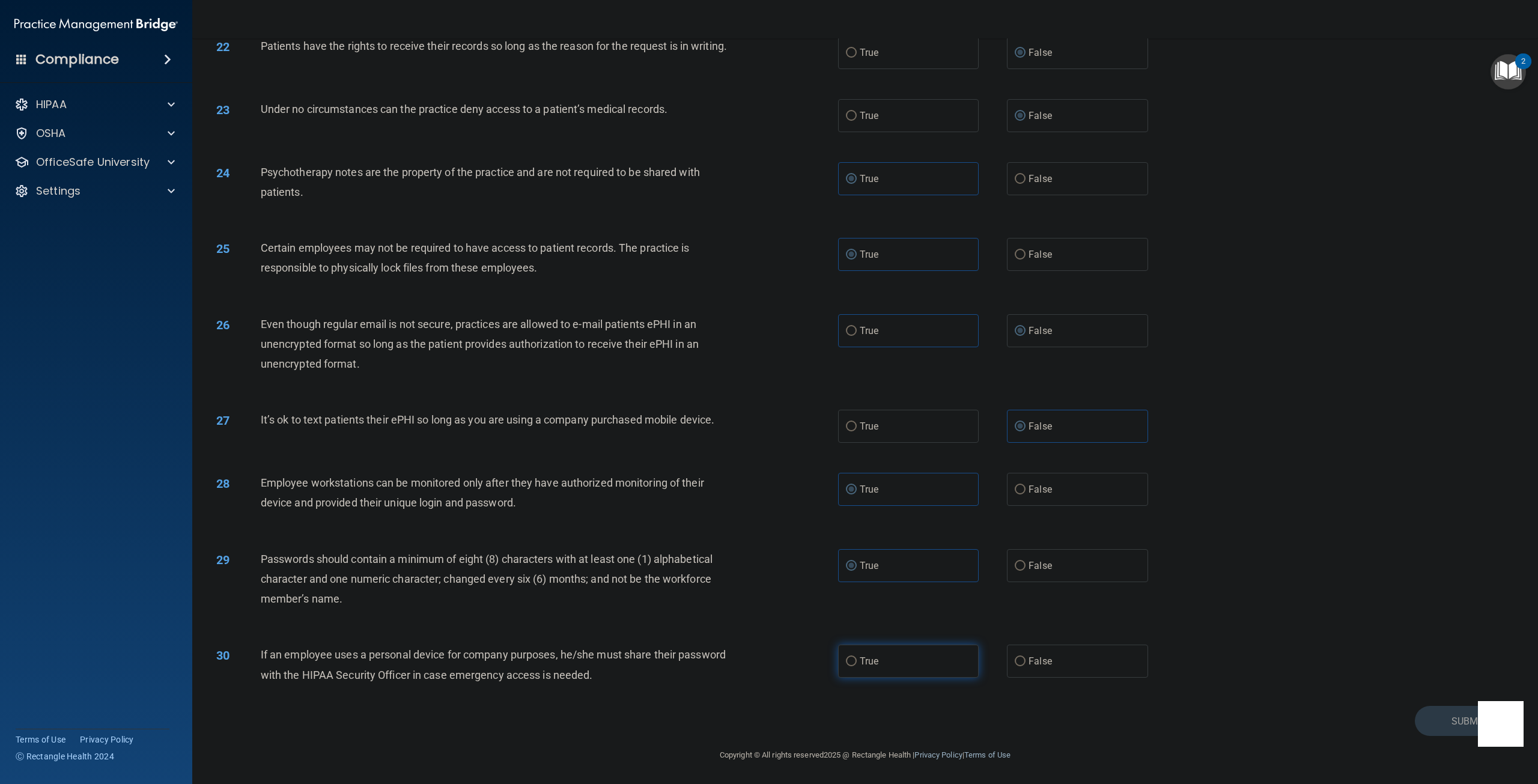
click at [856, 665] on input "True" at bounding box center [851, 661] width 11 height 9
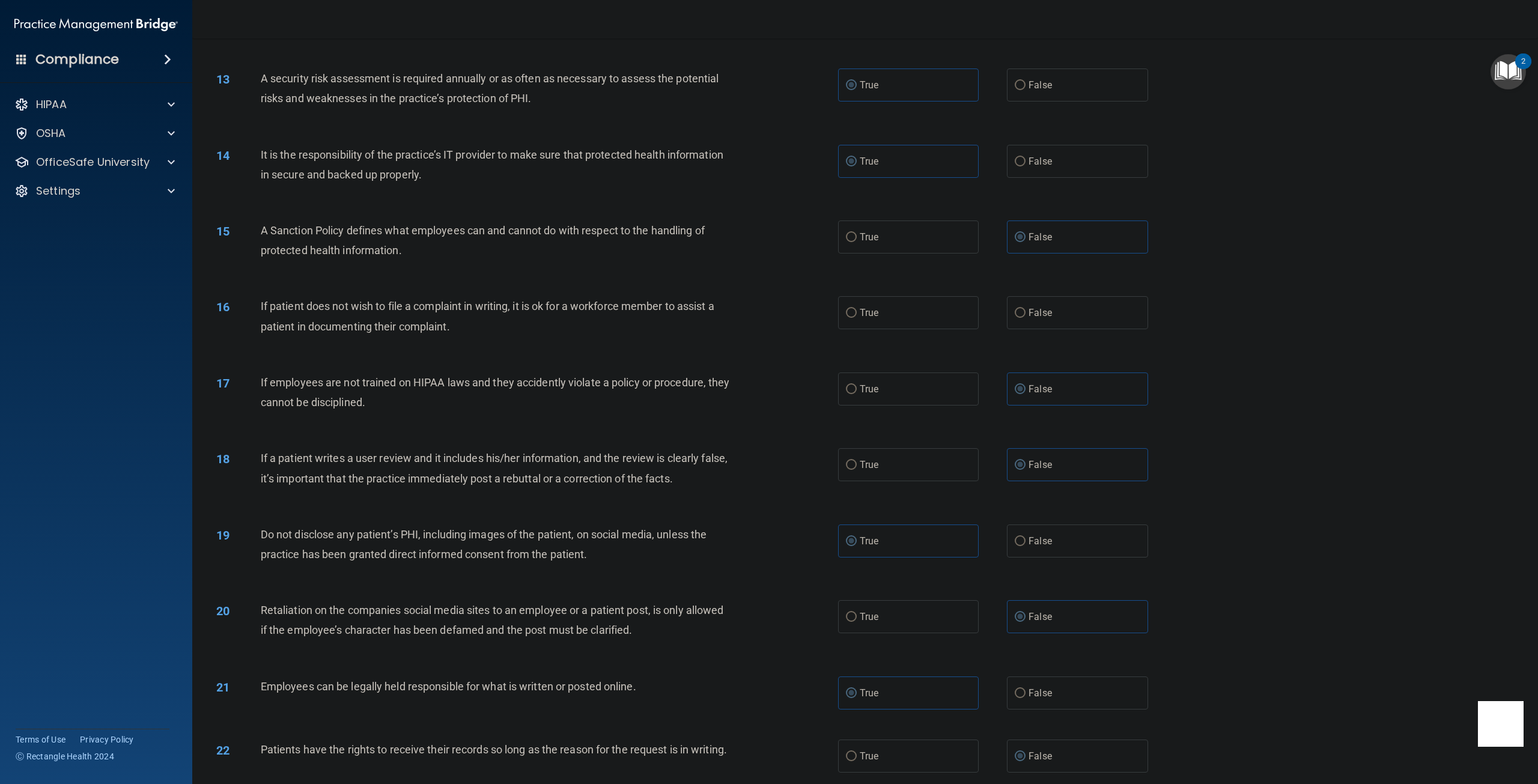
scroll to position [1013, 0]
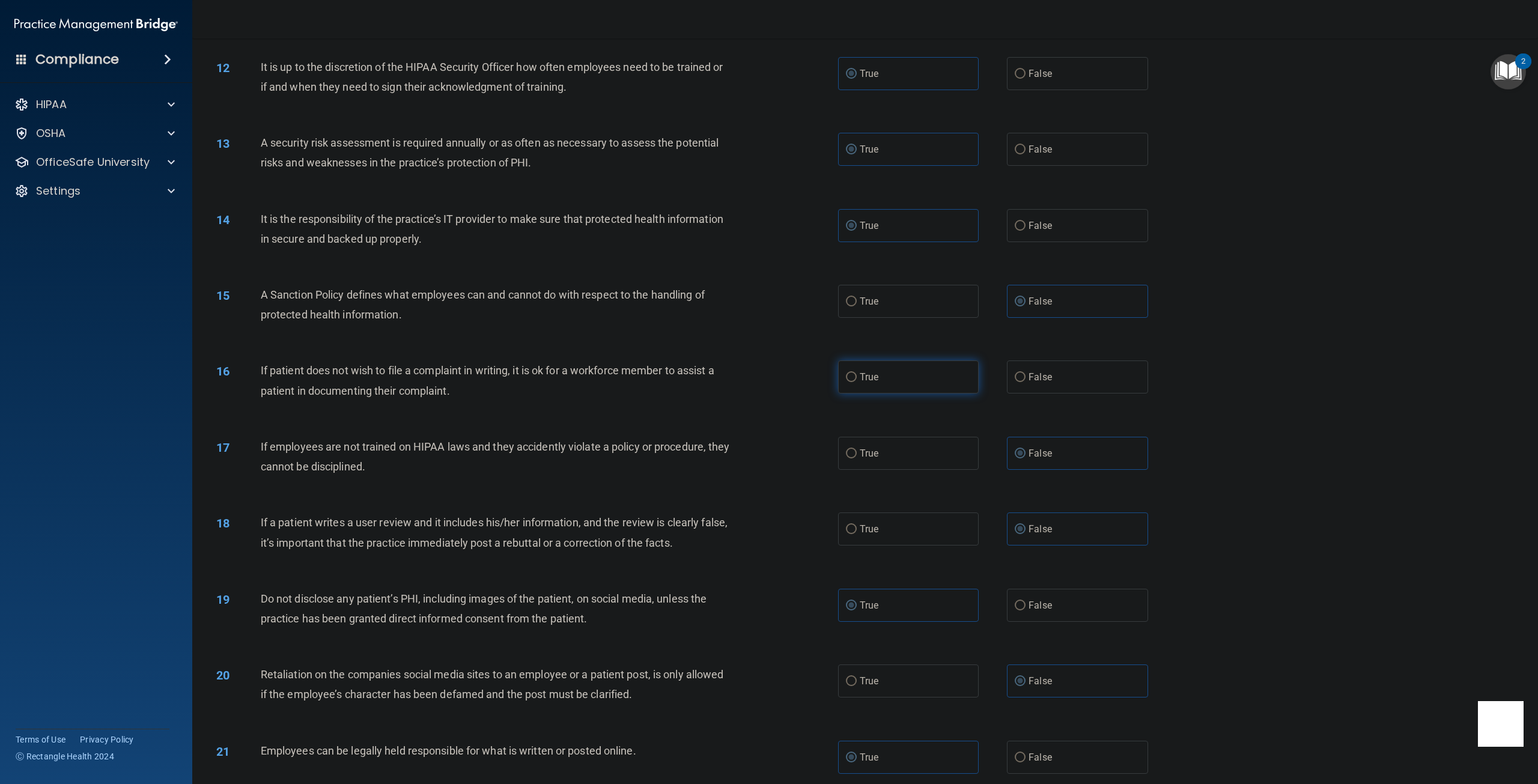
click at [873, 383] on label "True" at bounding box center [908, 376] width 140 height 33
click at [856, 382] on input "True" at bounding box center [851, 378] width 11 height 9
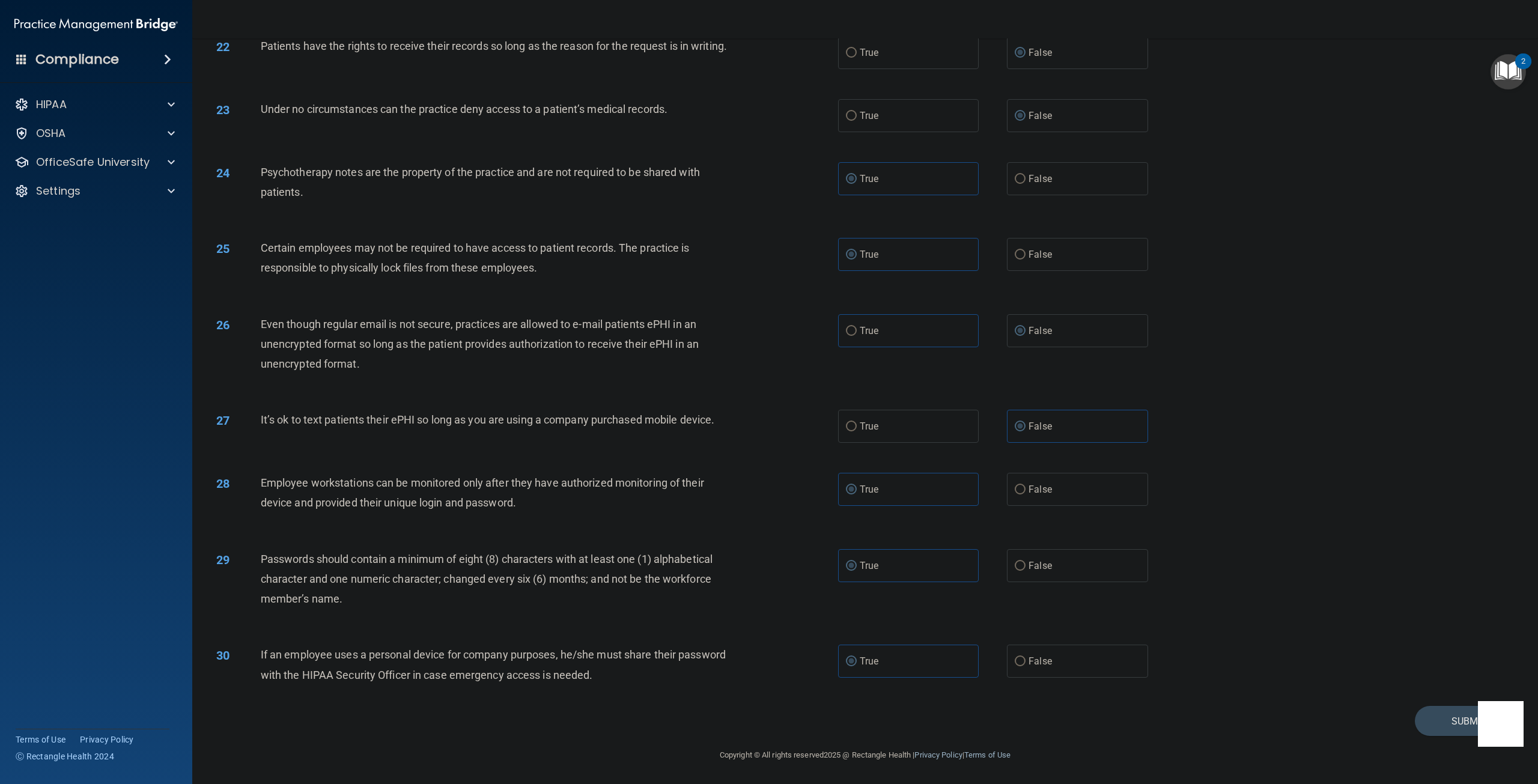
scroll to position [1794, 0]
click at [1426, 713] on button "Submit" at bounding box center [1469, 721] width 108 height 31
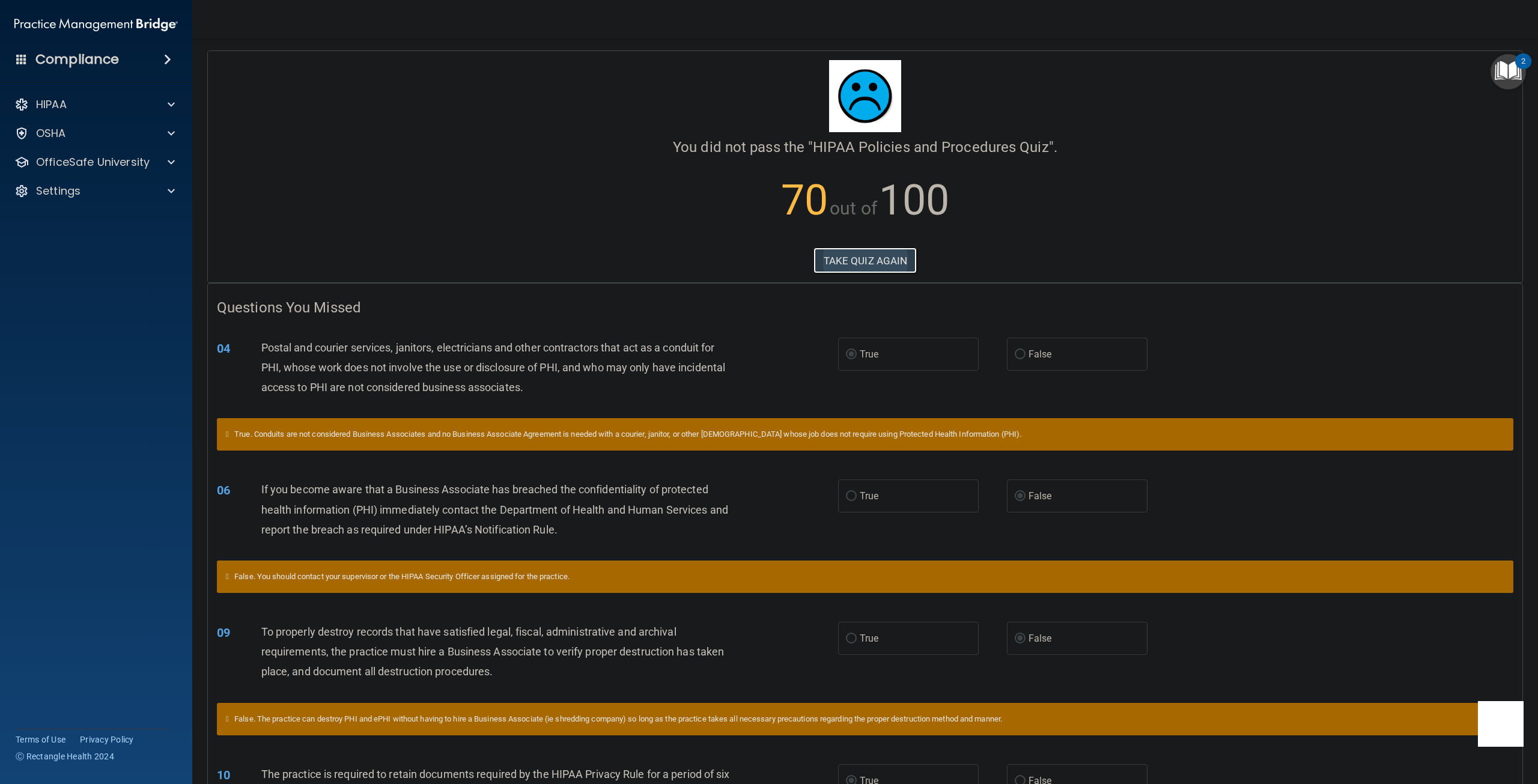
click at [837, 265] on button "TAKE QUIZ AGAIN" at bounding box center [865, 261] width 104 height 26
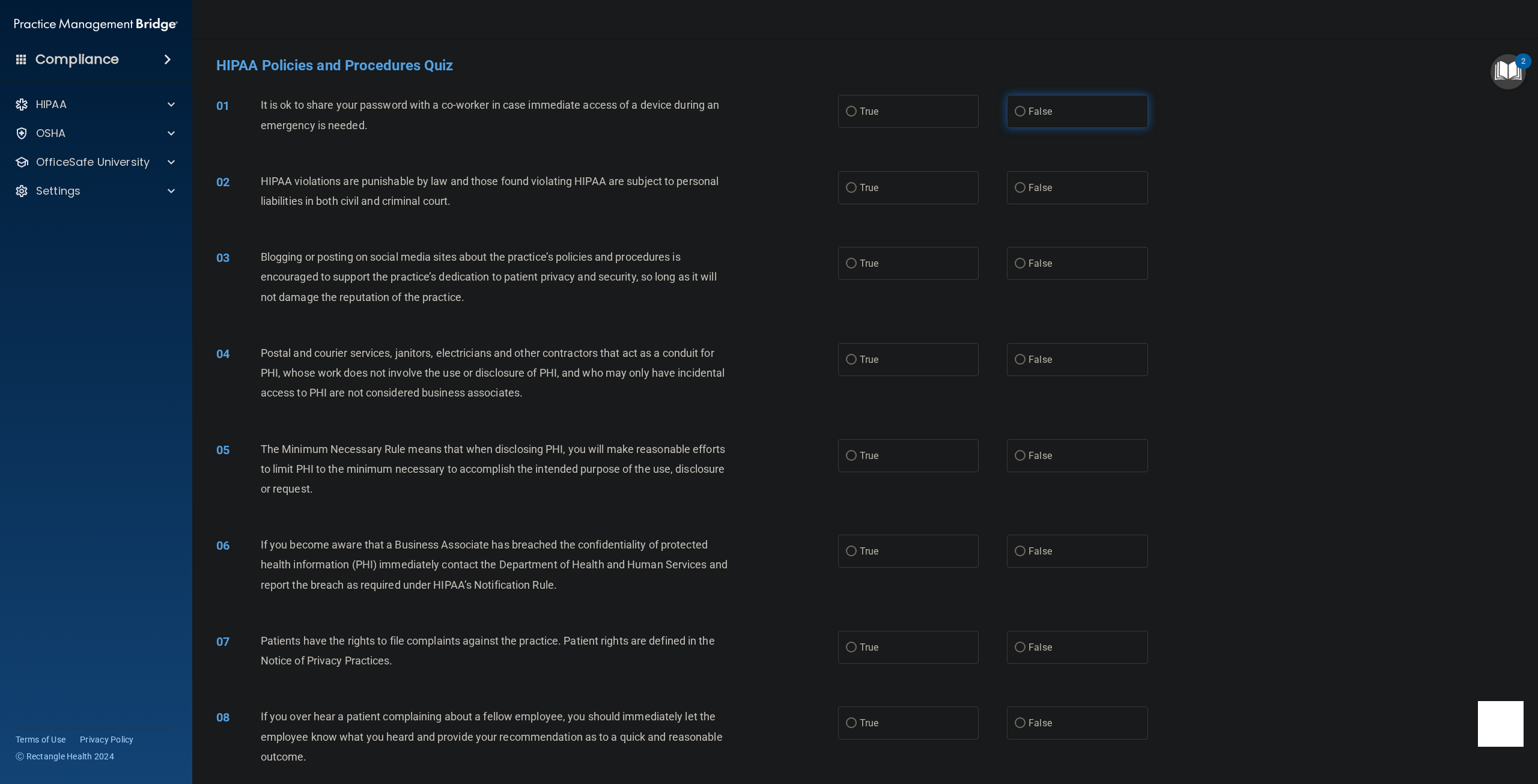
click at [1022, 118] on label "False" at bounding box center [1077, 111] width 140 height 33
click at [1022, 117] on input "False" at bounding box center [1020, 112] width 11 height 9
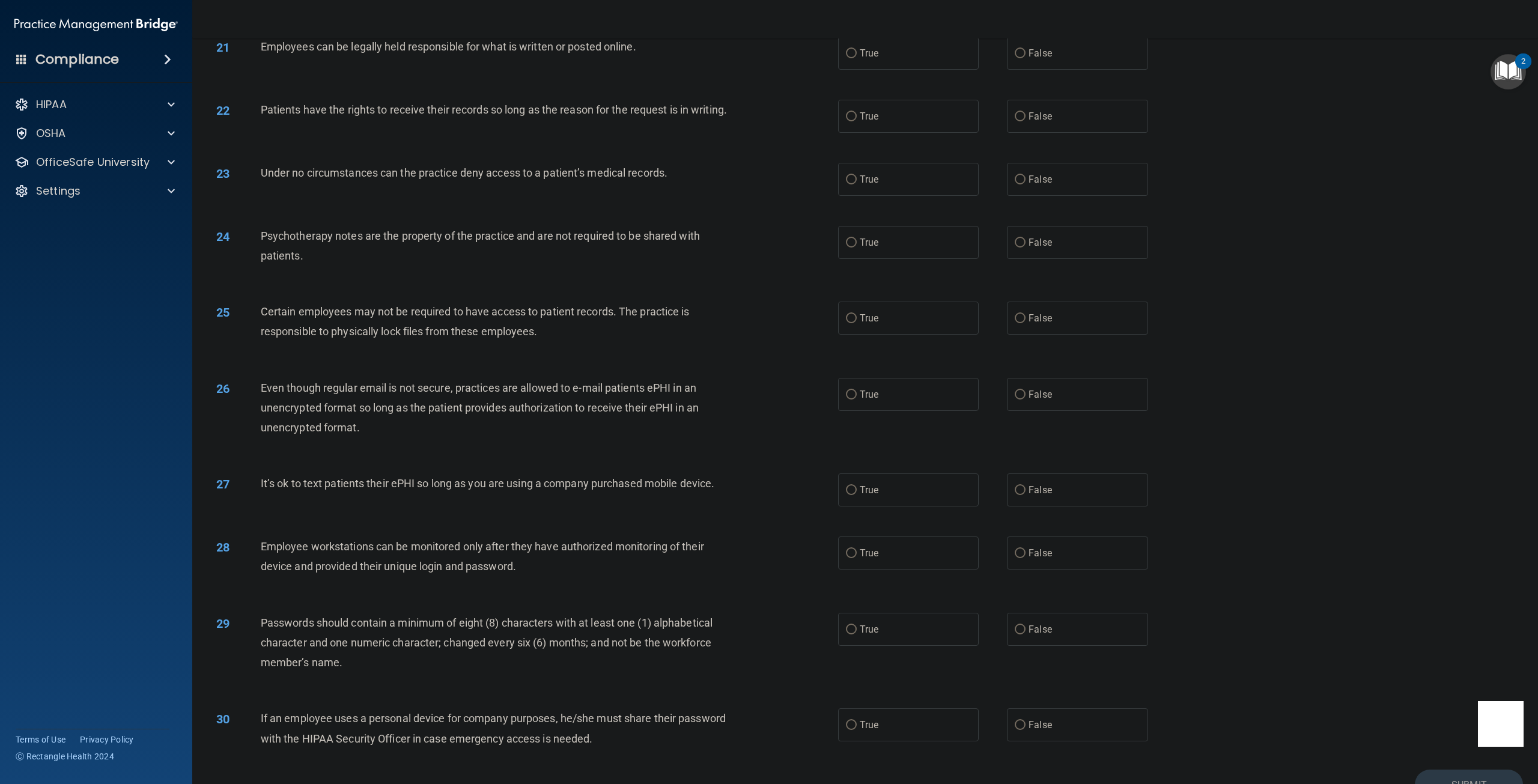
scroll to position [1794, 0]
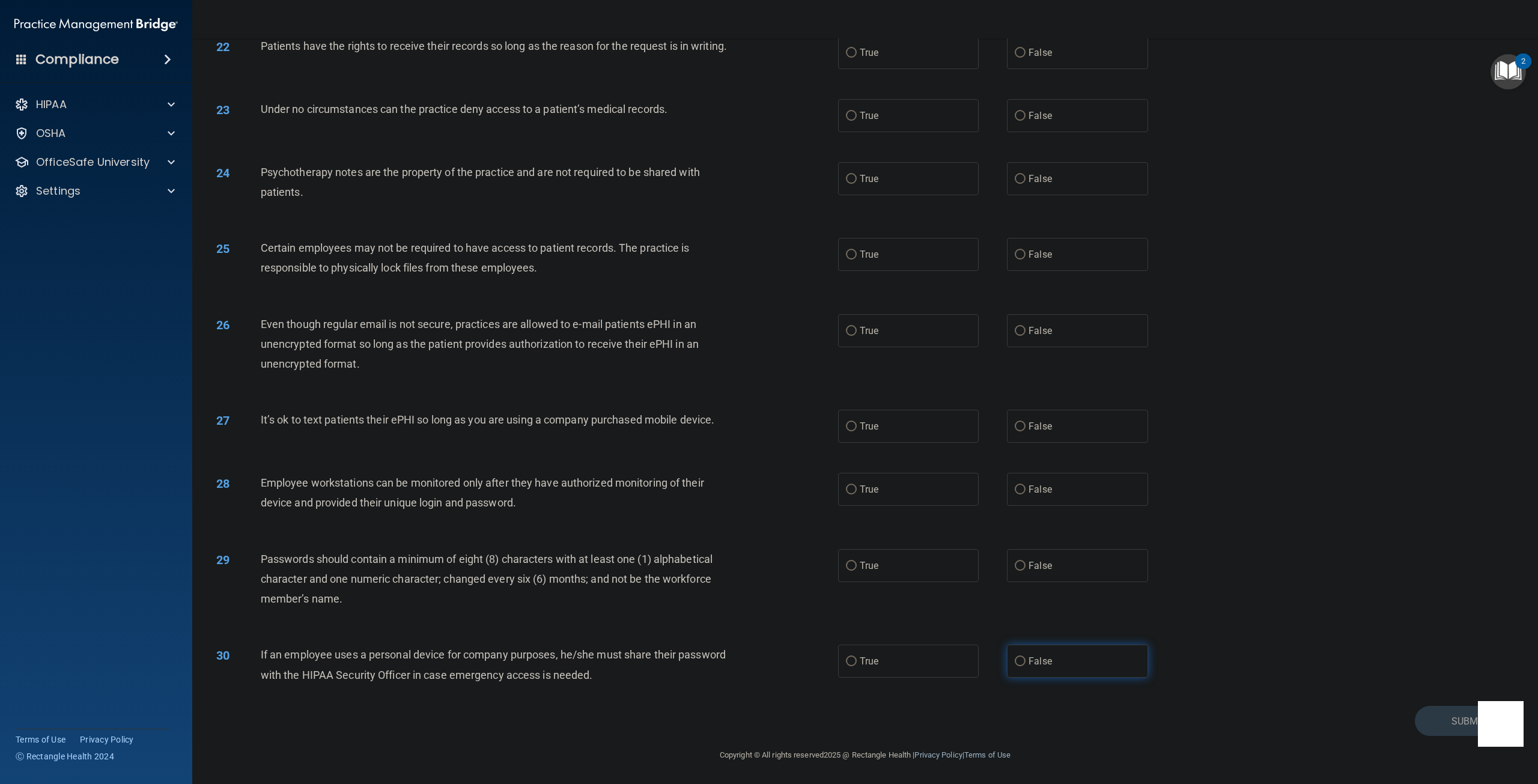
click at [1031, 671] on label "False" at bounding box center [1077, 661] width 140 height 33
click at [1026, 666] on input "False" at bounding box center [1020, 661] width 11 height 9
click at [1029, 492] on span "False" at bounding box center [1040, 489] width 24 height 12
click at [1026, 492] on input "False" at bounding box center [1020, 489] width 11 height 9
click at [1017, 431] on label "False" at bounding box center [1077, 425] width 140 height 33
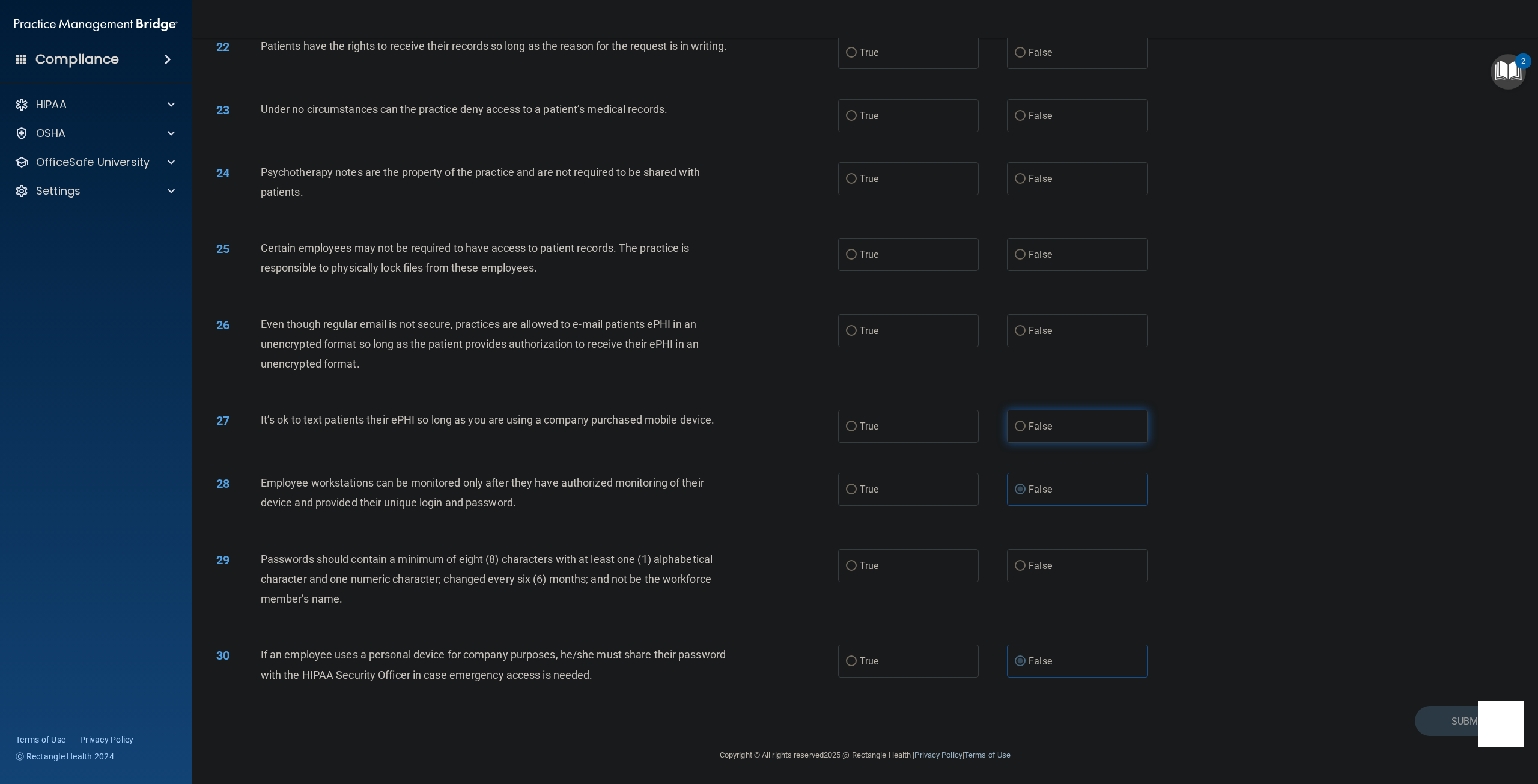
click at [1017, 431] on input "False" at bounding box center [1020, 427] width 11 height 9
click at [1039, 571] on label "False" at bounding box center [1077, 565] width 140 height 33
click at [1026, 570] on input "False" at bounding box center [1020, 566] width 11 height 9
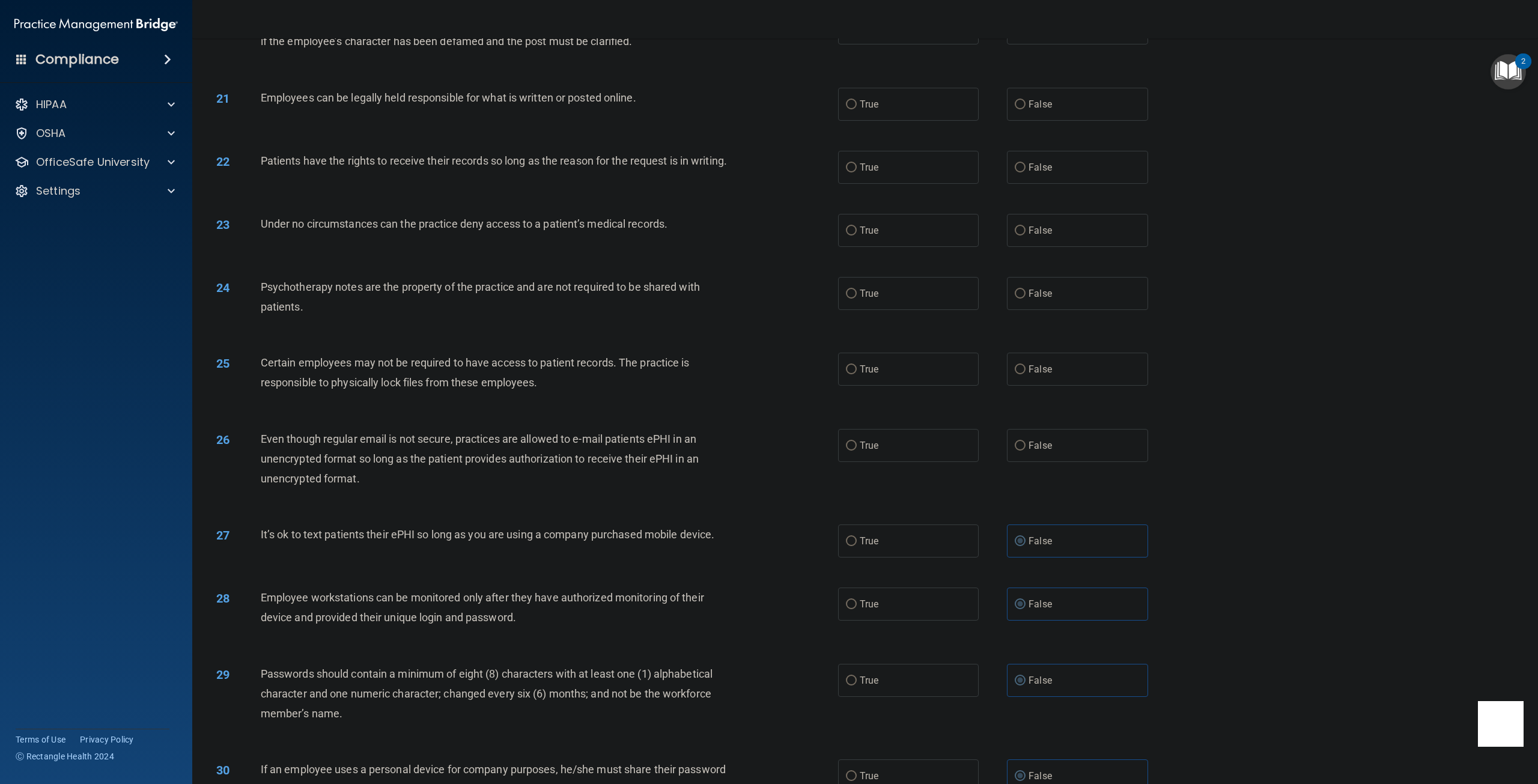
scroll to position [1614, 0]
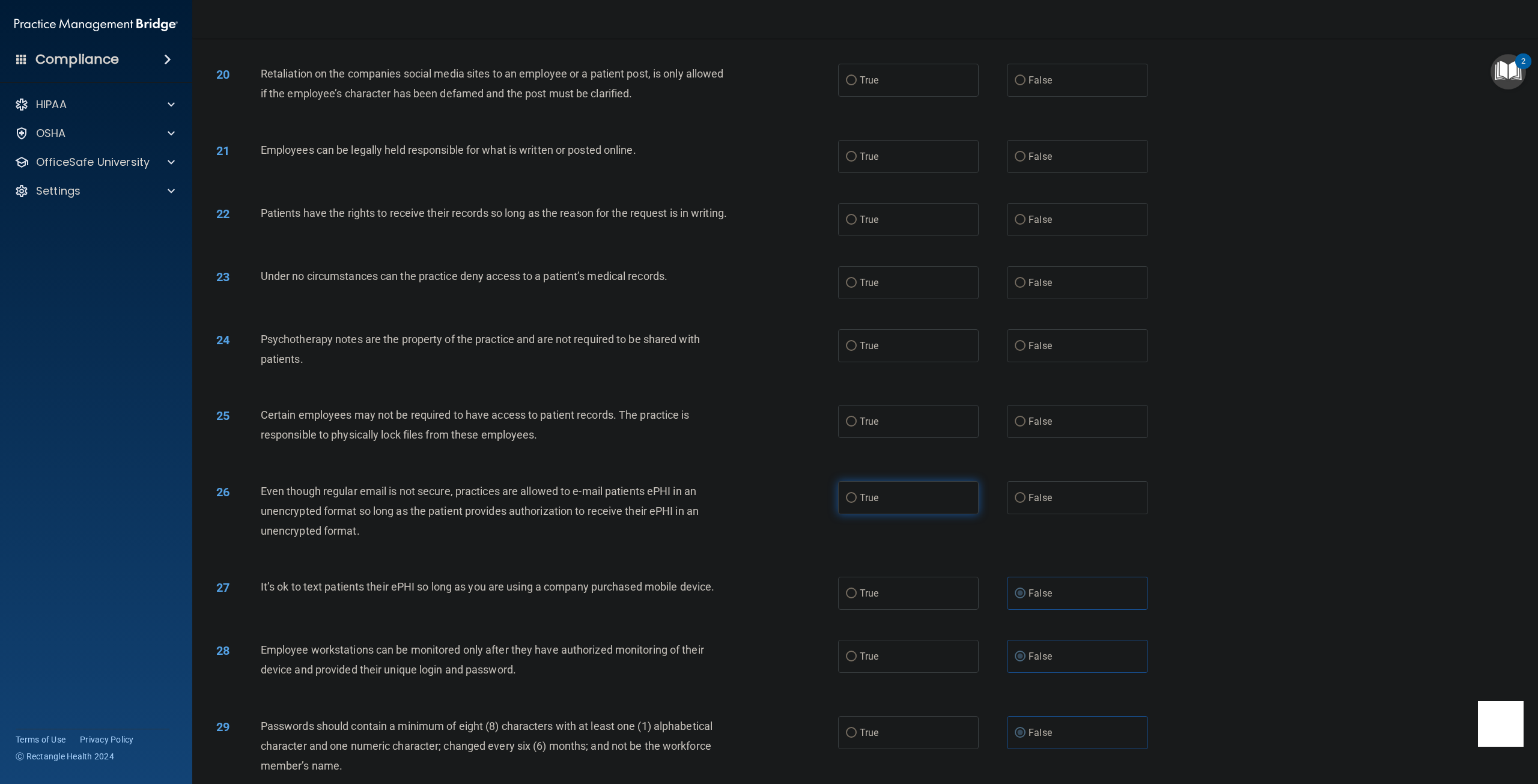
click at [851, 514] on label "True" at bounding box center [908, 497] width 140 height 33
click at [851, 503] on input "True" at bounding box center [851, 498] width 11 height 9
click at [848, 350] on input "True" at bounding box center [851, 346] width 11 height 9
click at [860, 427] on span "True" at bounding box center [869, 422] width 18 height 12
click at [856, 426] on input "True" at bounding box center [851, 422] width 11 height 9
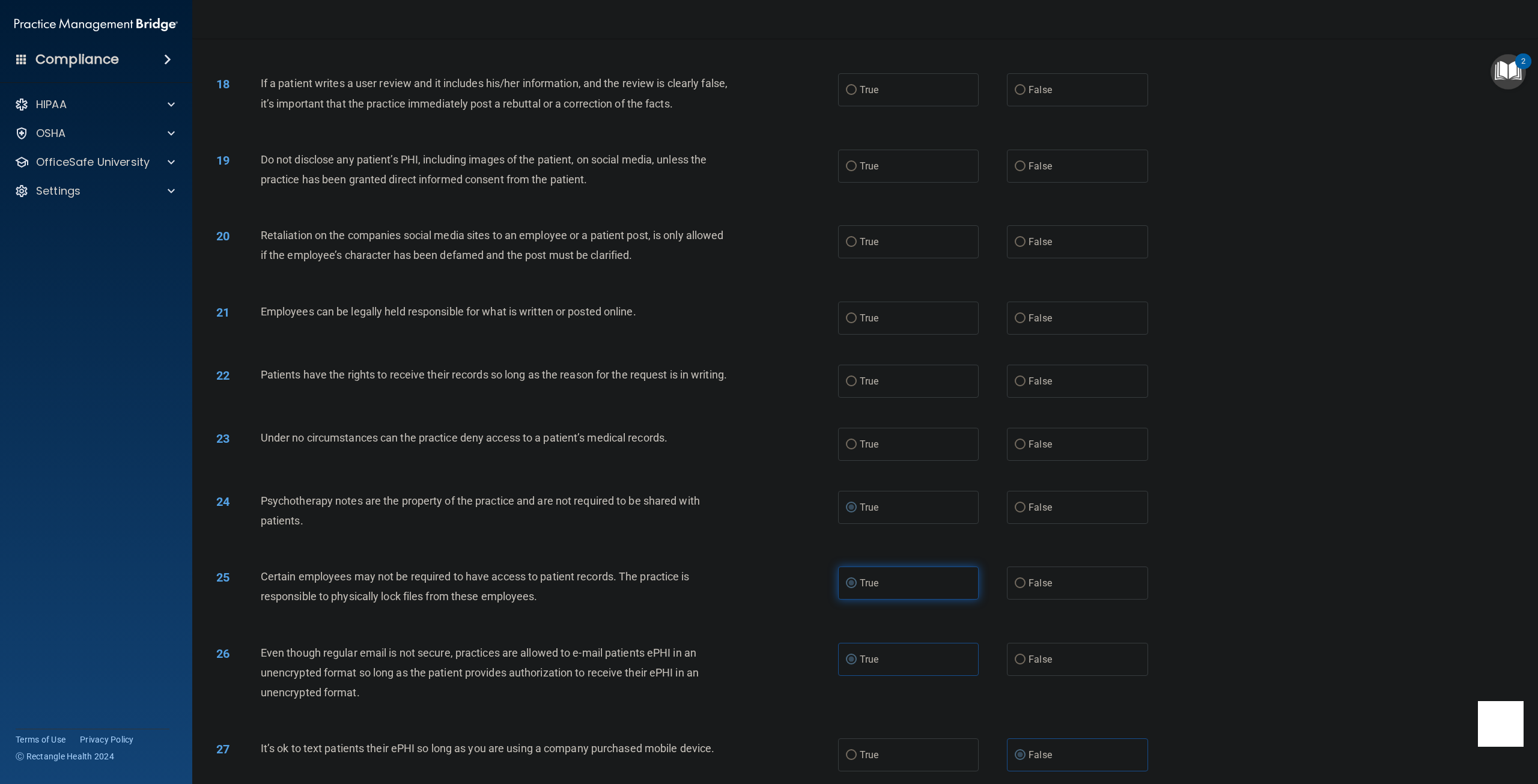
scroll to position [1434, 0]
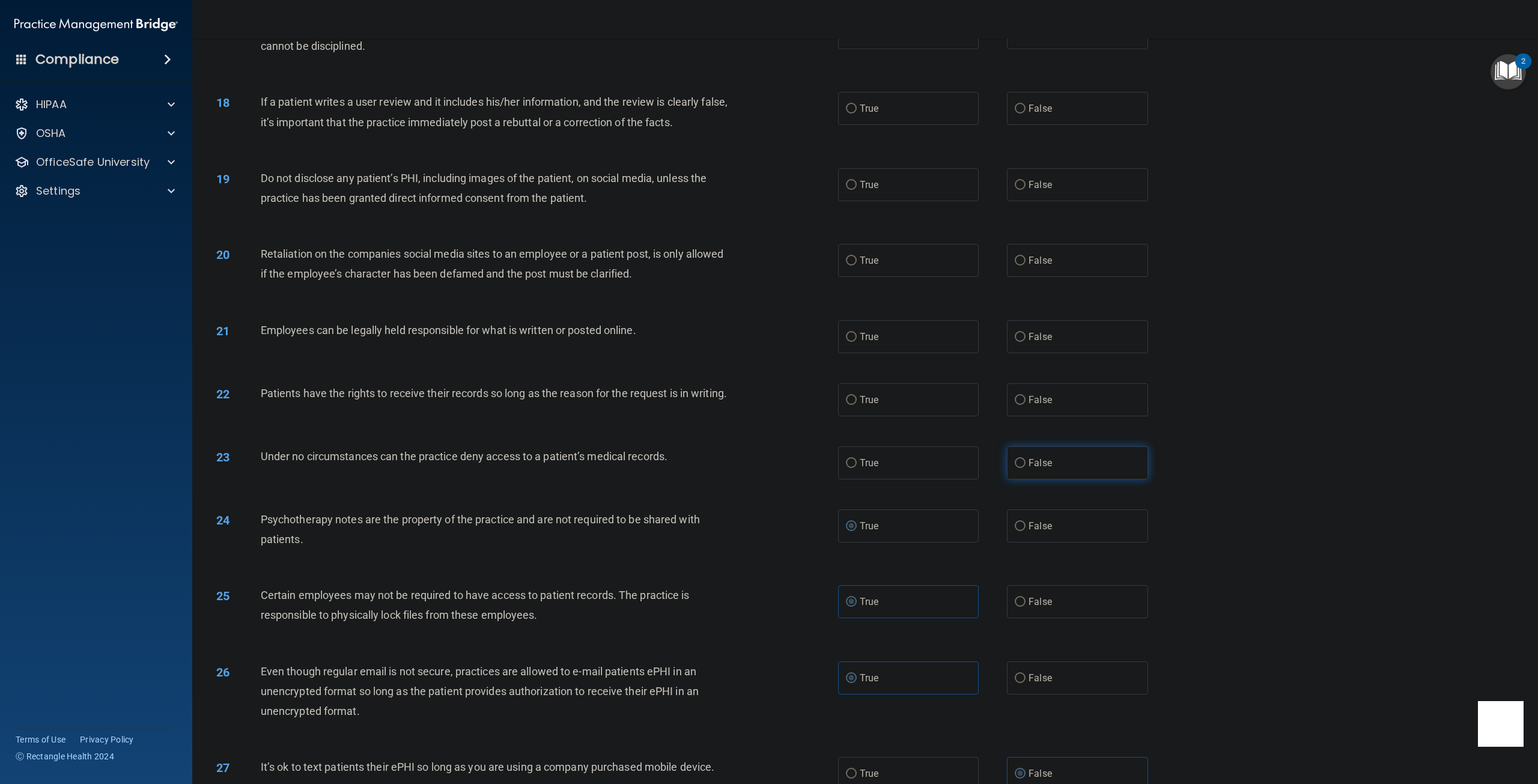
click at [1018, 468] on input "False" at bounding box center [1020, 463] width 11 height 9
click at [1015, 400] on input "False" at bounding box center [1020, 400] width 11 height 9
click at [848, 342] on label "True" at bounding box center [908, 337] width 140 height 33
click at [848, 342] on input "True" at bounding box center [851, 337] width 11 height 9
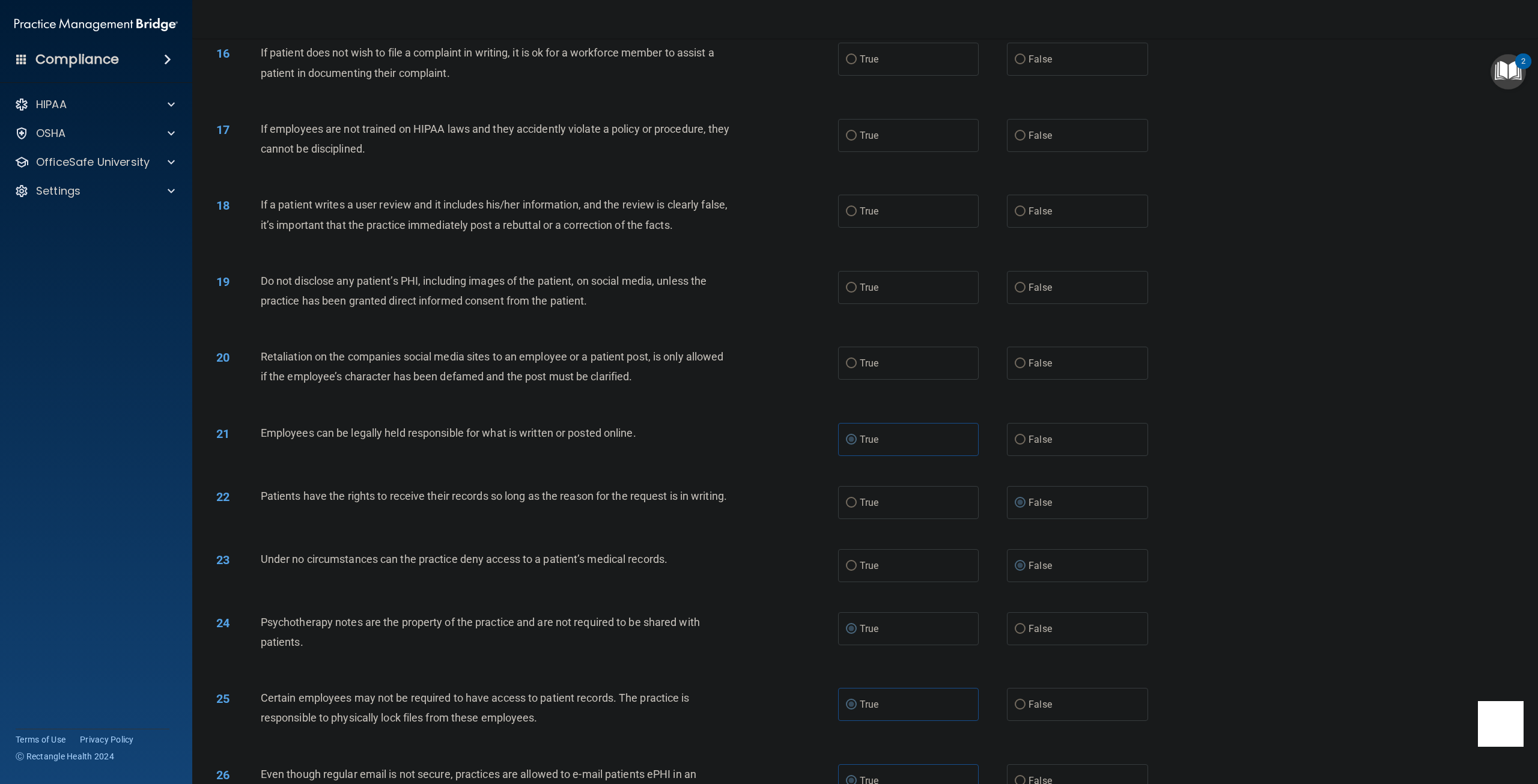
scroll to position [1254, 0]
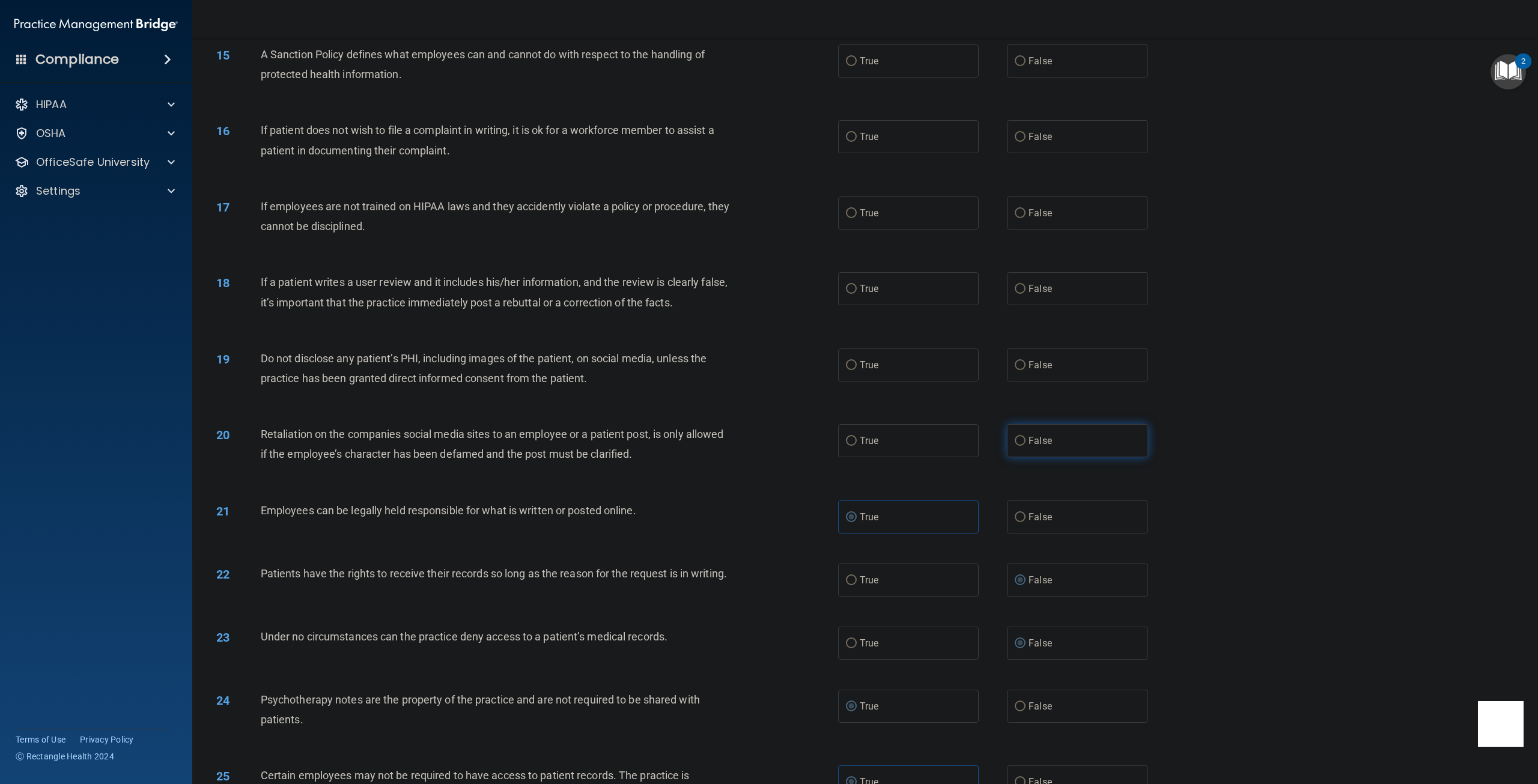
click at [1015, 443] on input "False" at bounding box center [1020, 441] width 11 height 9
click at [1007, 367] on label "False" at bounding box center [1077, 364] width 140 height 33
click at [1015, 367] on input "False" at bounding box center [1020, 365] width 11 height 9
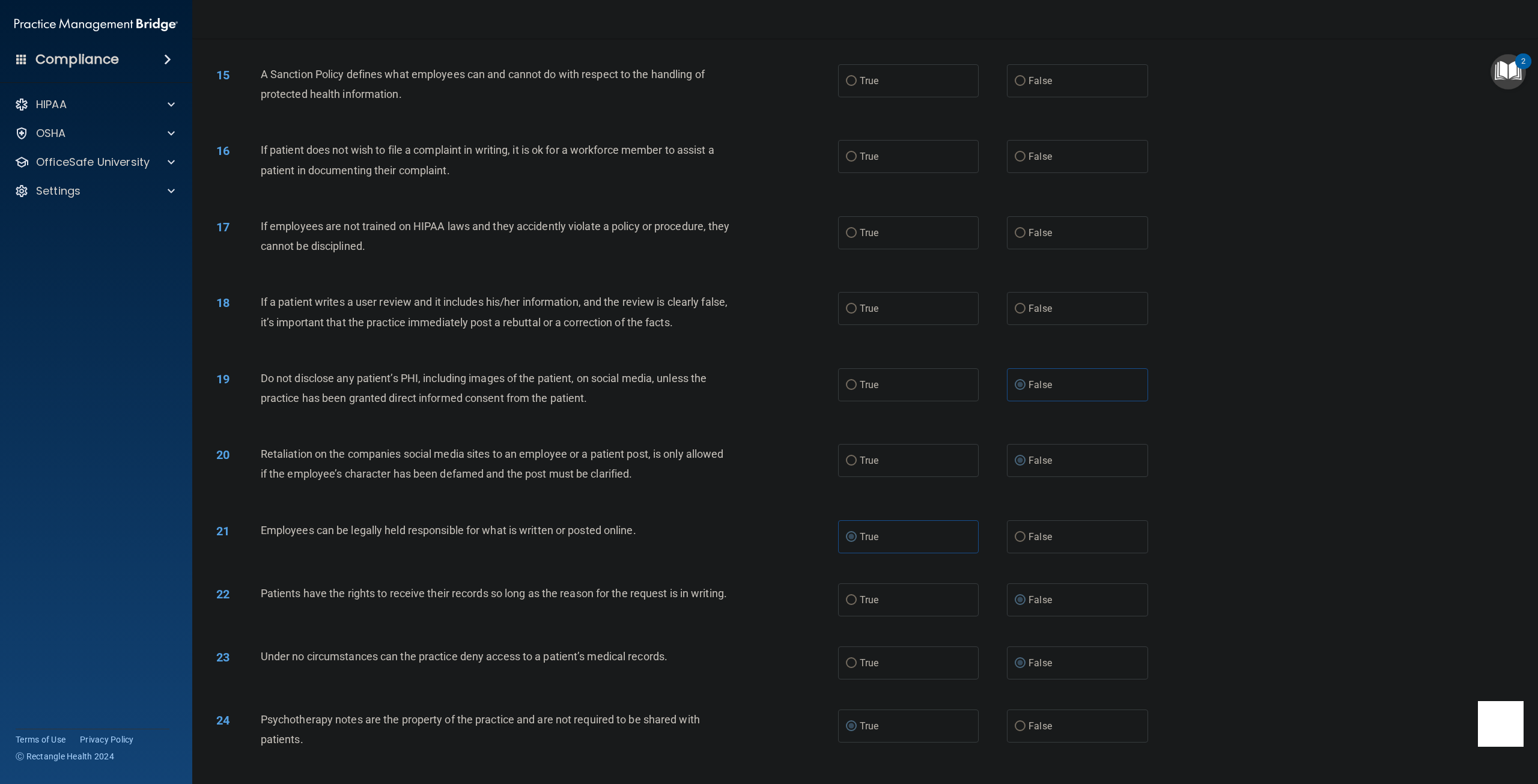
scroll to position [1193, 0]
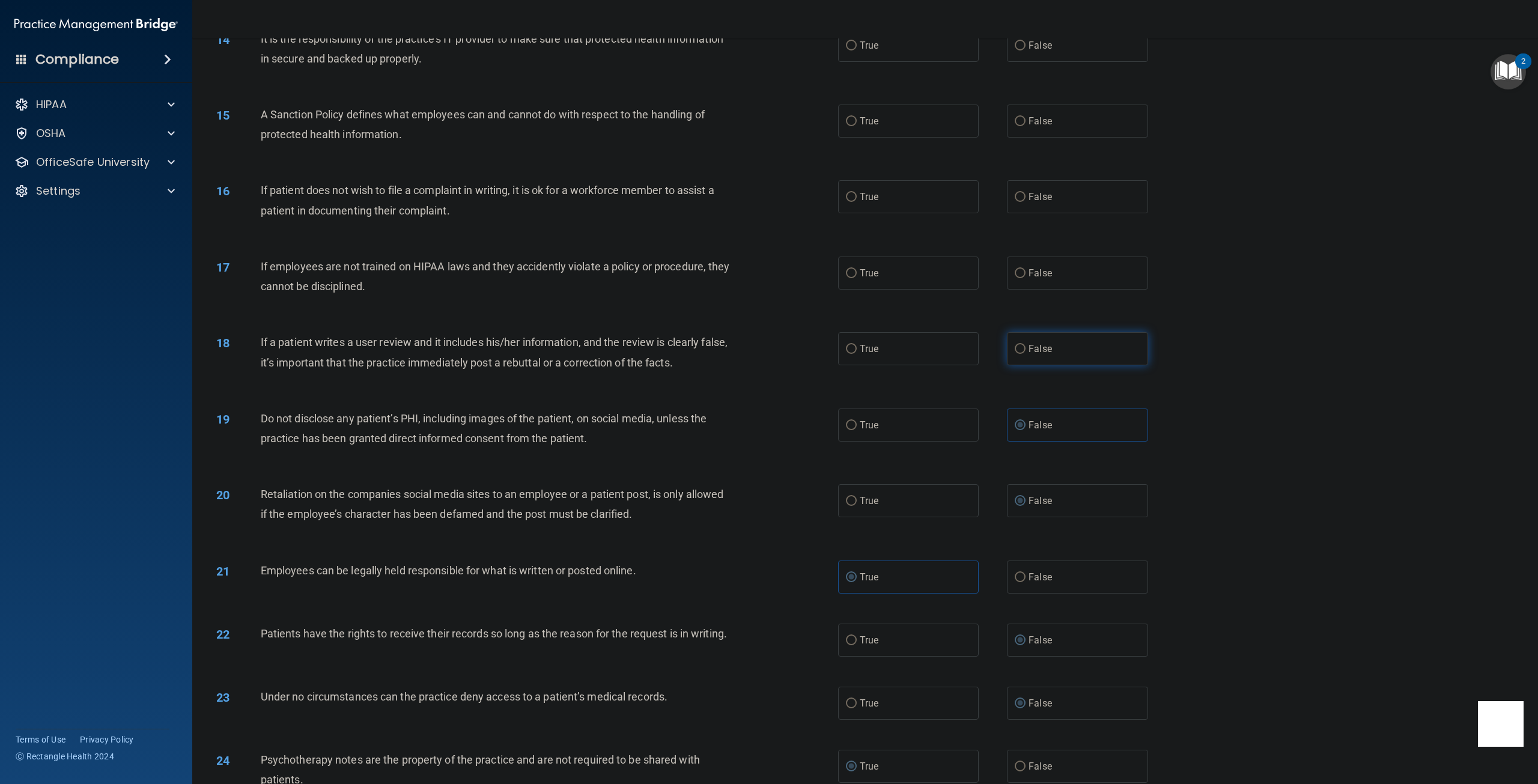
click at [1042, 357] on label "False" at bounding box center [1077, 348] width 140 height 33
click at [1026, 353] on input "False" at bounding box center [1020, 349] width 11 height 9
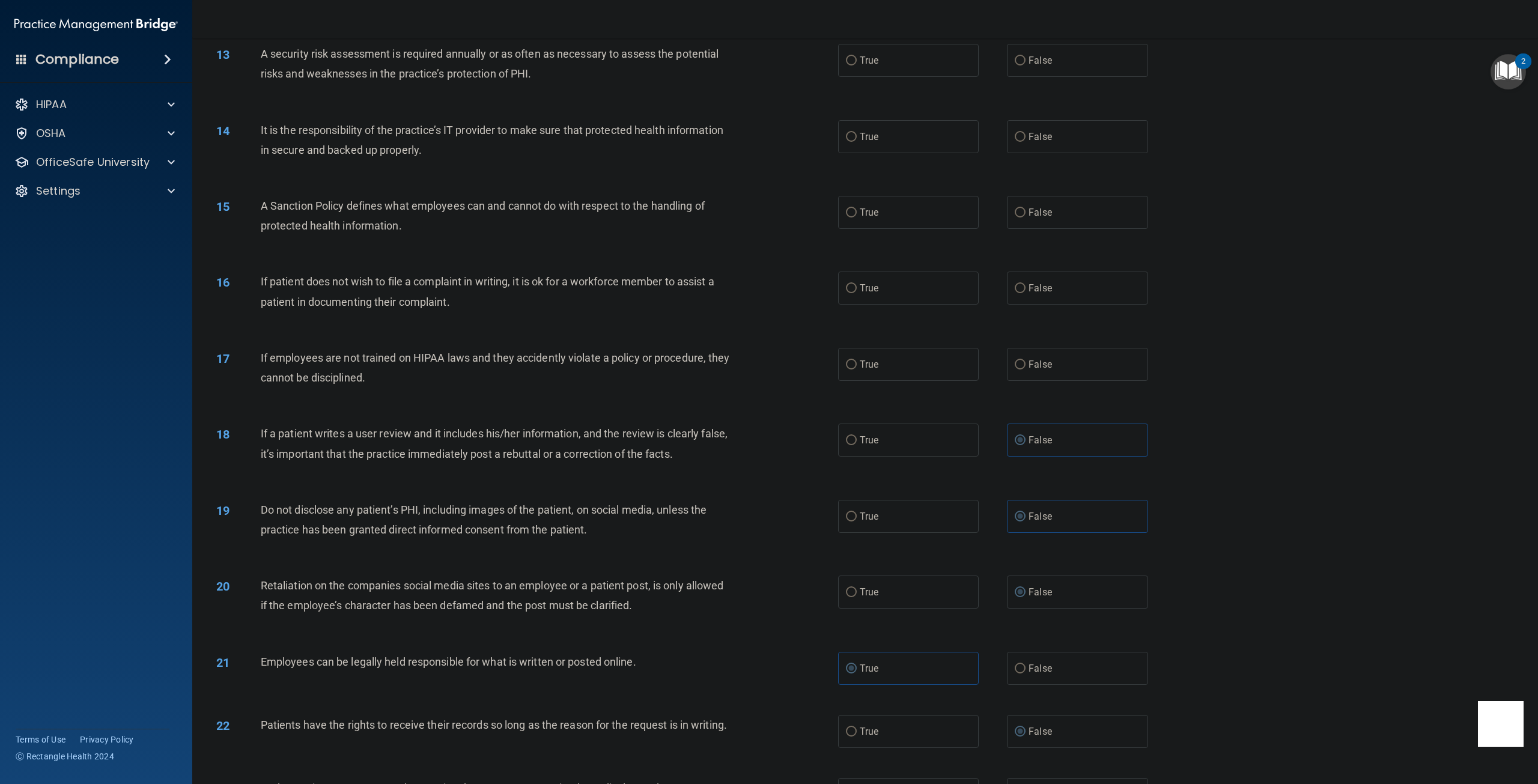
scroll to position [1073, 0]
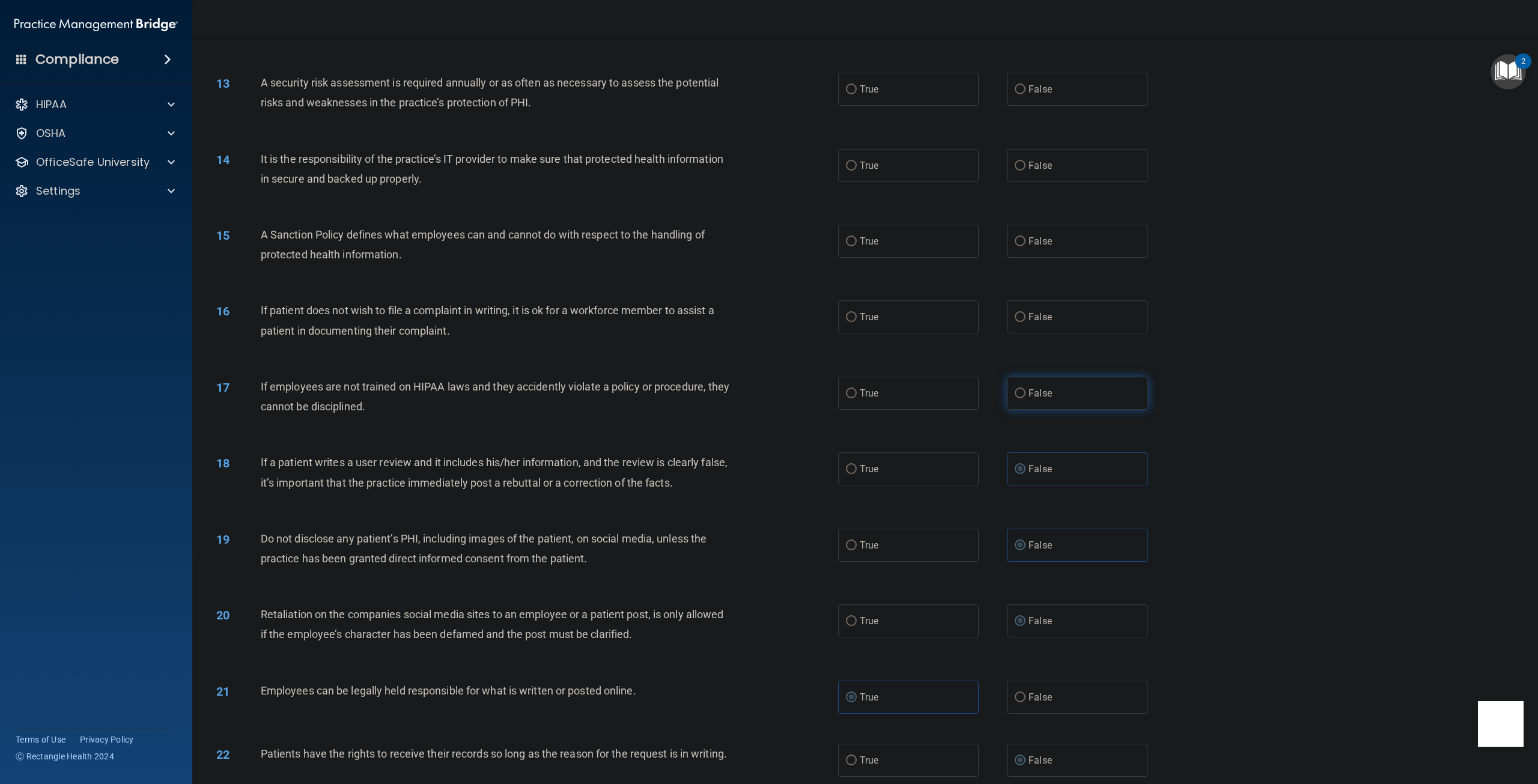
click at [1028, 403] on label "False" at bounding box center [1077, 392] width 140 height 33
click at [1026, 398] on input "False" at bounding box center [1020, 394] width 11 height 9
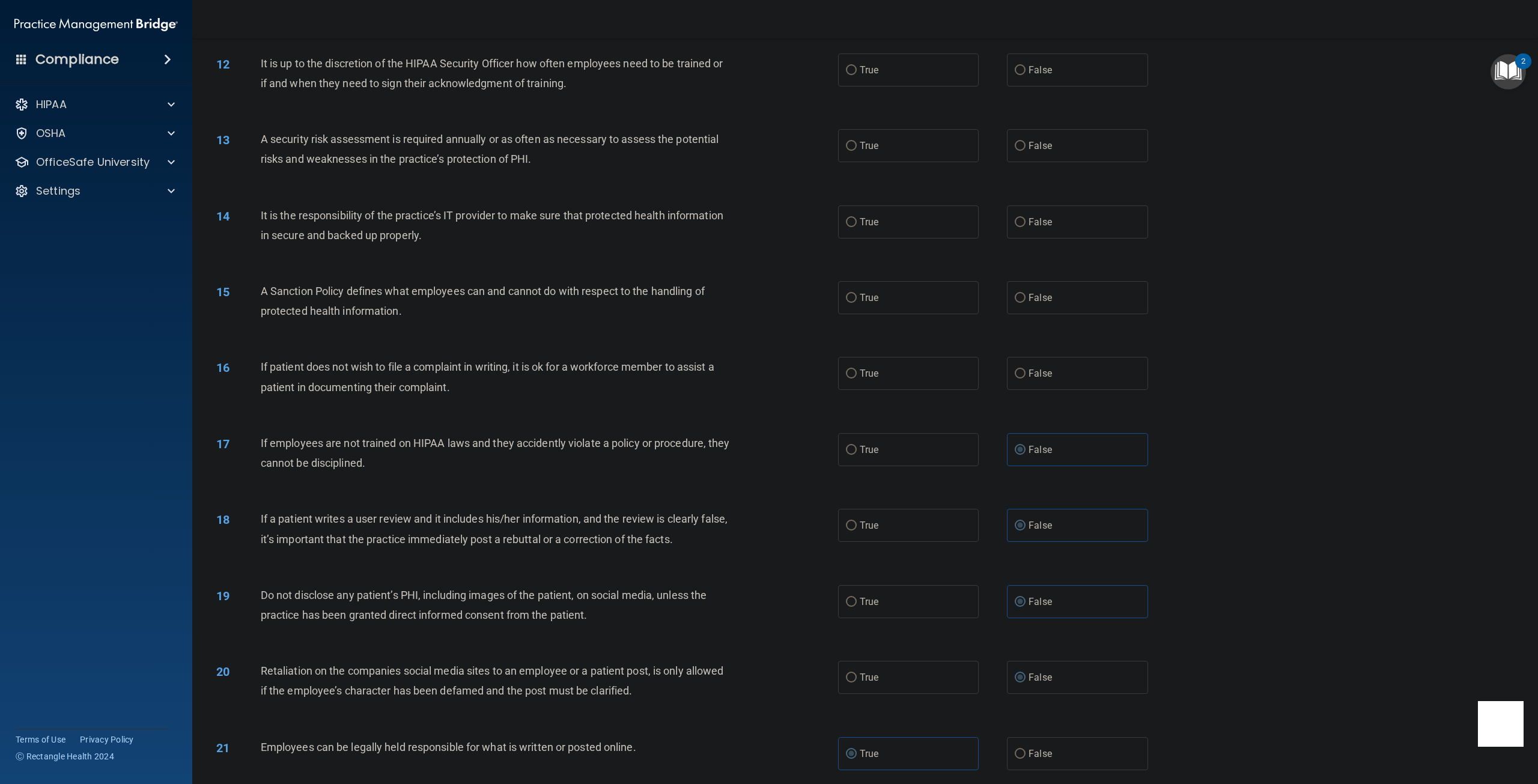
scroll to position [1013, 0]
click at [864, 382] on span "True" at bounding box center [869, 377] width 18 height 12
click at [856, 382] on input "True" at bounding box center [851, 378] width 11 height 9
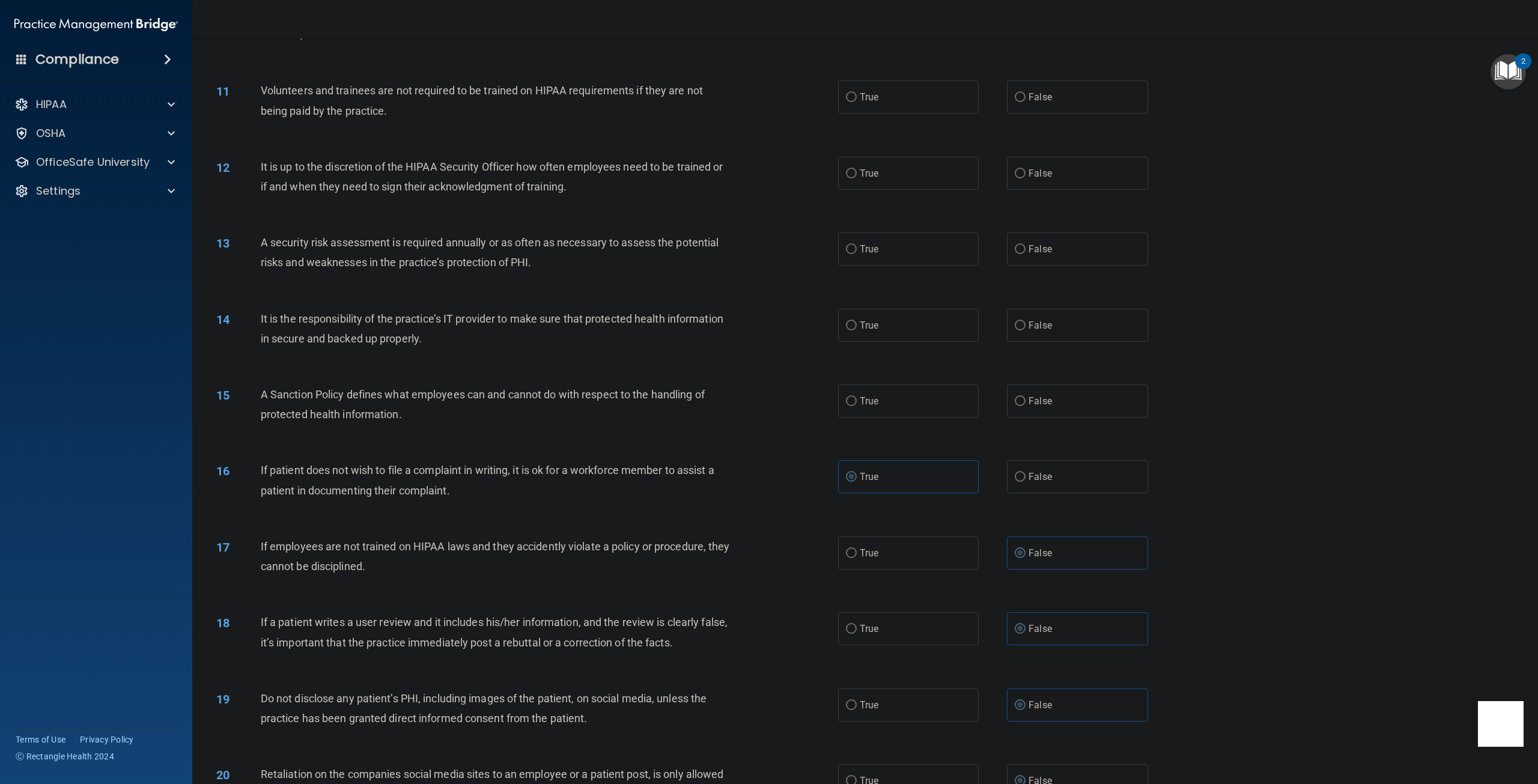
scroll to position [893, 0]
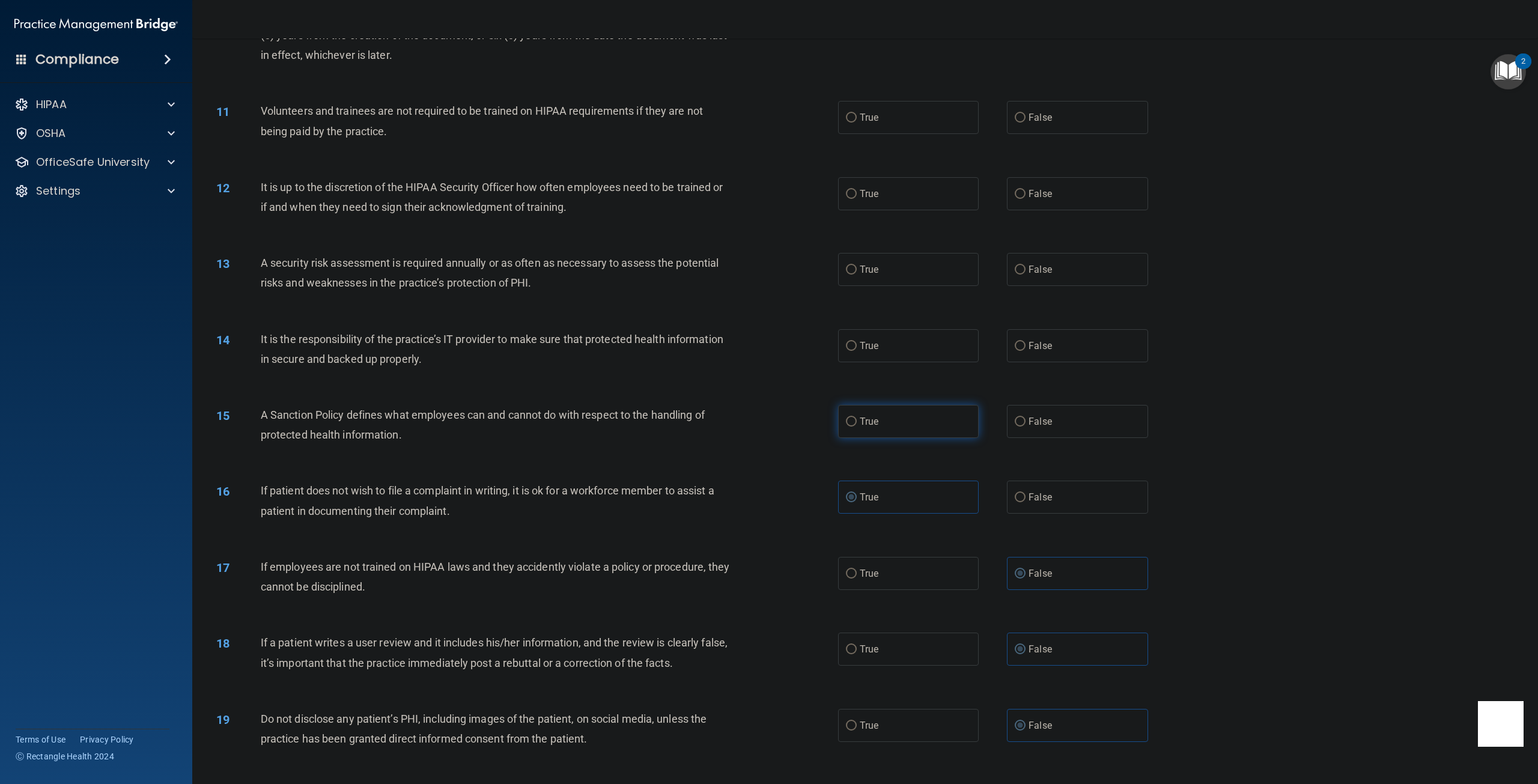
click at [854, 427] on label "True" at bounding box center [908, 421] width 140 height 33
click at [854, 426] on input "True" at bounding box center [851, 422] width 11 height 9
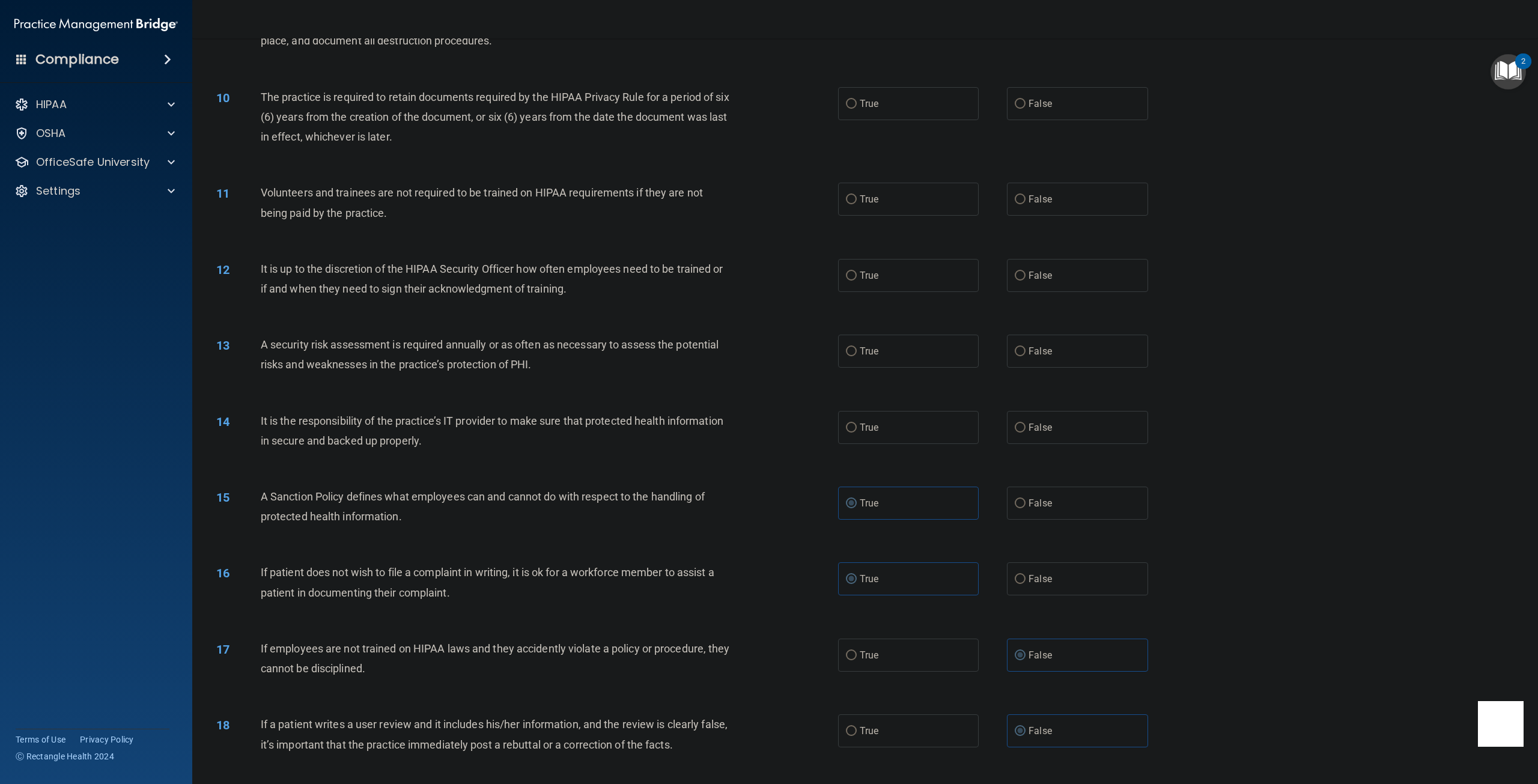
scroll to position [773, 0]
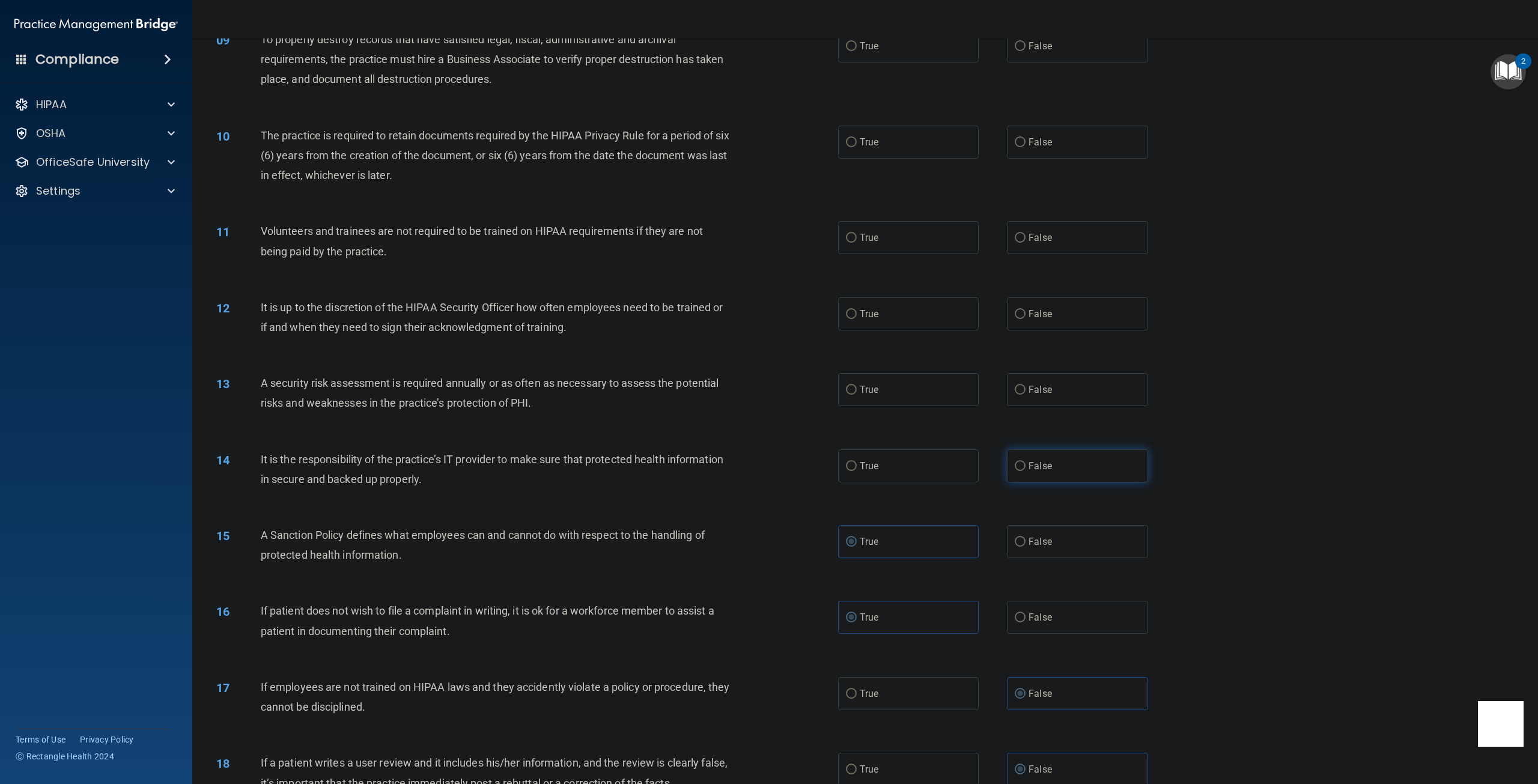
click at [1047, 463] on label "False" at bounding box center [1077, 465] width 140 height 33
click at [1026, 463] on input "False" at bounding box center [1020, 466] width 11 height 9
click at [870, 400] on label "True" at bounding box center [908, 389] width 140 height 33
click at [856, 395] on input "True" at bounding box center [851, 390] width 11 height 9
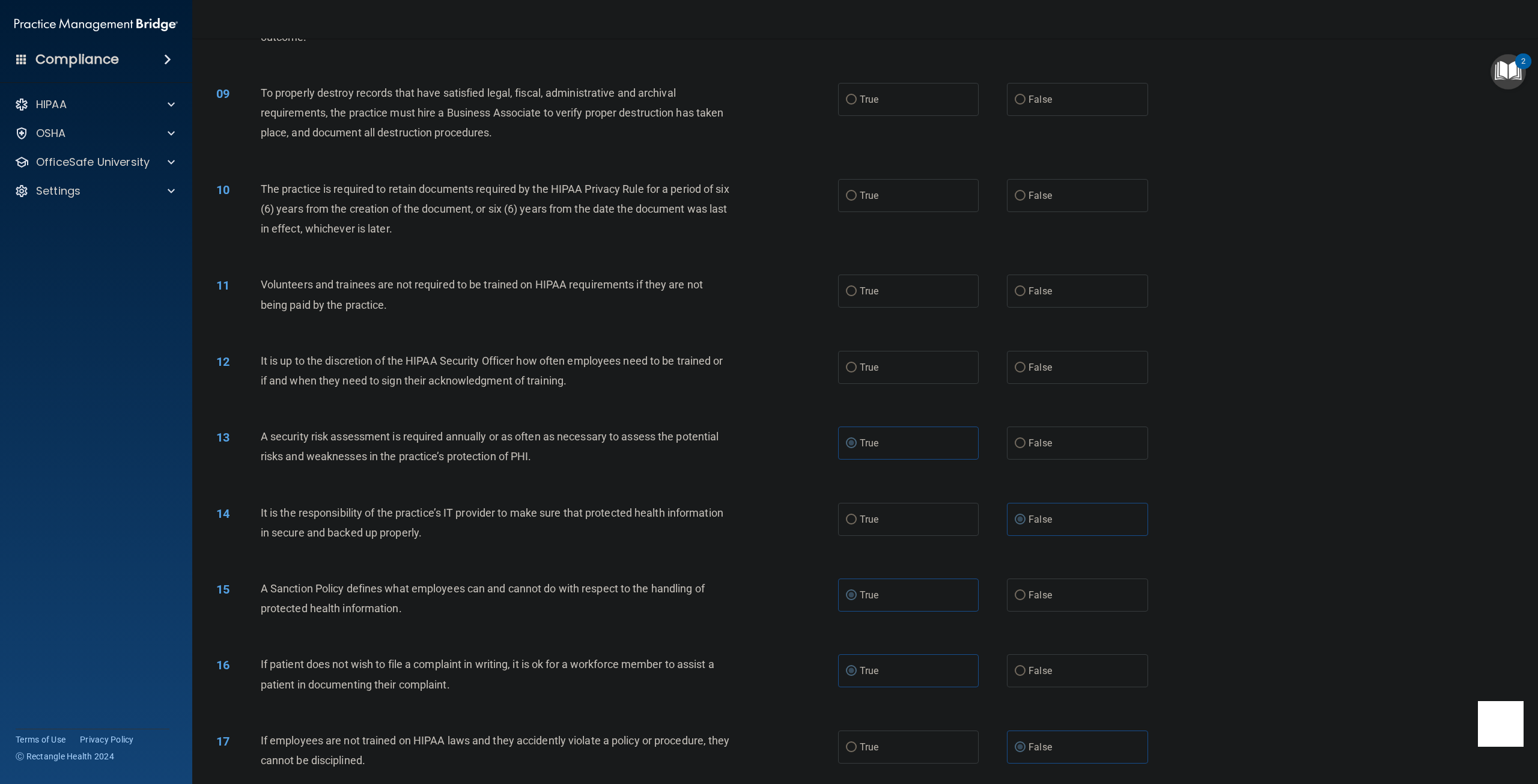
scroll to position [713, 0]
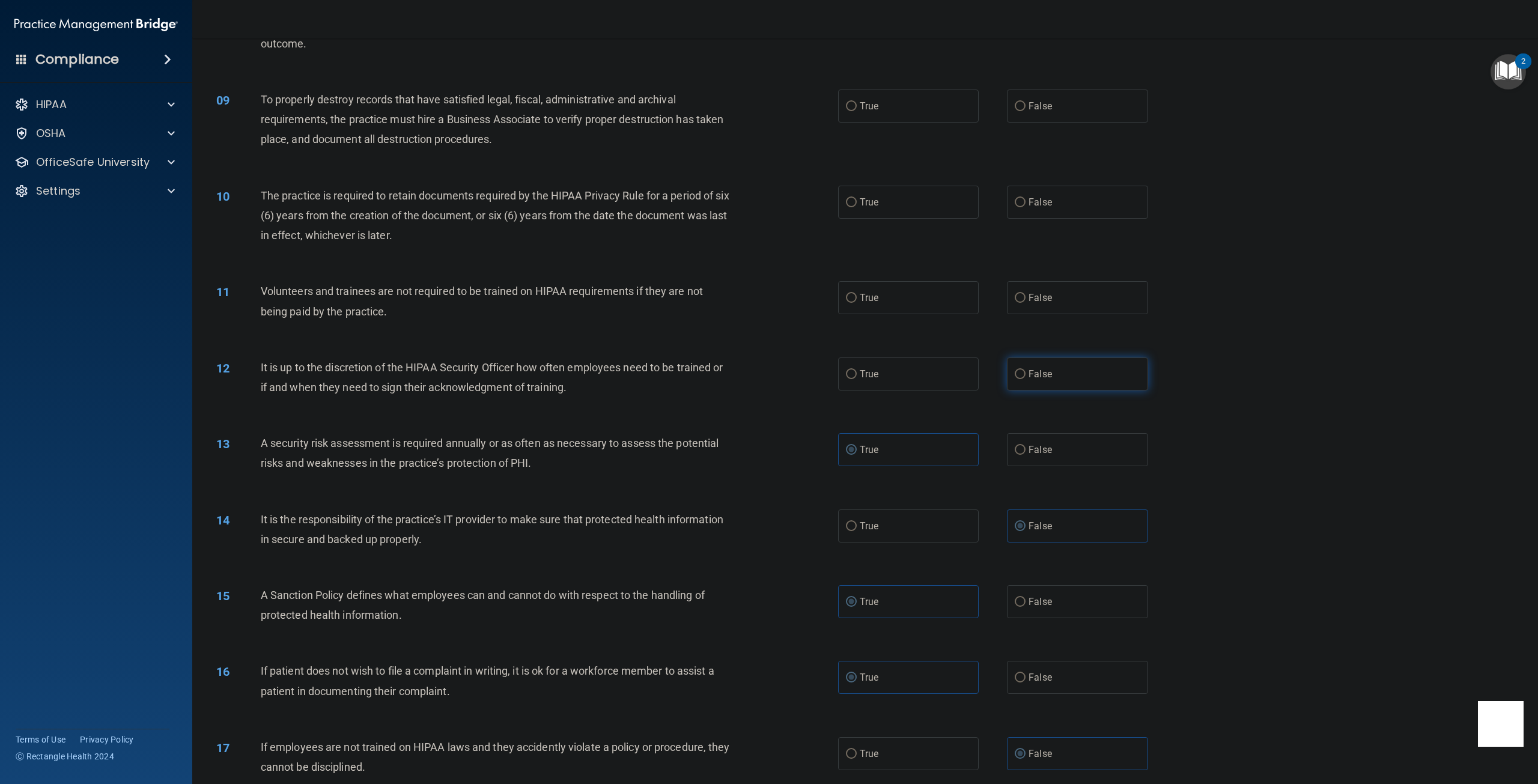
click at [1020, 376] on input "False" at bounding box center [1020, 374] width 11 height 9
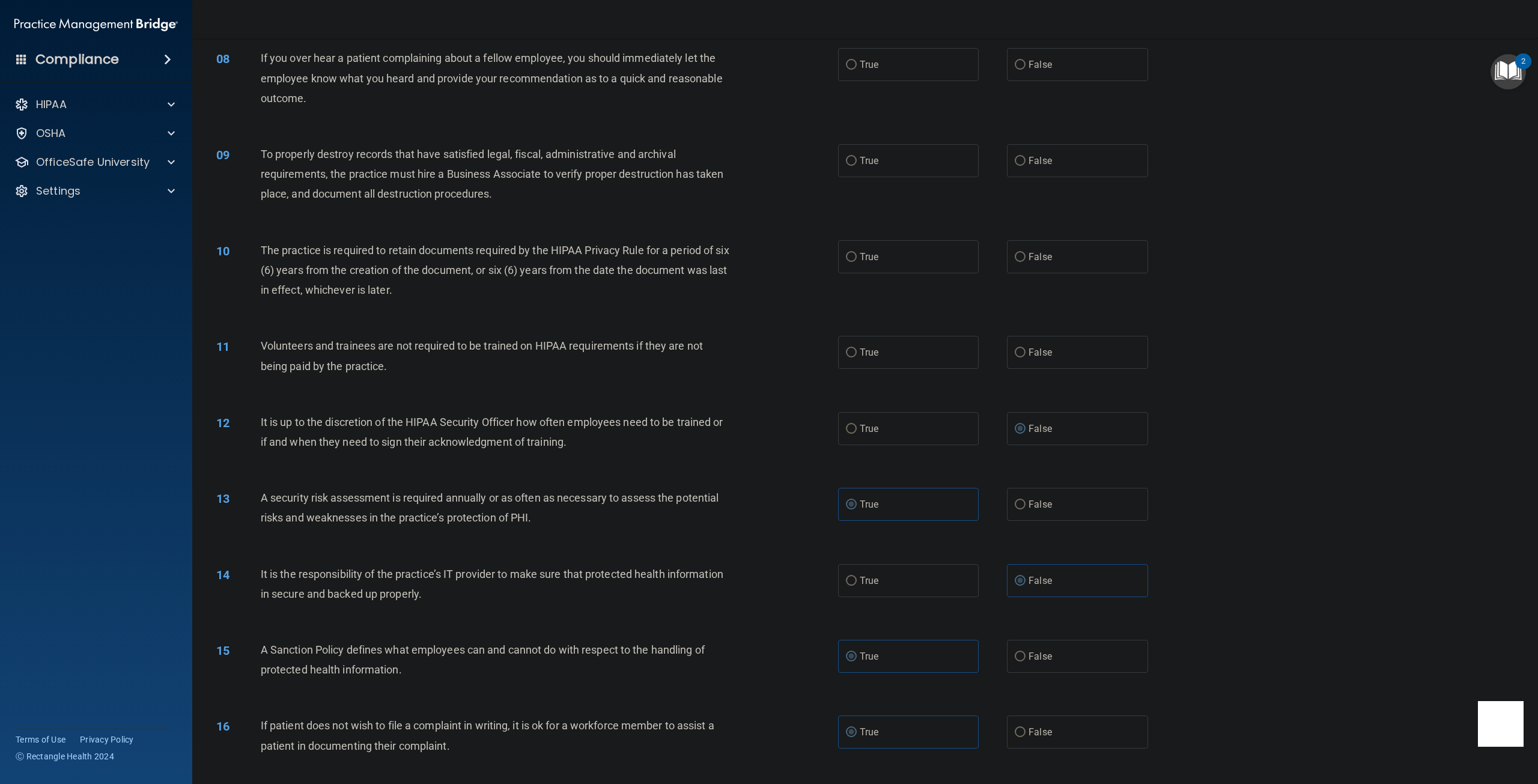
scroll to position [652, 0]
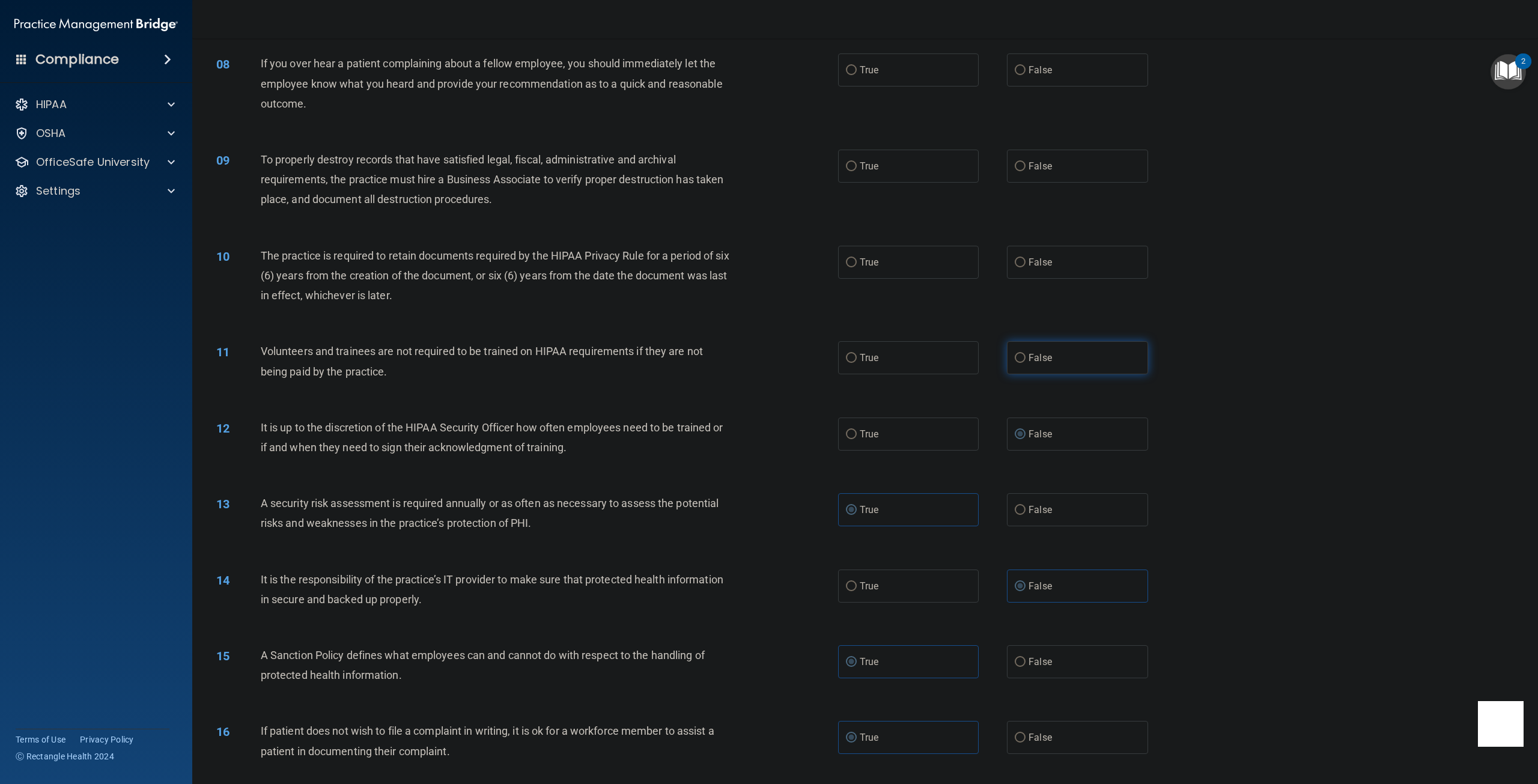
click at [1016, 360] on input "False" at bounding box center [1020, 358] width 11 height 9
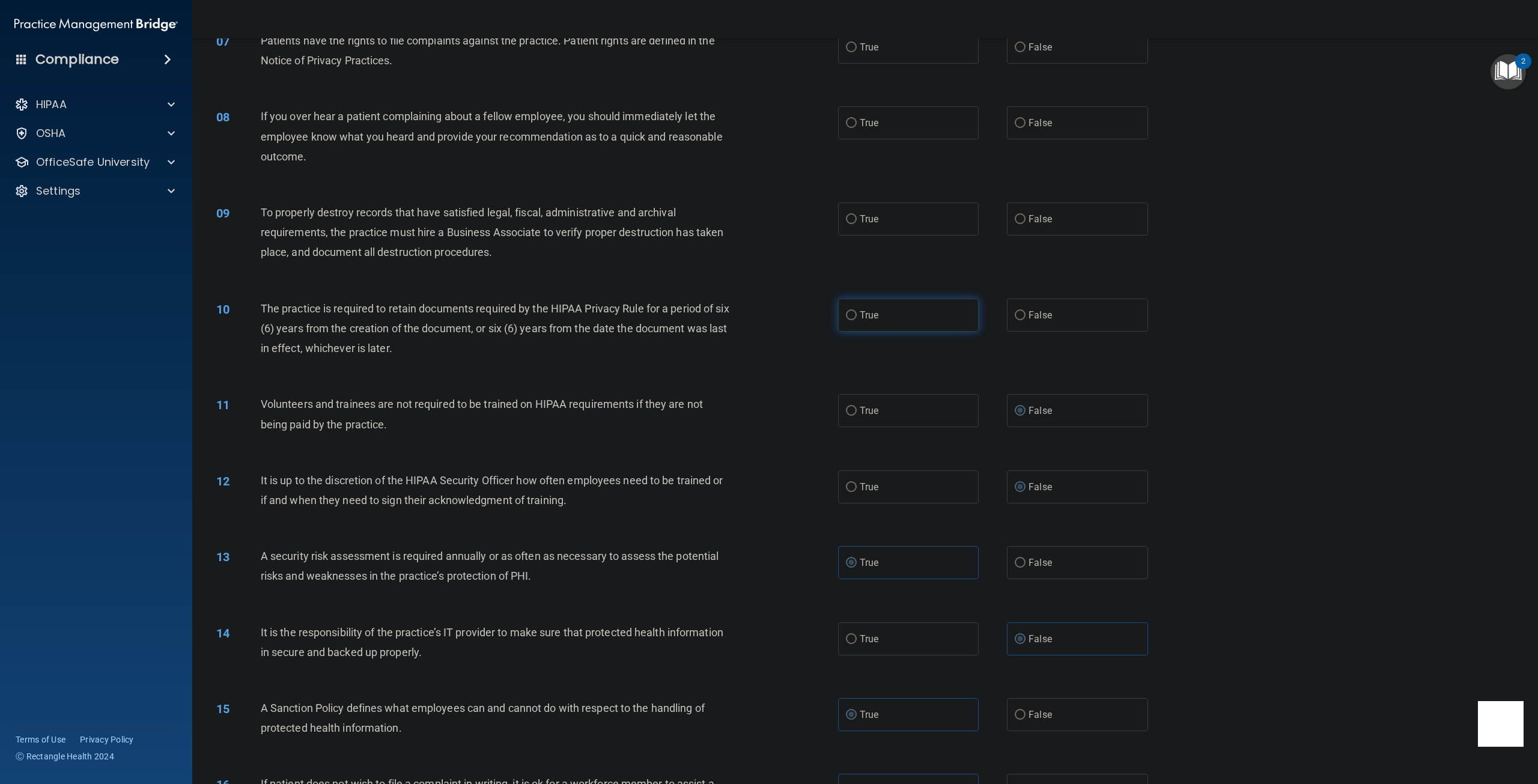
scroll to position [593, 0]
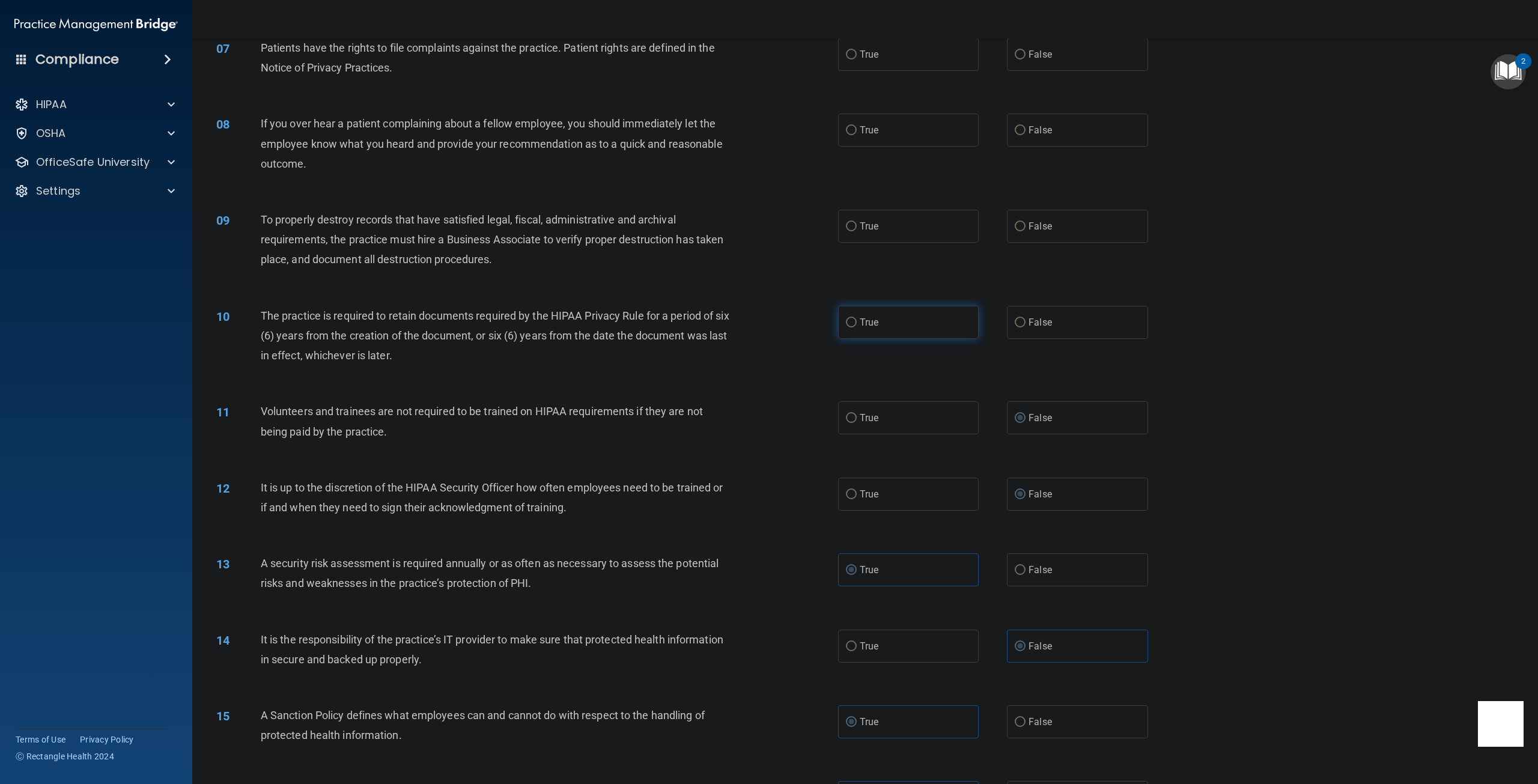
click at [852, 334] on label "True" at bounding box center [908, 322] width 140 height 33
click at [852, 327] on input "True" at bounding box center [851, 323] width 11 height 9
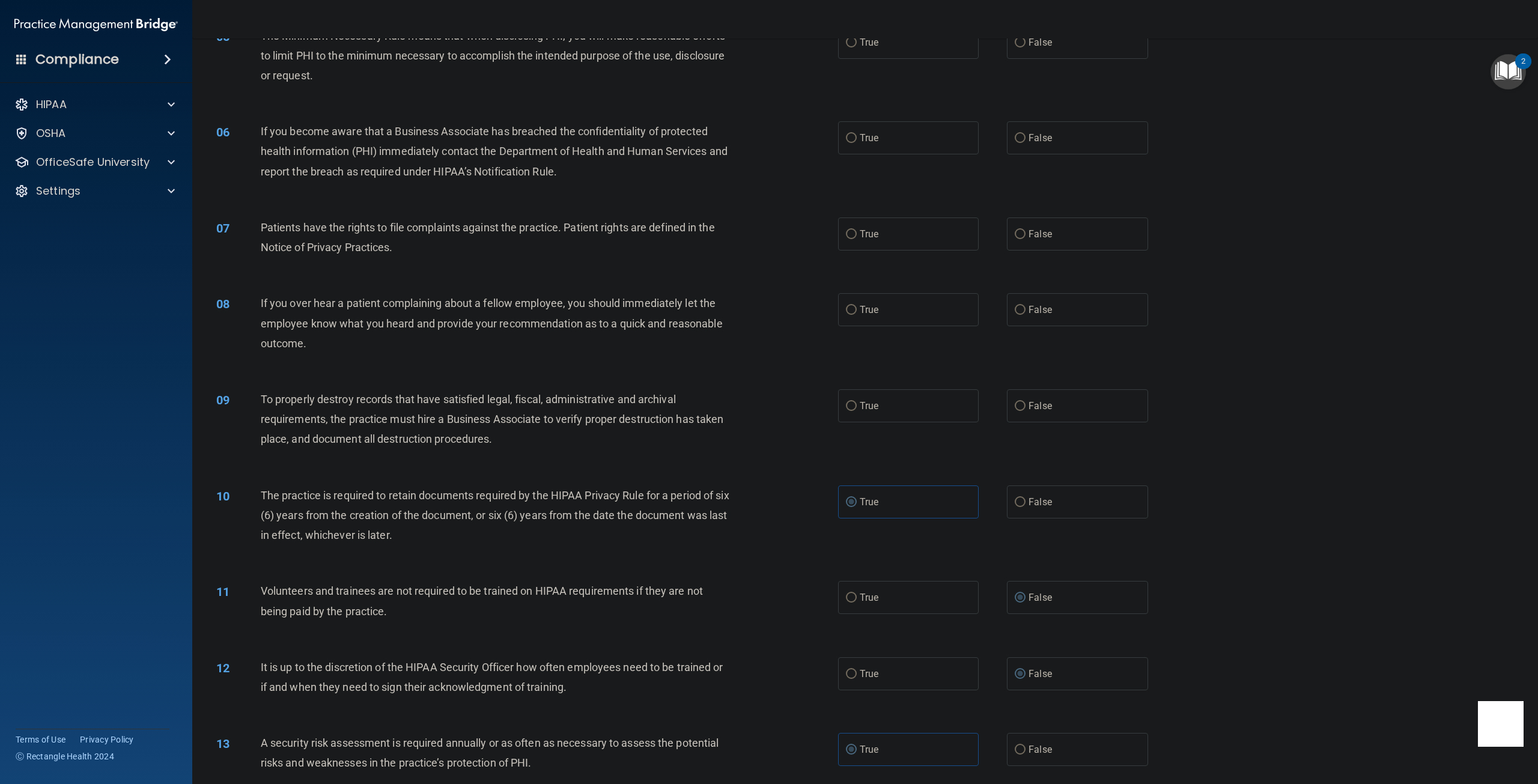
scroll to position [412, 0]
click at [1019, 405] on input "False" at bounding box center [1020, 407] width 11 height 9
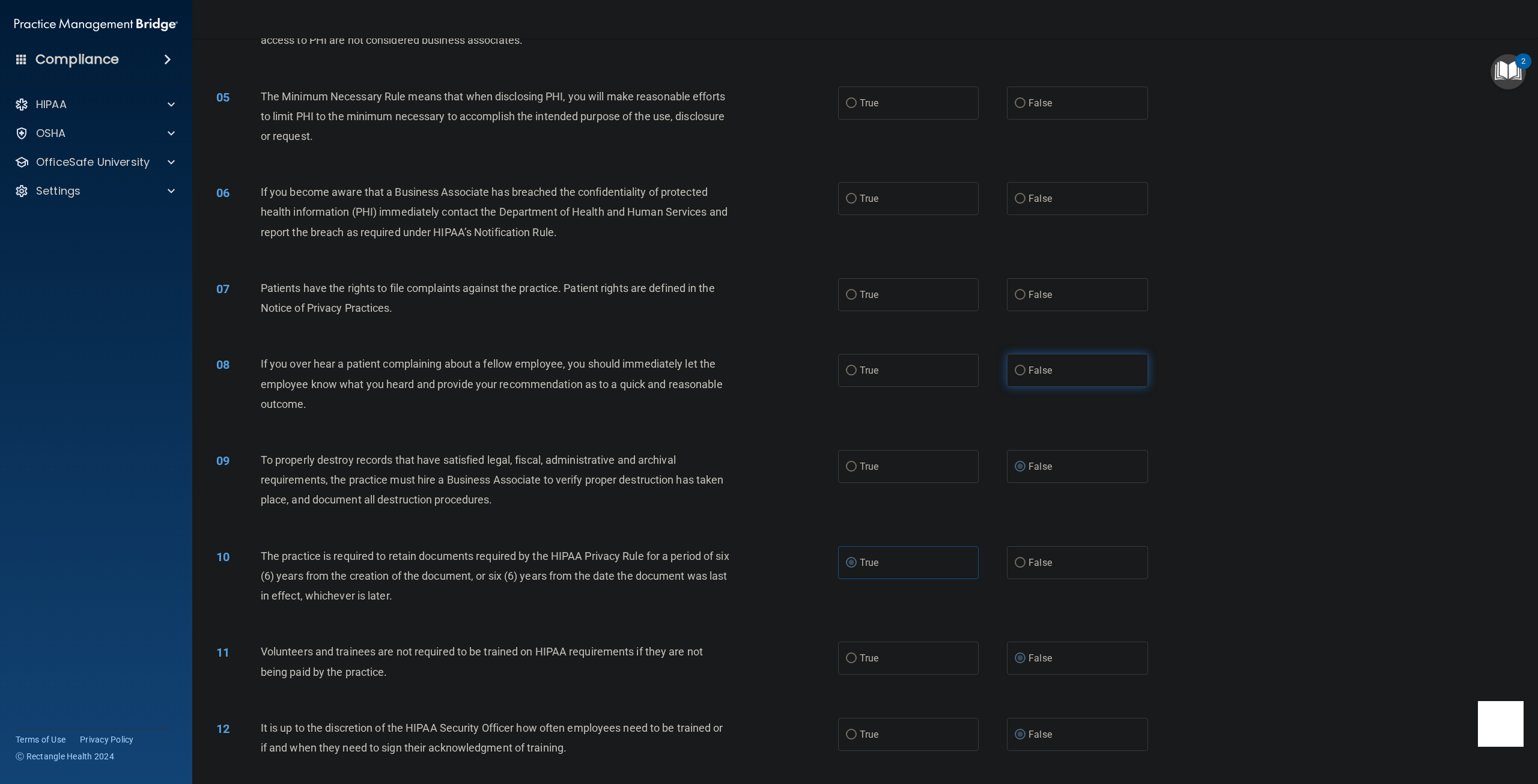
click at [1019, 363] on label "False" at bounding box center [1077, 370] width 140 height 33
click at [1019, 367] on input "False" at bounding box center [1020, 371] width 11 height 9
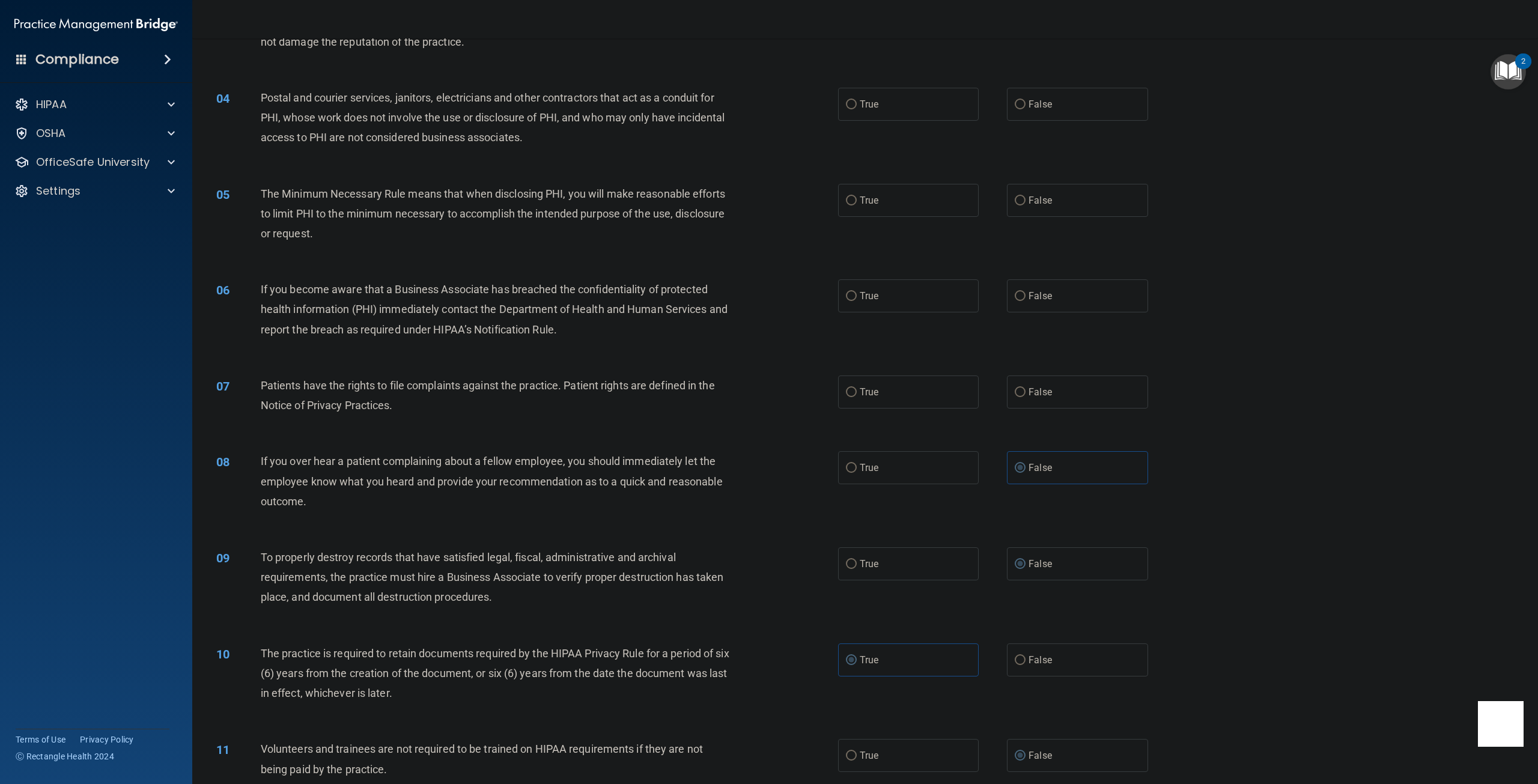
scroll to position [232, 0]
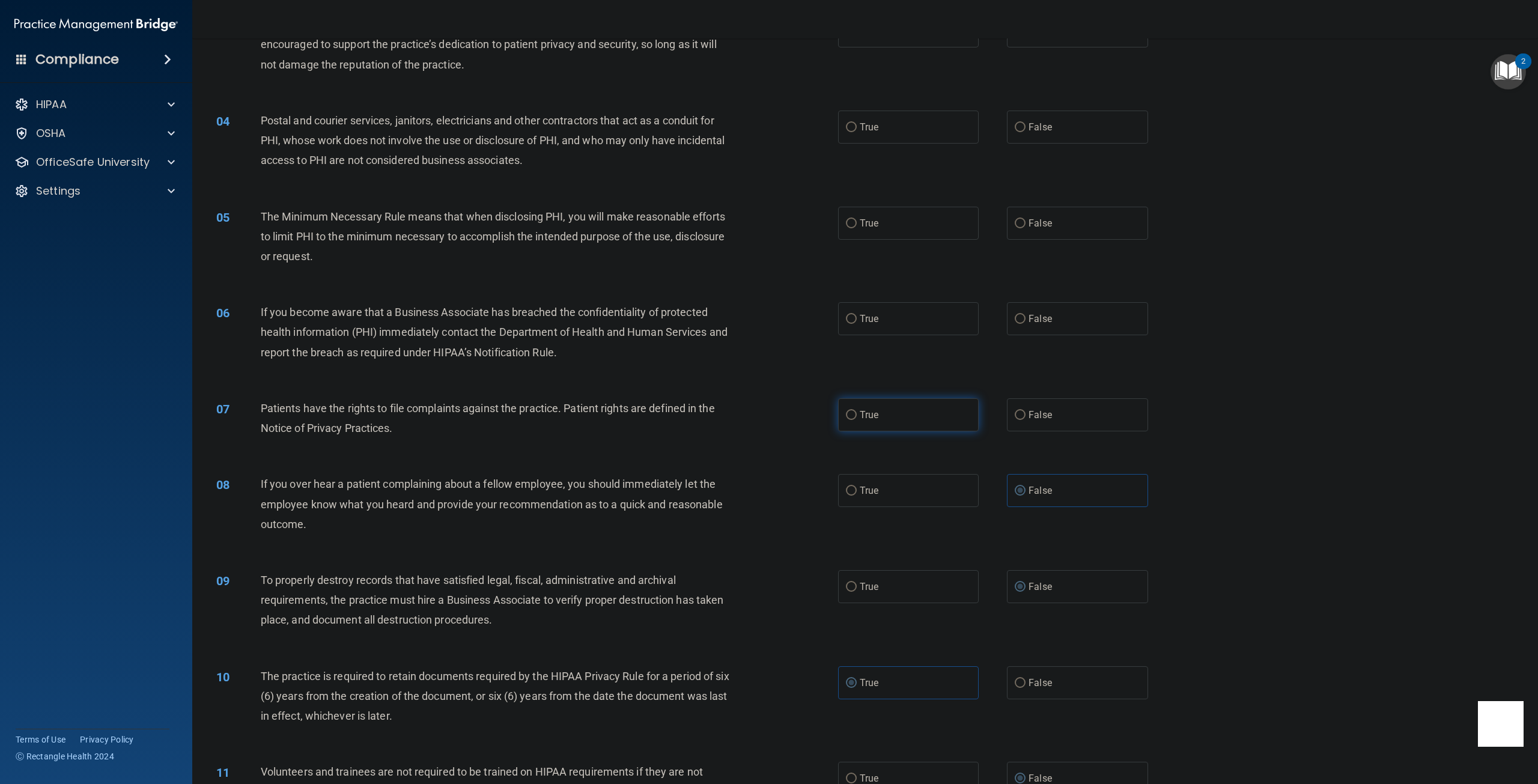
click at [867, 426] on label "True" at bounding box center [908, 414] width 140 height 33
click at [856, 420] on input "True" at bounding box center [851, 415] width 11 height 9
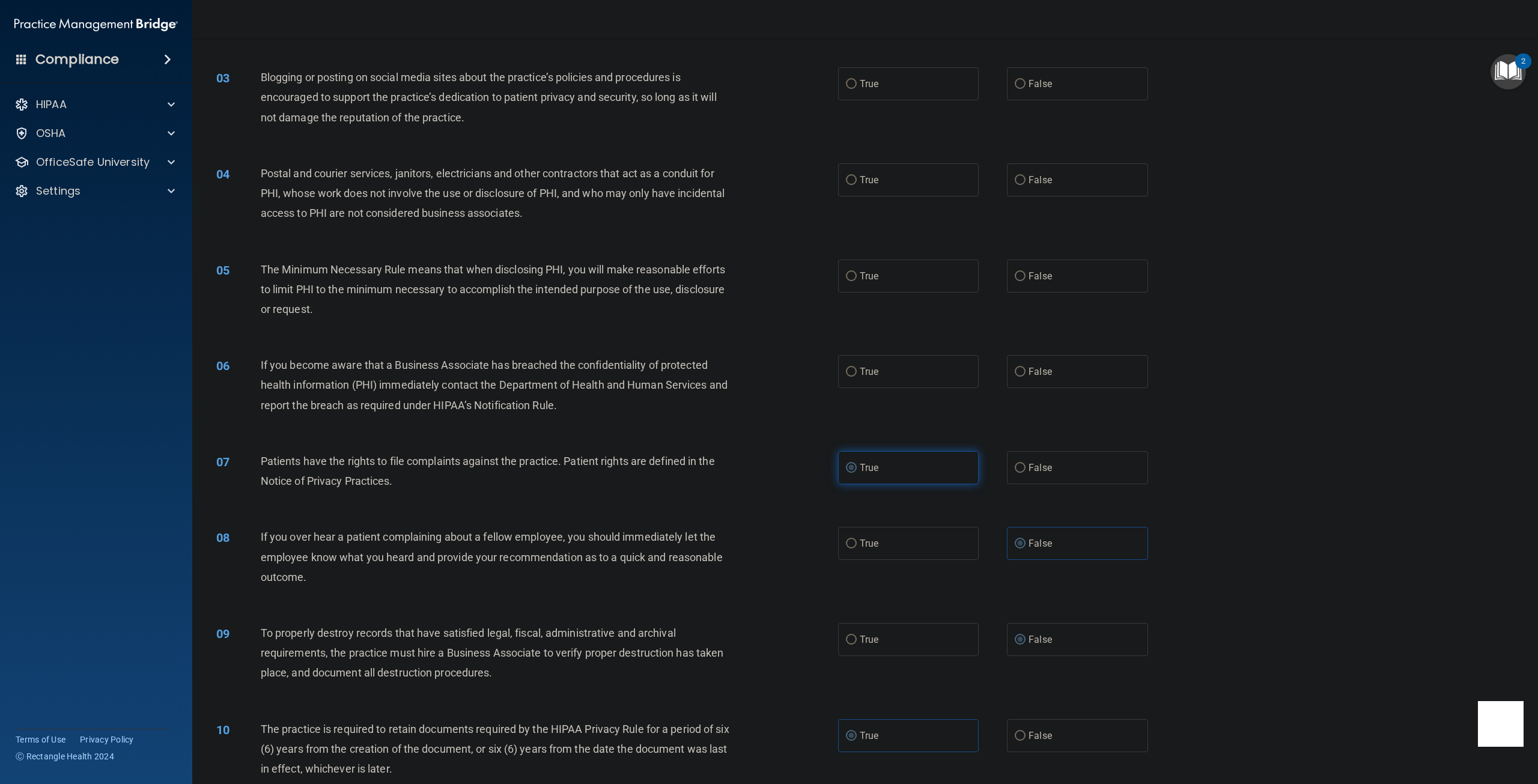
scroll to position [173, 0]
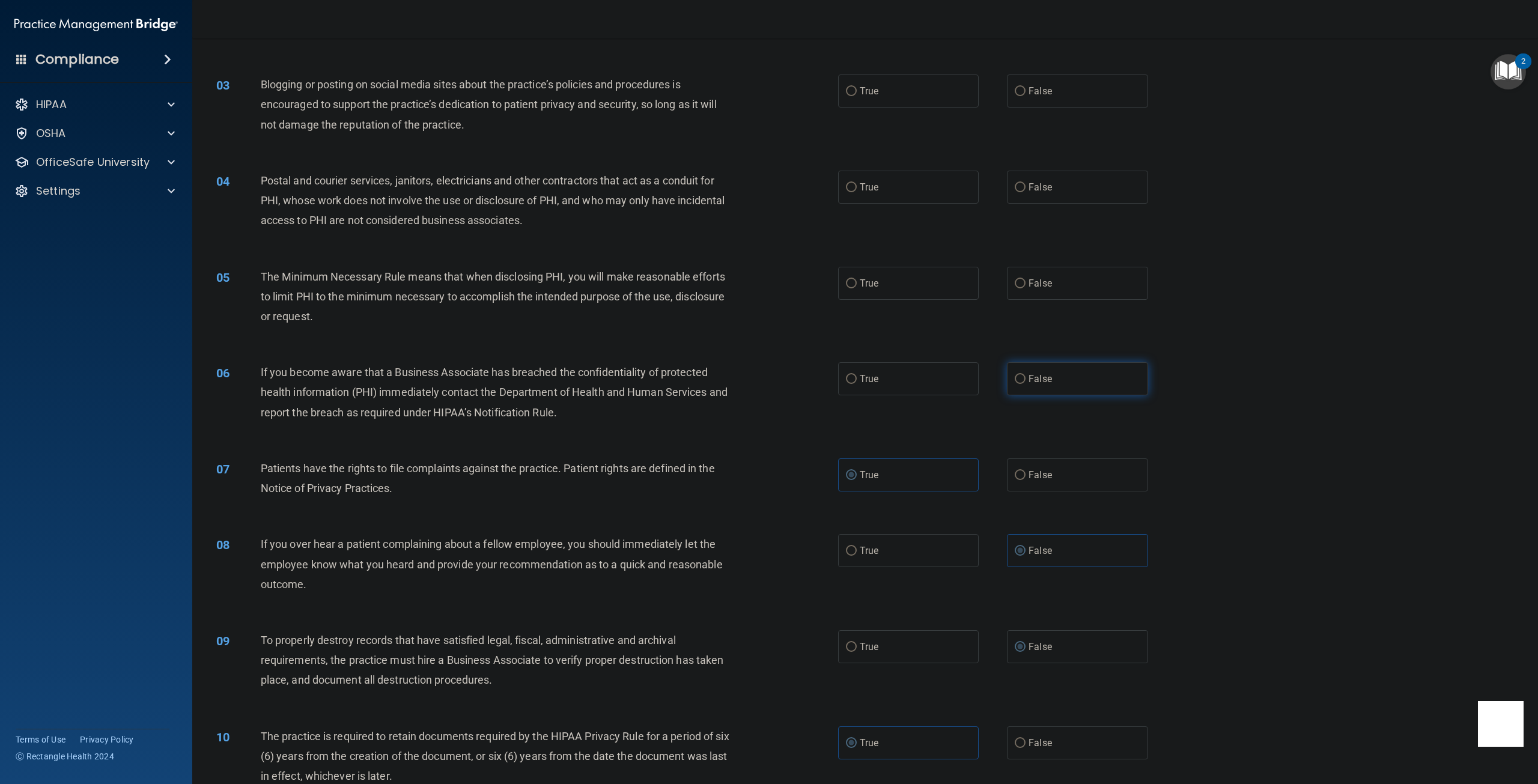
click at [1022, 381] on label "False" at bounding box center [1077, 378] width 140 height 33
click at [1022, 381] on input "False" at bounding box center [1020, 379] width 11 height 9
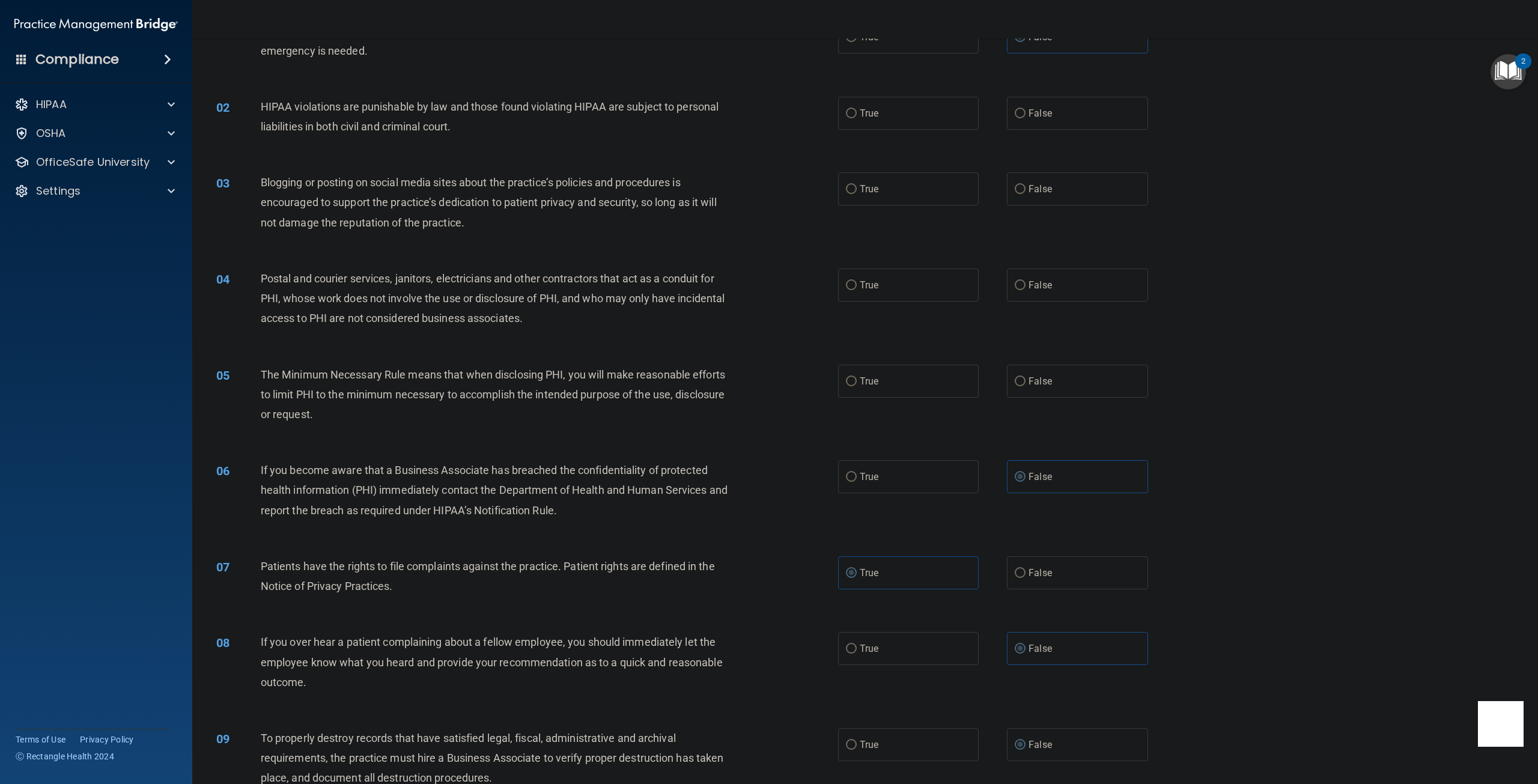
scroll to position [52, 0]
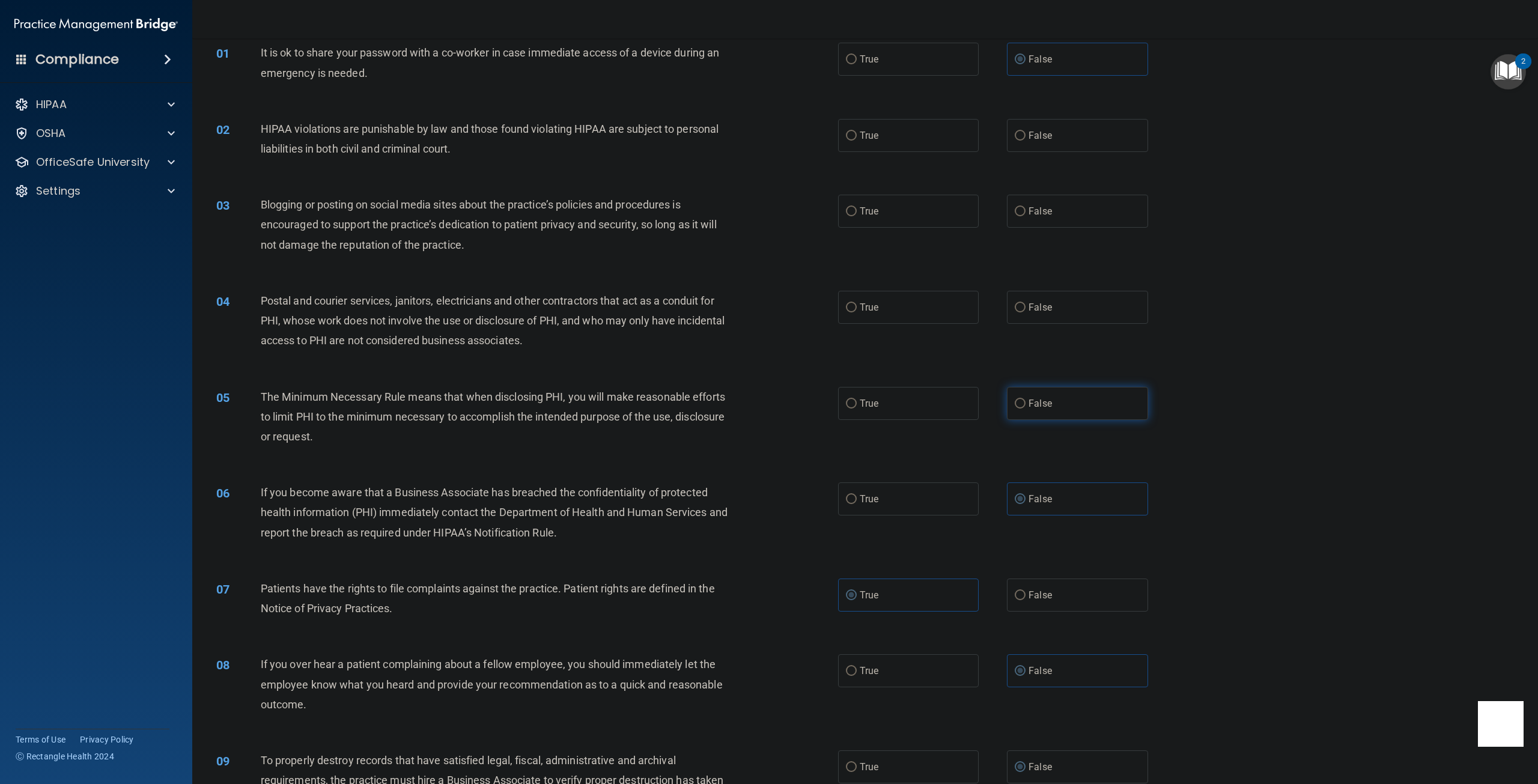
click at [1031, 402] on span "False" at bounding box center [1040, 403] width 24 height 12
click at [1026, 402] on input "False" at bounding box center [1020, 403] width 11 height 9
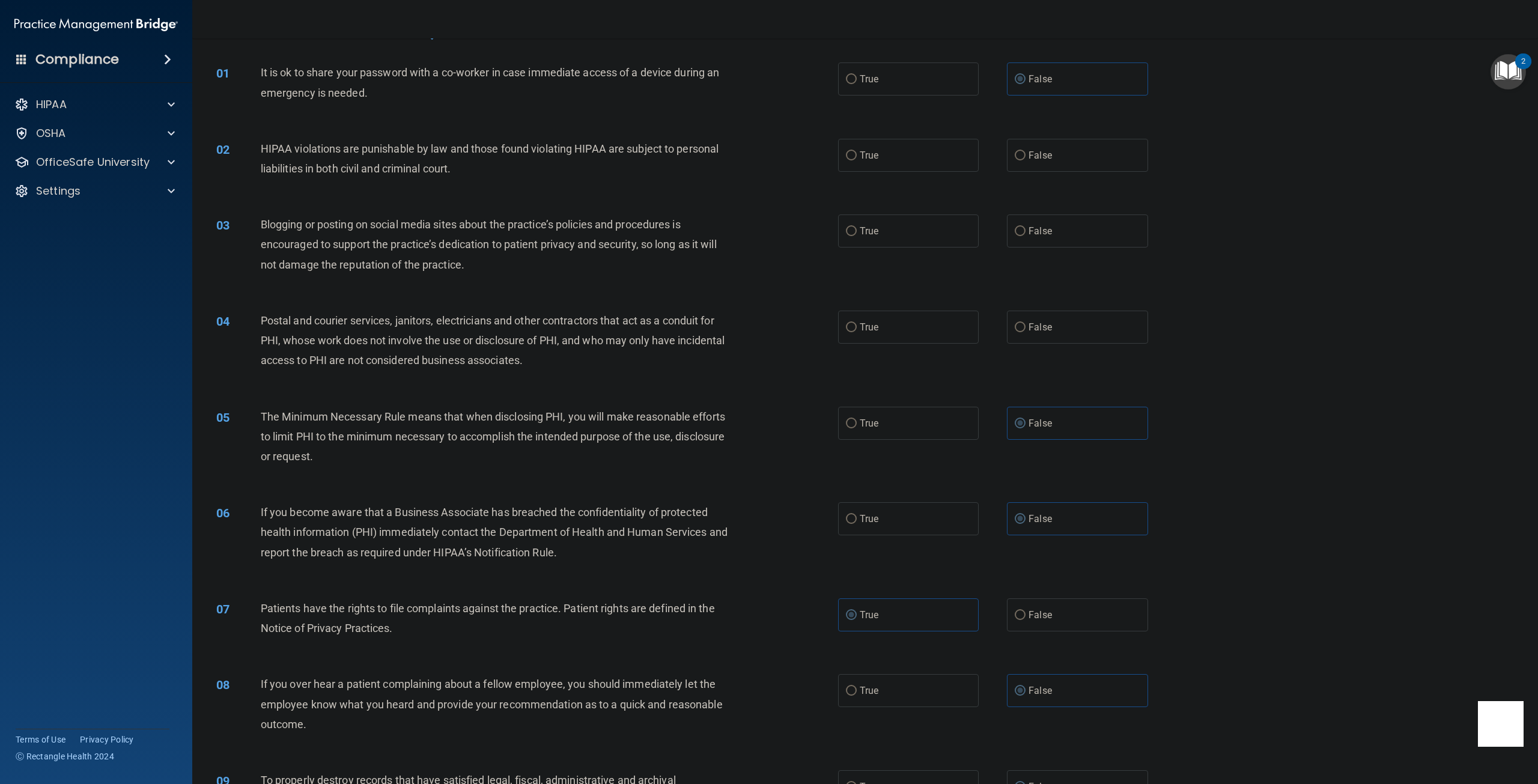
scroll to position [0, 0]
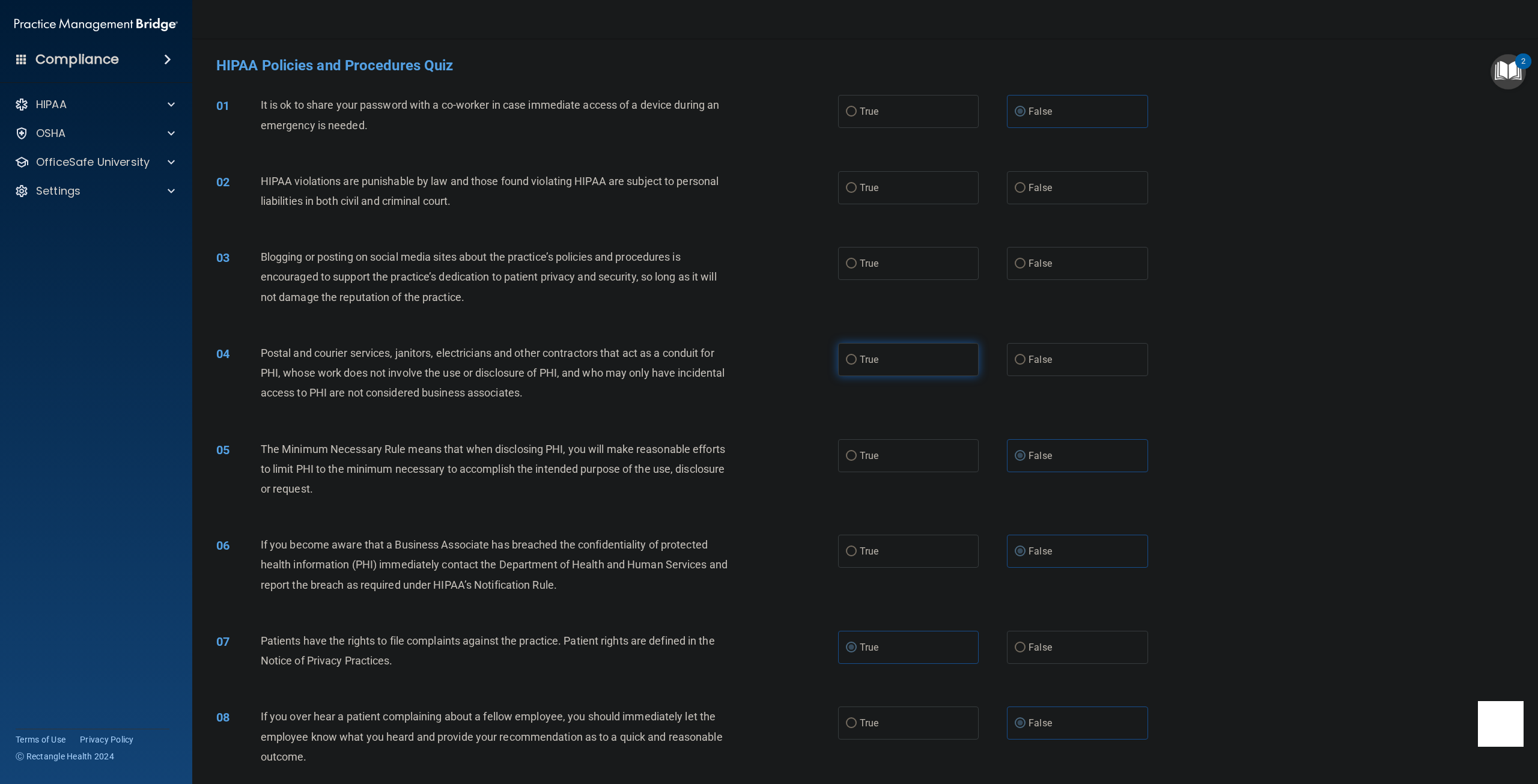
click at [866, 362] on span "True" at bounding box center [869, 359] width 18 height 12
click at [856, 362] on input "True" at bounding box center [851, 360] width 11 height 9
drag, startPoint x: 1042, startPoint y: 269, endPoint x: 1031, endPoint y: 269, distance: 11.0
click at [1041, 269] on label "False" at bounding box center [1077, 263] width 140 height 33
click at [1026, 268] on input "False" at bounding box center [1020, 264] width 11 height 9
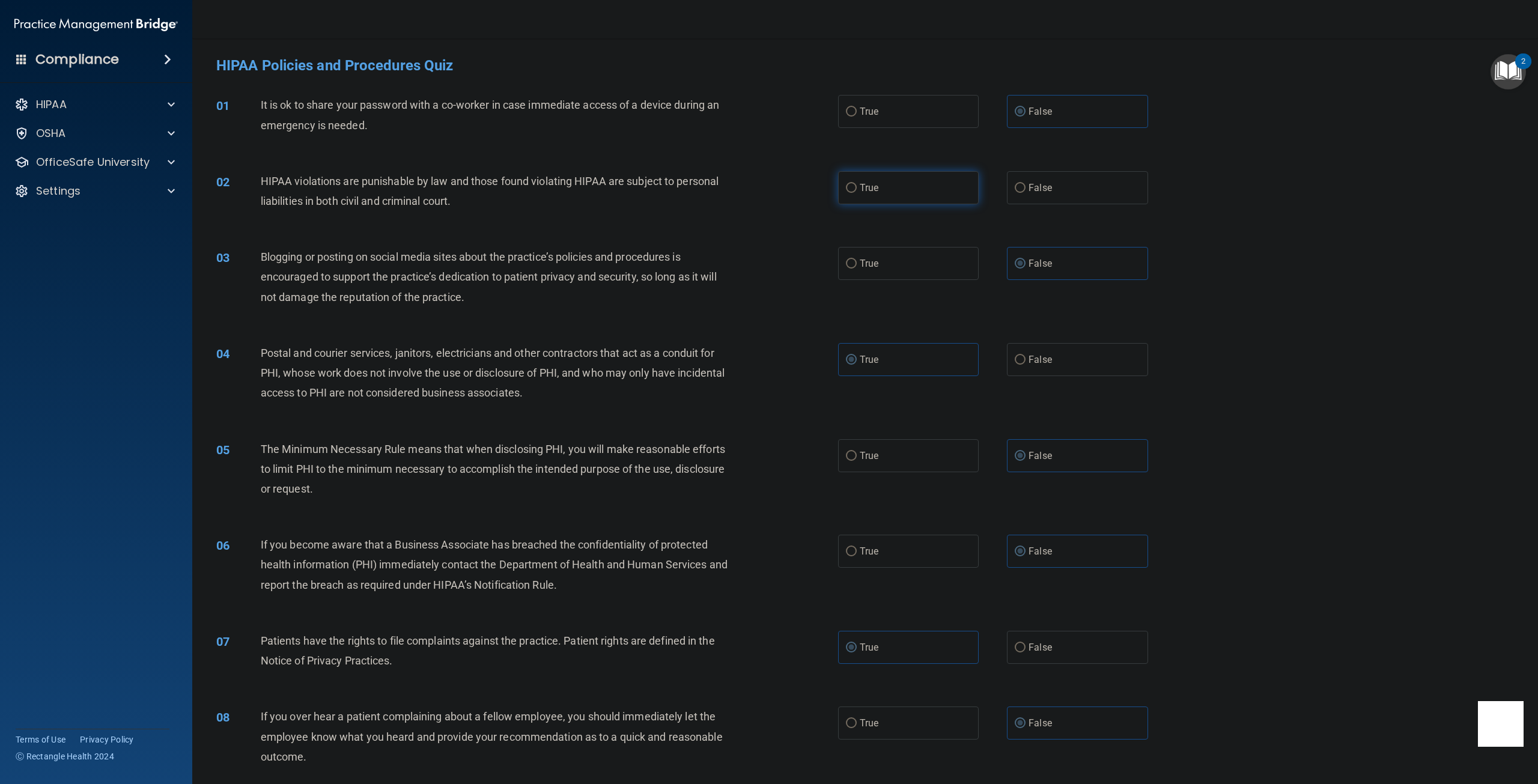
click at [851, 195] on label "True" at bounding box center [908, 187] width 140 height 33
click at [851, 193] on input "True" at bounding box center [851, 188] width 11 height 9
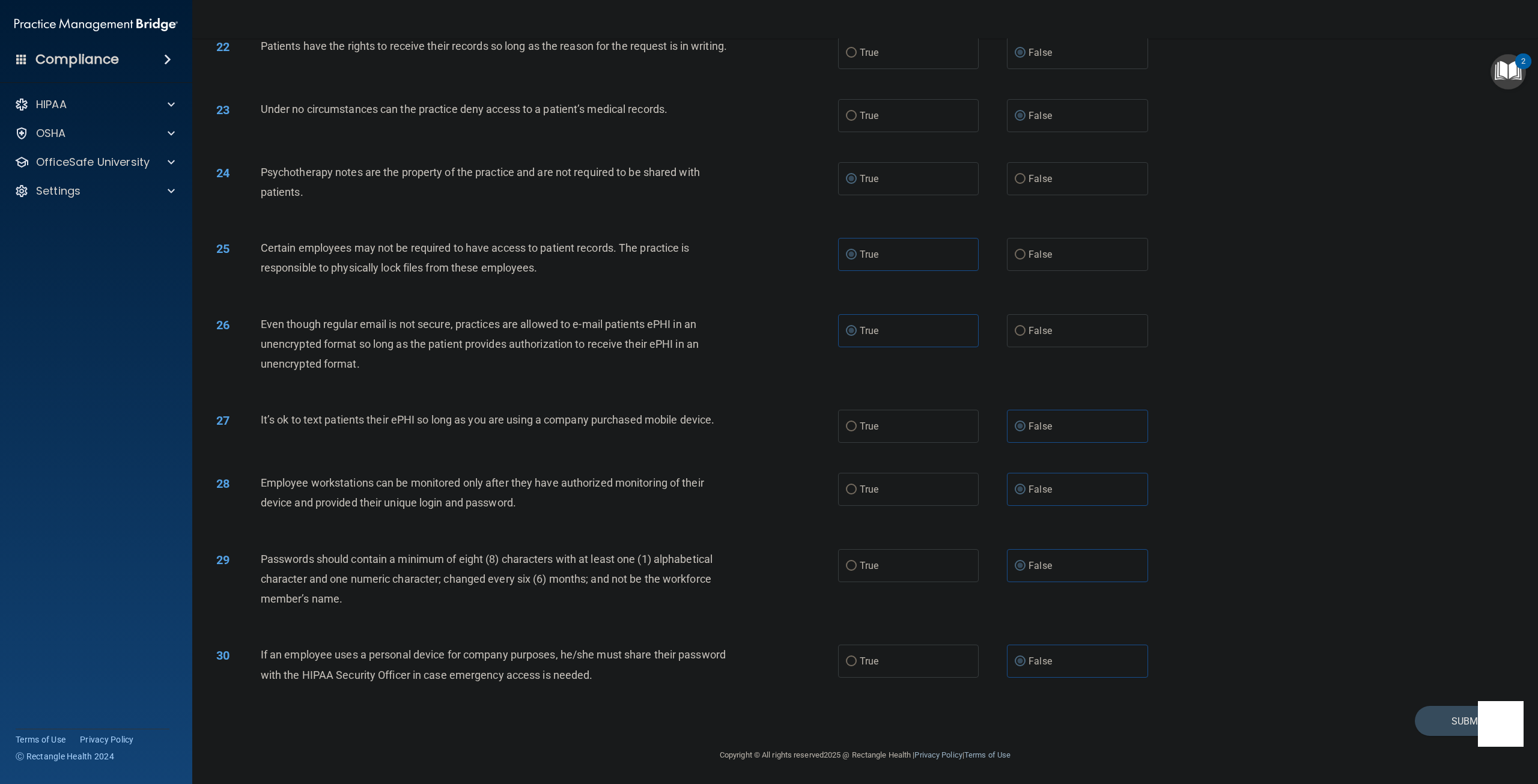
scroll to position [1794, 0]
click at [1427, 719] on button "Submit" at bounding box center [1469, 721] width 108 height 31
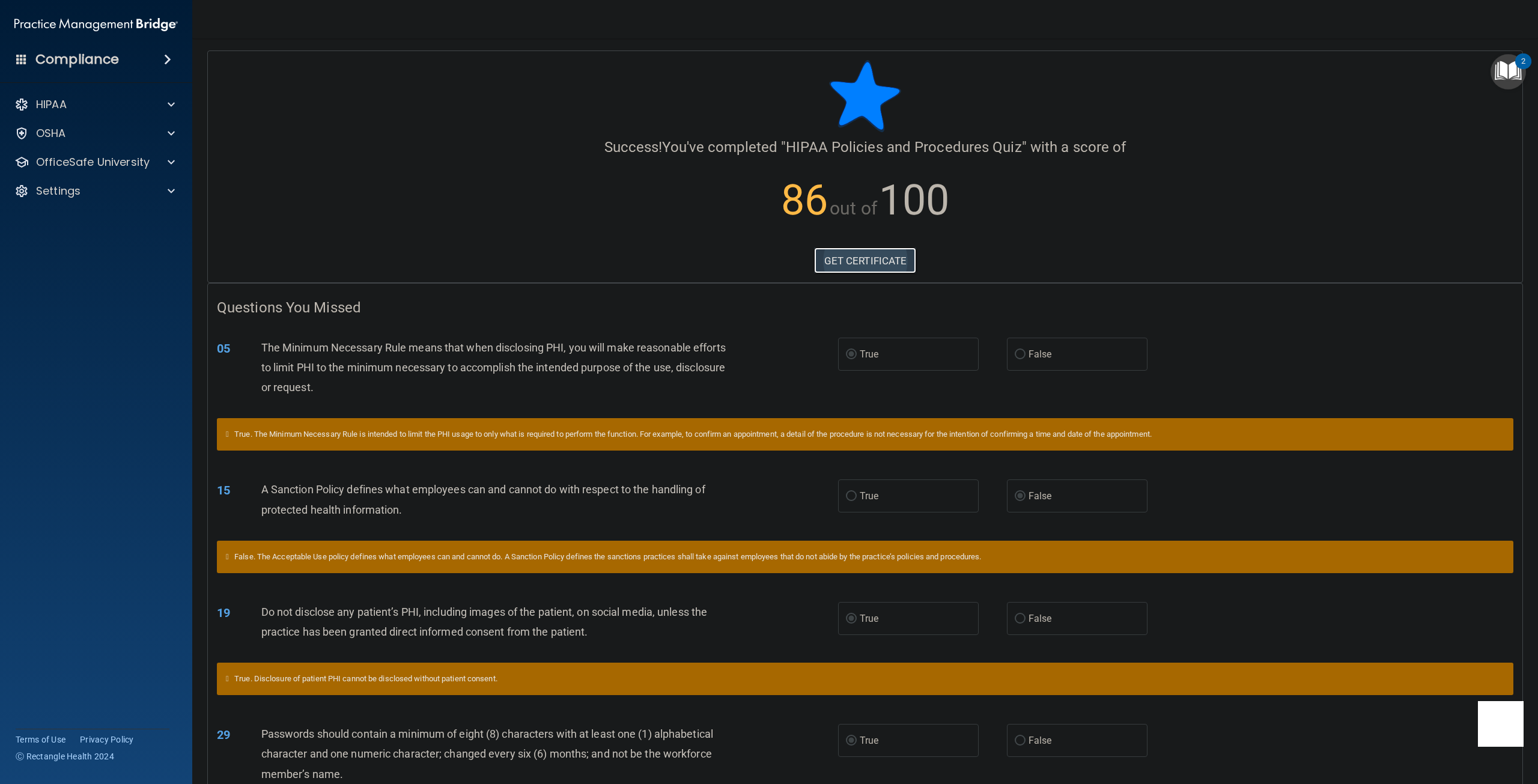
click at [882, 267] on link "GET CERTIFICATE" at bounding box center [865, 261] width 103 height 26
click at [92, 133] on div "OSHA" at bounding box center [79, 134] width 149 height 15
click at [90, 220] on p "OfficeSafe University" at bounding box center [93, 220] width 113 height 15
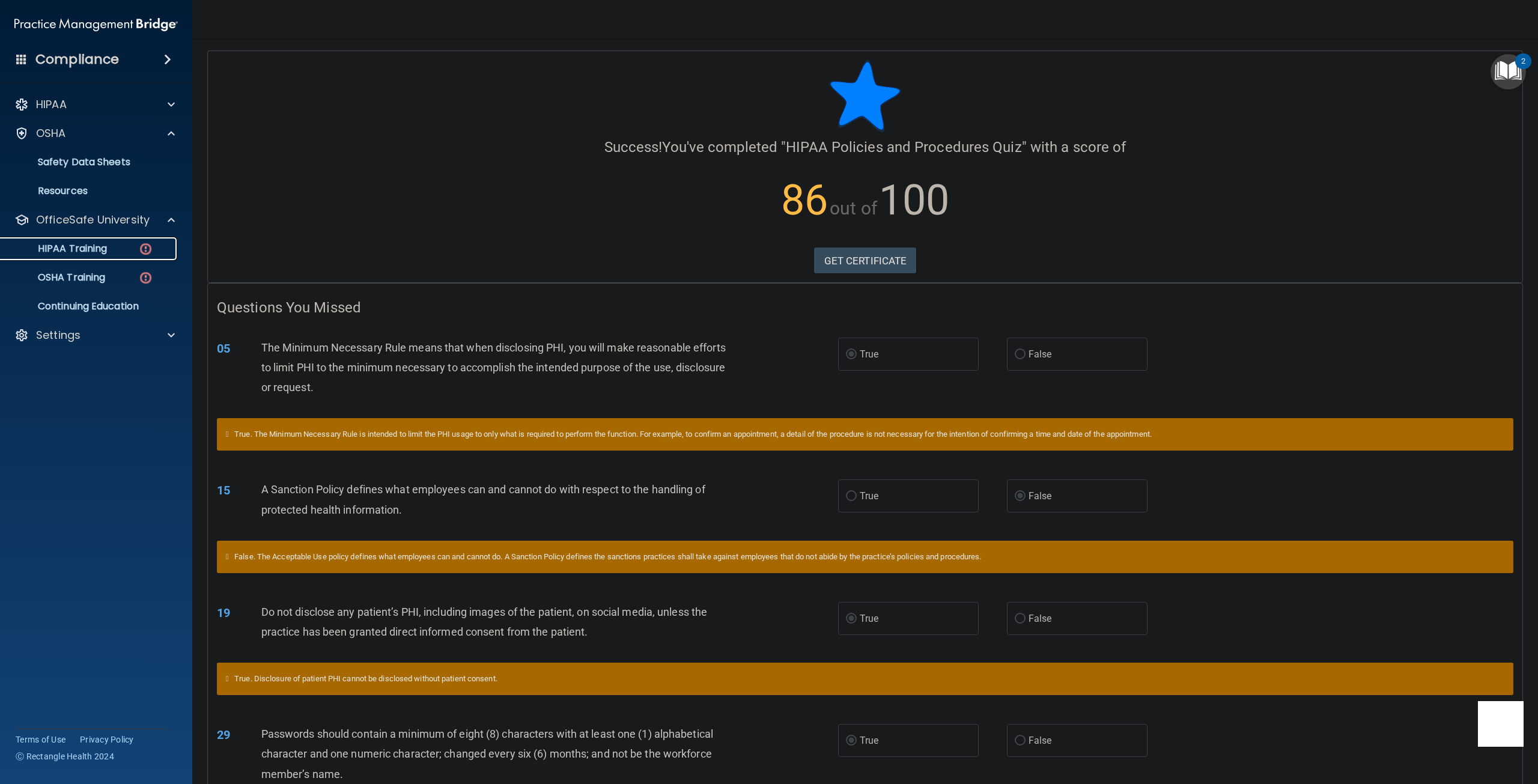
click at [105, 248] on p "HIPAA Training" at bounding box center [57, 248] width 99 height 12
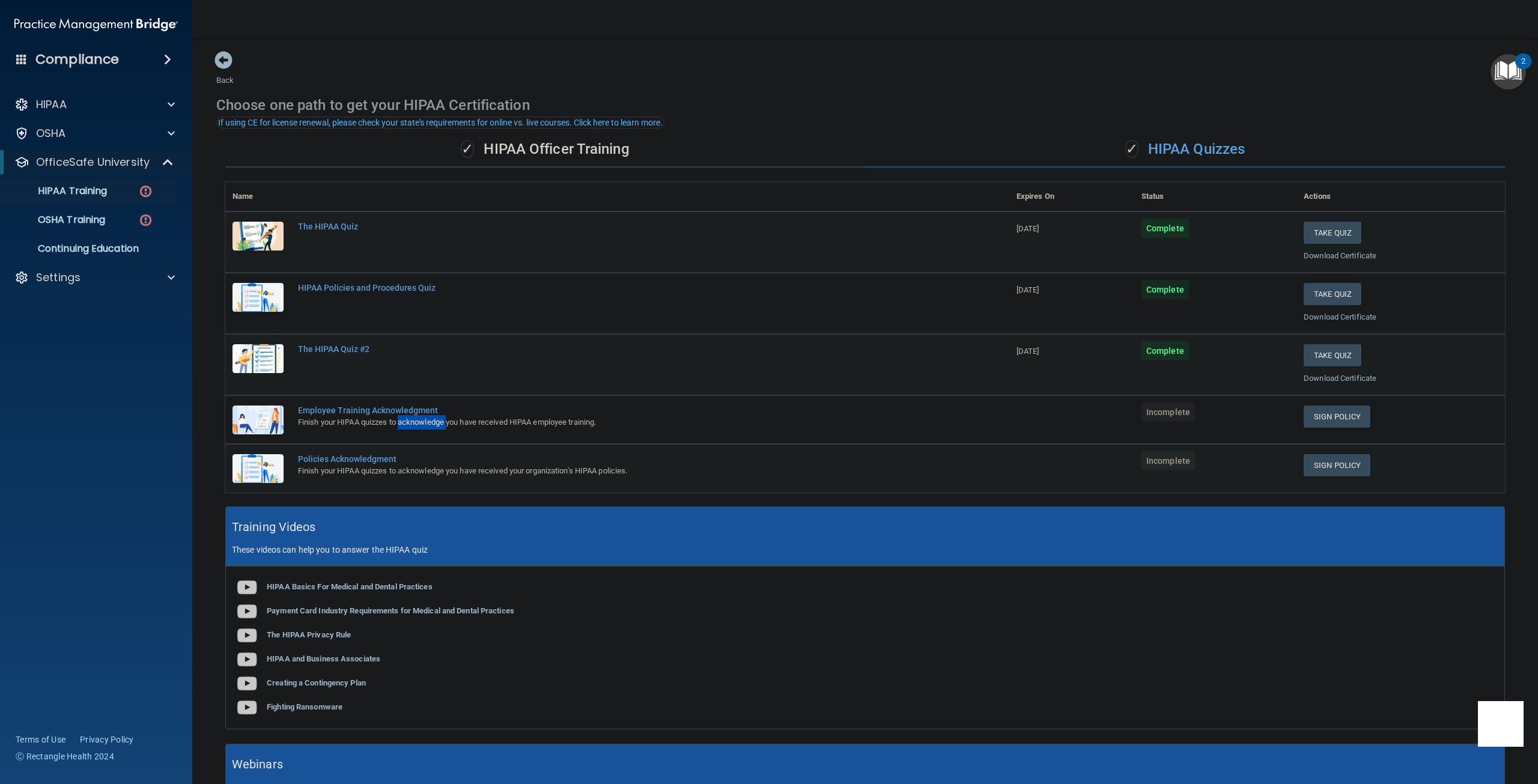
drag, startPoint x: 402, startPoint y: 425, endPoint x: 448, endPoint y: 425, distance: 46.0
click at [448, 425] on div "Finish your HIPAA quizzes to acknowledge you have received HIPAA employee train…" at bounding box center [623, 422] width 651 height 15
copy div "acknowledge"
click at [469, 442] on td "Employee Training Acknowledgment Finish your HIPAA quizzes to acknowledge you h…" at bounding box center [650, 420] width 718 height 48
drag, startPoint x: 435, startPoint y: 409, endPoint x: 371, endPoint y: 411, distance: 64.0
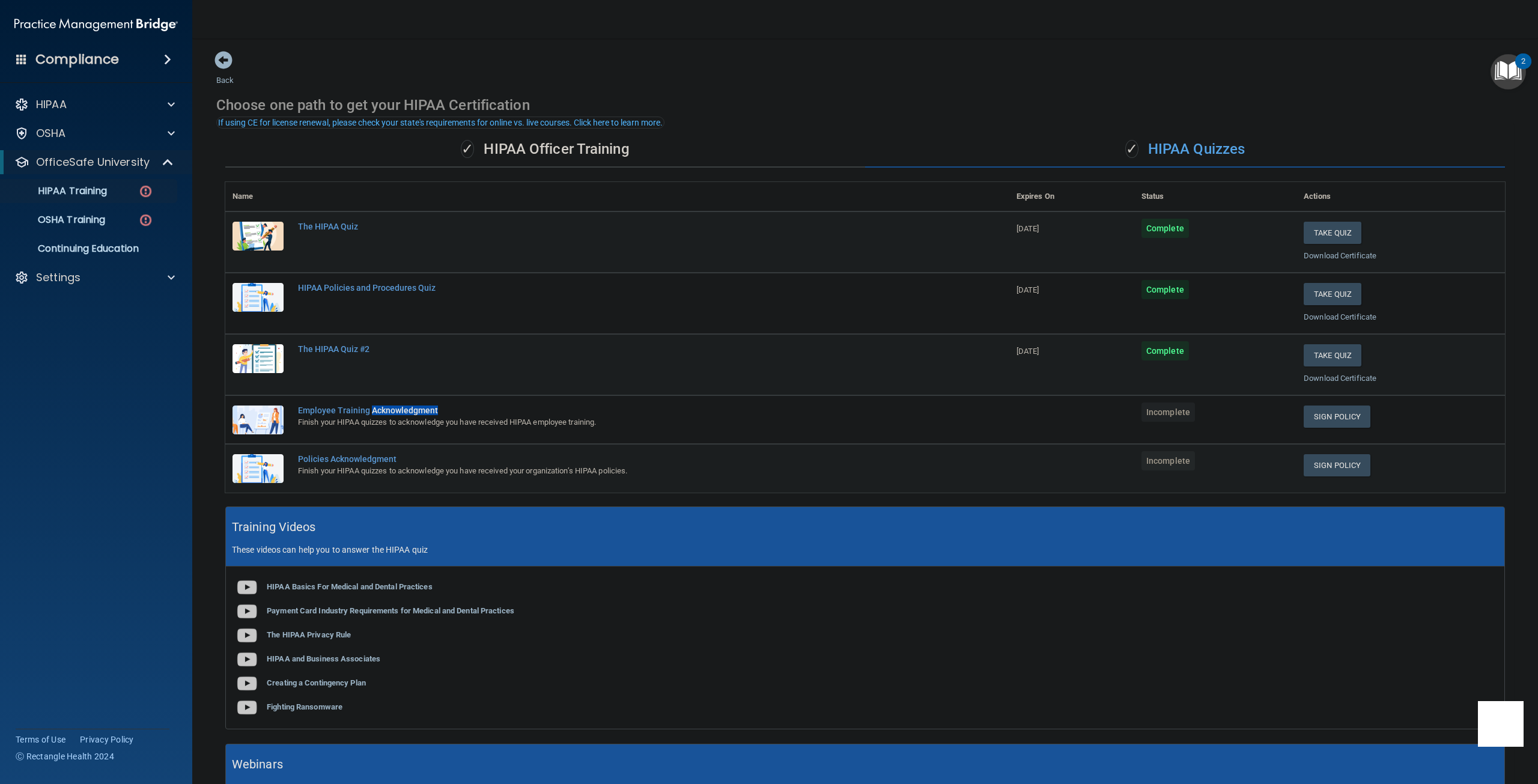
click at [371, 411] on div "Employee Training Acknowledgment" at bounding box center [623, 410] width 651 height 10
copy div "Acknowledgment"
click at [498, 403] on td "Employee Training Acknowledgment Finish your HIPAA quizzes to acknowledge you h…" at bounding box center [650, 420] width 718 height 48
click at [340, 410] on div "Employee Training Acknowledgment" at bounding box center [623, 410] width 651 height 10
click at [1351, 415] on link "Sign Policy" at bounding box center [1337, 417] width 67 height 22
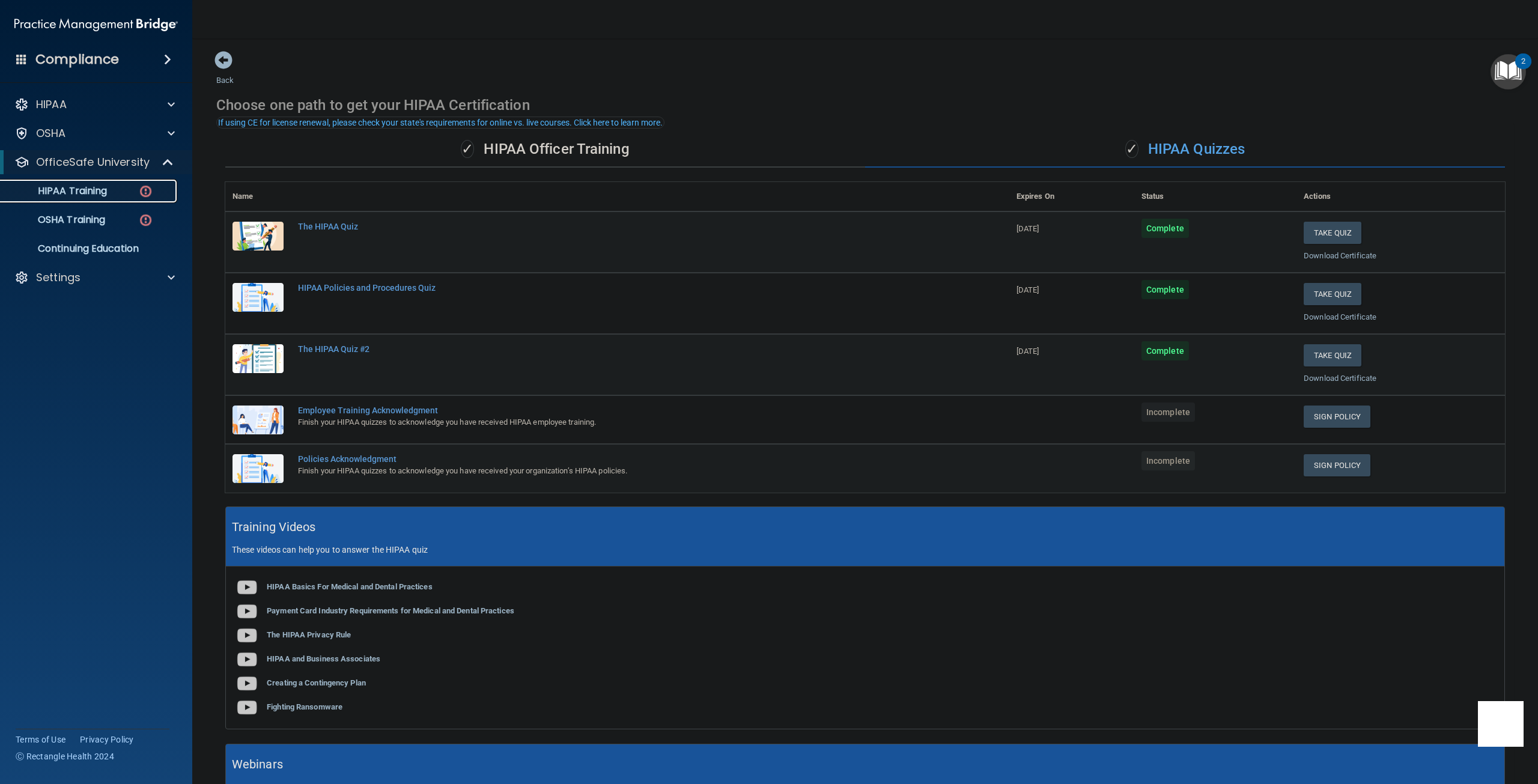
click at [87, 193] on p "HIPAA Training" at bounding box center [57, 191] width 99 height 12
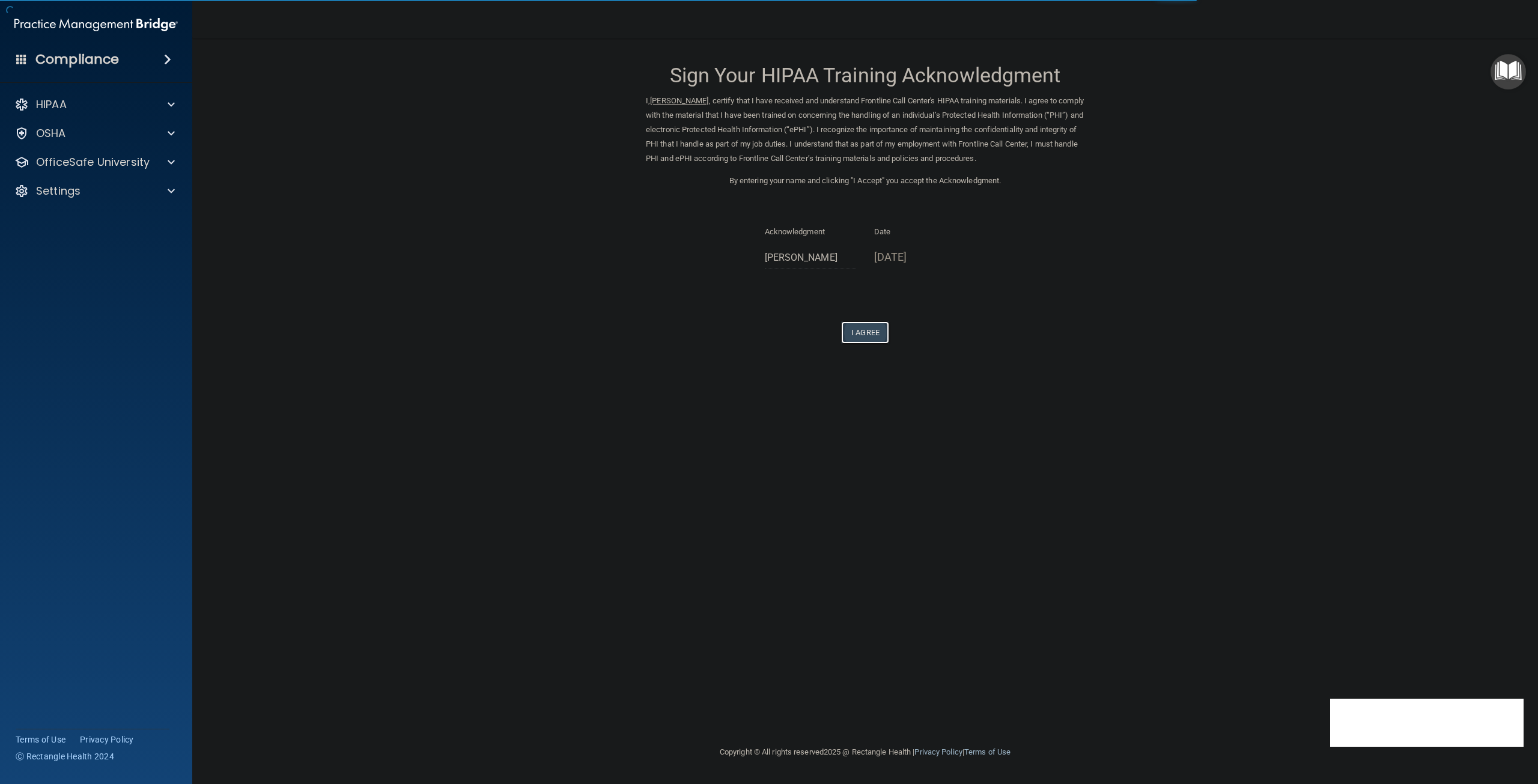
click at [860, 337] on button "I Agree" at bounding box center [865, 332] width 48 height 22
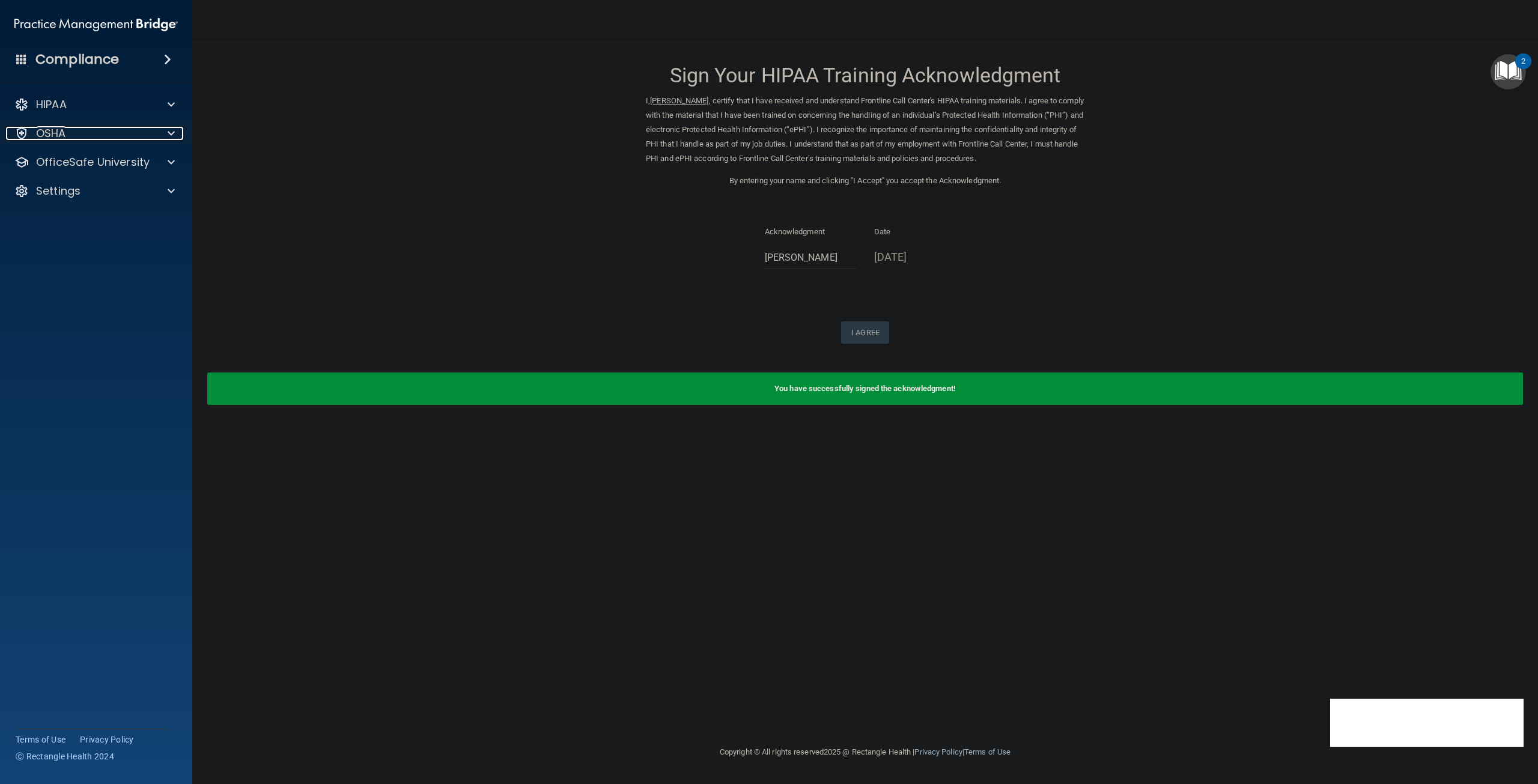
click at [103, 133] on div "OSHA" at bounding box center [79, 134] width 149 height 15
click at [99, 222] on p "OfficeSafe University" at bounding box center [93, 220] width 113 height 15
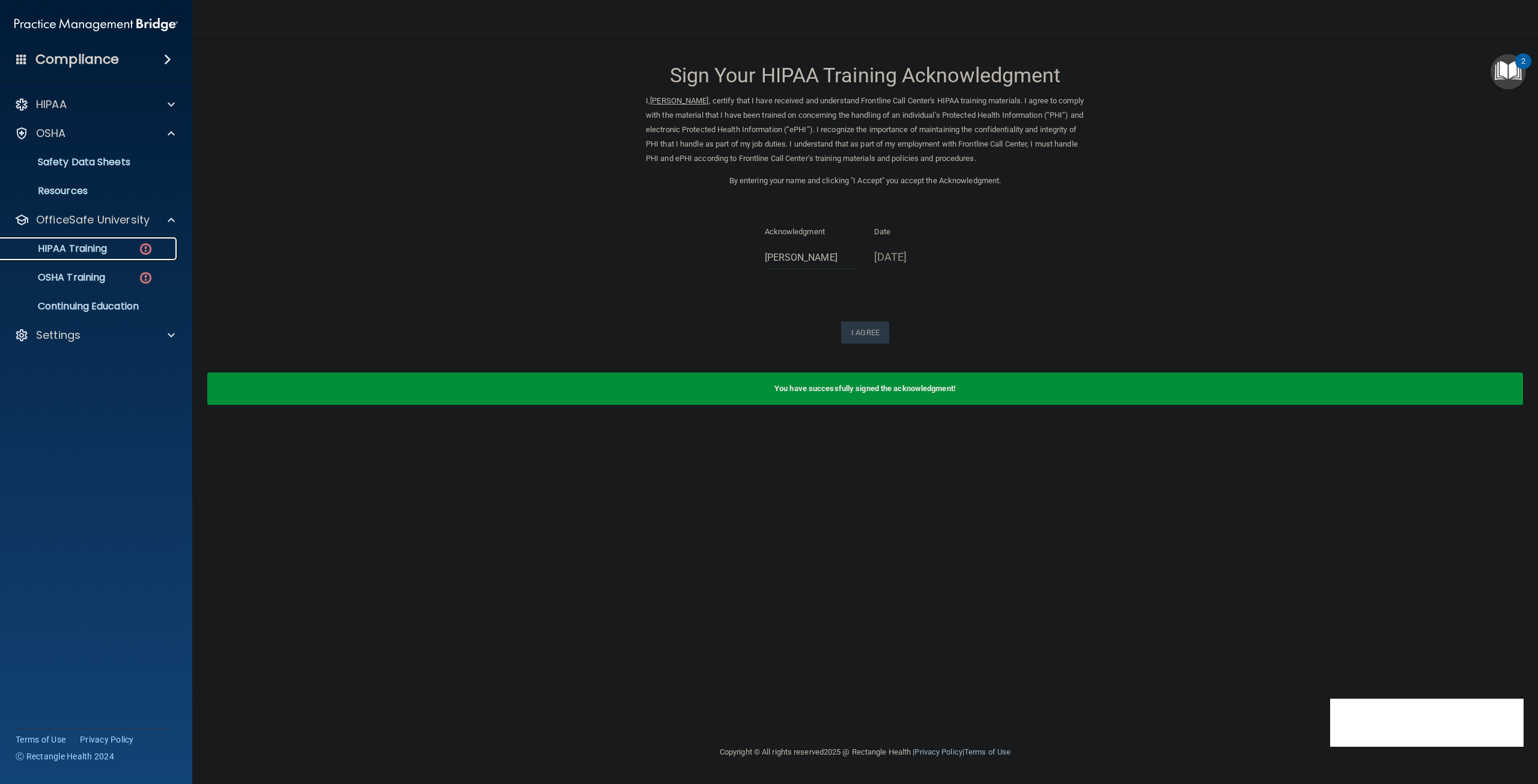
click at [102, 249] on p "HIPAA Training" at bounding box center [57, 248] width 99 height 12
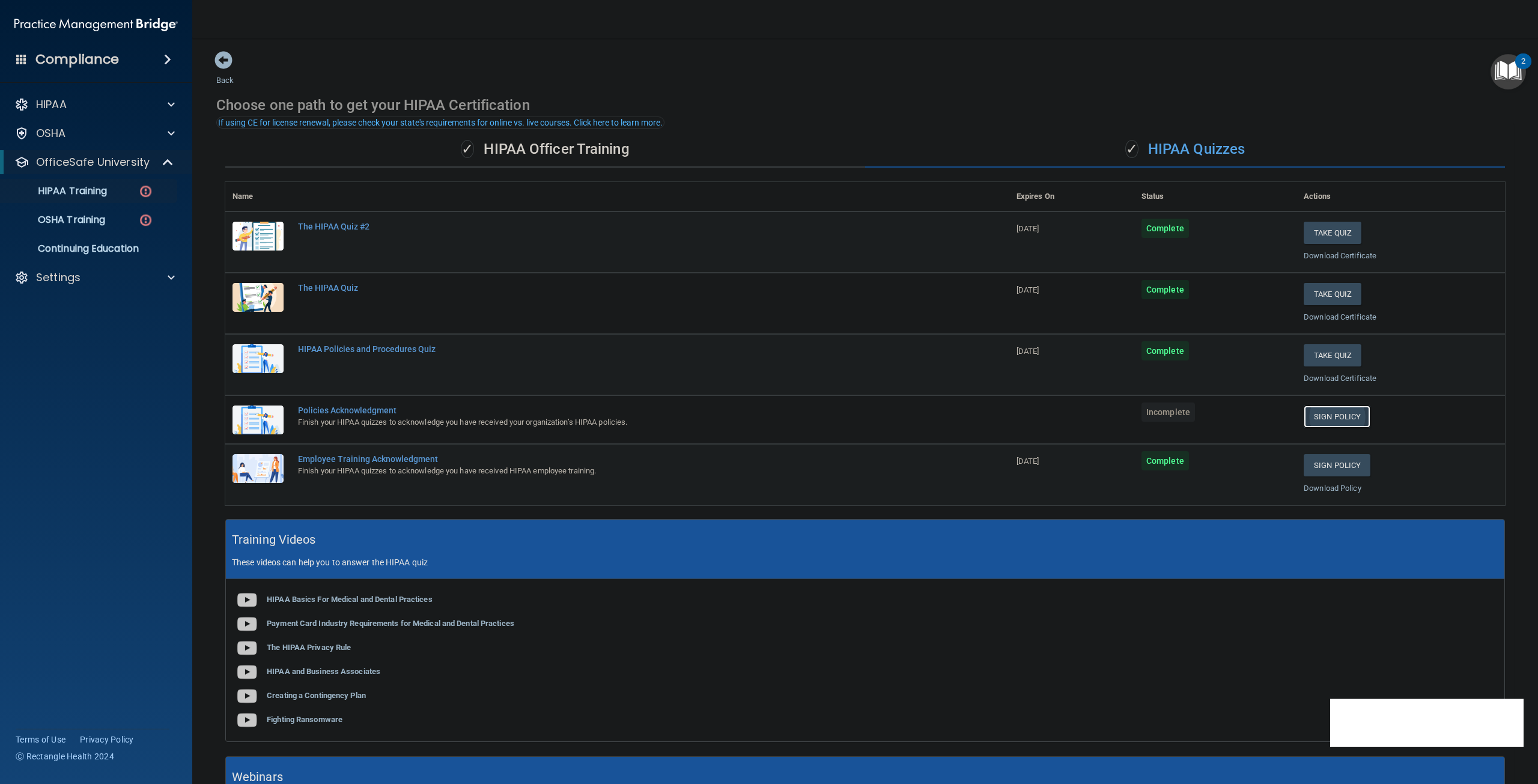
click at [1304, 418] on link "Sign Policy" at bounding box center [1337, 417] width 67 height 22
click at [79, 189] on p "HIPAA Training" at bounding box center [57, 191] width 99 height 12
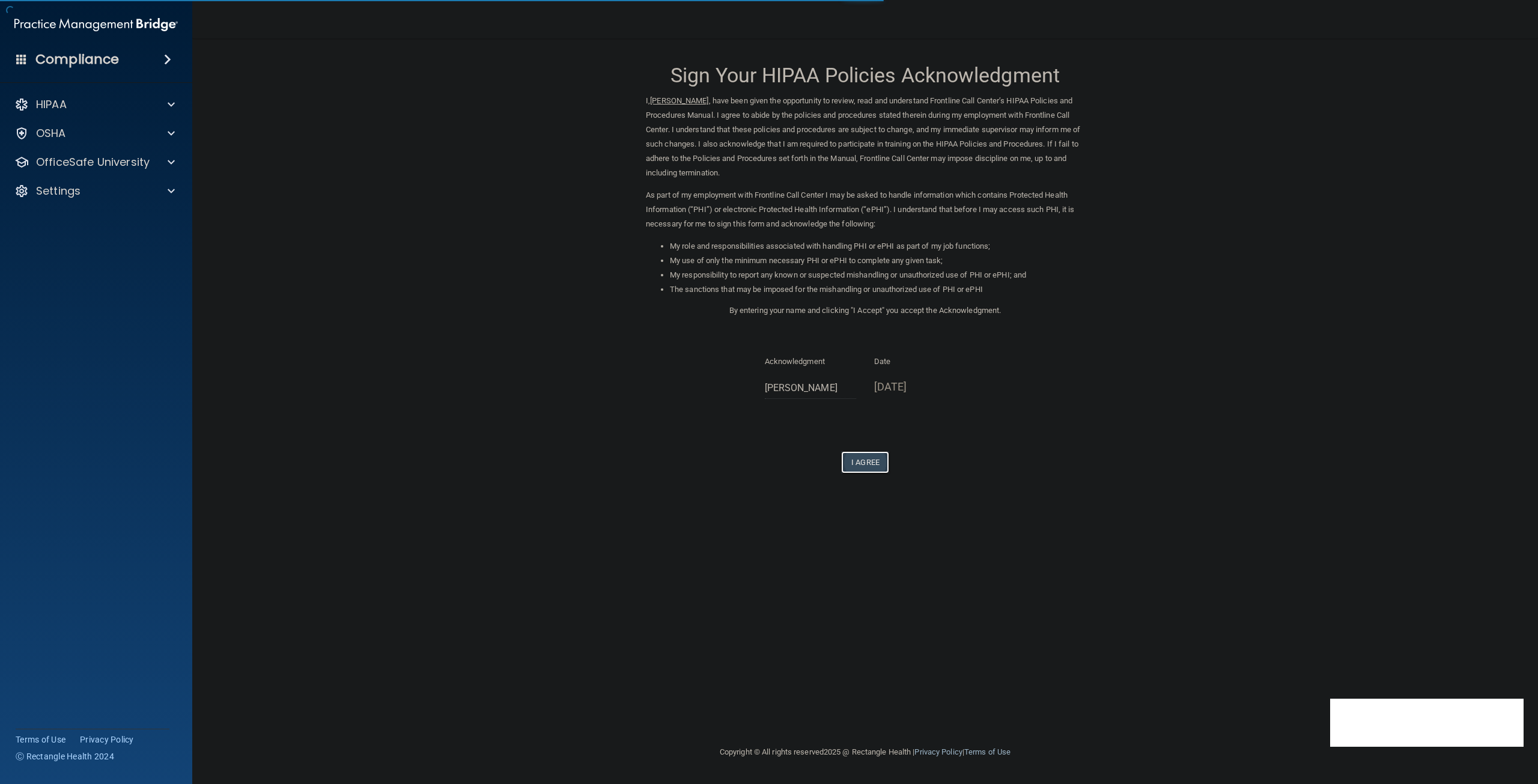
click at [871, 456] on button "I Agree" at bounding box center [865, 462] width 48 height 22
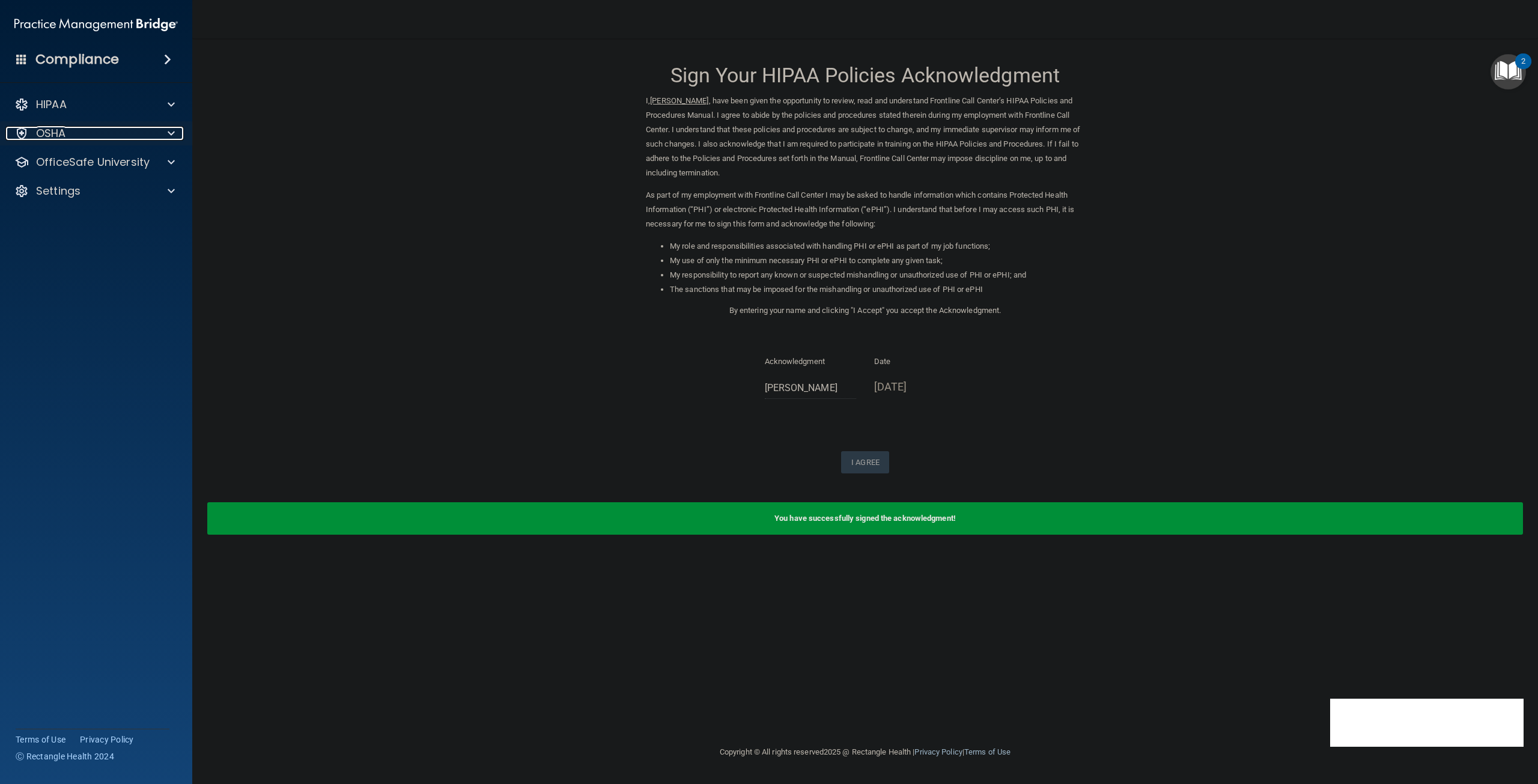
click at [71, 132] on div "OSHA" at bounding box center [79, 134] width 149 height 15
click at [95, 215] on p "OfficeSafe University" at bounding box center [93, 220] width 113 height 15
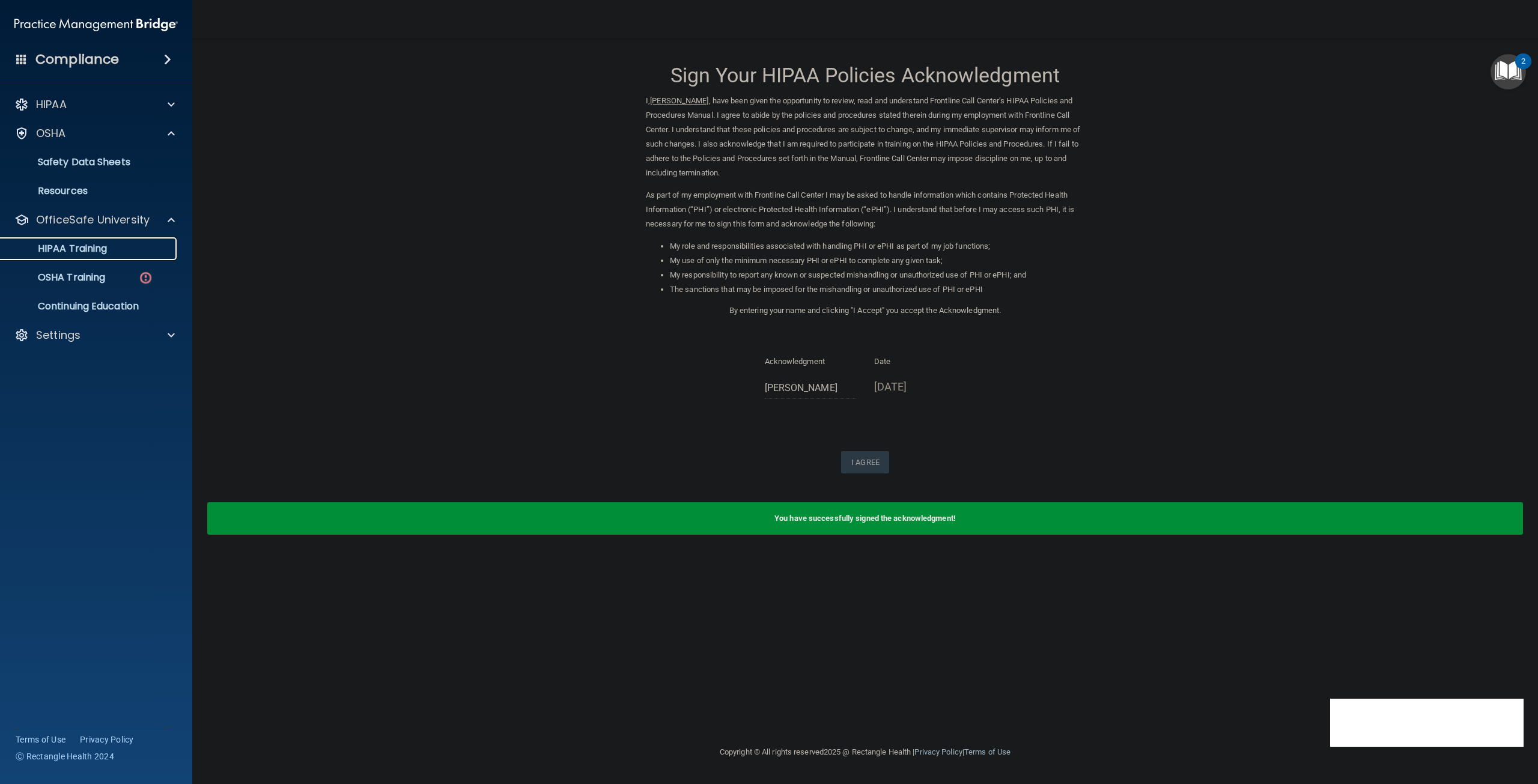
click at [90, 243] on p "HIPAA Training" at bounding box center [57, 248] width 99 height 12
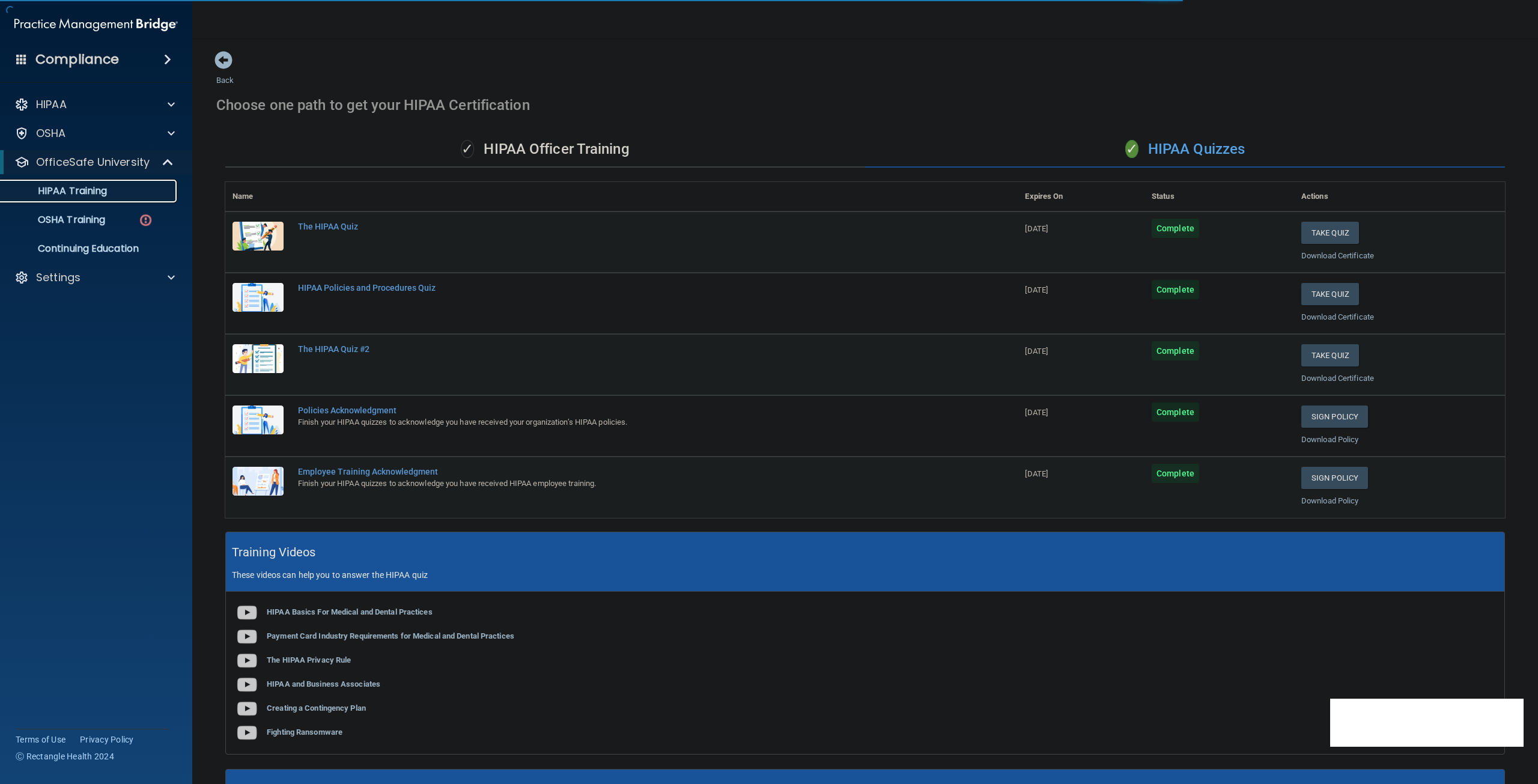
click at [54, 190] on p "HIPAA Training" at bounding box center [57, 191] width 99 height 12
